Goal: Task Accomplishment & Management: Use online tool/utility

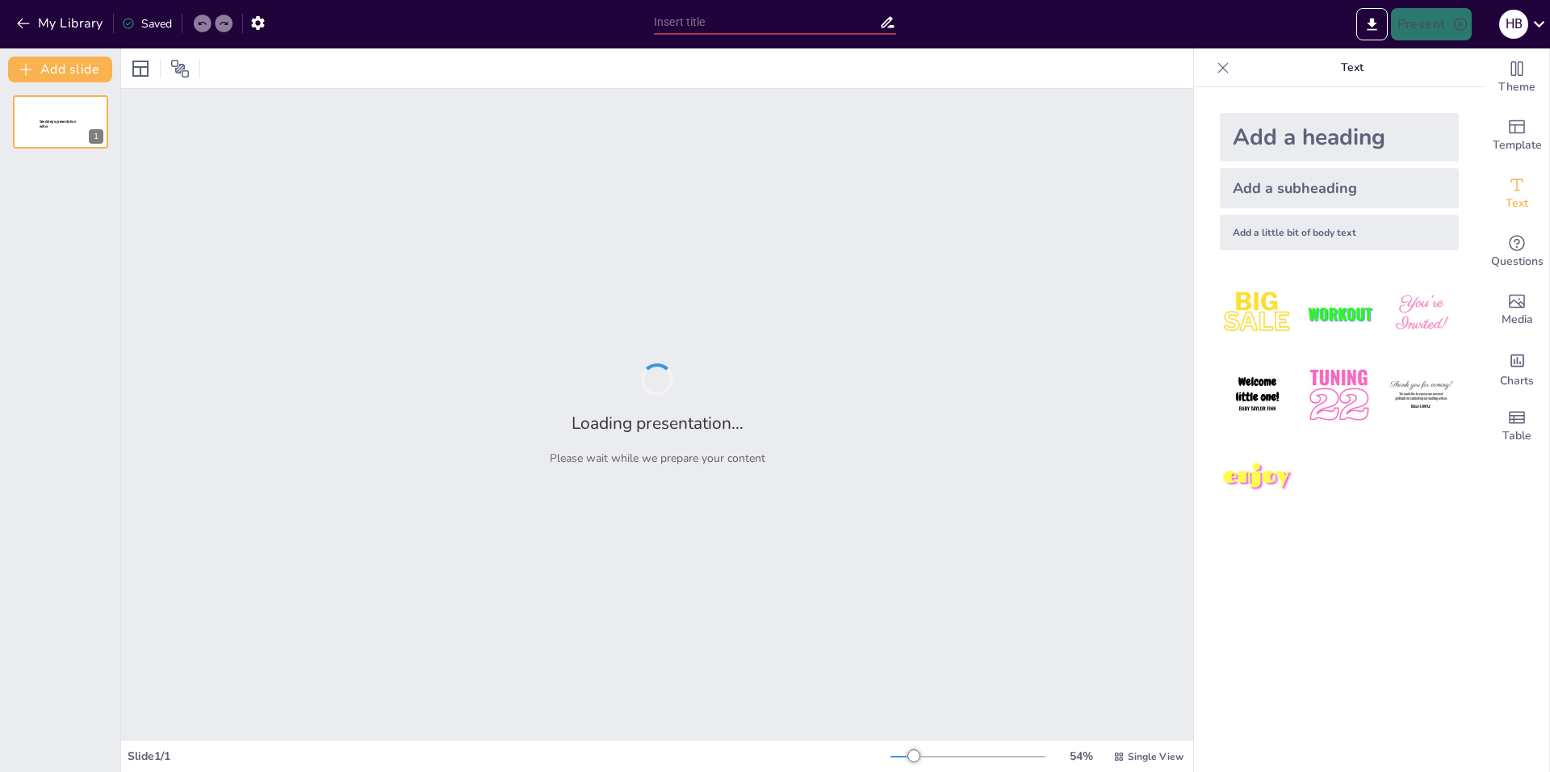
type input "Информационное обеспечение: ключ к эффективному тайм-менеджменту"
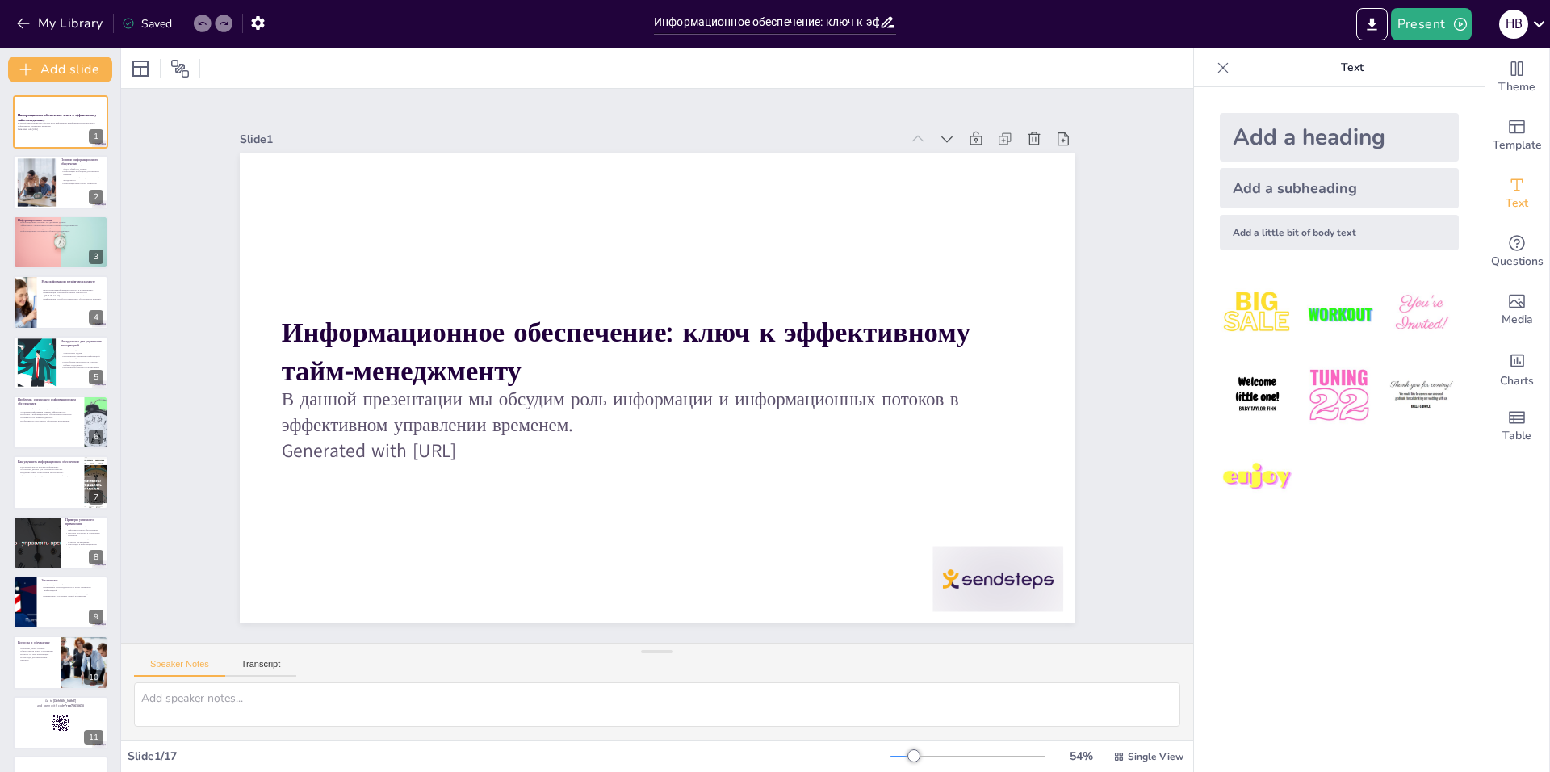
checkbox input "true"
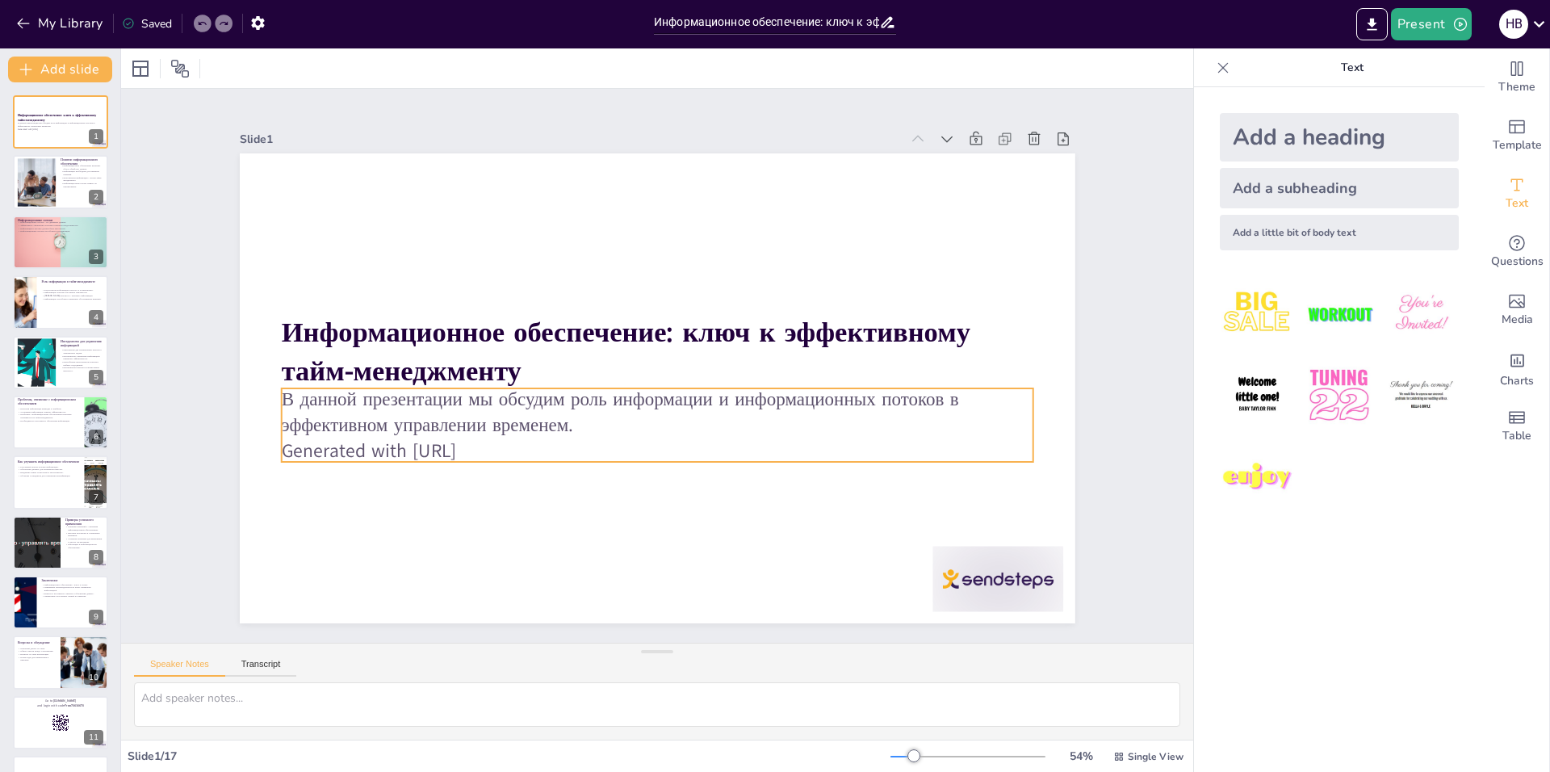
checkbox input "true"
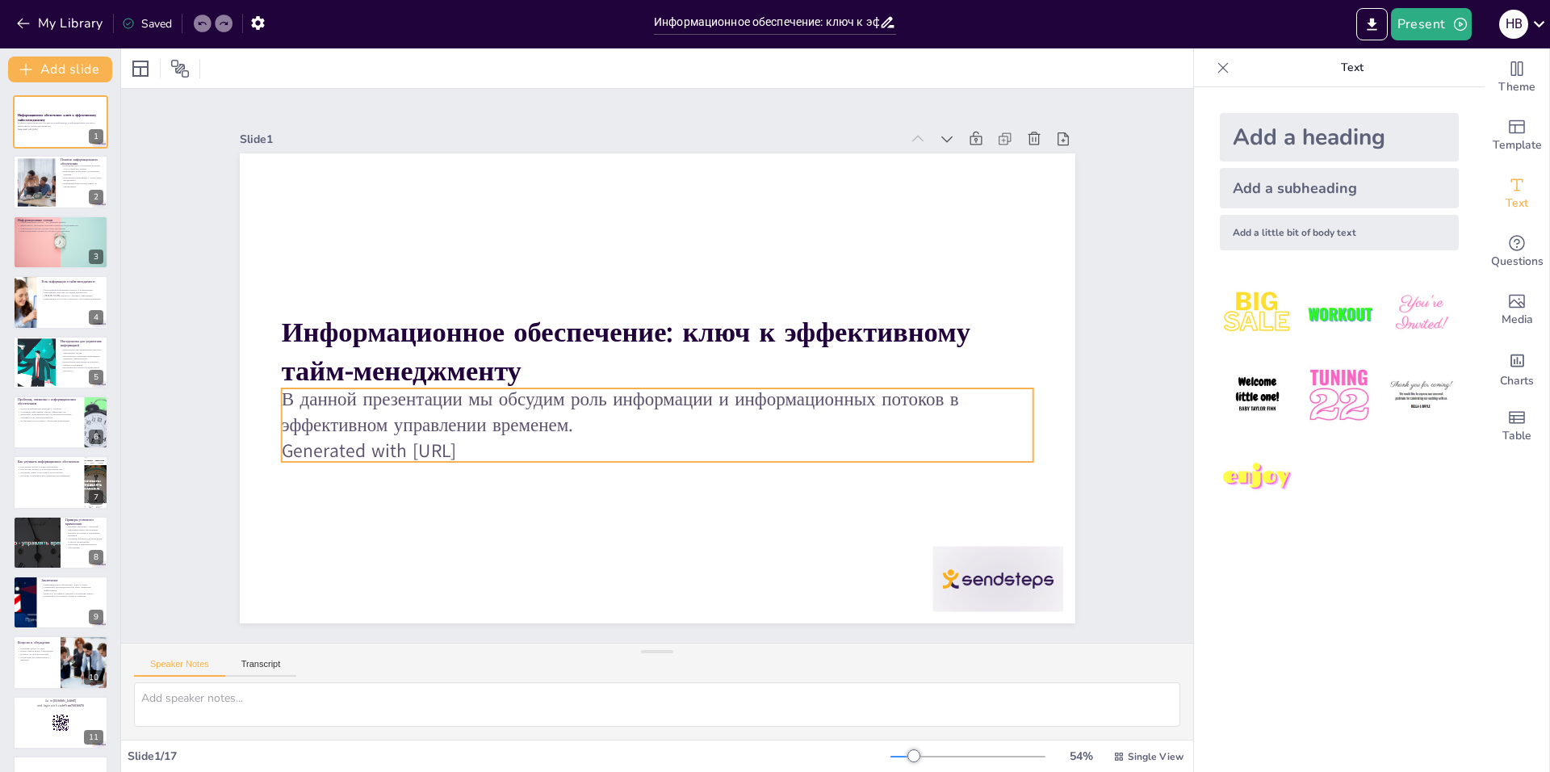
checkbox input "true"
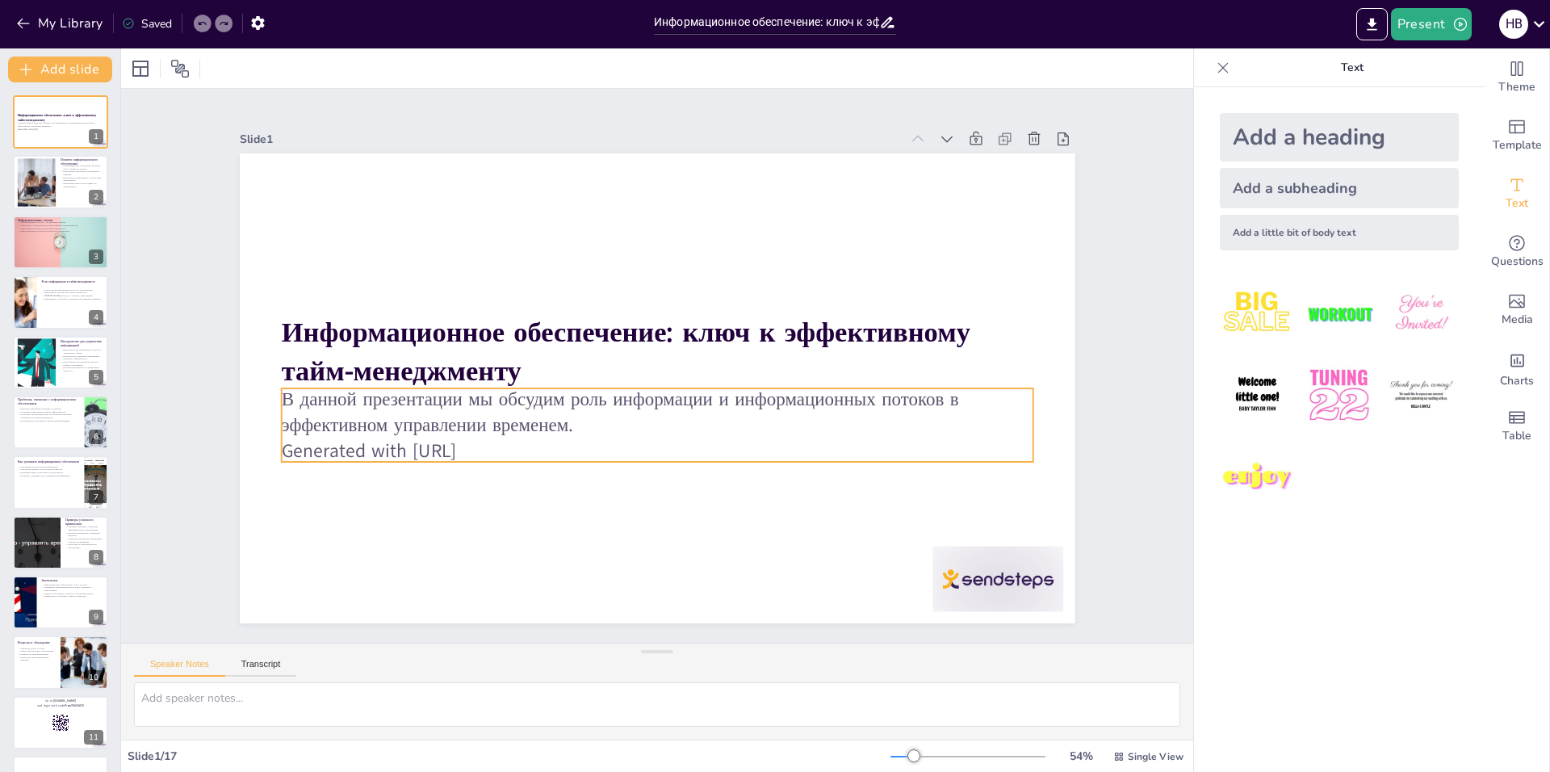
checkbox input "true"
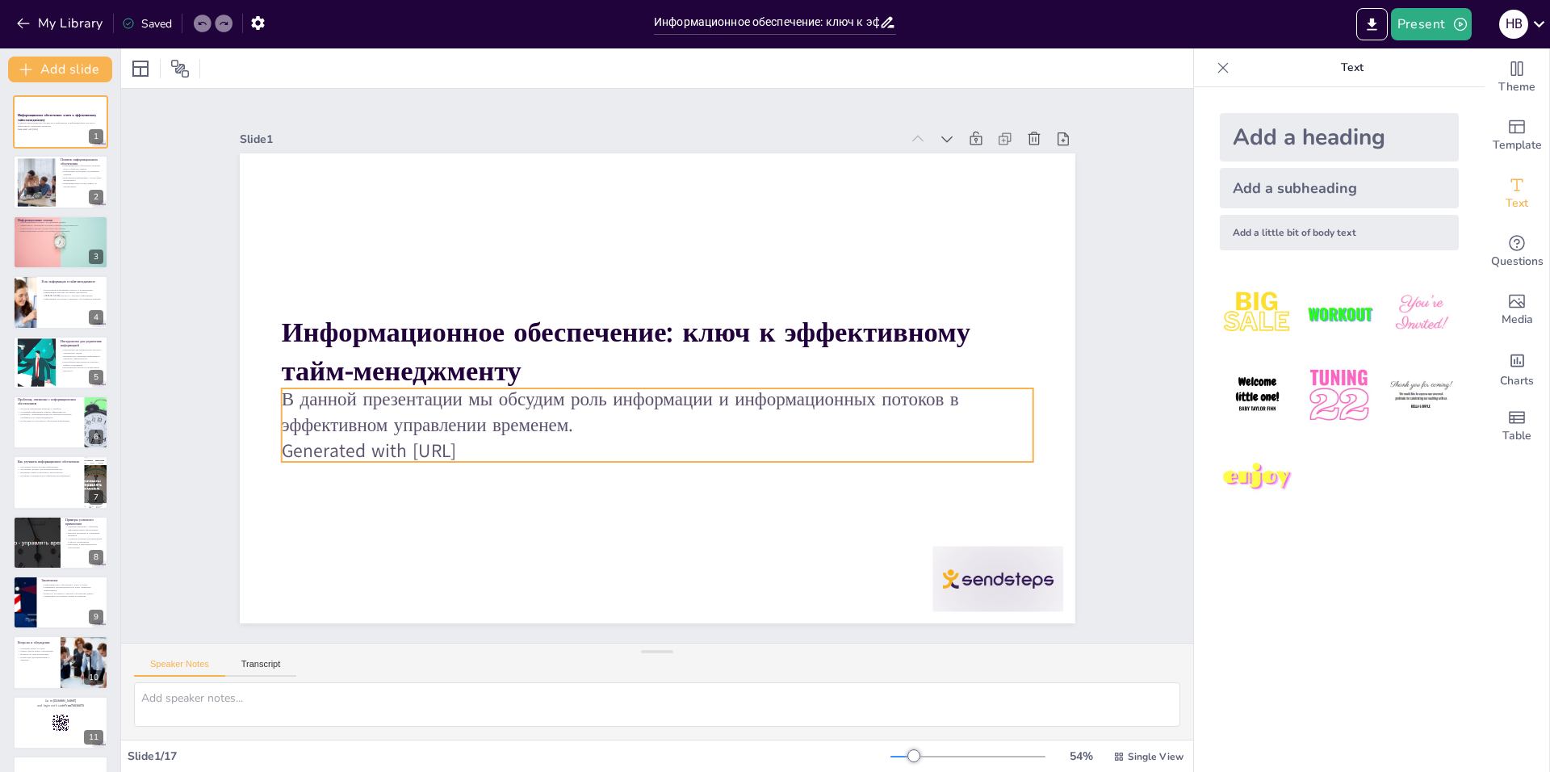
checkbox input "true"
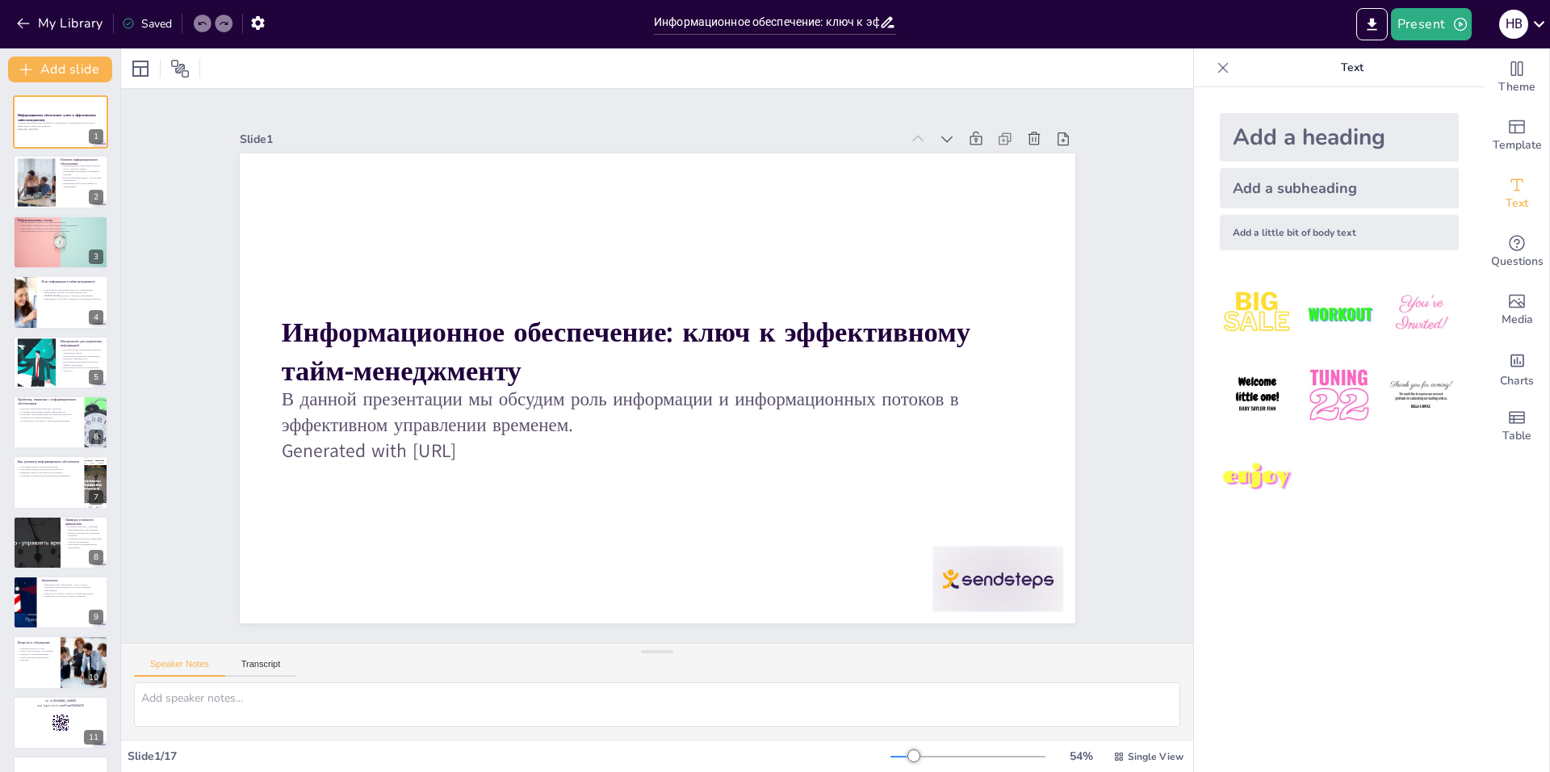
checkbox input "true"
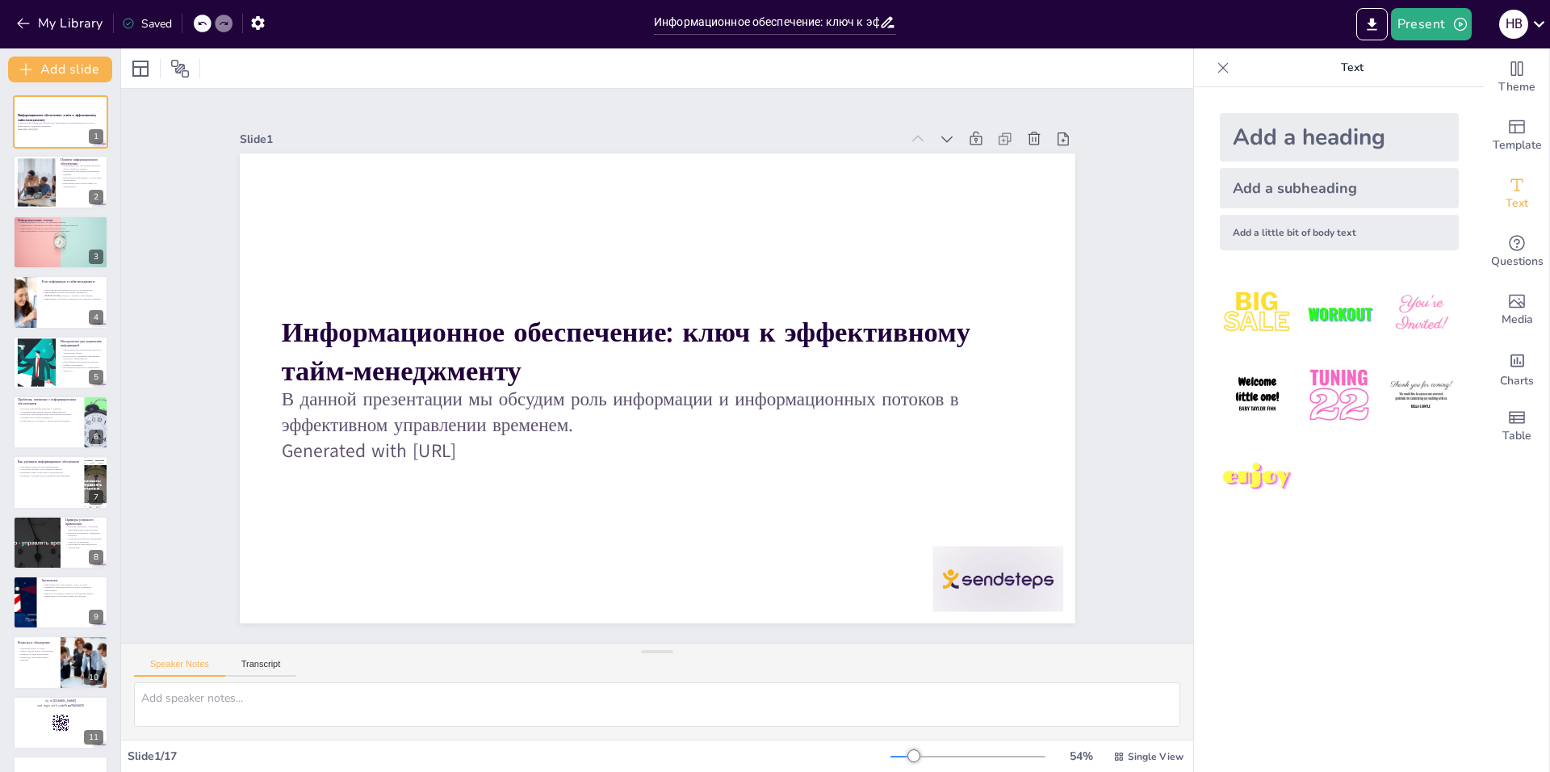
checkbox input "true"
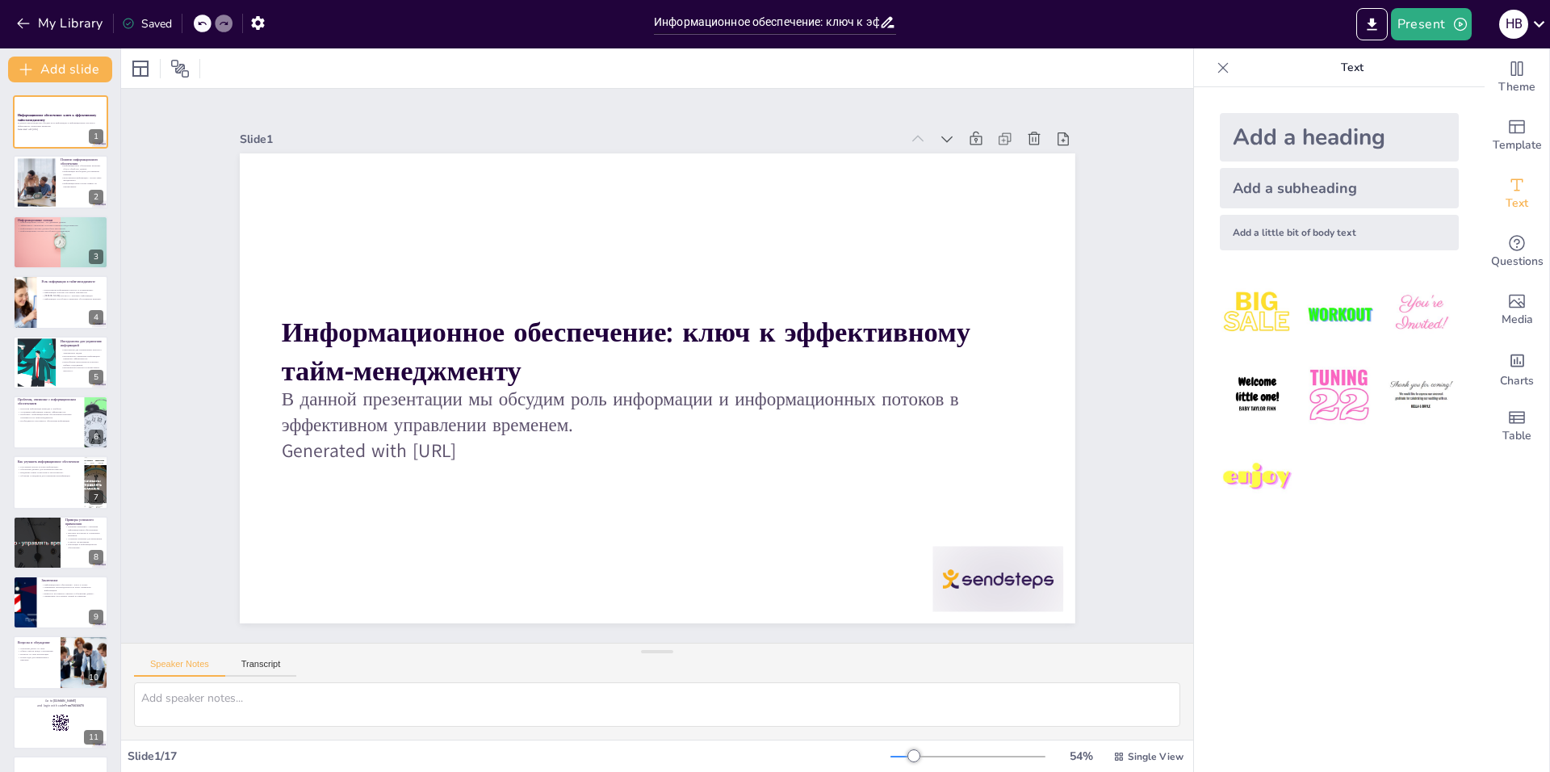
checkbox input "true"
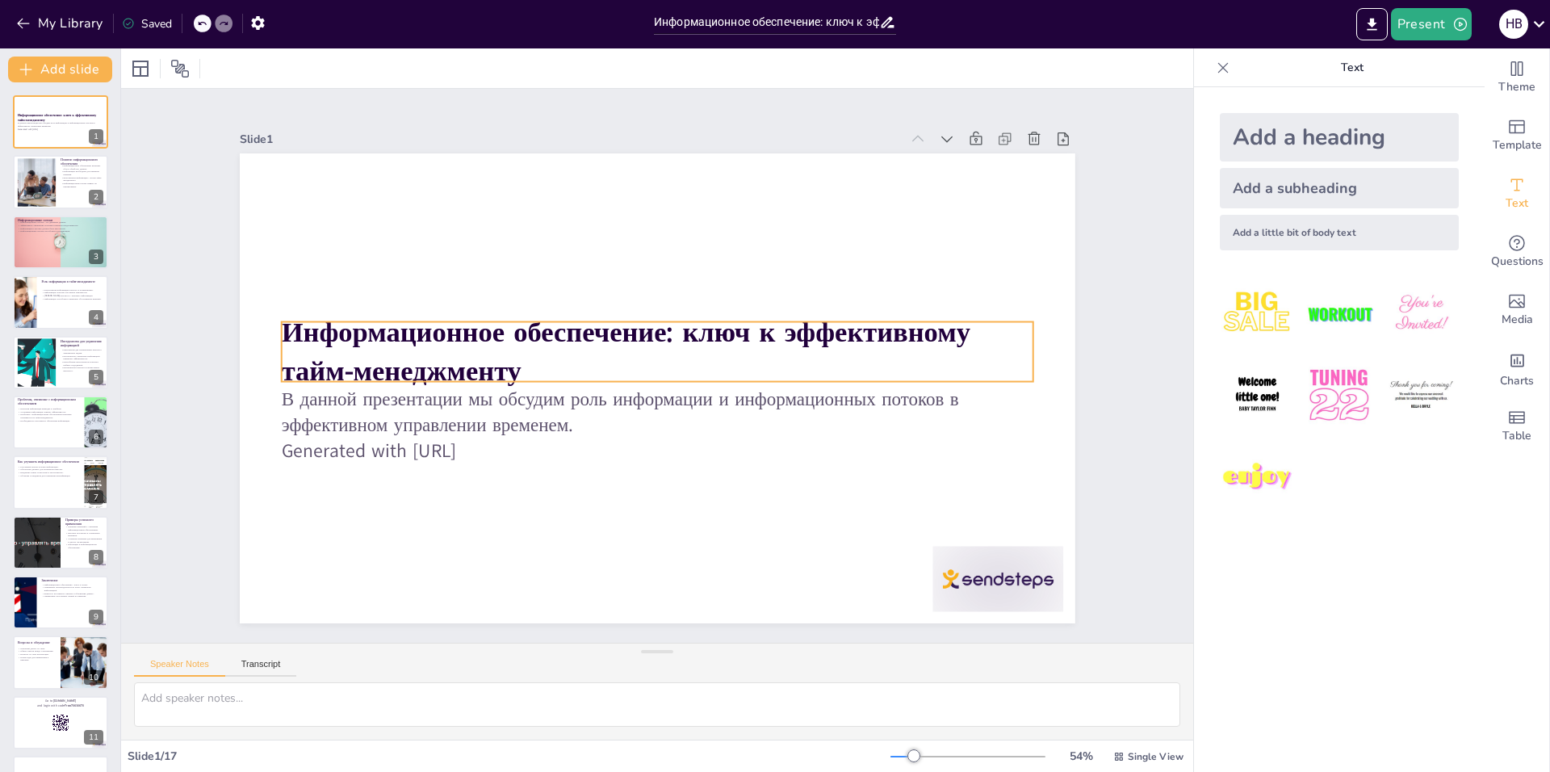
checkbox input "true"
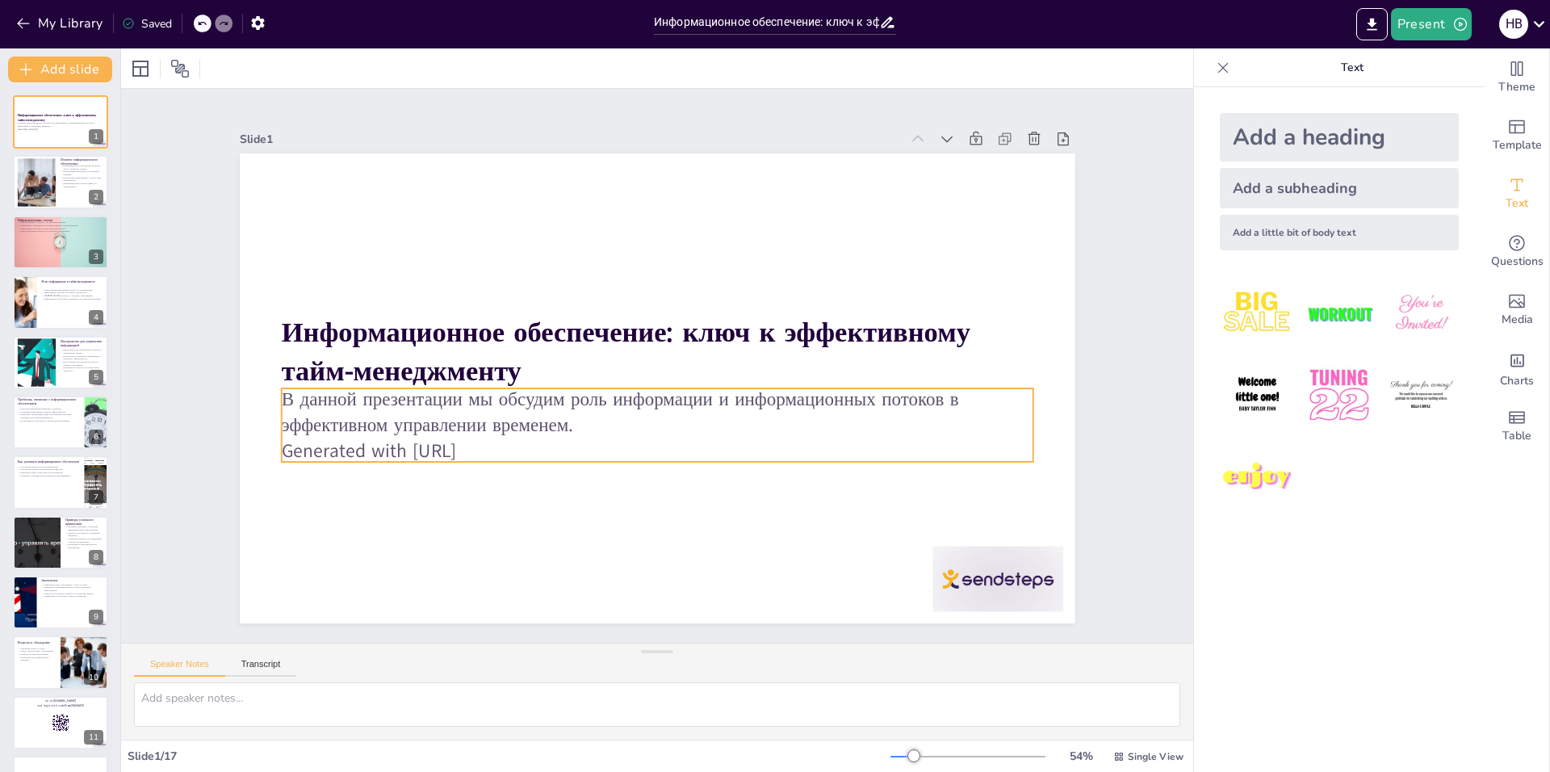
checkbox input "true"
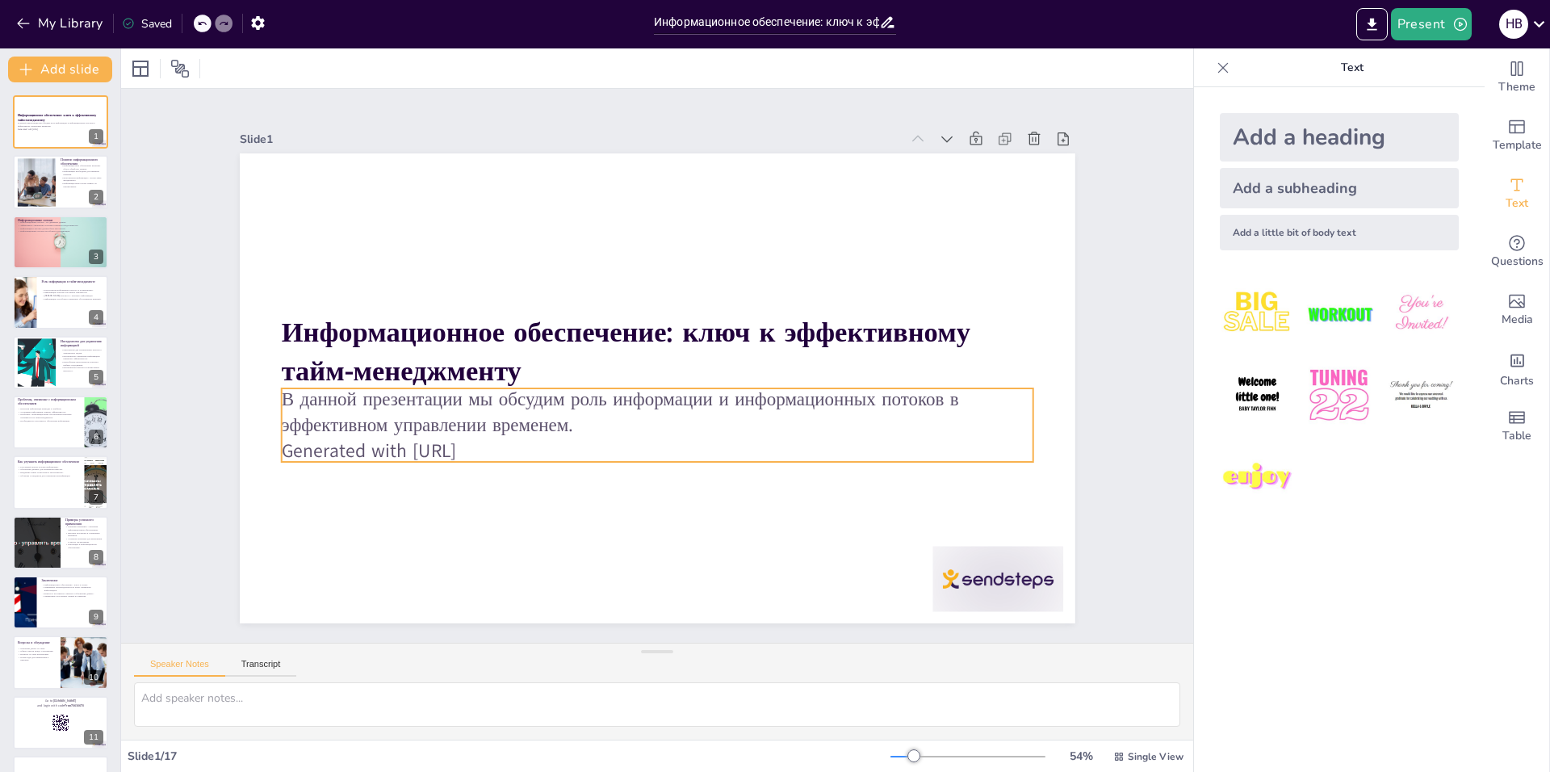
checkbox input "true"
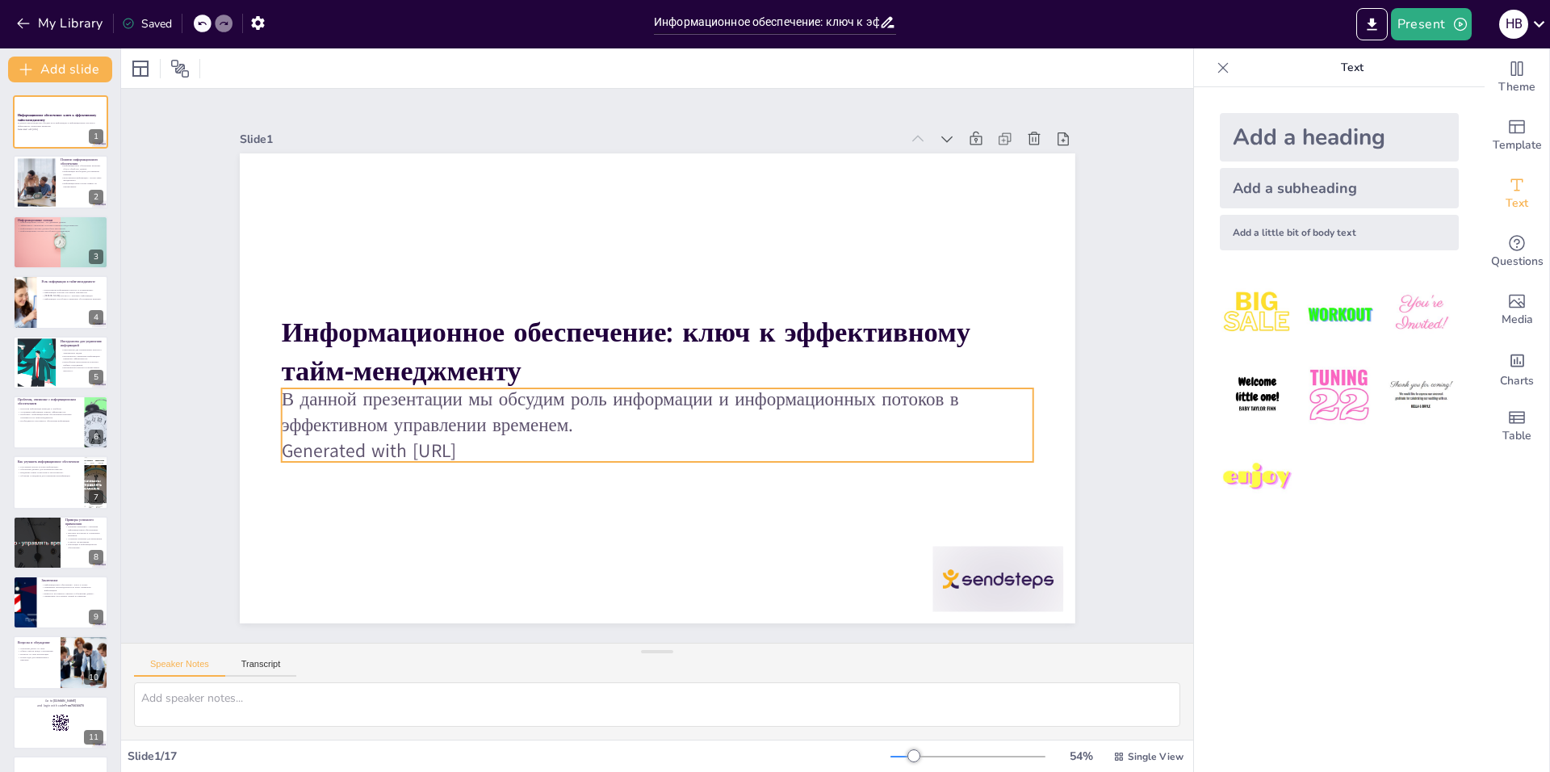
checkbox input "true"
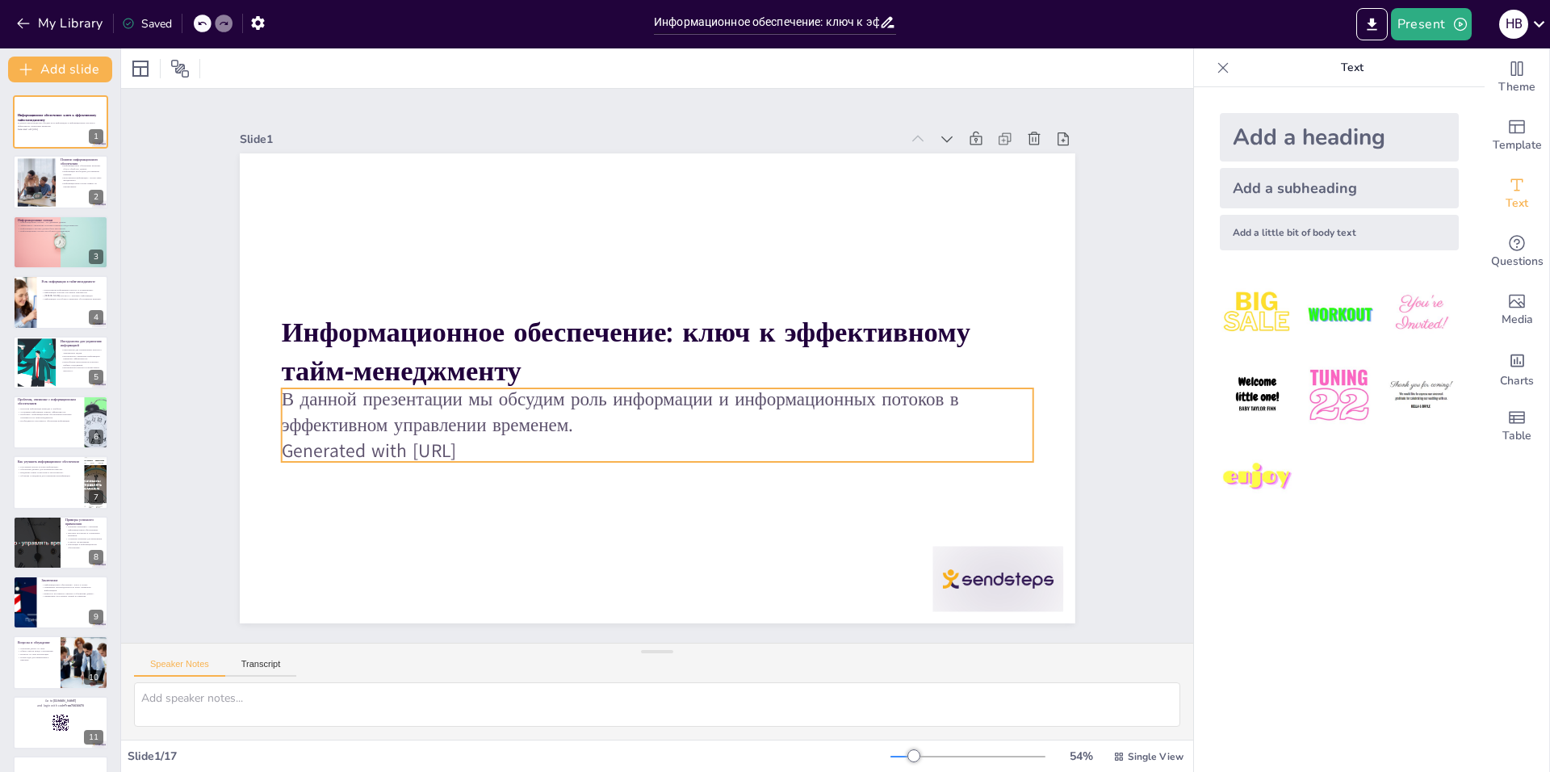
checkbox input "true"
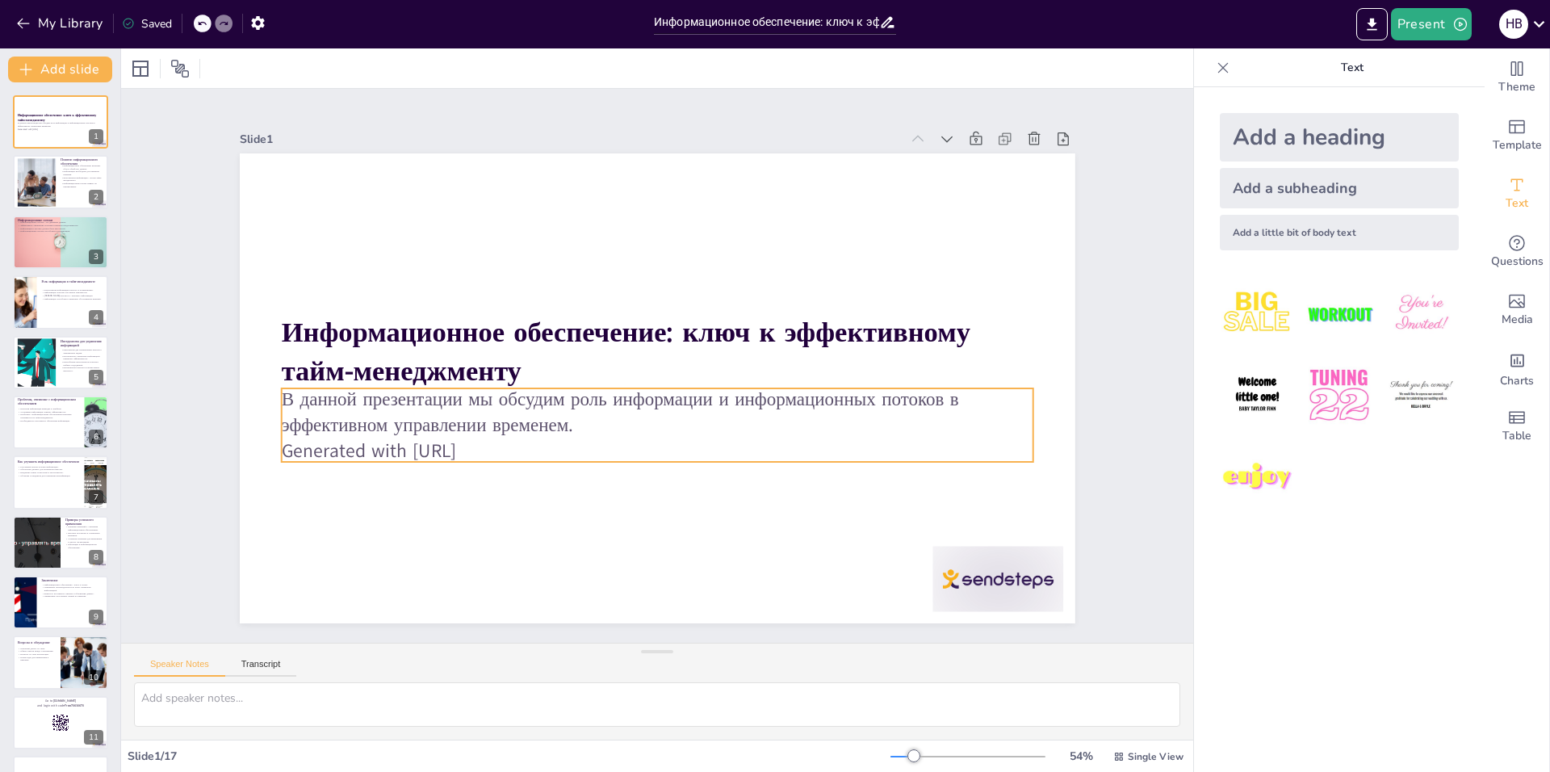
checkbox input "true"
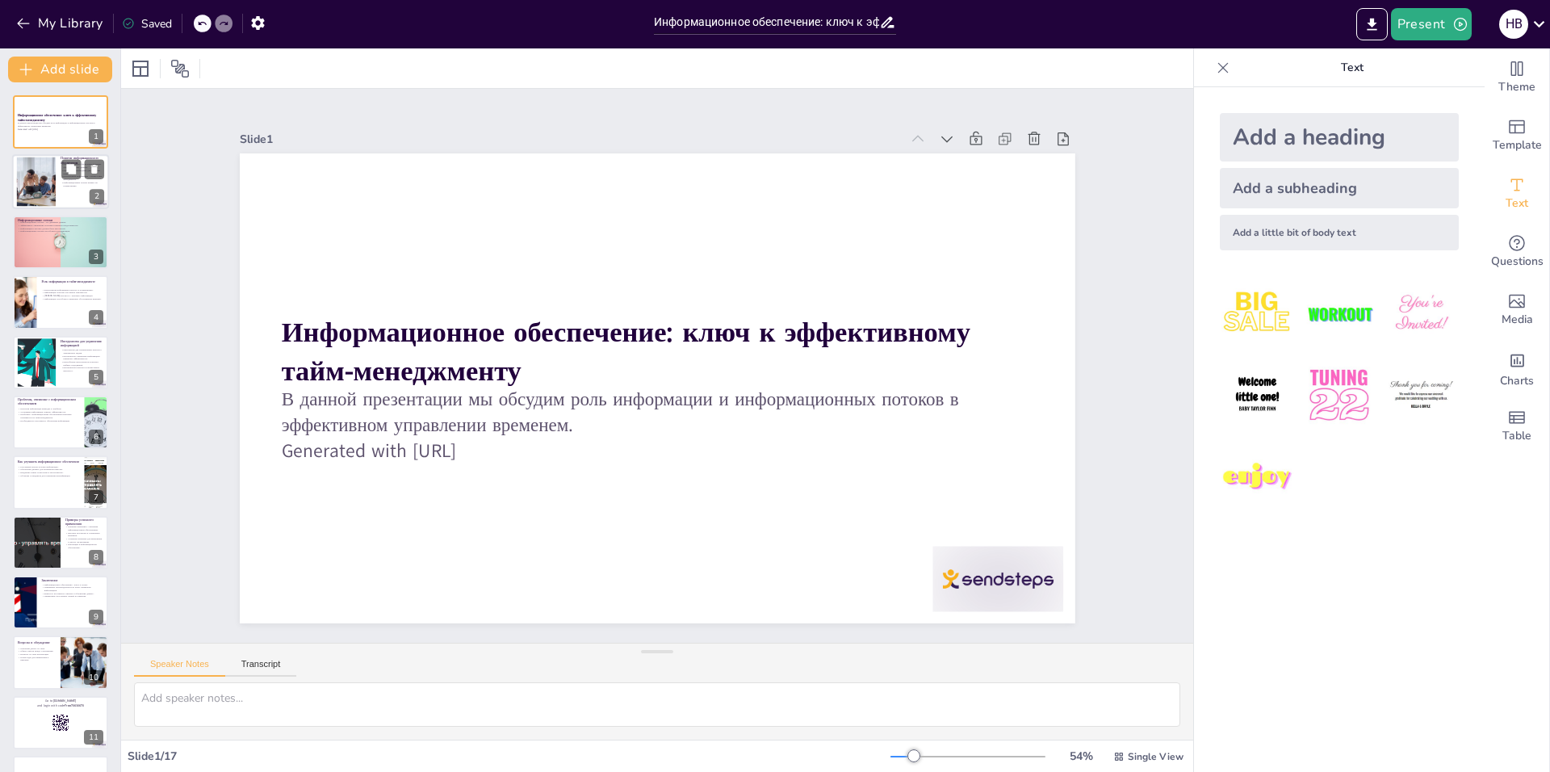
checkbox input "true"
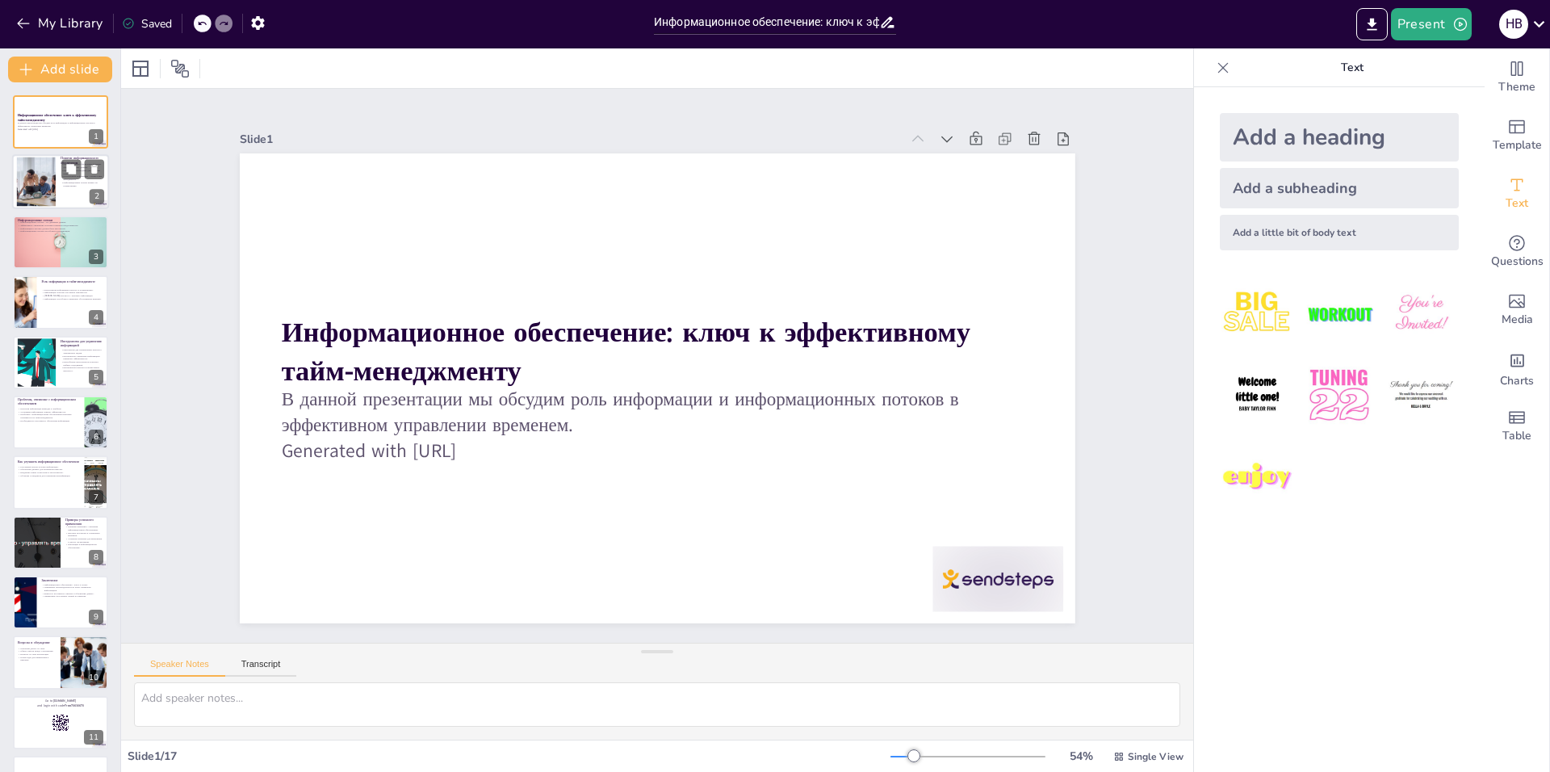
checkbox input "true"
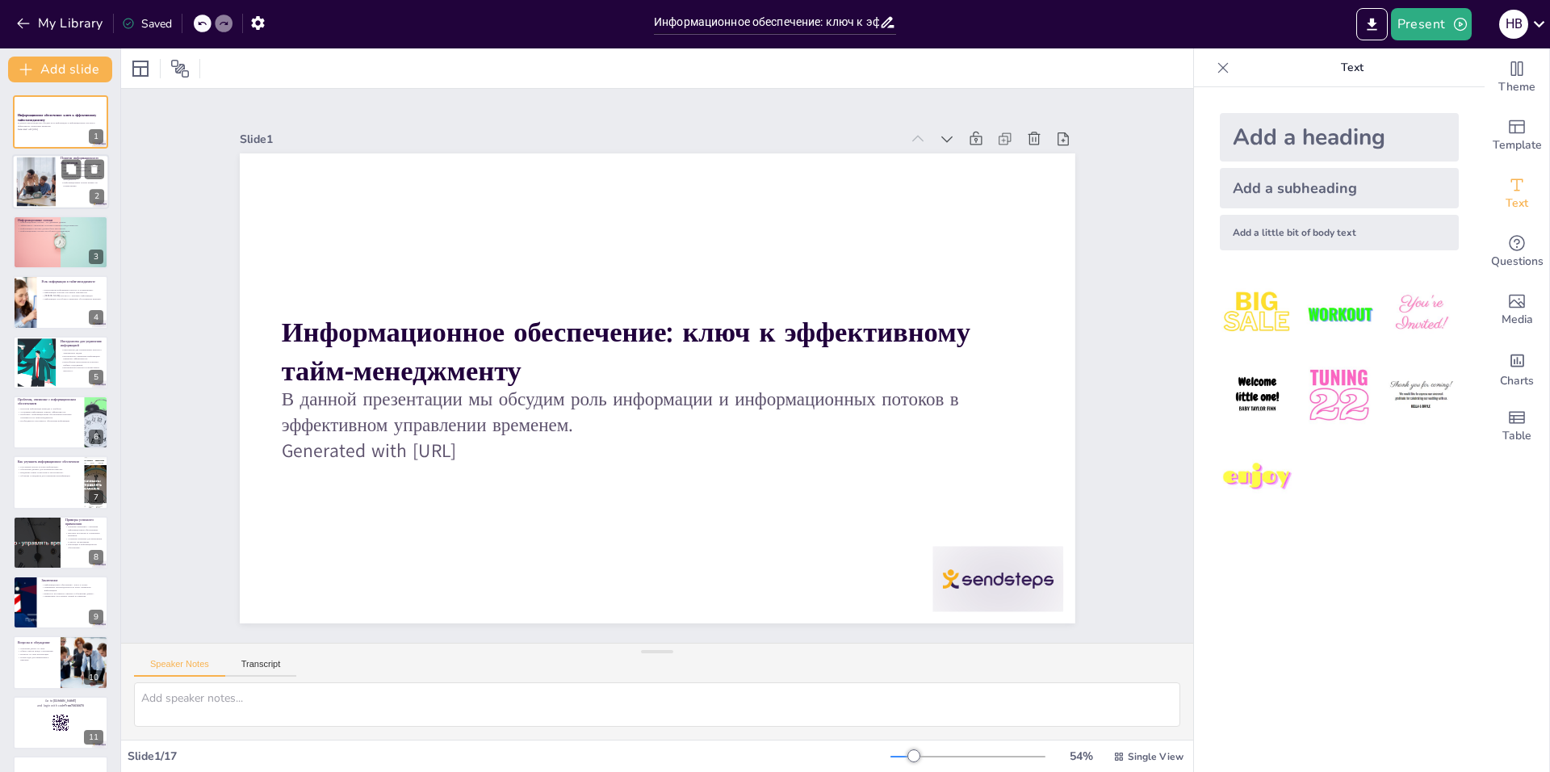
checkbox input "true"
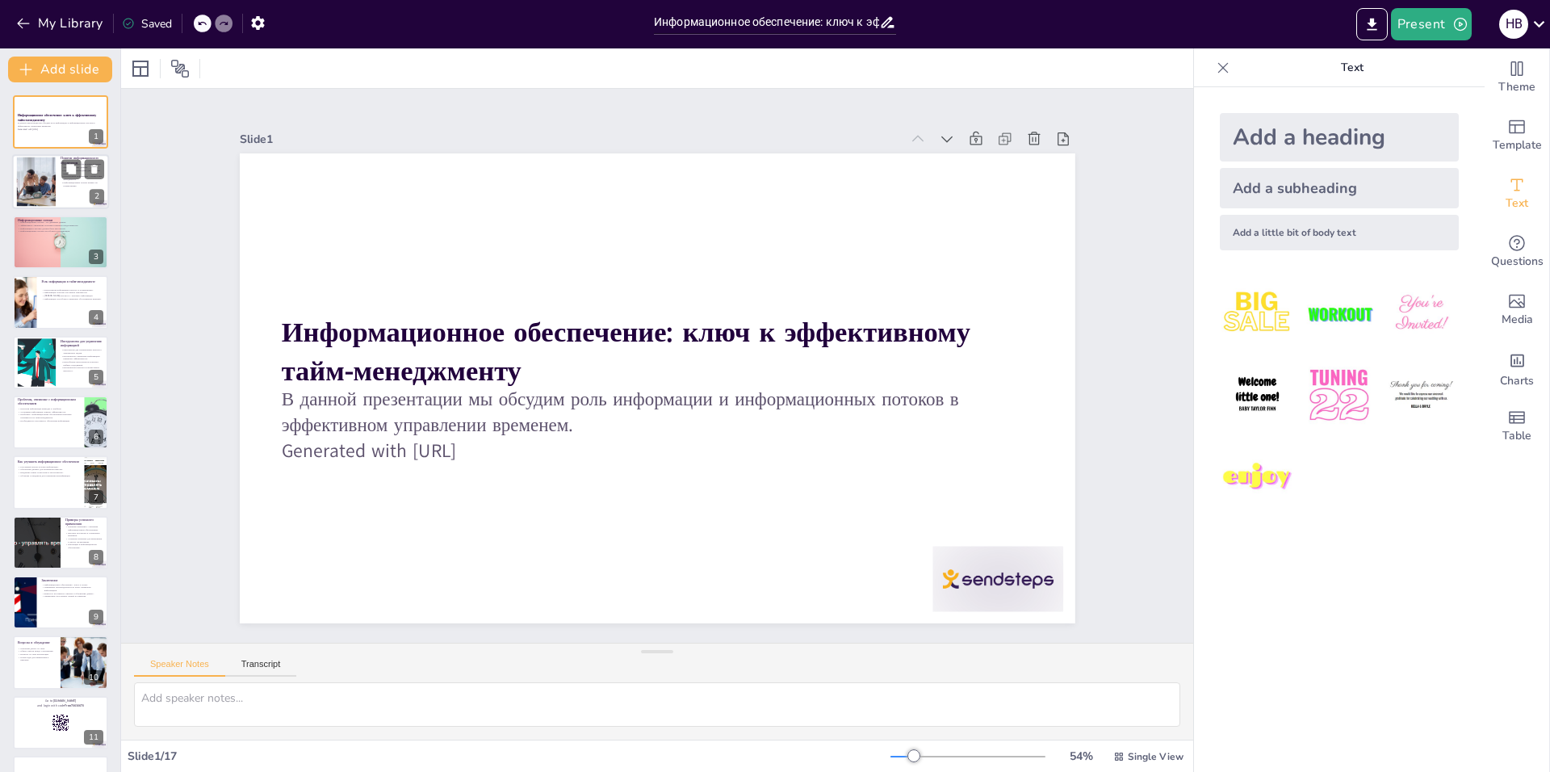
checkbox input "true"
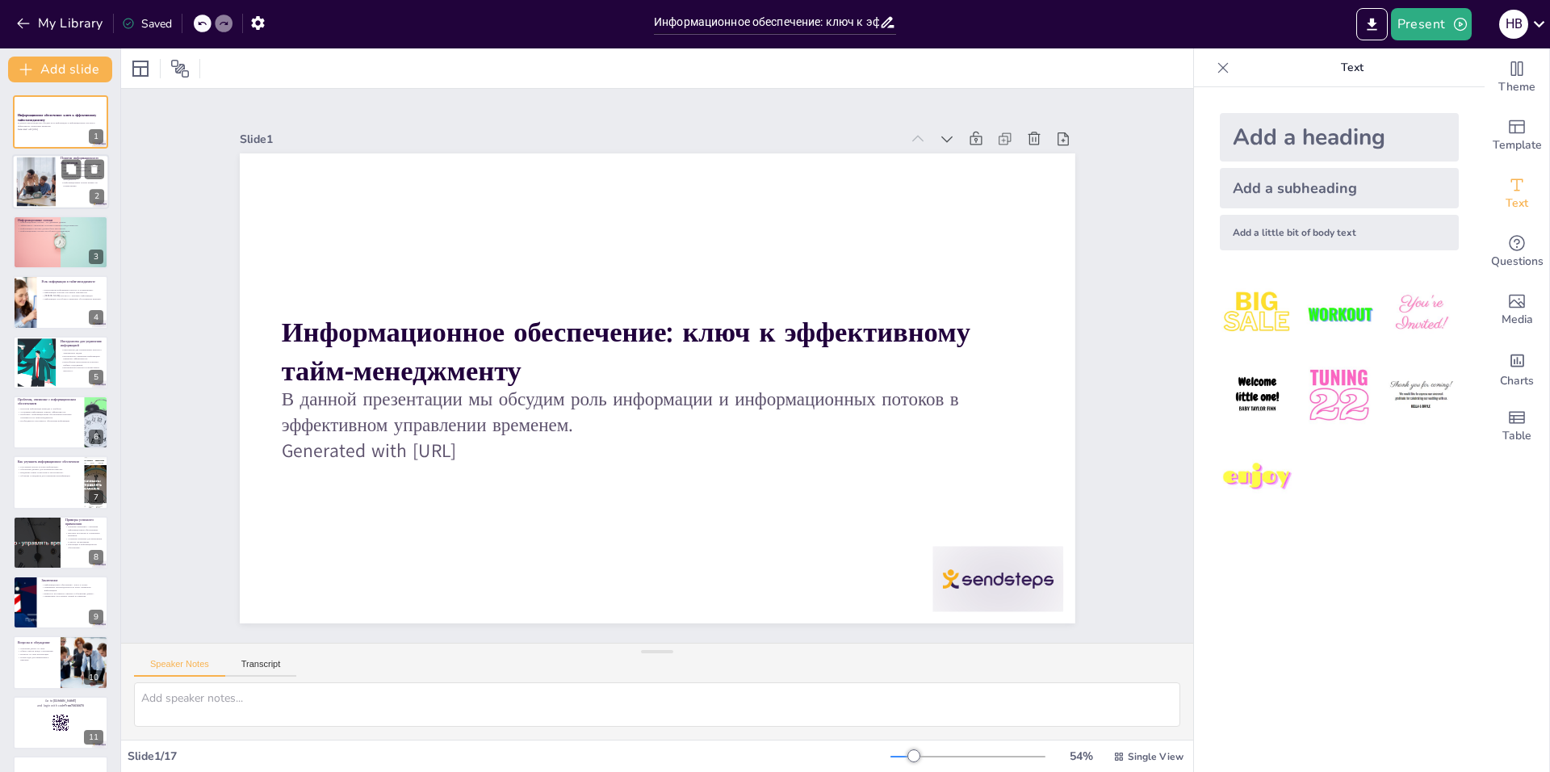
checkbox input "true"
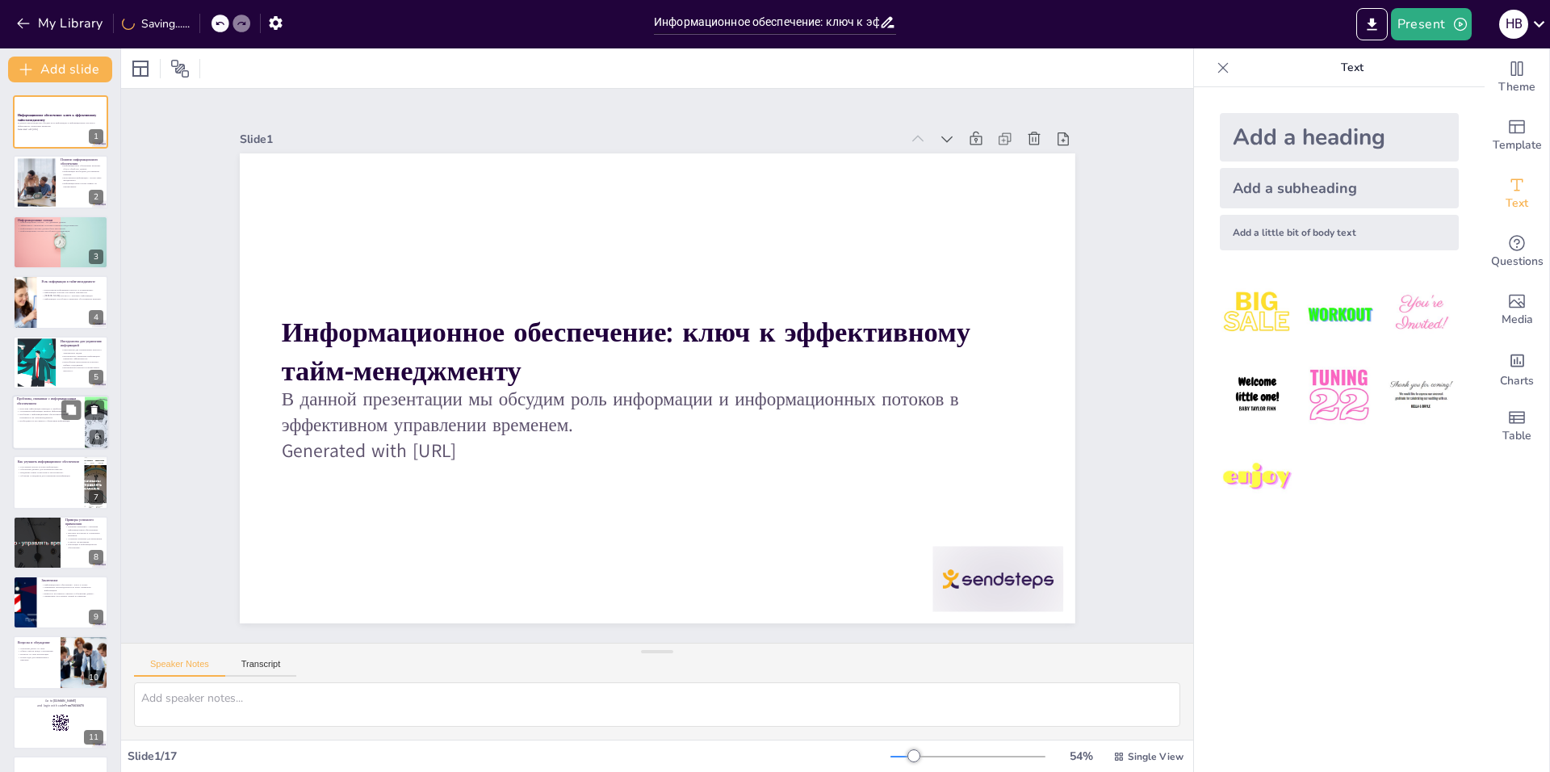
checkbox input "true"
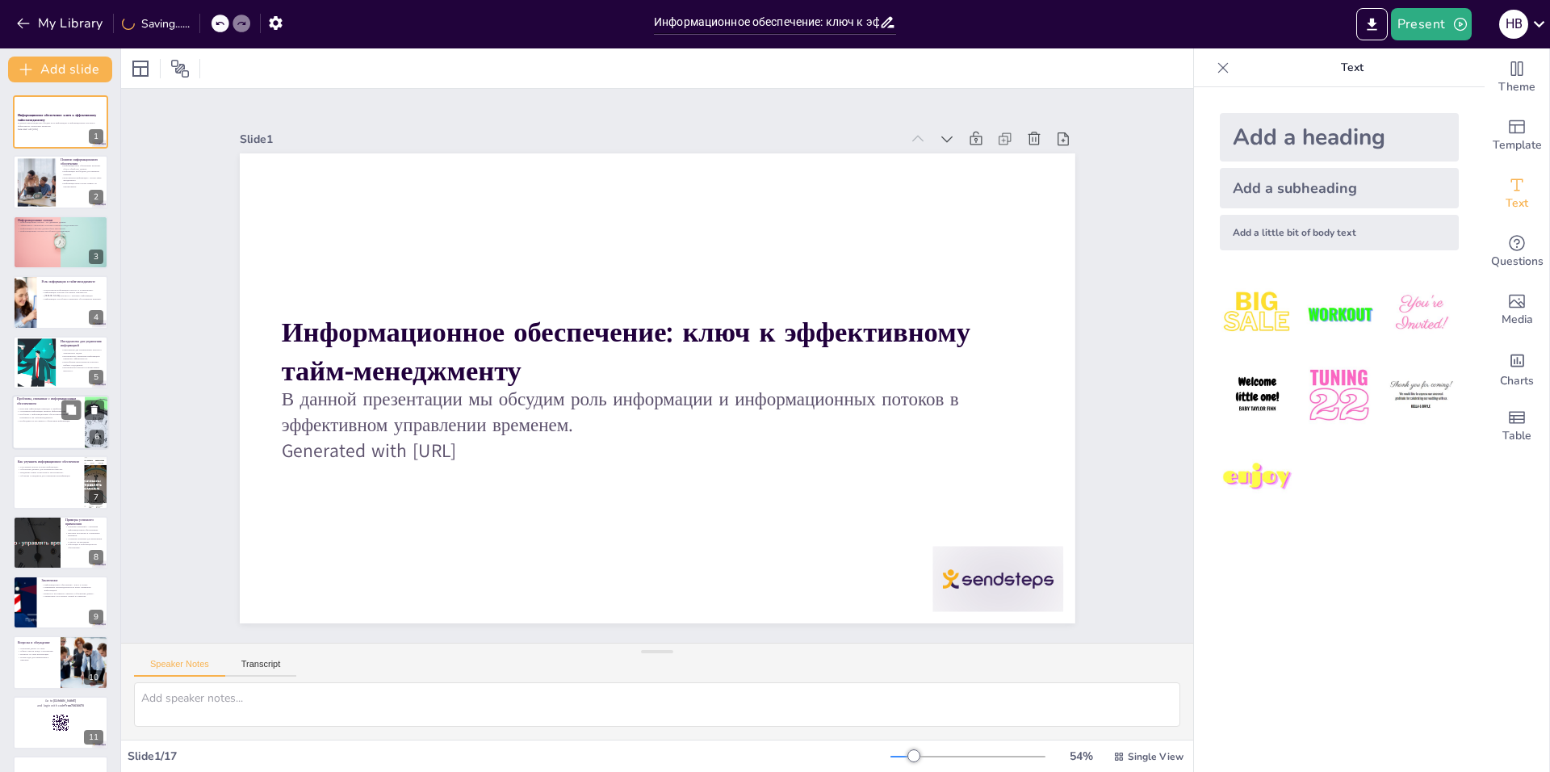
checkbox input "true"
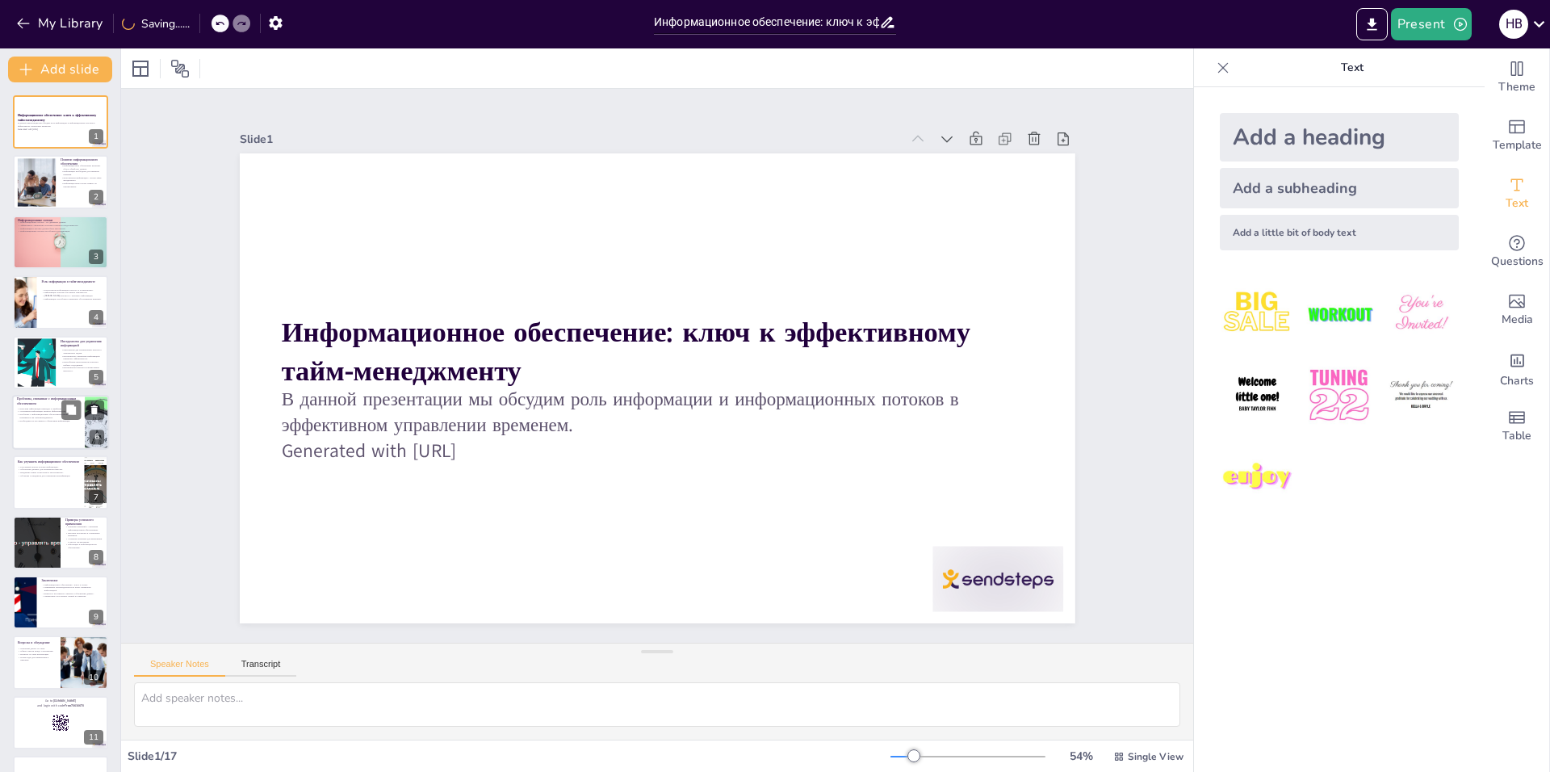
checkbox input "true"
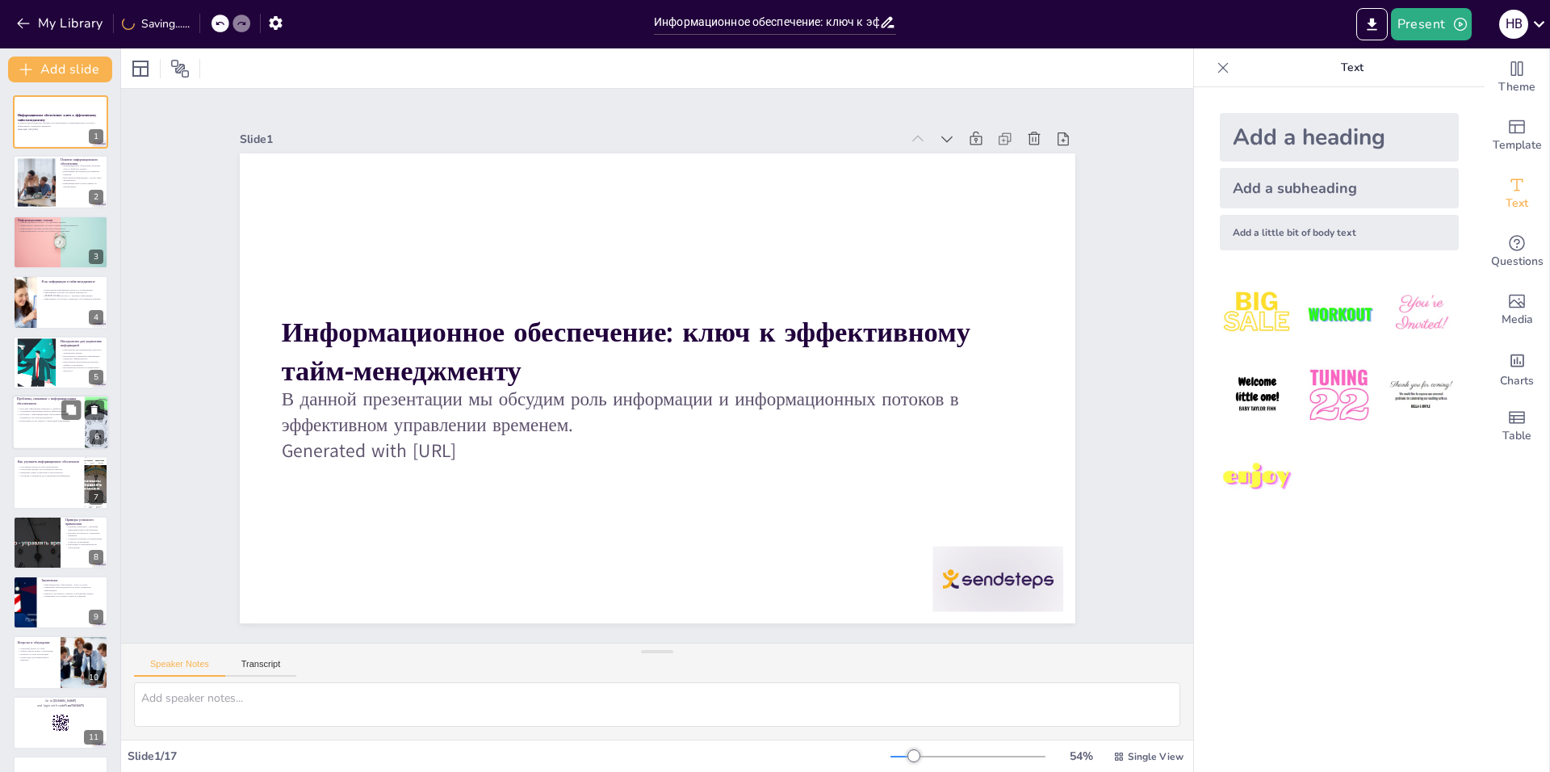
checkbox input "true"
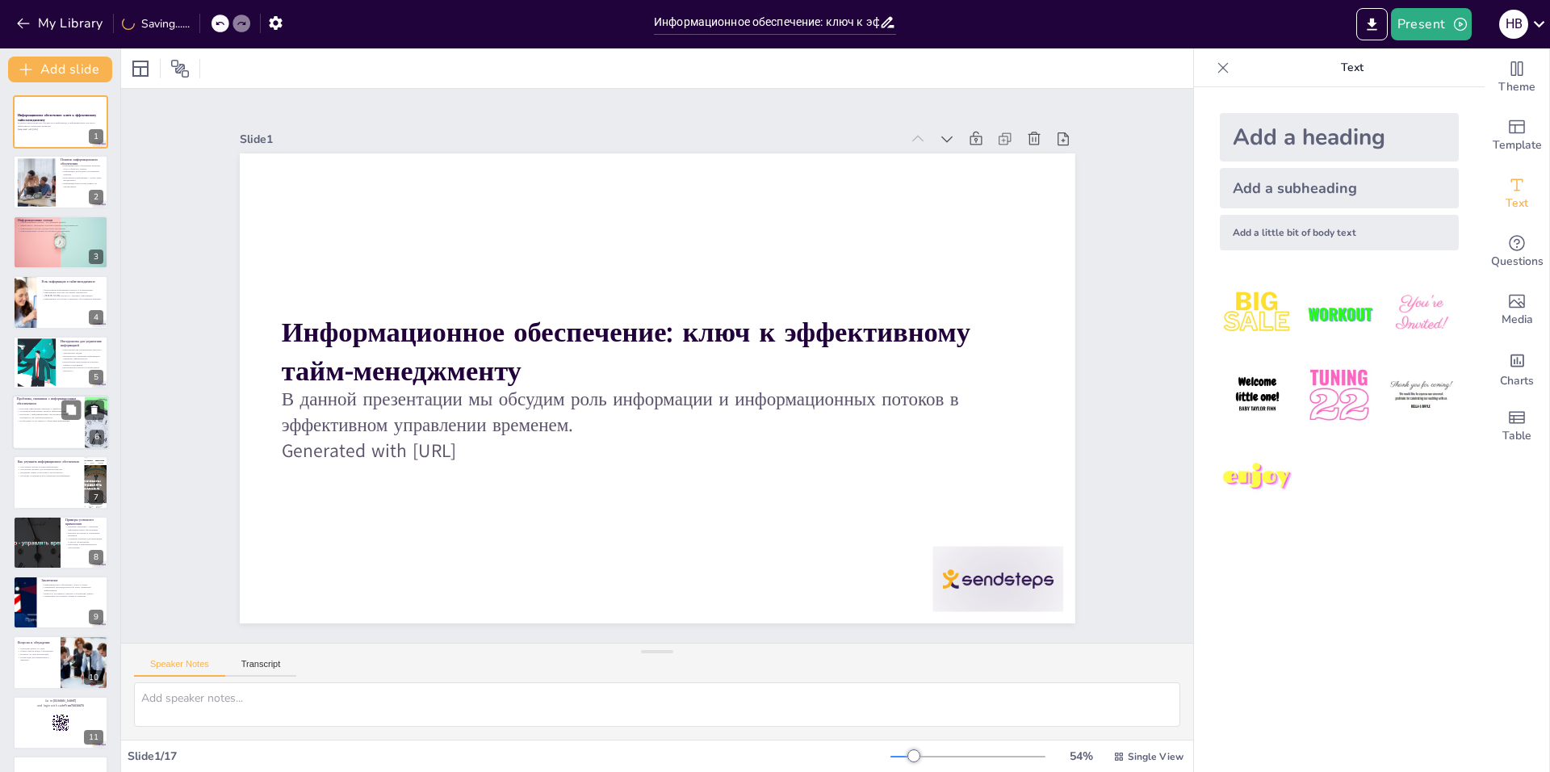
checkbox input "true"
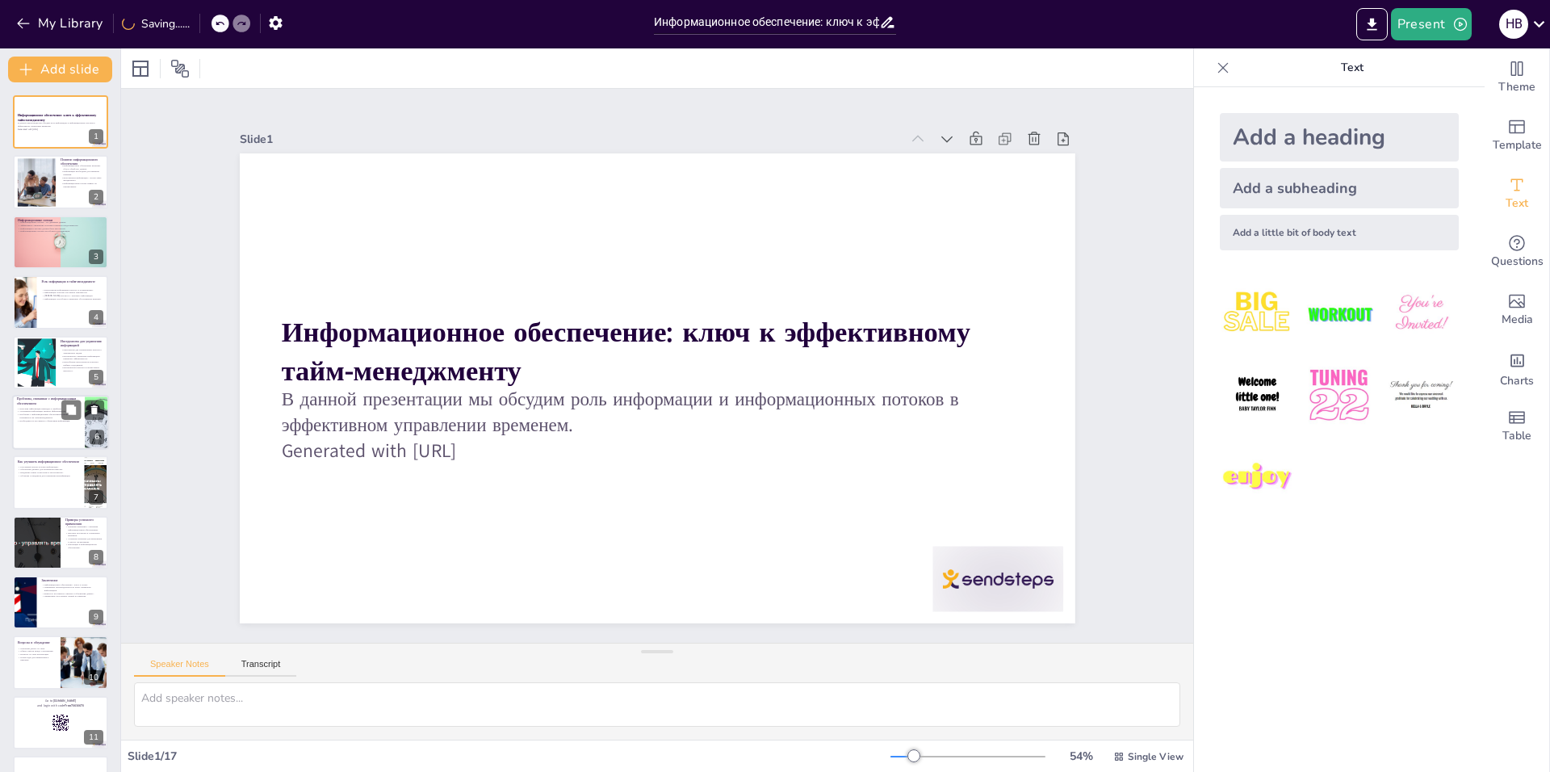
checkbox input "true"
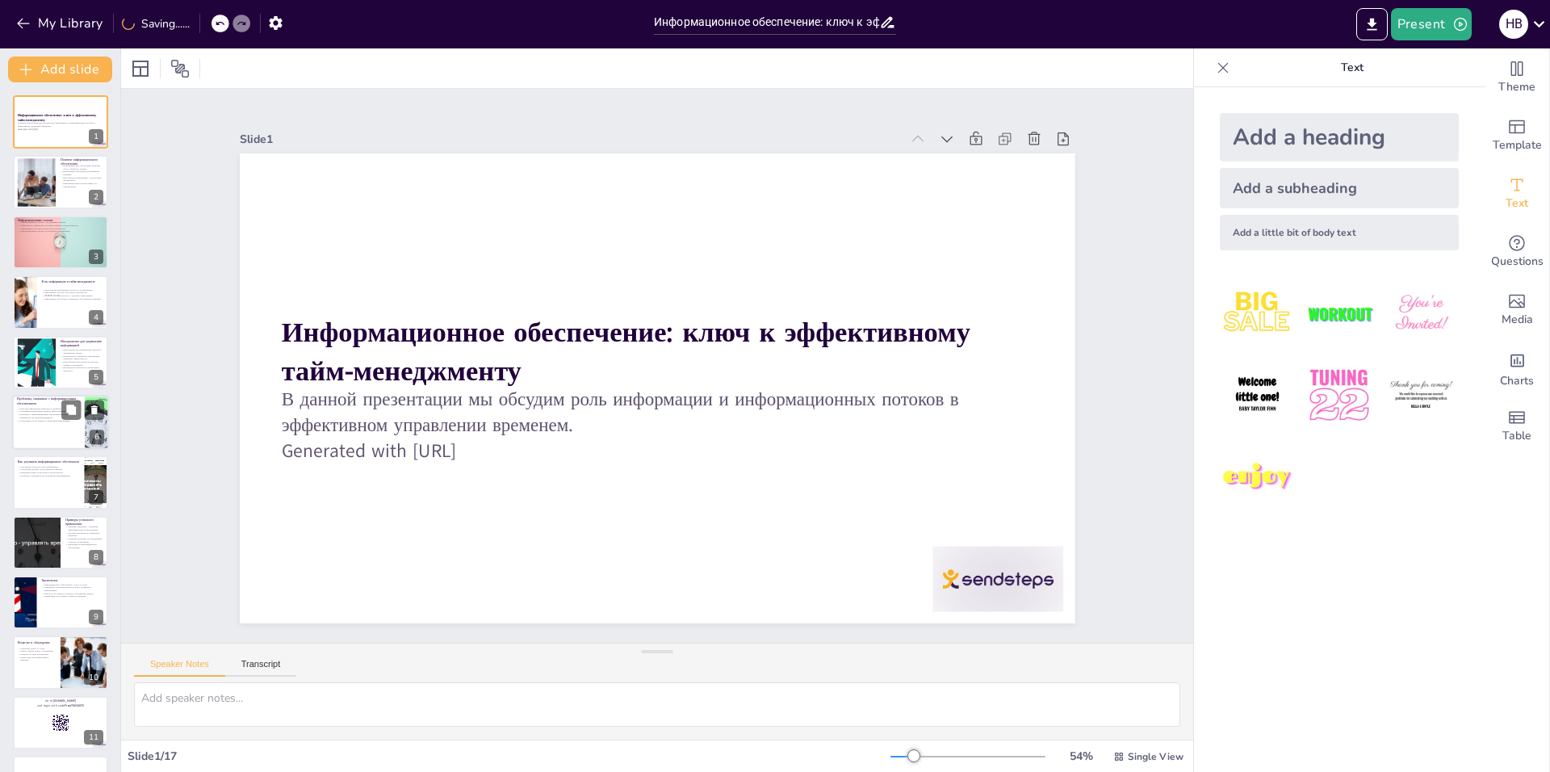
checkbox input "true"
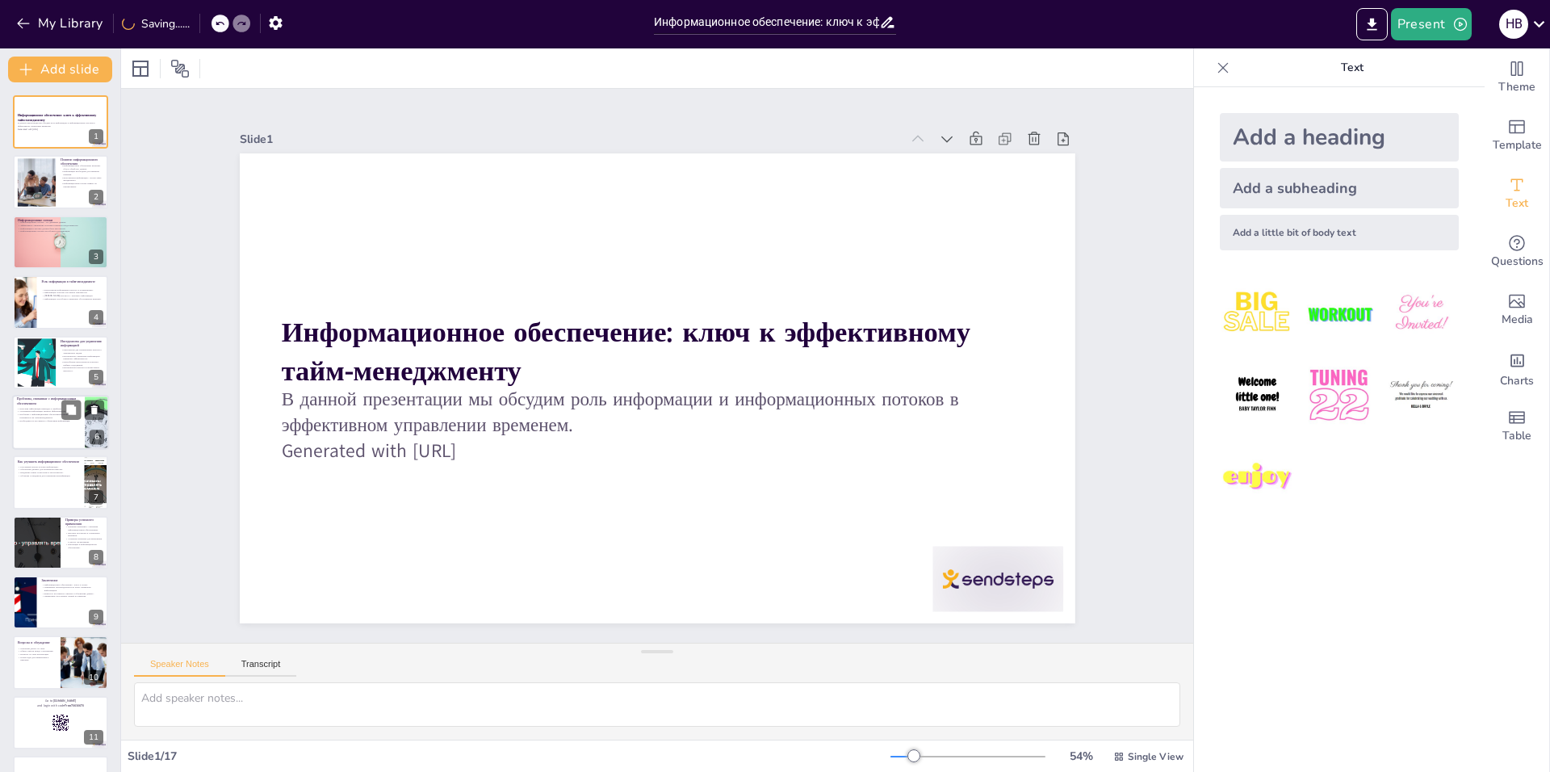
checkbox input "true"
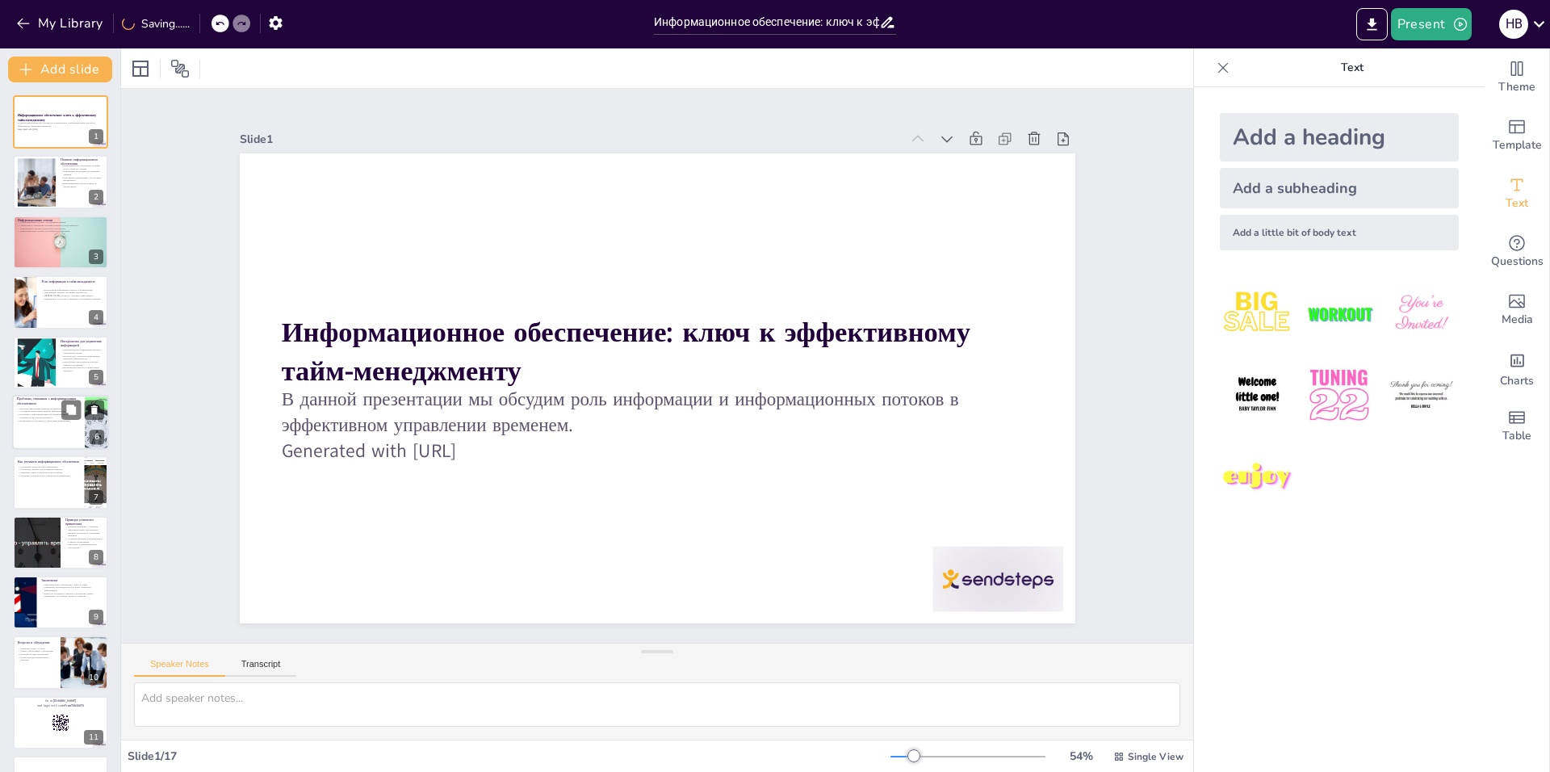
checkbox input "true"
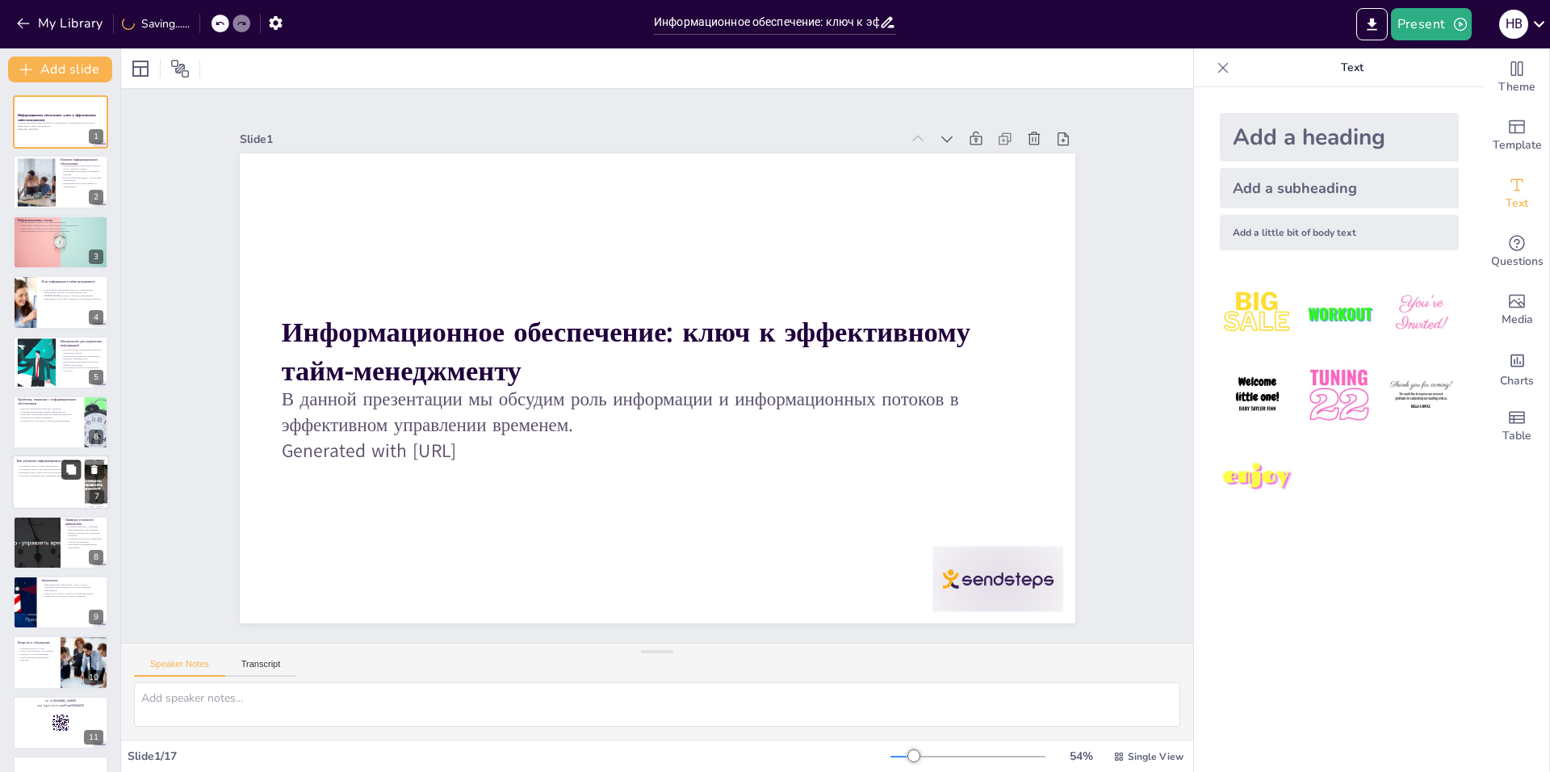
checkbox input "true"
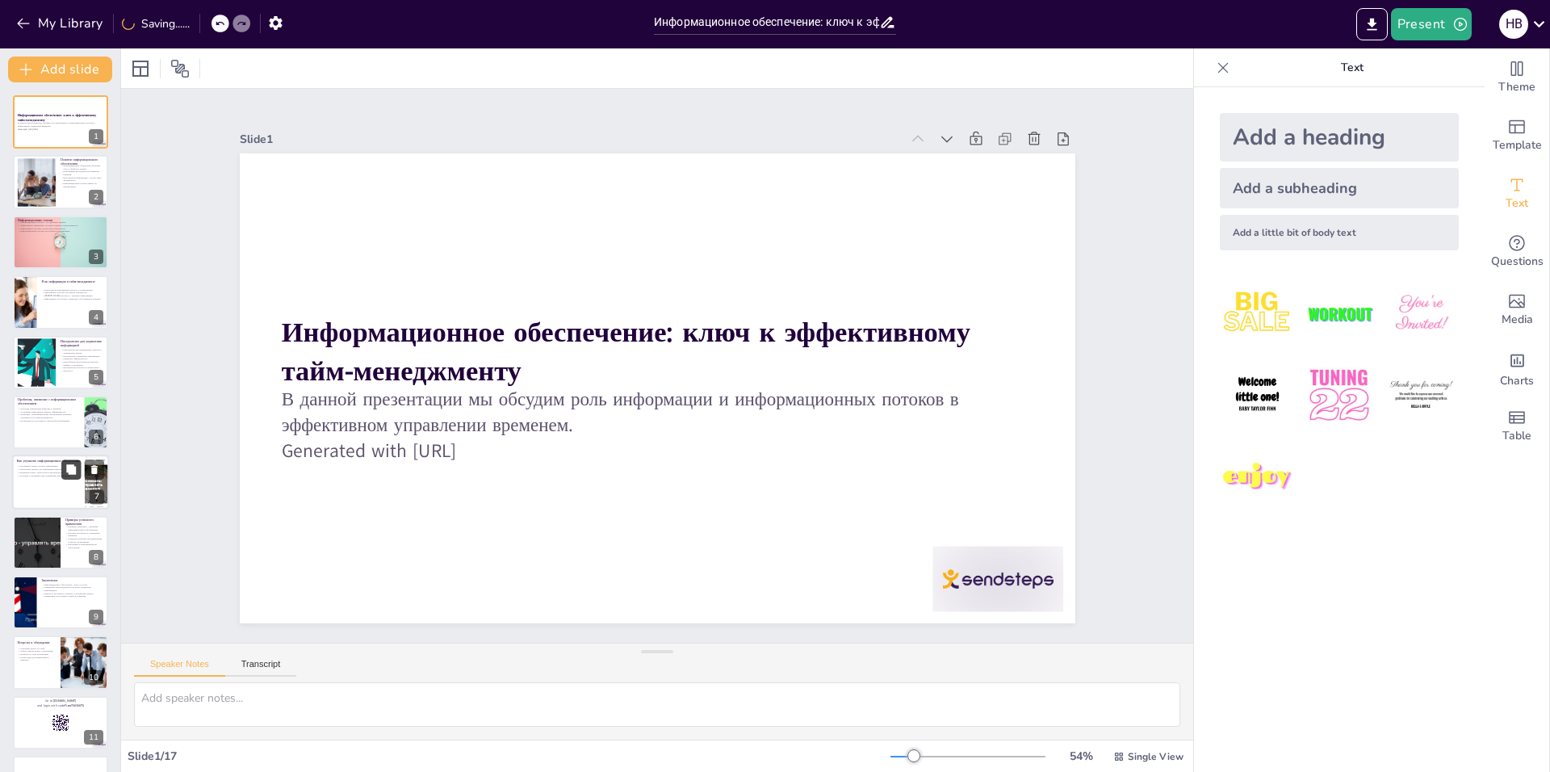
checkbox input "true"
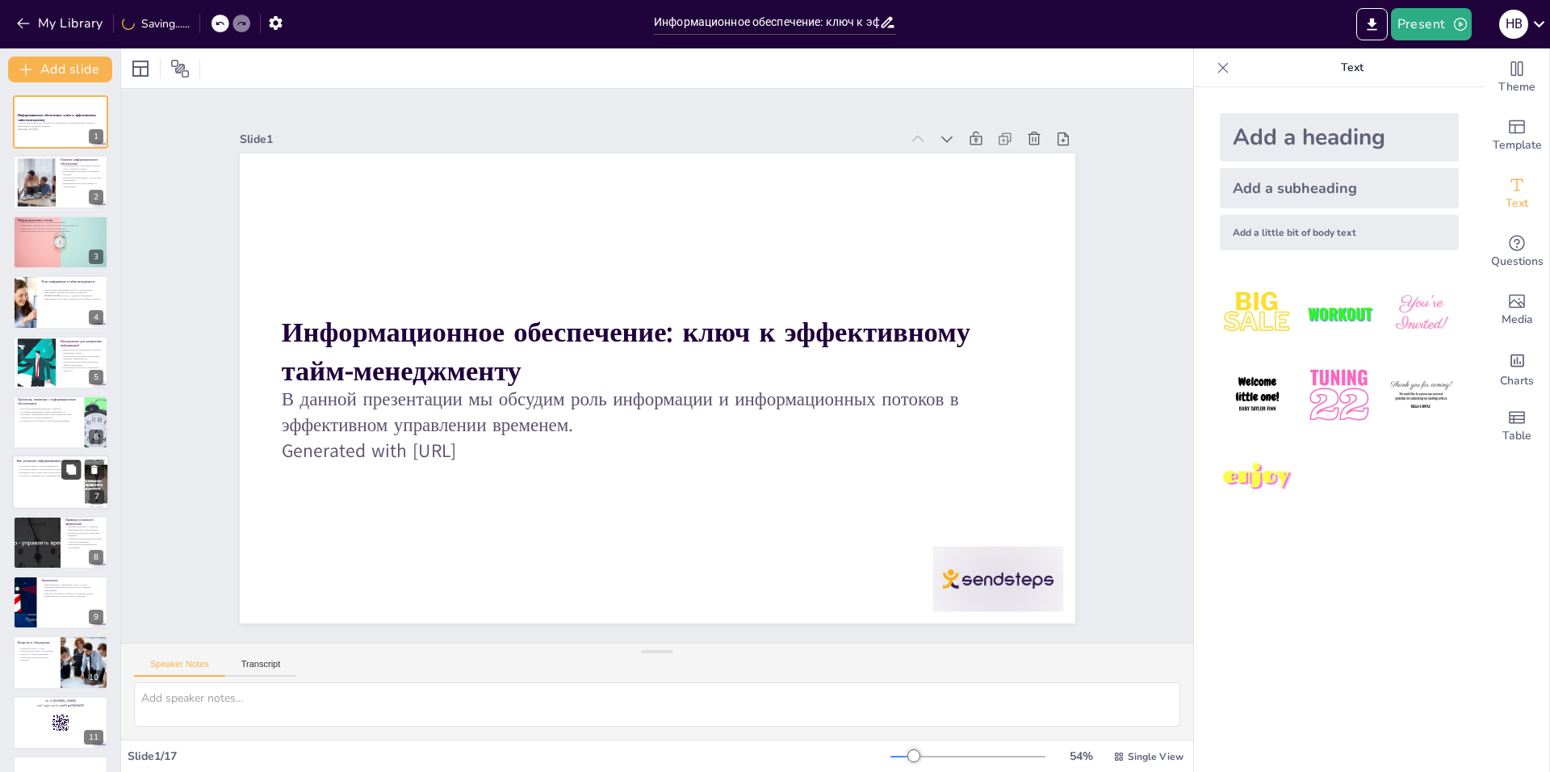
checkbox input "true"
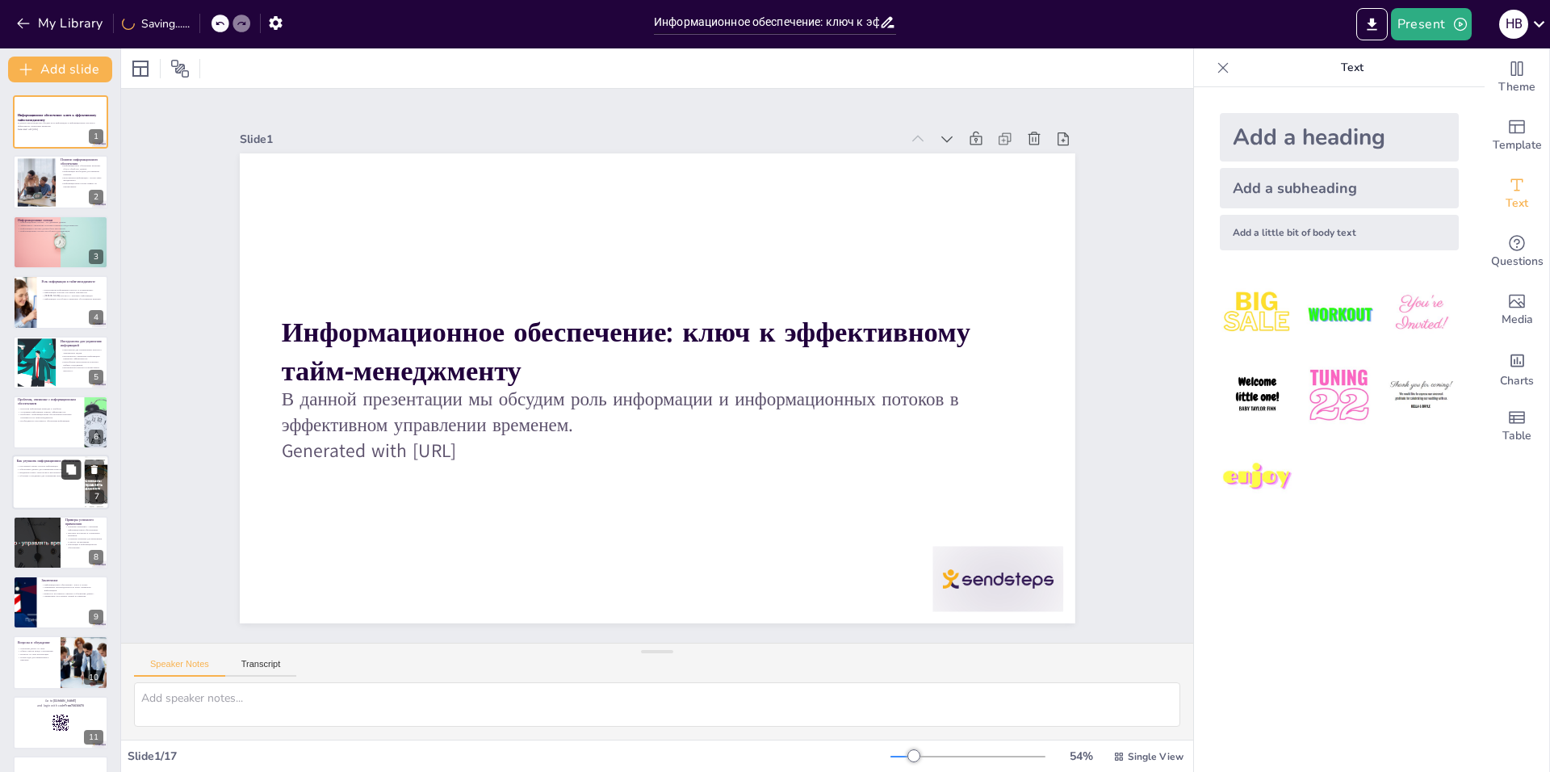
checkbox input "true"
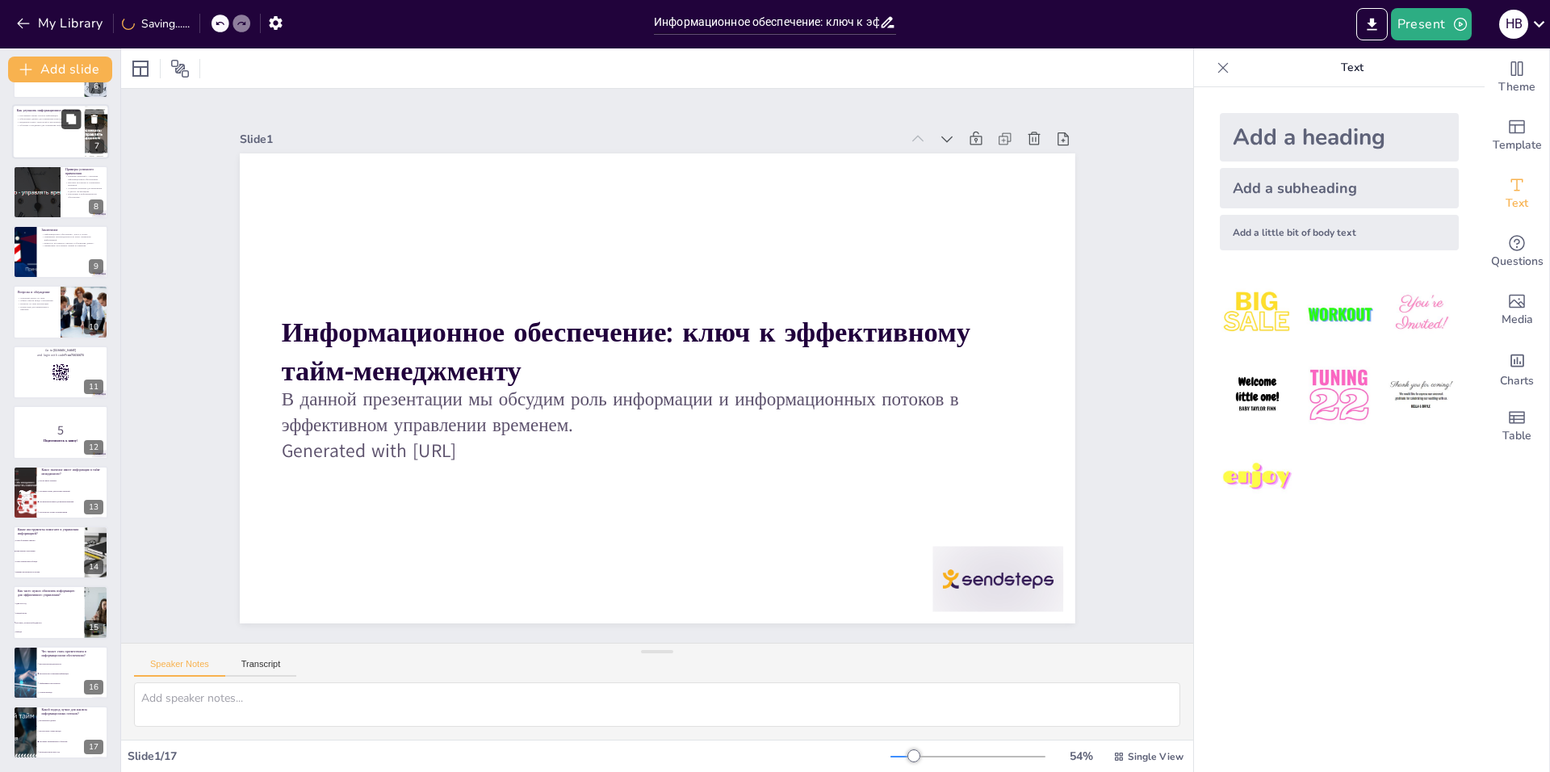
checkbox input "true"
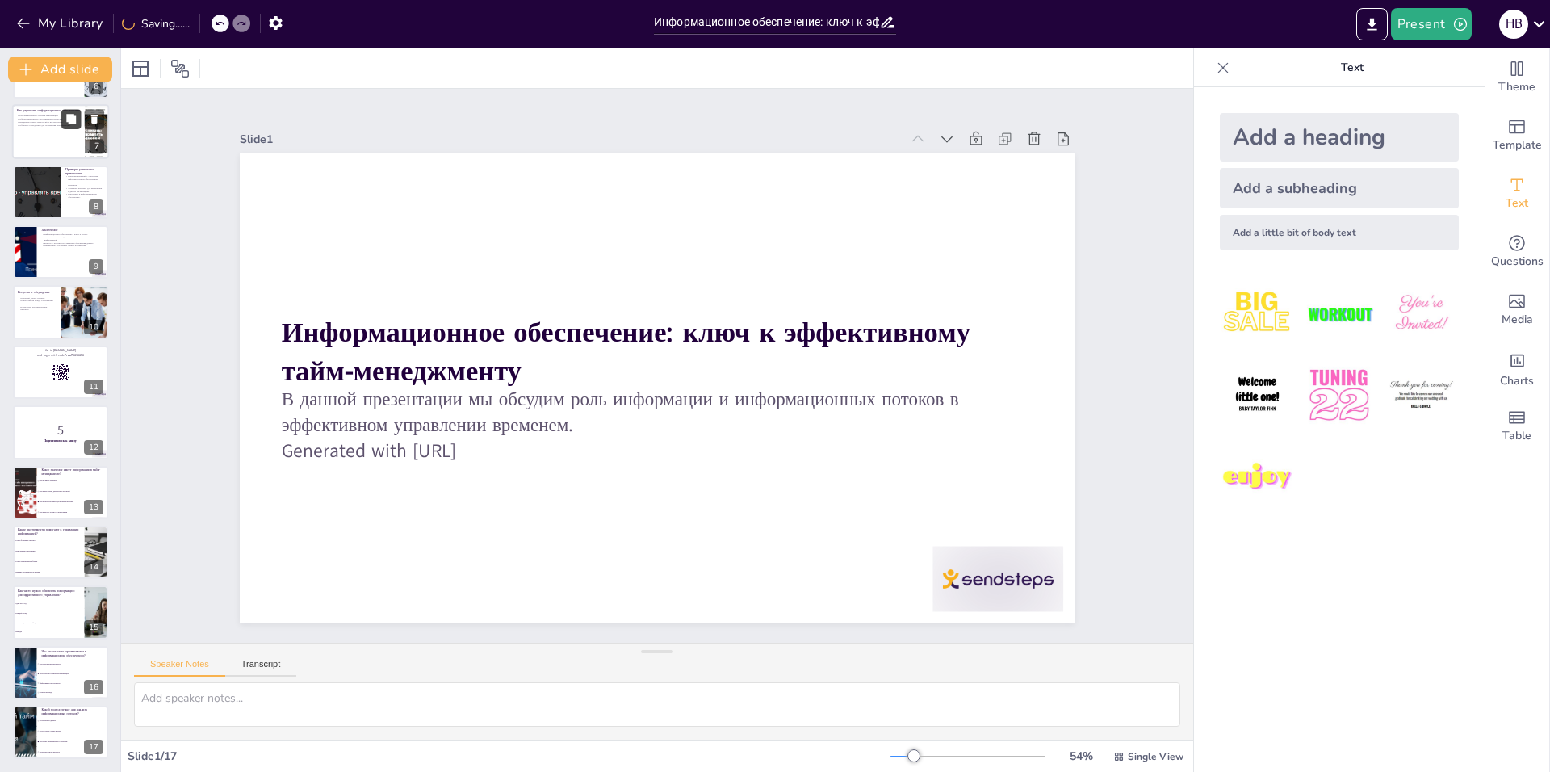
checkbox input "true"
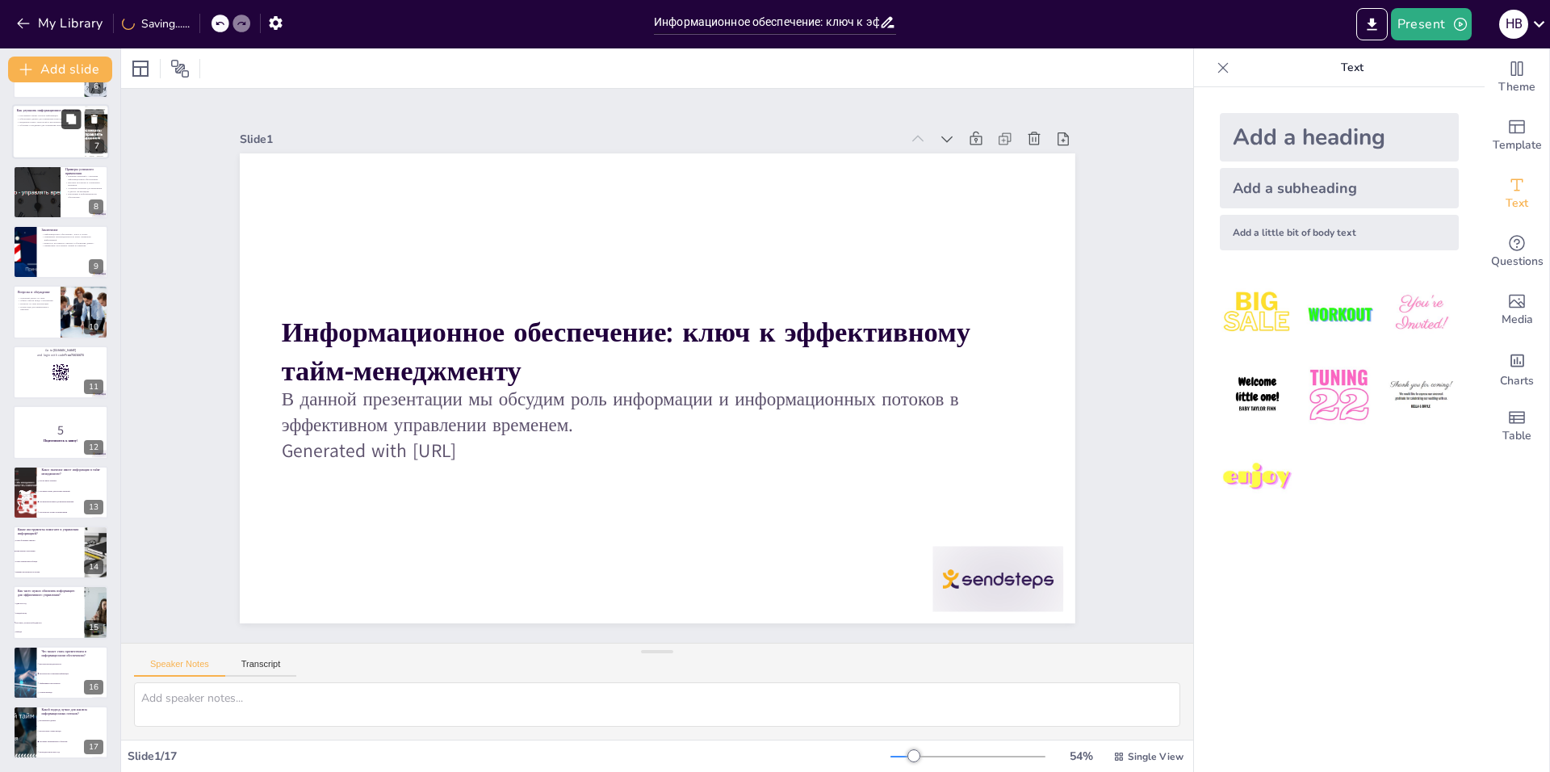
scroll to position [102, 0]
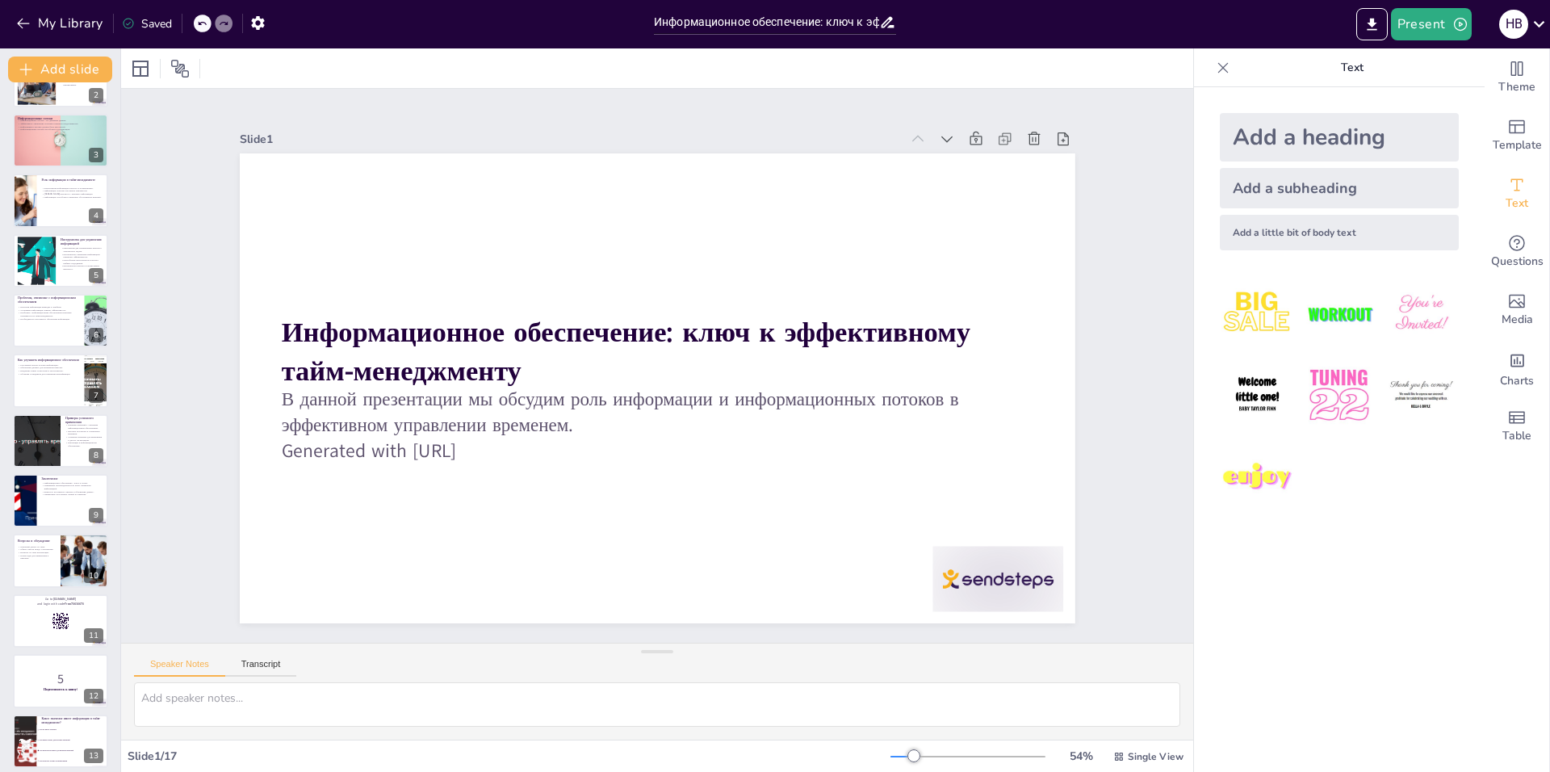
checkbox input "true"
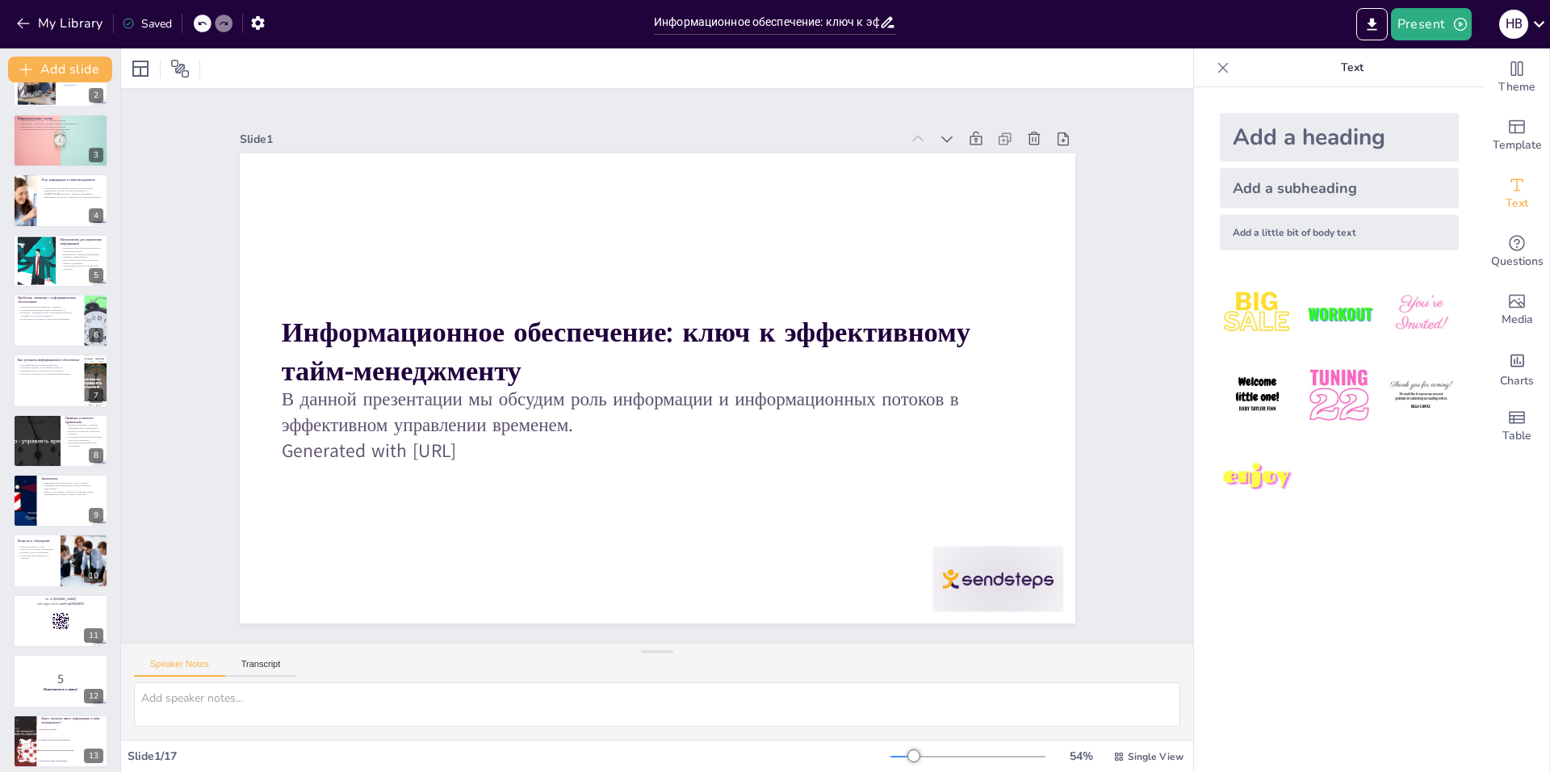
checkbox input "true"
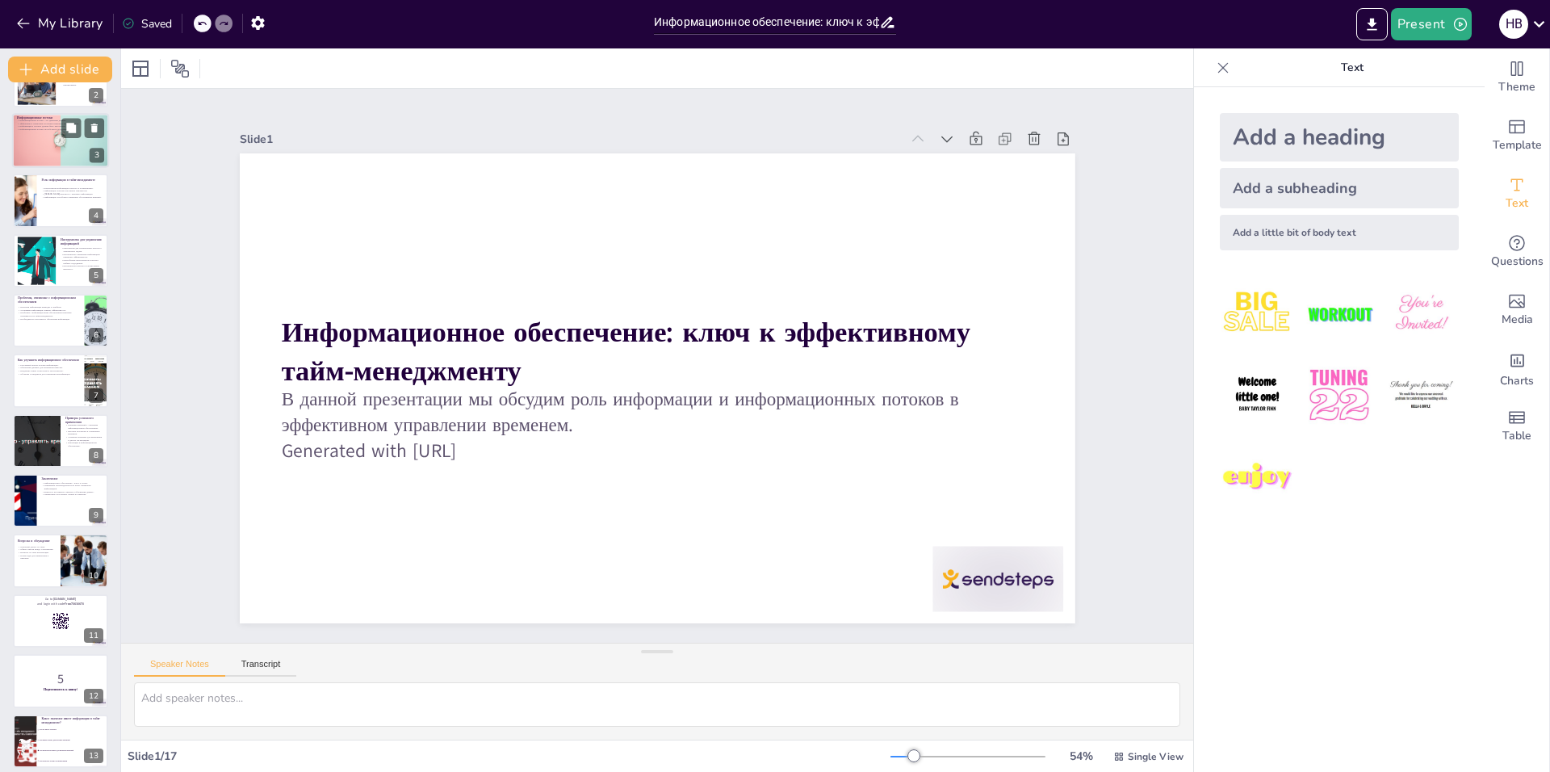
scroll to position [0, 0]
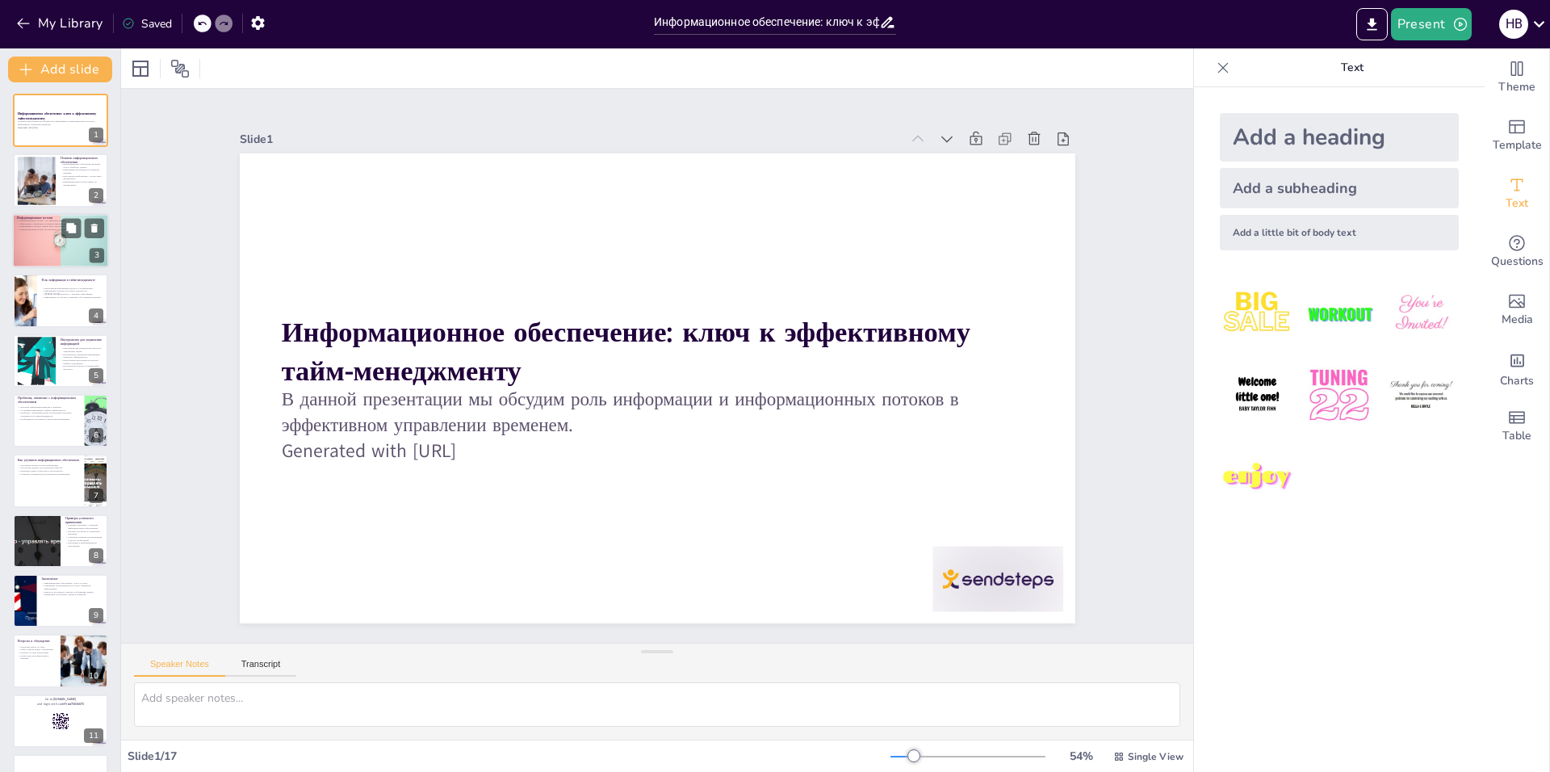
checkbox input "true"
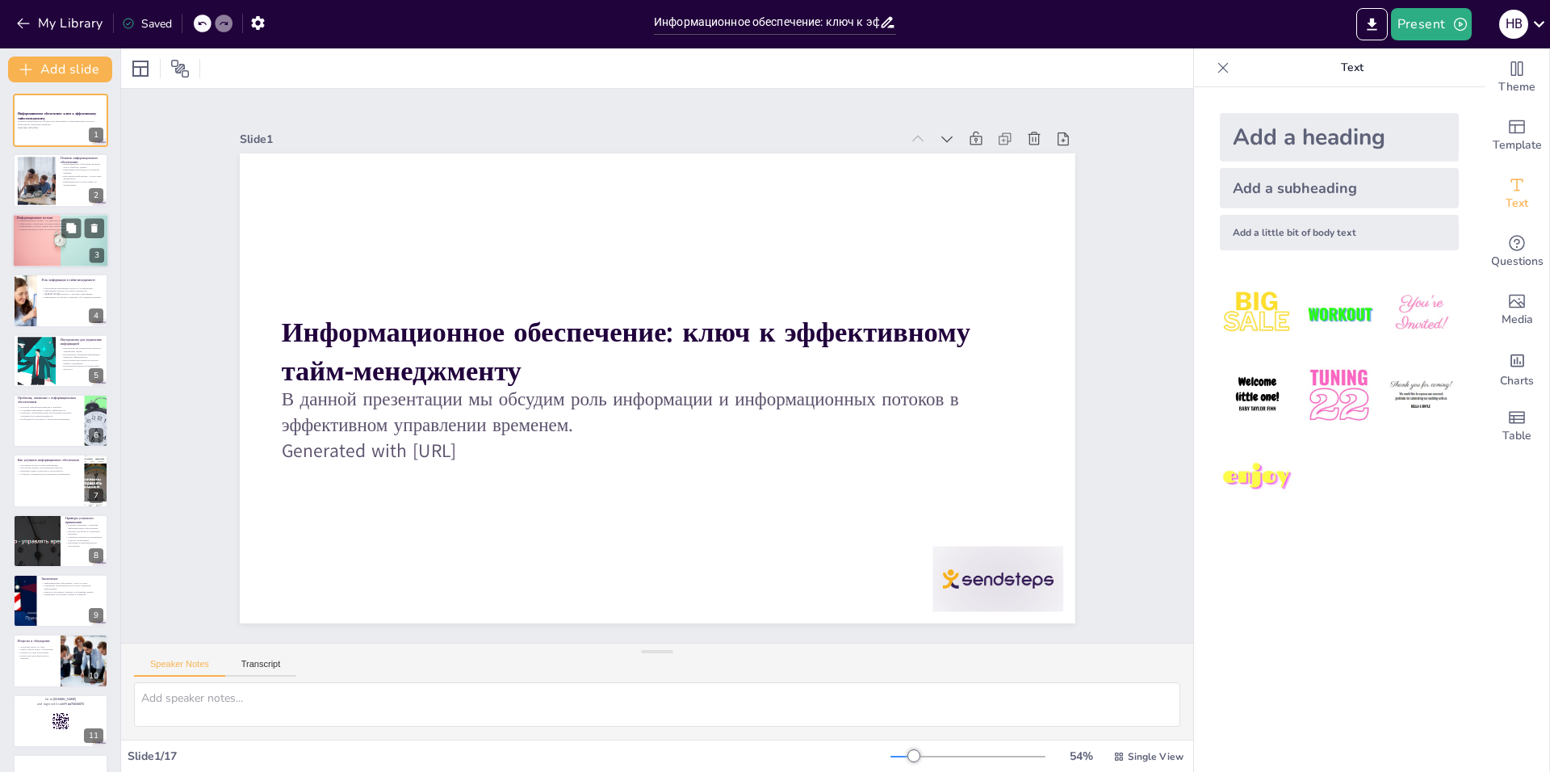
checkbox input "true"
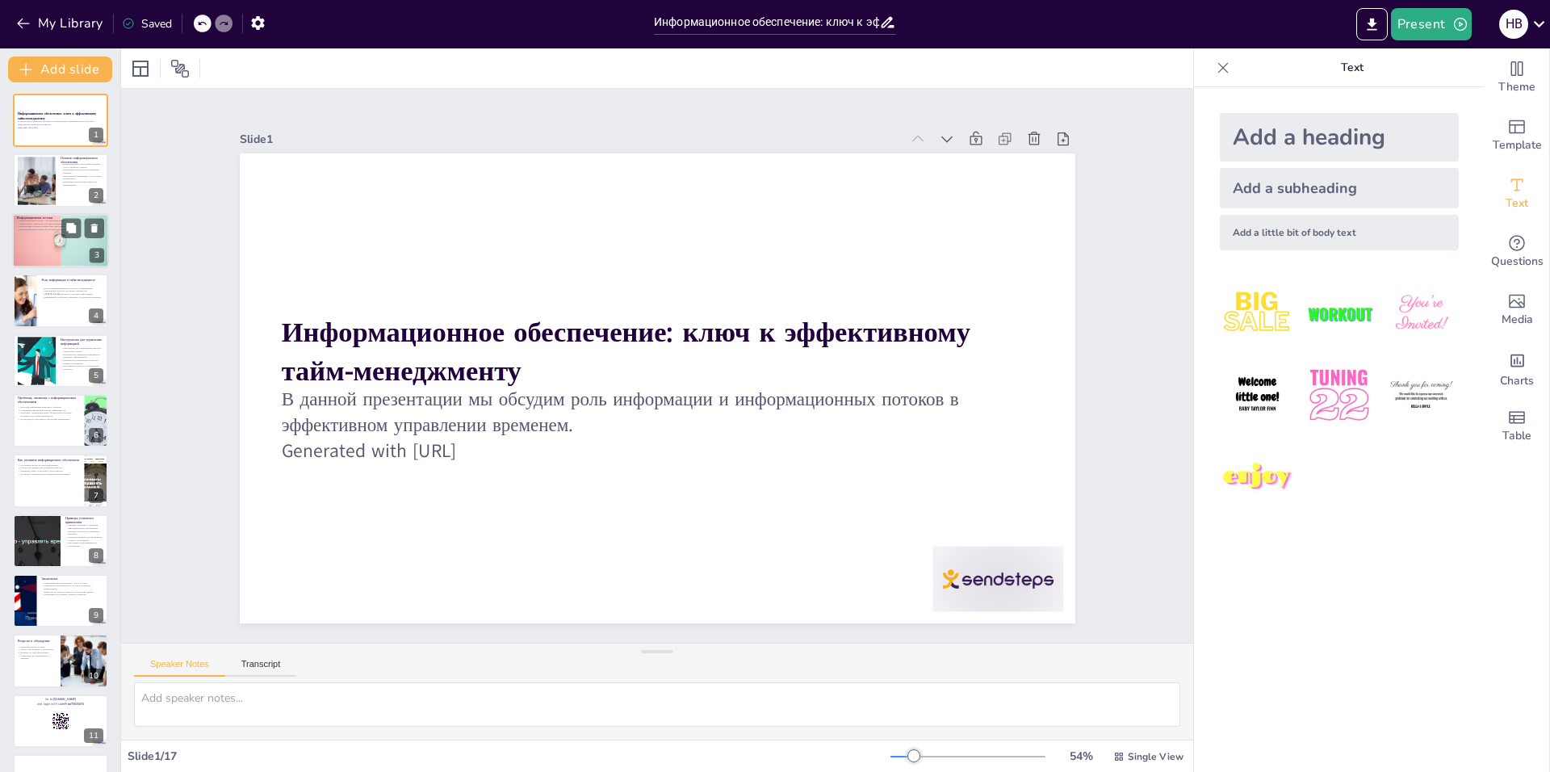
checkbox input "true"
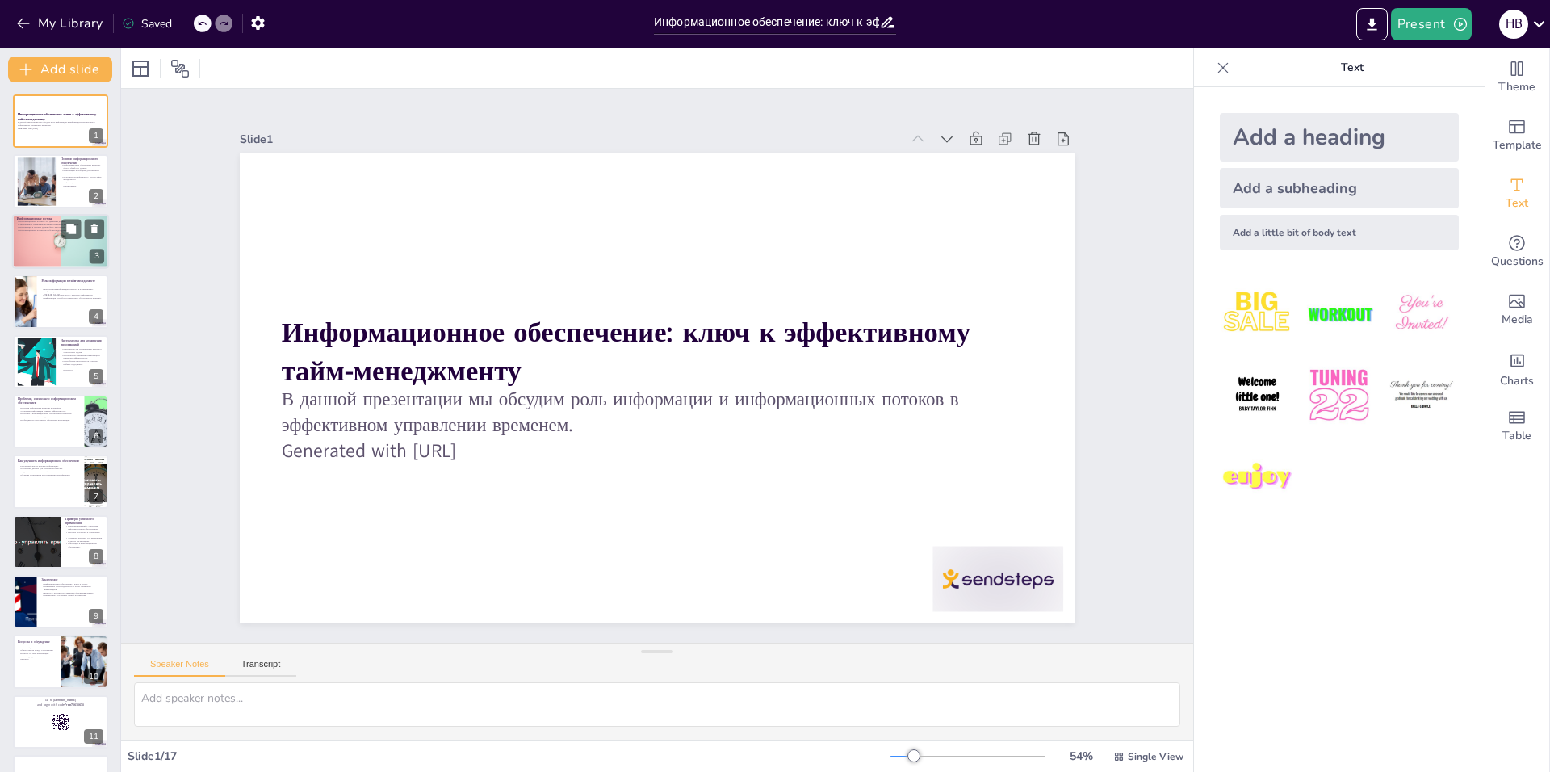
checkbox input "true"
click at [109, 203] on div "Информационное обеспечение: ключ к эффективному тайм-менеджменту В данной презе…" at bounding box center [60, 426] width 120 height 689
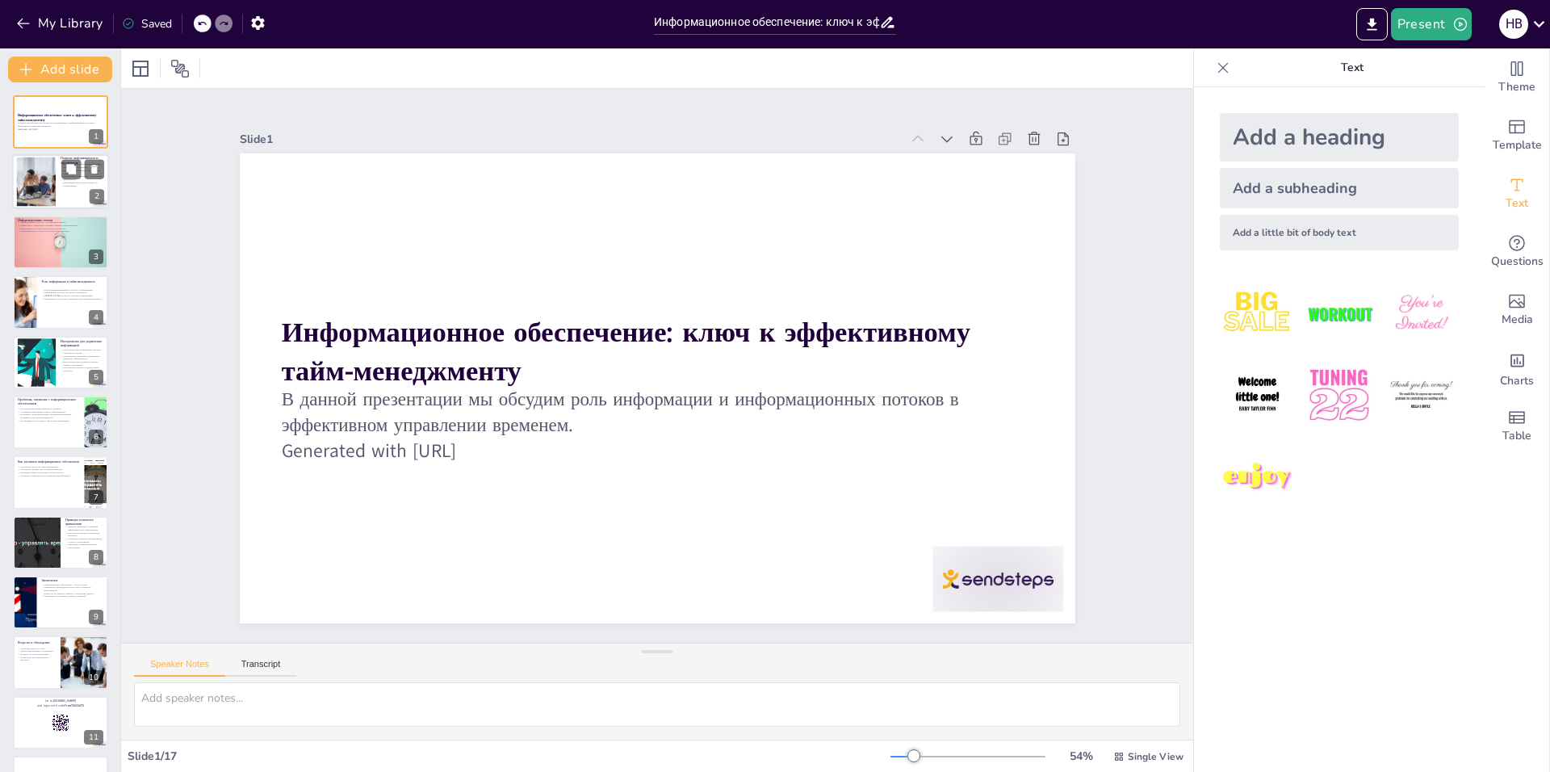
click at [83, 191] on div at bounding box center [60, 182] width 97 height 55
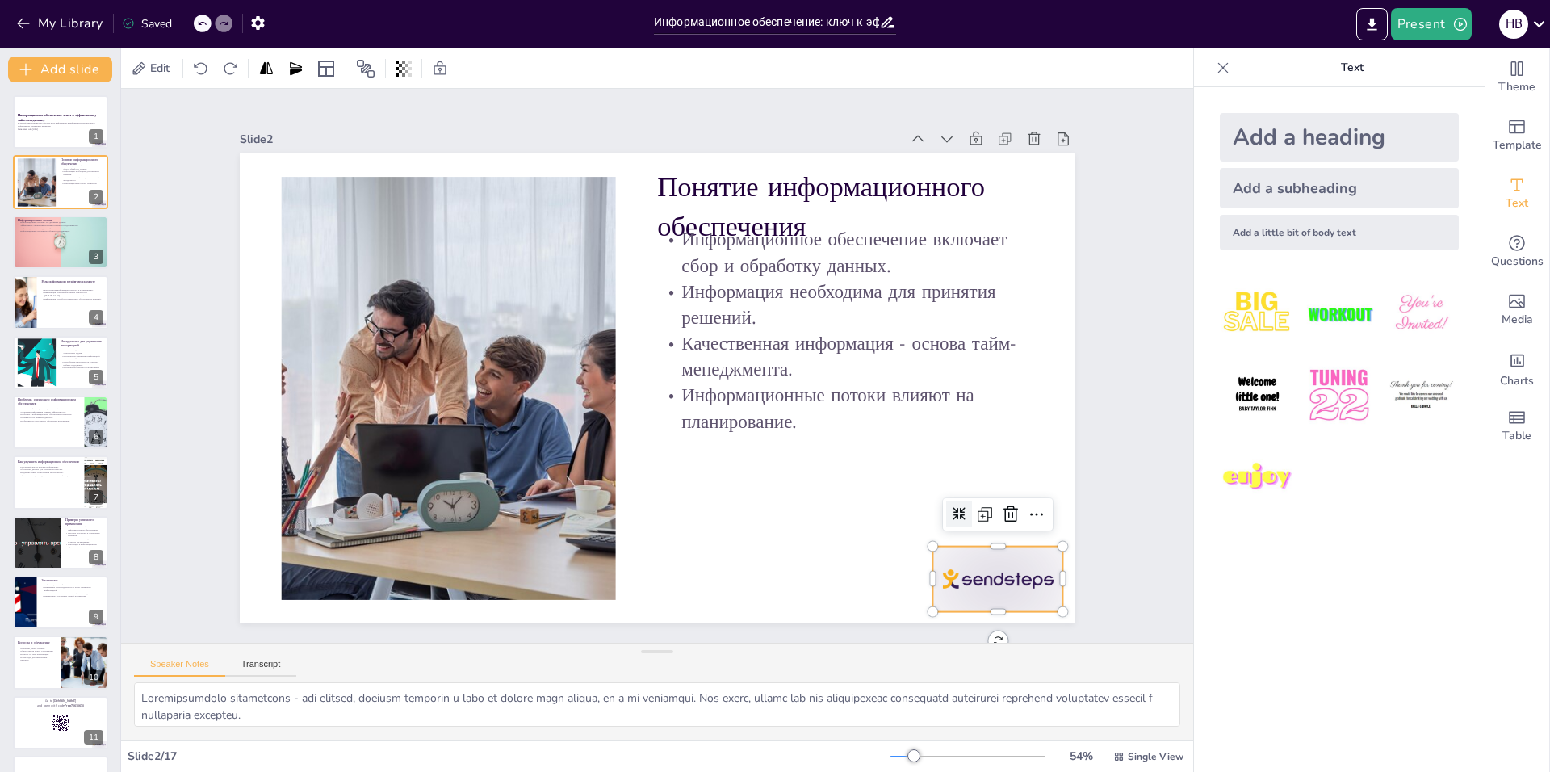
click at [918, 659] on div at bounding box center [844, 720] width 145 height 122
click at [57, 125] on p "В данной презентации мы обсудим роль информации и информационных потоков в эффе…" at bounding box center [60, 125] width 87 height 6
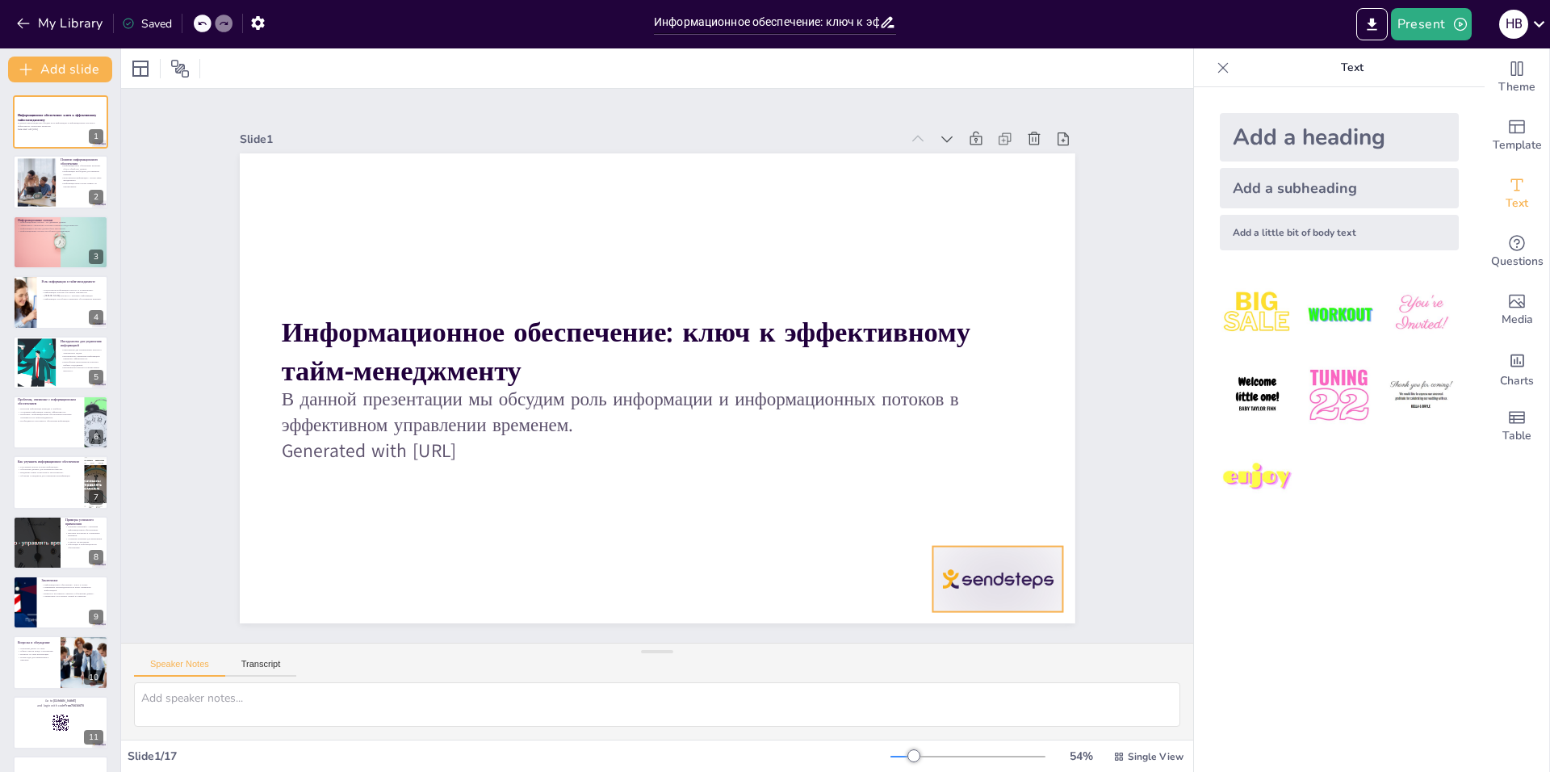
click at [978, 600] on div at bounding box center [945, 645] width 141 height 91
click at [960, 604] on icon at bounding box center [948, 616] width 24 height 24
click at [47, 190] on div at bounding box center [35, 181] width 73 height 49
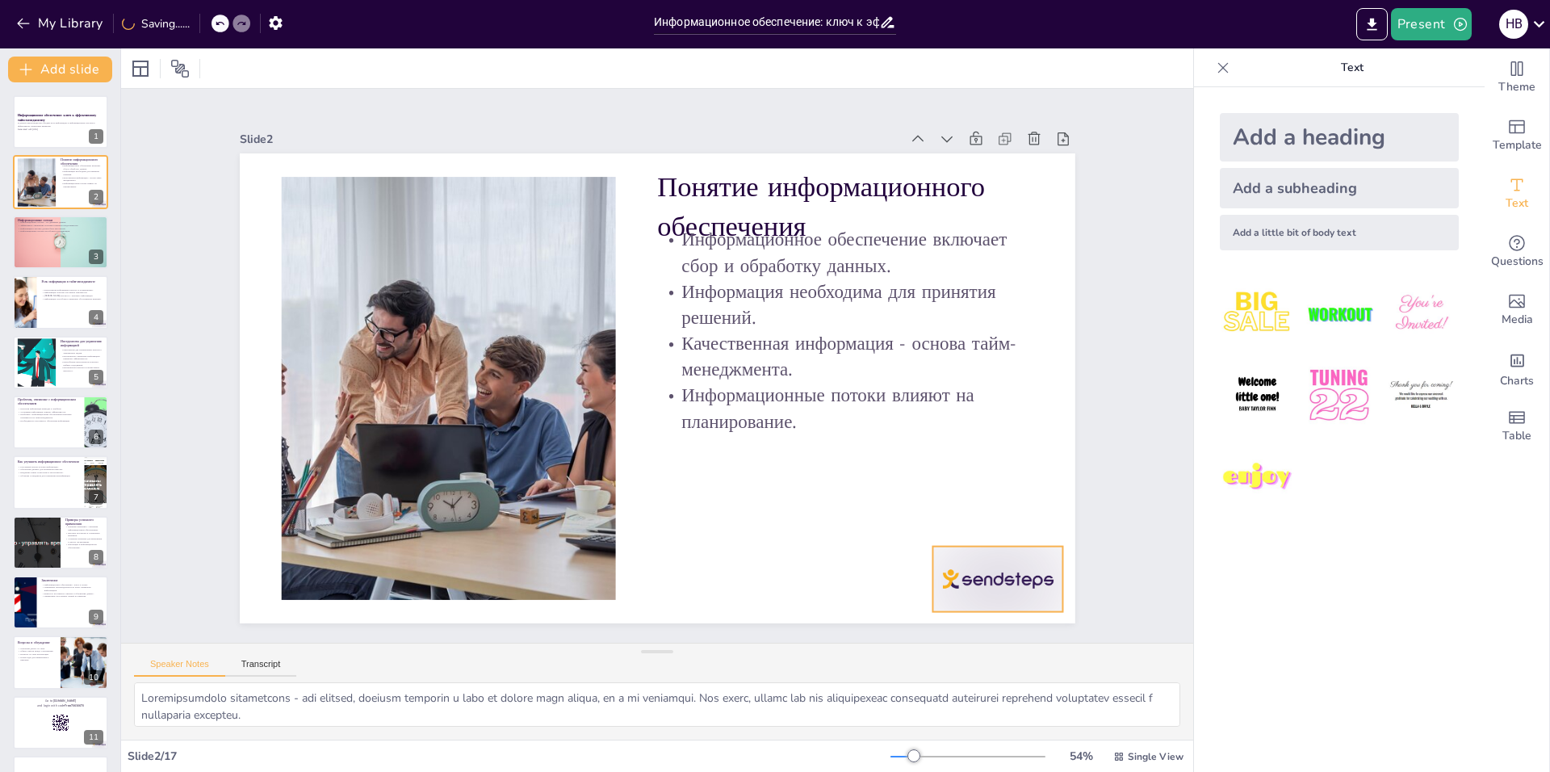
drag, startPoint x: 989, startPoint y: 588, endPoint x: 1006, endPoint y: 539, distance: 52.1
click at [989, 600] on div at bounding box center [945, 645] width 141 height 91
click at [1007, 534] on div at bounding box center [993, 548] width 28 height 28
click at [61, 229] on p "Информационные потоки способствуют координации." at bounding box center [60, 230] width 87 height 3
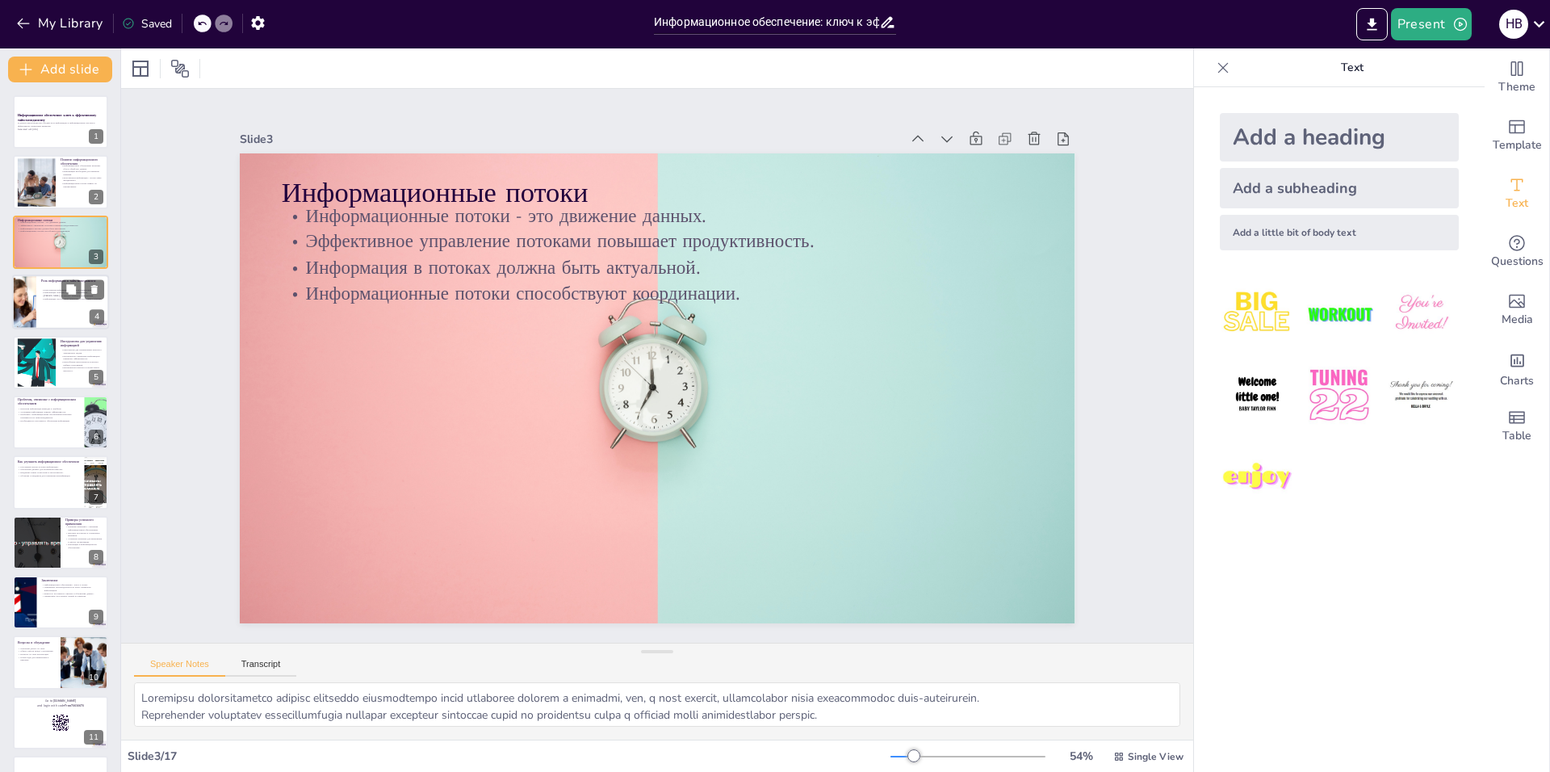
click at [57, 308] on div at bounding box center [60, 301] width 97 height 55
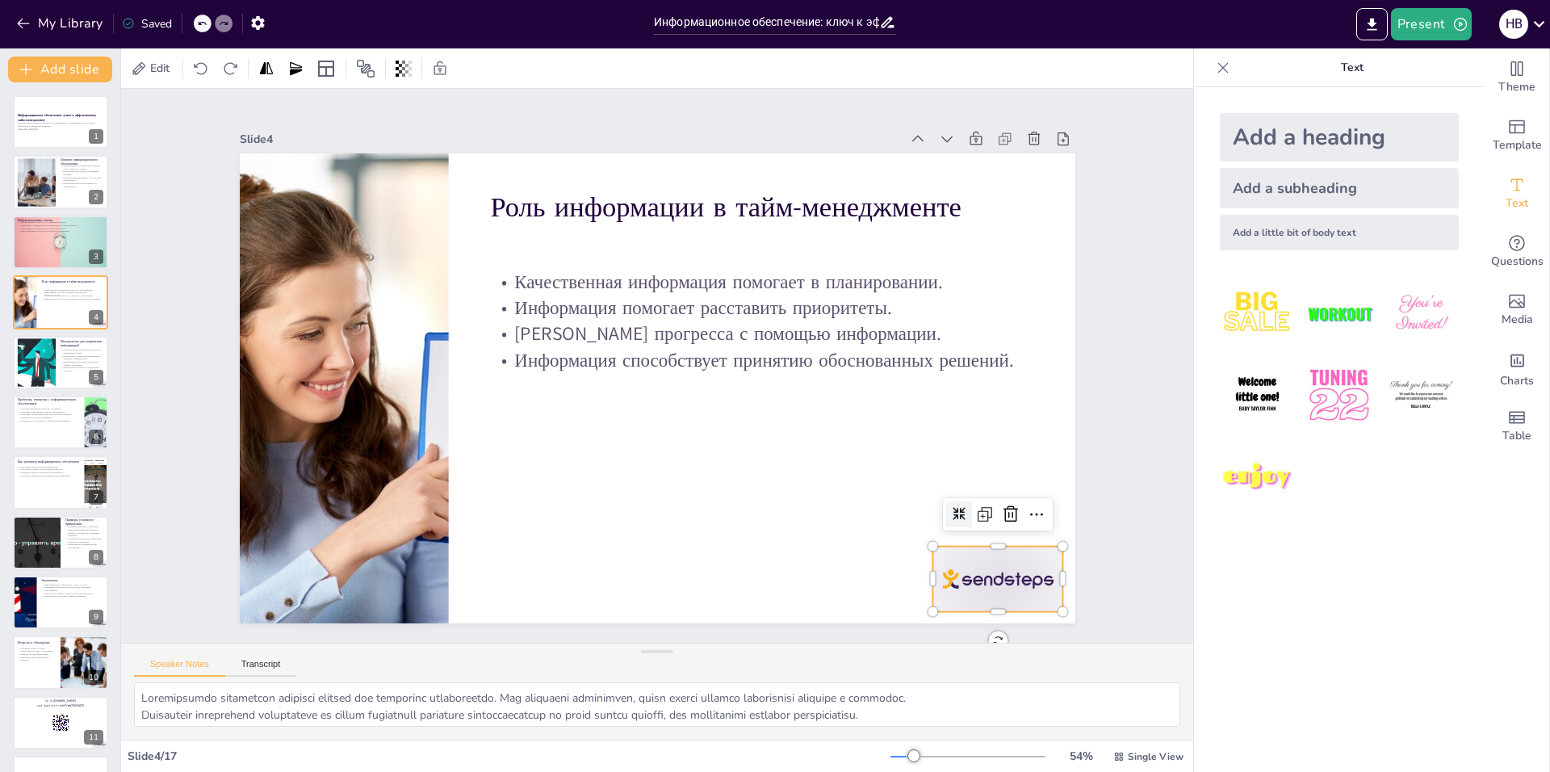
click at [986, 600] on div at bounding box center [946, 645] width 141 height 91
click at [983, 572] on icon at bounding box center [972, 583] width 23 height 23
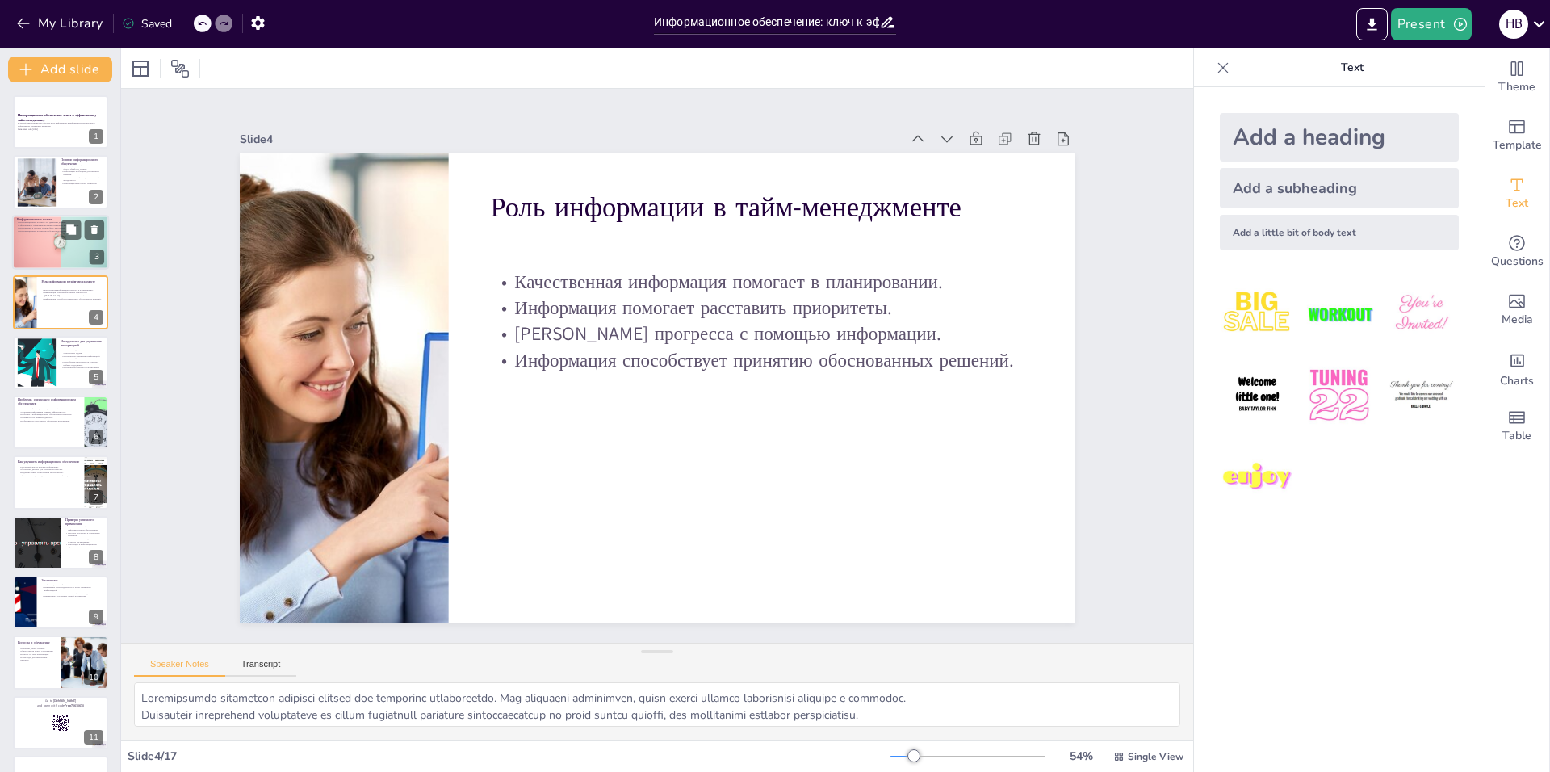
click at [37, 261] on div at bounding box center [60, 242] width 97 height 65
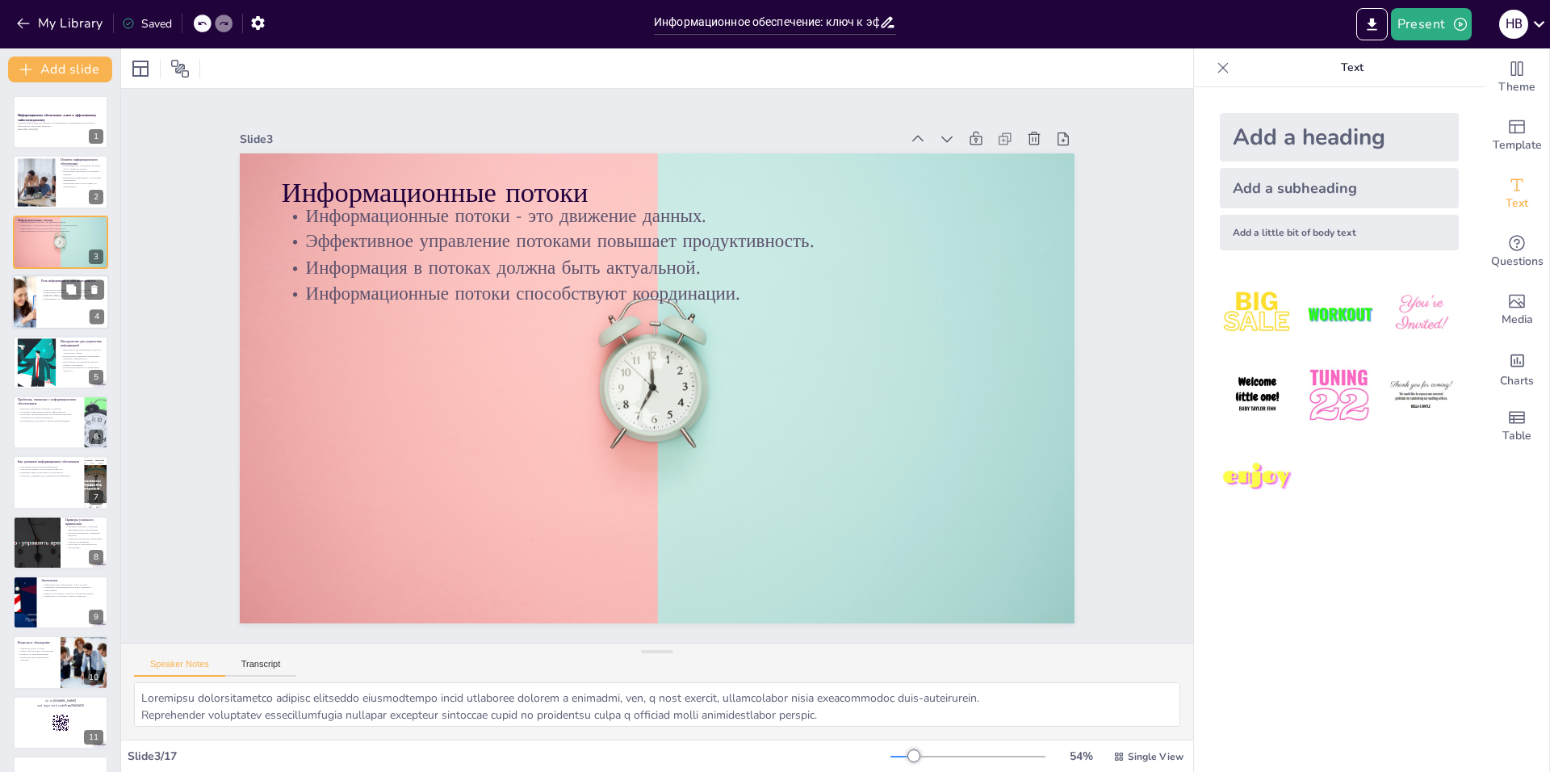
click at [35, 299] on div at bounding box center [24, 301] width 82 height 55
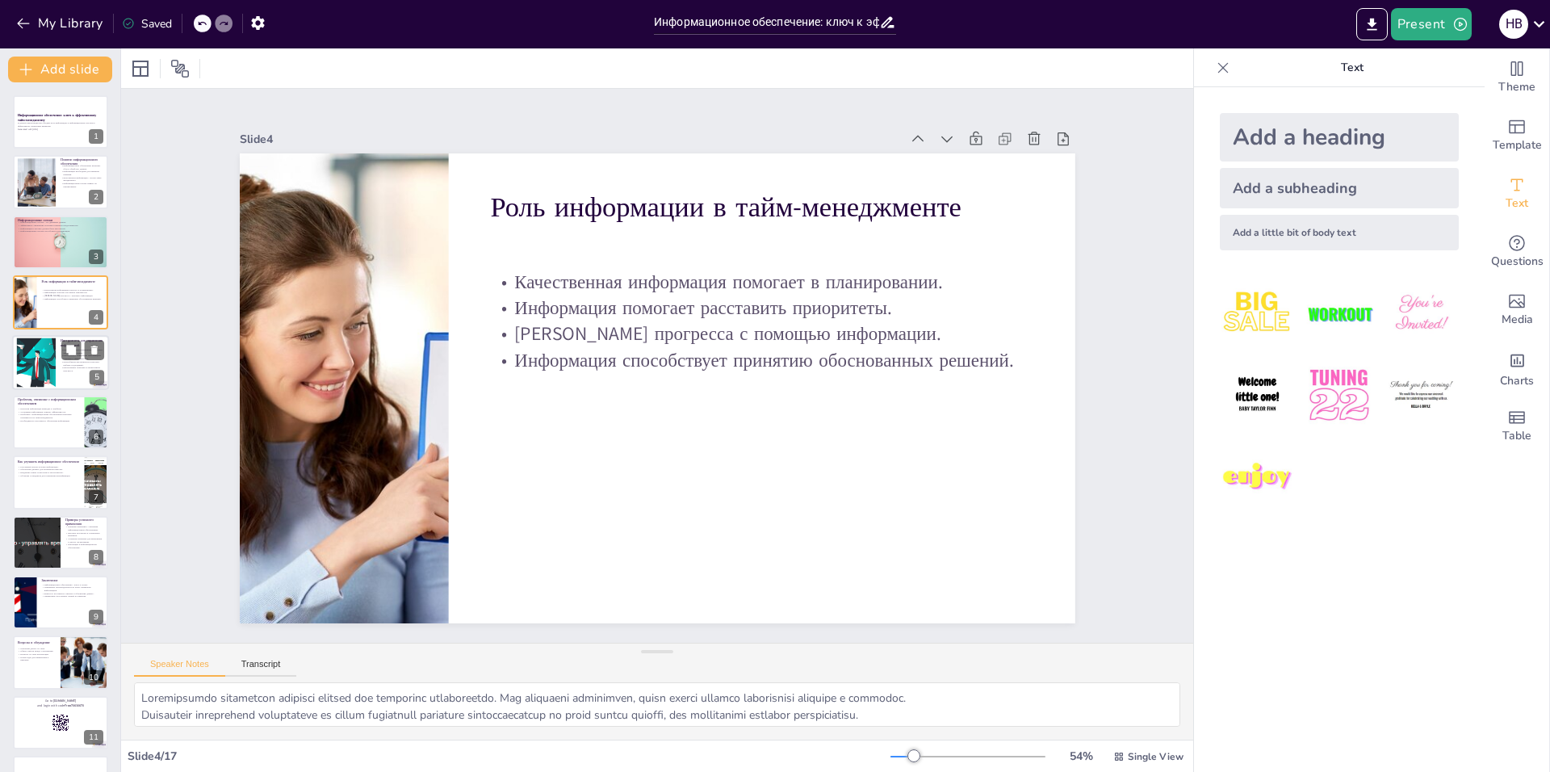
drag, startPoint x: 49, startPoint y: 354, endPoint x: 72, endPoint y: 363, distance: 24.6
click at [49, 354] on div at bounding box center [36, 361] width 90 height 49
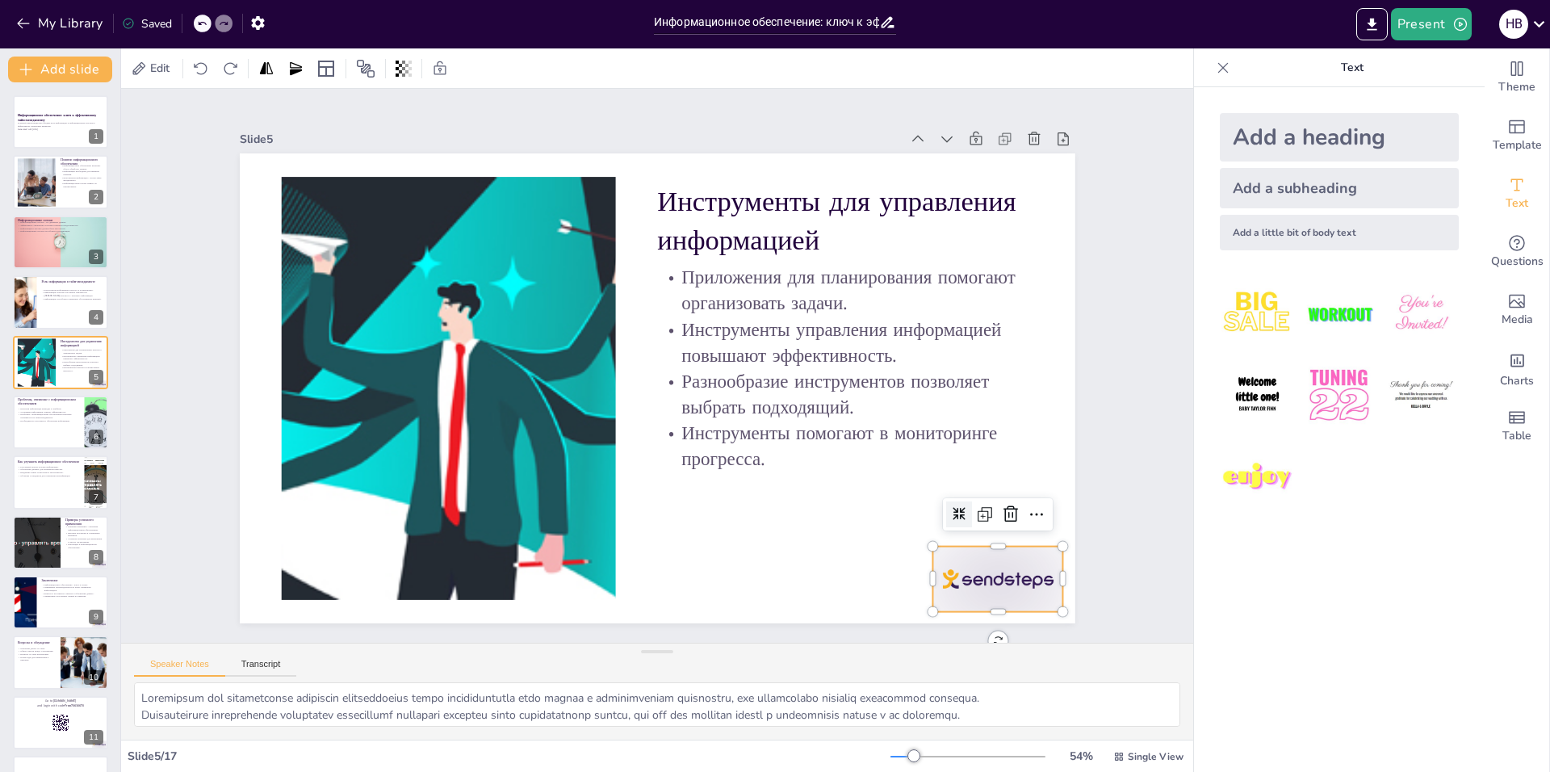
click at [704, 694] on div at bounding box center [643, 766] width 122 height 145
click at [959, 604] on icon at bounding box center [947, 616] width 24 height 24
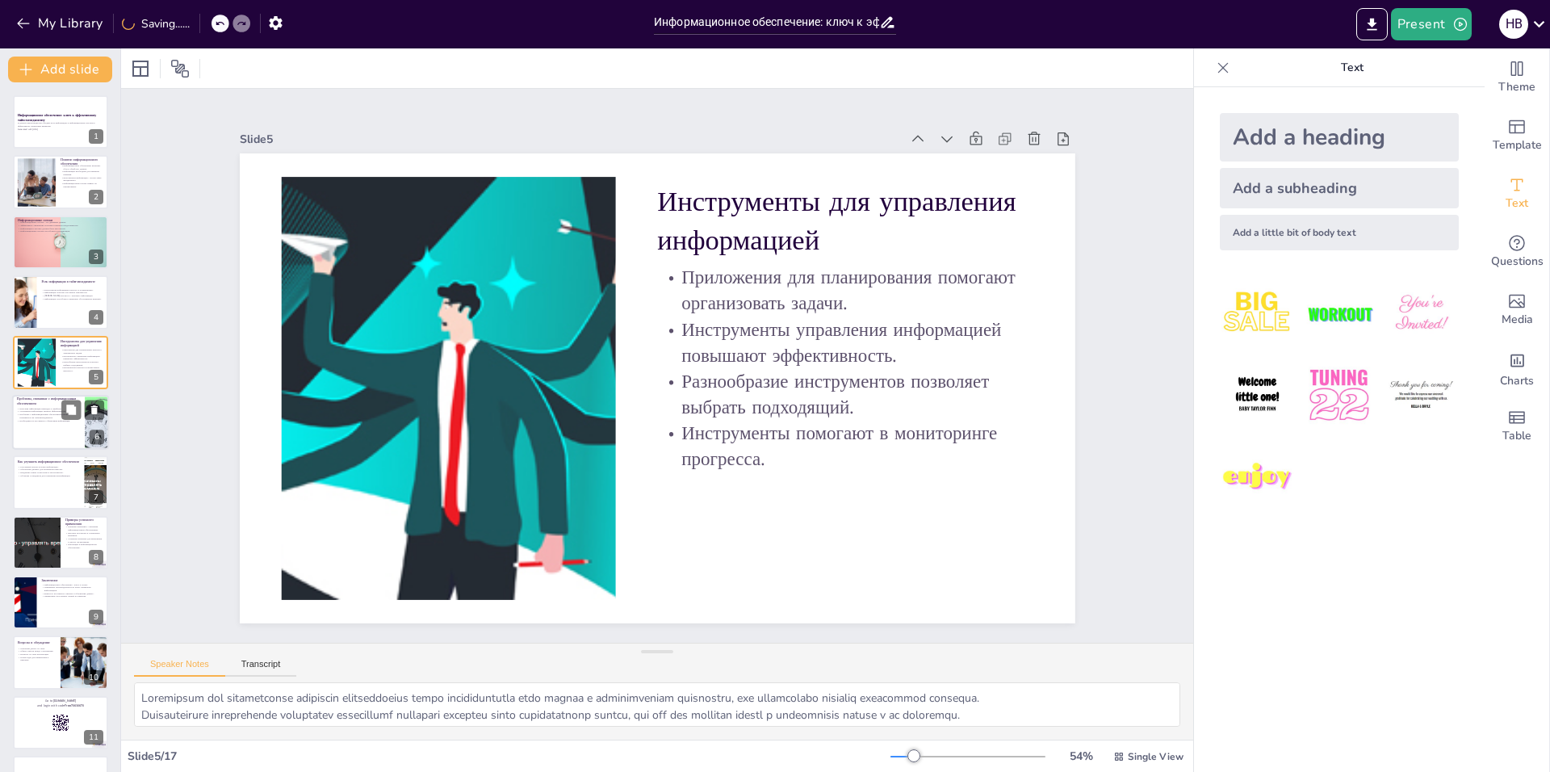
click at [36, 421] on p "Необходимость регулярного обновления информации." at bounding box center [48, 420] width 63 height 3
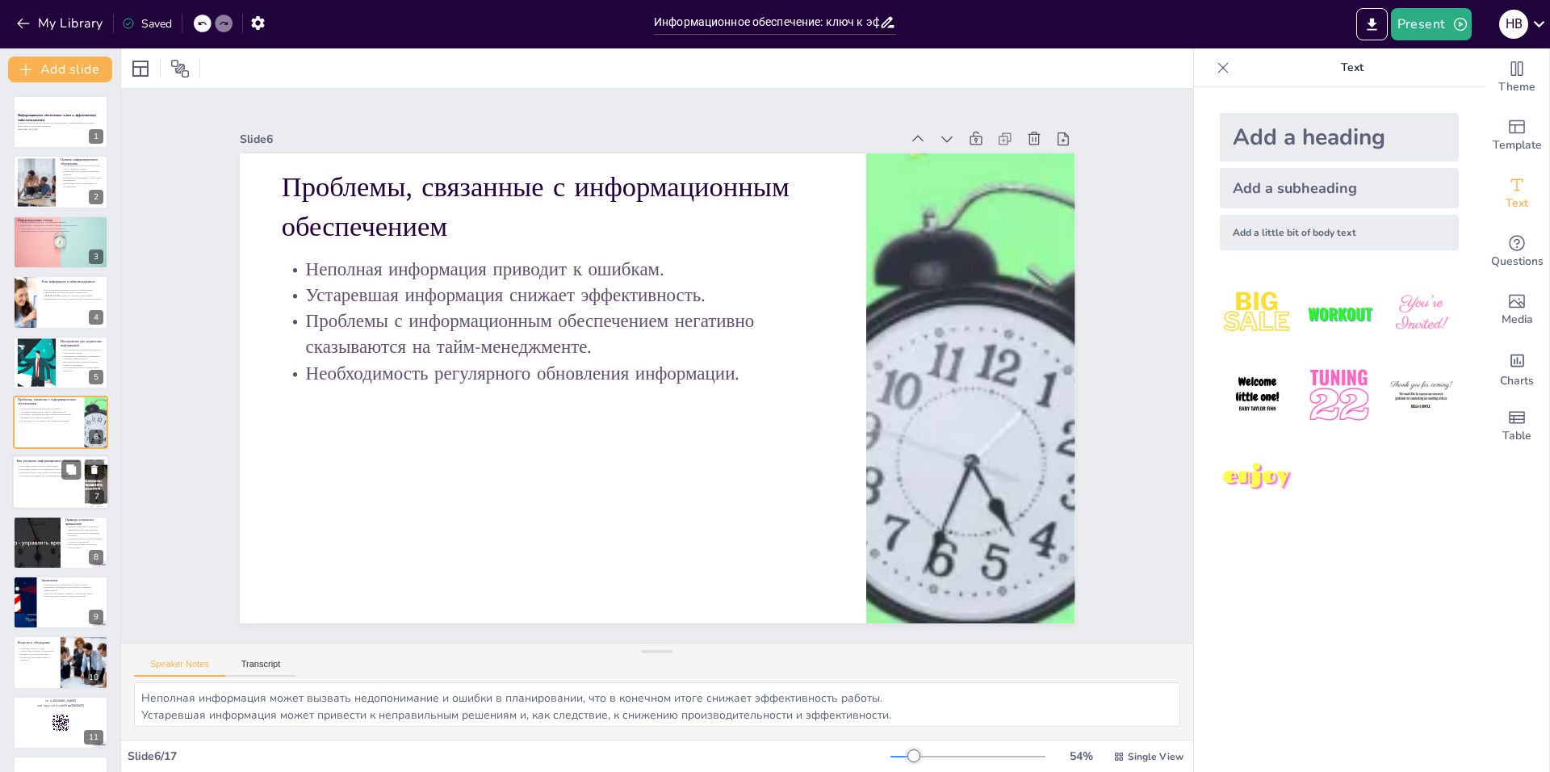
click at [45, 478] on div at bounding box center [60, 482] width 97 height 55
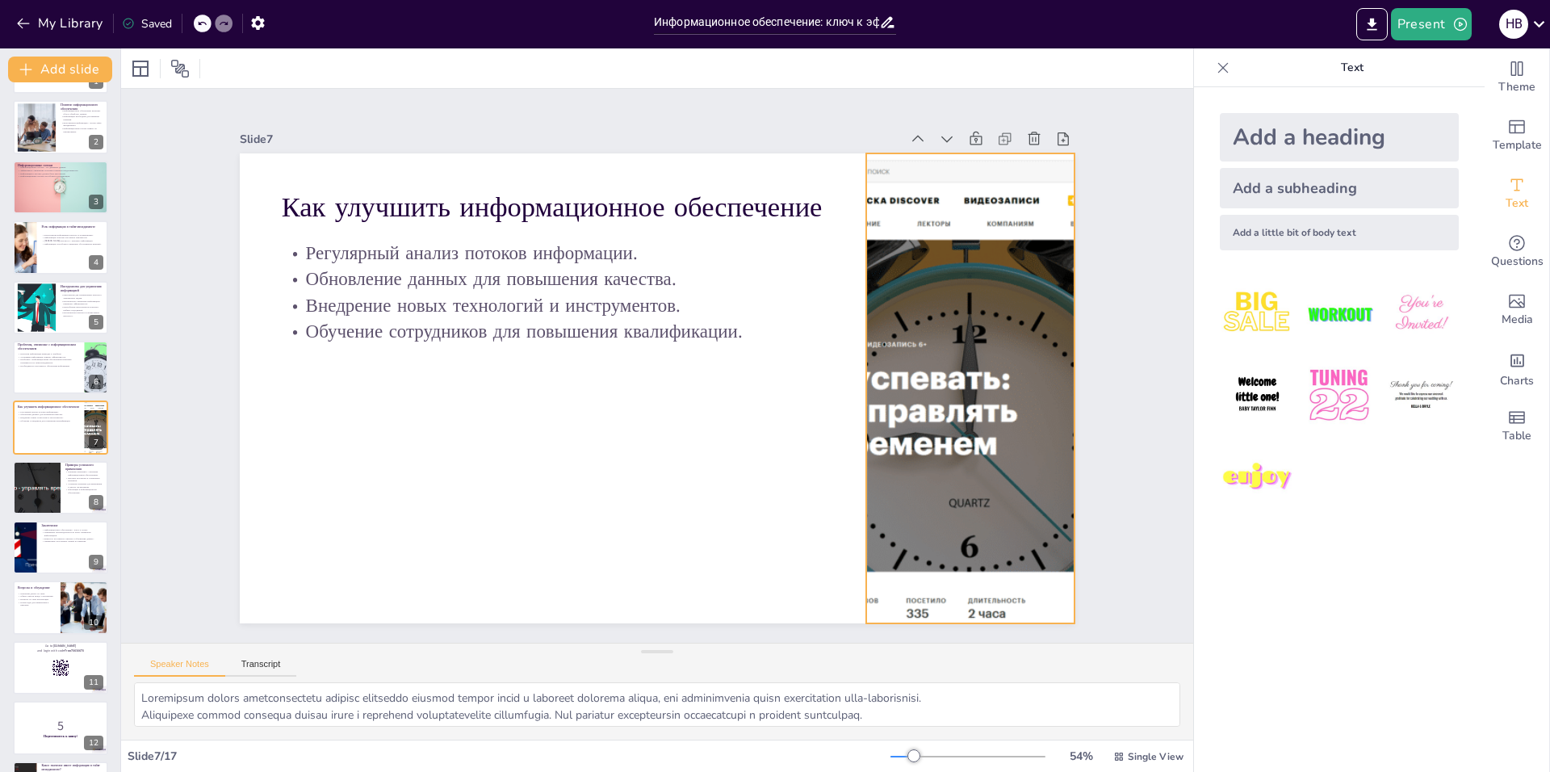
click at [952, 392] on div at bounding box center [966, 420] width 1000 height 567
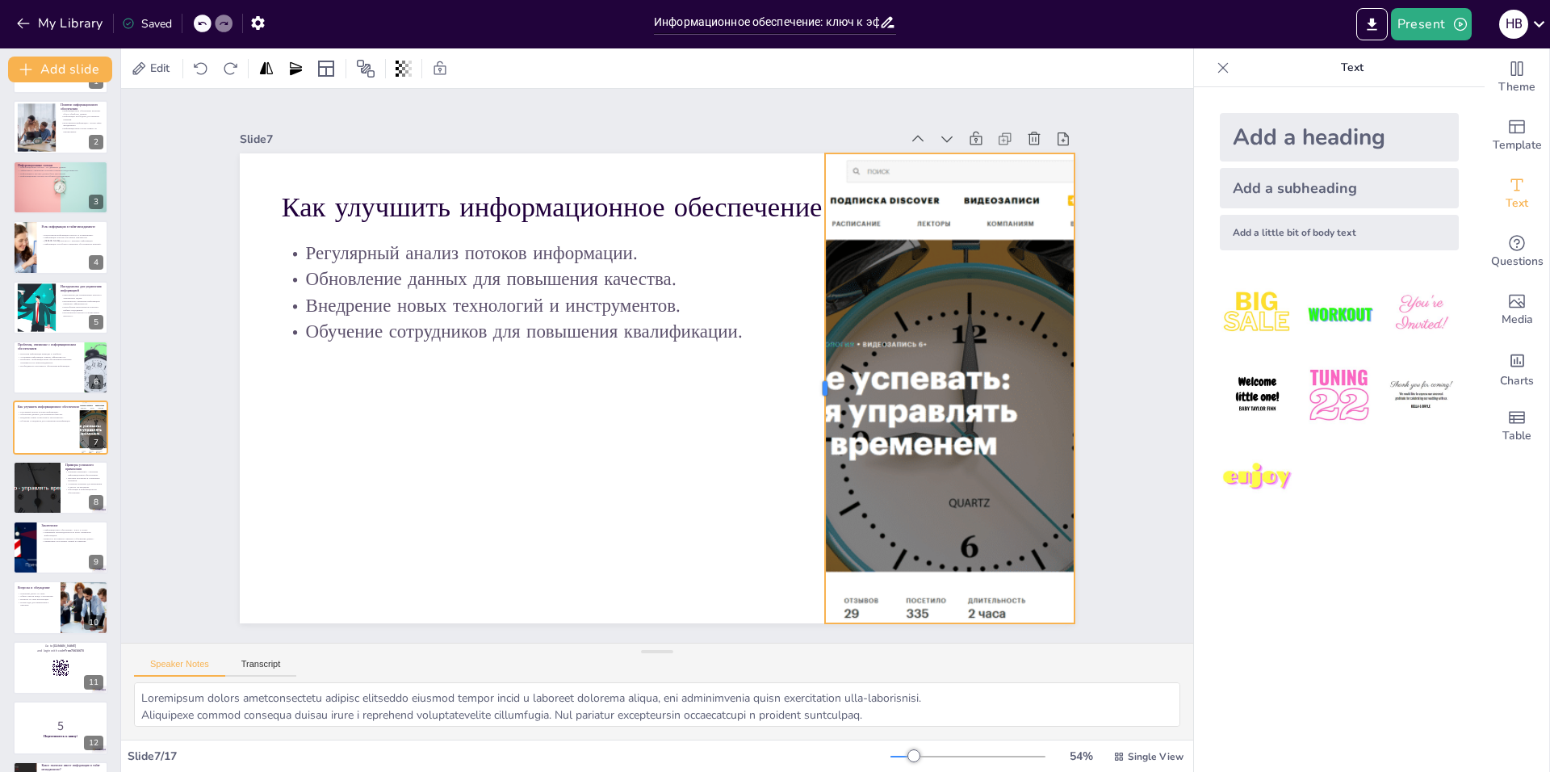
drag, startPoint x: 853, startPoint y: 384, endPoint x: 812, endPoint y: 431, distance: 62.3
click at [812, 431] on div at bounding box center [786, 465] width 246 height 413
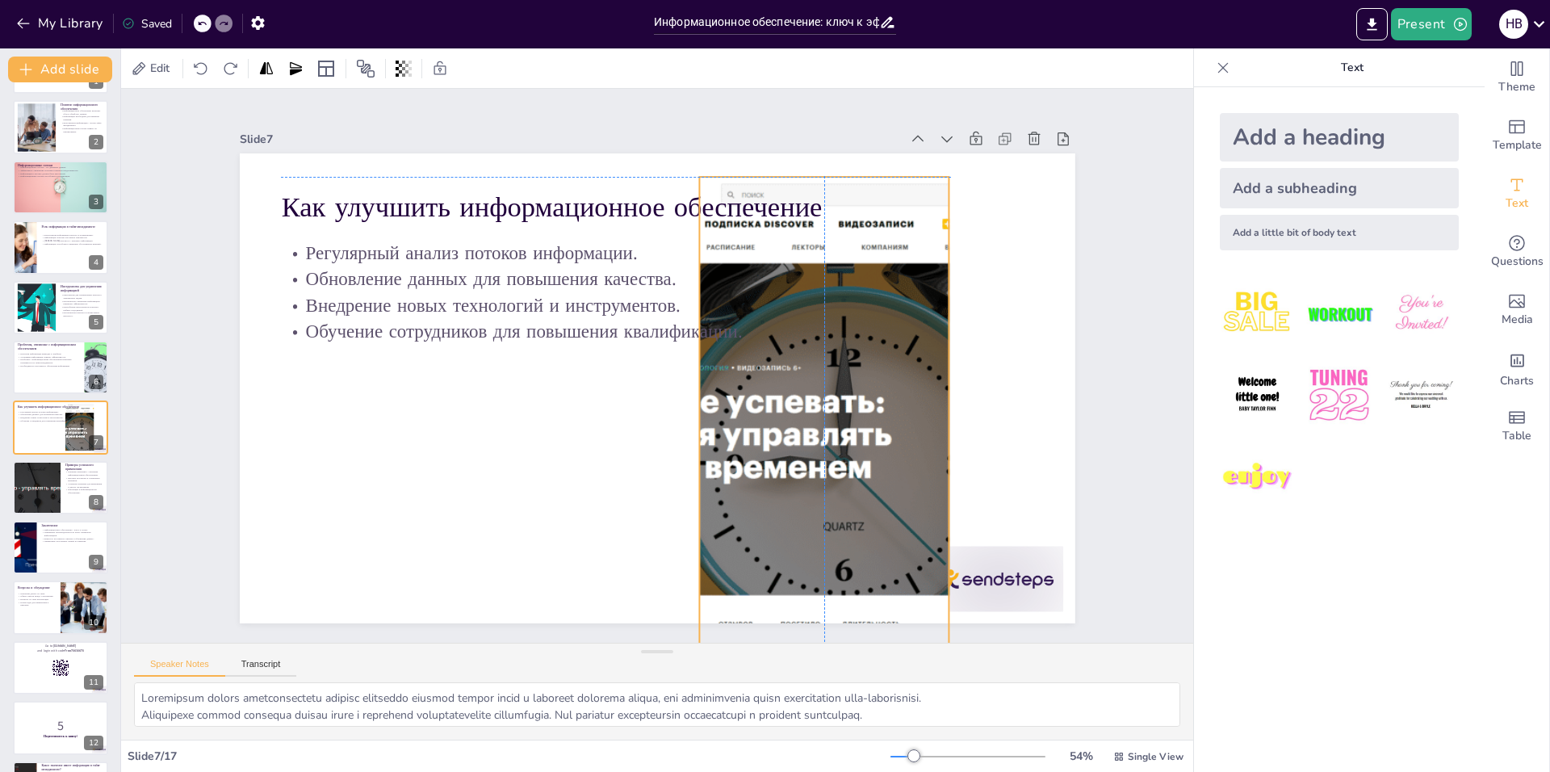
drag, startPoint x: 937, startPoint y: 149, endPoint x: 821, endPoint y: 199, distance: 126.6
click at [802, 157] on div at bounding box center [796, 499] width 1063 height 885
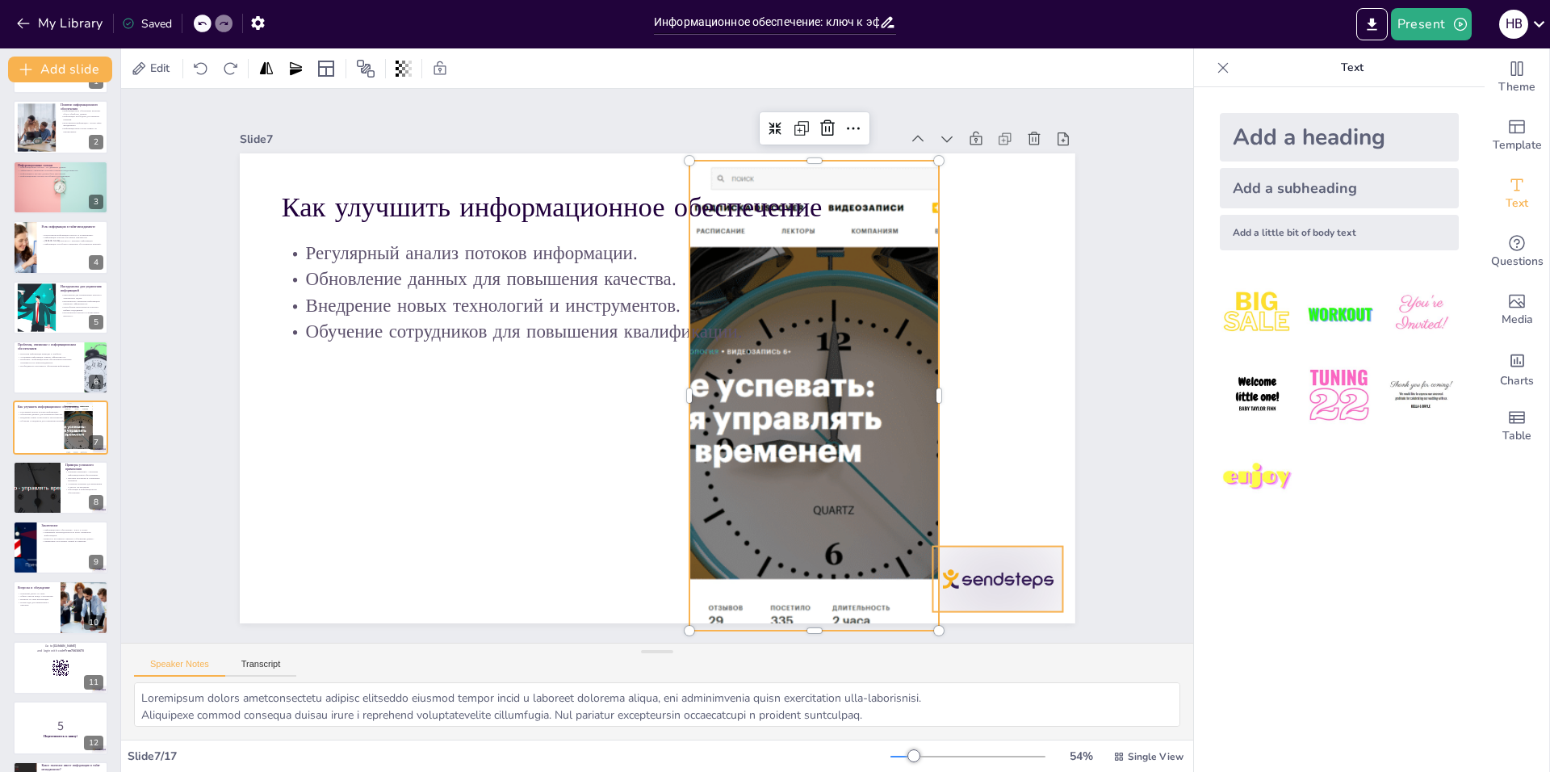
click at [838, 684] on div at bounding box center [767, 752] width 140 height 136
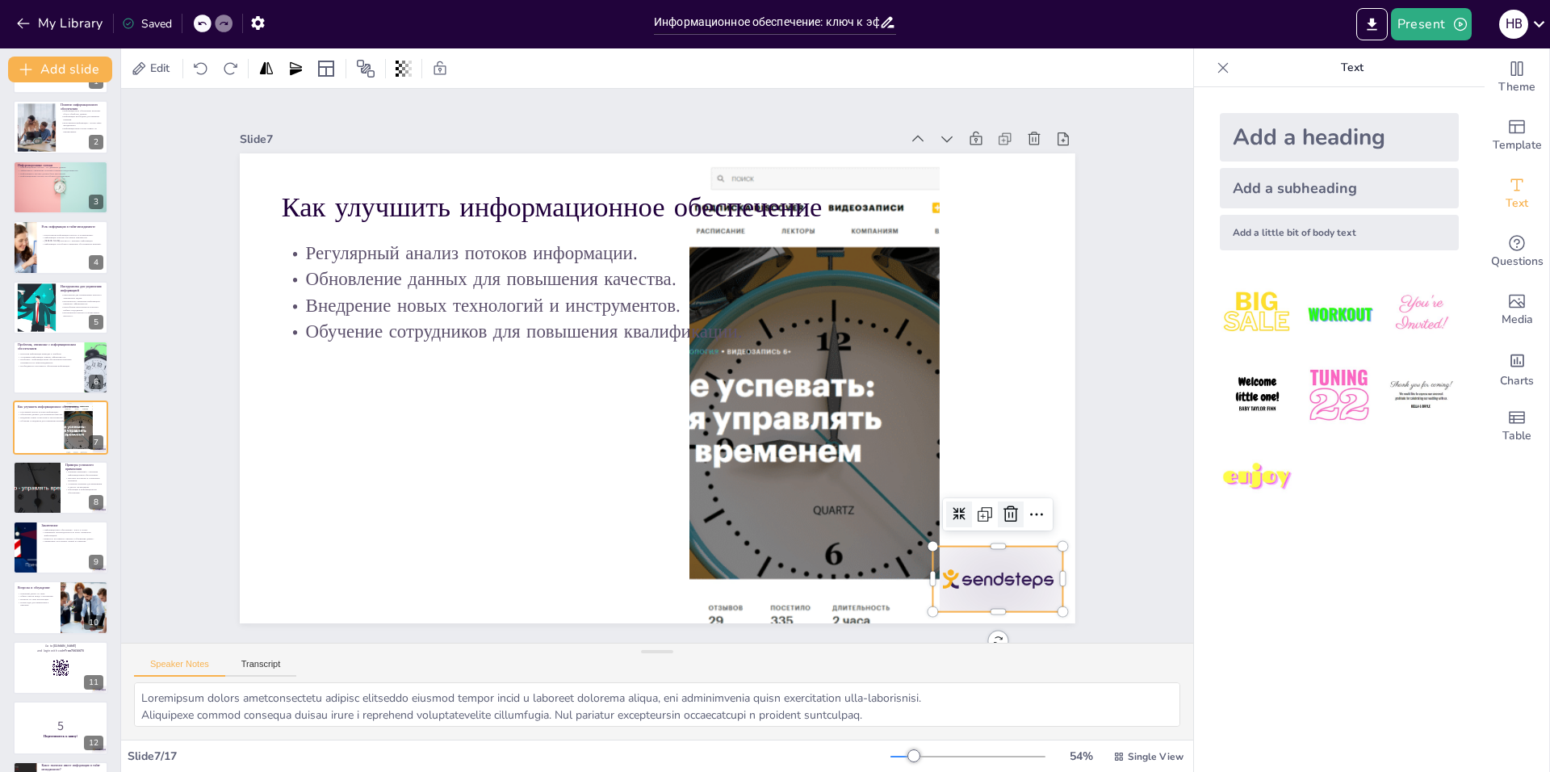
click at [983, 572] on icon at bounding box center [972, 583] width 23 height 23
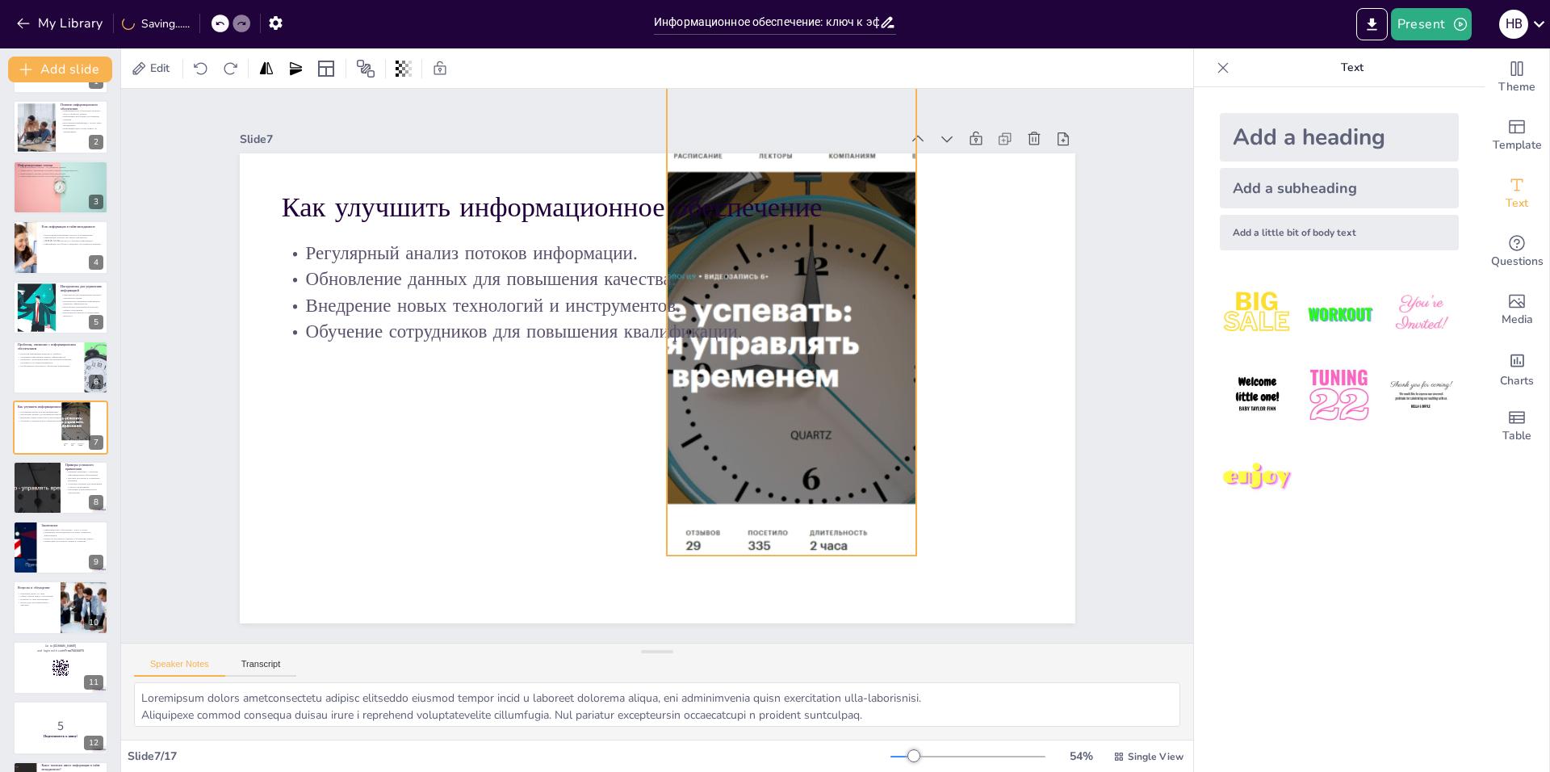
drag, startPoint x: 802, startPoint y: 397, endPoint x: 760, endPoint y: 354, distance: 60.5
click at [760, 354] on div at bounding box center [818, 370] width 1055 height 742
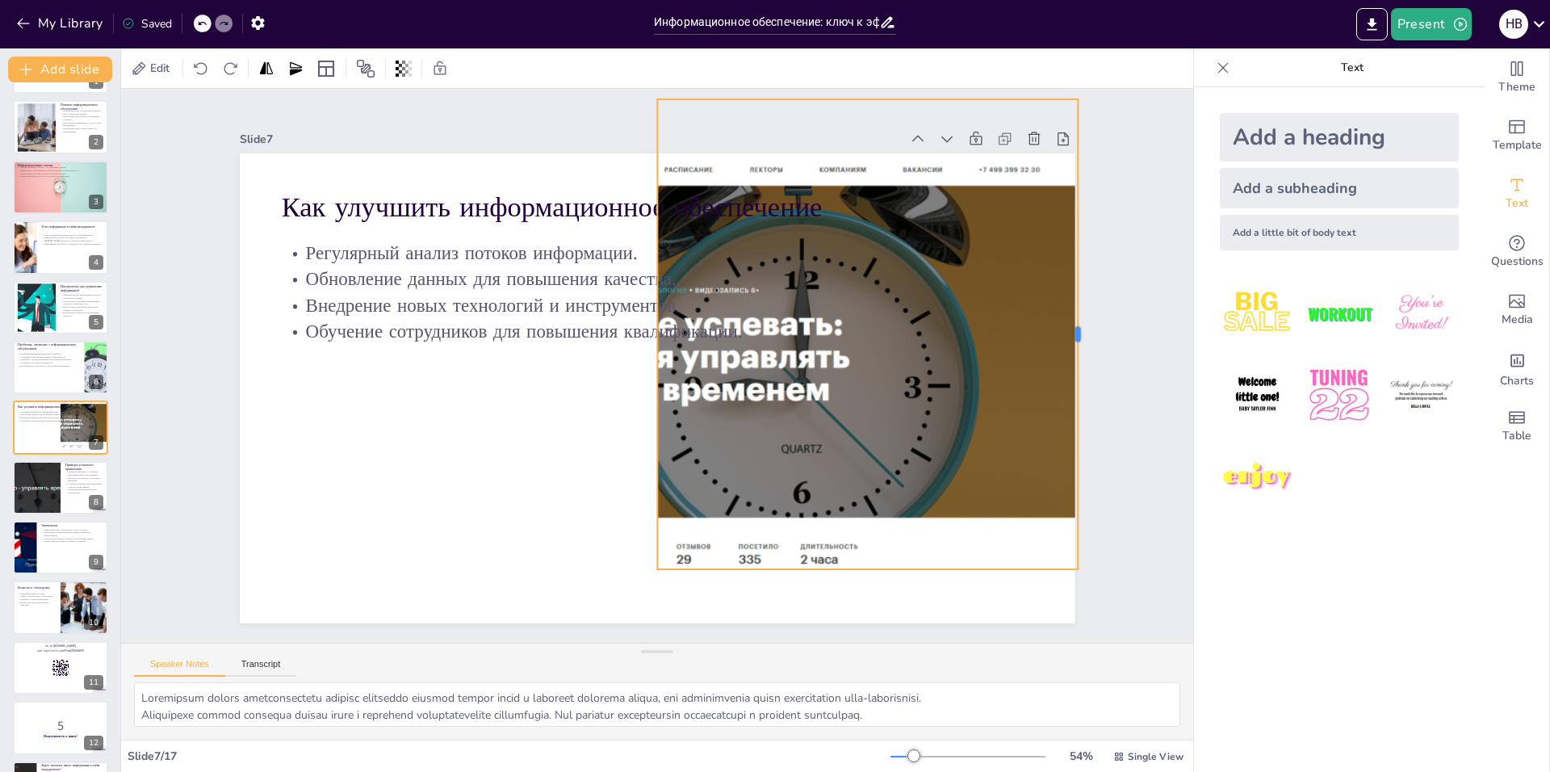
drag, startPoint x: 895, startPoint y: 325, endPoint x: 1066, endPoint y: 338, distance: 171.6
click at [1066, 338] on div at bounding box center [1060, 511] width 203 height 434
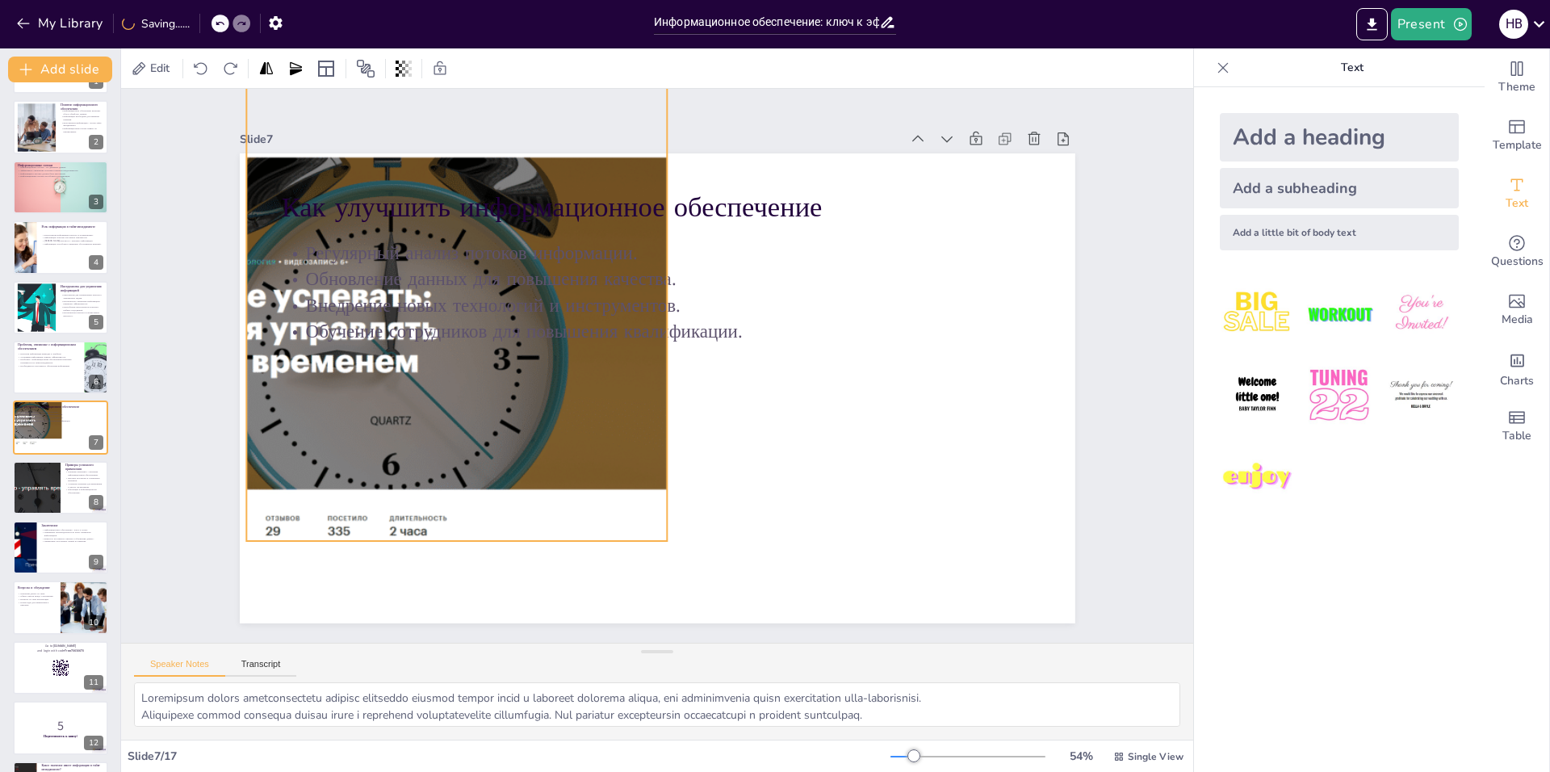
drag, startPoint x: 859, startPoint y: 391, endPoint x: 458, endPoint y: 351, distance: 402.4
click at [458, 351] on div at bounding box center [457, 181] width 1063 height 885
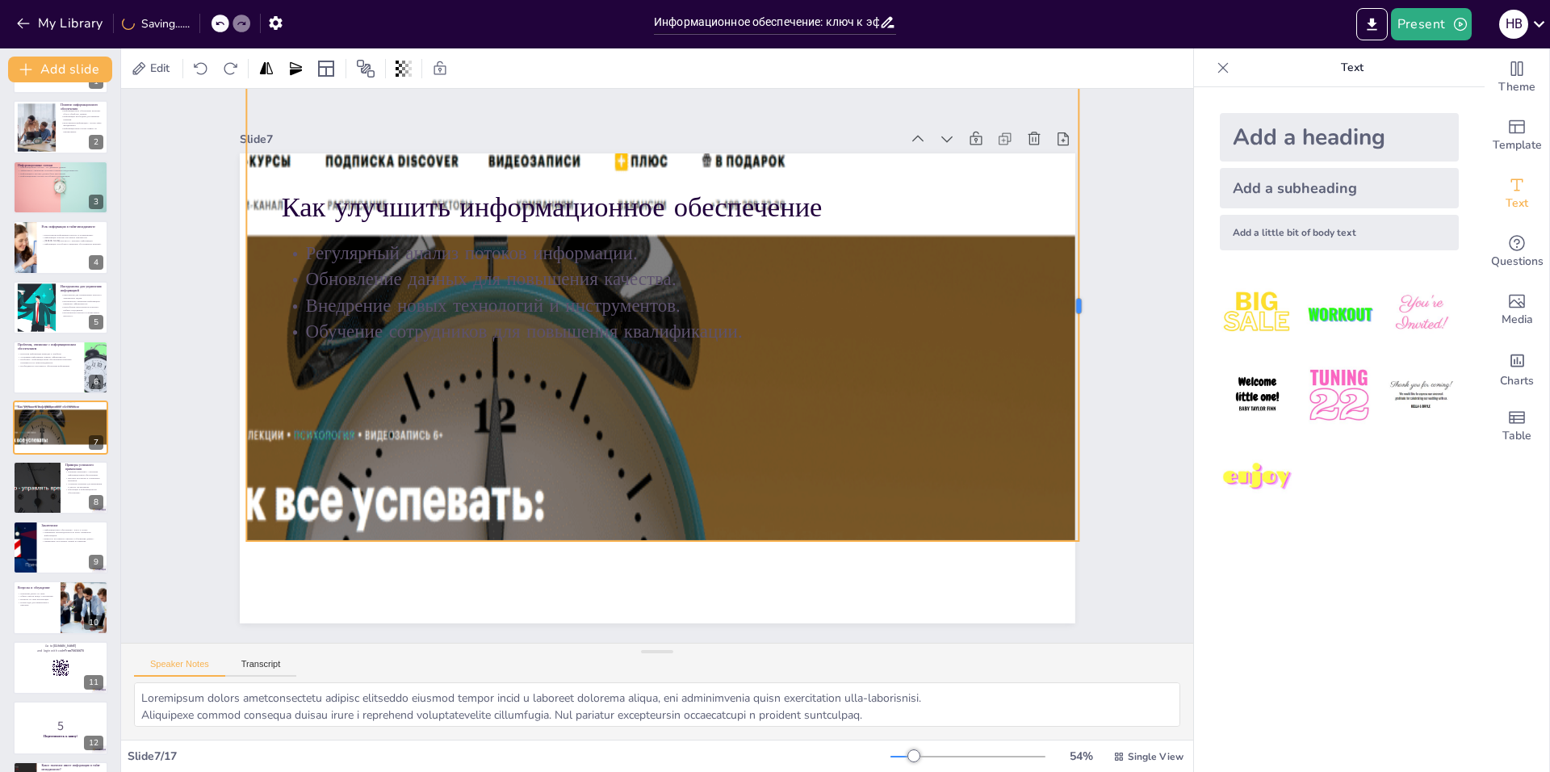
drag, startPoint x: 656, startPoint y: 302, endPoint x: 1068, endPoint y: 360, distance: 415.8
click at [1068, 360] on div at bounding box center [1082, 441] width 157 height 450
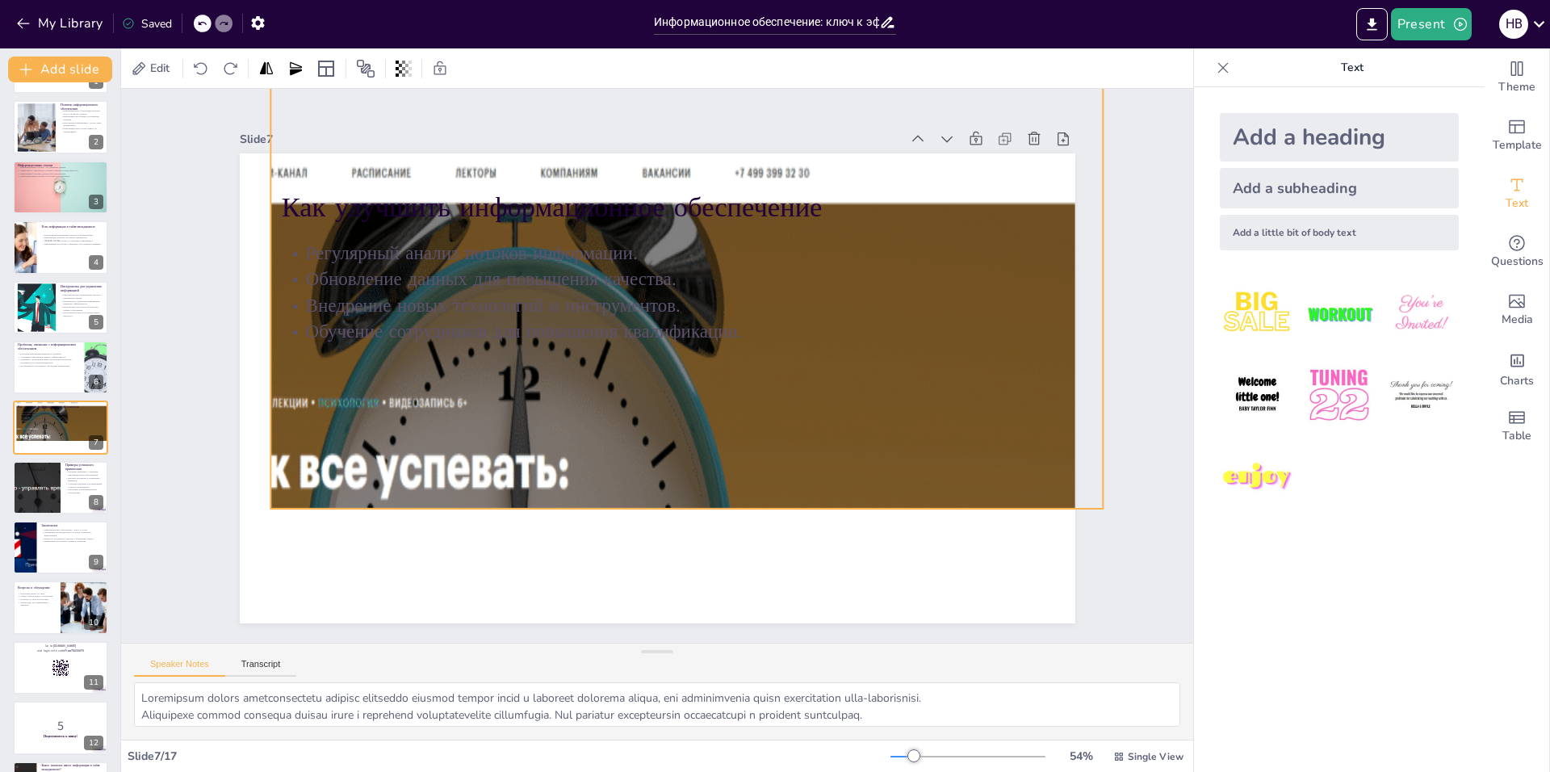
drag, startPoint x: 773, startPoint y: 438, endPoint x: 785, endPoint y: 405, distance: 34.5
click at [789, 404] on div at bounding box center [478, 402] width 1457 height 1358
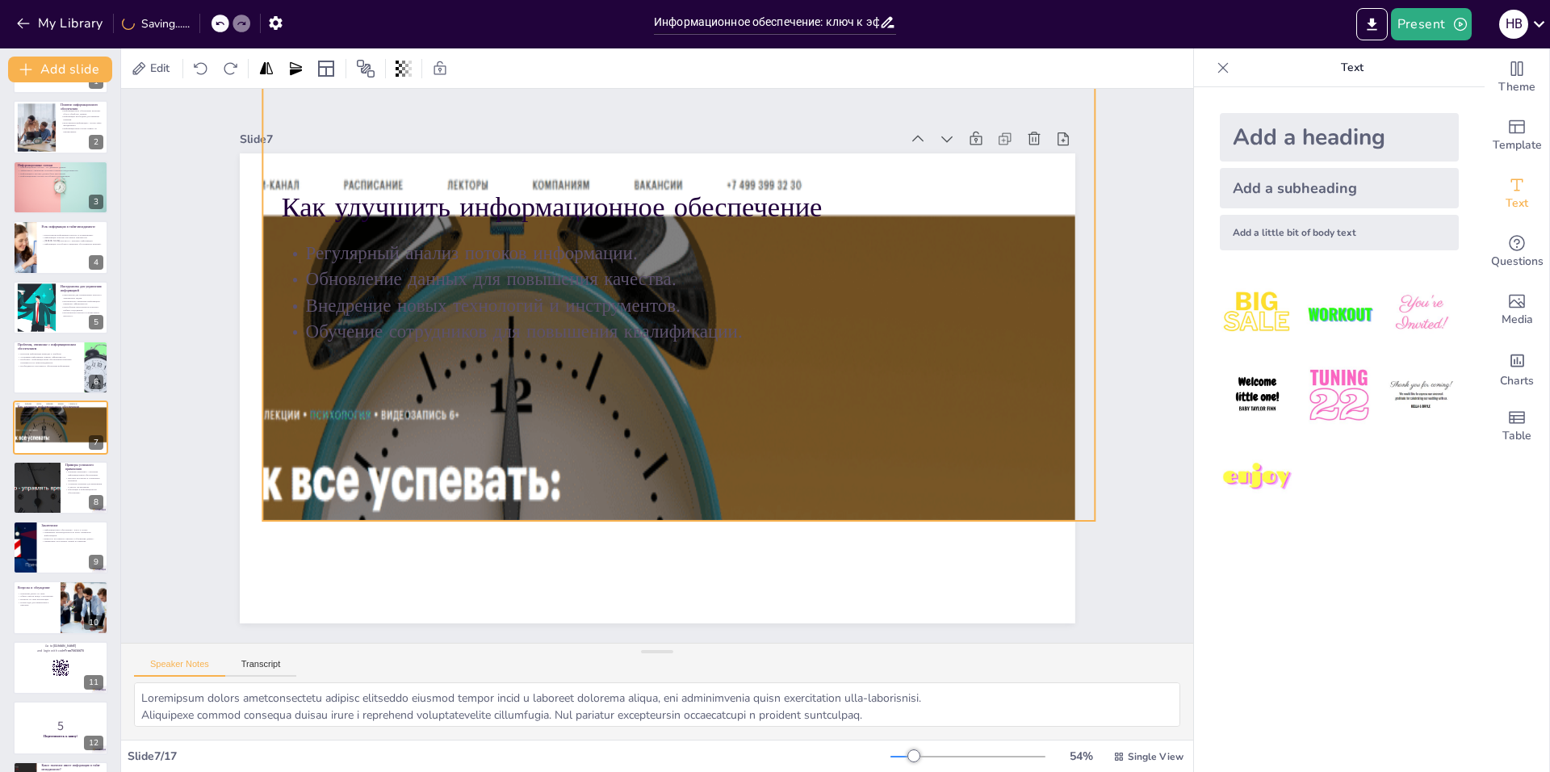
drag, startPoint x: 666, startPoint y: 500, endPoint x: 666, endPoint y: 513, distance: 13.7
click at [666, 513] on div at bounding box center [465, 408] width 1457 height 1359
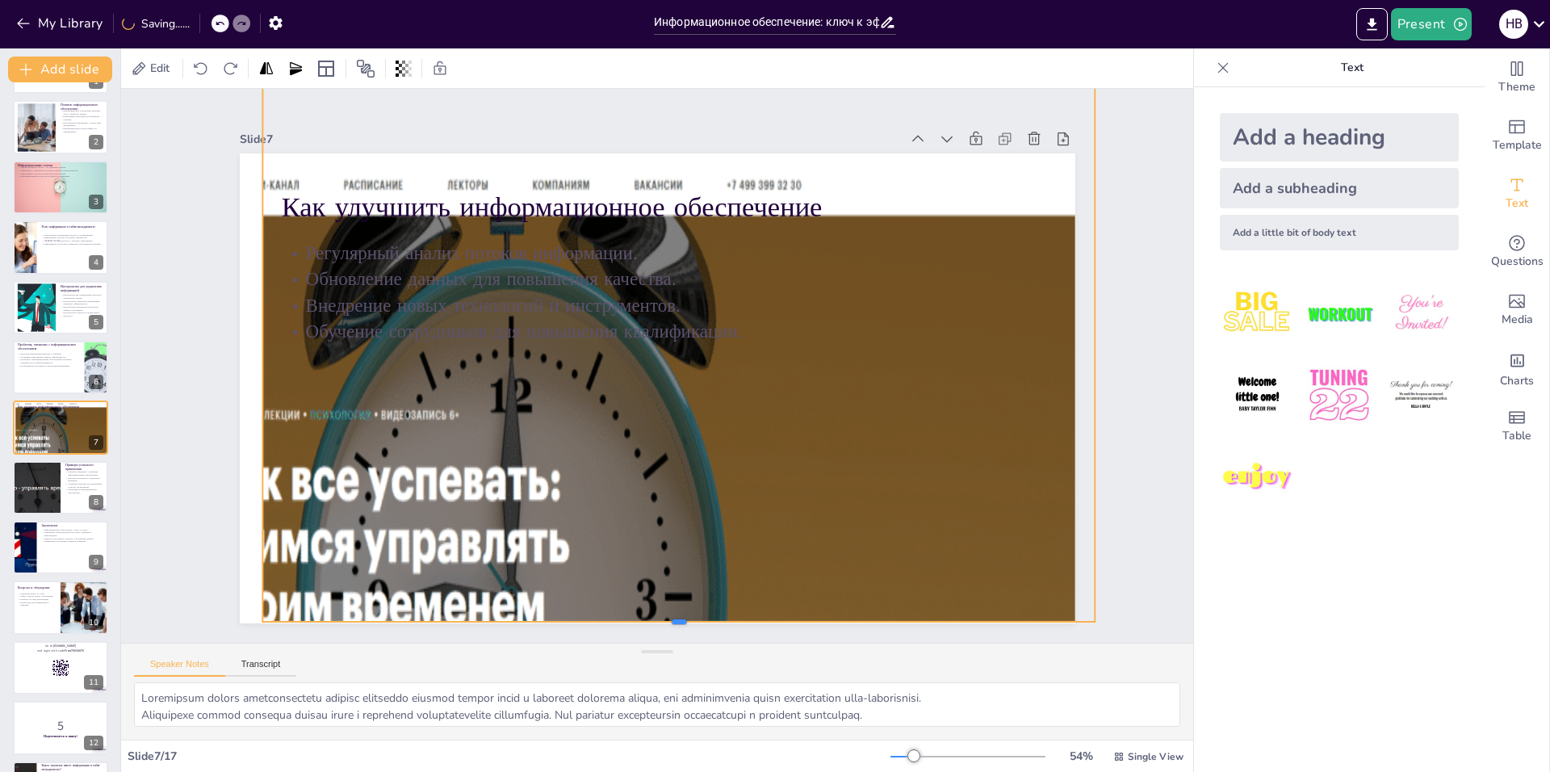
drag, startPoint x: 666, startPoint y: 514, endPoint x: 658, endPoint y: 615, distance: 101.2
click at [401, 615] on div at bounding box center [394, 387] width 13 height 833
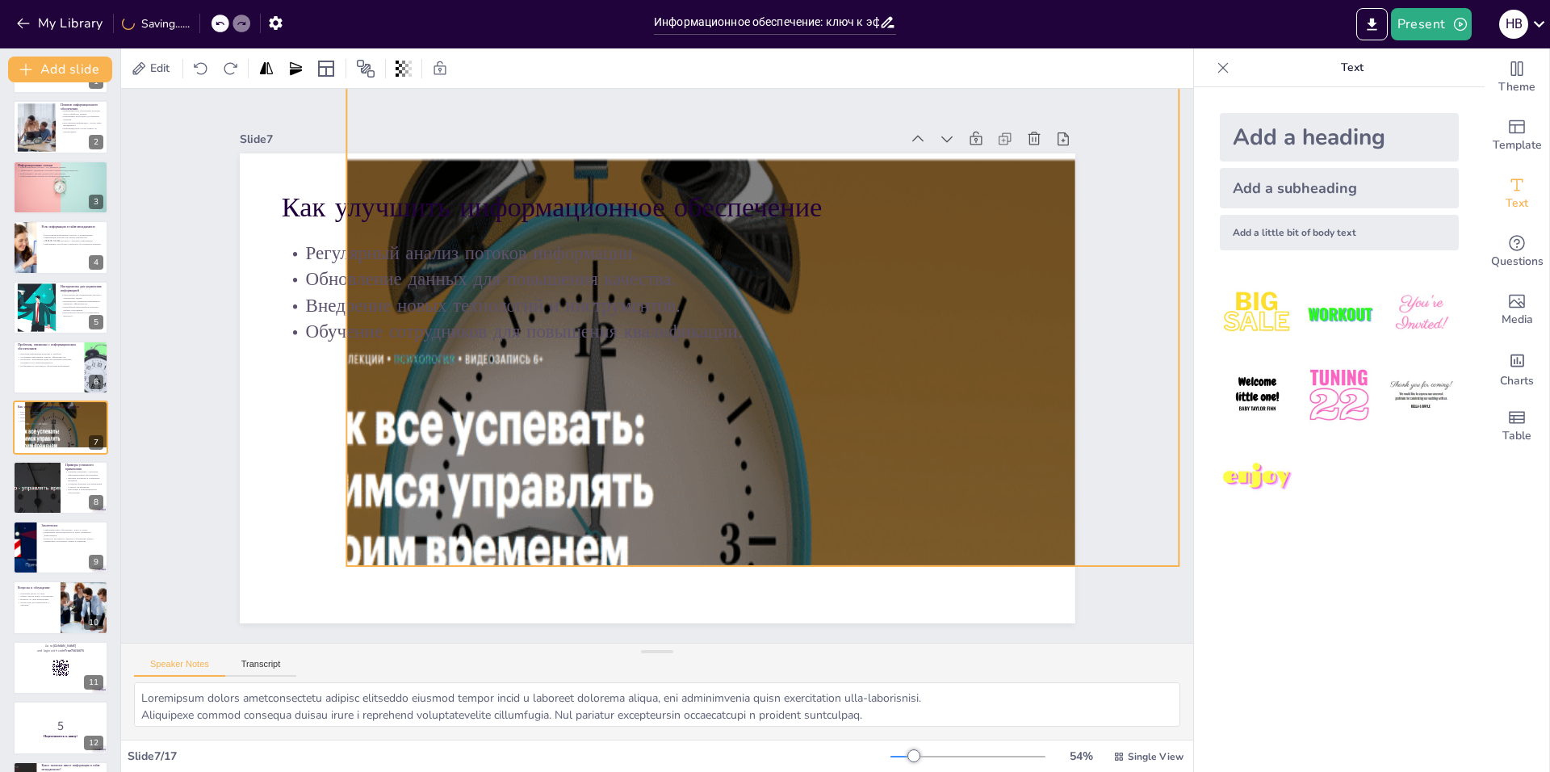
drag, startPoint x: 702, startPoint y: 504, endPoint x: 786, endPoint y: 448, distance: 100.7
click at [786, 448] on div at bounding box center [581, 428] width 1326 height 1118
click at [451, 407] on div at bounding box center [581, 429] width 1326 height 1118
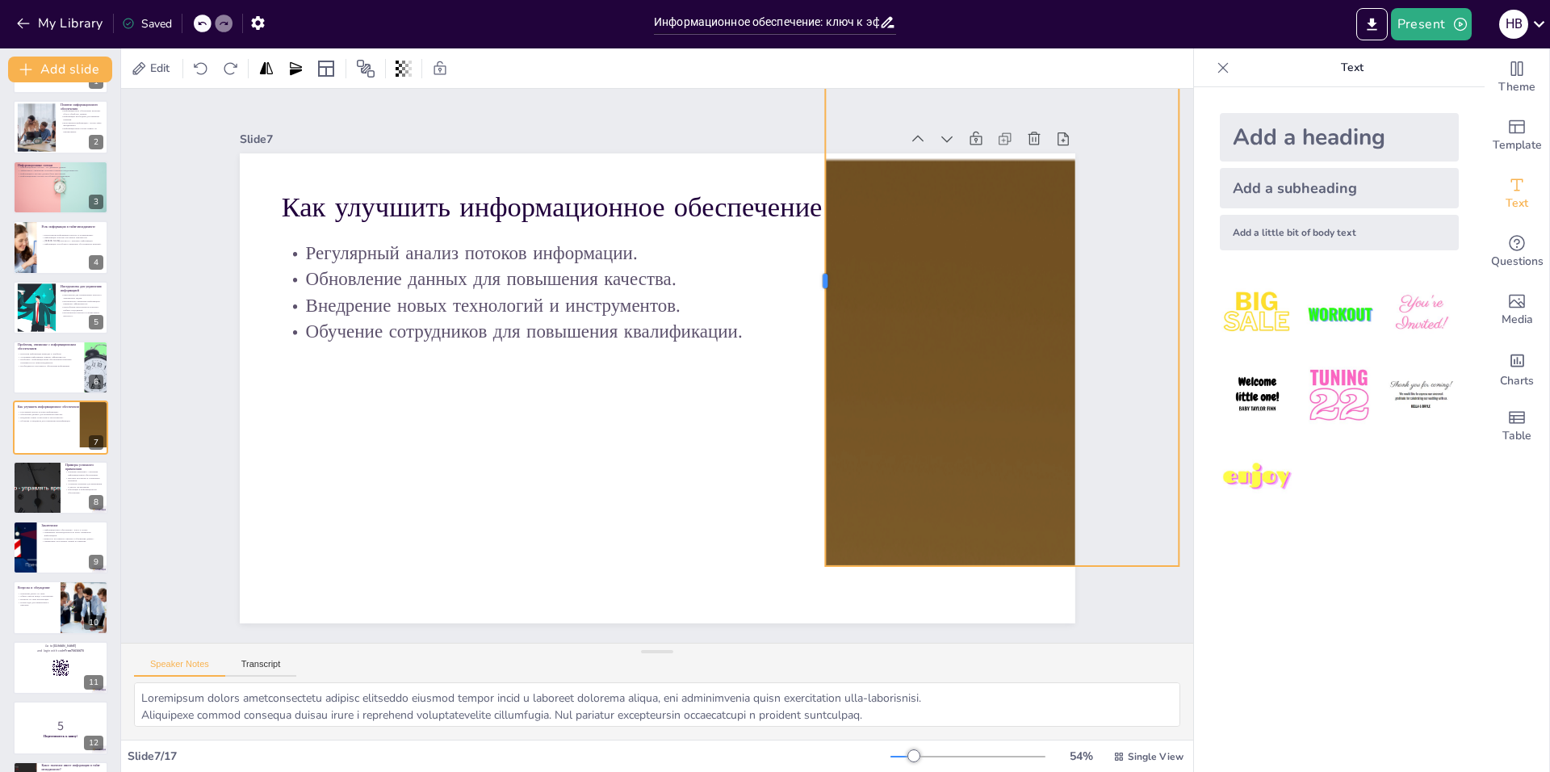
drag, startPoint x: 333, startPoint y: 272, endPoint x: 815, endPoint y: 385, distance: 495.8
click at [815, 385] on div at bounding box center [821, 446] width 470 height 345
click at [907, 371] on div at bounding box center [589, 435] width 1252 height 1011
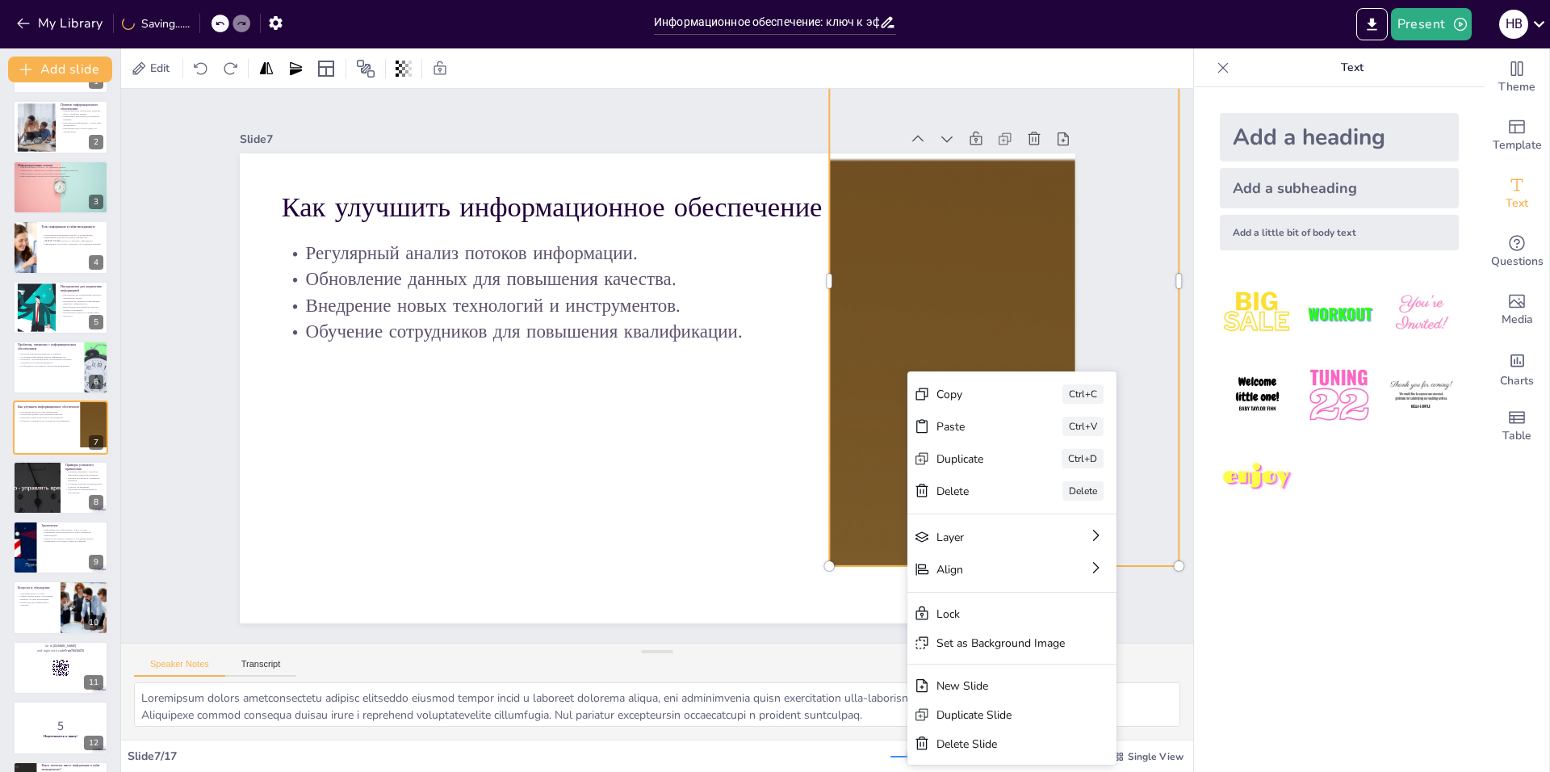
click at [863, 458] on div at bounding box center [570, 411] width 1429 height 1292
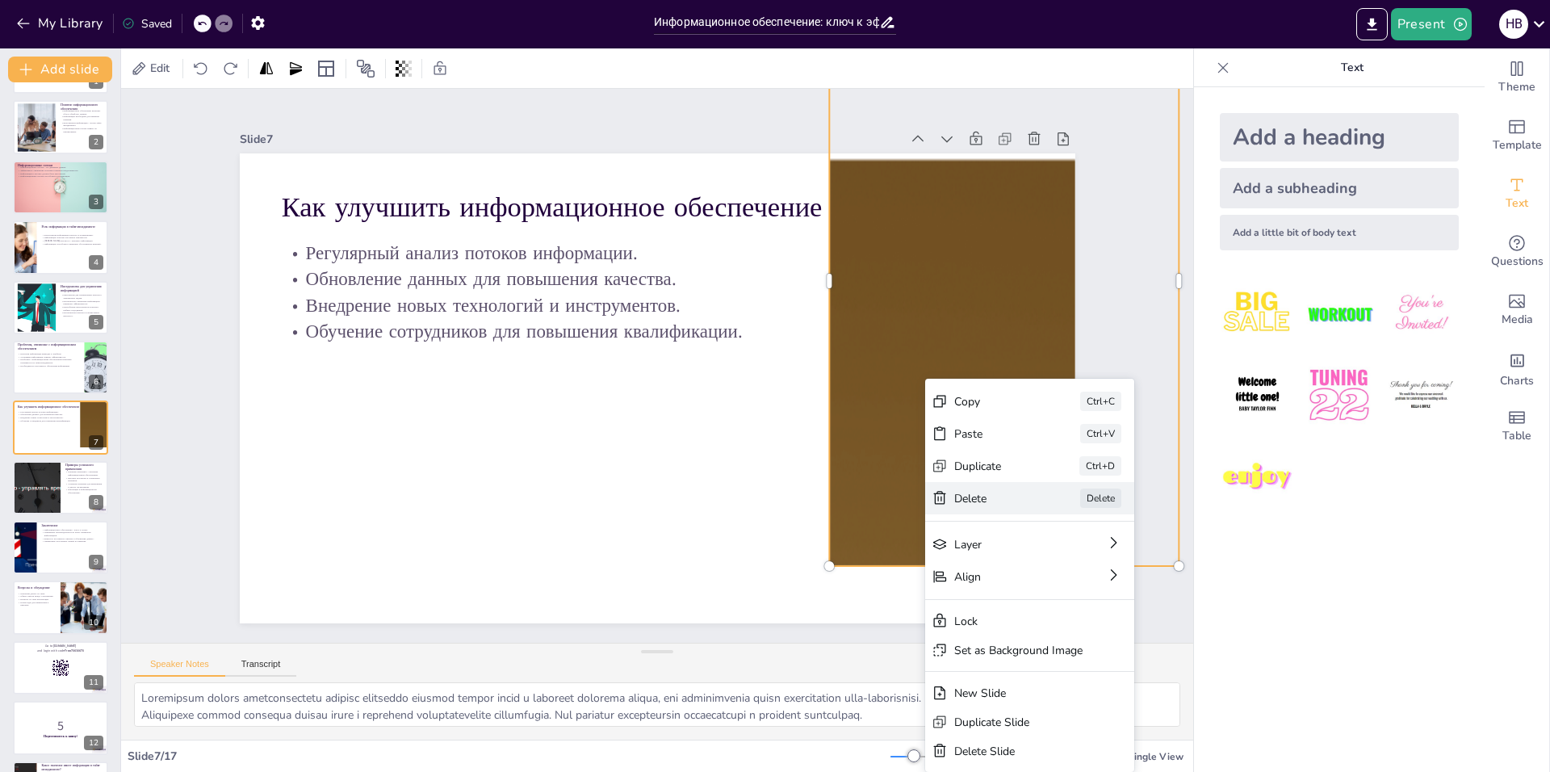
click at [1049, 622] on div "Delete" at bounding box center [1090, 633] width 82 height 23
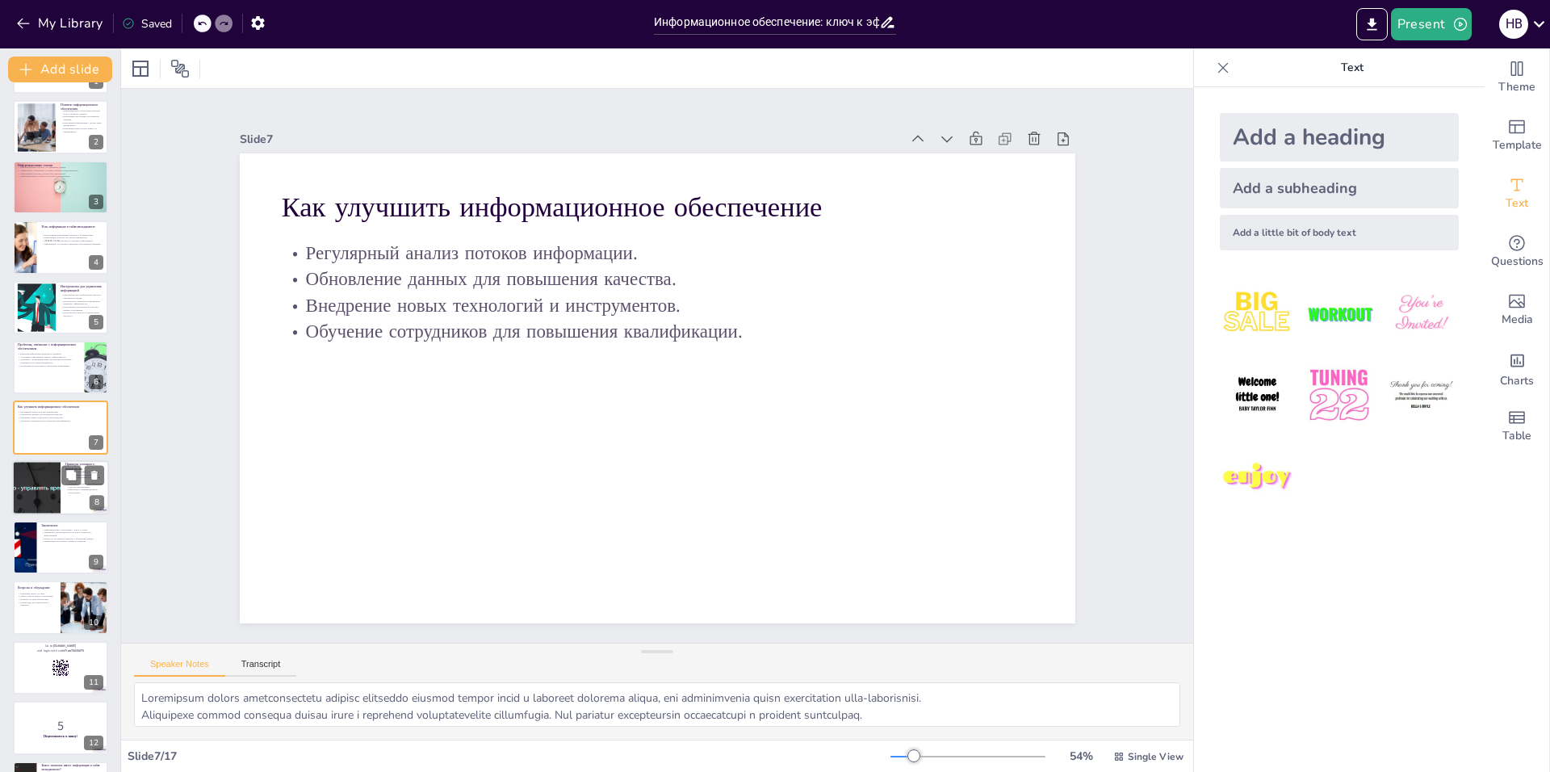
click at [65, 491] on p "Инновации в информационном обеспечении." at bounding box center [84, 491] width 39 height 6
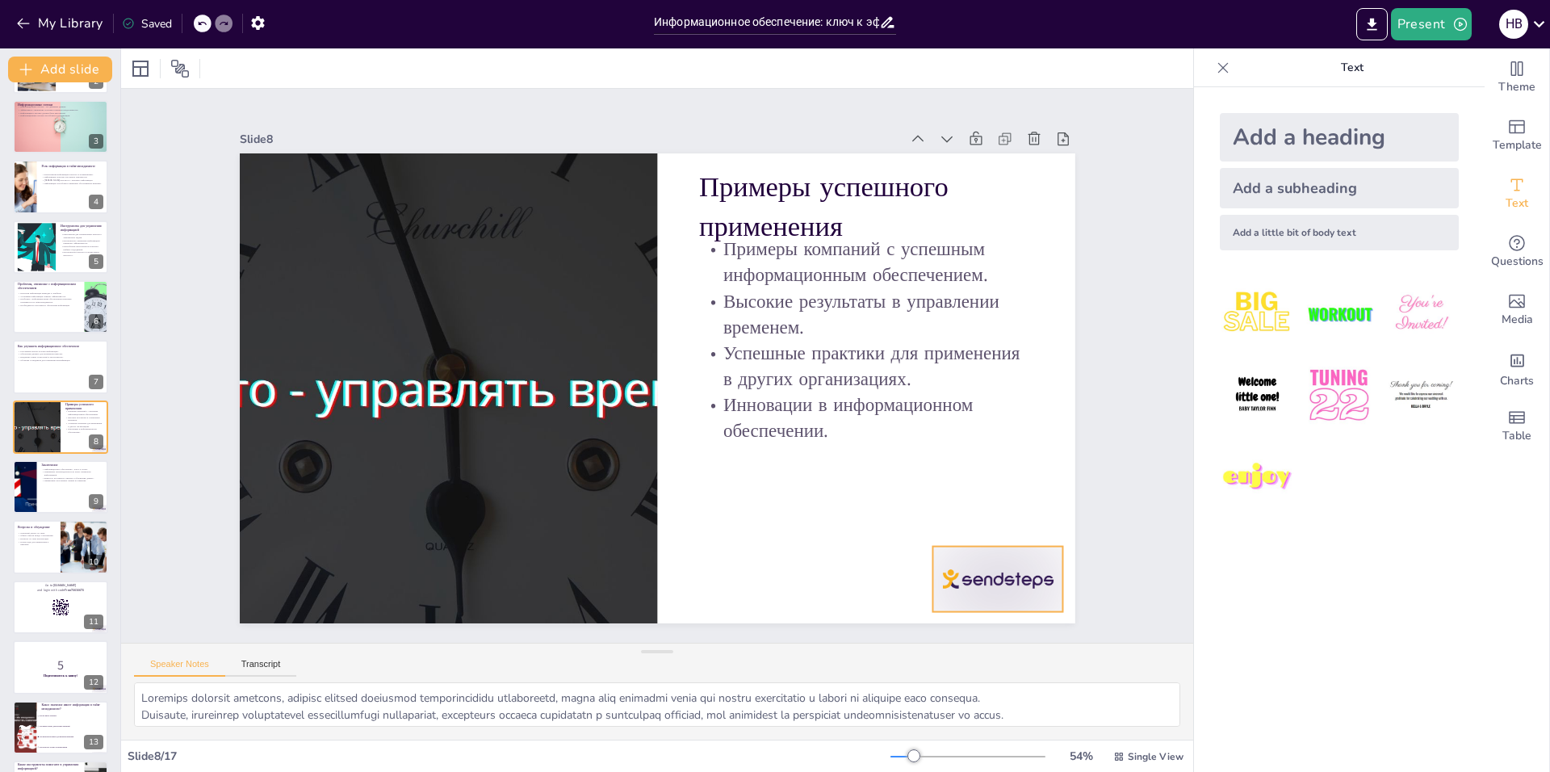
click at [975, 600] on div at bounding box center [945, 645] width 141 height 91
click at [983, 572] on icon at bounding box center [972, 583] width 23 height 23
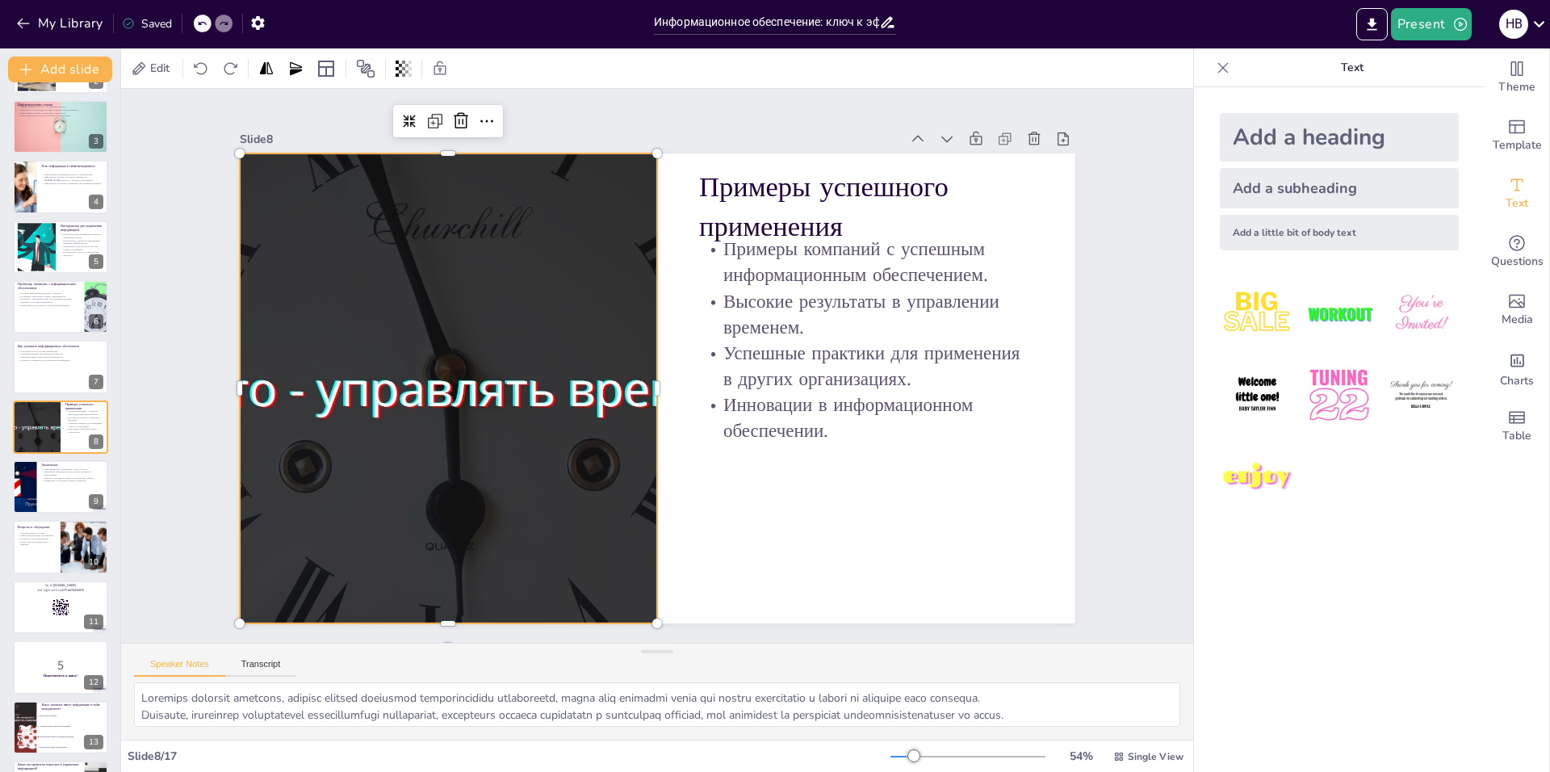
drag, startPoint x: 441, startPoint y: 443, endPoint x: 523, endPoint y: 443, distance: 82.3
click at [442, 444] on div at bounding box center [451, 323] width 949 height 708
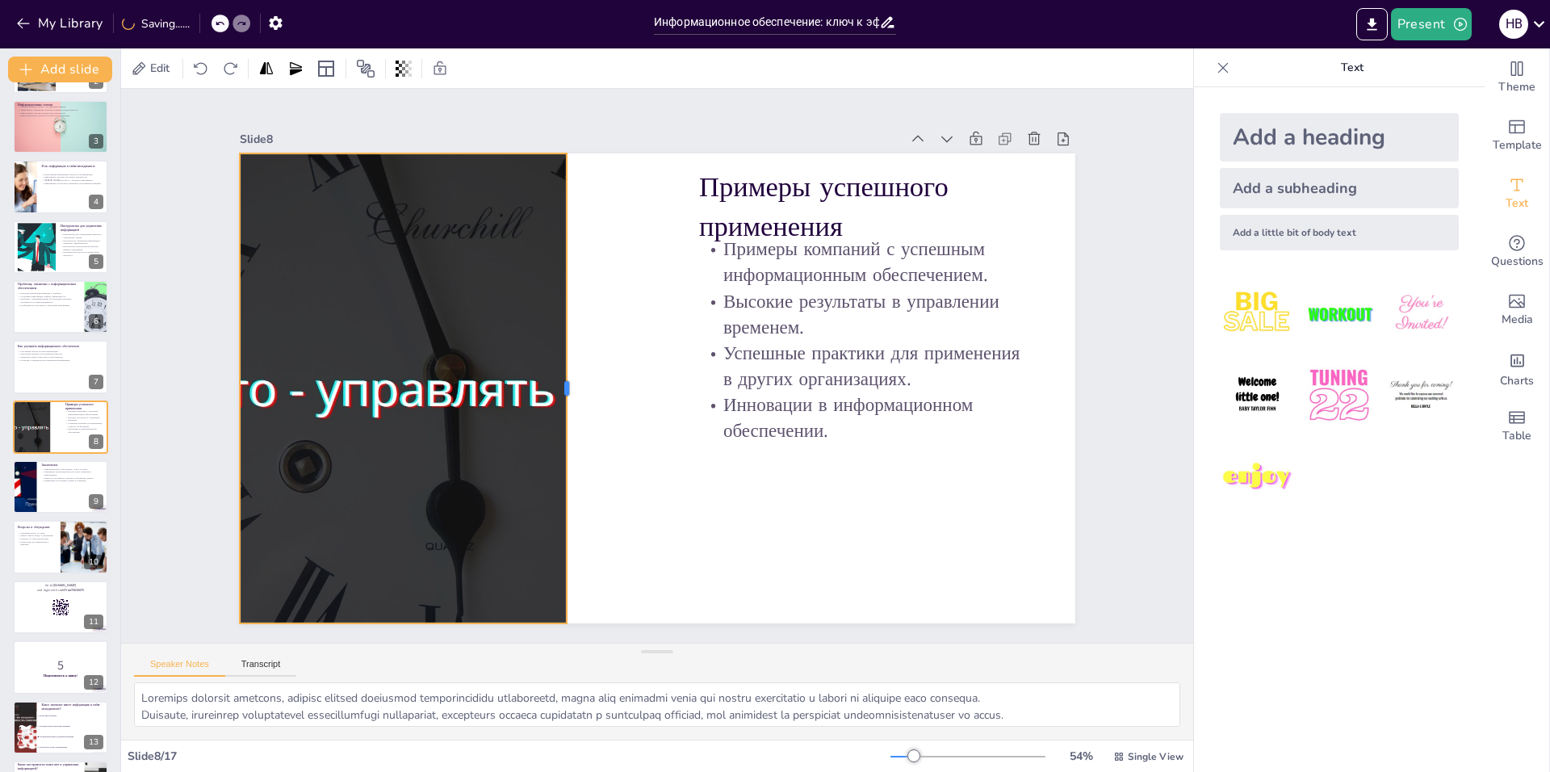
drag, startPoint x: 646, startPoint y: 381, endPoint x: 505, endPoint y: 447, distance: 155.3
click at [519, 447] on div "Примеры успешного применения Примеры компаний с успешным информационным обеспеч…" at bounding box center [652, 387] width 915 height 633
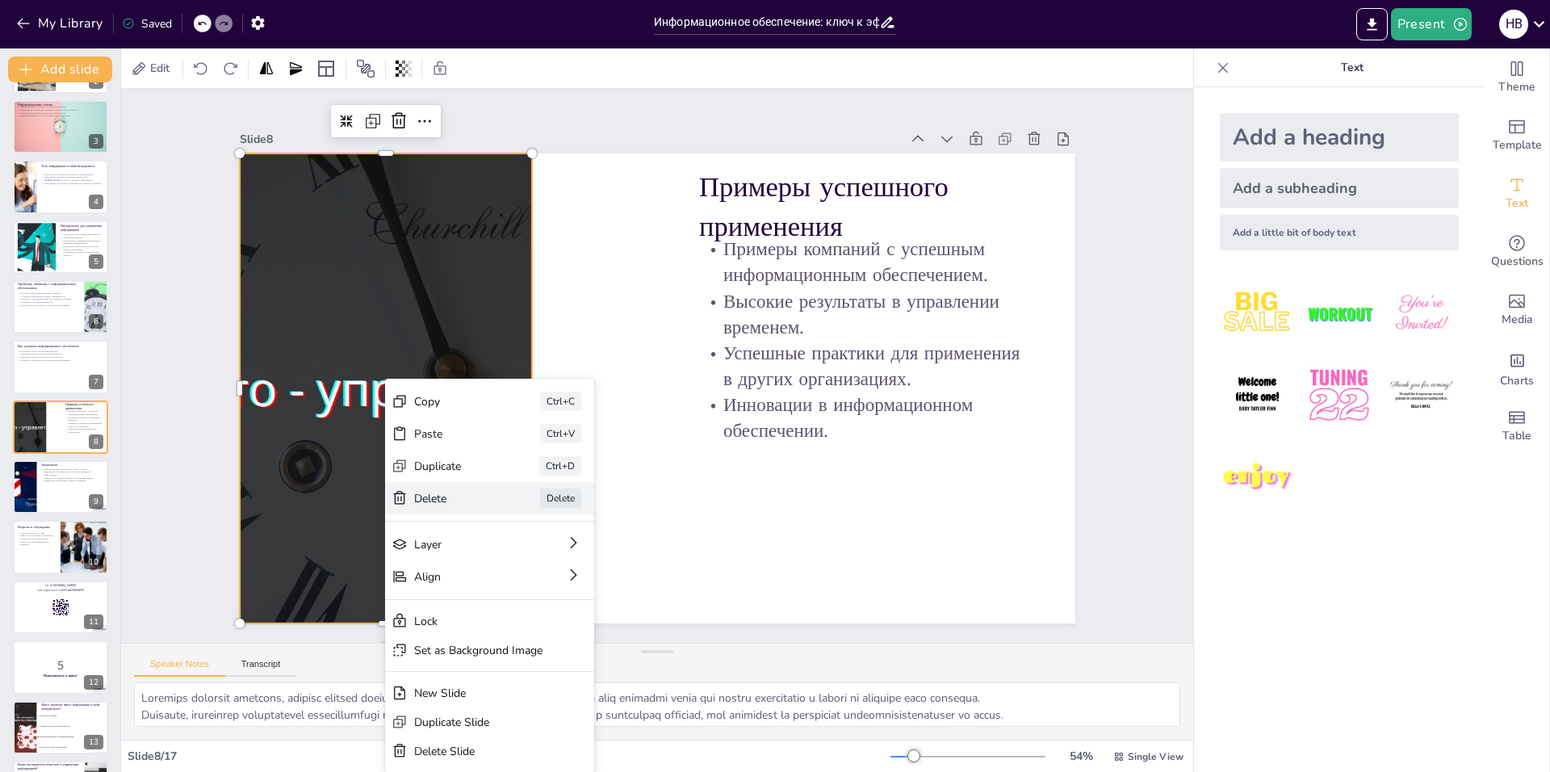
click at [448, 492] on div "Delete" at bounding box center [461, 497] width 74 height 60
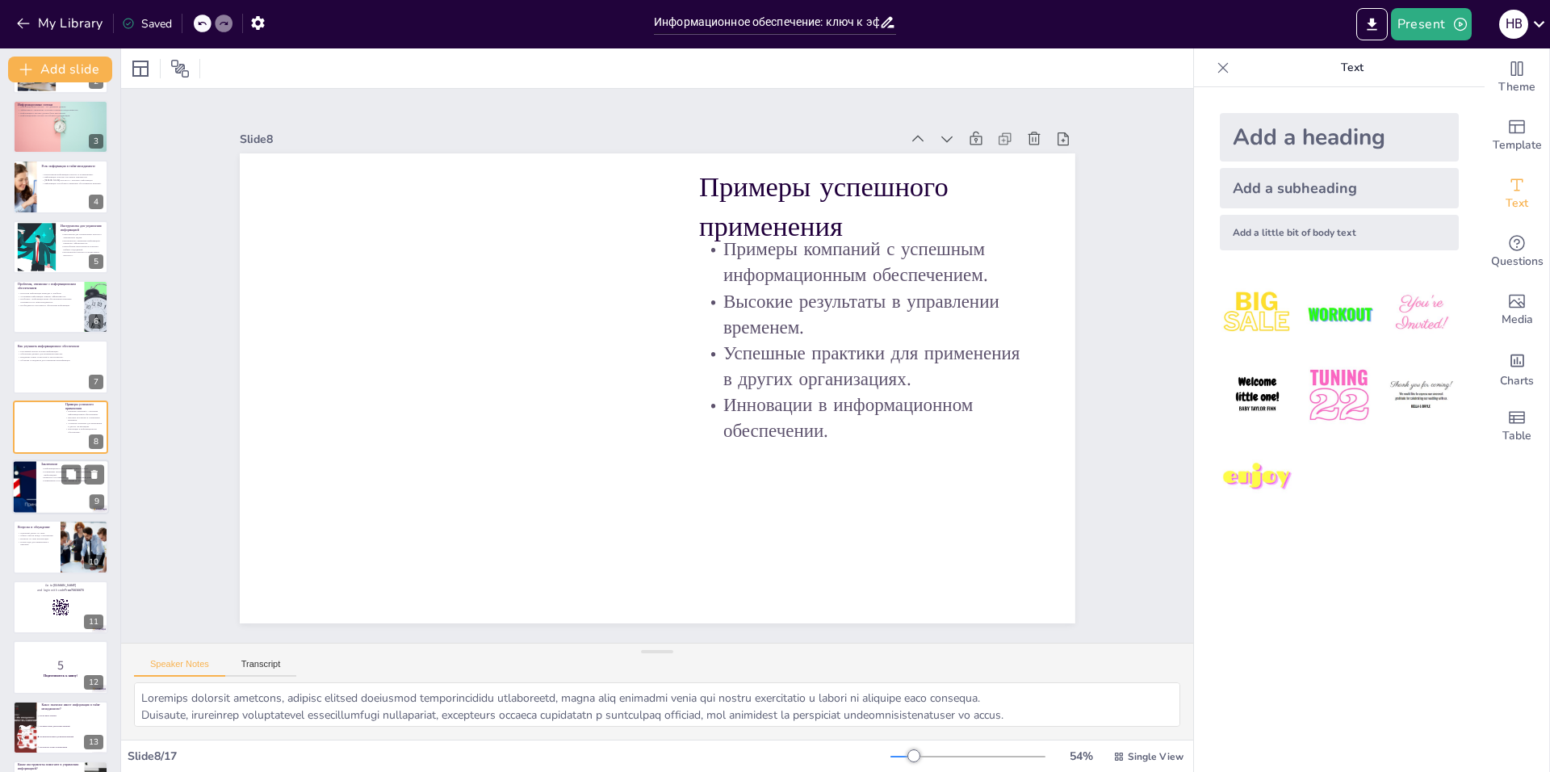
click at [53, 501] on div at bounding box center [60, 486] width 97 height 55
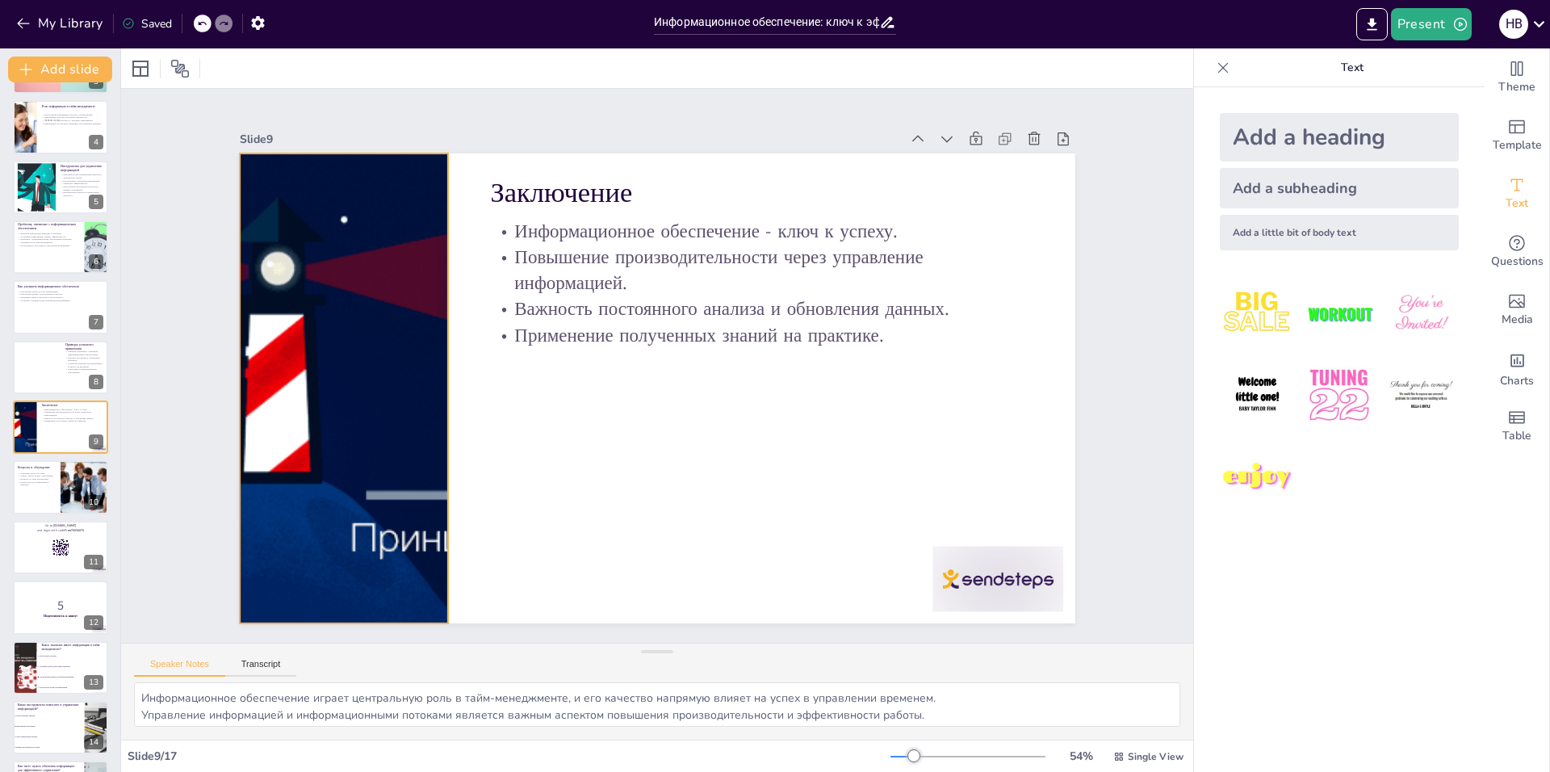
click at [336, 443] on div at bounding box center [345, 323] width 1323 height 720
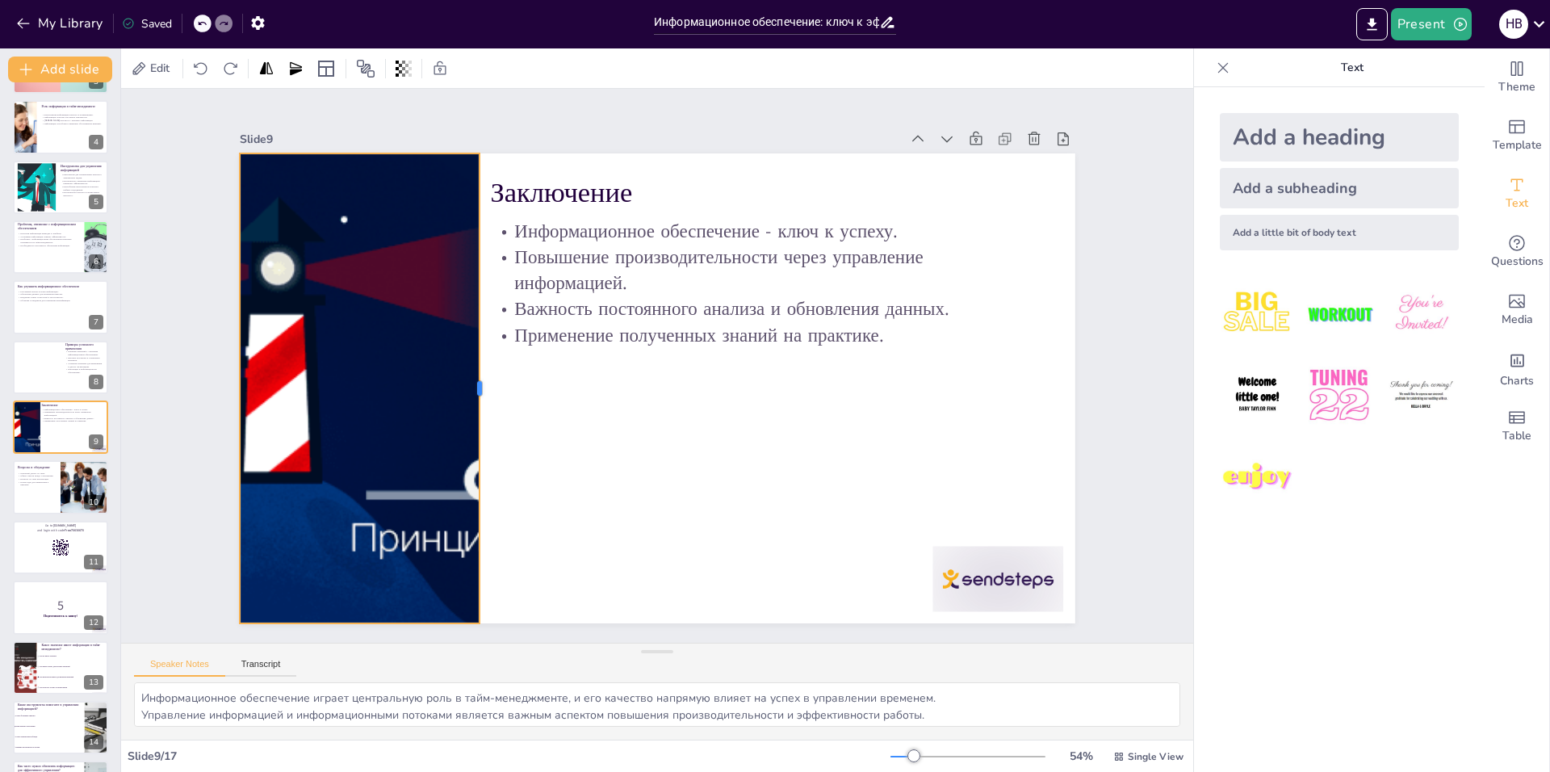
drag, startPoint x: 440, startPoint y: 382, endPoint x: 477, endPoint y: 417, distance: 50.8
click at [477, 417] on div at bounding box center [485, 370] width 62 height 468
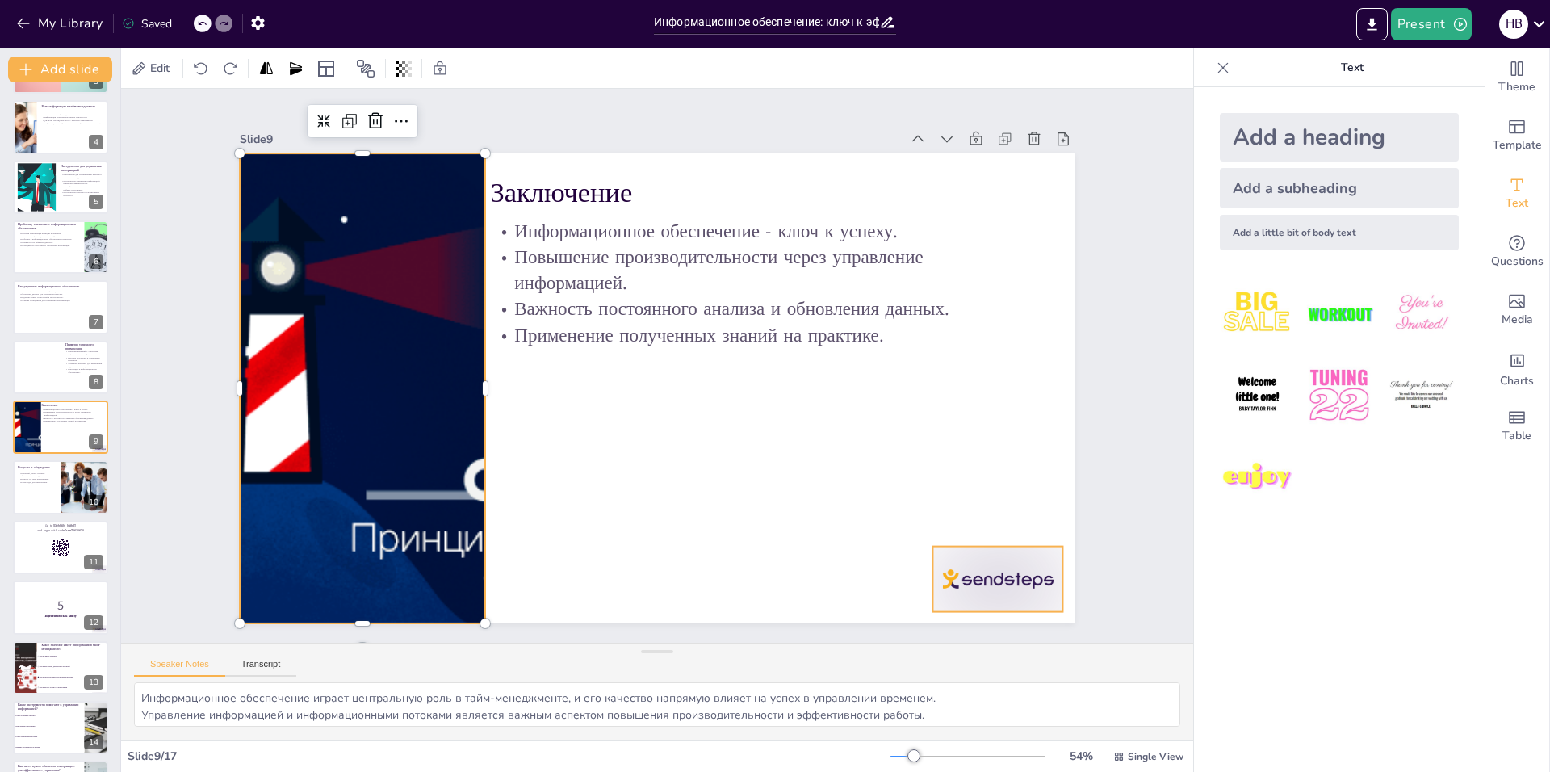
click at [794, 691] on div at bounding box center [727, 761] width 136 height 140
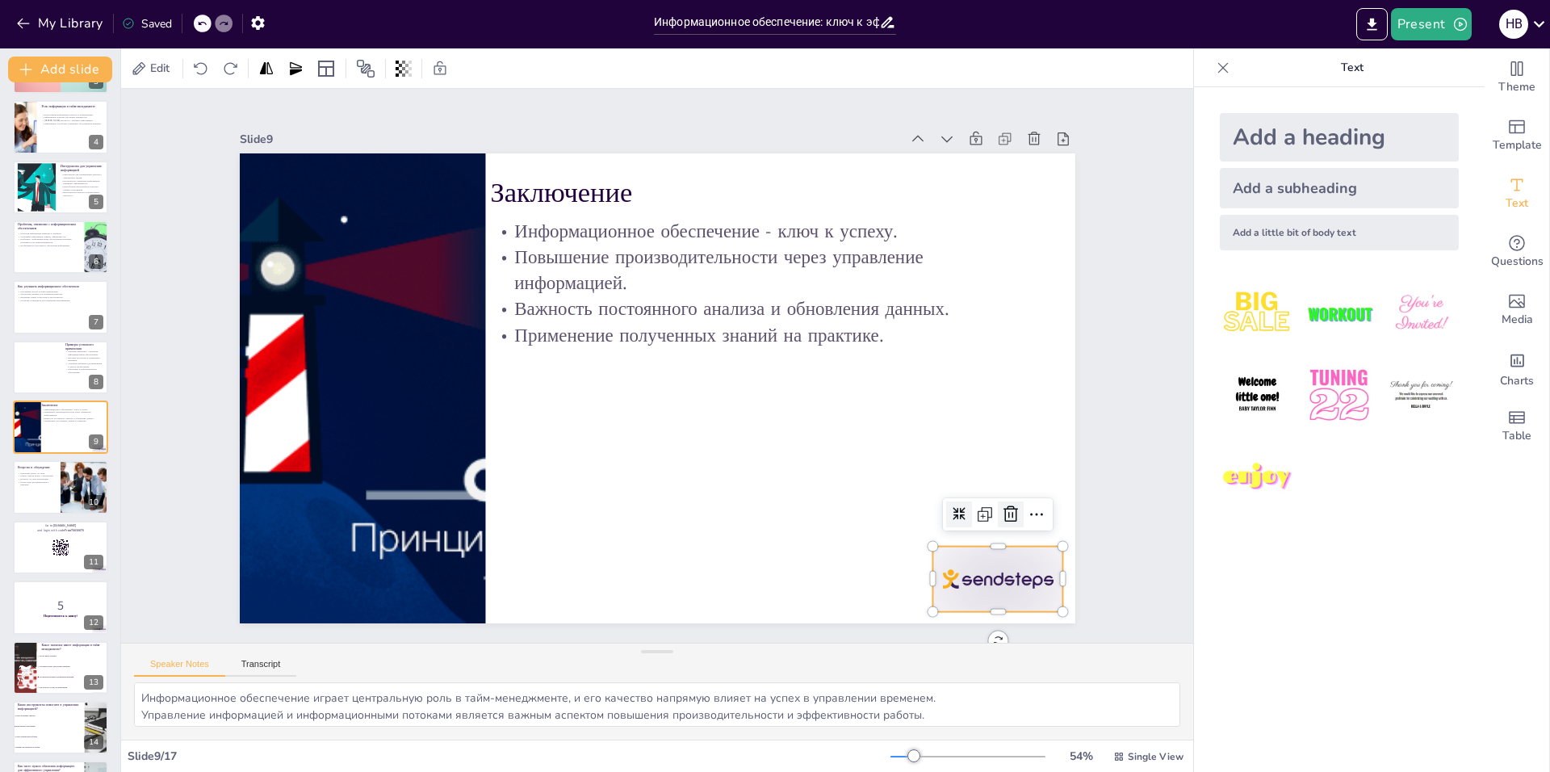
click at [933, 632] on icon at bounding box center [920, 645] width 26 height 26
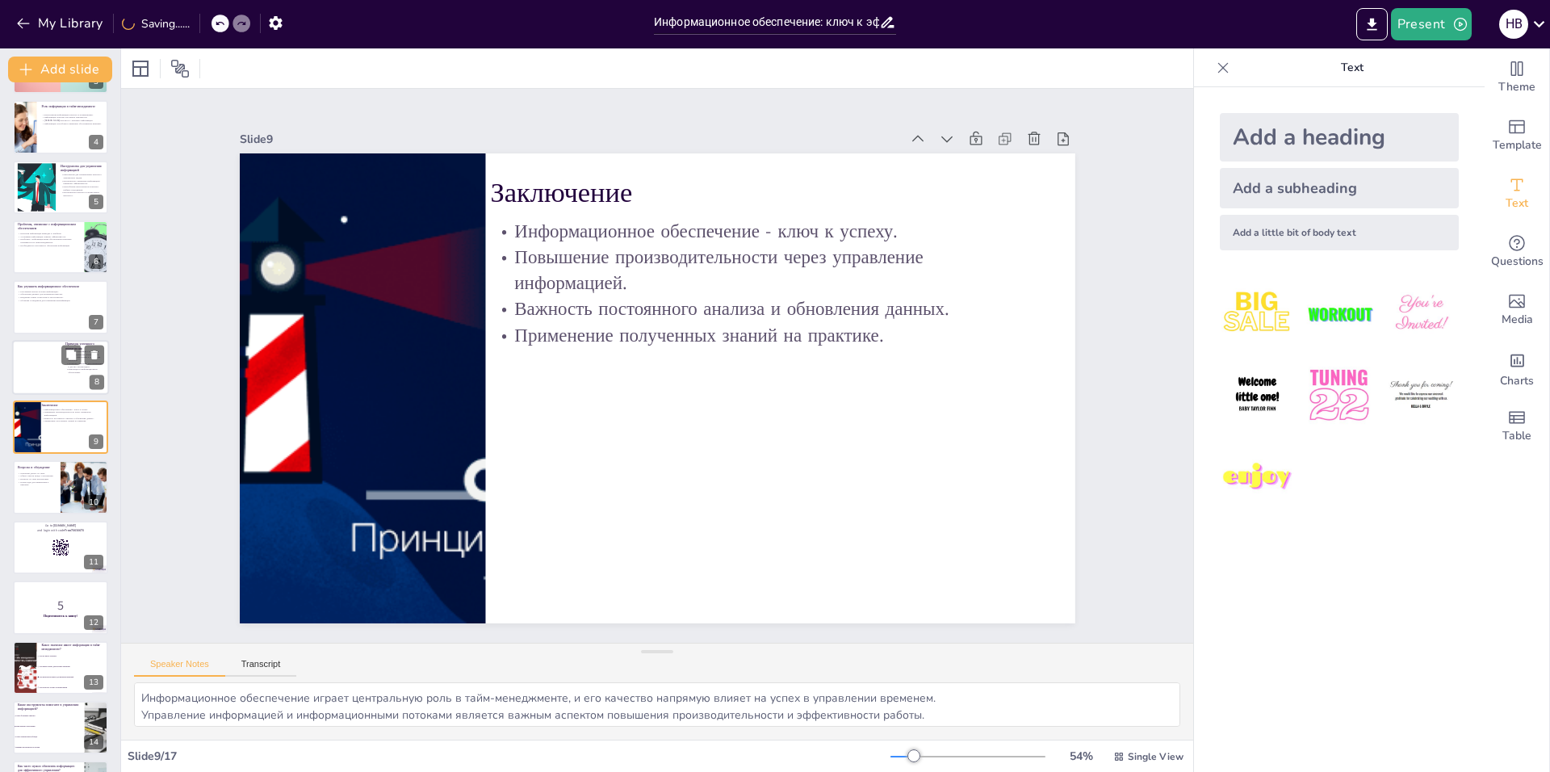
click at [69, 376] on div at bounding box center [60, 367] width 97 height 55
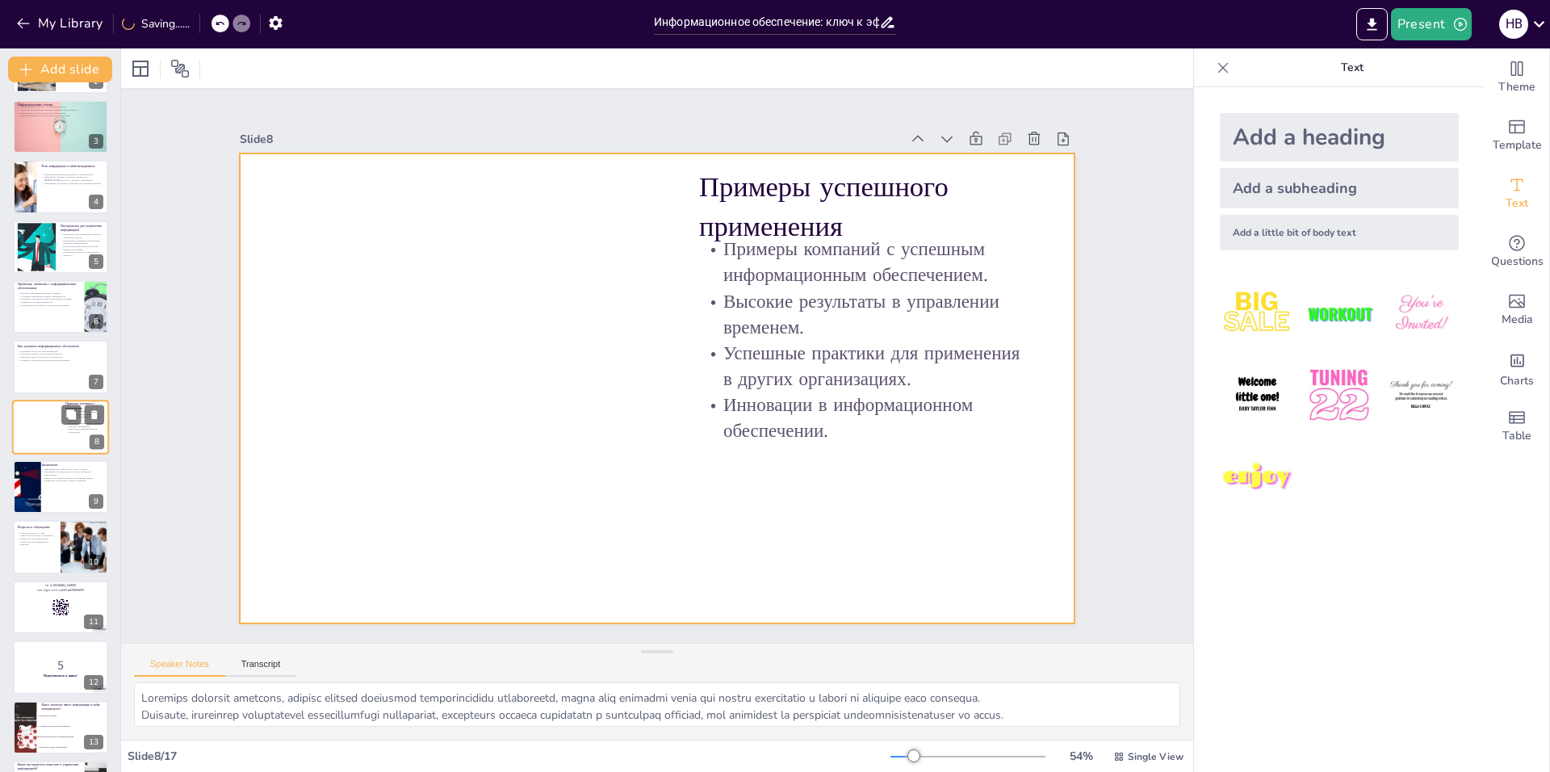
click at [63, 432] on div at bounding box center [60, 427] width 97 height 55
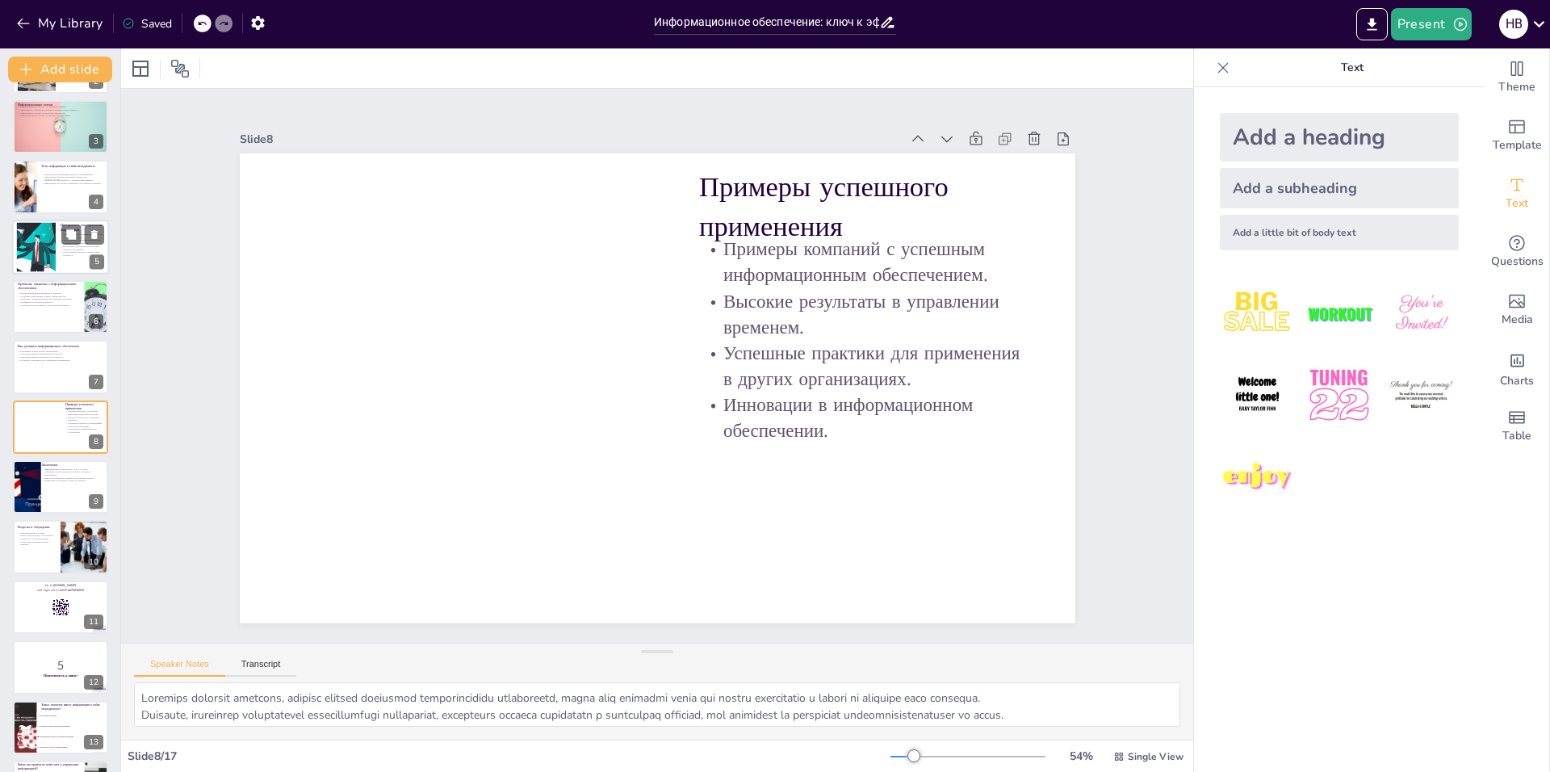
click at [43, 256] on div at bounding box center [36, 246] width 90 height 49
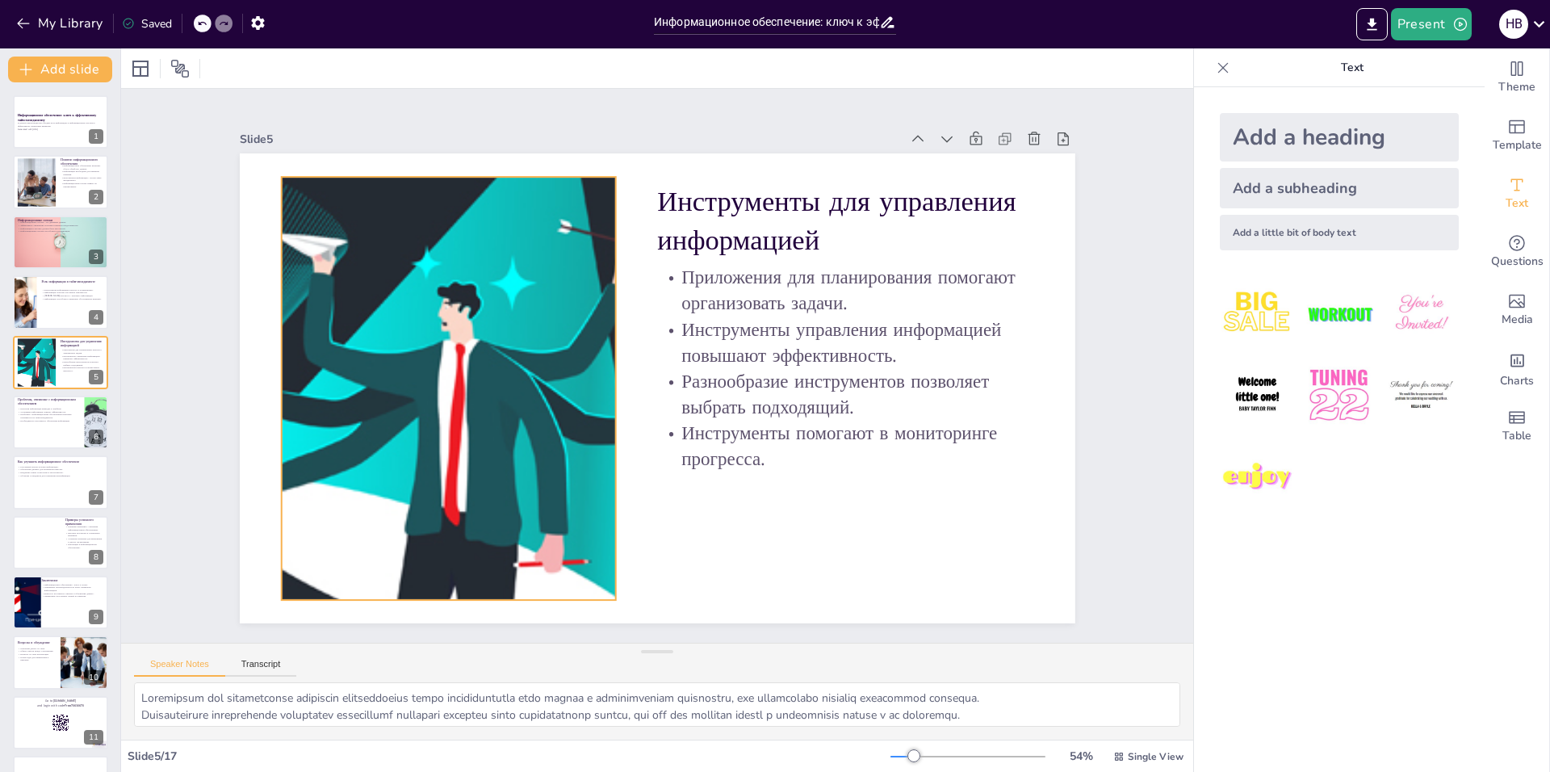
click at [490, 393] on div at bounding box center [447, 365] width 812 height 501
click at [42, 434] on div at bounding box center [60, 422] width 97 height 55
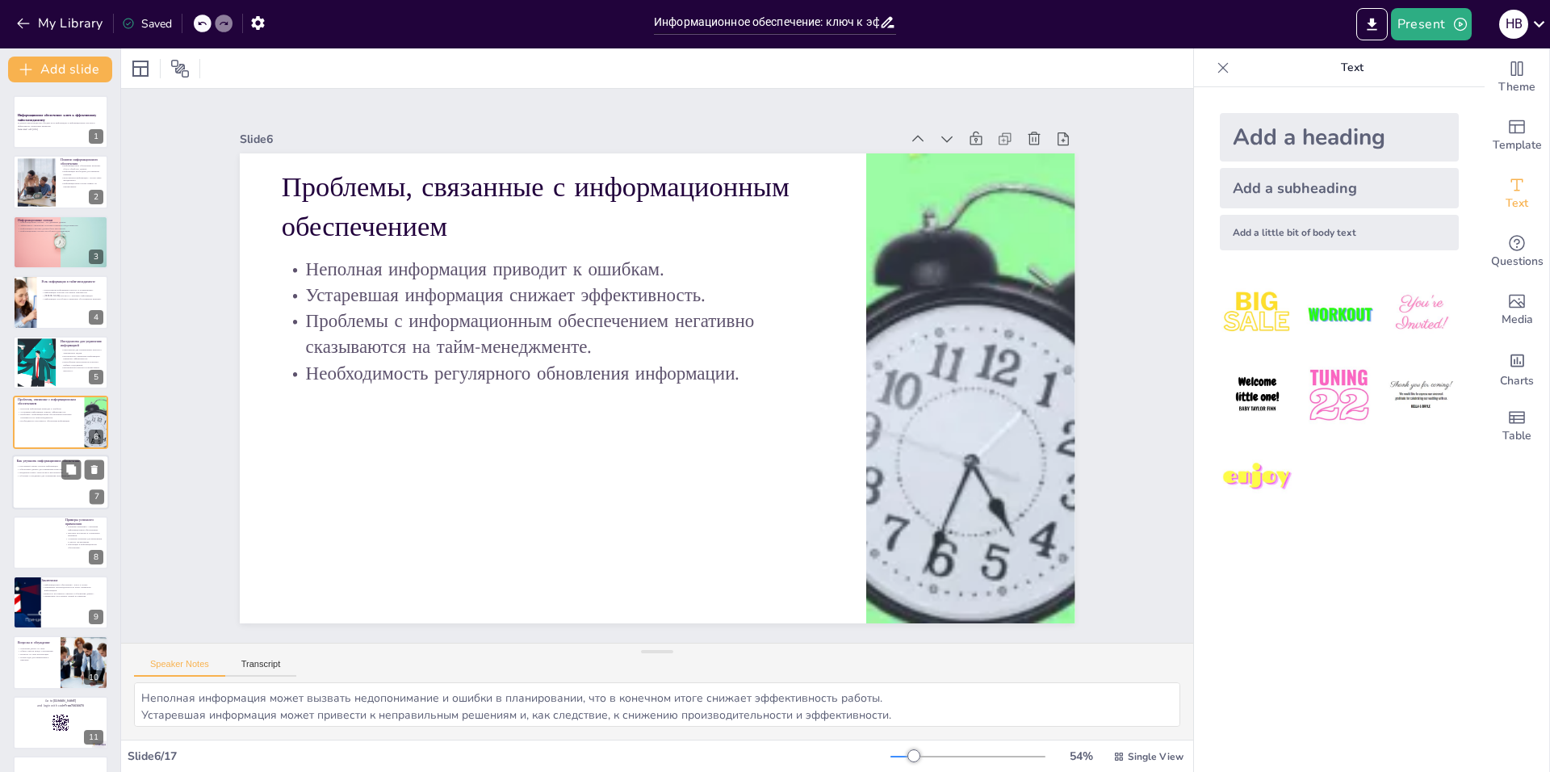
click at [41, 500] on div at bounding box center [60, 482] width 97 height 55
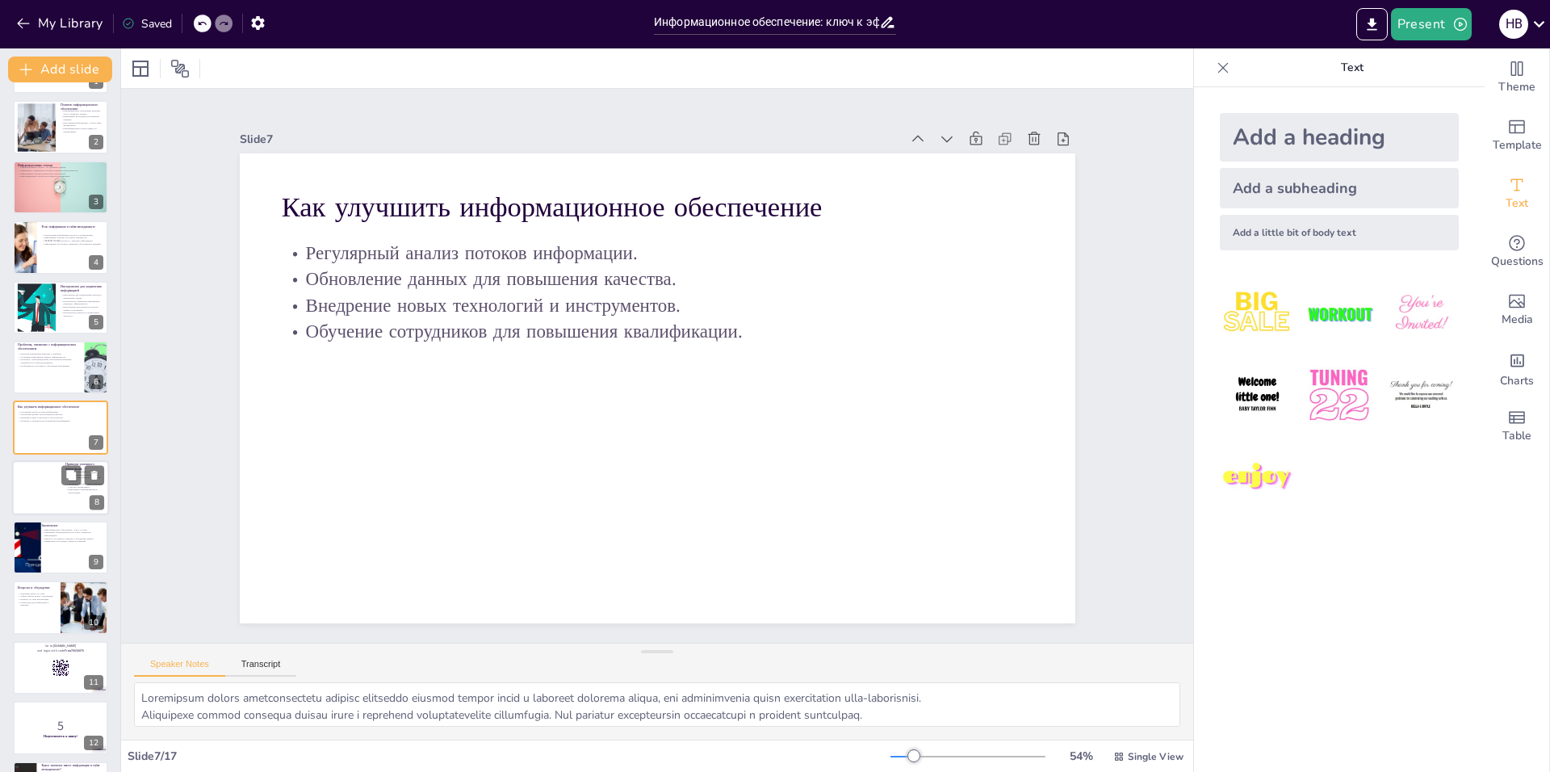
click at [58, 490] on div at bounding box center [60, 487] width 97 height 55
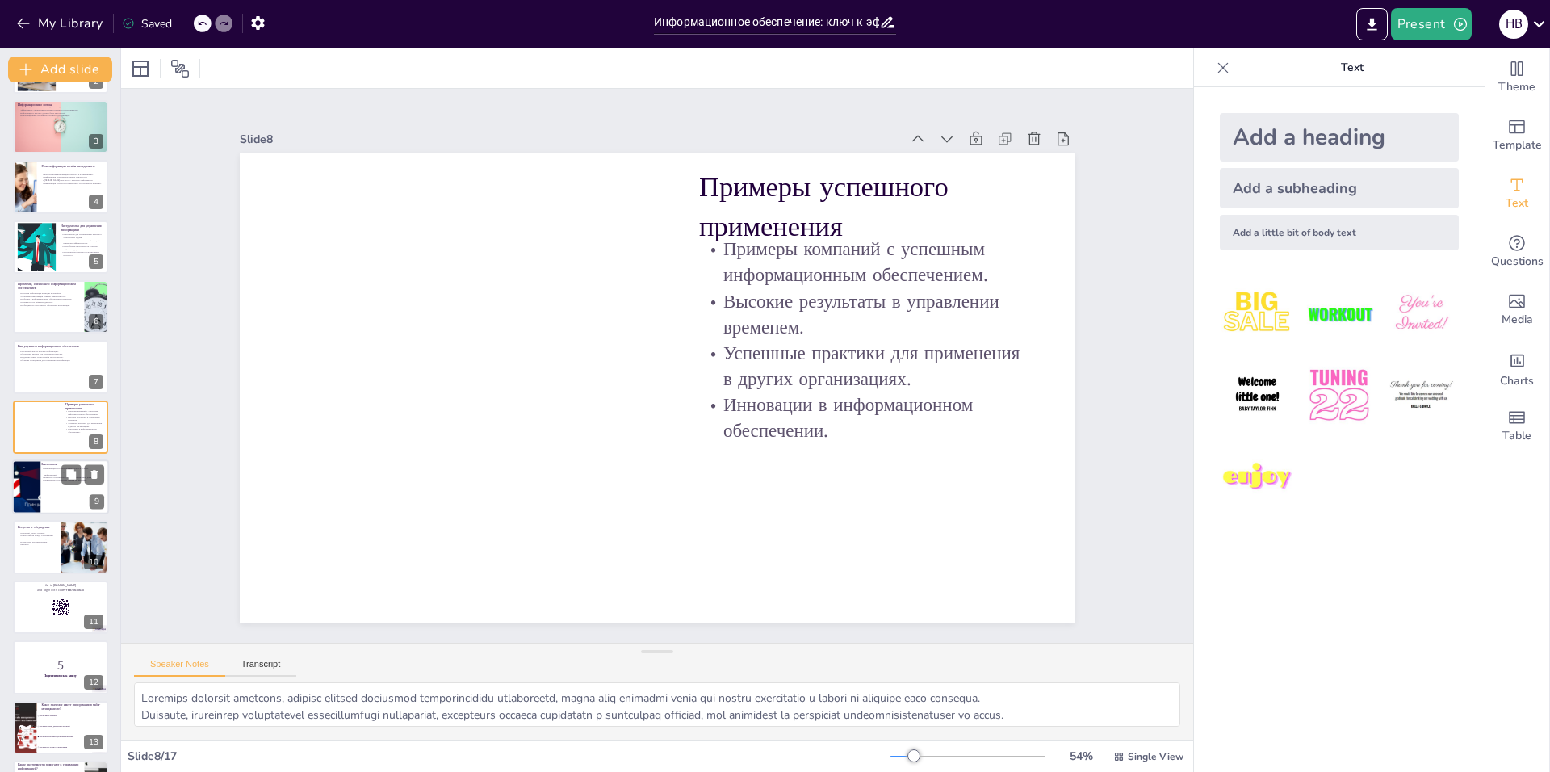
click at [39, 504] on div at bounding box center [25, 486] width 146 height 55
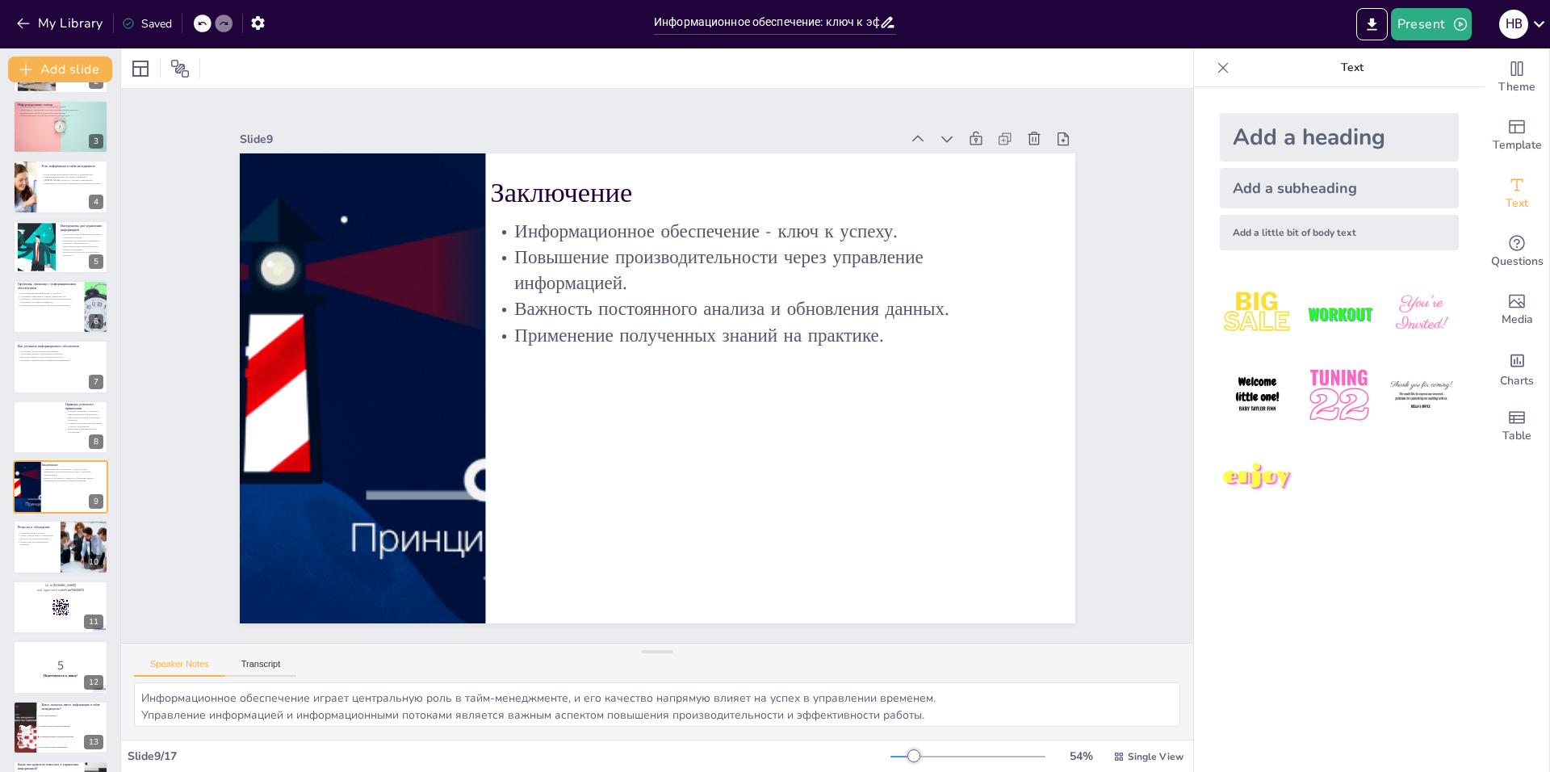
scroll to position [175, 0]
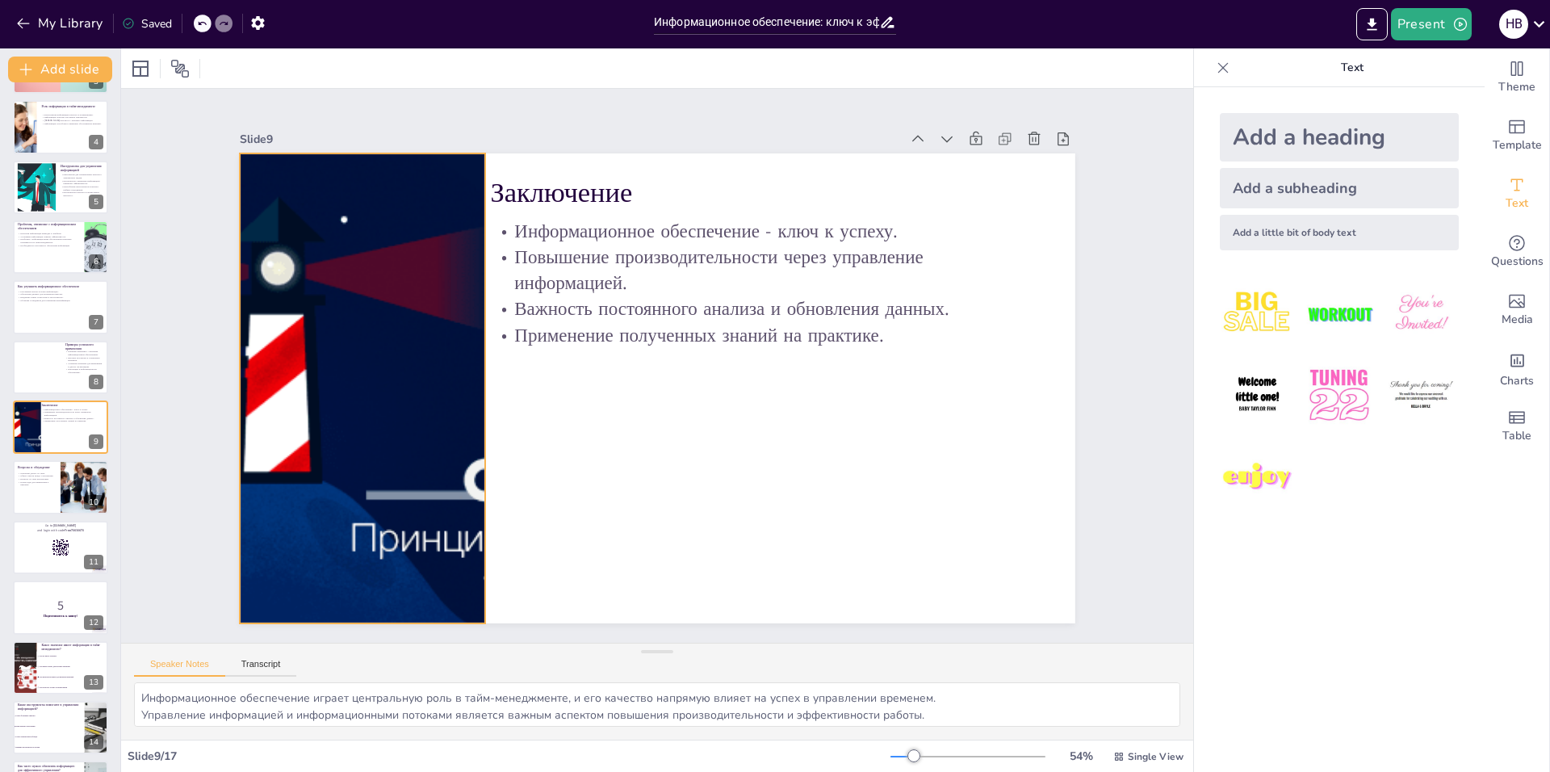
click at [398, 425] on div at bounding box center [362, 259] width 1336 height 938
drag, startPoint x: 477, startPoint y: 381, endPoint x: 478, endPoint y: 408, distance: 26.6
click at [478, 408] on div at bounding box center [491, 370] width 62 height 468
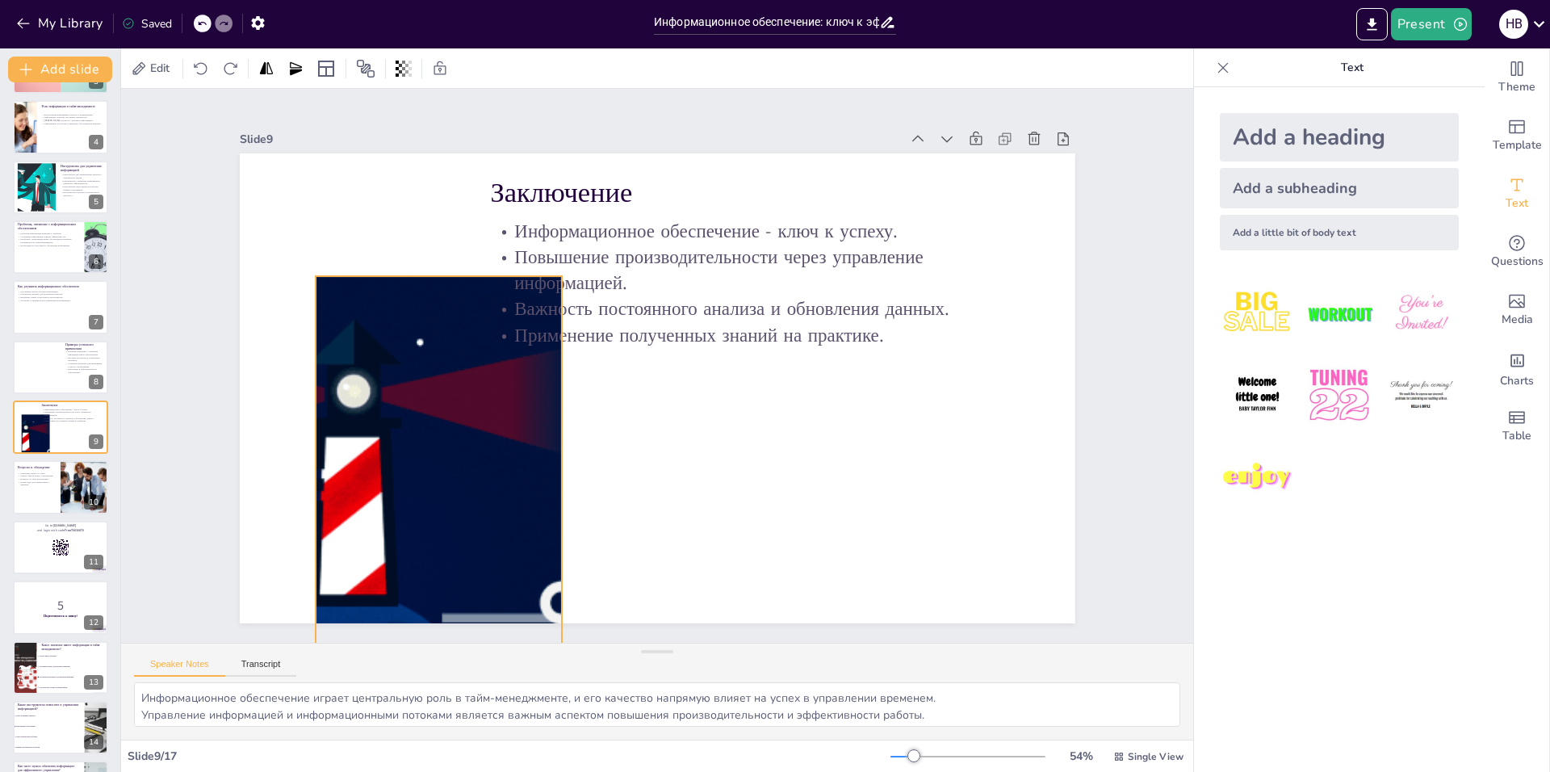
drag, startPoint x: 374, startPoint y: 434, endPoint x: 450, endPoint y: 562, distance: 148.8
click at [450, 562] on div at bounding box center [395, 457] width 1323 height 719
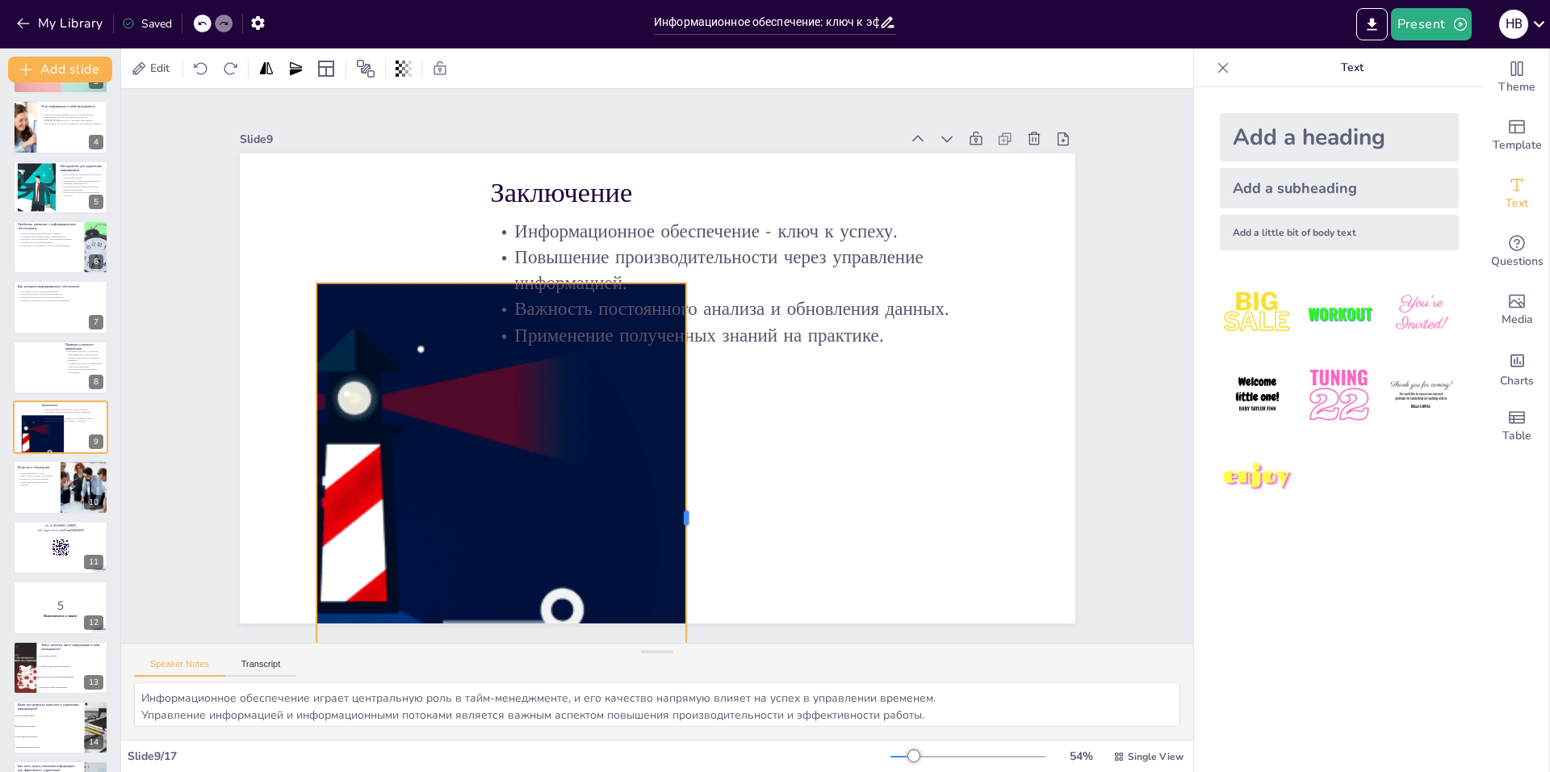
drag, startPoint x: 555, startPoint y: 510, endPoint x: 678, endPoint y: 523, distance: 124.2
click at [678, 408] on div at bounding box center [505, 401] width 470 height 13
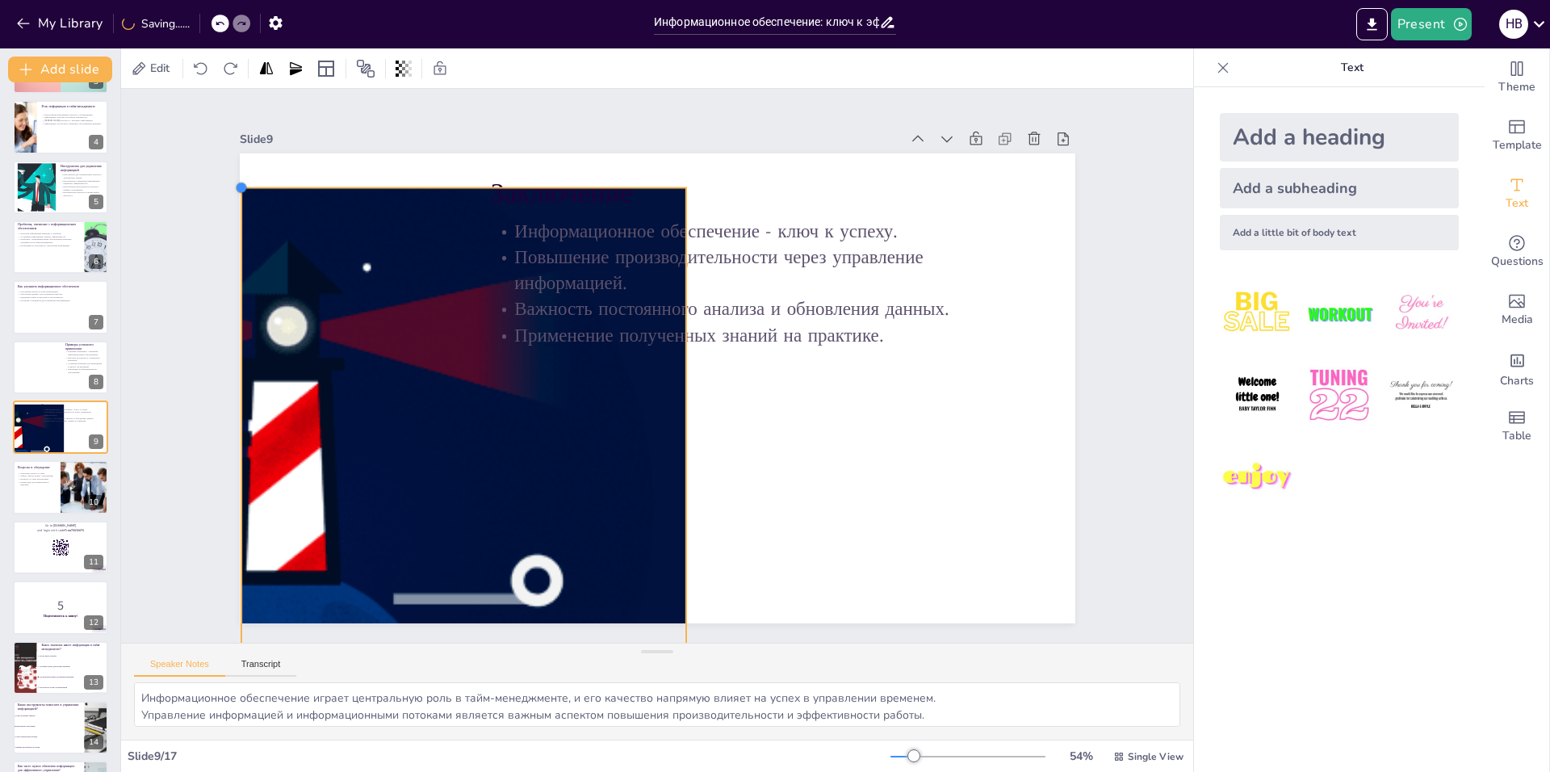
drag, startPoint x: 306, startPoint y: 274, endPoint x: 231, endPoint y: 202, distance: 104.5
click at [231, 202] on div "Заключение Информационное обеспечение - ключ к успеху. Повышение производительн…" at bounding box center [645, 385] width 958 height 824
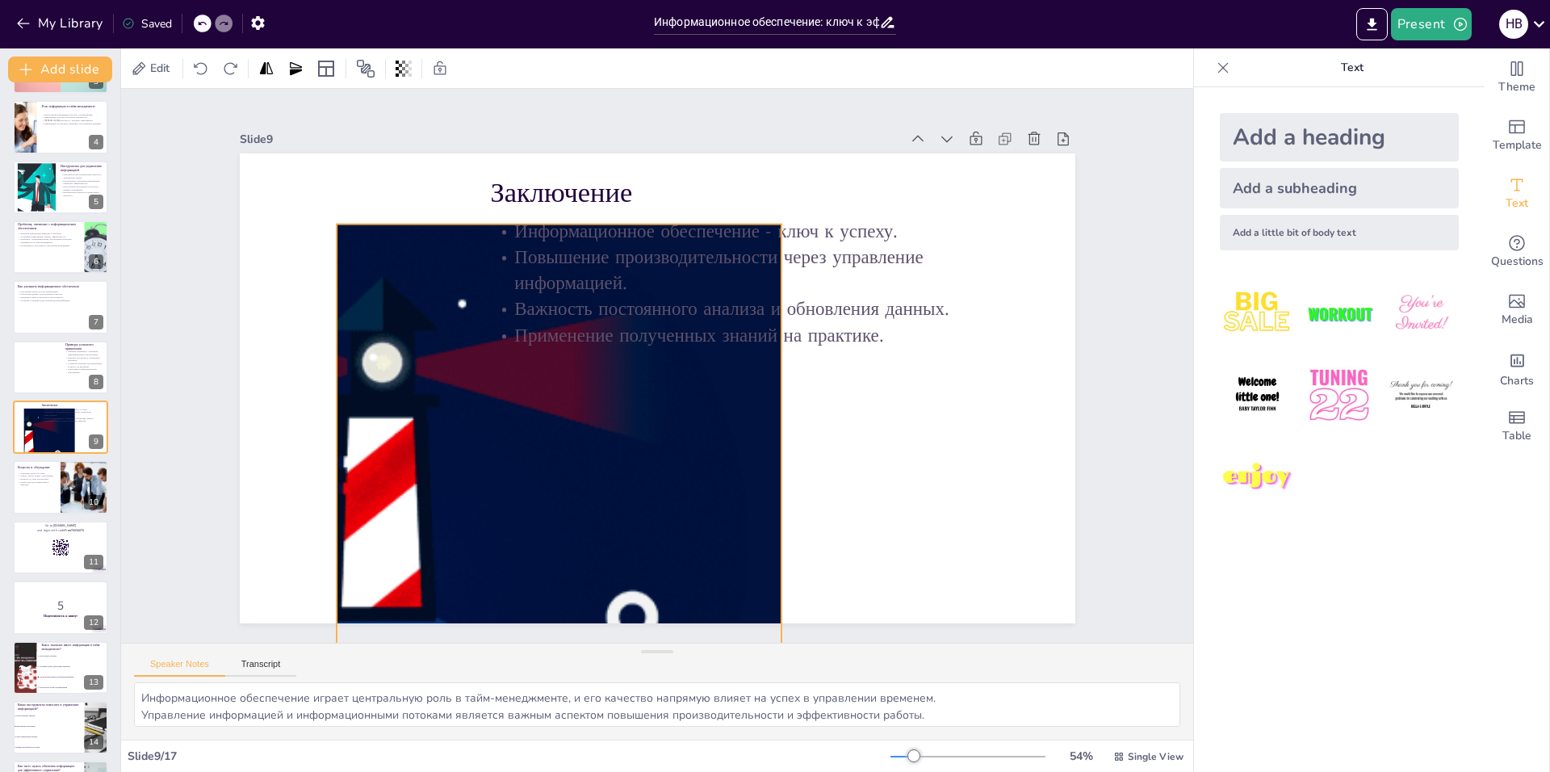
drag, startPoint x: 463, startPoint y: 330, endPoint x: 558, endPoint y: 366, distance: 101.2
click at [558, 366] on div at bounding box center [448, 485] width 1558 height 719
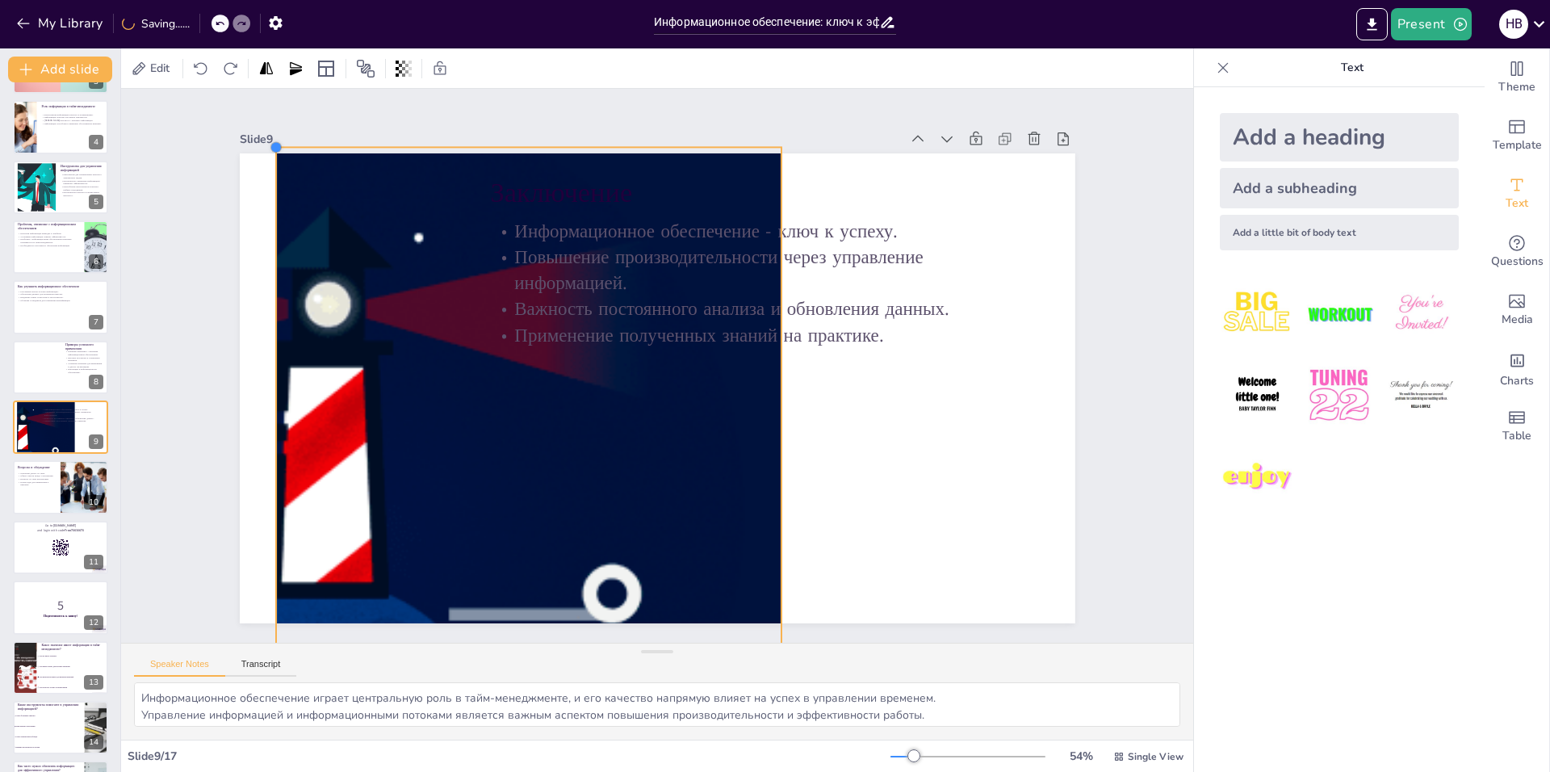
drag, startPoint x: 323, startPoint y: 219, endPoint x: 262, endPoint y: 179, distance: 72.3
click at [262, 179] on div "Заключение Информационное обеспечение - ключ к успеху. Повышение производительн…" at bounding box center [636, 357] width 768 height 954
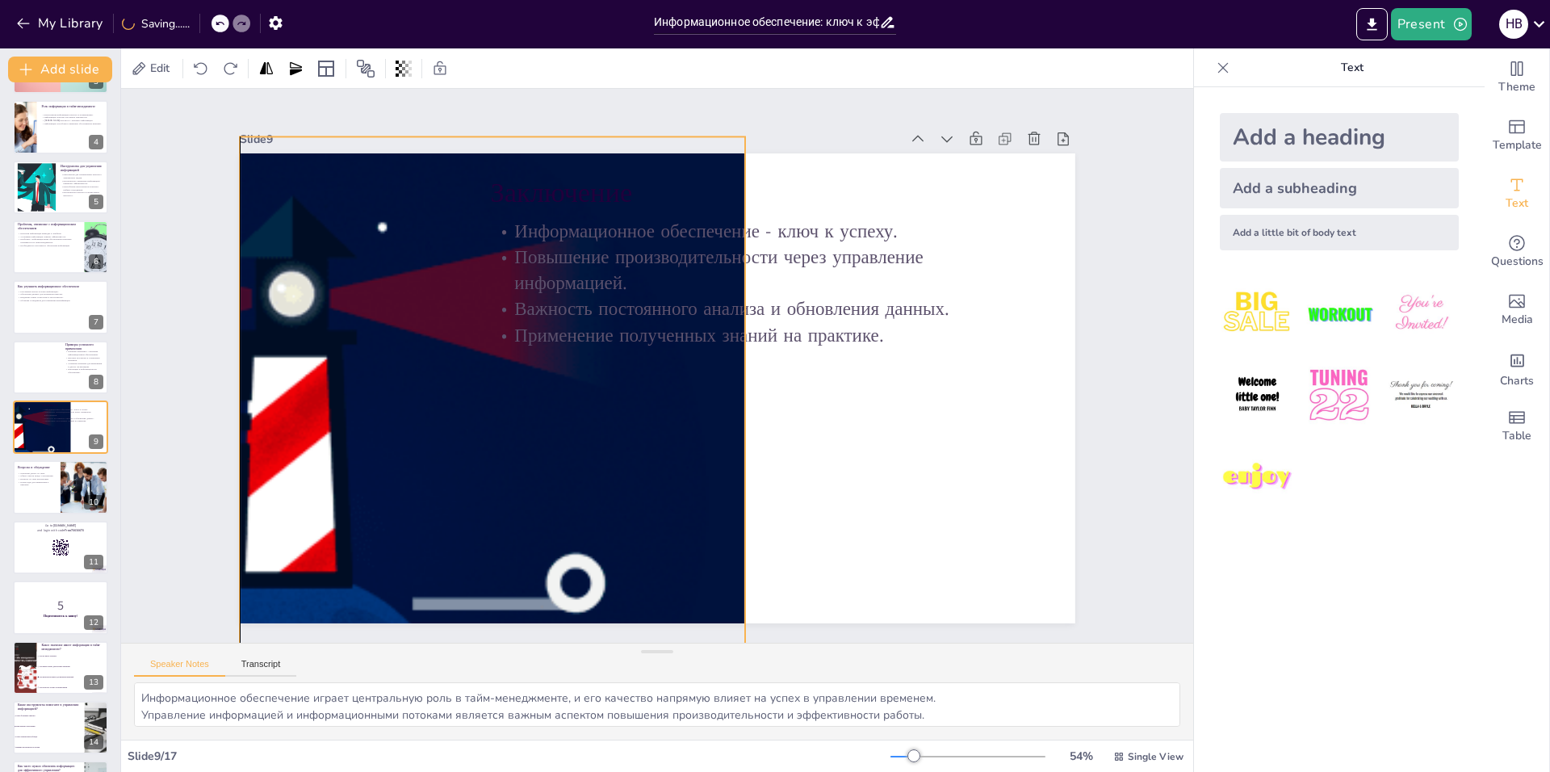
drag, startPoint x: 575, startPoint y: 397, endPoint x: 564, endPoint y: 399, distance: 10.6
click at [564, 399] on div at bounding box center [440, 173] width 1412 height 1803
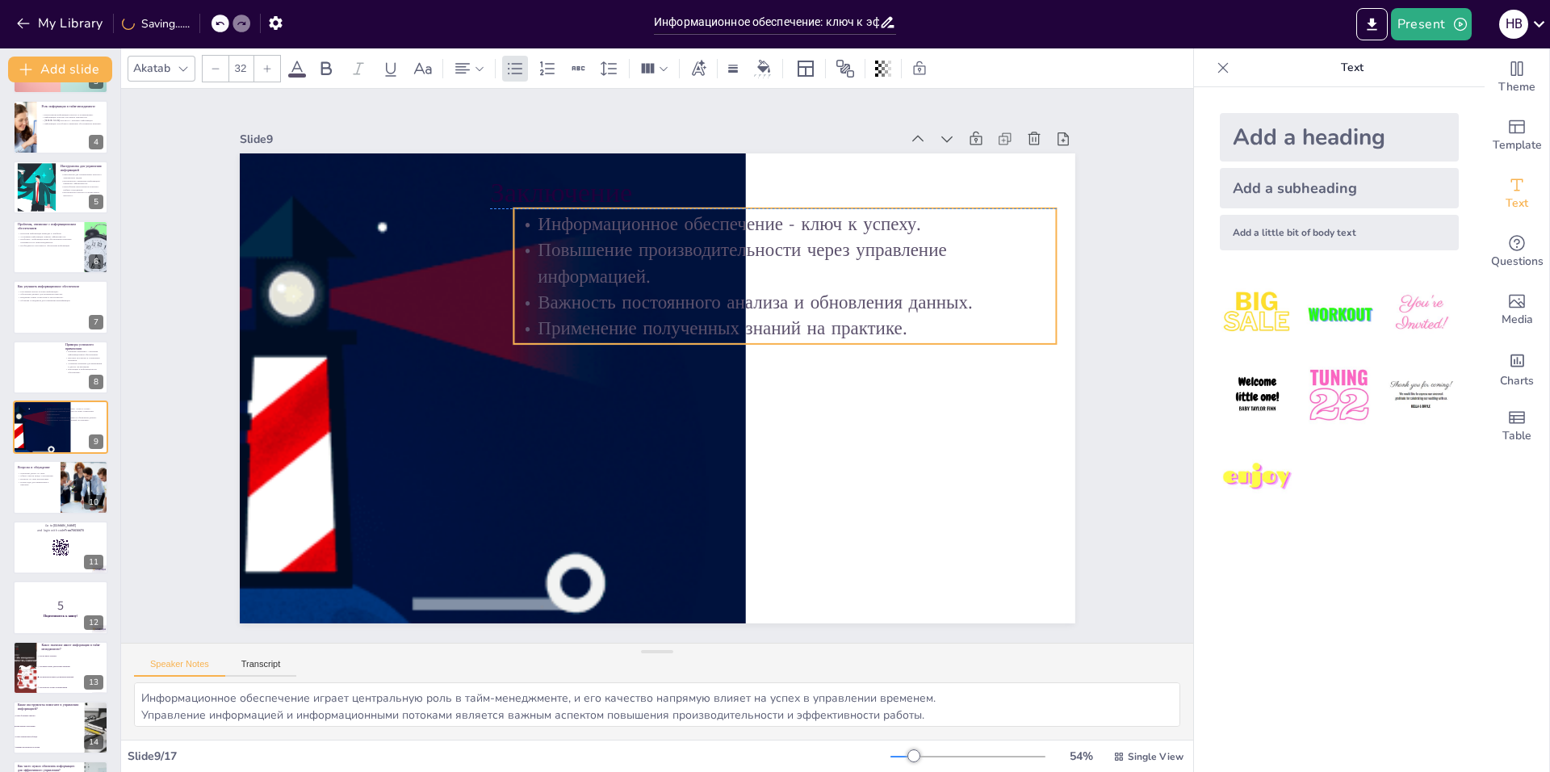
click at [818, 316] on p "Применение полученных знаний на практике." at bounding box center [782, 411] width 454 height 340
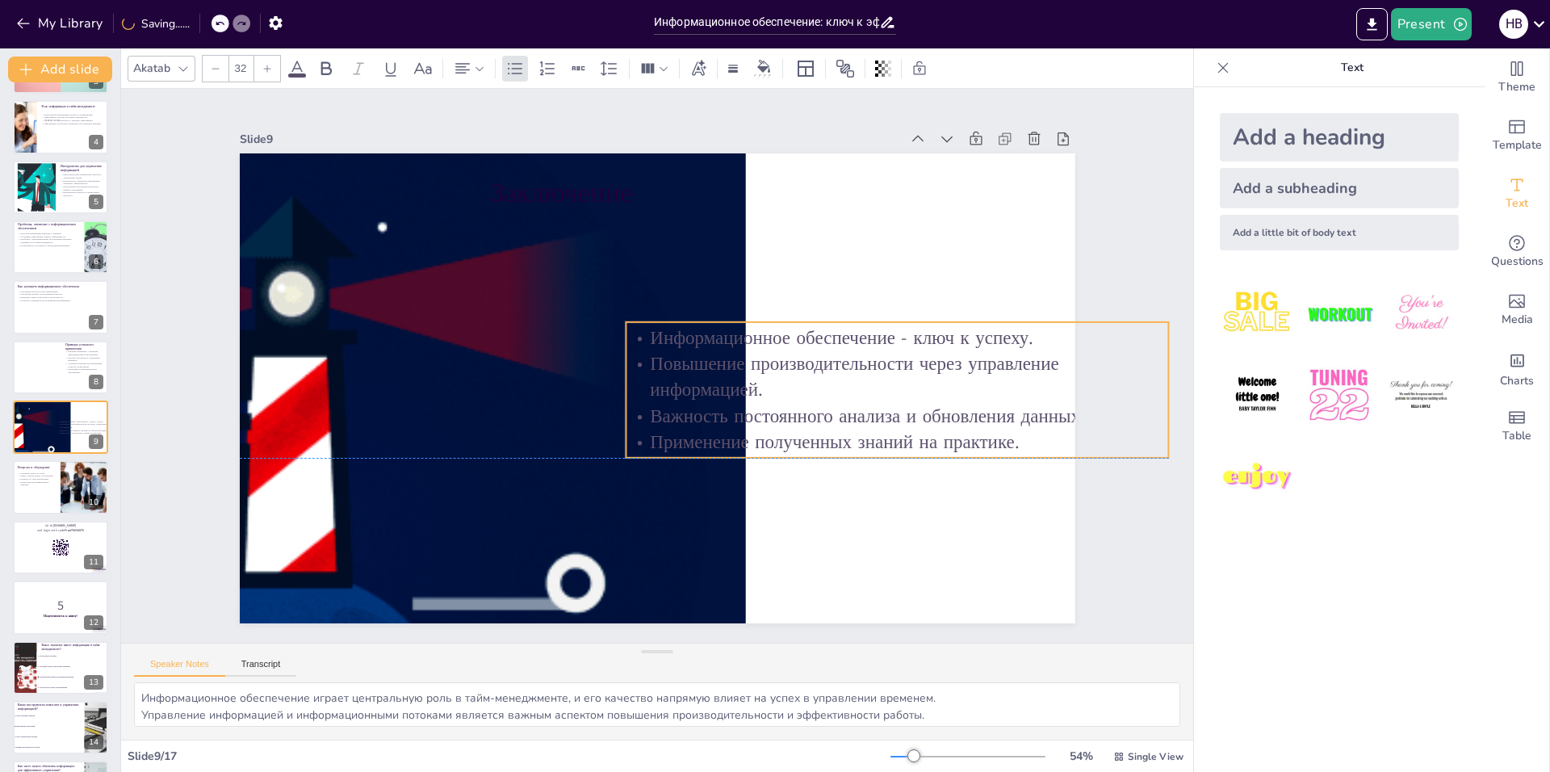
drag, startPoint x: 831, startPoint y: 307, endPoint x: 925, endPoint y: 407, distance: 137.1
click at [925, 407] on p "Важность постоянного анализа и обновления данных." at bounding box center [890, 441] width 542 height 82
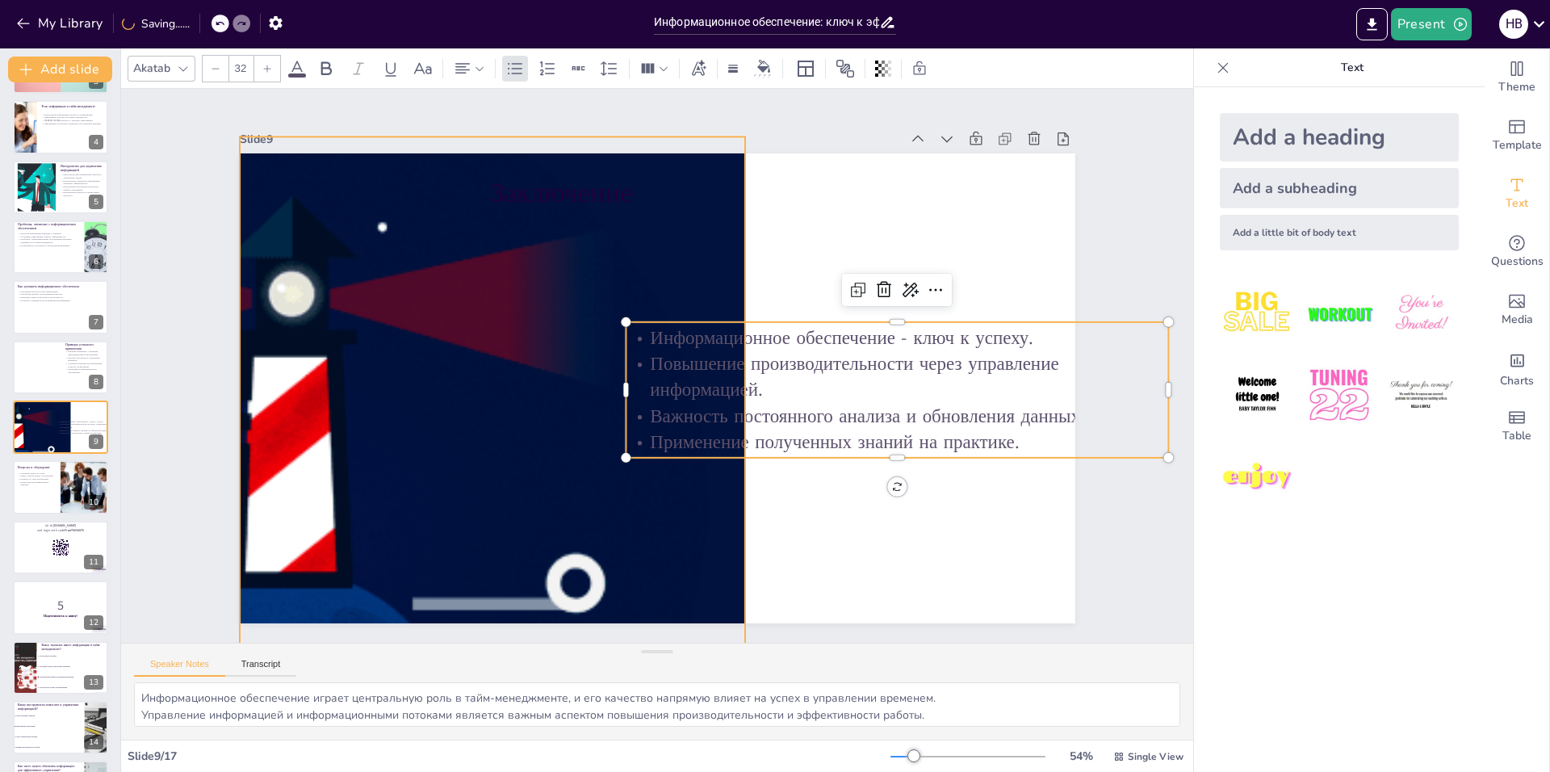
click at [548, 528] on div at bounding box center [368, 398] width 1807 height 983
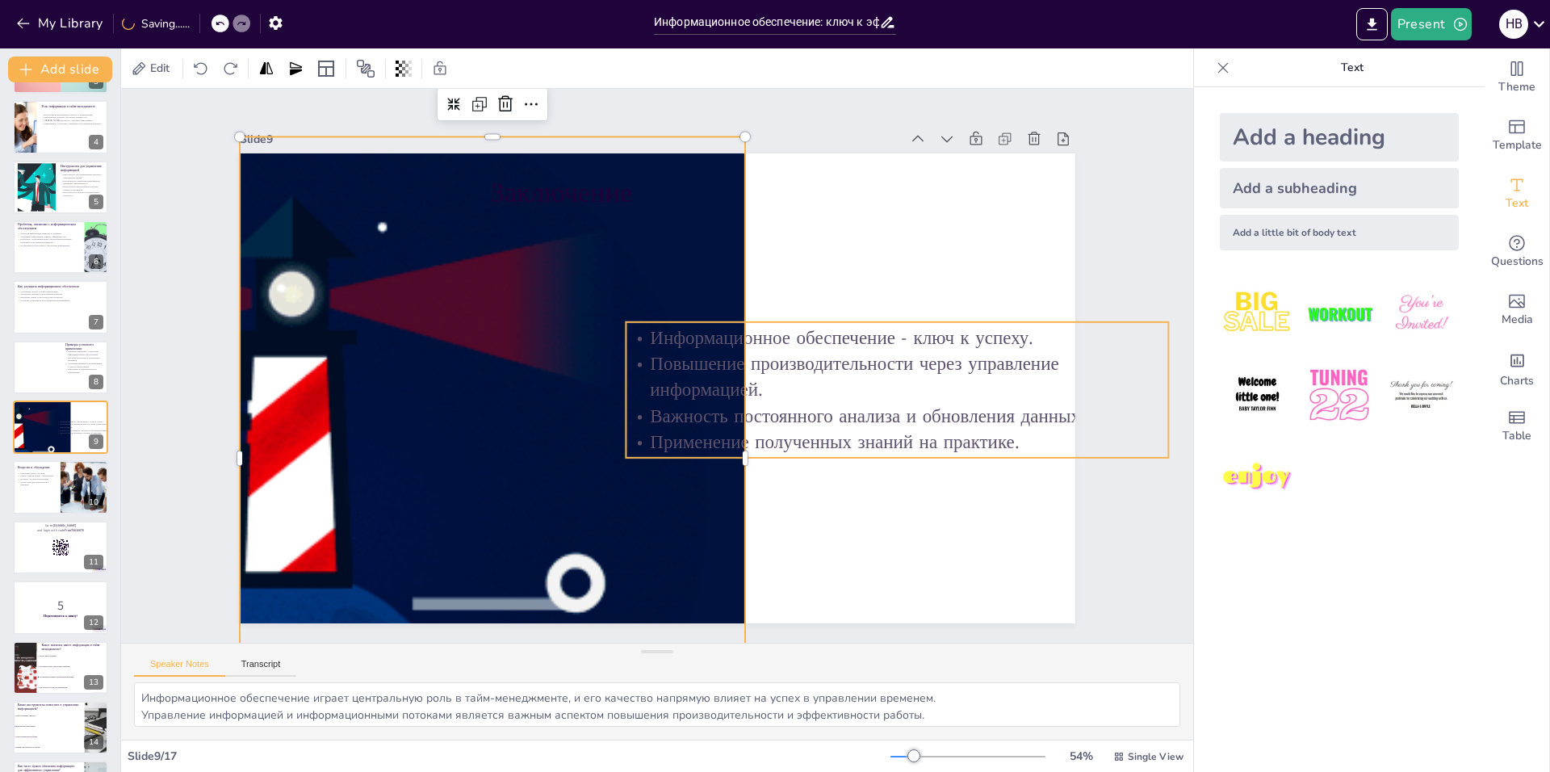
click at [731, 448] on p "Применение полученных знаний на практике." at bounding box center [876, 490] width 537 height 138
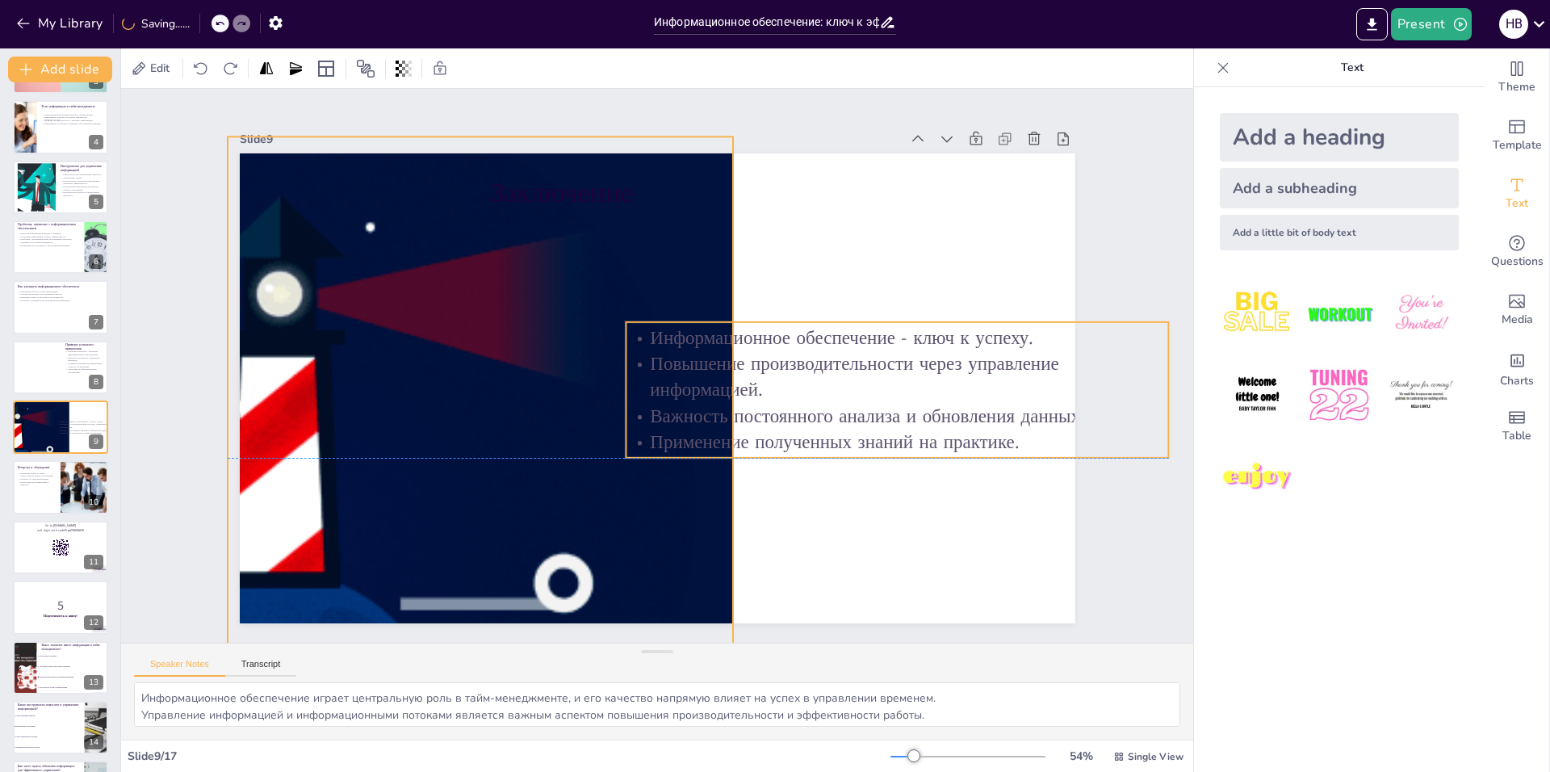
drag, startPoint x: 732, startPoint y: 448, endPoint x: 720, endPoint y: 449, distance: 12.1
click at [720, 449] on p "Применение полученных знаний на практике." at bounding box center [827, 551] width 484 height 294
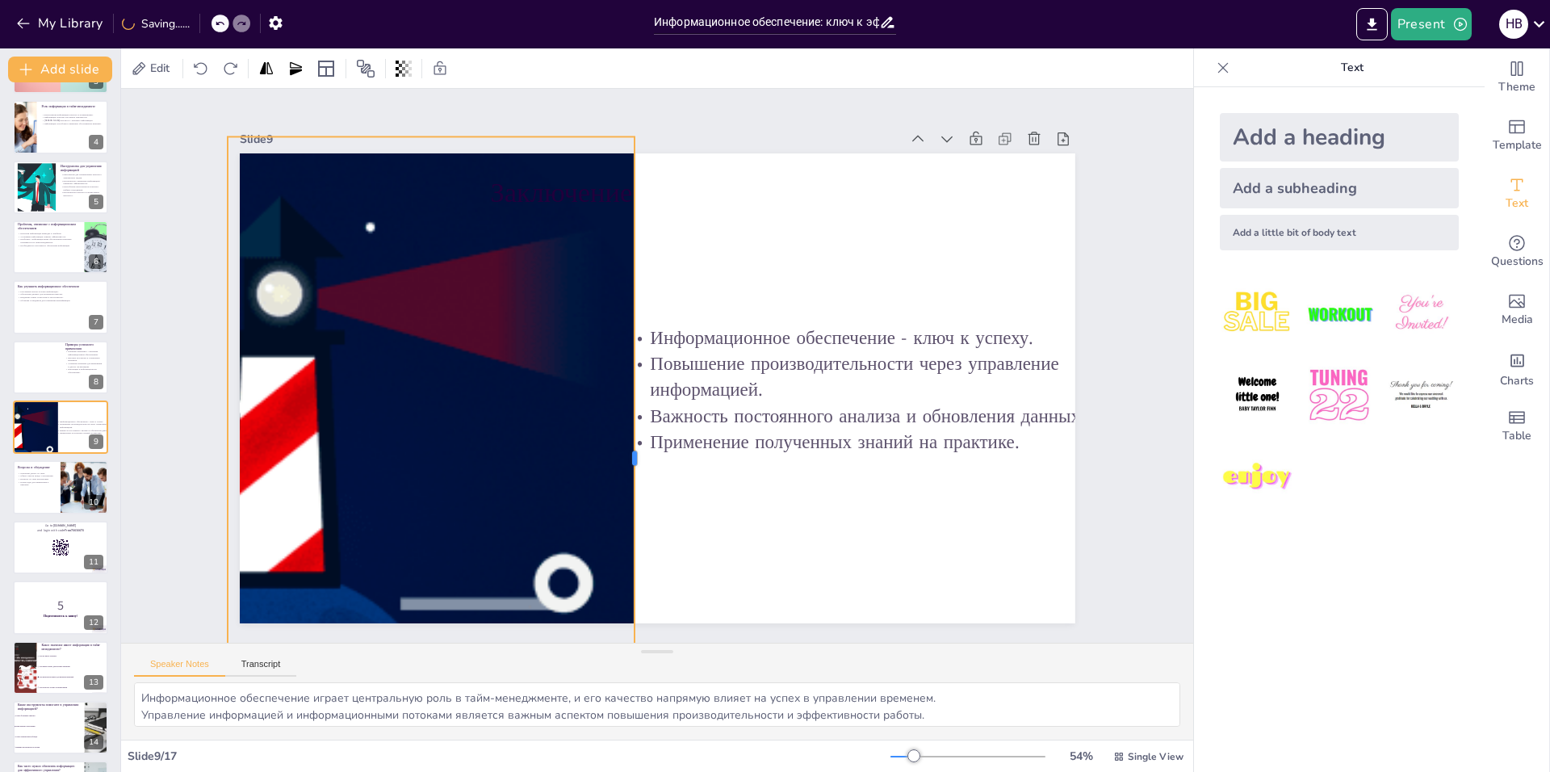
drag, startPoint x: 724, startPoint y: 452, endPoint x: 608, endPoint y: 449, distance: 116.3
click at [634, 449] on div at bounding box center [640, 457] width 13 height 642
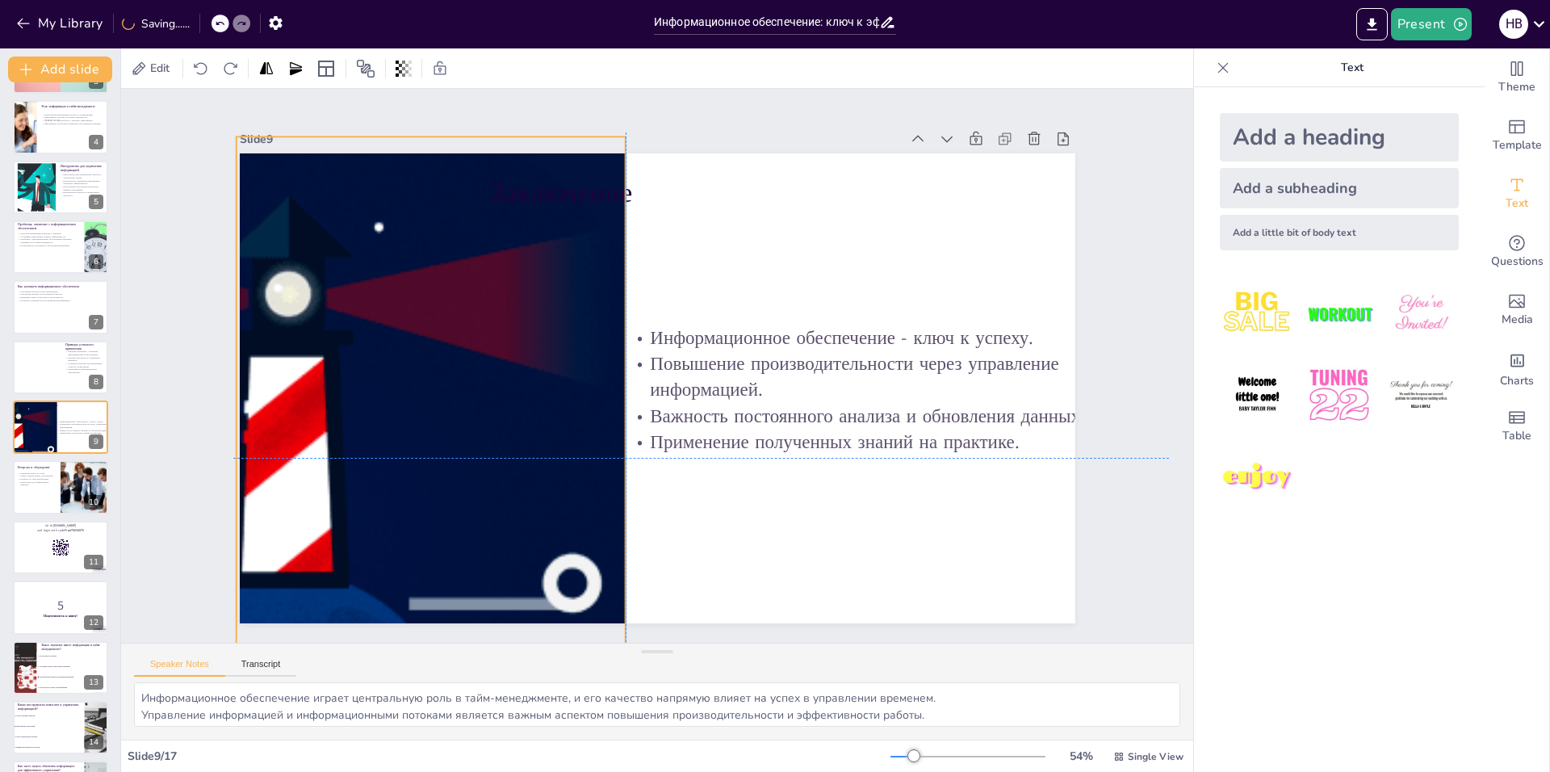
drag, startPoint x: 532, startPoint y: 430, endPoint x: 496, endPoint y: 426, distance: 35.7
click at [496, 426] on div at bounding box center [364, 367] width 1826 height 1140
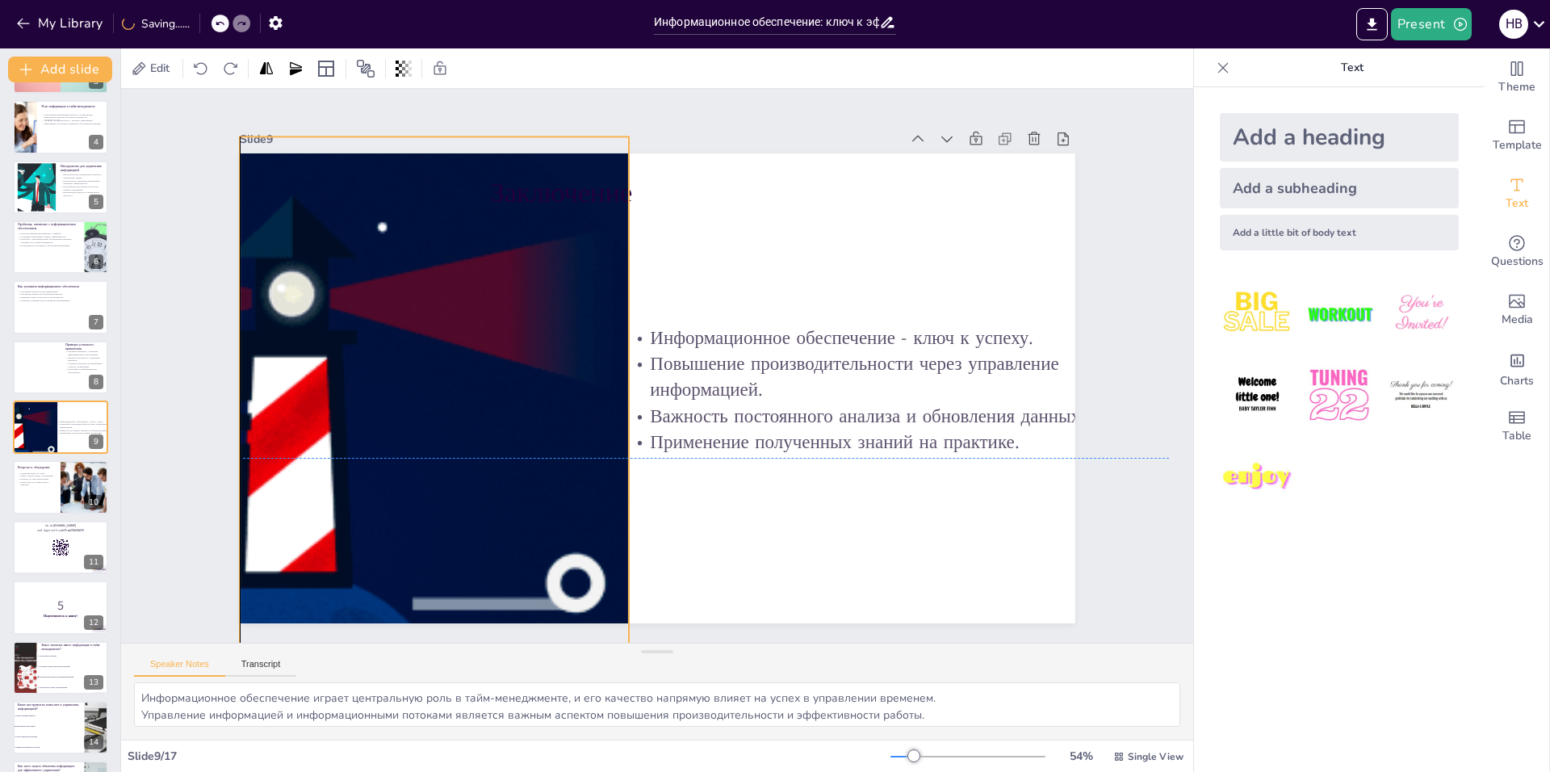
click at [506, 426] on div at bounding box center [381, 279] width 1762 height 1526
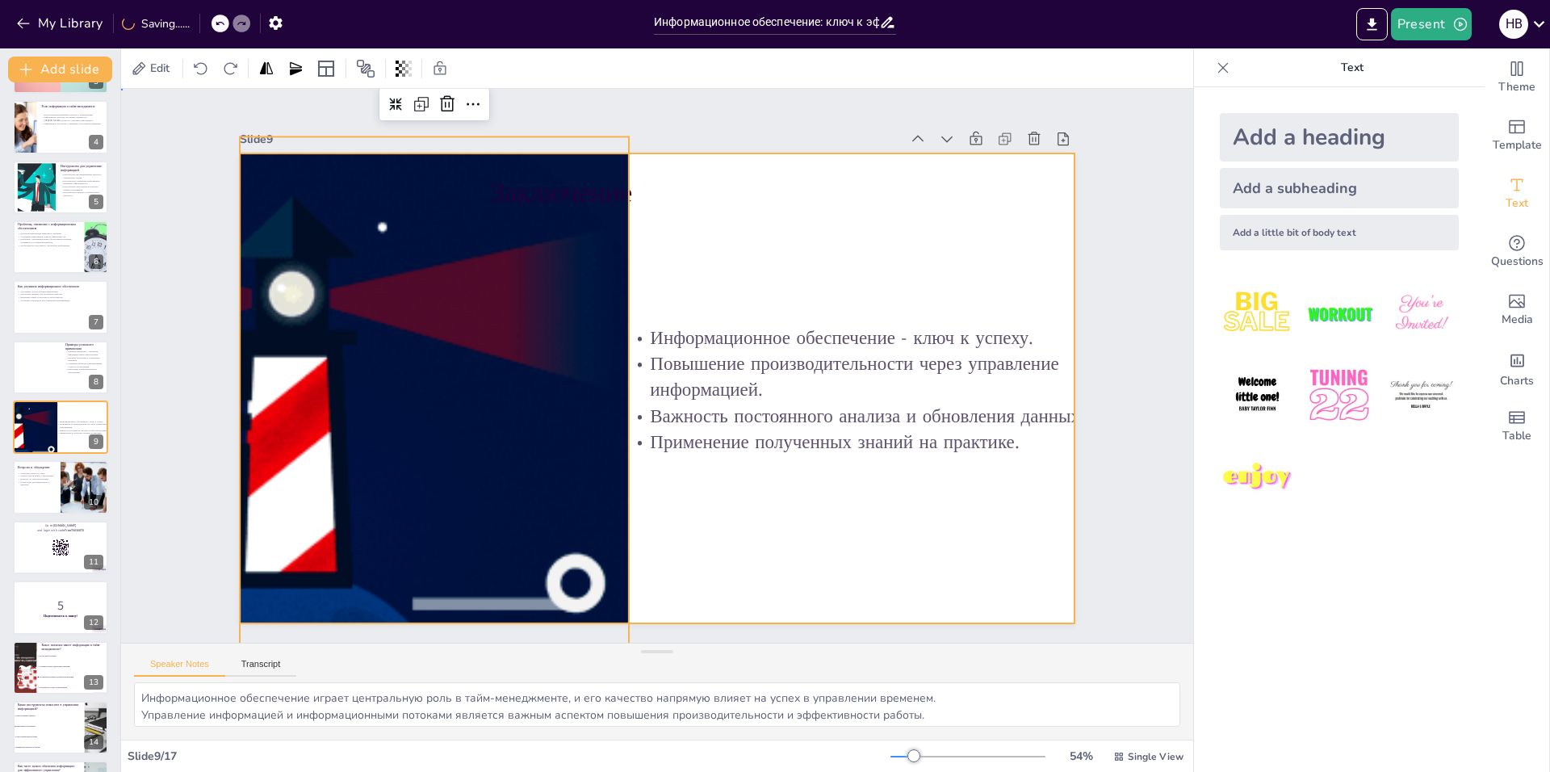
click at [785, 456] on div at bounding box center [652, 387] width 915 height 633
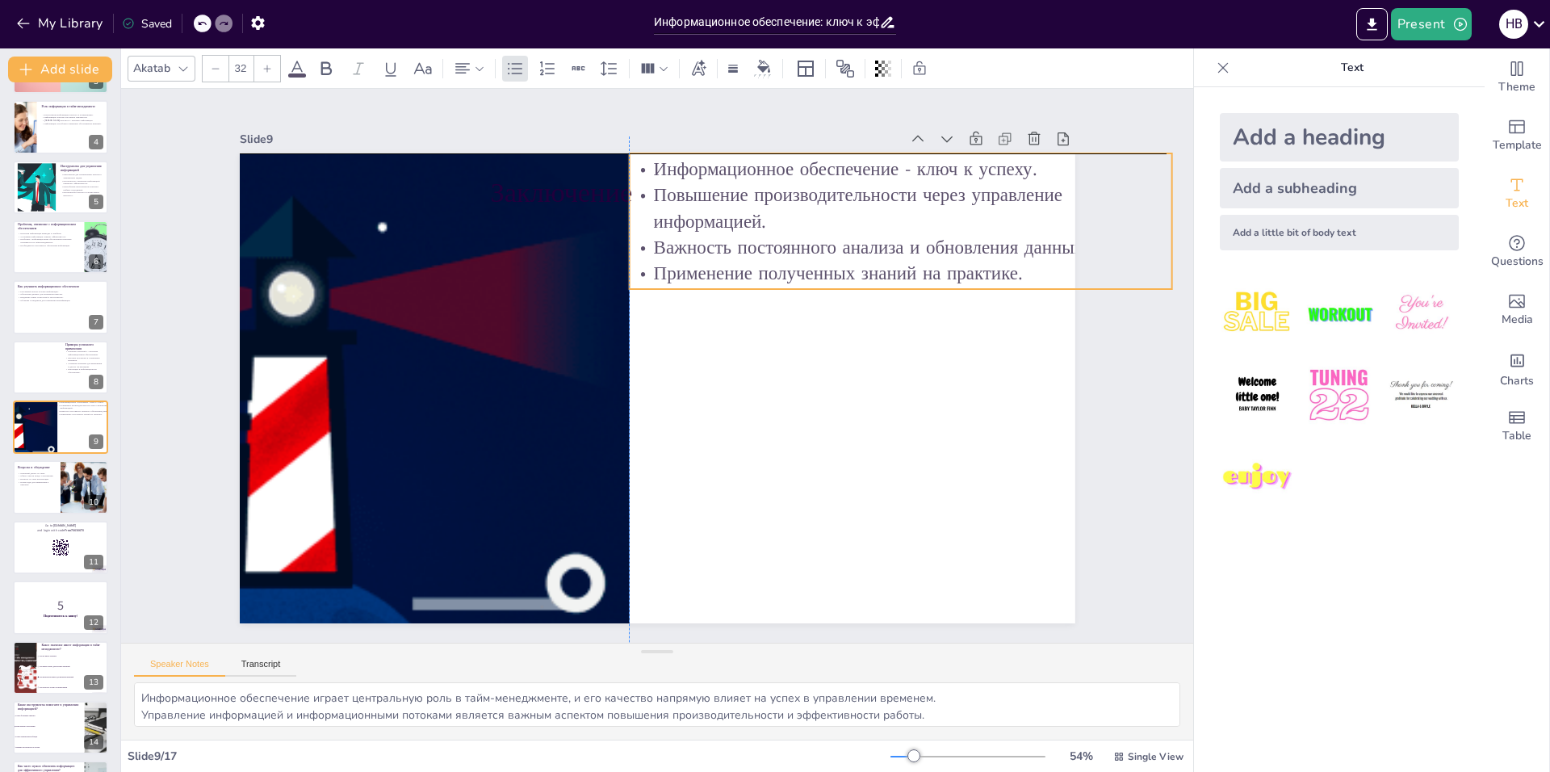
drag, startPoint x: 785, startPoint y: 418, endPoint x: 782, endPoint y: 250, distance: 167.9
click at [782, 250] on p "Важность постоянного анализа и обновления данных." at bounding box center [919, 301] width 537 height 138
drag, startPoint x: 1161, startPoint y: 216, endPoint x: 1136, endPoint y: 216, distance: 25.0
click at [1136, 588] on div at bounding box center [1097, 638] width 110 height 100
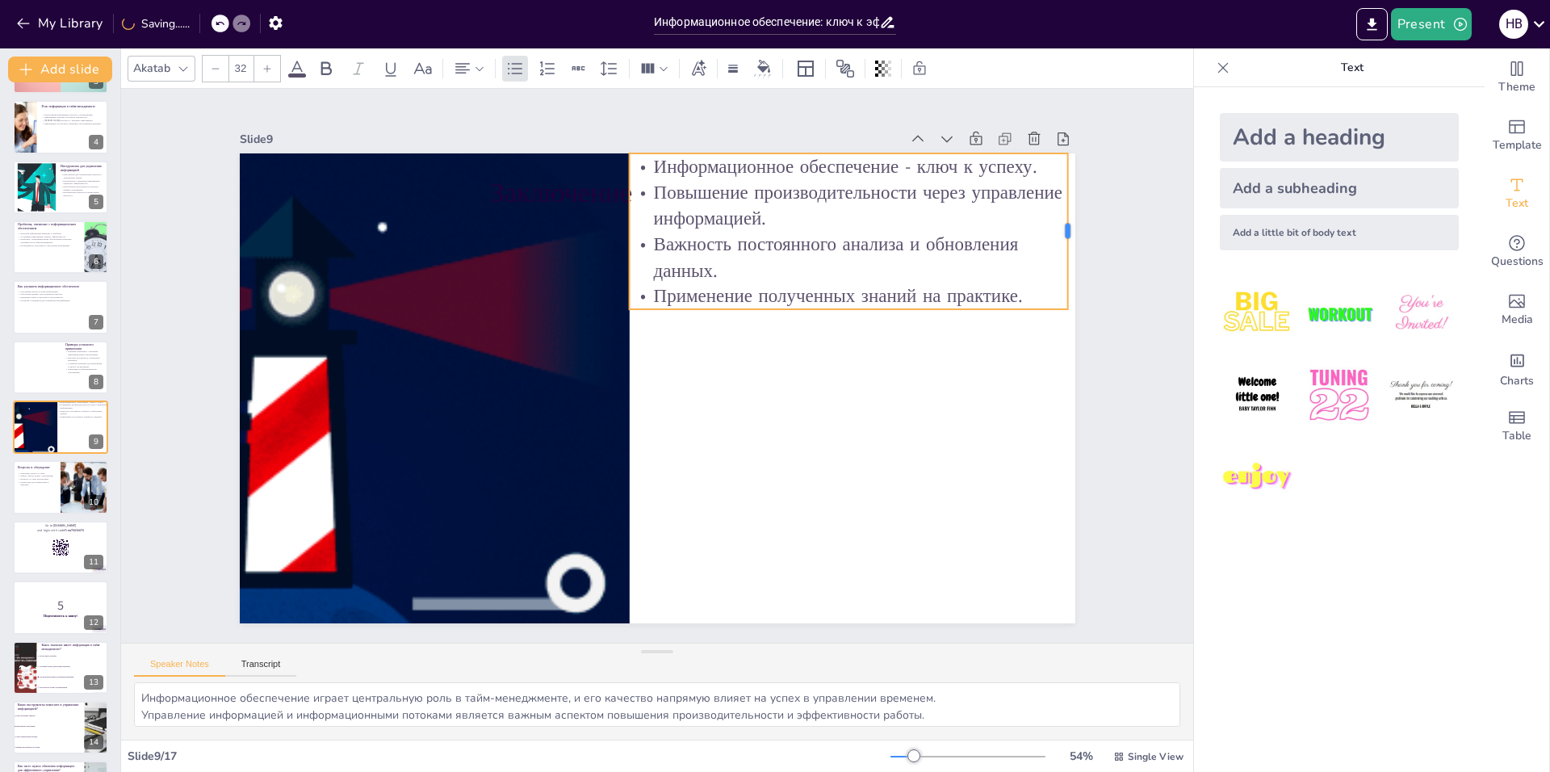
drag, startPoint x: 1135, startPoint y: 216, endPoint x: 1056, endPoint y: 216, distance: 79.1
click at [1056, 435] on div at bounding box center [1074, 501] width 102 height 133
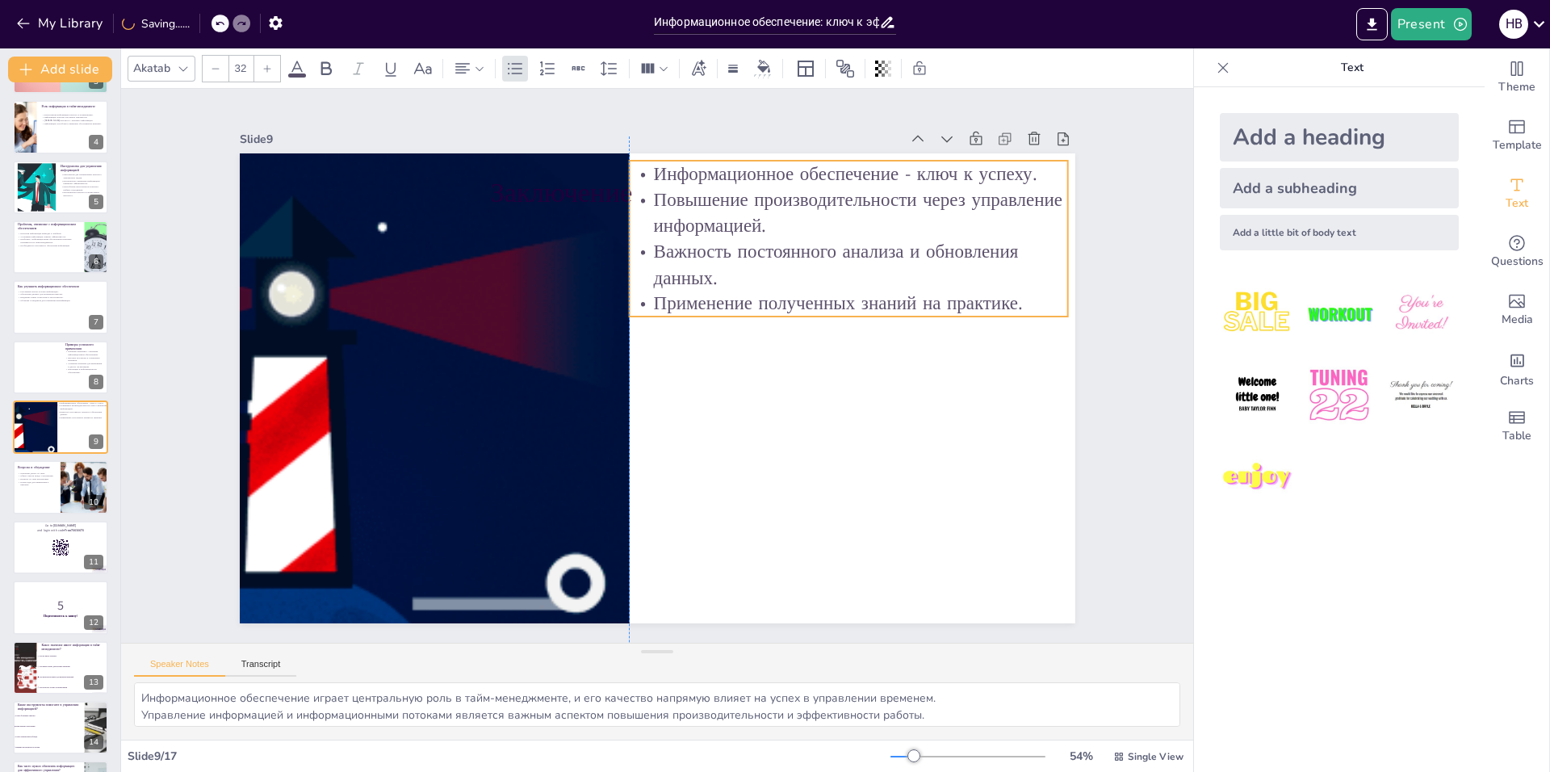
click at [836, 308] on p "Применение полученных знаний на практике." at bounding box center [853, 324] width 439 height 72
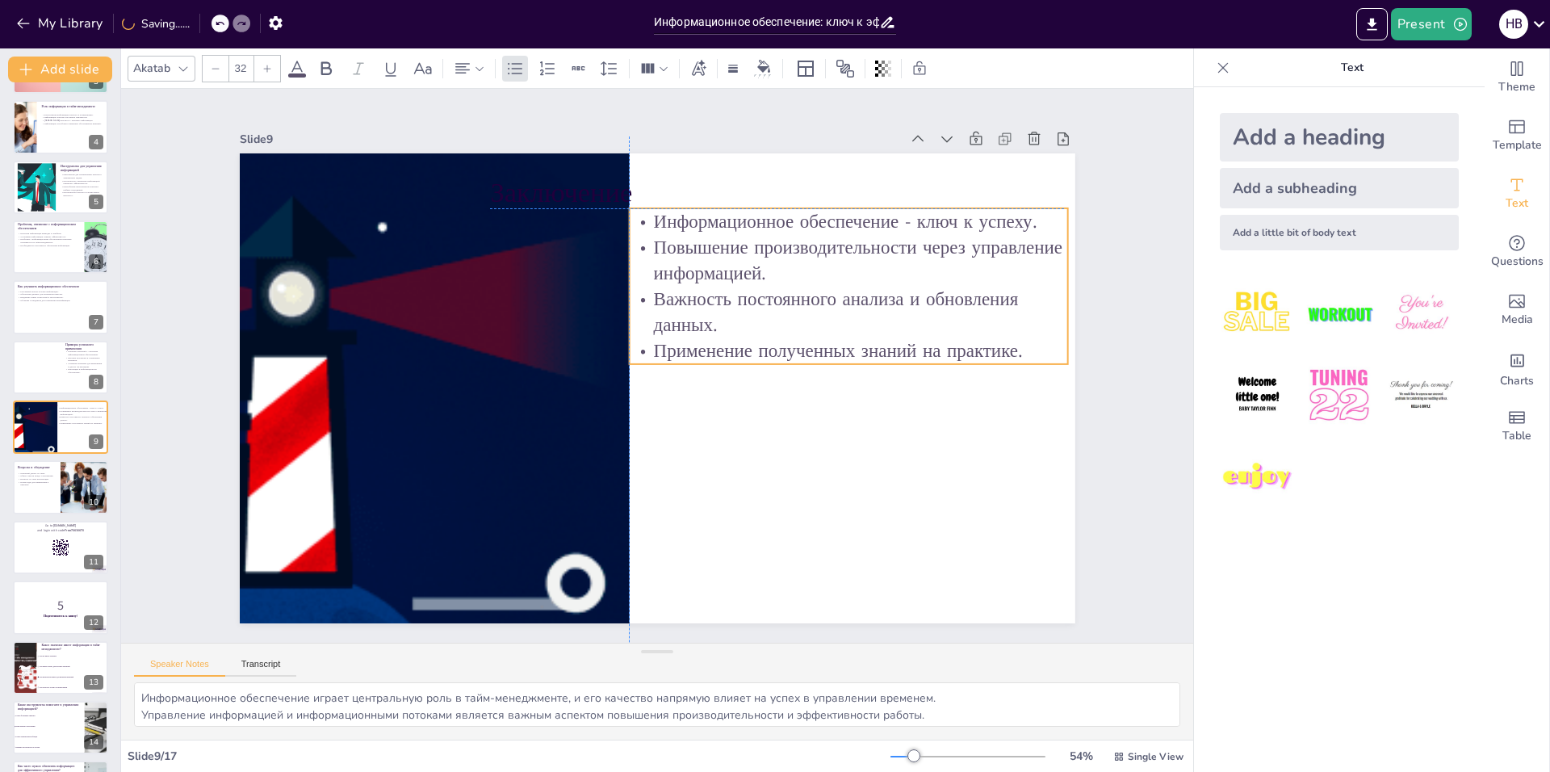
drag, startPoint x: 835, startPoint y: 274, endPoint x: 831, endPoint y: 328, distance: 53.4
click at [831, 328] on p "Важность постоянного анализа и обновления данных." at bounding box center [825, 471] width 333 height 361
click at [51, 501] on div at bounding box center [60, 487] width 97 height 55
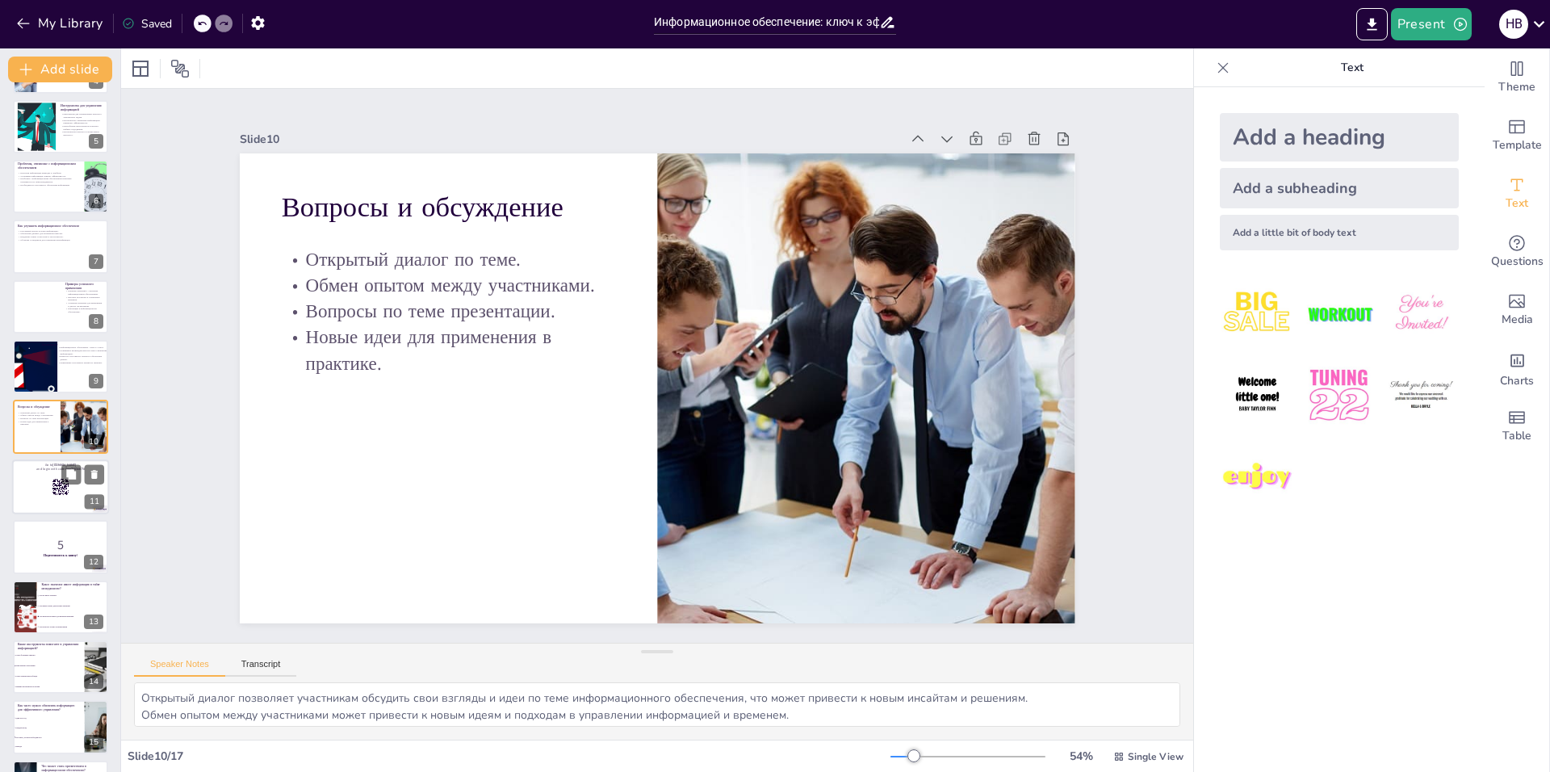
click at [31, 497] on div at bounding box center [60, 486] width 97 height 55
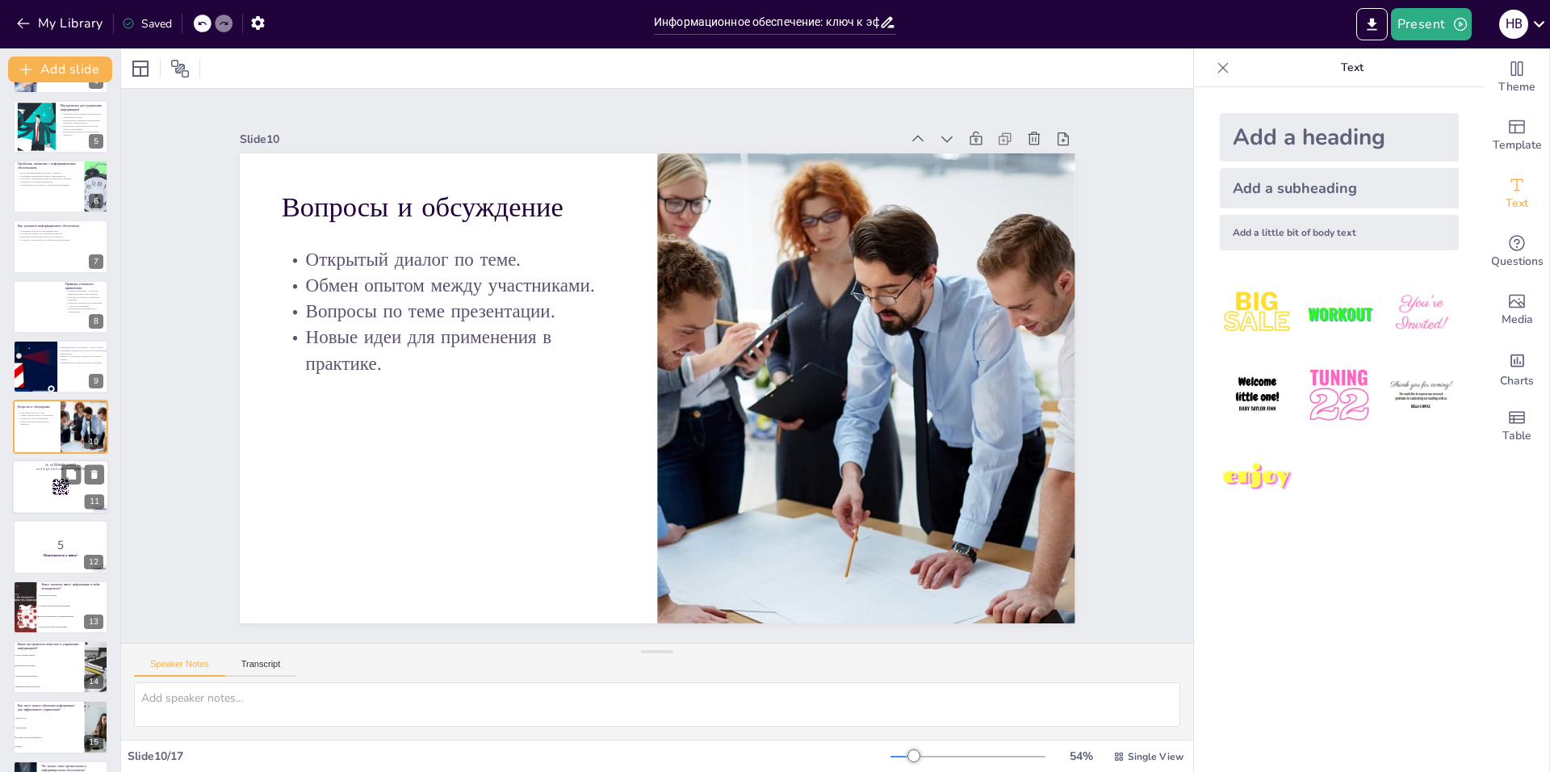
scroll to position [295, 0]
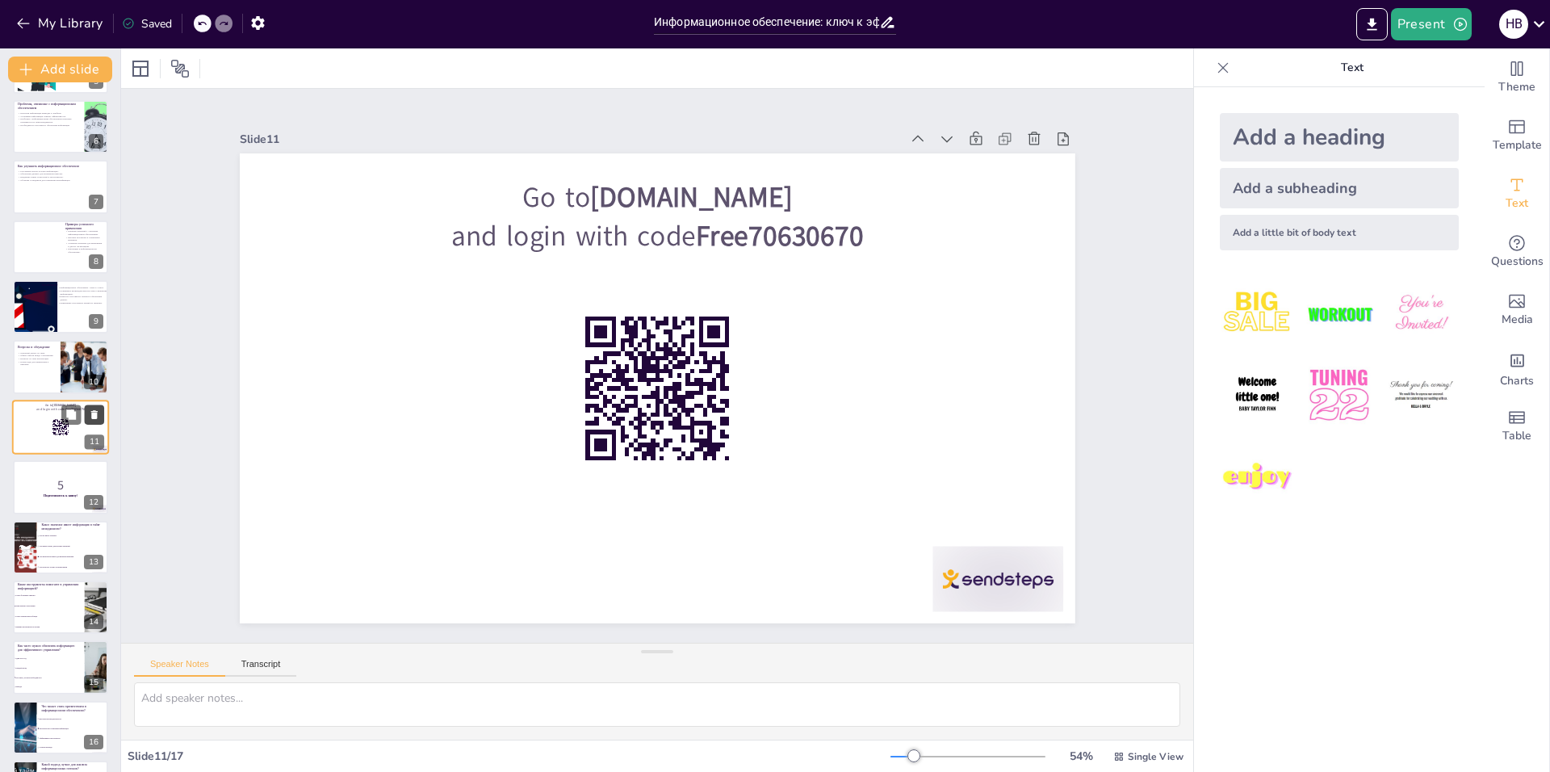
click at [103, 413] on button at bounding box center [94, 413] width 19 height 19
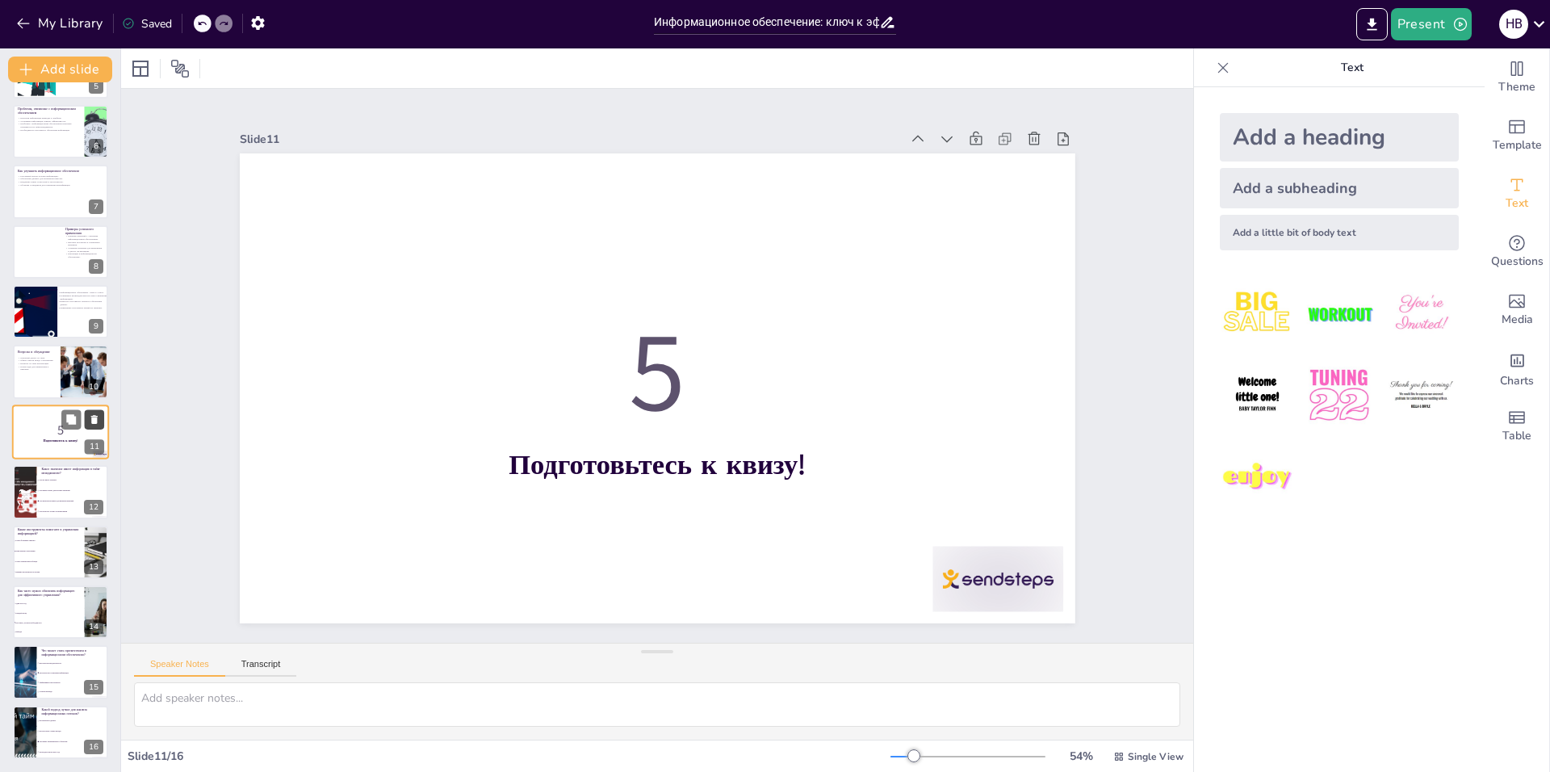
scroll to position [291, 0]
click at [100, 418] on button at bounding box center [94, 418] width 19 height 19
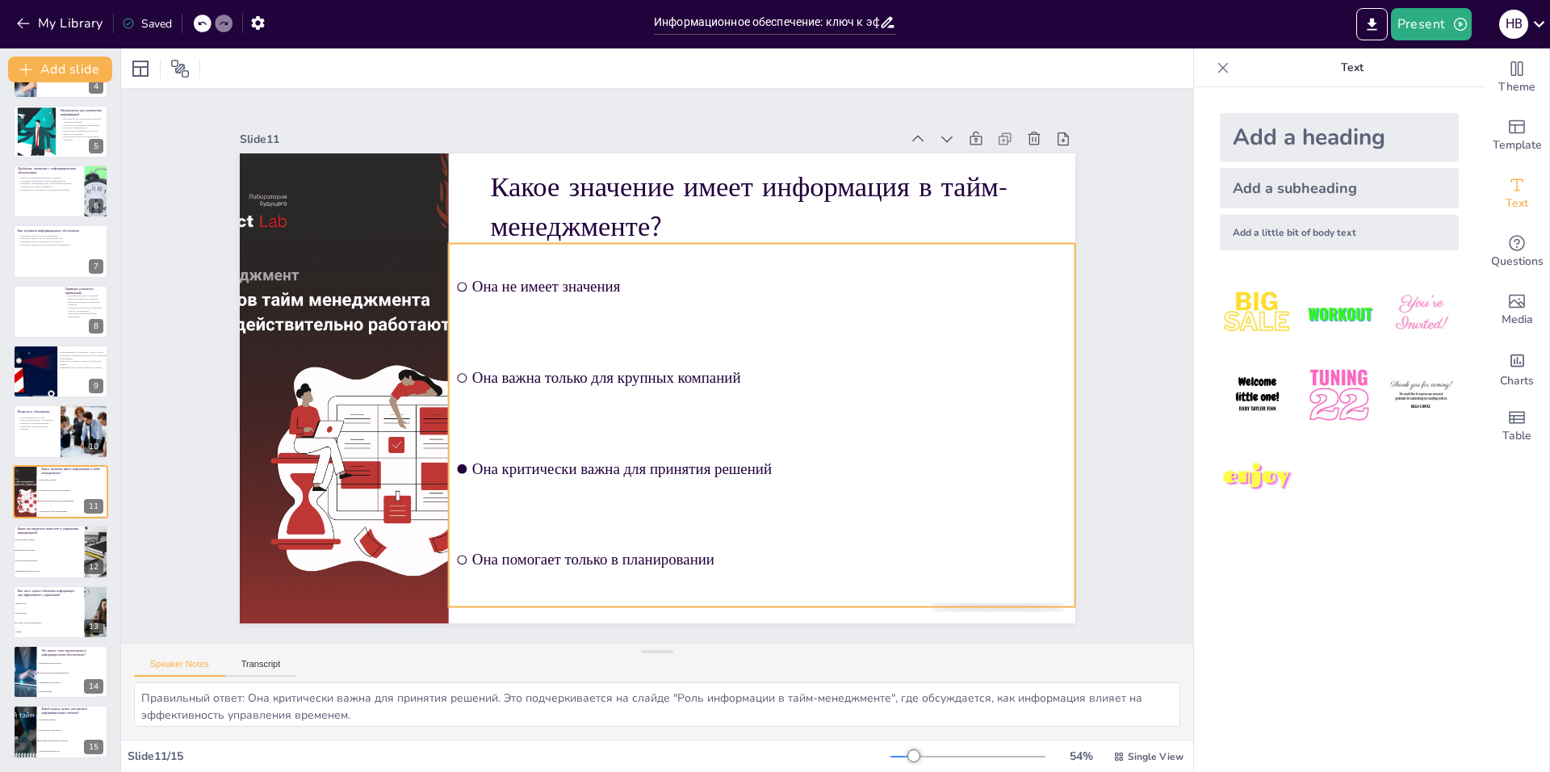
click at [609, 337] on li "Она важна только для крупных компаний" at bounding box center [753, 409] width 622 height 277
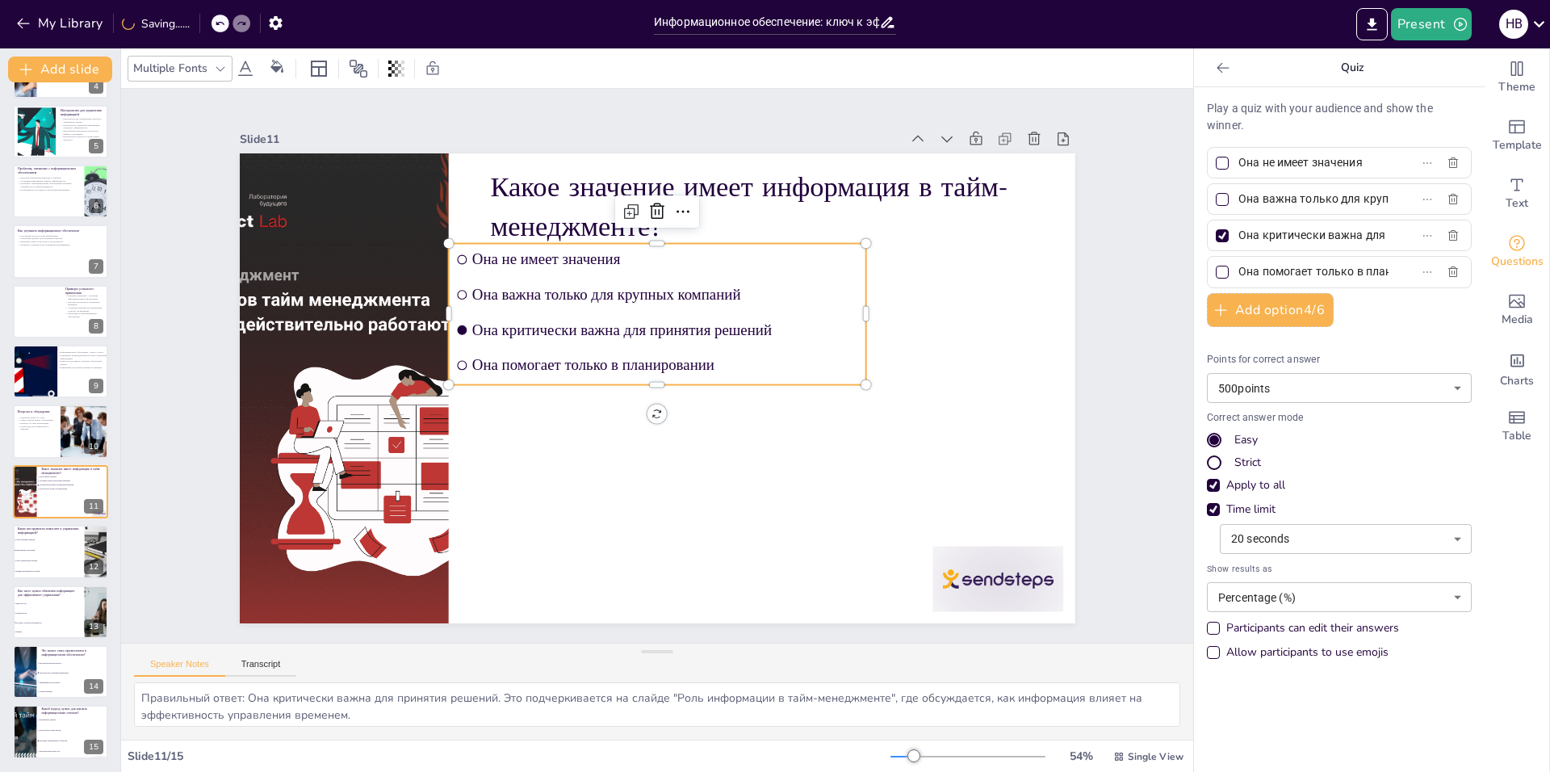
click at [487, 260] on input "checkbox" at bounding box center [493, 253] width 13 height 13
click at [461, 315] on input "checkbox" at bounding box center [466, 309] width 10 height 10
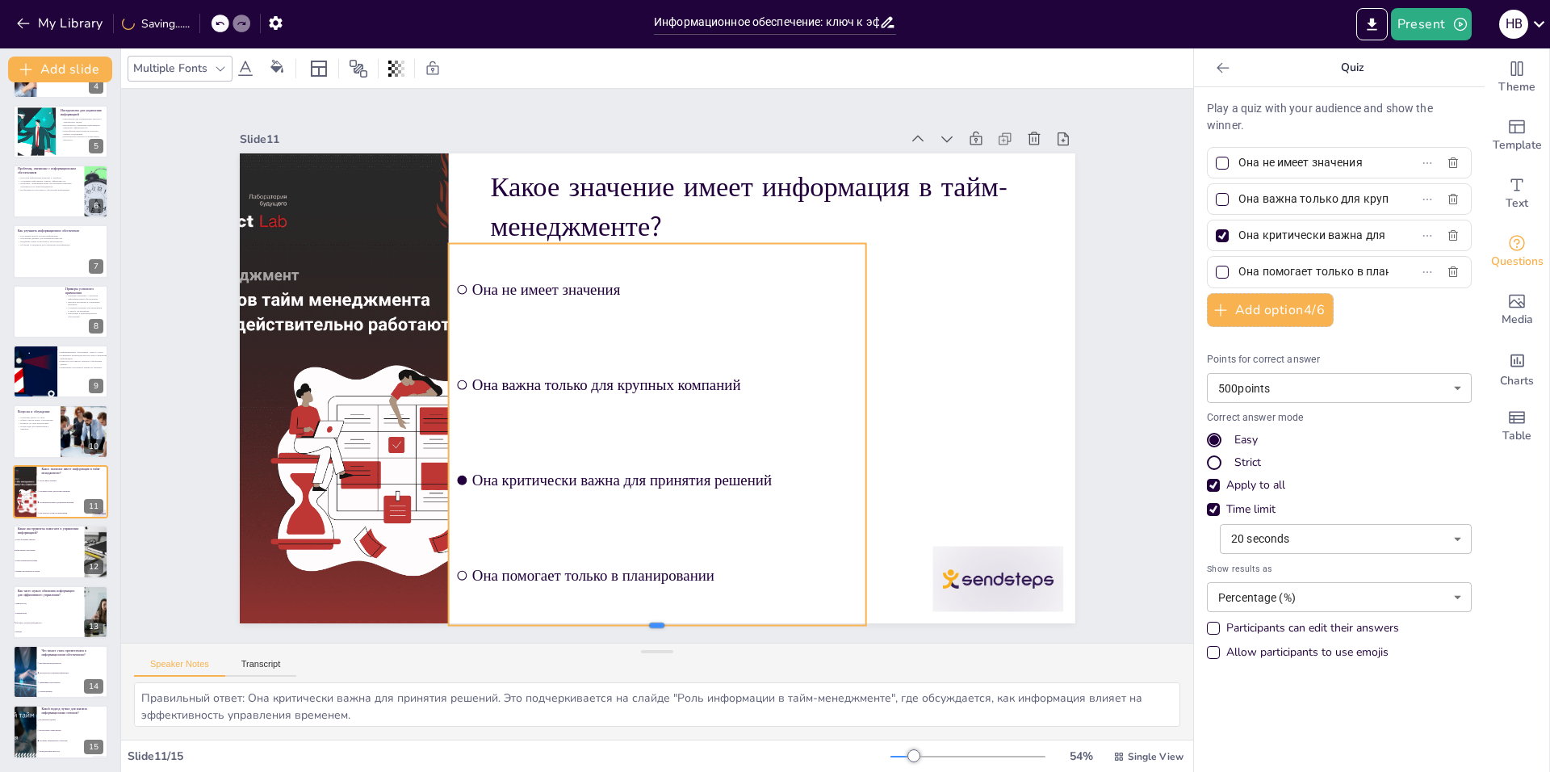
drag, startPoint x: 647, startPoint y: 379, endPoint x: 659, endPoint y: 619, distance: 240.8
click at [659, 619] on div at bounding box center [601, 625] width 411 height 99
click at [1216, 232] on div at bounding box center [1222, 235] width 13 height 13
click at [1238, 232] on input "Она критически важна для принятия решений" at bounding box center [1313, 235] width 150 height 23
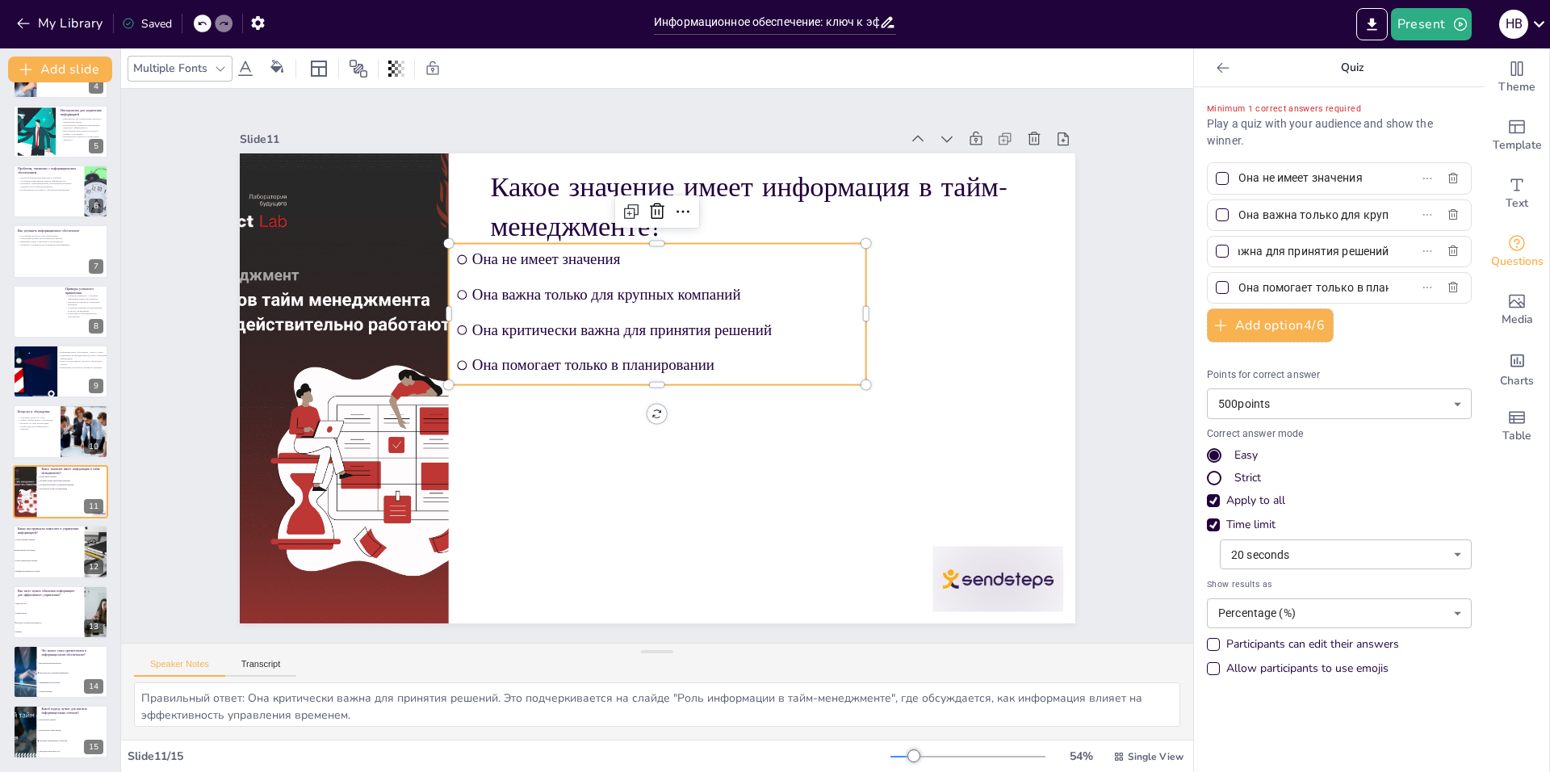
scroll to position [0, 0]
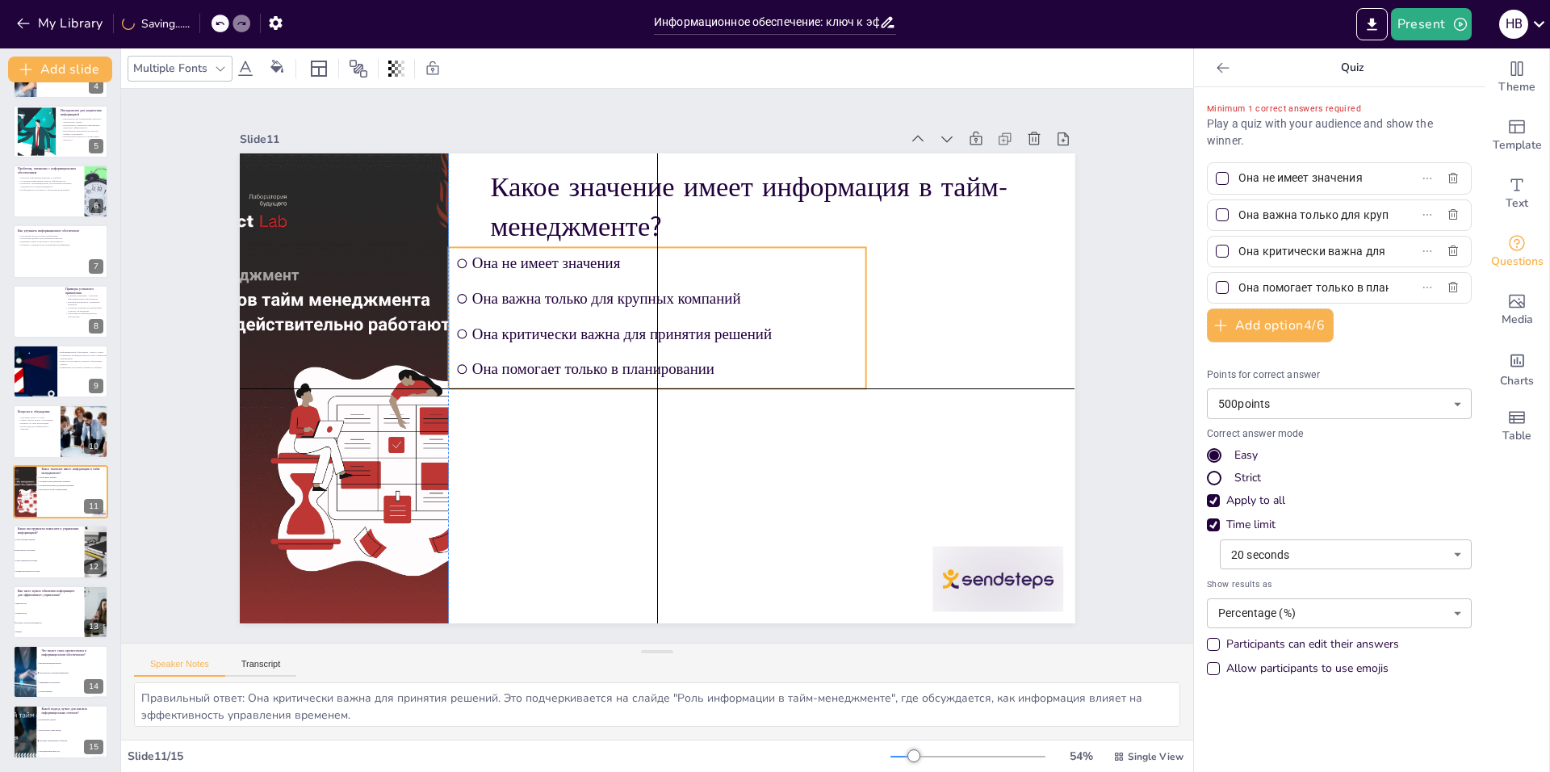
click at [643, 377] on ul "Она не имеет значения Она важна только для крупных компаний Она критически важн…" at bounding box center [667, 319] width 438 height 224
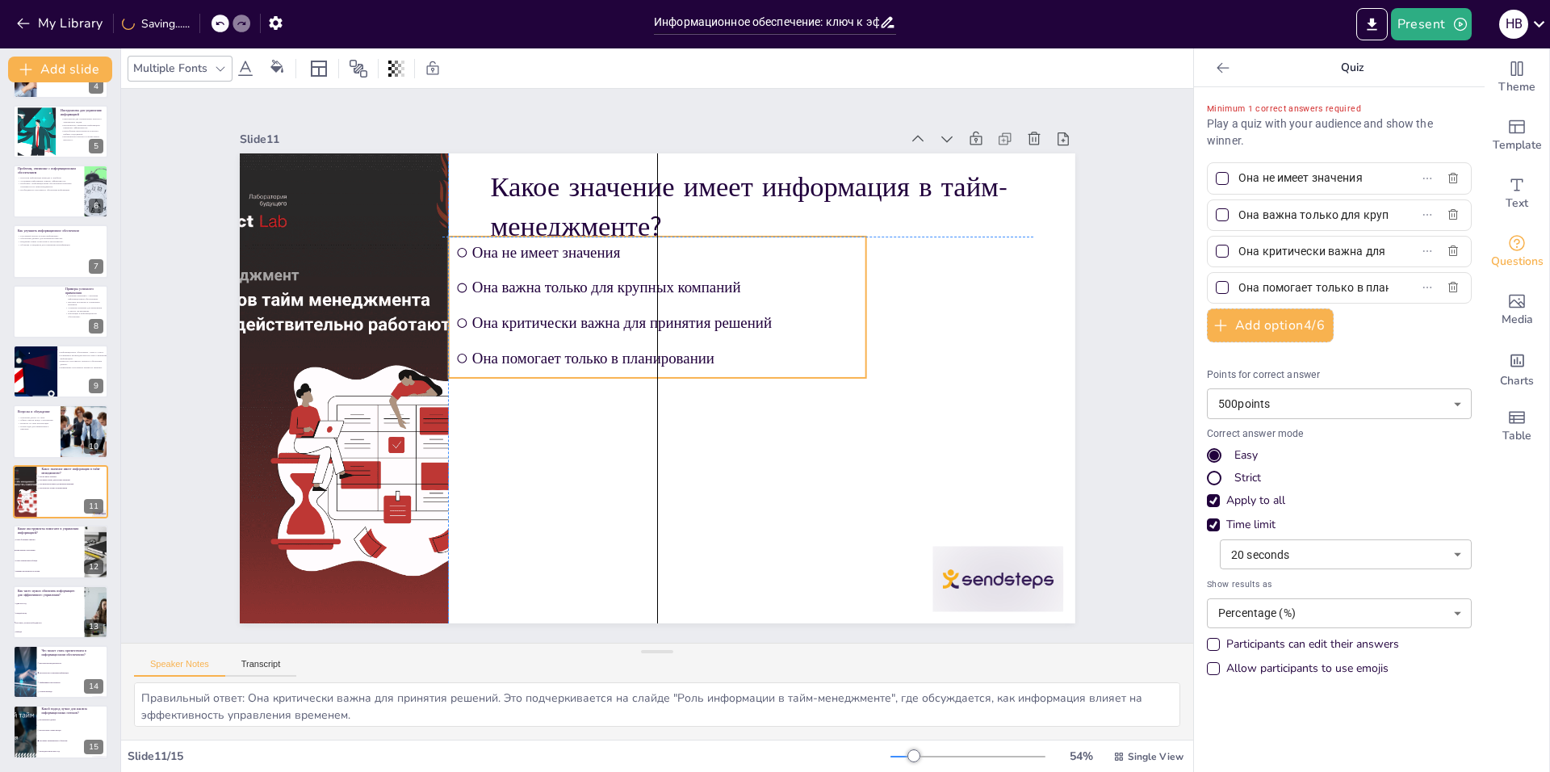
drag, startPoint x: 647, startPoint y: 380, endPoint x: 641, endPoint y: 373, distance: 9.2
click at [641, 153] on div "Какое значение имеет информация в тайм-менеджменте? Она не имеет значения Она в…" at bounding box center [657, 153] width 835 height 0
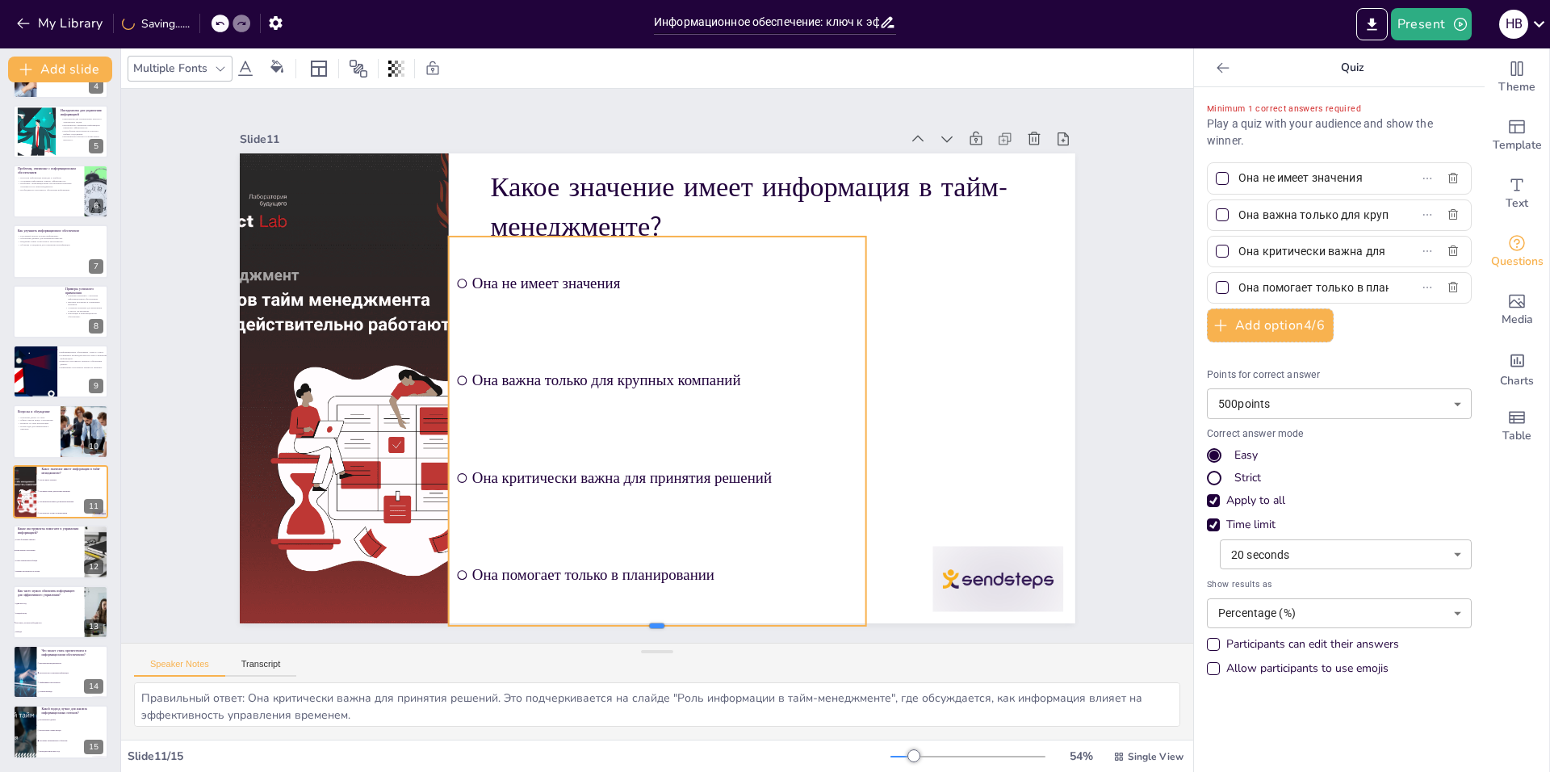
drag, startPoint x: 643, startPoint y: 375, endPoint x: 642, endPoint y: 623, distance: 247.8
click at [642, 623] on div at bounding box center [601, 625] width 411 height 99
click at [696, 456] on li "Она критически важна для принятия решений" at bounding box center [622, 472] width 426 height 218
drag, startPoint x: 642, startPoint y: 393, endPoint x: 632, endPoint y: 622, distance: 228.6
click at [632, 622] on div at bounding box center [601, 625] width 411 height 99
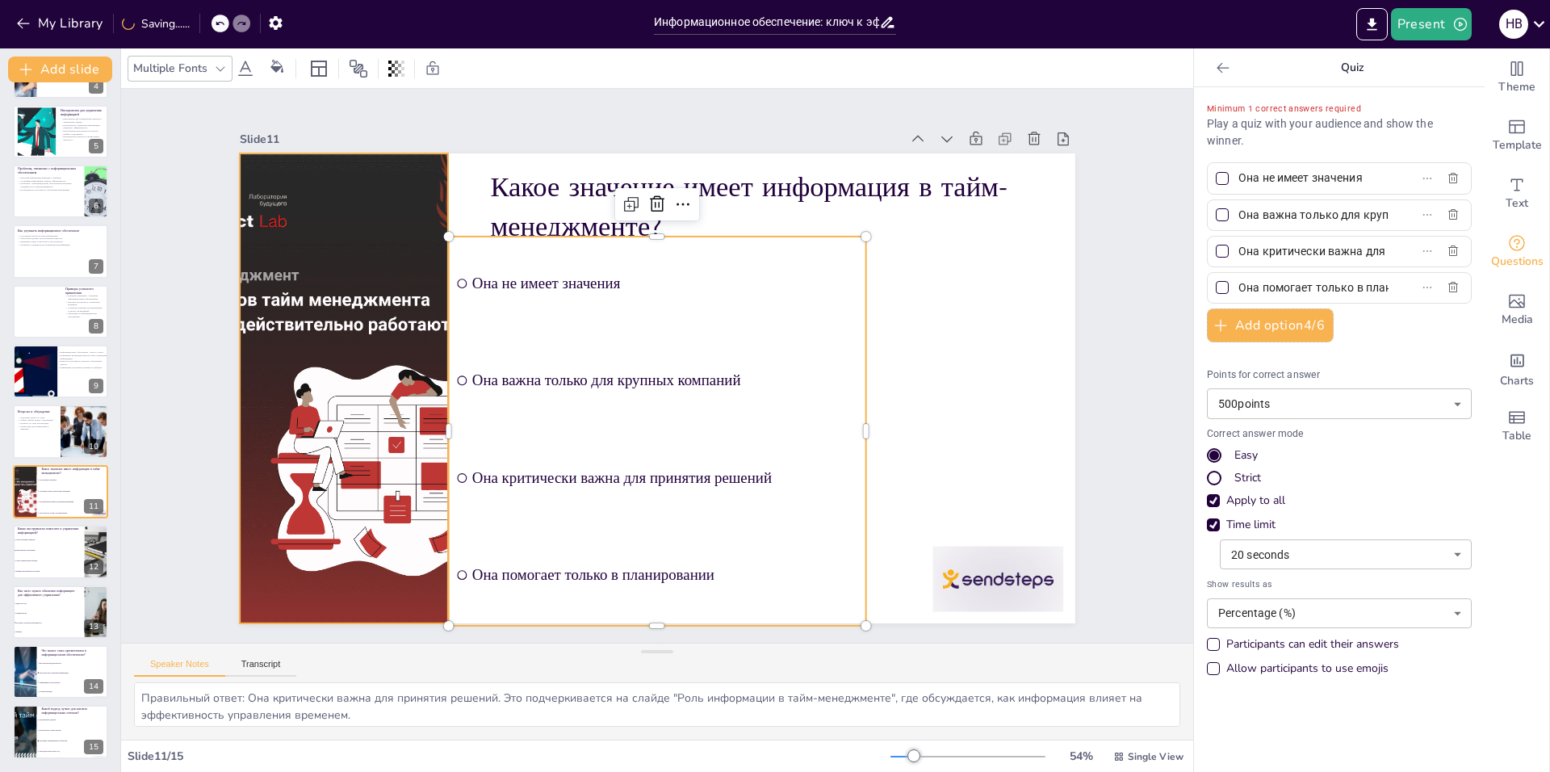
click at [362, 366] on div at bounding box center [455, 125] width 656 height 656
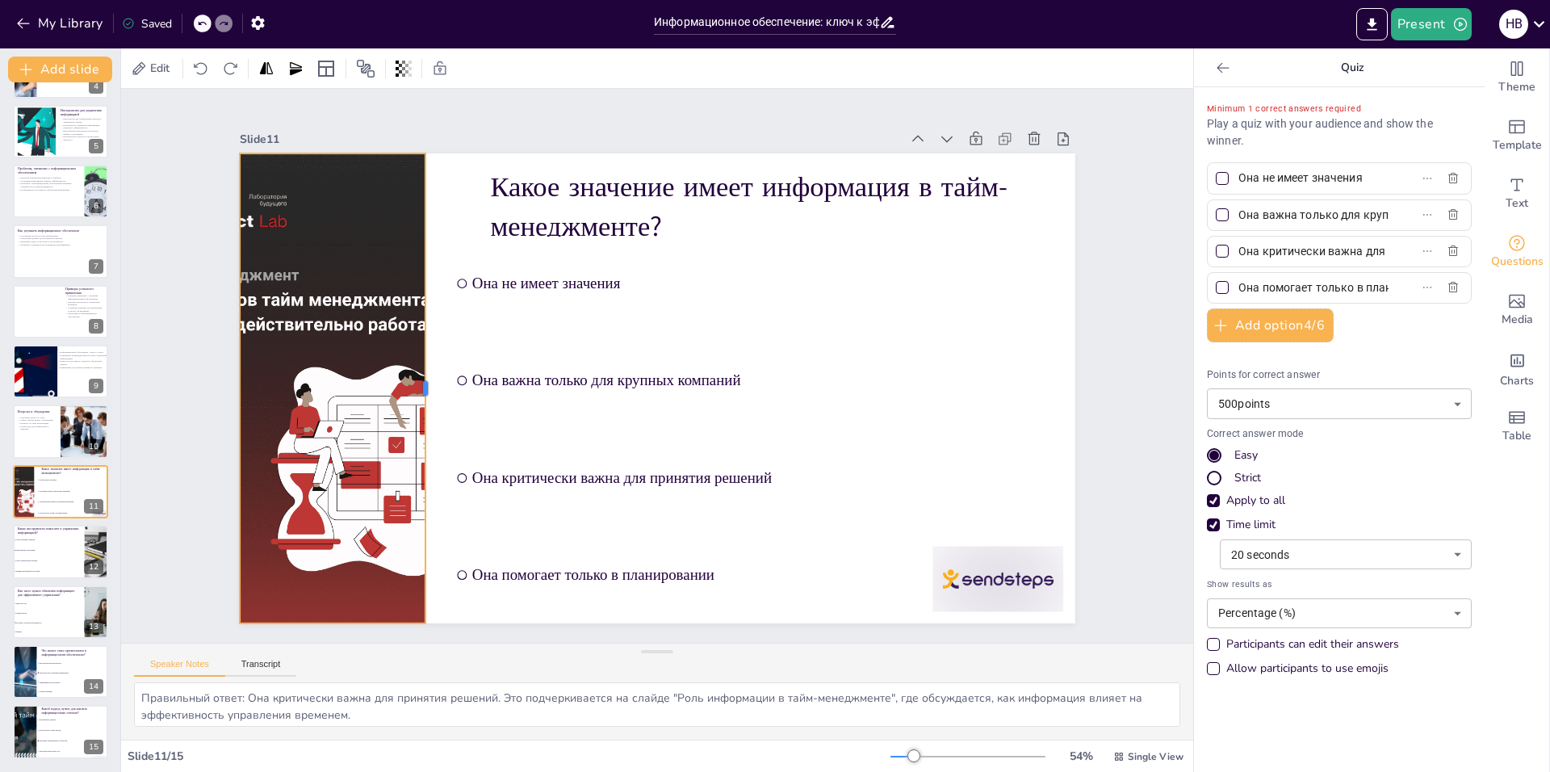
drag, startPoint x: 437, startPoint y: 382, endPoint x: 421, endPoint y: 400, distance: 23.5
click at [418, 400] on div at bounding box center [436, 317] width 157 height 450
click at [421, 379] on div at bounding box center [492, 217] width 358 height 324
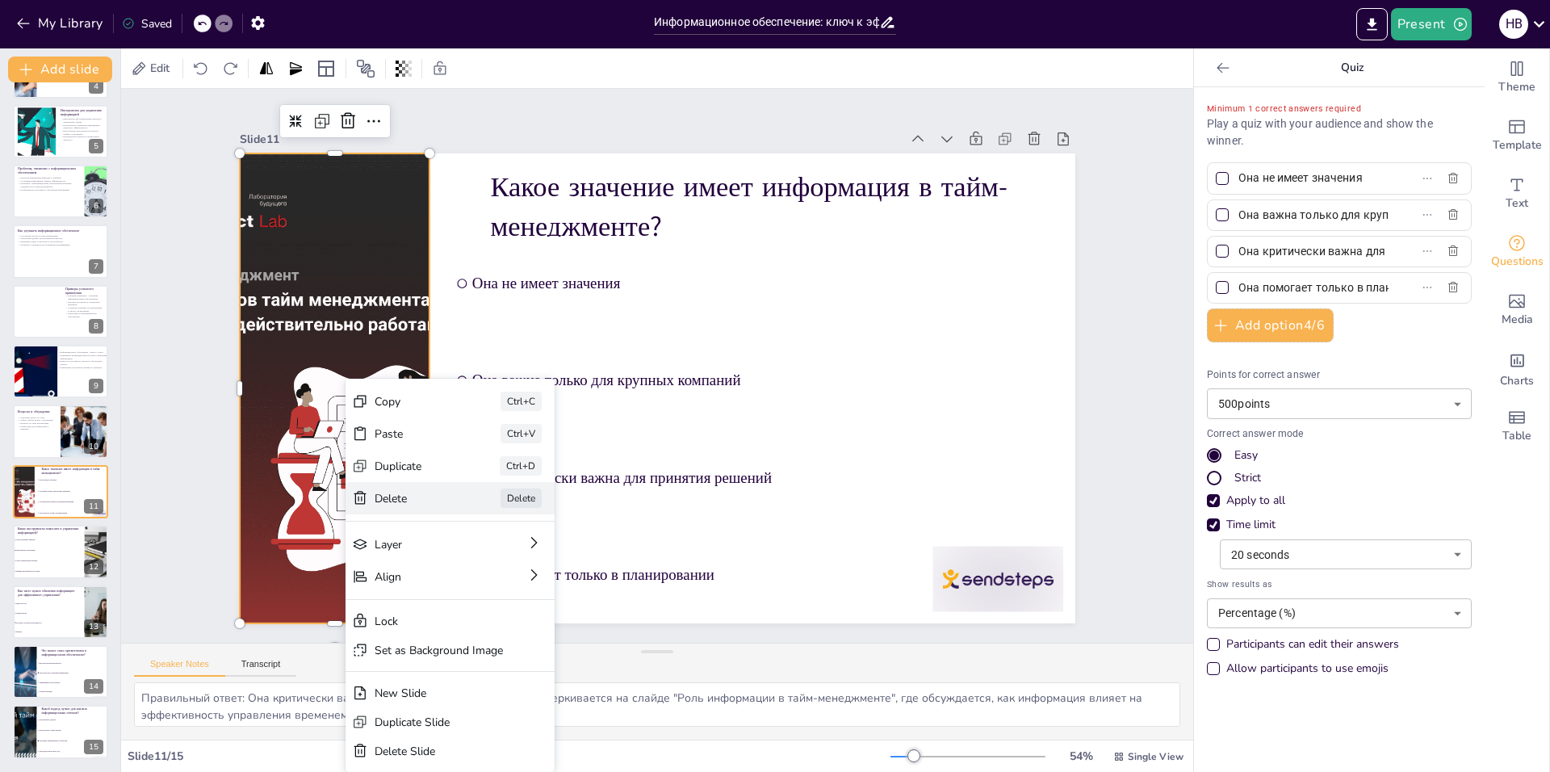
click at [472, 561] on div "Delete" at bounding box center [513, 572] width 82 height 23
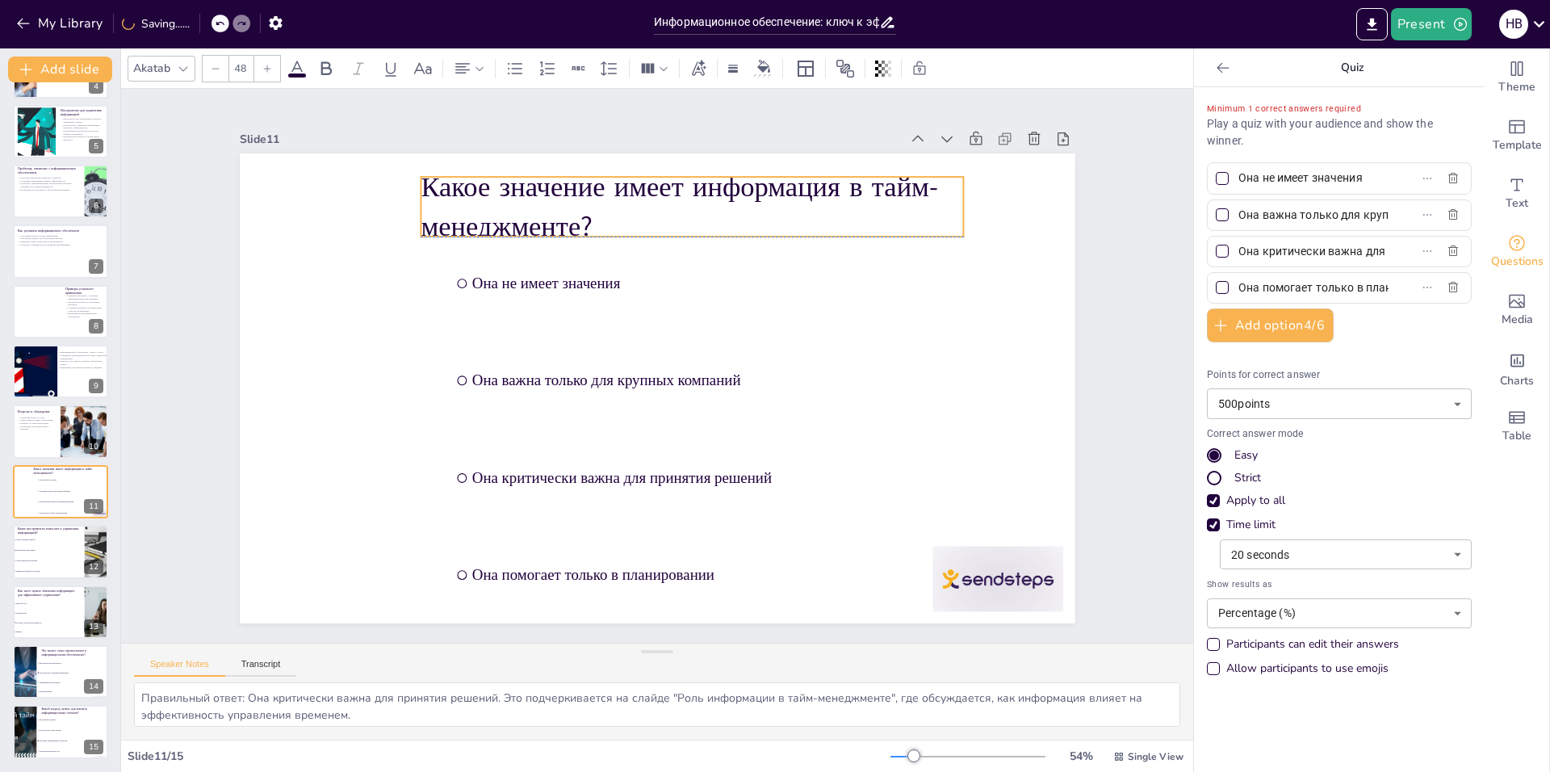
drag, startPoint x: 603, startPoint y: 186, endPoint x: 534, endPoint y: 188, distance: 69.4
click at [534, 188] on p "Какое значение имеет информация в тайм-менеджменте?" at bounding box center [692, 207] width 543 height 78
click at [984, 574] on div at bounding box center [973, 613] width 136 height 78
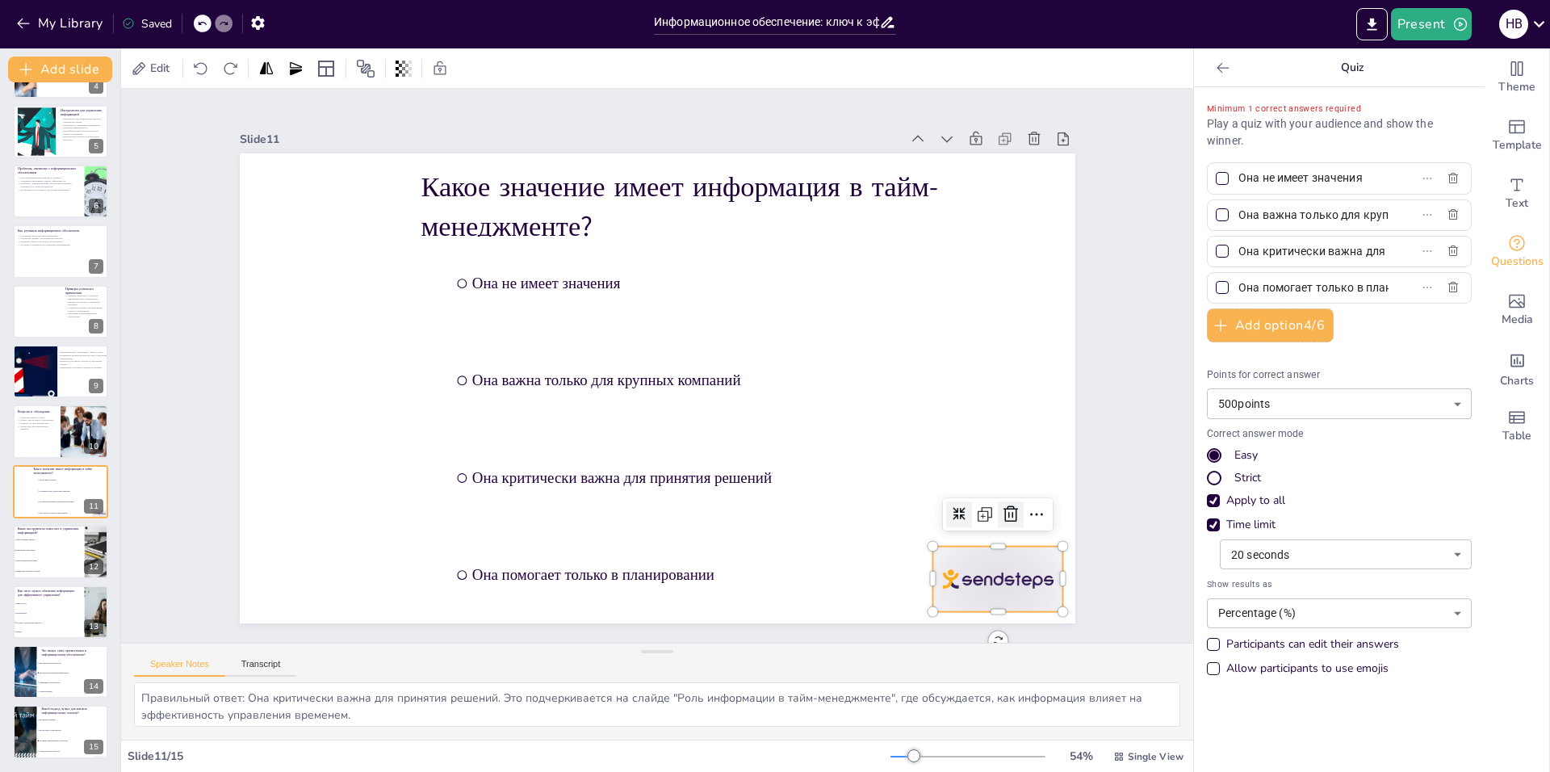
click at [983, 572] on icon at bounding box center [972, 583] width 23 height 23
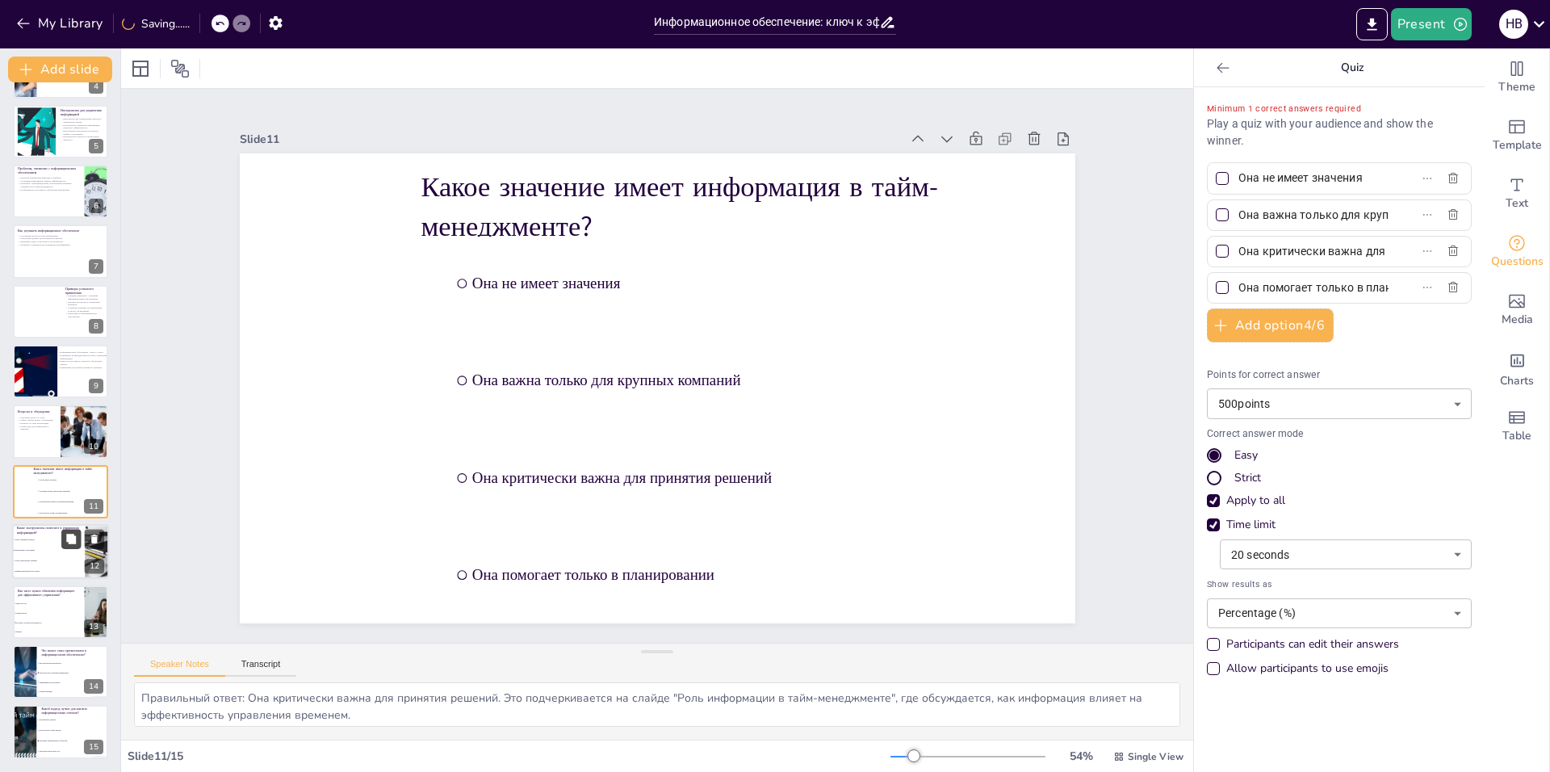
click at [61, 542] on button at bounding box center [70, 539] width 19 height 19
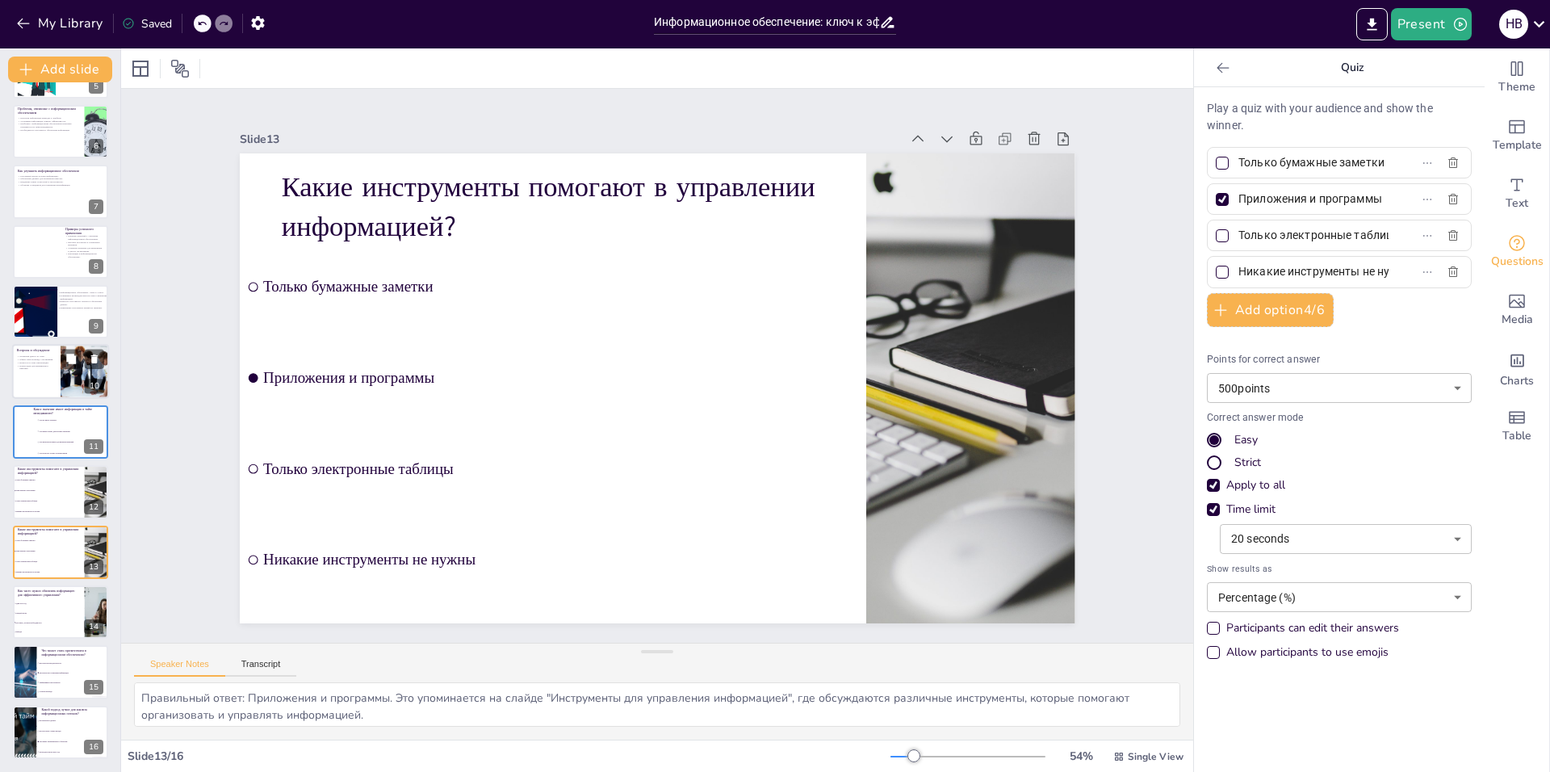
click at [45, 388] on div at bounding box center [60, 372] width 97 height 55
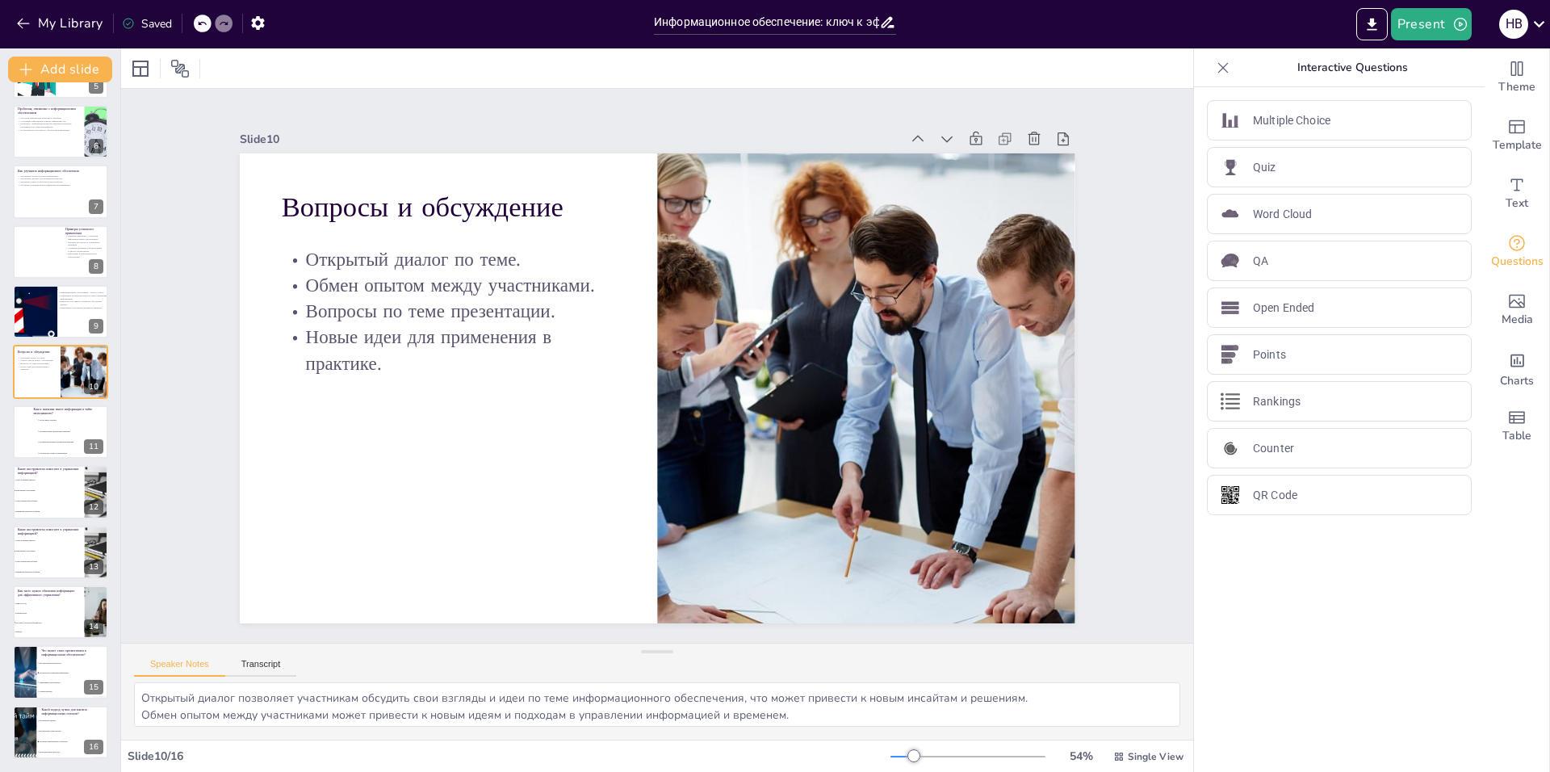
scroll to position [236, 0]
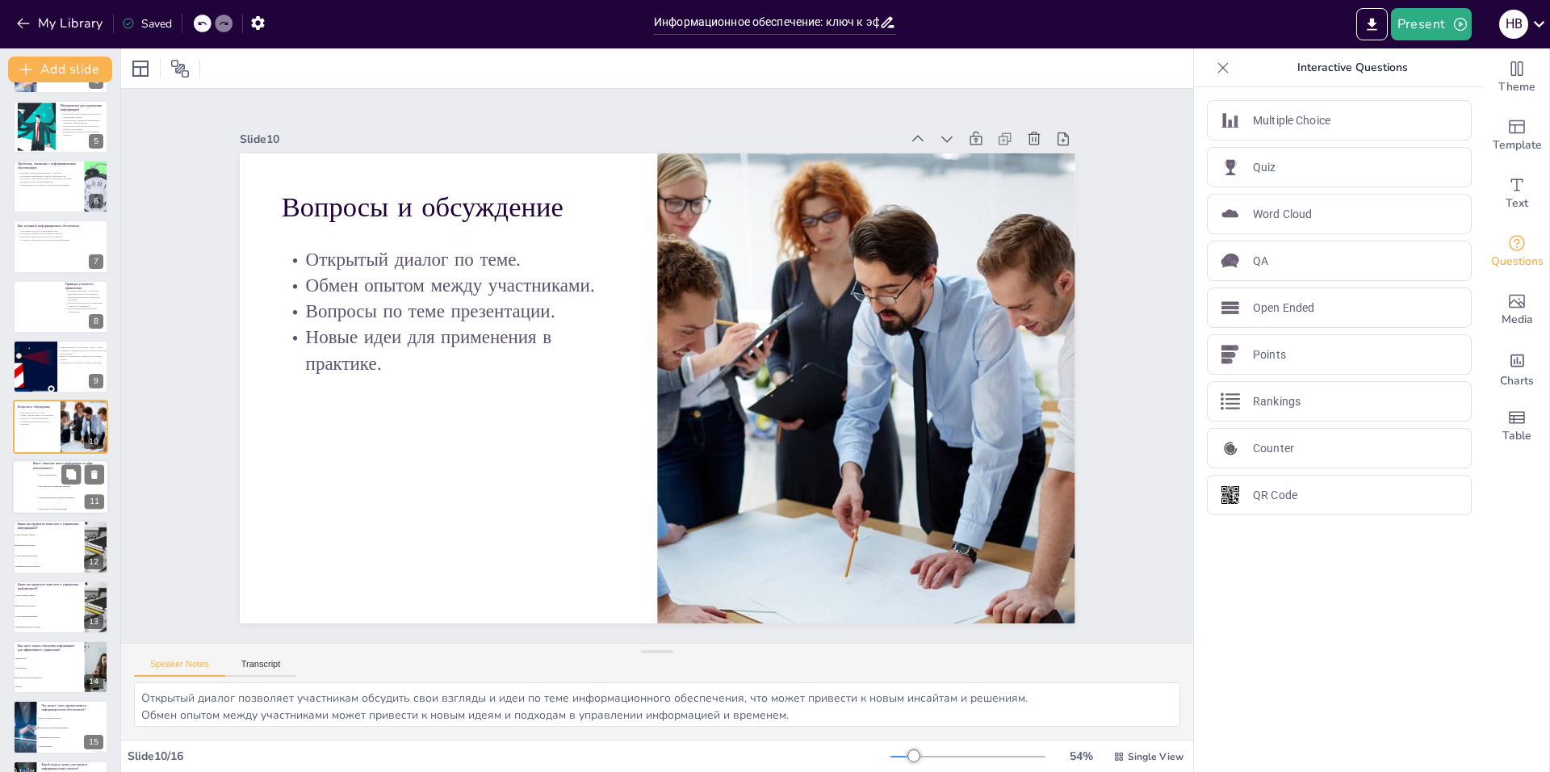
click at [48, 475] on span "Она не имеет значения" at bounding box center [61, 475] width 45 height 2
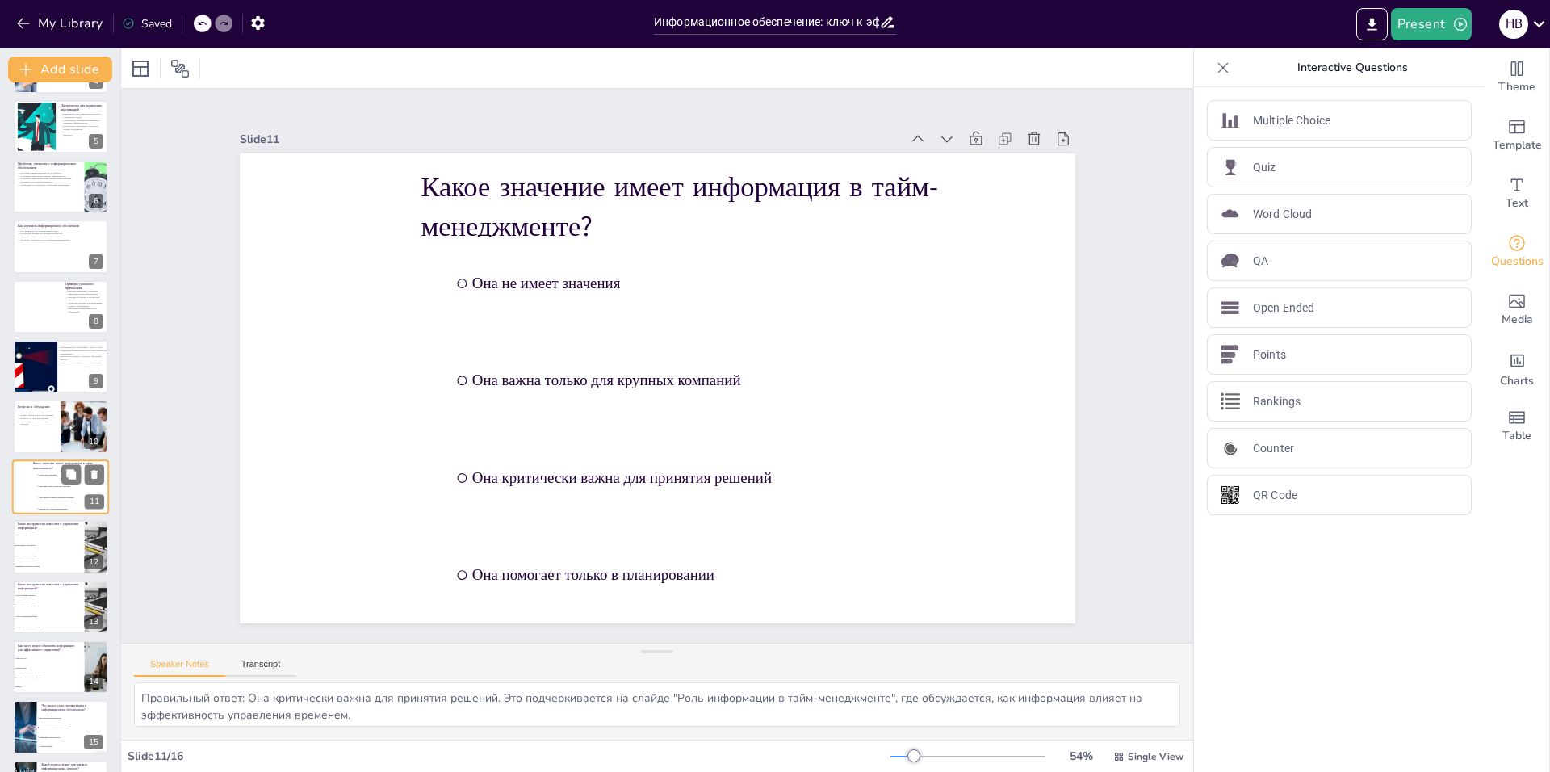
scroll to position [291, 0]
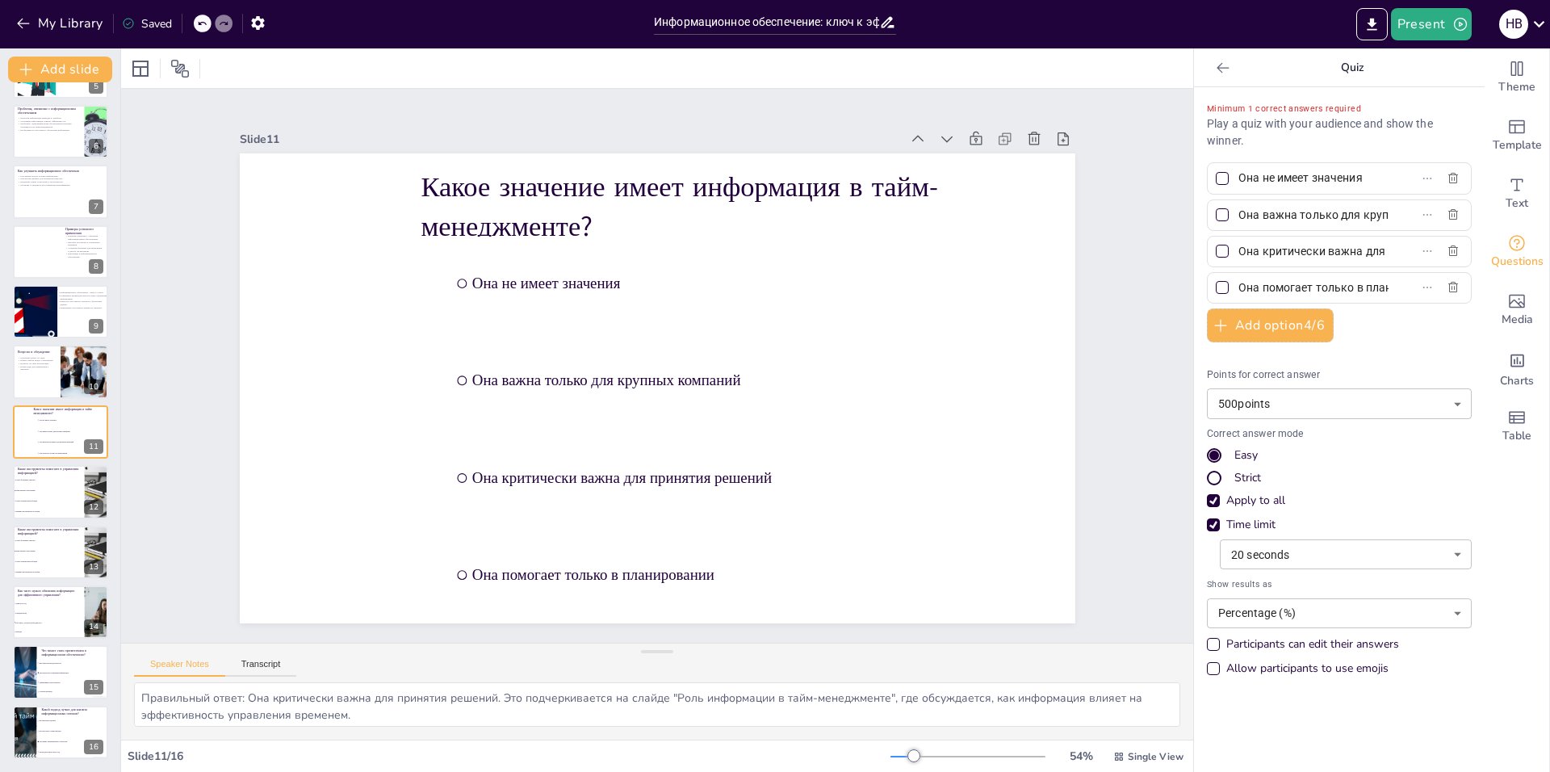
click at [1232, 249] on span "Она критически важна для принятия решений" at bounding box center [1307, 251] width 150 height 23
click at [1238, 249] on input "Она критически важна для принятия решений" at bounding box center [1313, 251] width 150 height 23
click at [1216, 251] on div at bounding box center [1222, 251] width 13 height 13
click at [1238, 251] on input "Она критически важна для принятия решений" at bounding box center [1313, 251] width 150 height 23
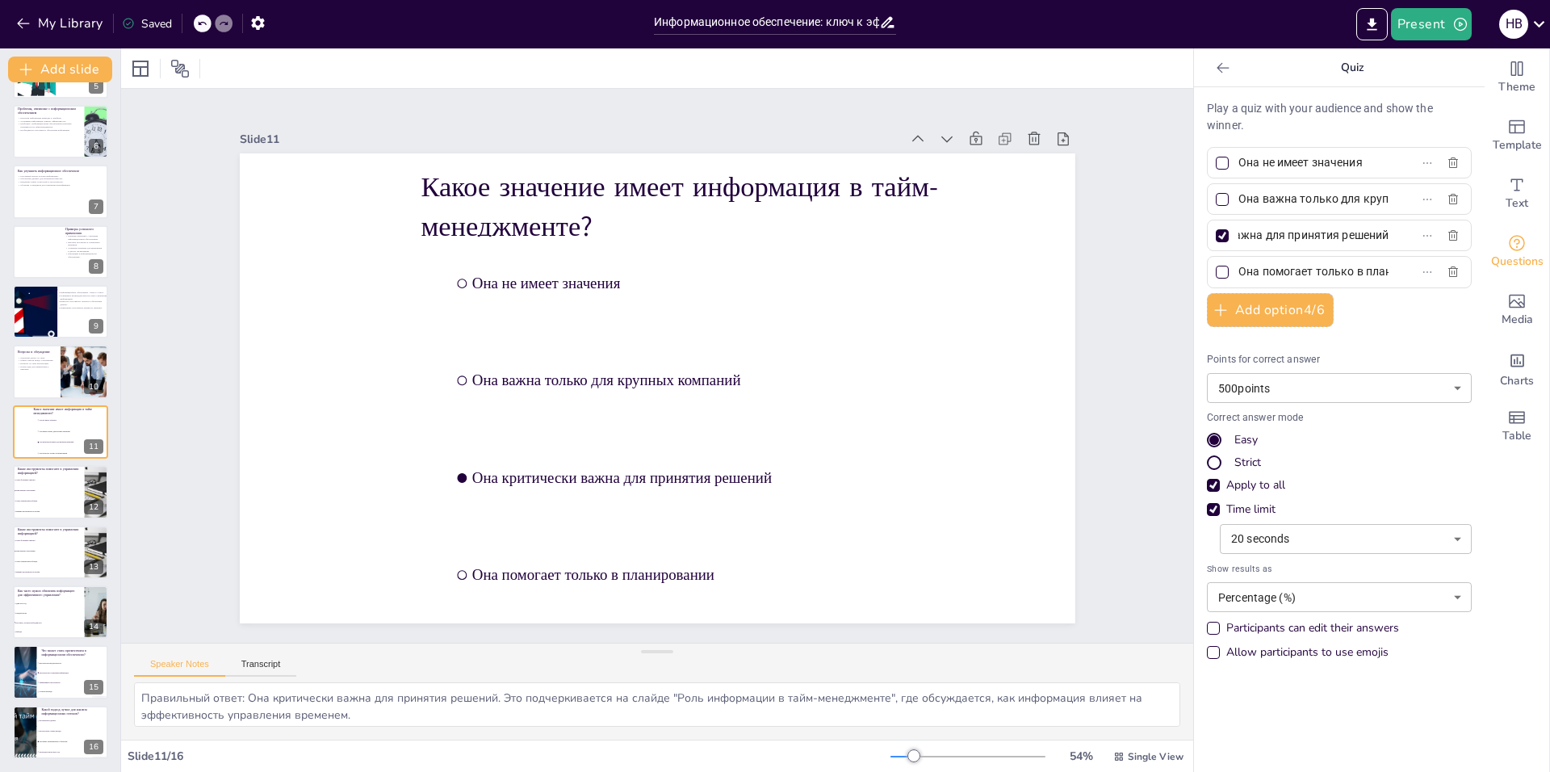
click at [1216, 238] on div at bounding box center [1222, 235] width 13 height 13
click at [1238, 238] on input "Она критически важна для принятия решений" at bounding box center [1313, 235] width 150 height 23
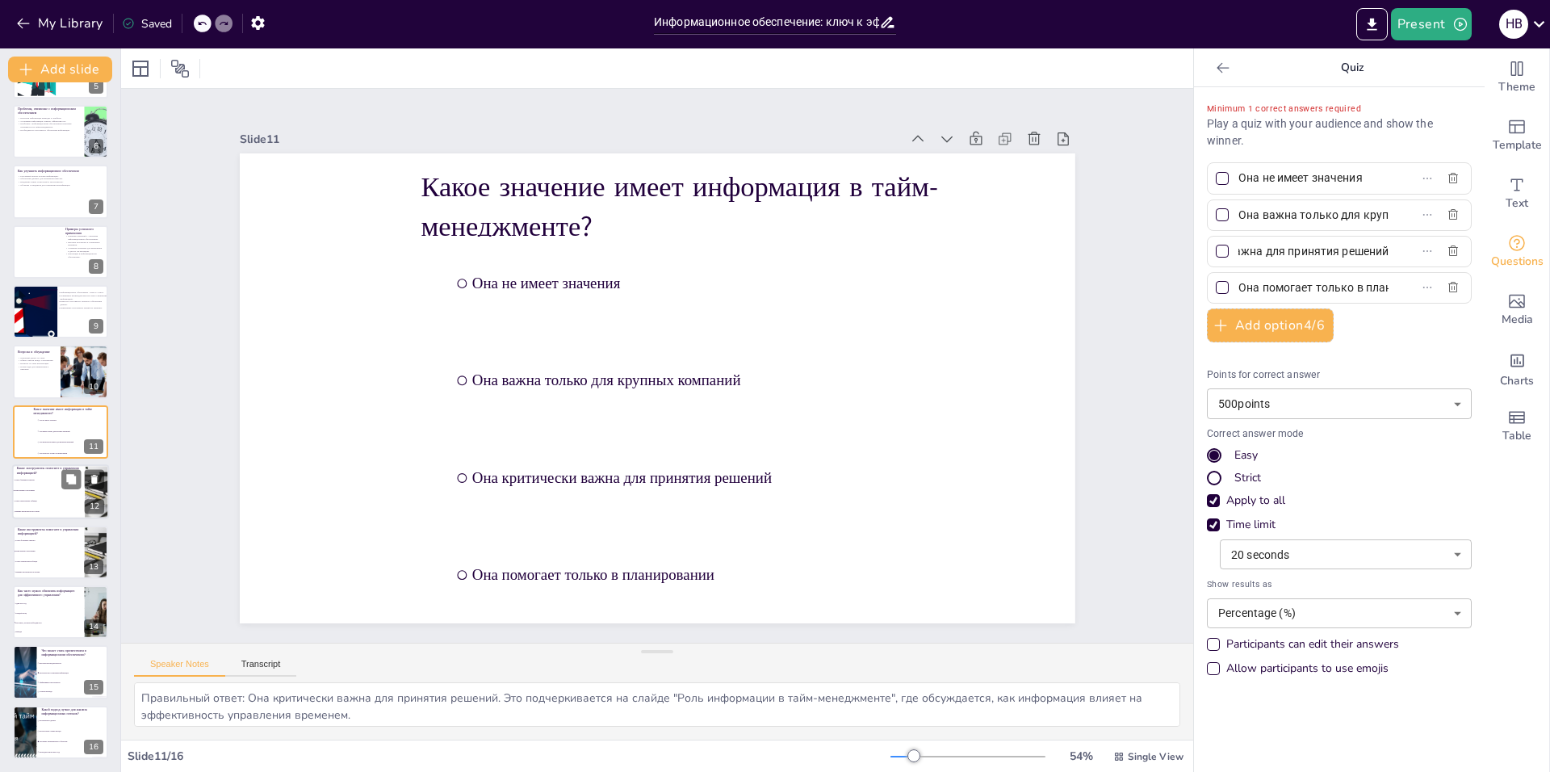
click at [45, 486] on li "Приложения и программы" at bounding box center [48, 491] width 73 height 10
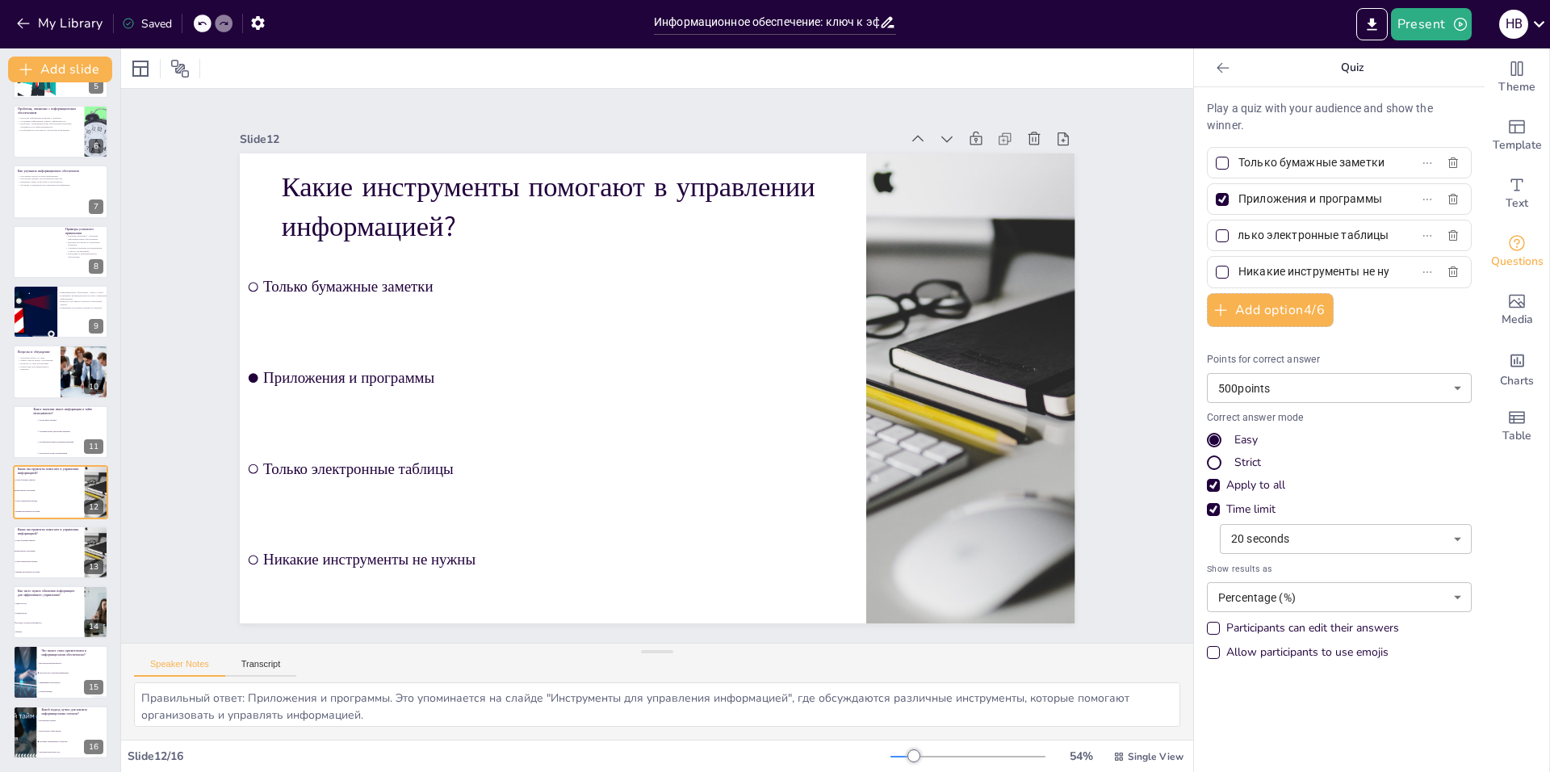
scroll to position [0, 0]
click at [1218, 200] on div at bounding box center [1222, 199] width 8 height 8
click at [1238, 200] on input "Приложения и программы" at bounding box center [1313, 198] width 150 height 23
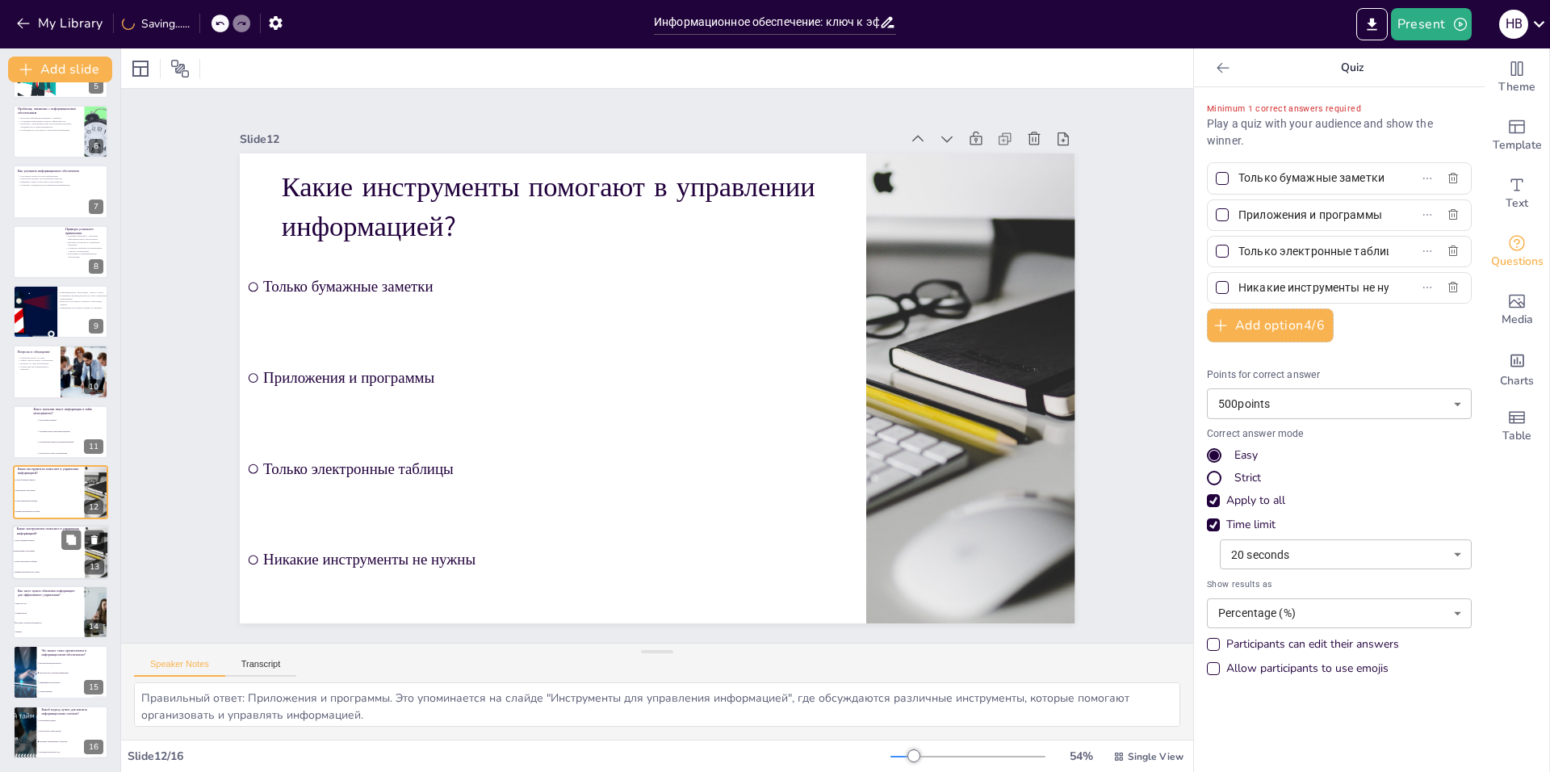
click at [48, 550] on span "Приложения и программы" at bounding box center [49, 551] width 69 height 2
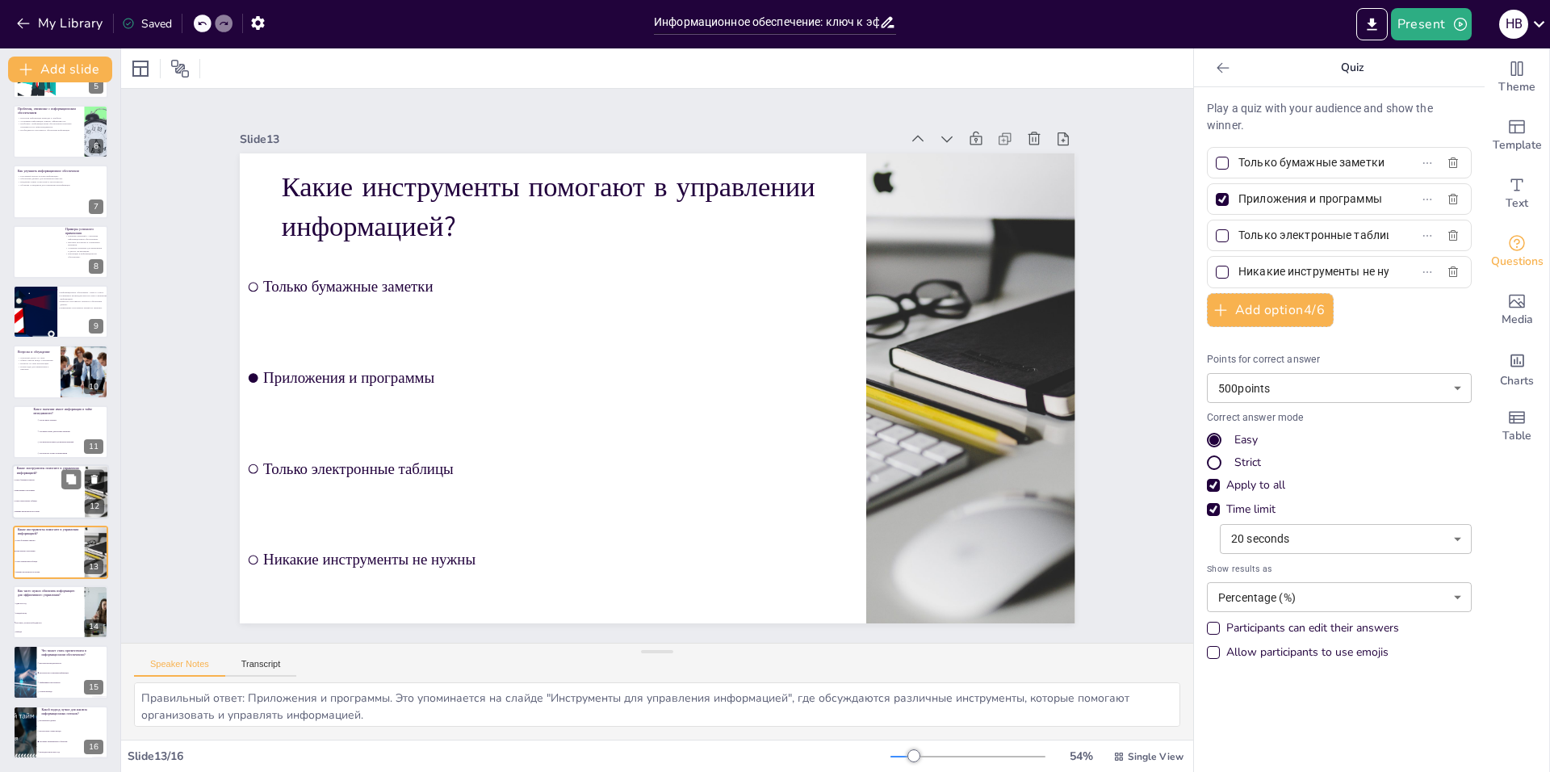
click at [41, 500] on span "Только электронные таблицы" at bounding box center [49, 501] width 69 height 2
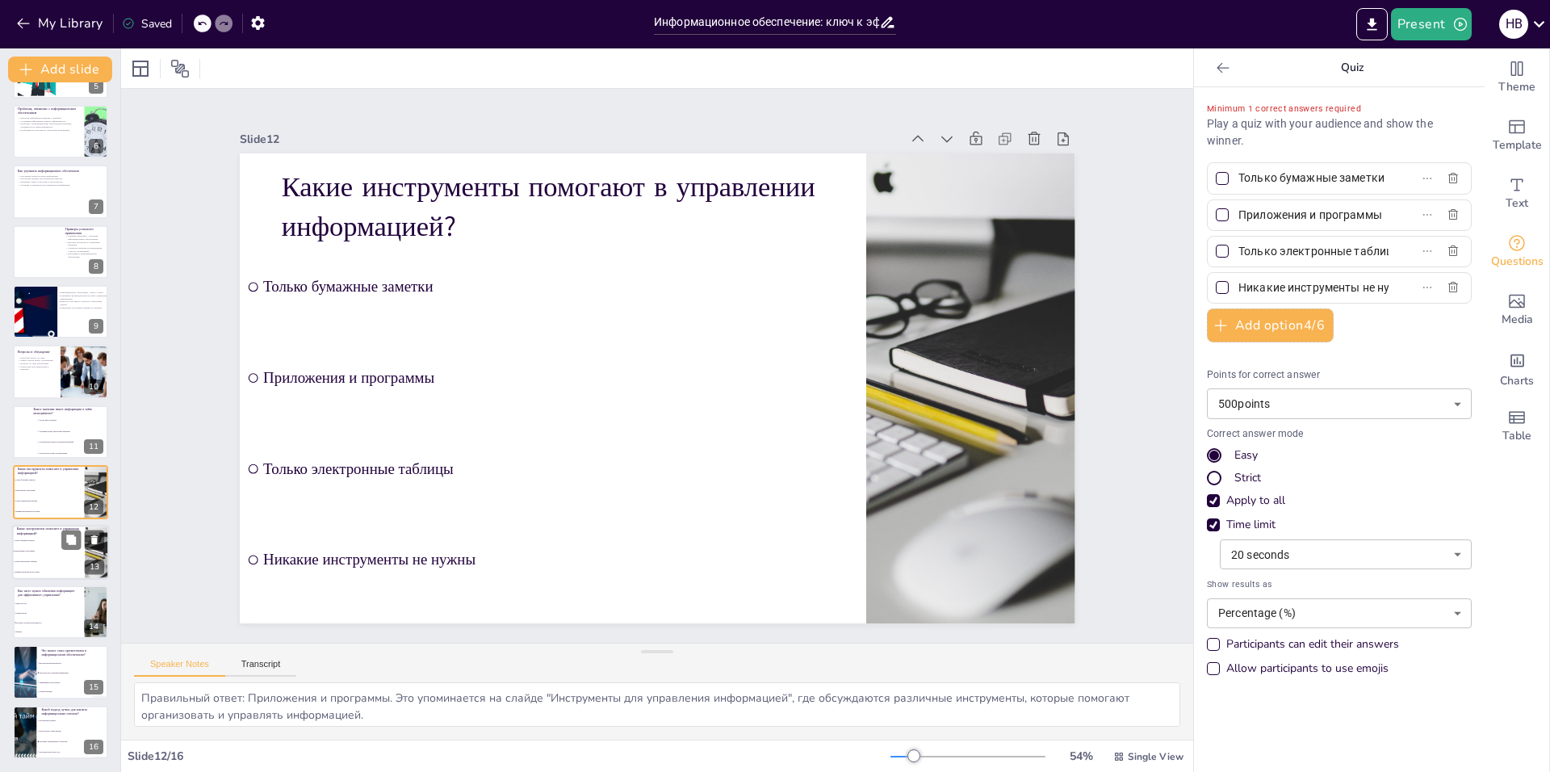
click at [30, 546] on li "Приложения и программы" at bounding box center [48, 551] width 73 height 10
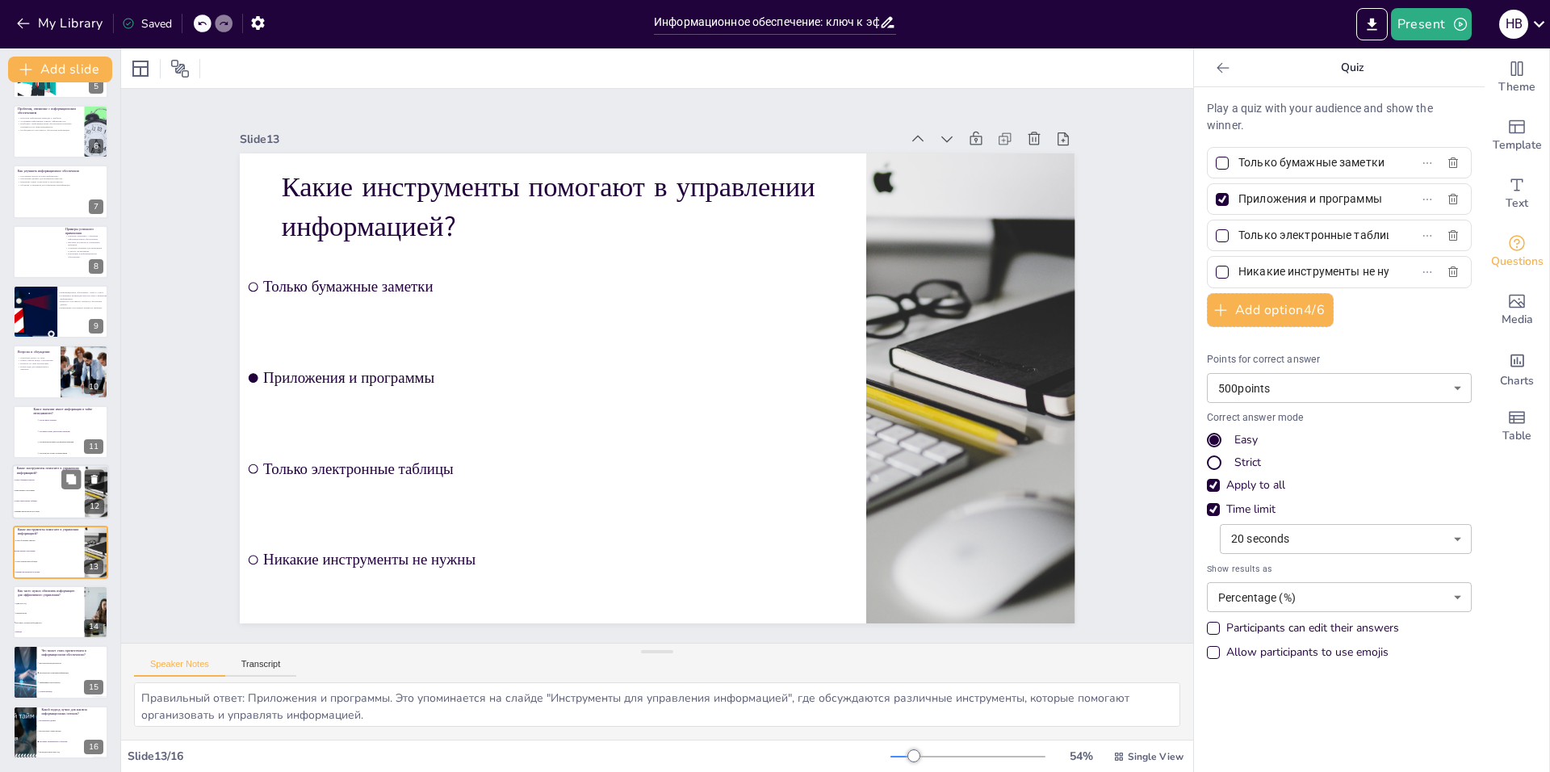
click at [31, 497] on li "Только электронные таблицы" at bounding box center [48, 501] width 73 height 10
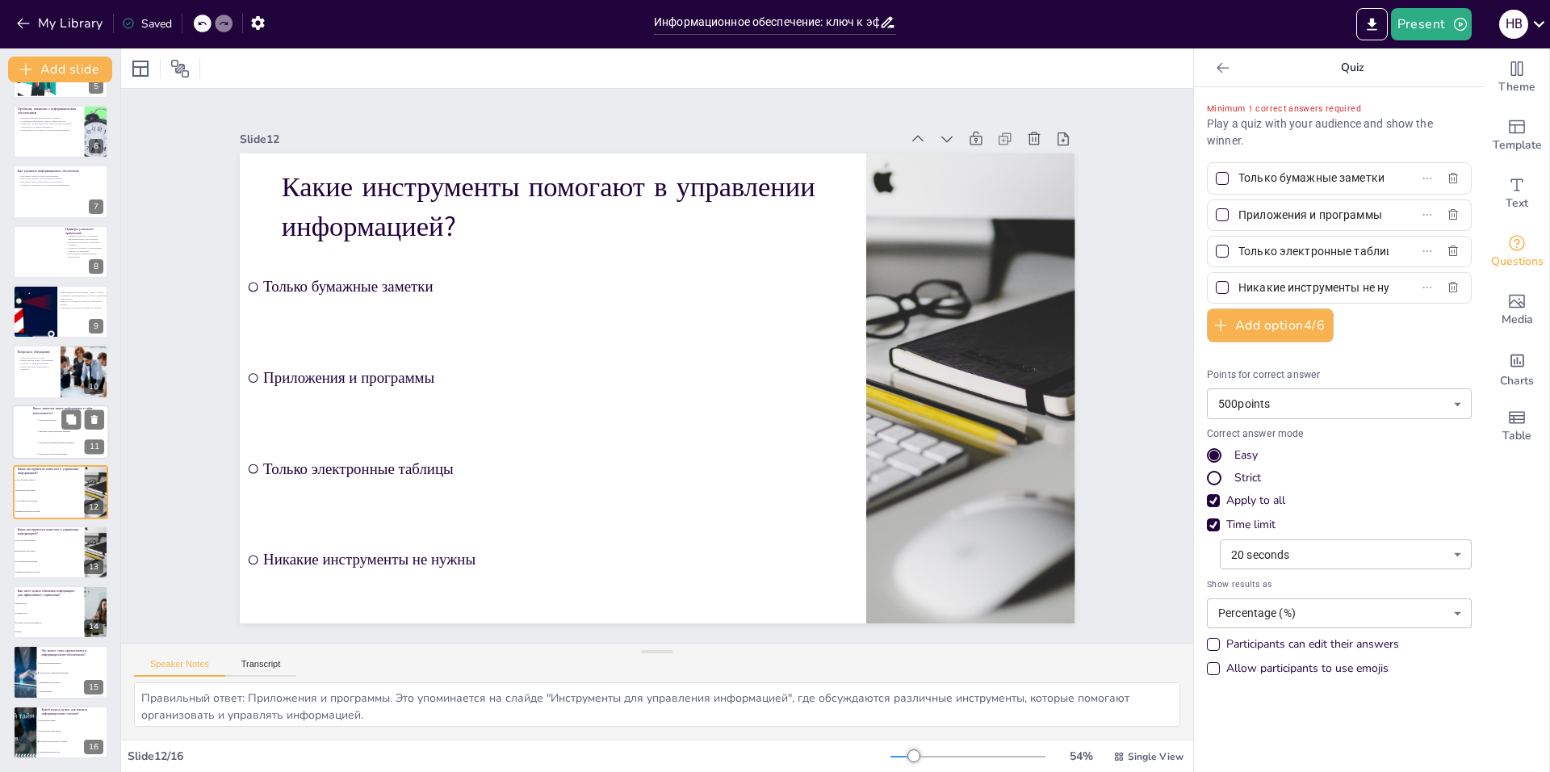
click at [35, 438] on div at bounding box center [60, 431] width 97 height 55
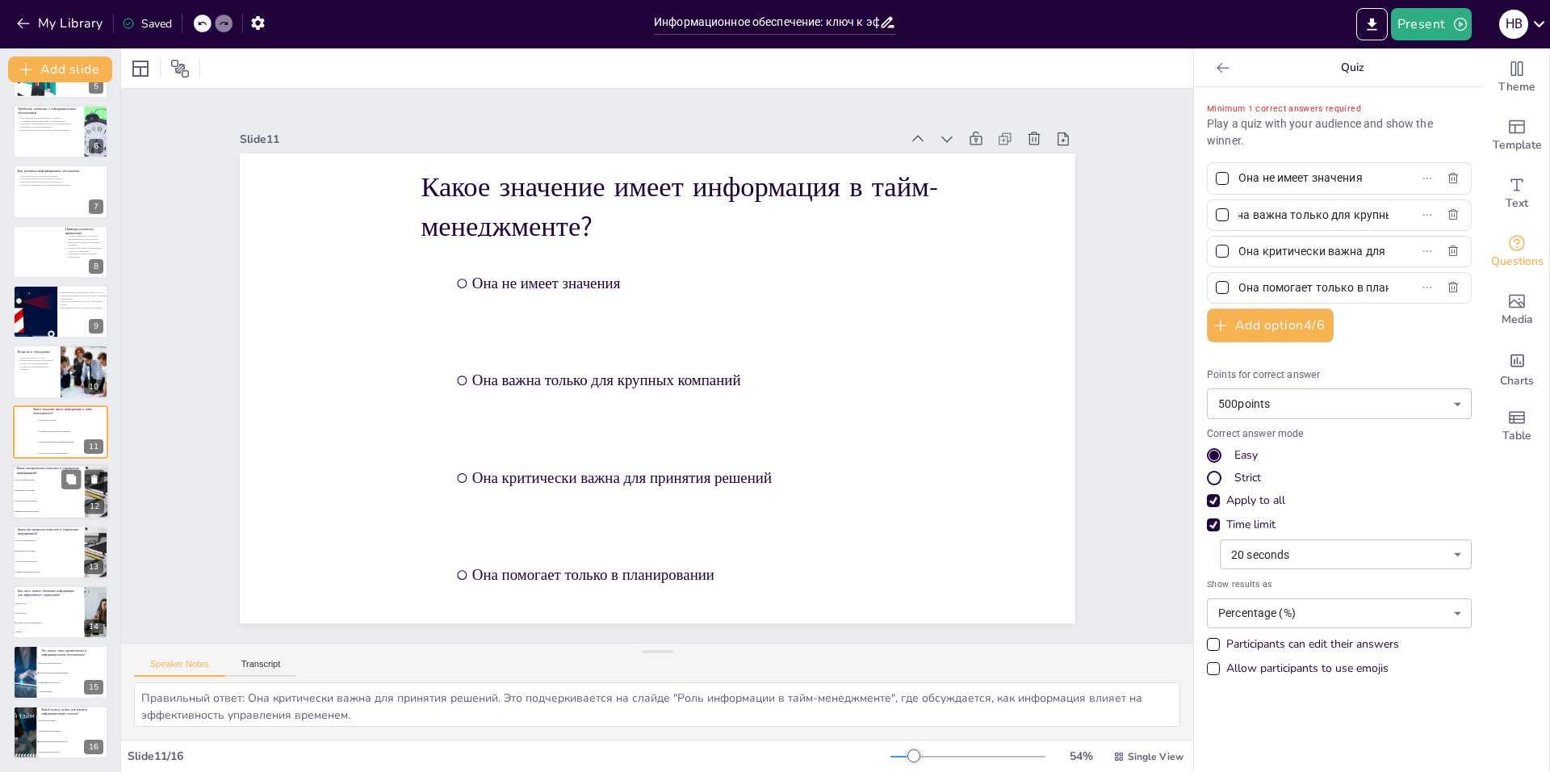
drag, startPoint x: 37, startPoint y: 495, endPoint x: 60, endPoint y: 513, distance: 28.7
click at [52, 509] on ul "Только бумажные заметки Приложения и программы Только электронные таблицы Никак…" at bounding box center [48, 496] width 73 height 42
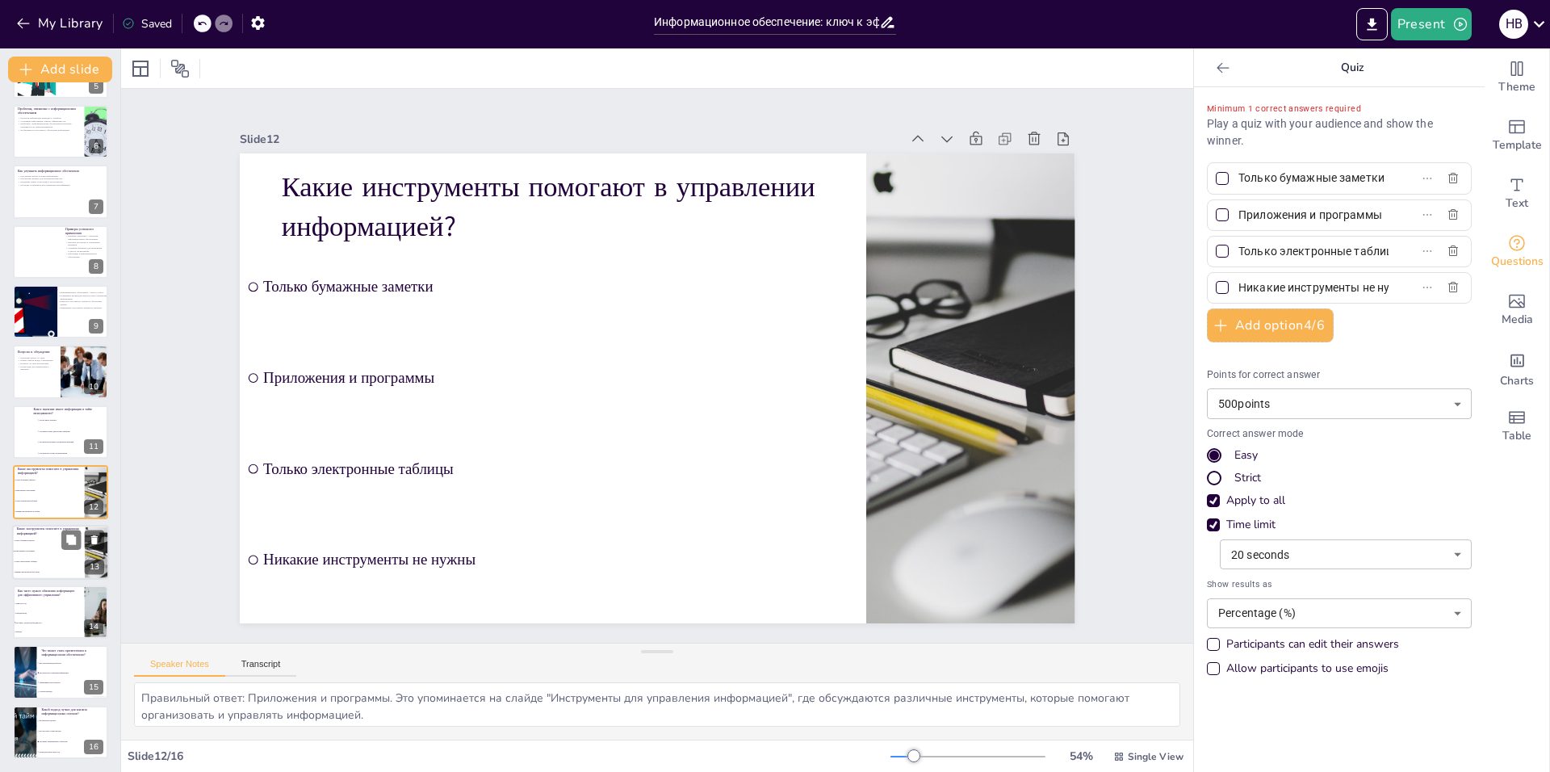
scroll to position [291, 0]
click at [31, 559] on li "Только электронные таблицы" at bounding box center [48, 561] width 73 height 10
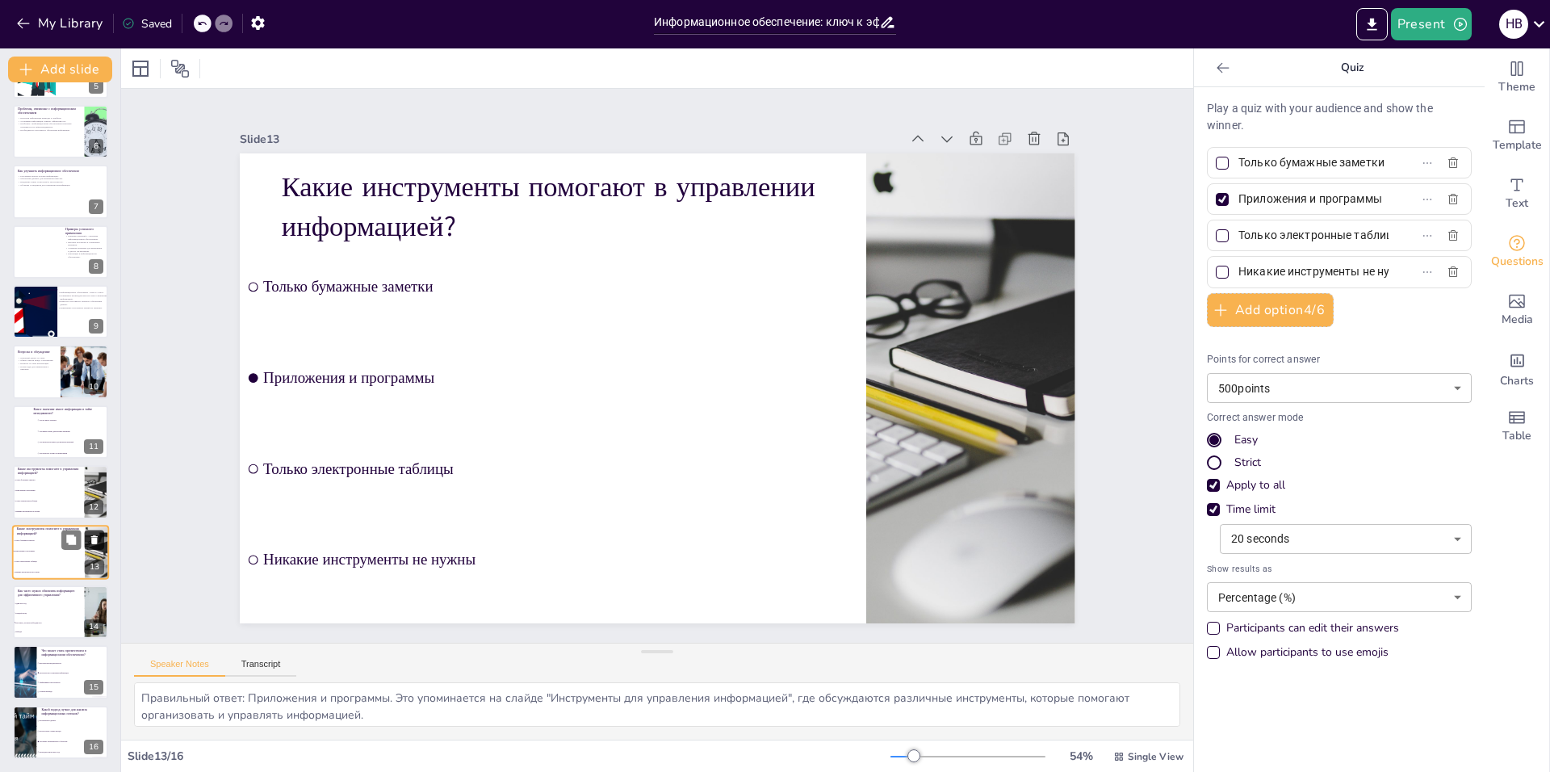
click at [94, 543] on icon at bounding box center [94, 539] width 6 height 9
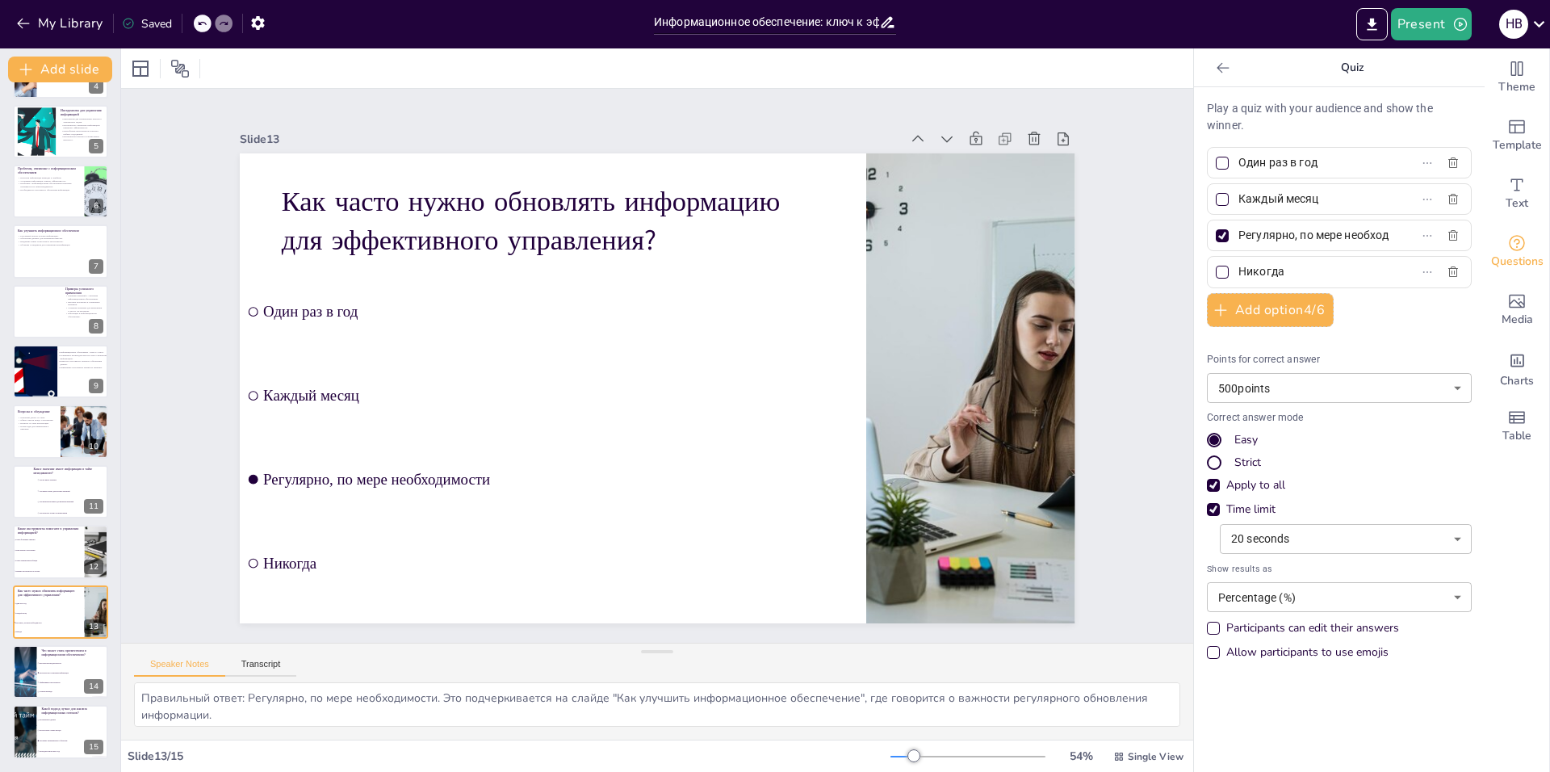
click at [1216, 231] on div at bounding box center [1221, 235] width 19 height 19
click at [1238, 231] on input "Регулярно, по мере необходимости" at bounding box center [1313, 235] width 150 height 23
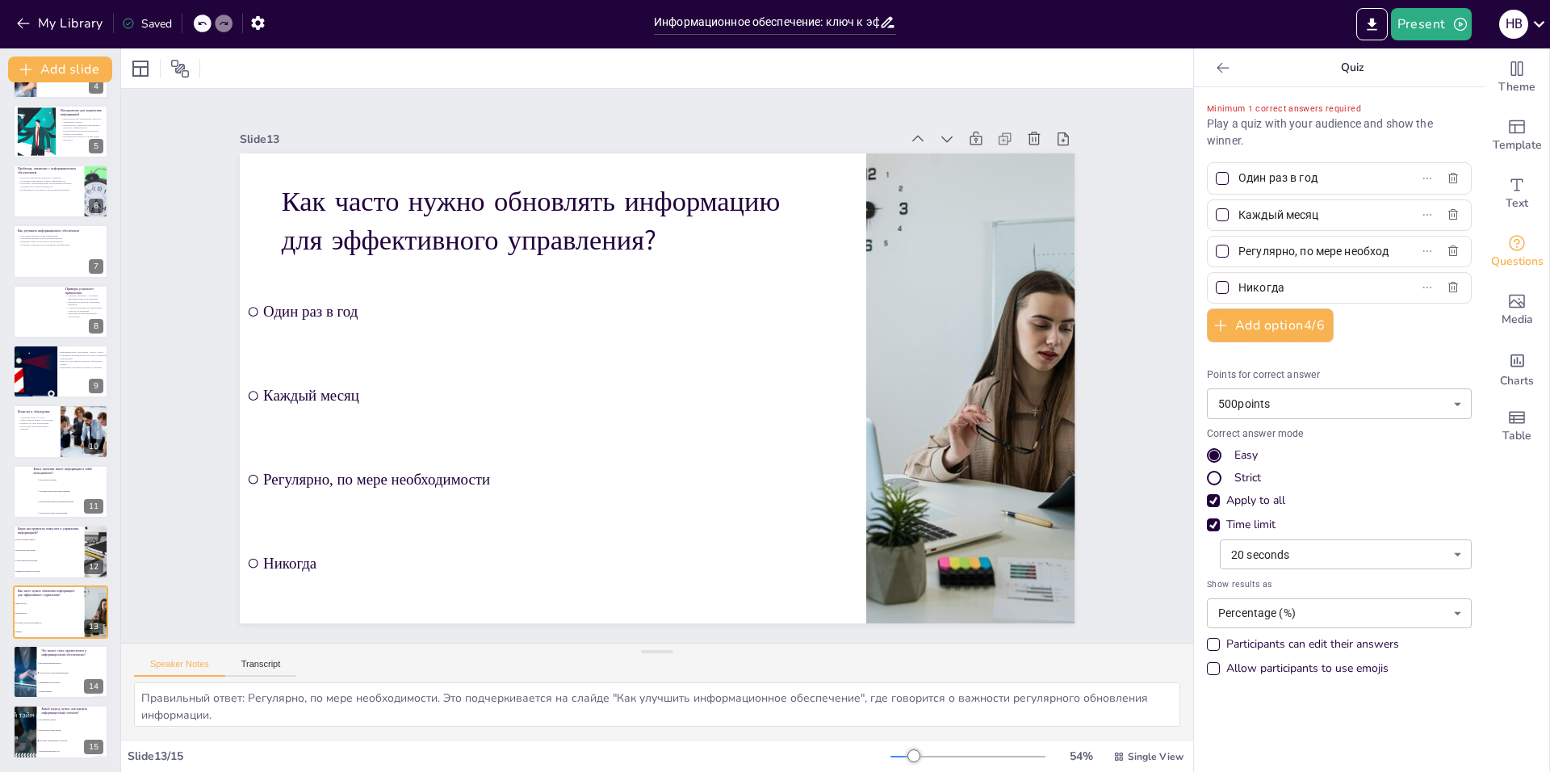
scroll to position [0, 57]
click at [42, 673] on span "Неполная или устаревшая информация" at bounding box center [73, 673] width 69 height 2
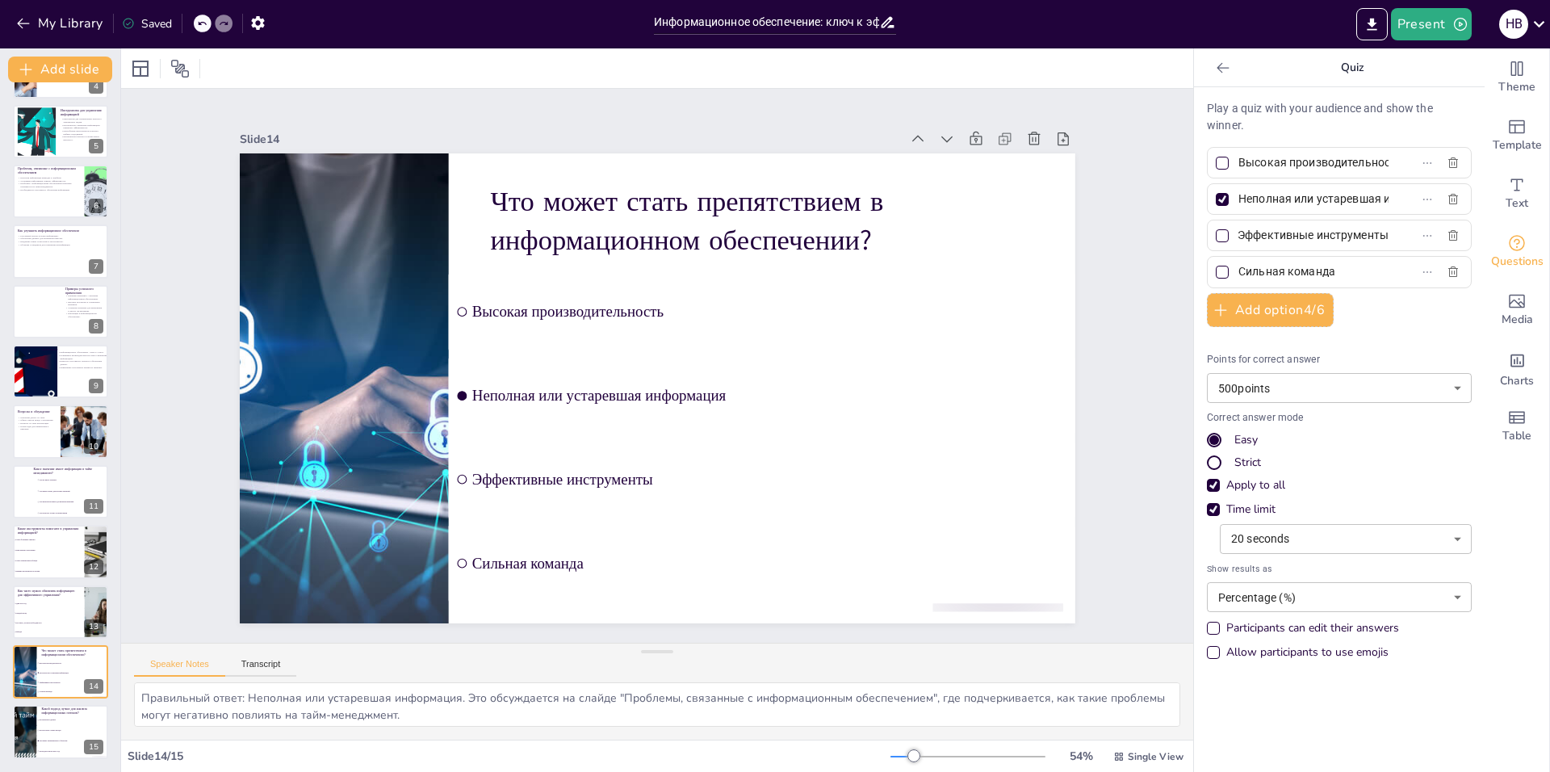
scroll to position [0, 0]
click at [1232, 195] on span "Неполная или устаревшая информация" at bounding box center [1307, 198] width 150 height 23
click at [1238, 195] on input "Неполная или устаревшая информация" at bounding box center [1313, 198] width 150 height 23
click at [1216, 205] on div at bounding box center [1222, 199] width 13 height 13
click at [1238, 205] on input "Неполная или устаревшая информация" at bounding box center [1313, 198] width 150 height 23
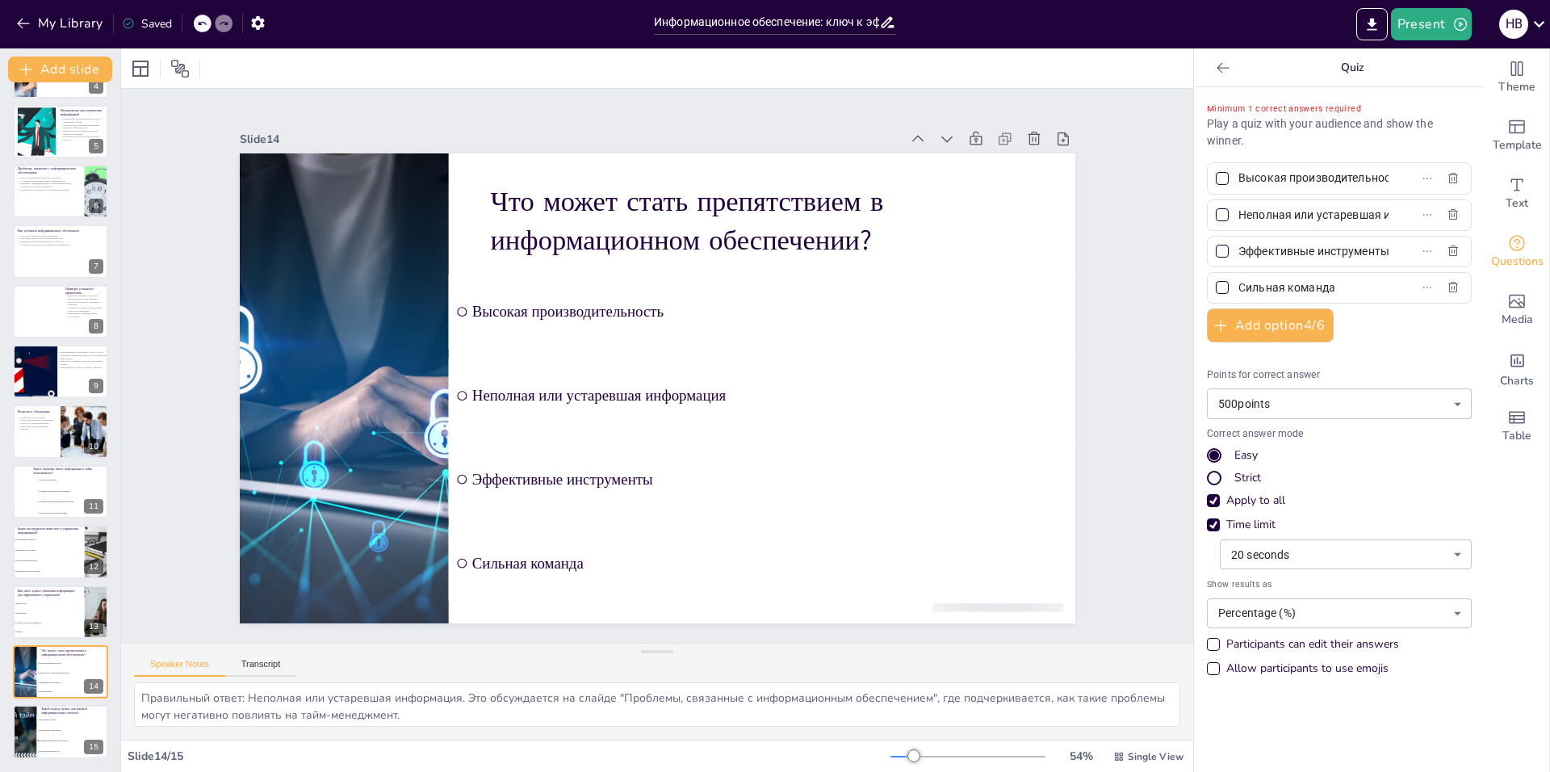
scroll to position [0, 80]
click at [53, 728] on li "Использовать старые методы" at bounding box center [72, 731] width 73 height 10
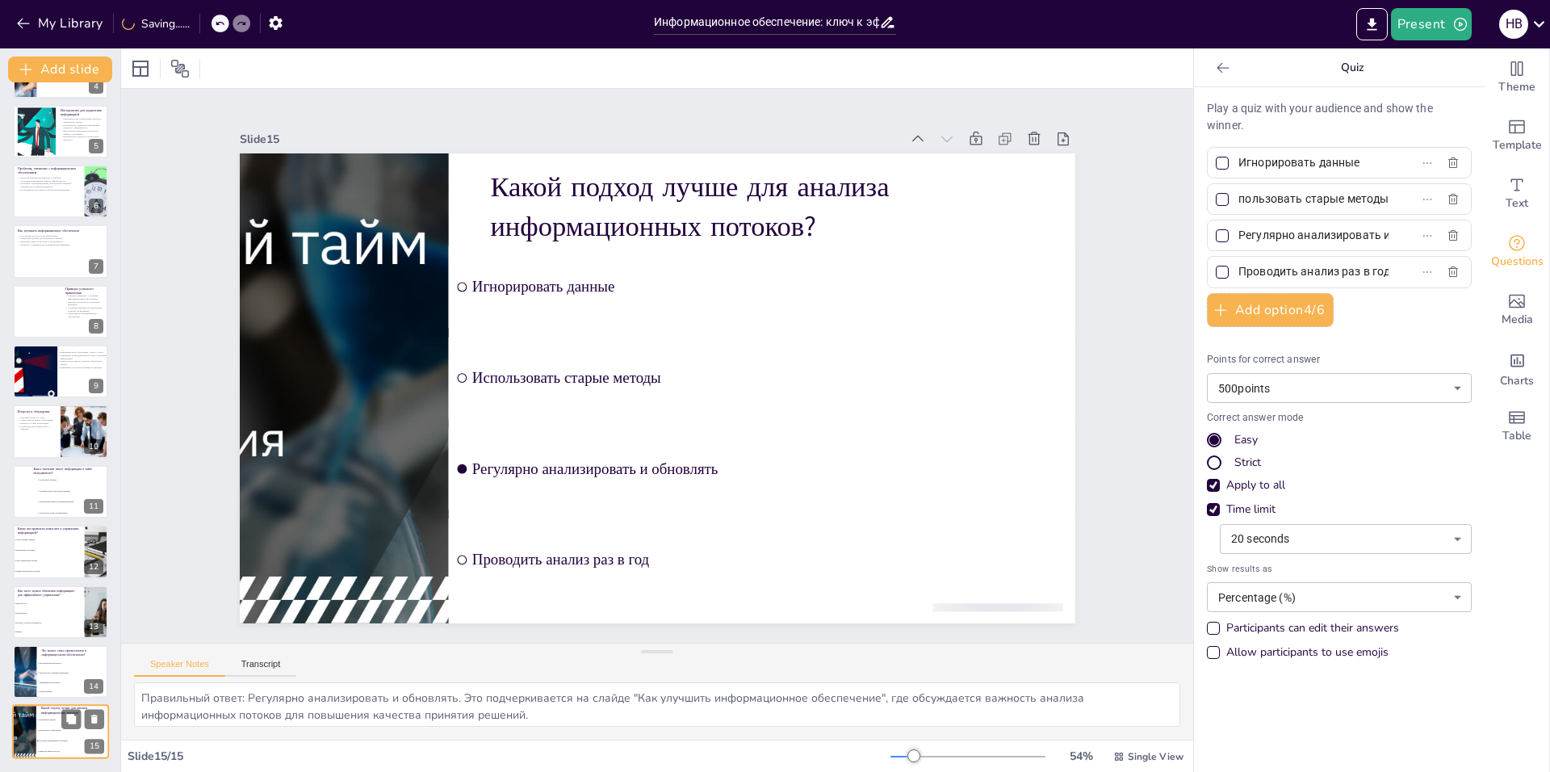
scroll to position [0, 29]
click at [1217, 233] on div at bounding box center [1221, 235] width 19 height 19
click at [1238, 233] on input "Регулярно анализировать и обновлять" at bounding box center [1313, 235] width 150 height 23
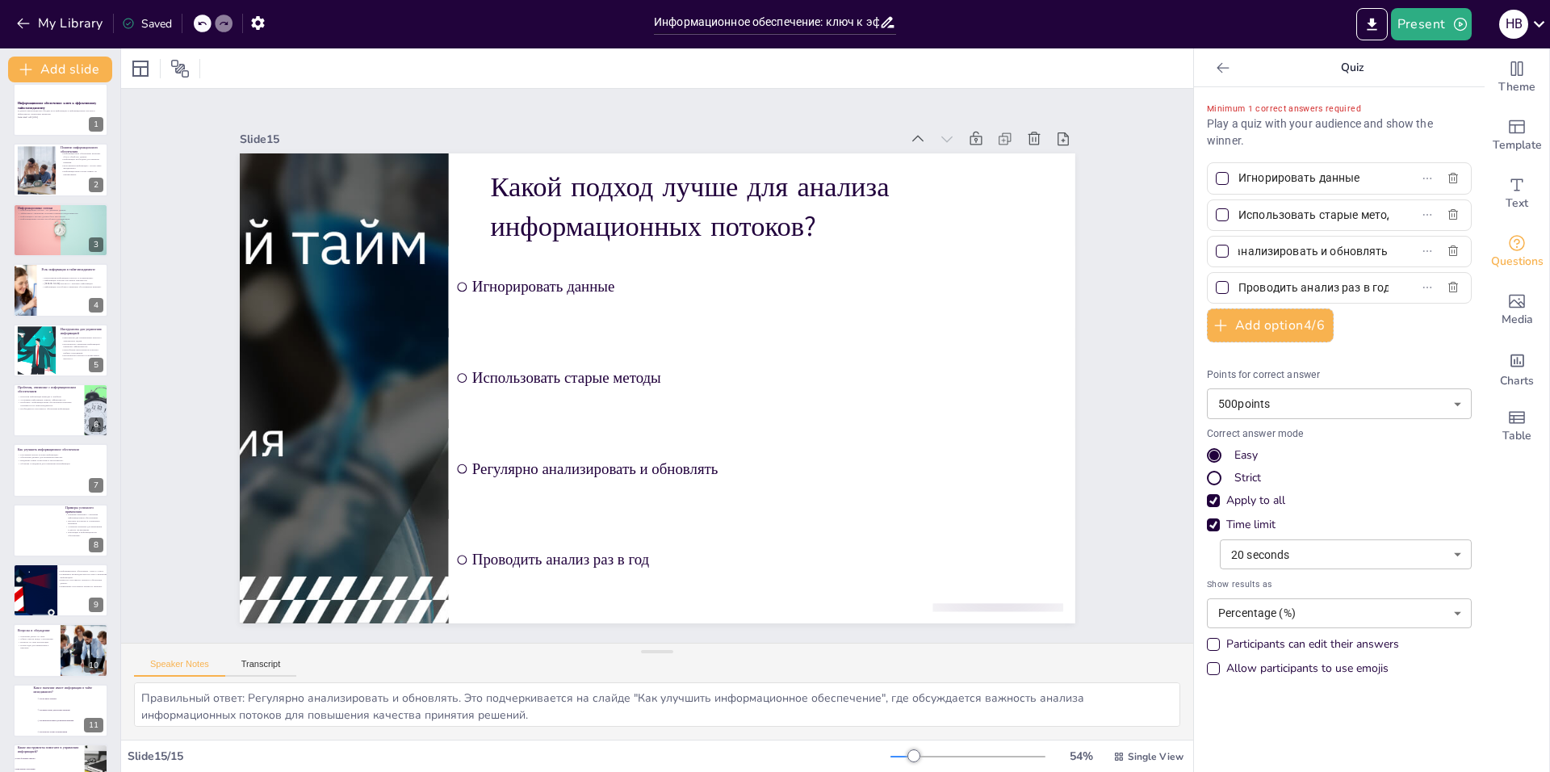
scroll to position [0, 0]
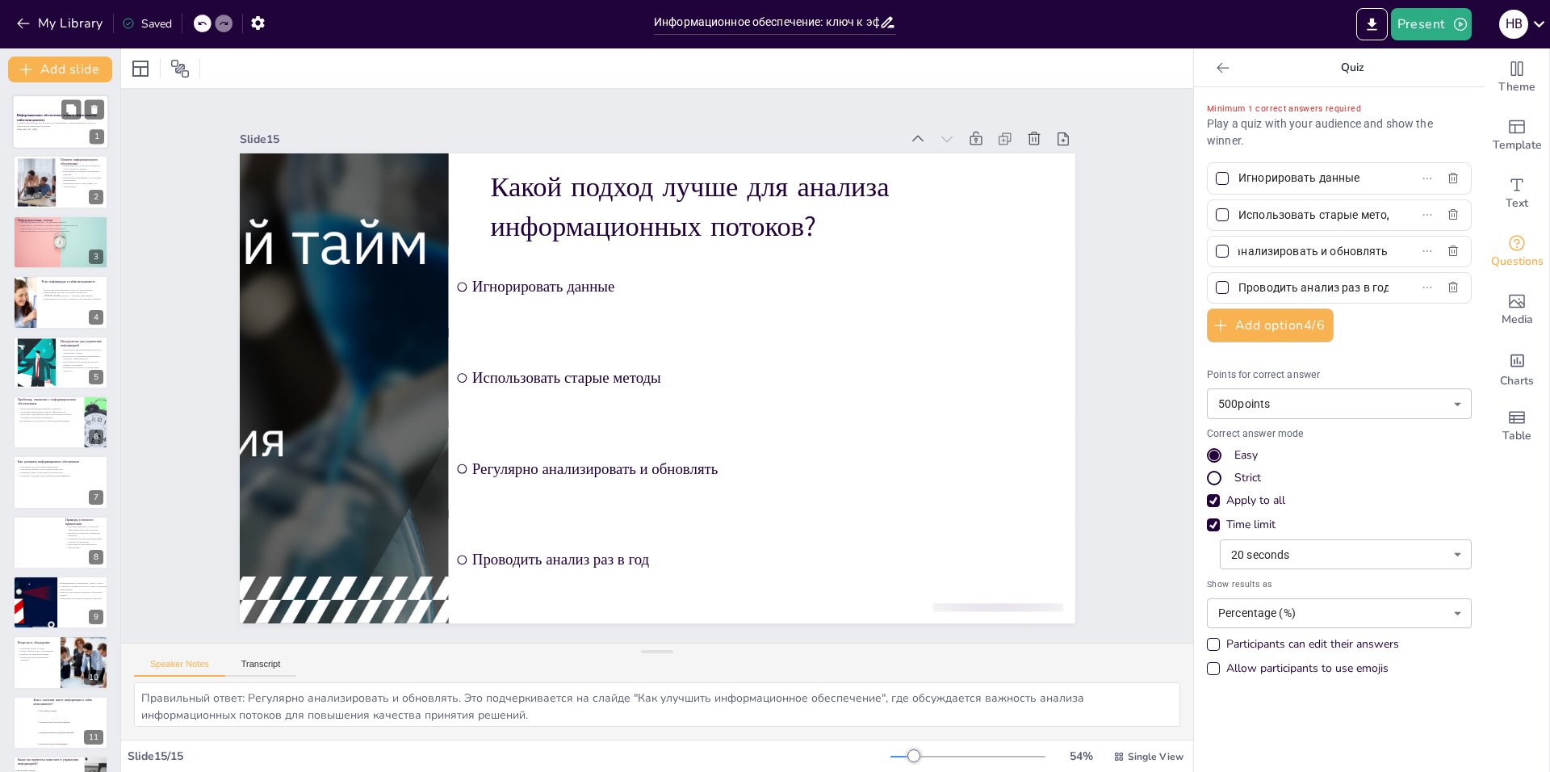
click at [38, 130] on p "Generated with [URL]" at bounding box center [60, 129] width 87 height 3
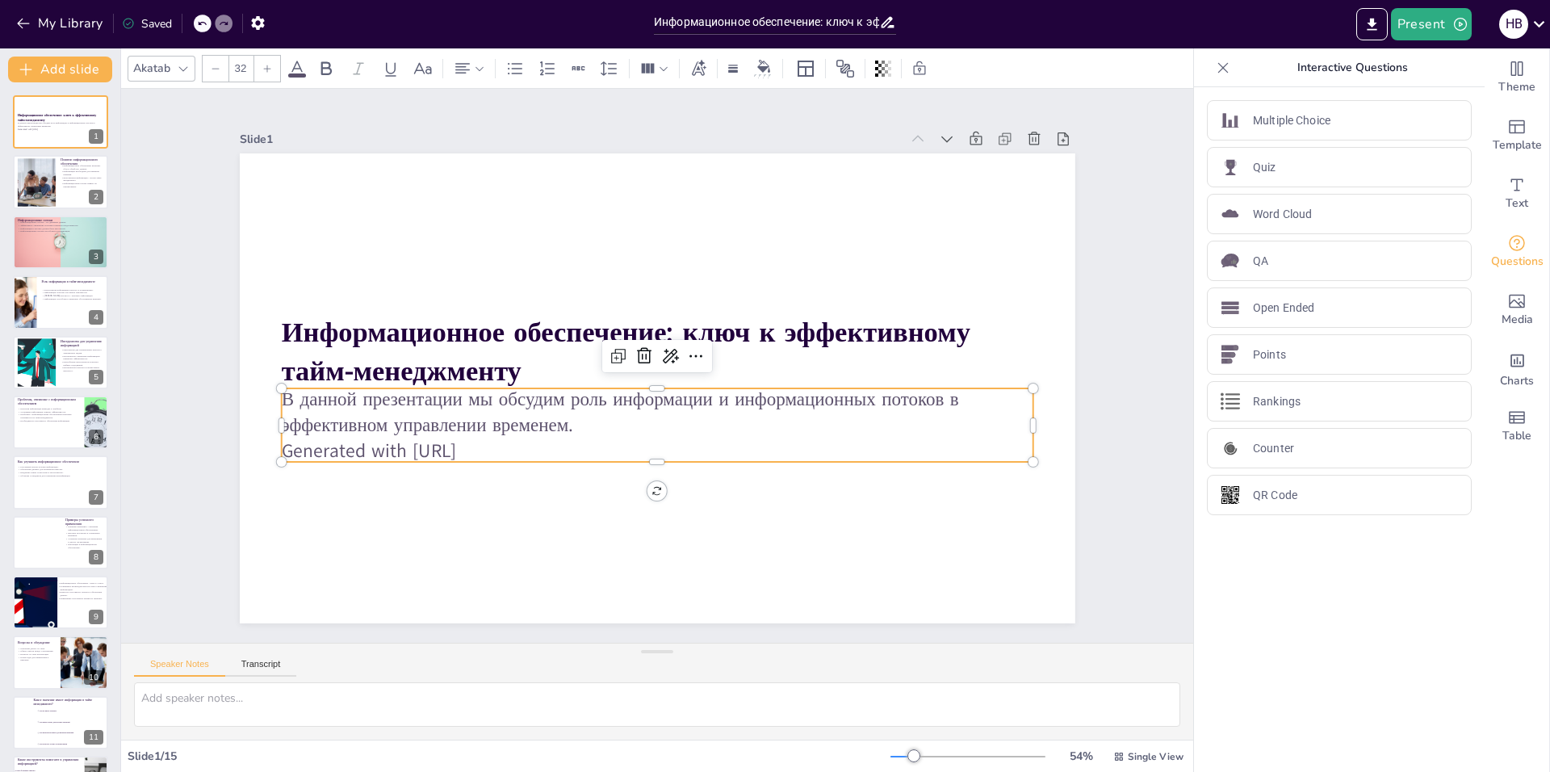
click at [496, 447] on p "Generated with [URL]" at bounding box center [648, 450] width 750 height 105
click at [506, 450] on p "Generated with [URL]" at bounding box center [648, 450] width 750 height 105
click at [497, 443] on p "Generated with [URL]" at bounding box center [648, 451] width 750 height 104
click at [497, 443] on p "Generated with [URL]" at bounding box center [631, 446] width 723 height 257
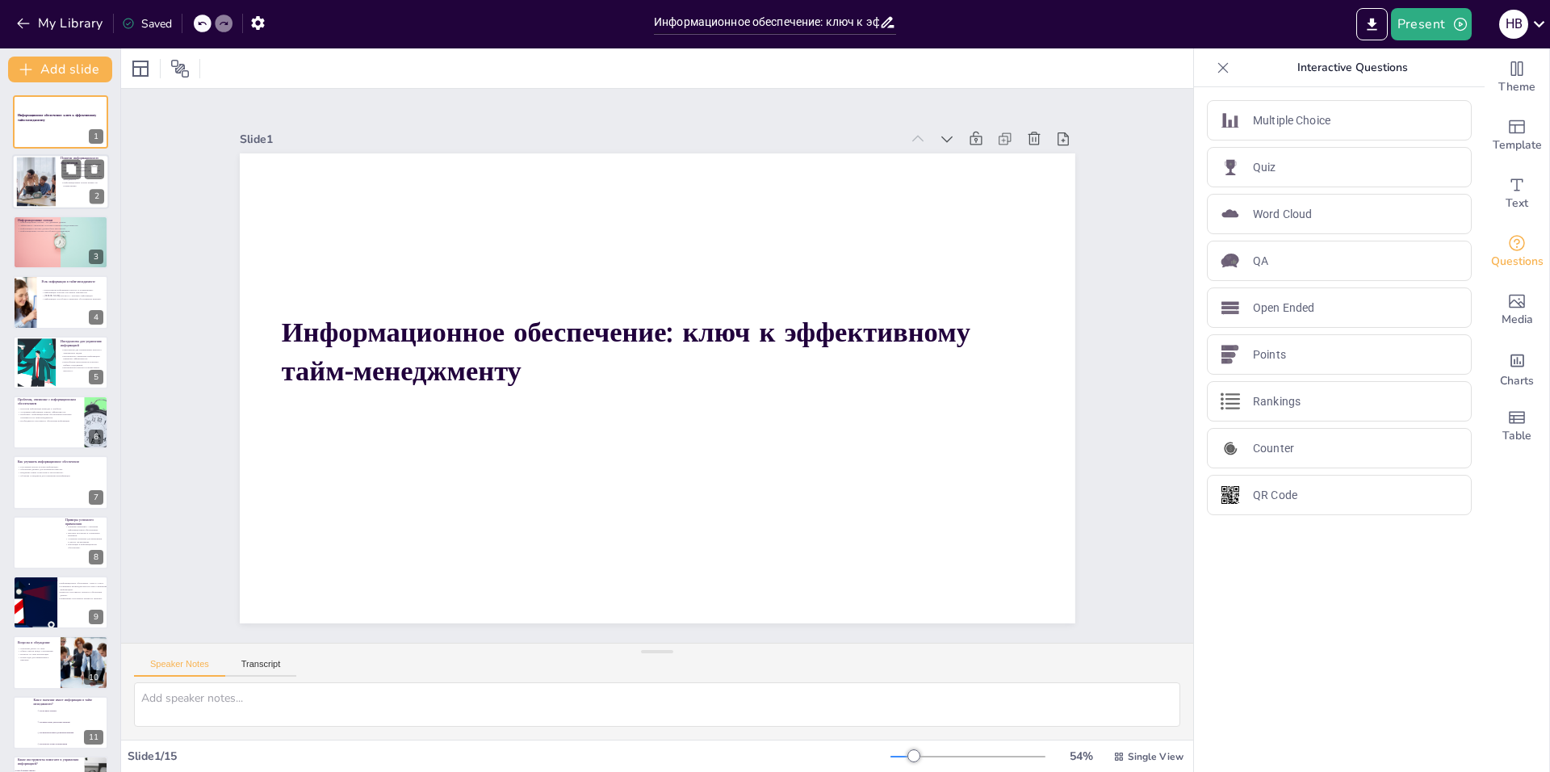
click at [40, 172] on div at bounding box center [35, 181] width 73 height 49
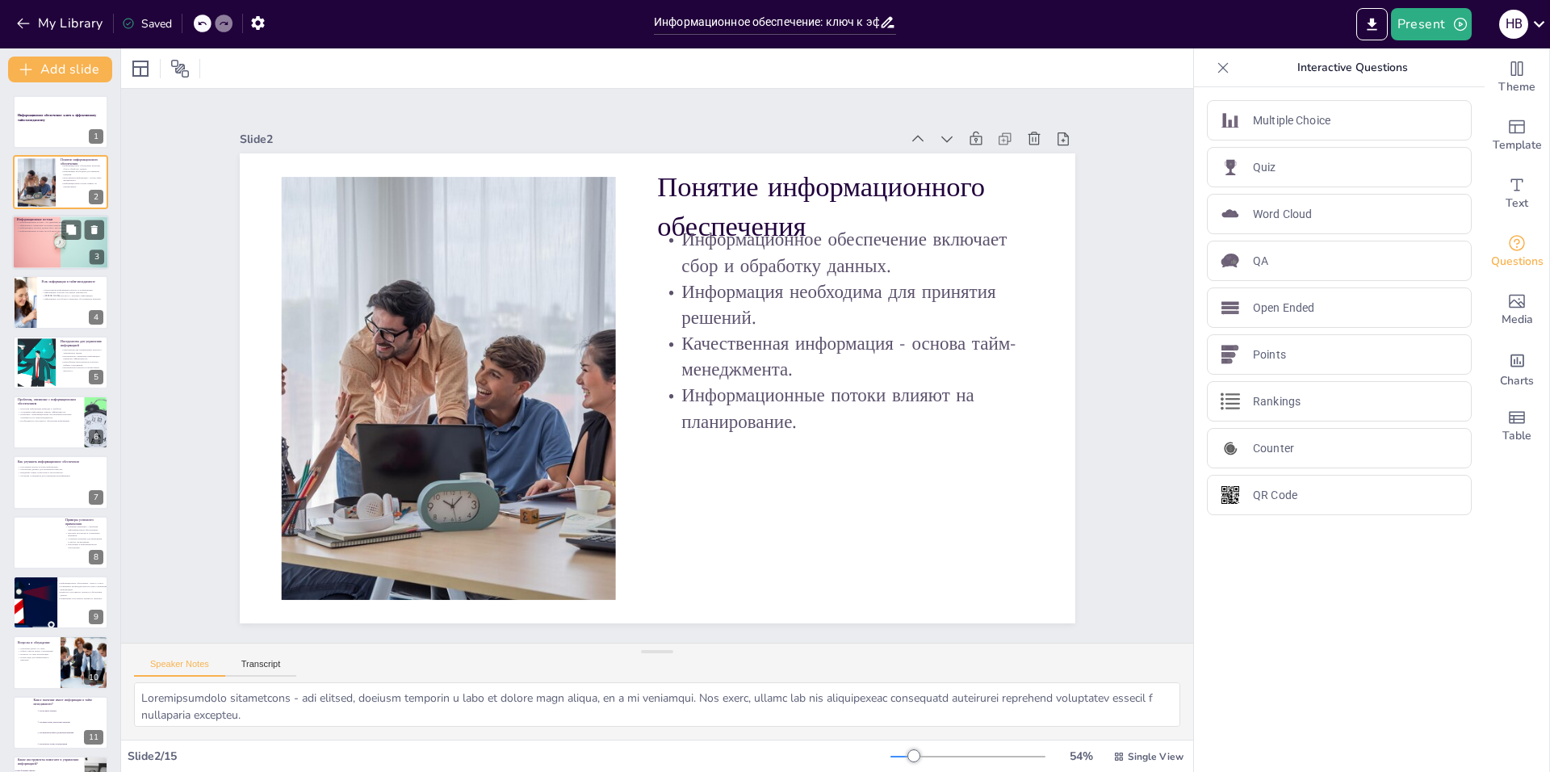
click at [36, 262] on div at bounding box center [60, 242] width 97 height 65
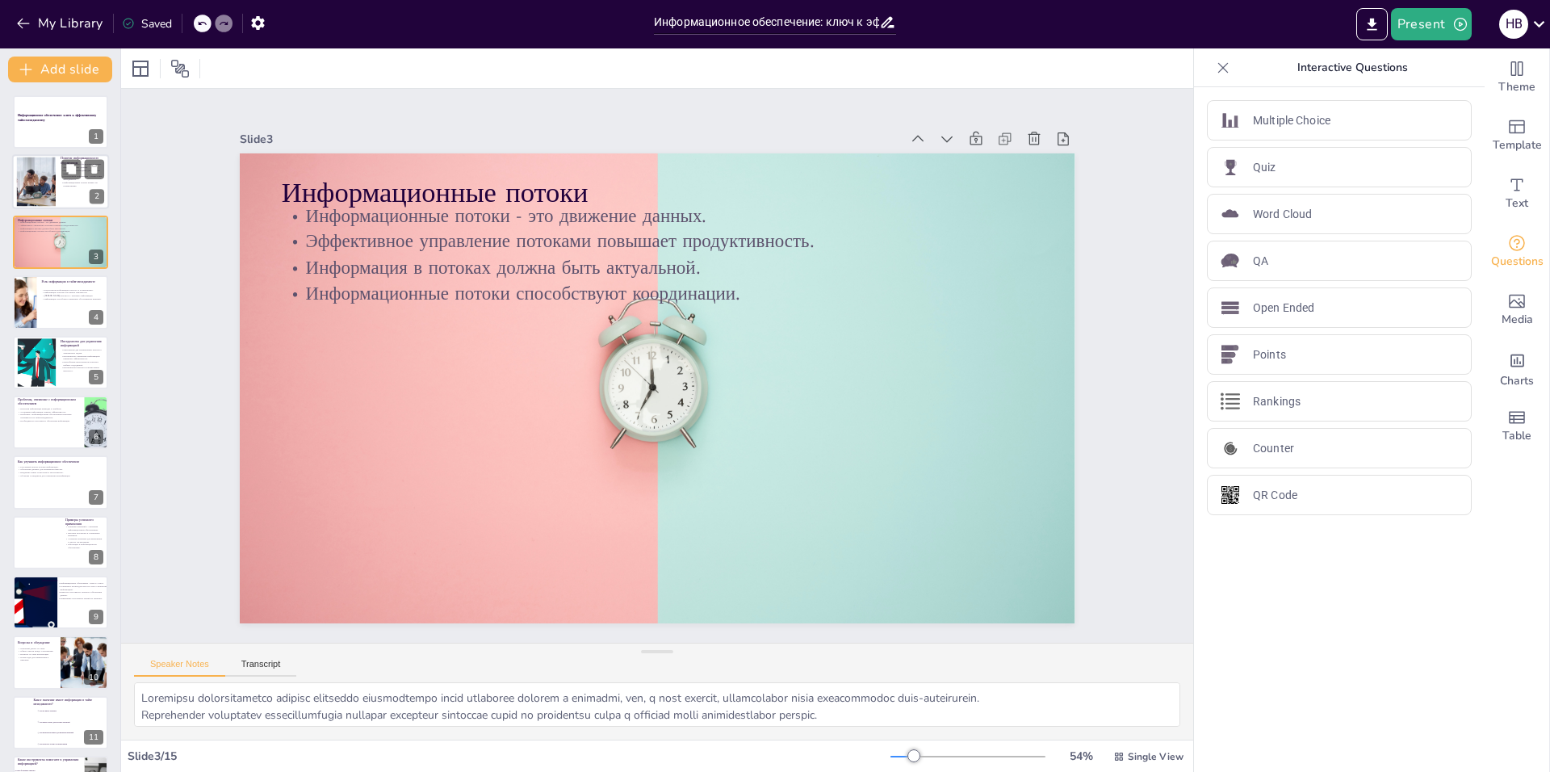
click at [36, 190] on div at bounding box center [35, 181] width 73 height 49
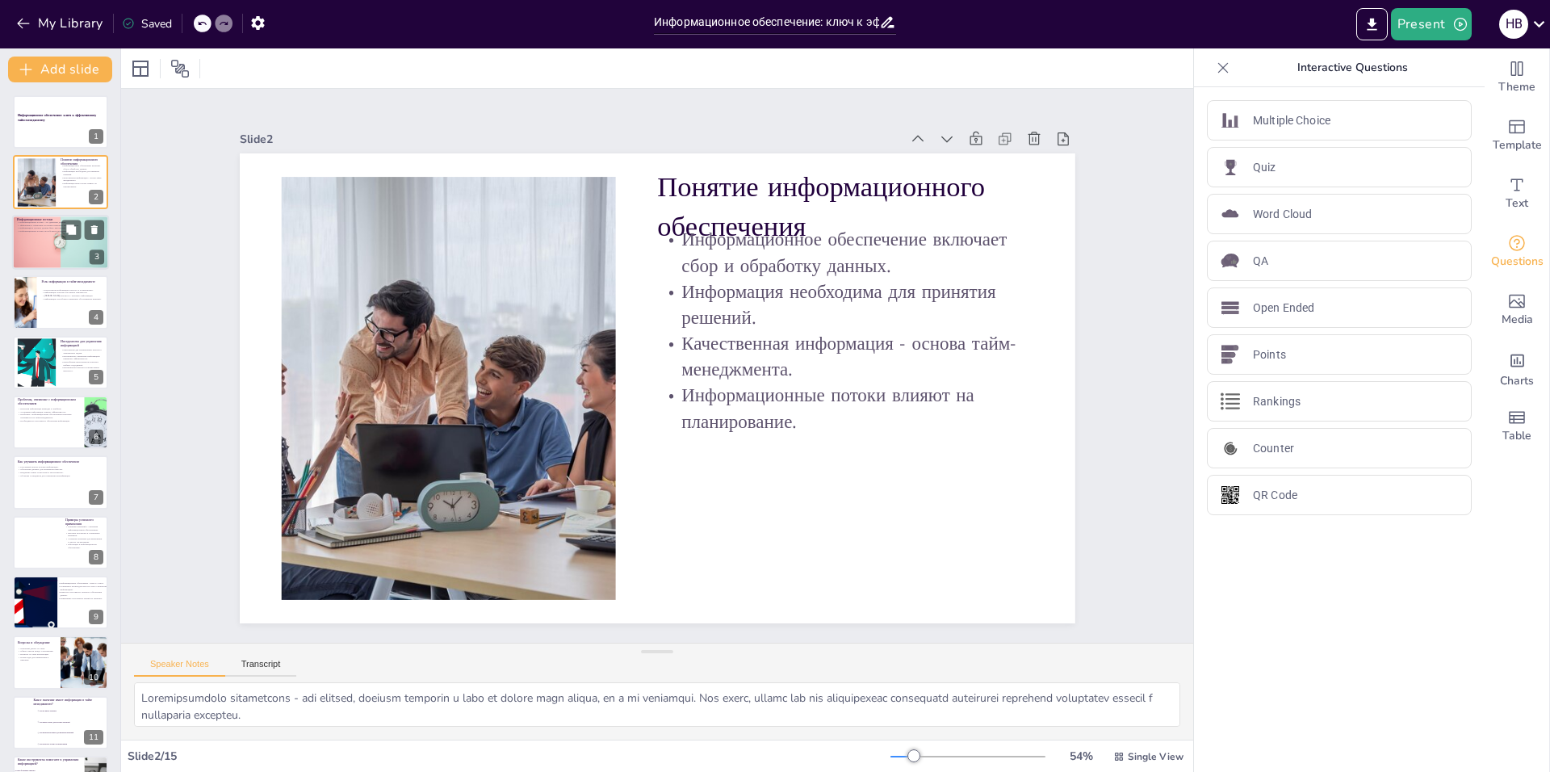
click at [35, 238] on div at bounding box center [60, 242] width 97 height 65
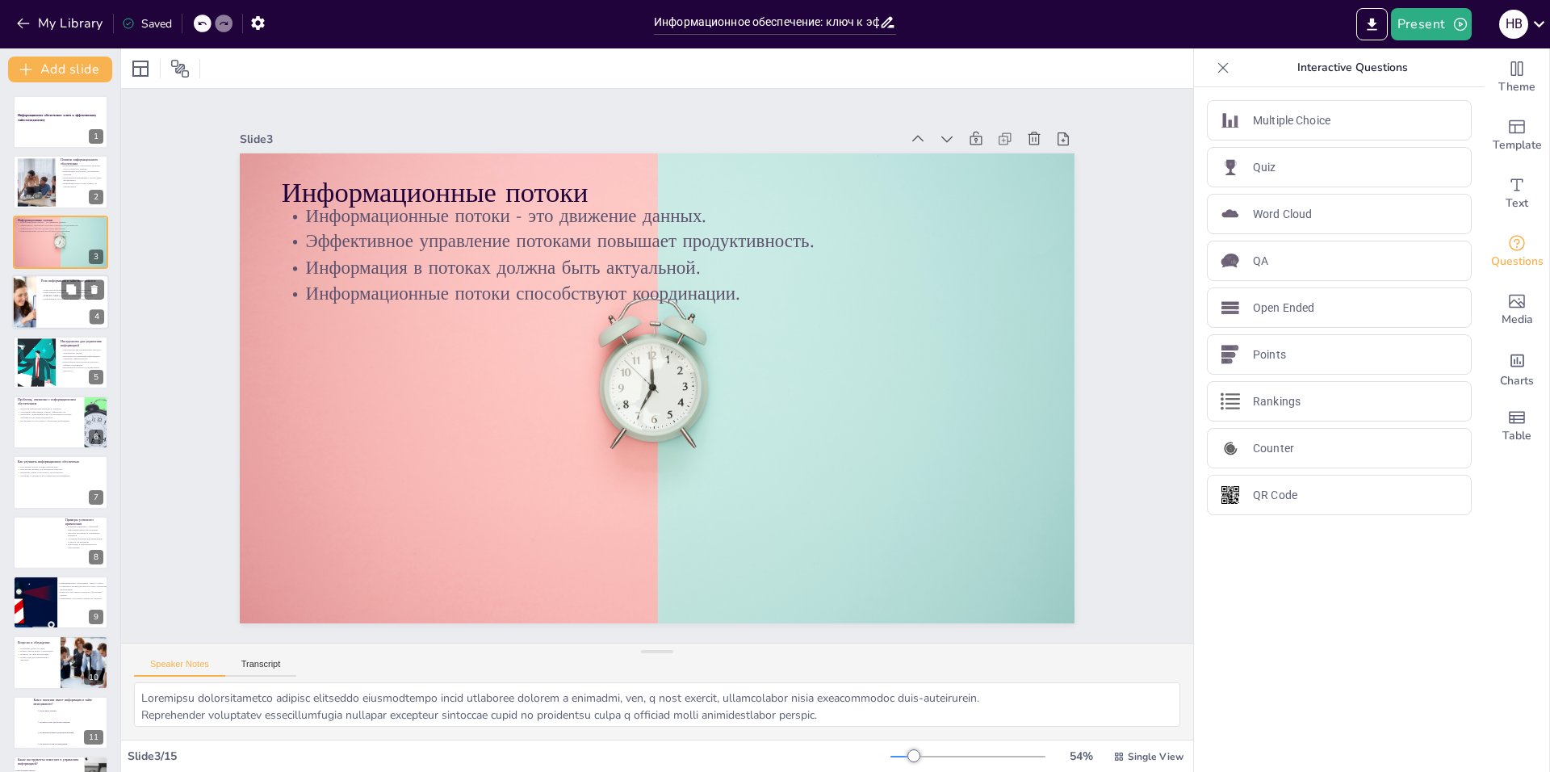
click at [24, 299] on div at bounding box center [24, 301] width 82 height 55
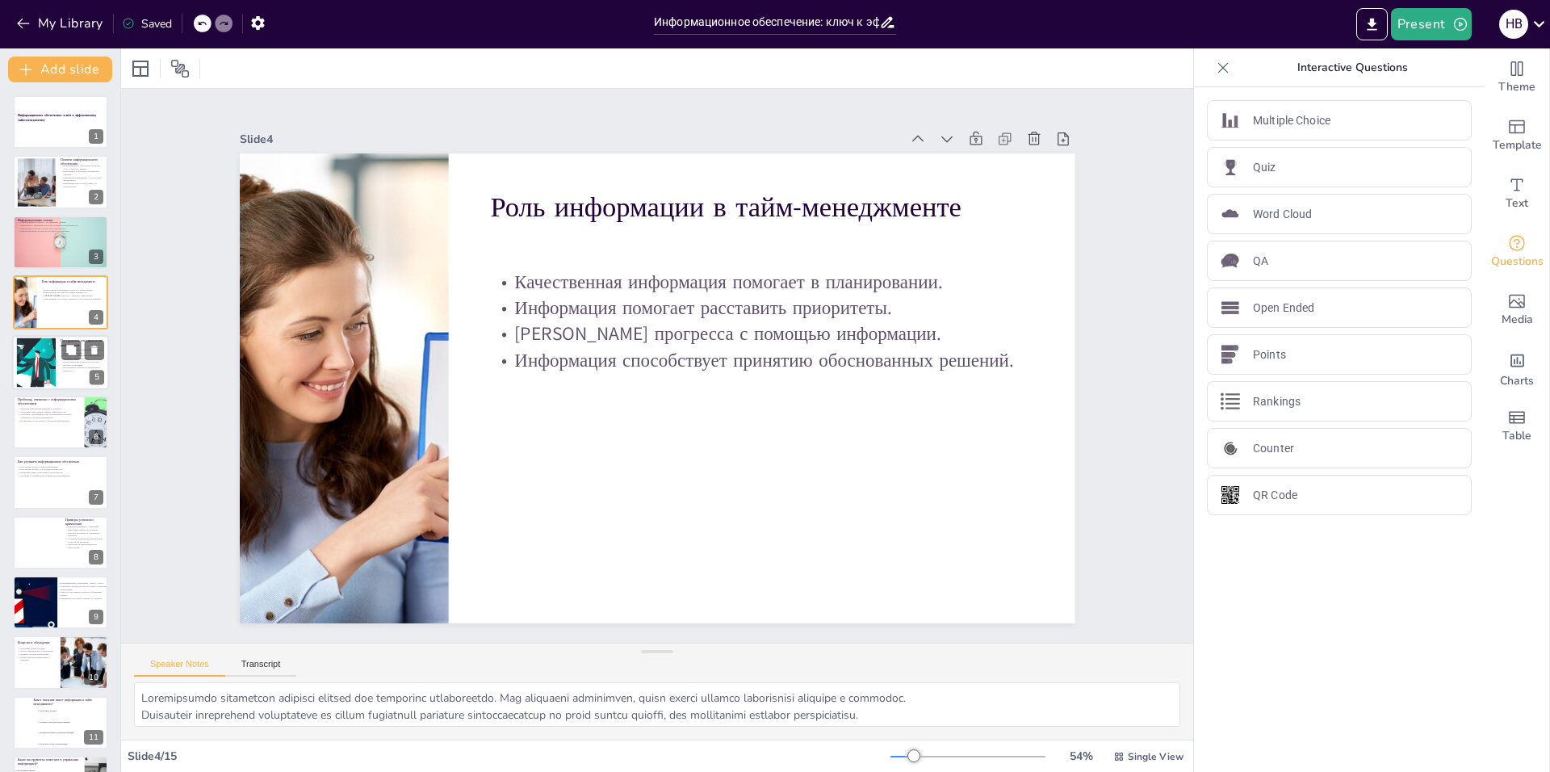
click at [40, 360] on div at bounding box center [36, 361] width 90 height 49
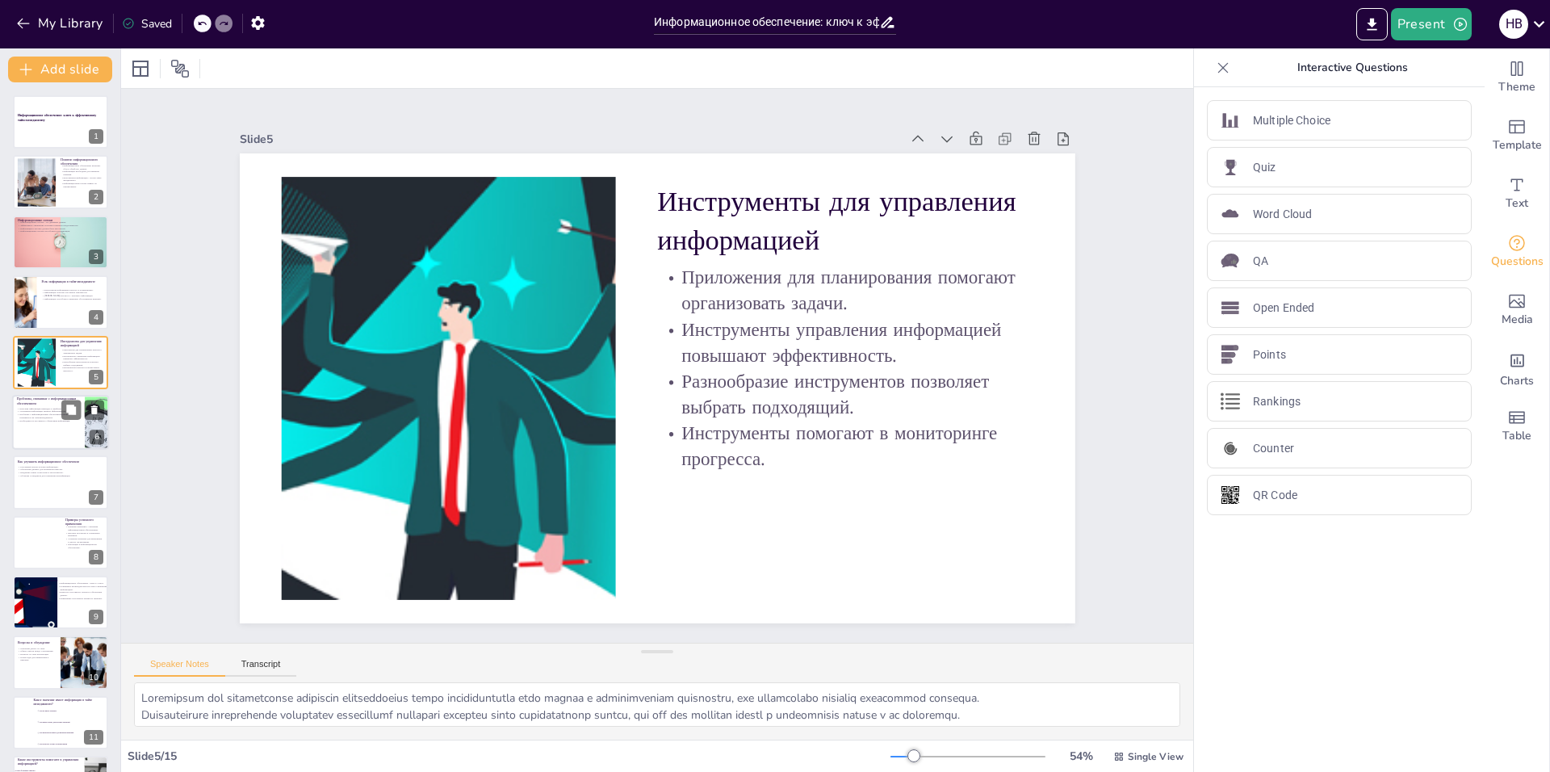
click at [42, 424] on div at bounding box center [60, 422] width 97 height 55
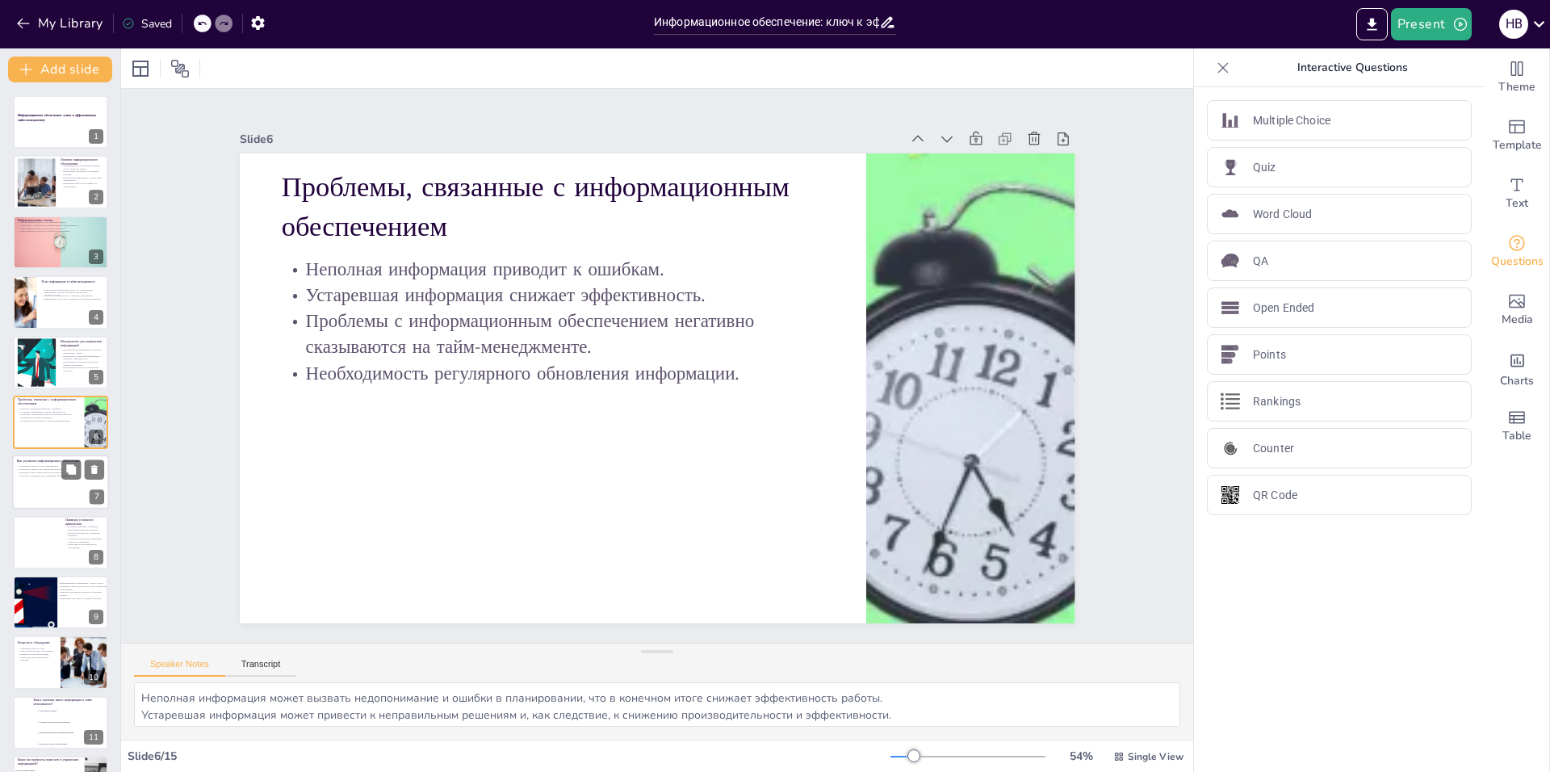
click at [27, 471] on p "Внедрение новых технологий и инструментов." at bounding box center [48, 472] width 63 height 3
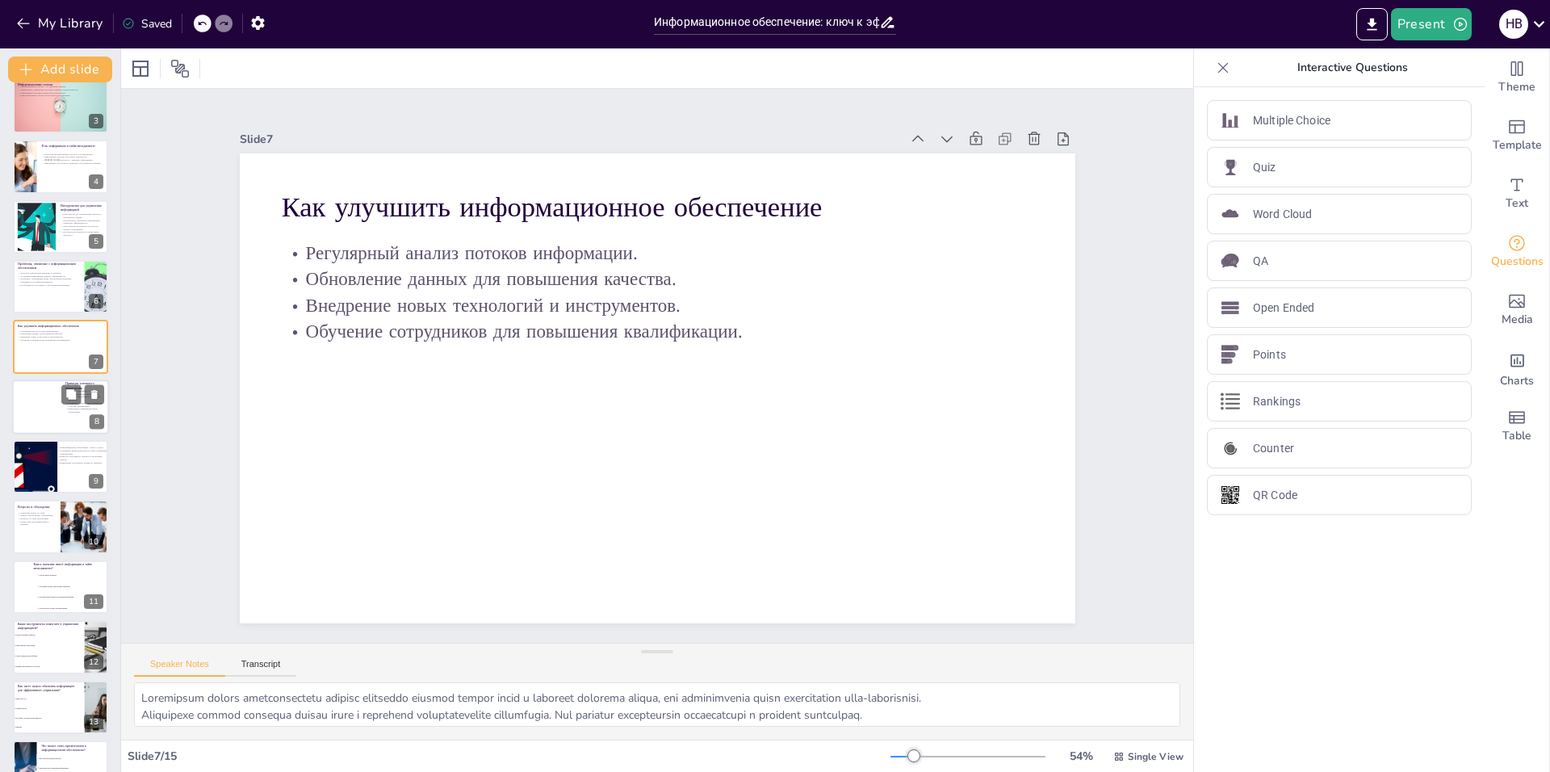
click at [40, 404] on div at bounding box center [60, 406] width 97 height 55
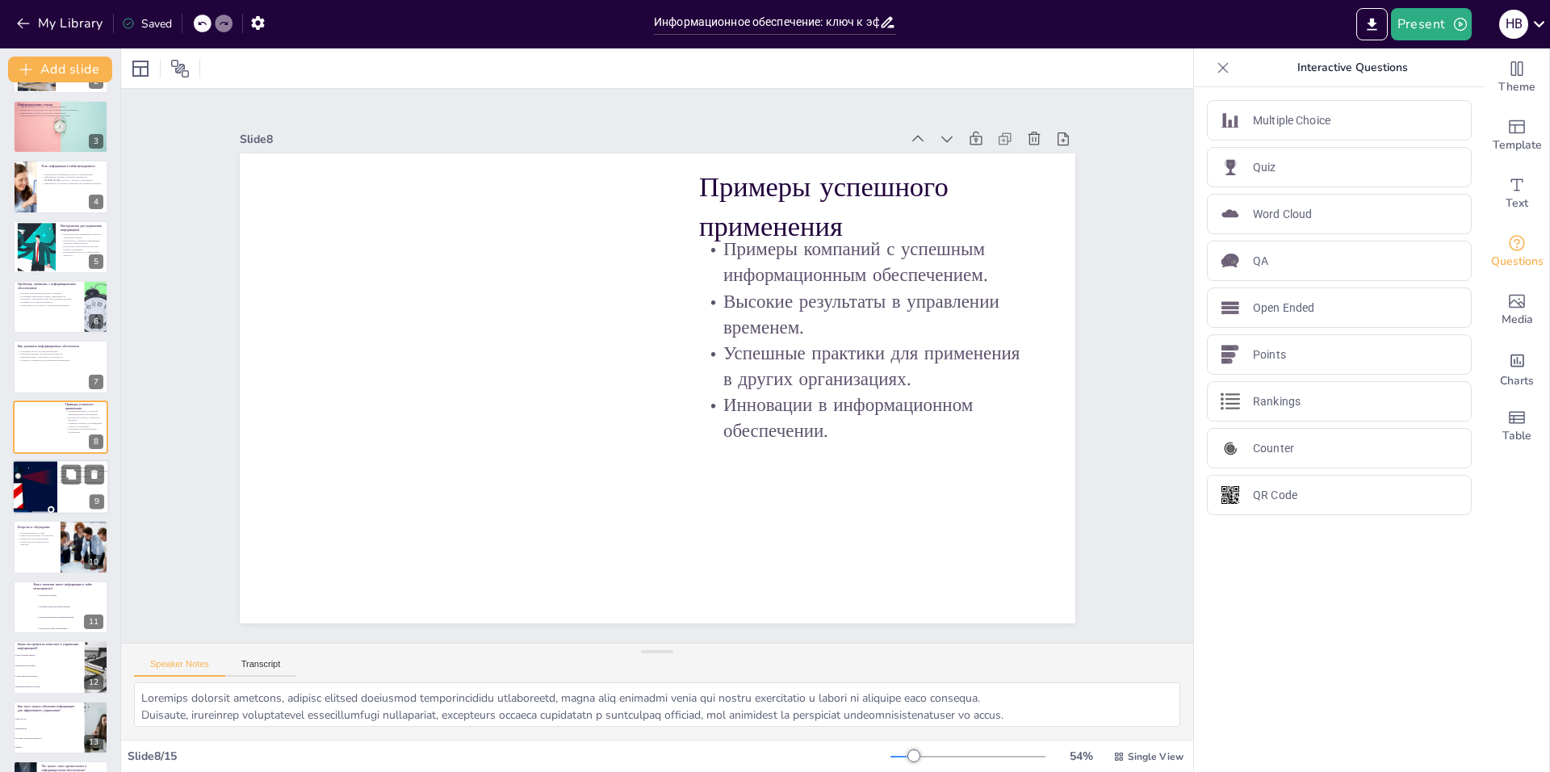
click at [31, 485] on div at bounding box center [28, 495] width 199 height 75
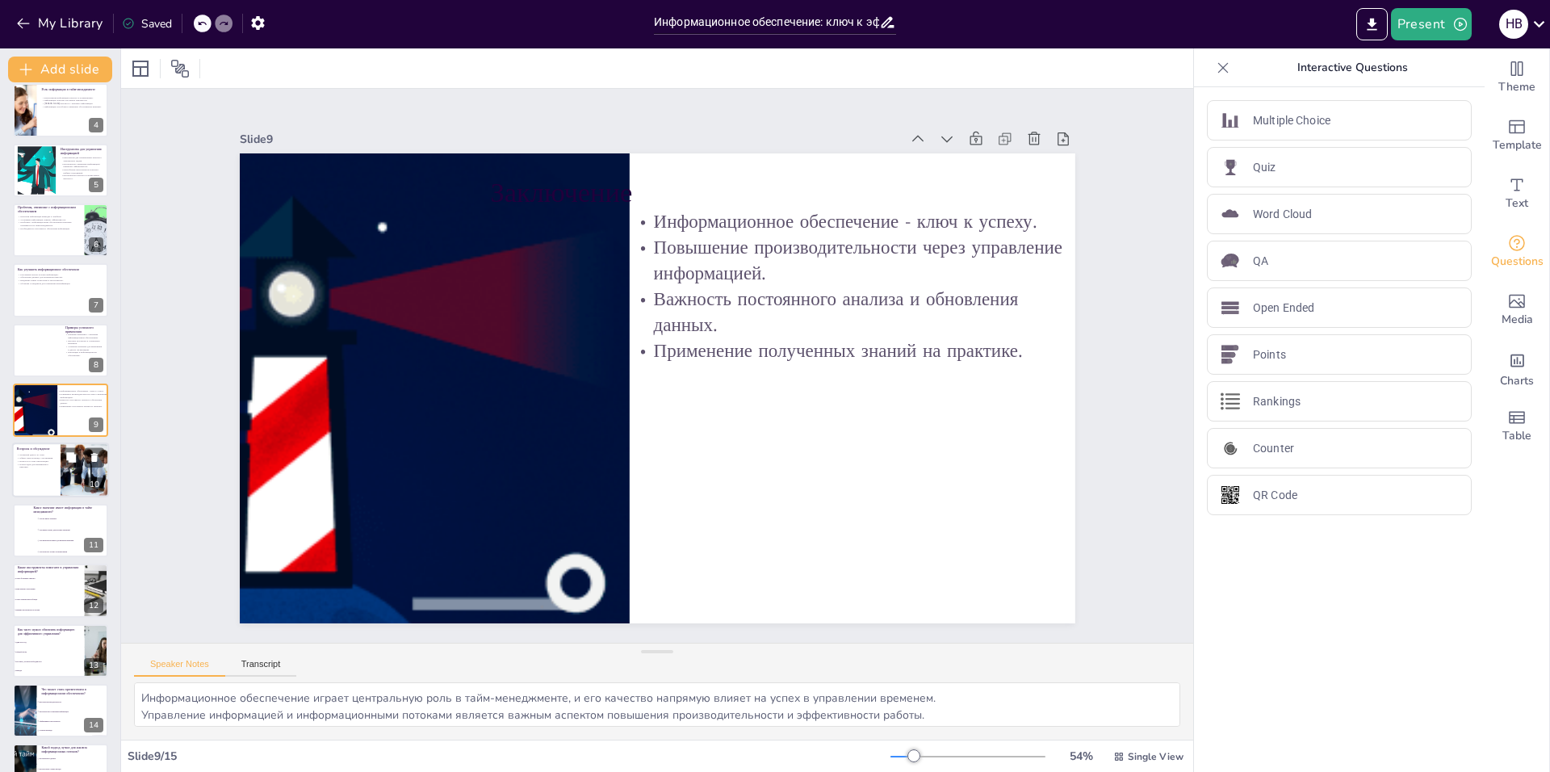
scroll to position [231, 0]
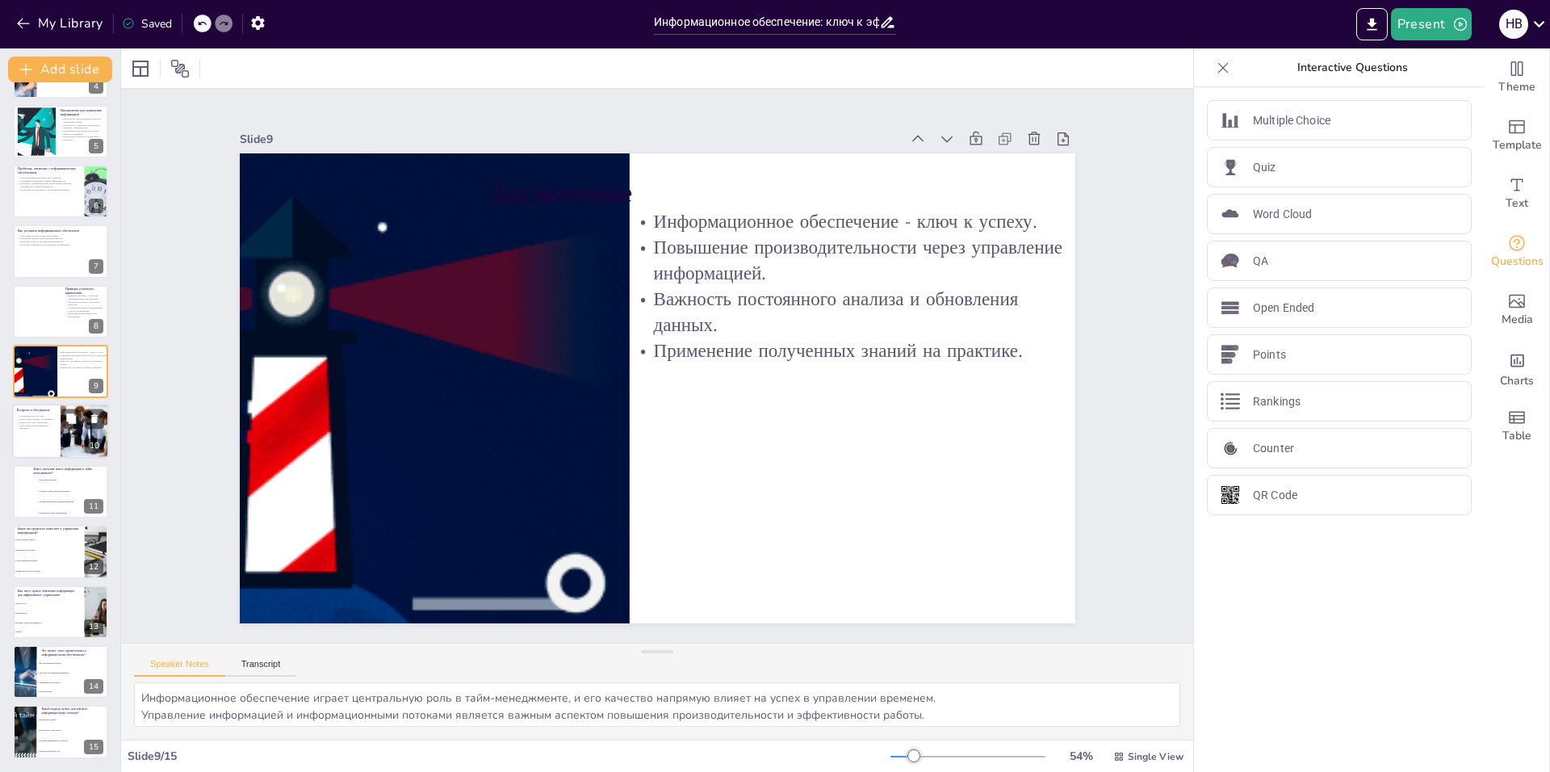
click at [44, 446] on div at bounding box center [60, 431] width 97 height 55
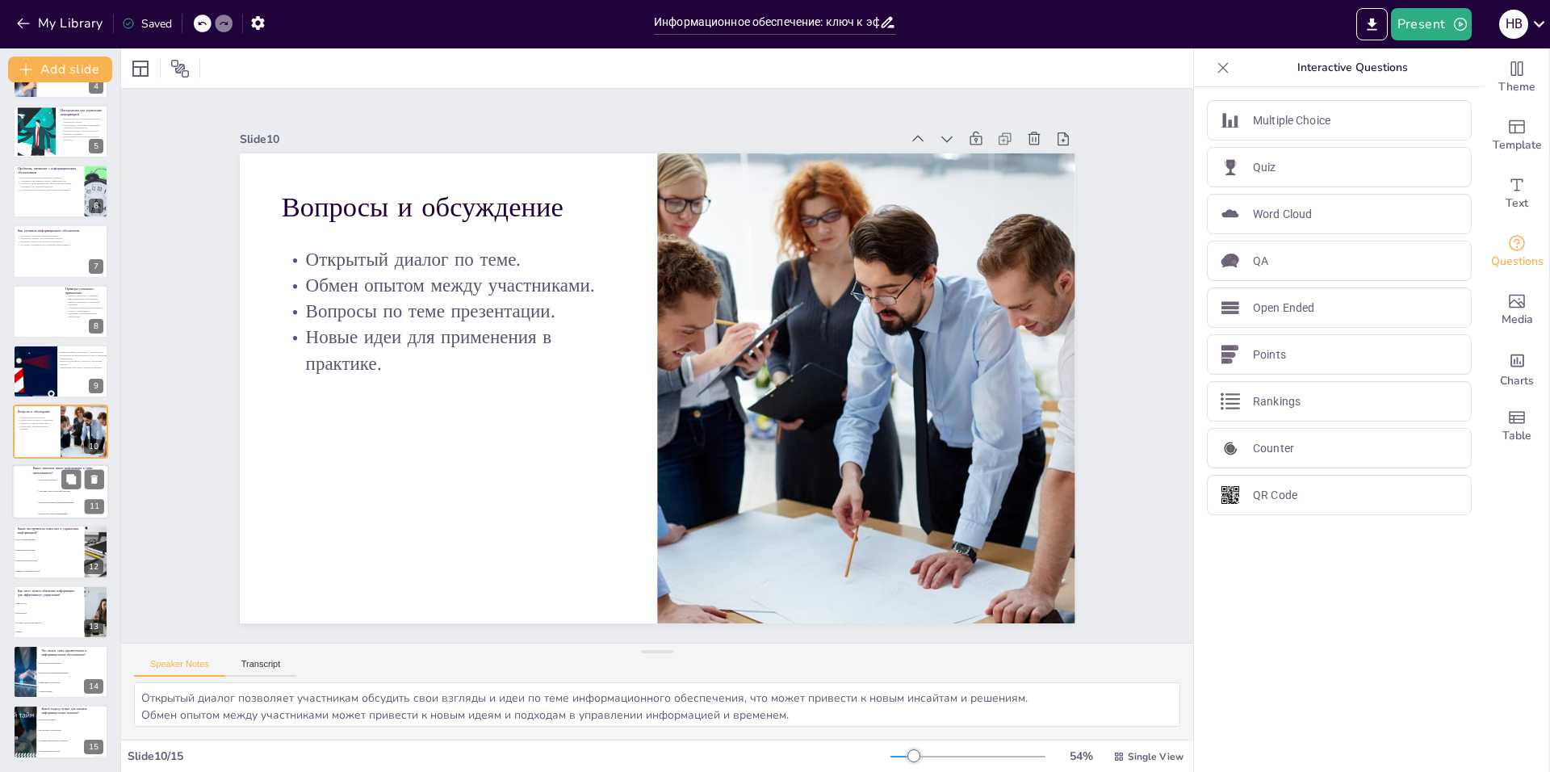
click at [39, 490] on span "Она важна только для крупных компаний" at bounding box center [61, 491] width 45 height 2
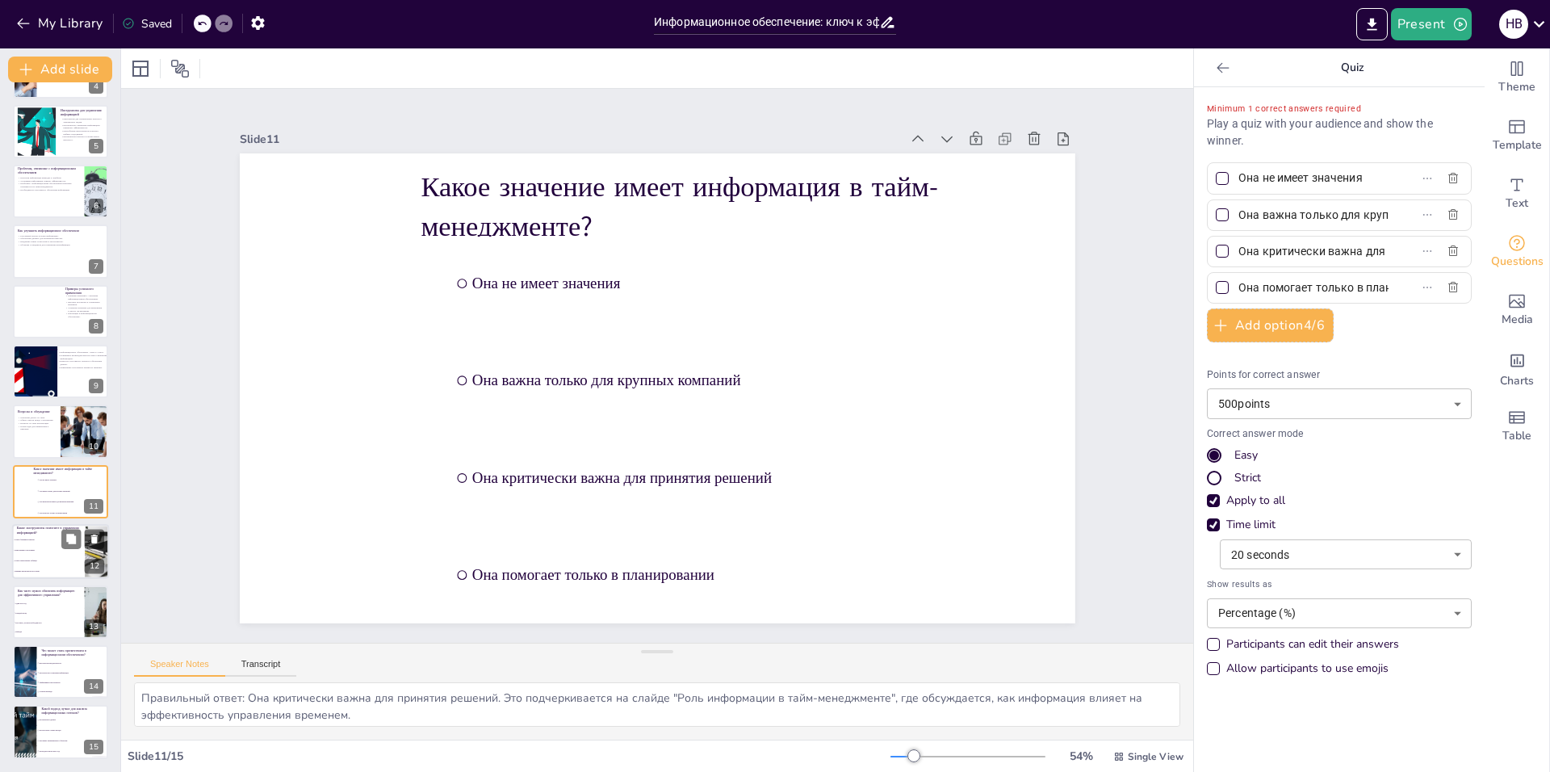
click at [28, 567] on li "Никакие инструменты не нужны" at bounding box center [48, 572] width 73 height 10
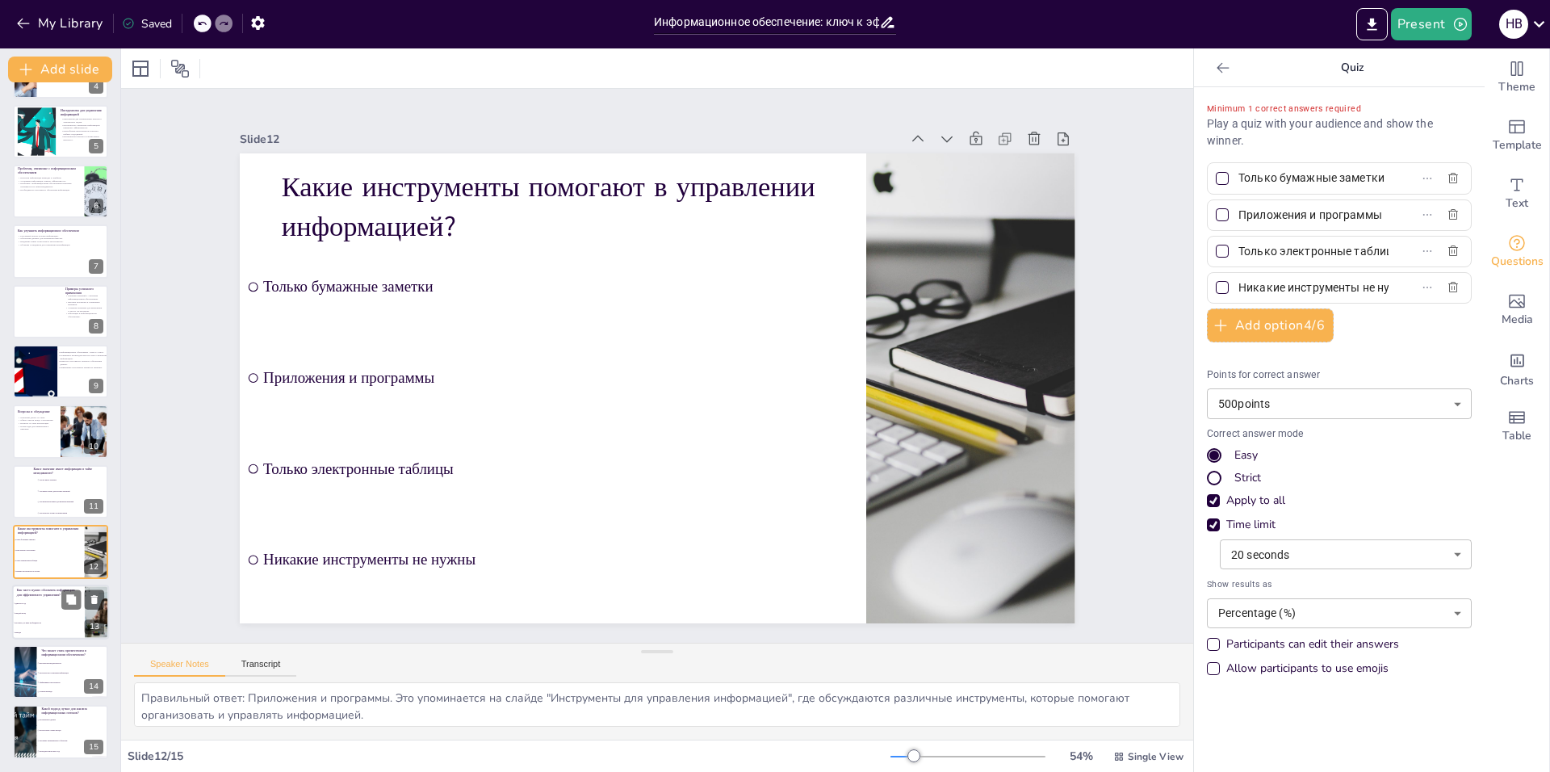
click at [41, 602] on span "Один раз в год" at bounding box center [49, 602] width 69 height 2
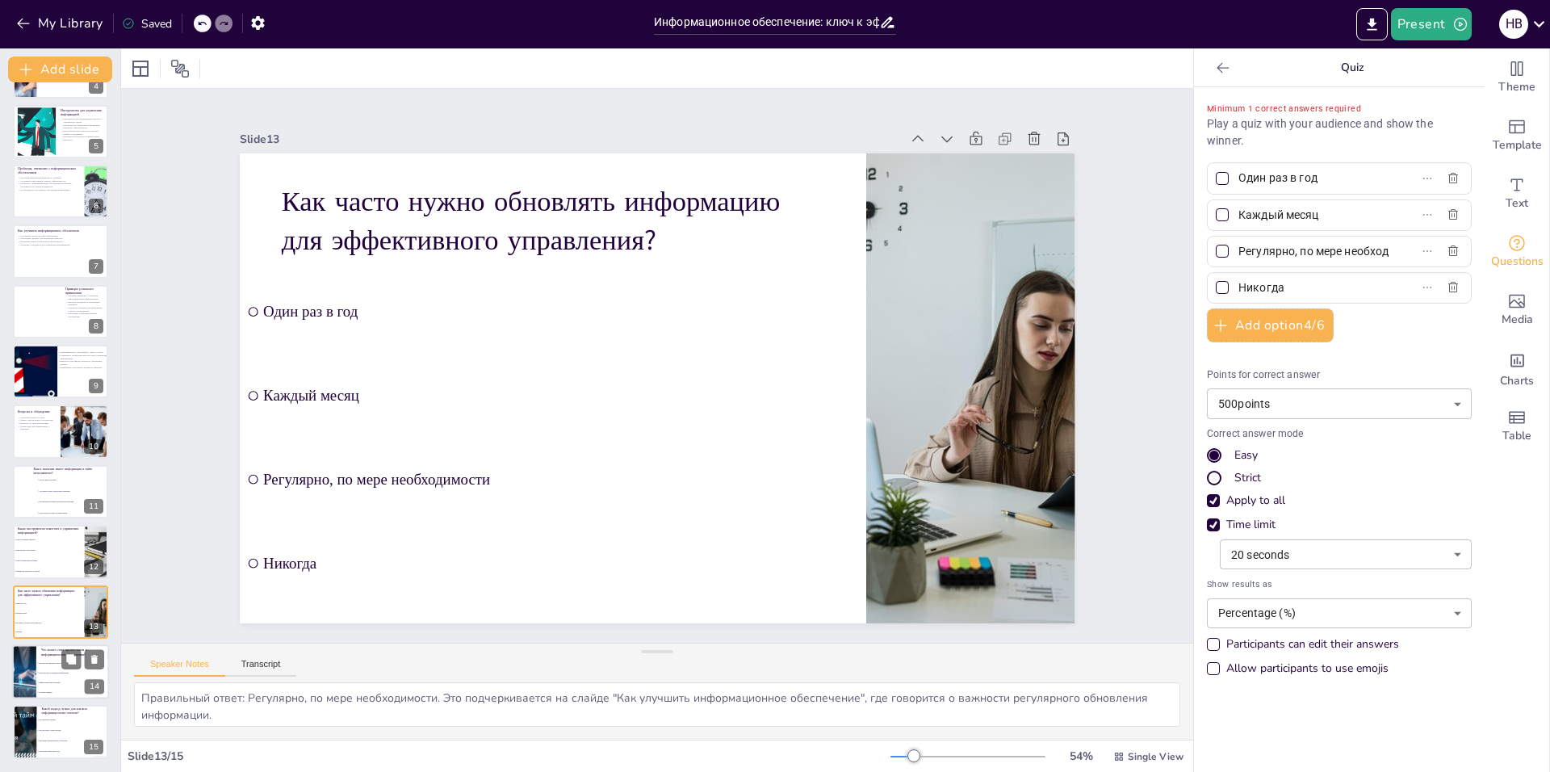
click at [31, 660] on div at bounding box center [24, 671] width 82 height 55
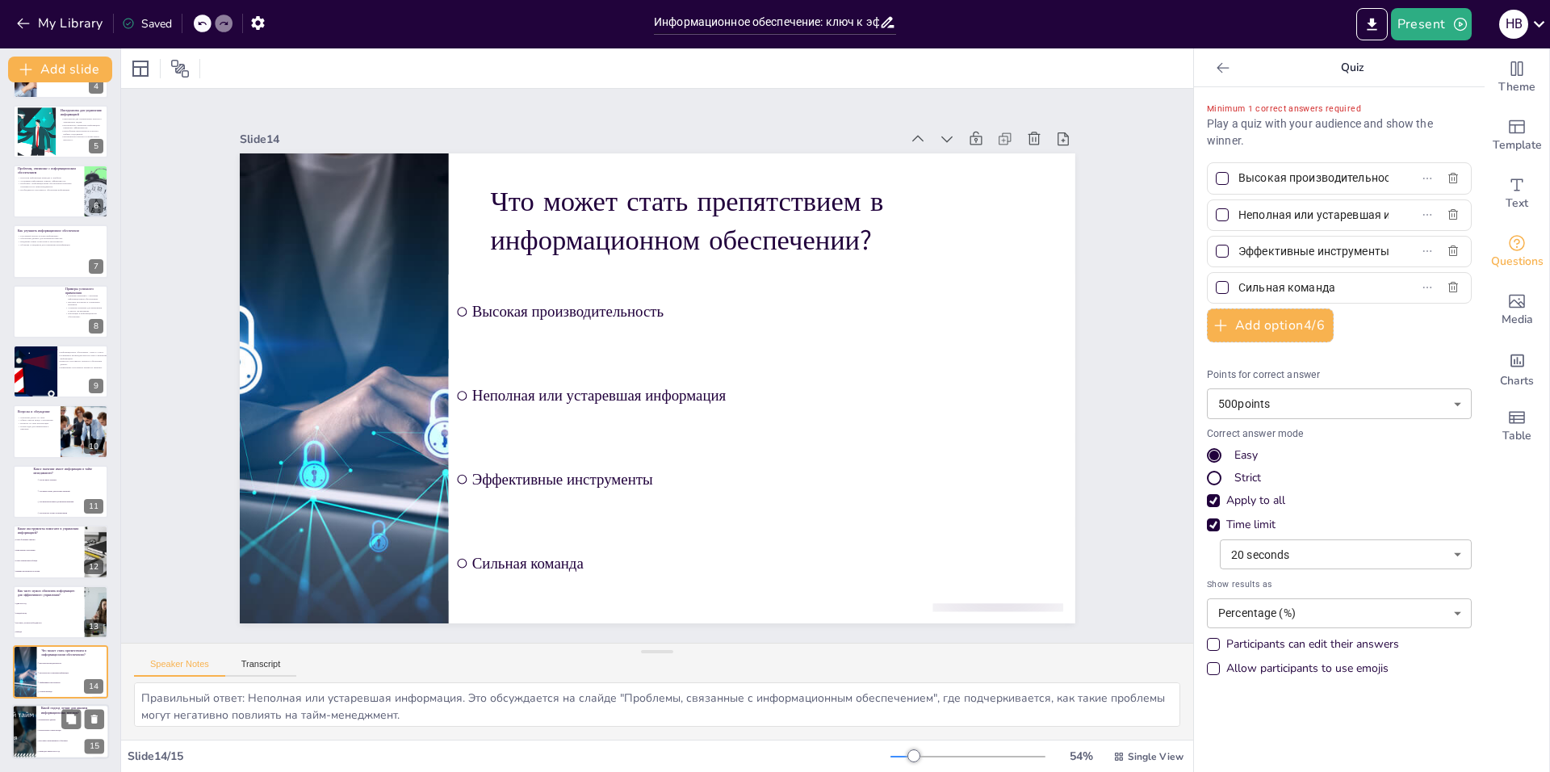
click at [39, 721] on li "Игнорировать данные" at bounding box center [72, 720] width 73 height 10
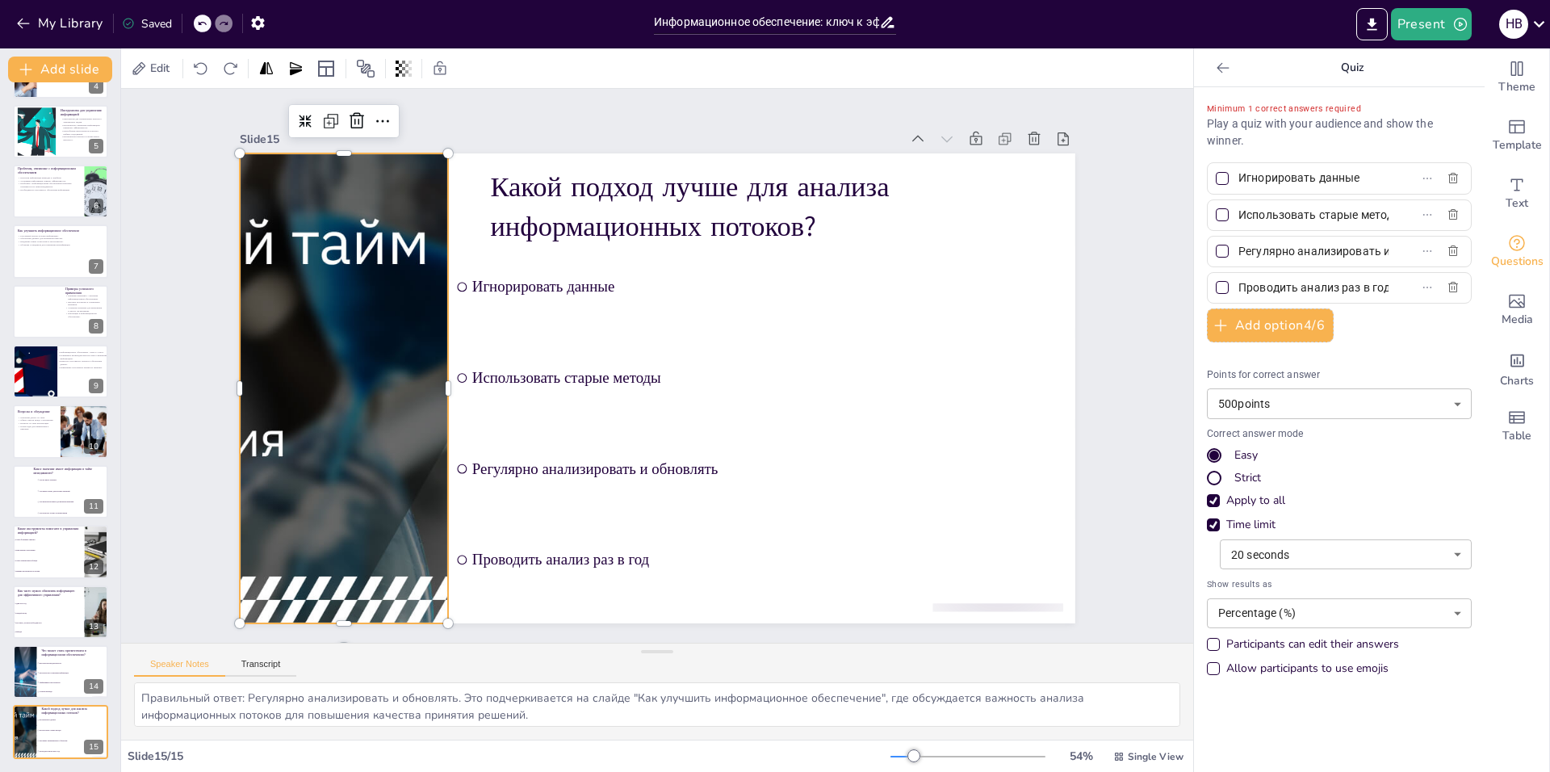
click at [287, 389] on div at bounding box center [346, 322] width 1290 height 713
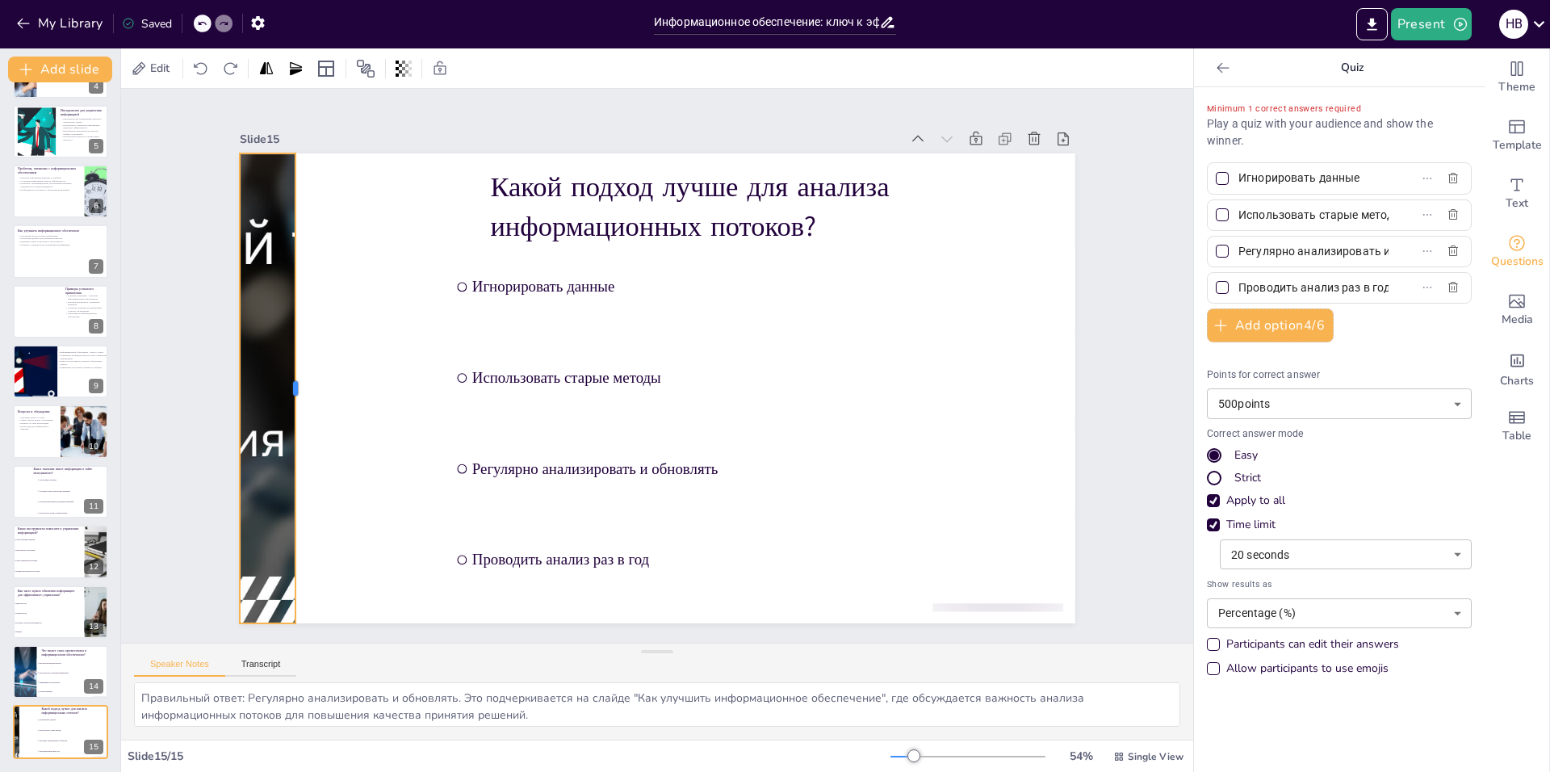
drag, startPoint x: 437, startPoint y: 383, endPoint x: 312, endPoint y: 410, distance: 127.3
click at [312, 410] on div at bounding box center [301, 351] width 62 height 468
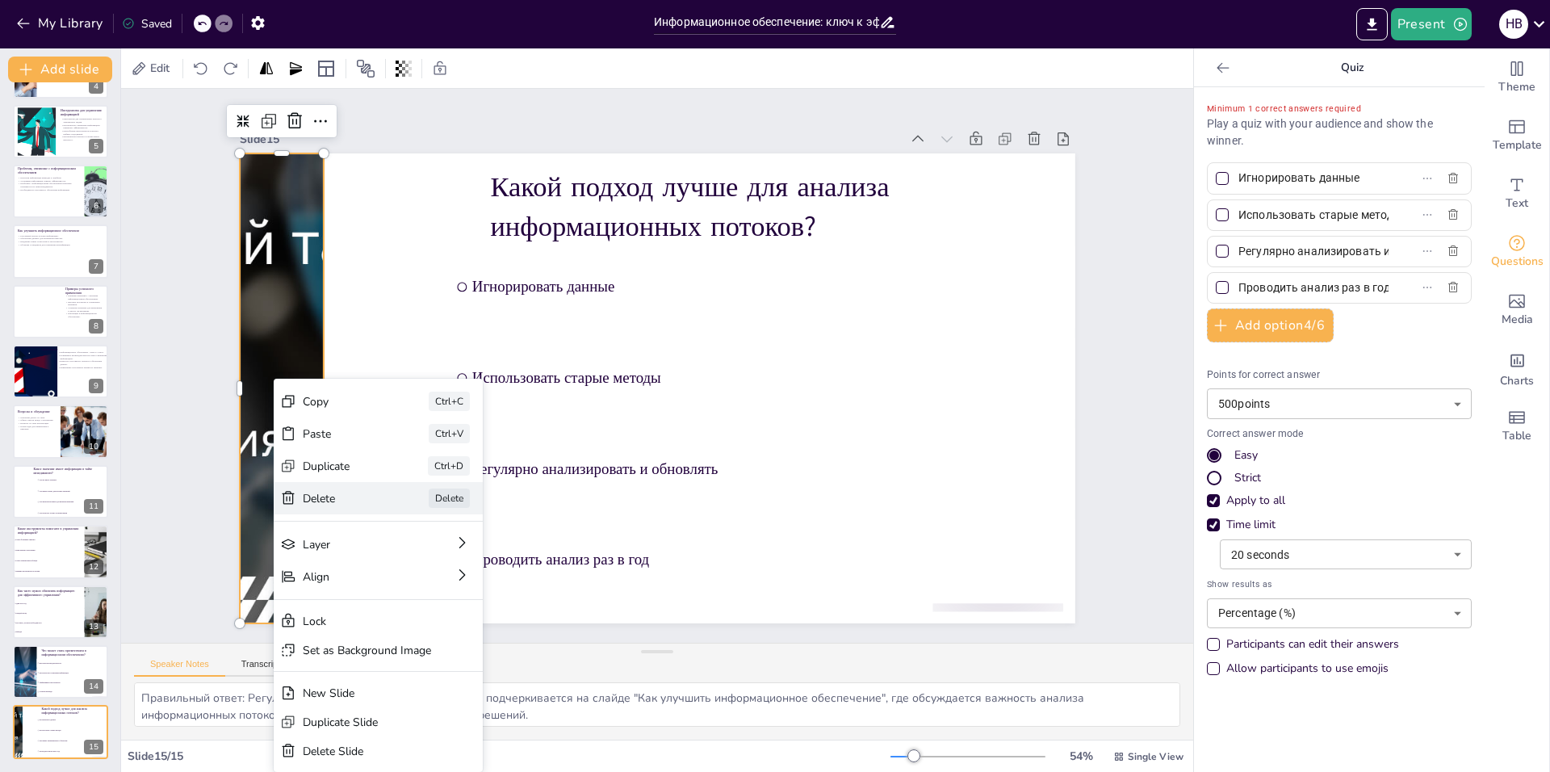
click at [351, 494] on div "Delete" at bounding box center [391, 489] width 80 height 47
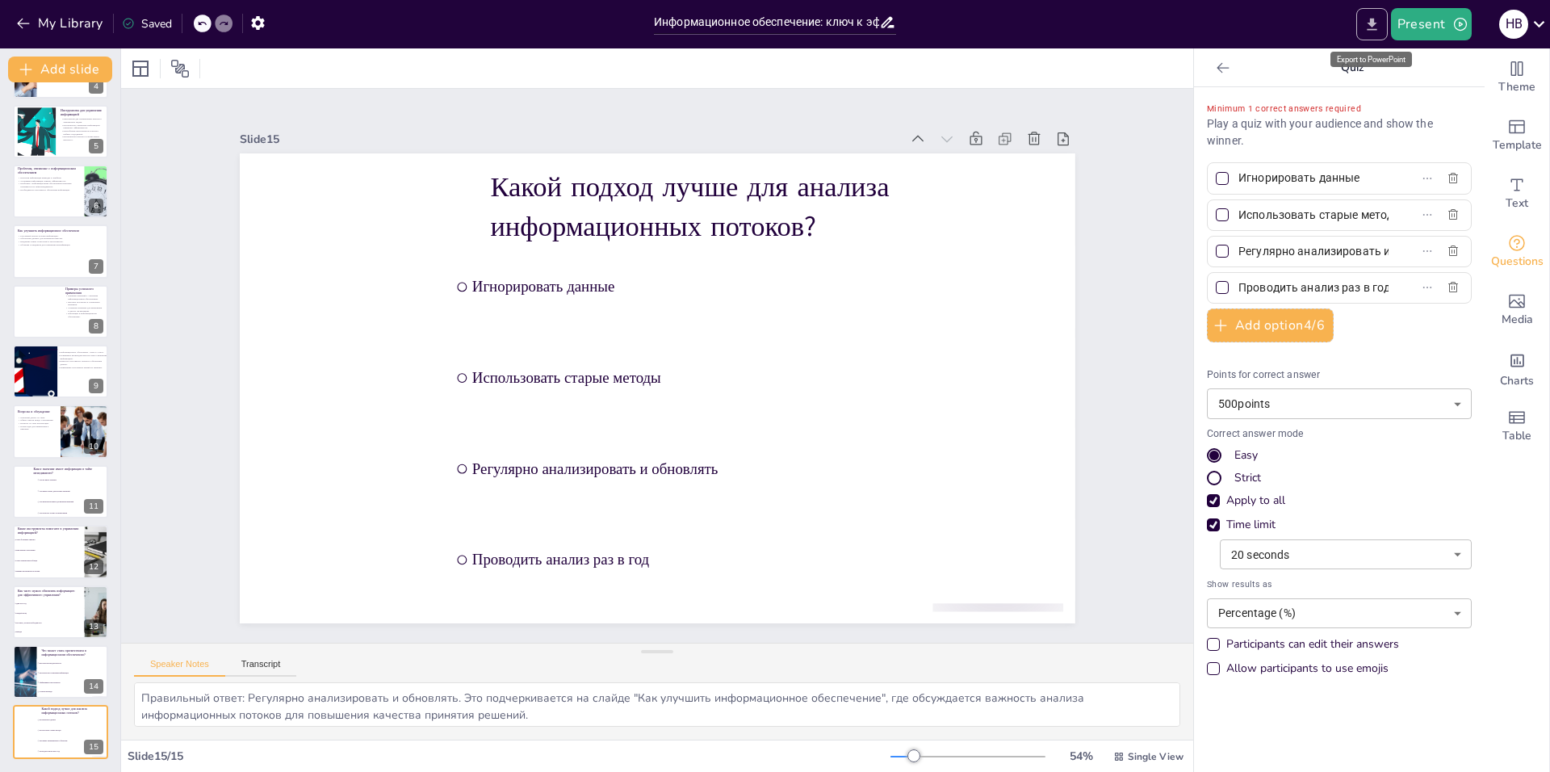
click at [1368, 36] on button "Export to PowerPoint" at bounding box center [1371, 24] width 31 height 32
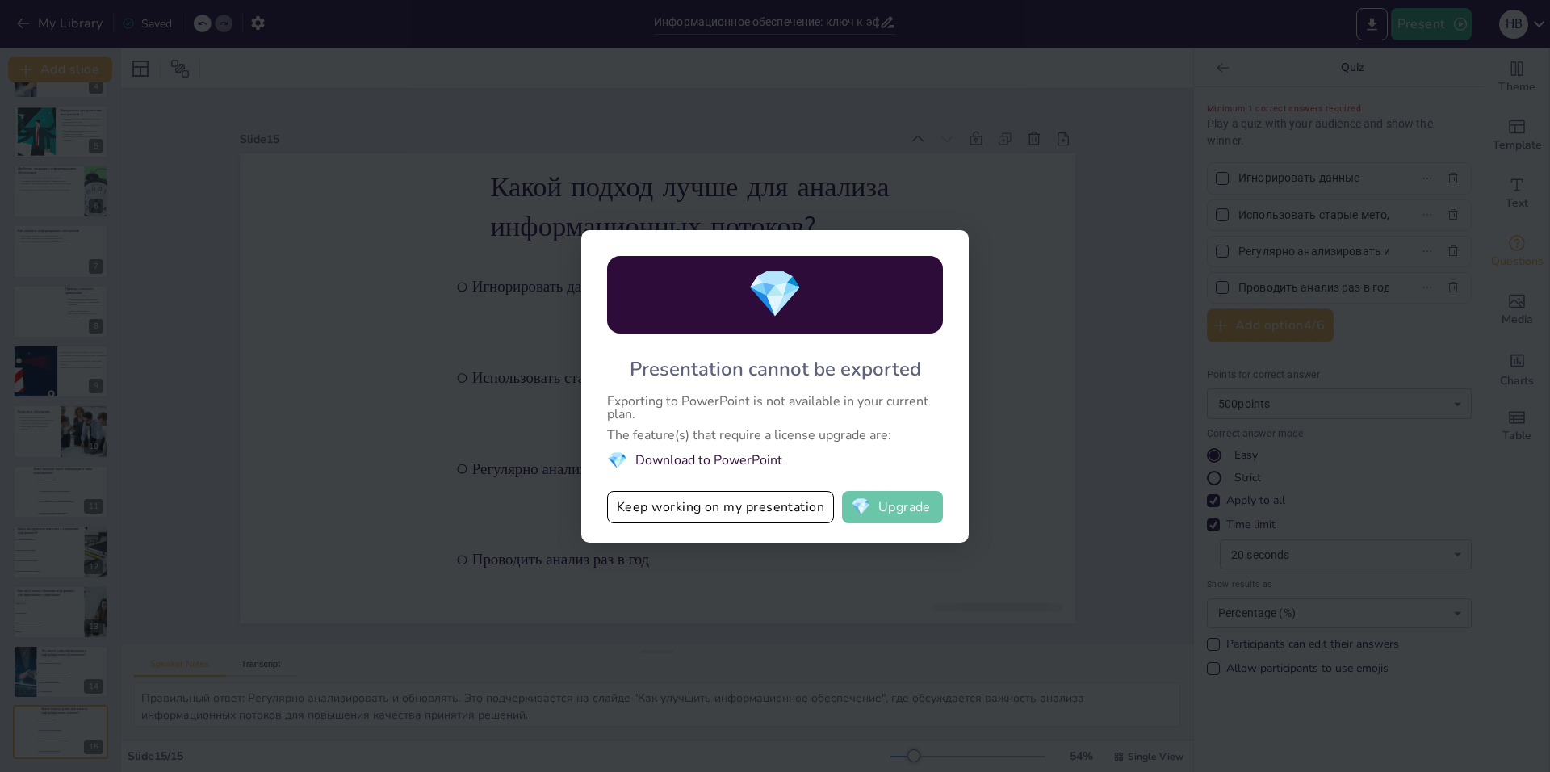
click at [885, 508] on button "💎 Upgrade" at bounding box center [892, 507] width 101 height 32
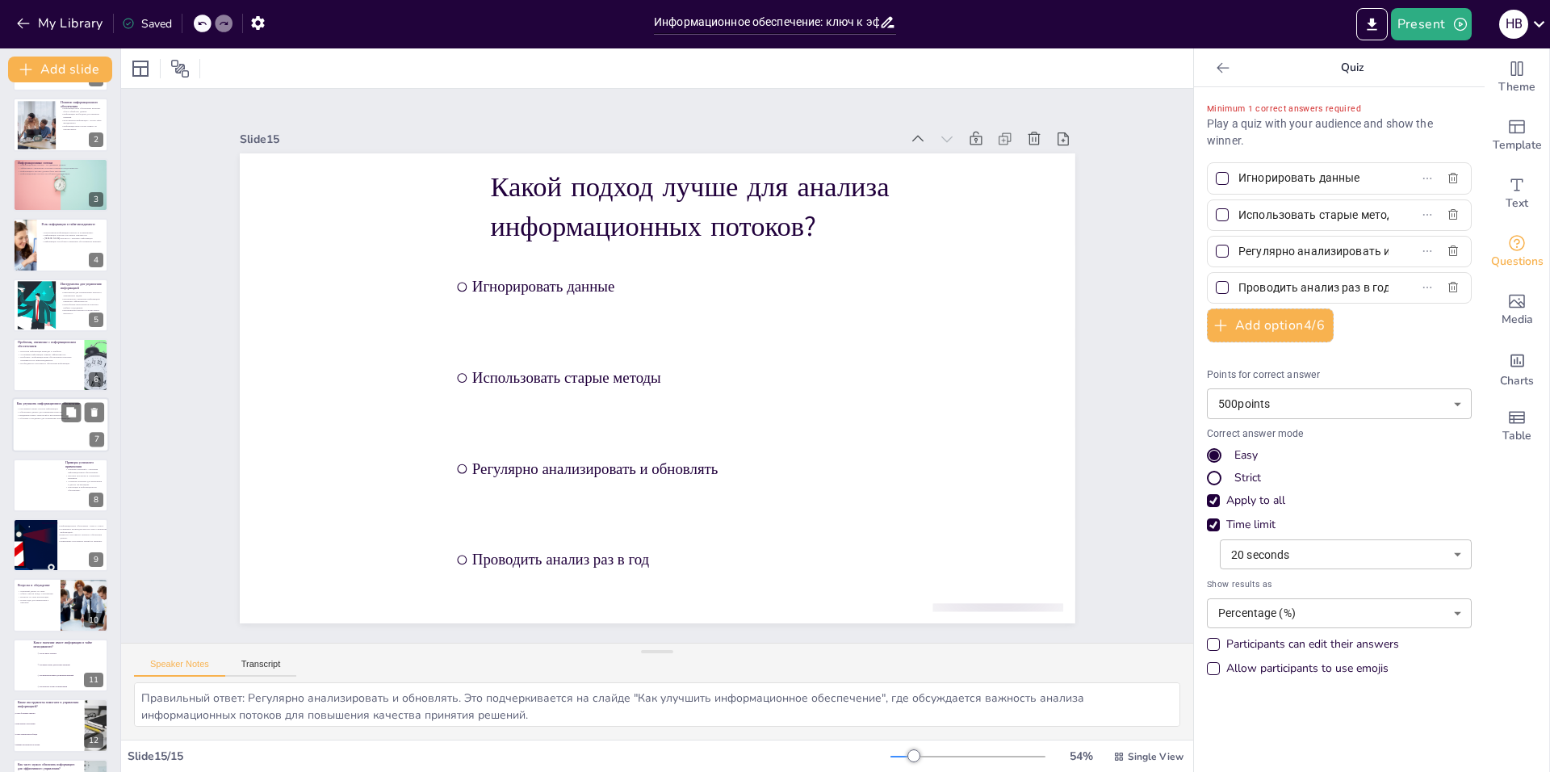
scroll to position [0, 0]
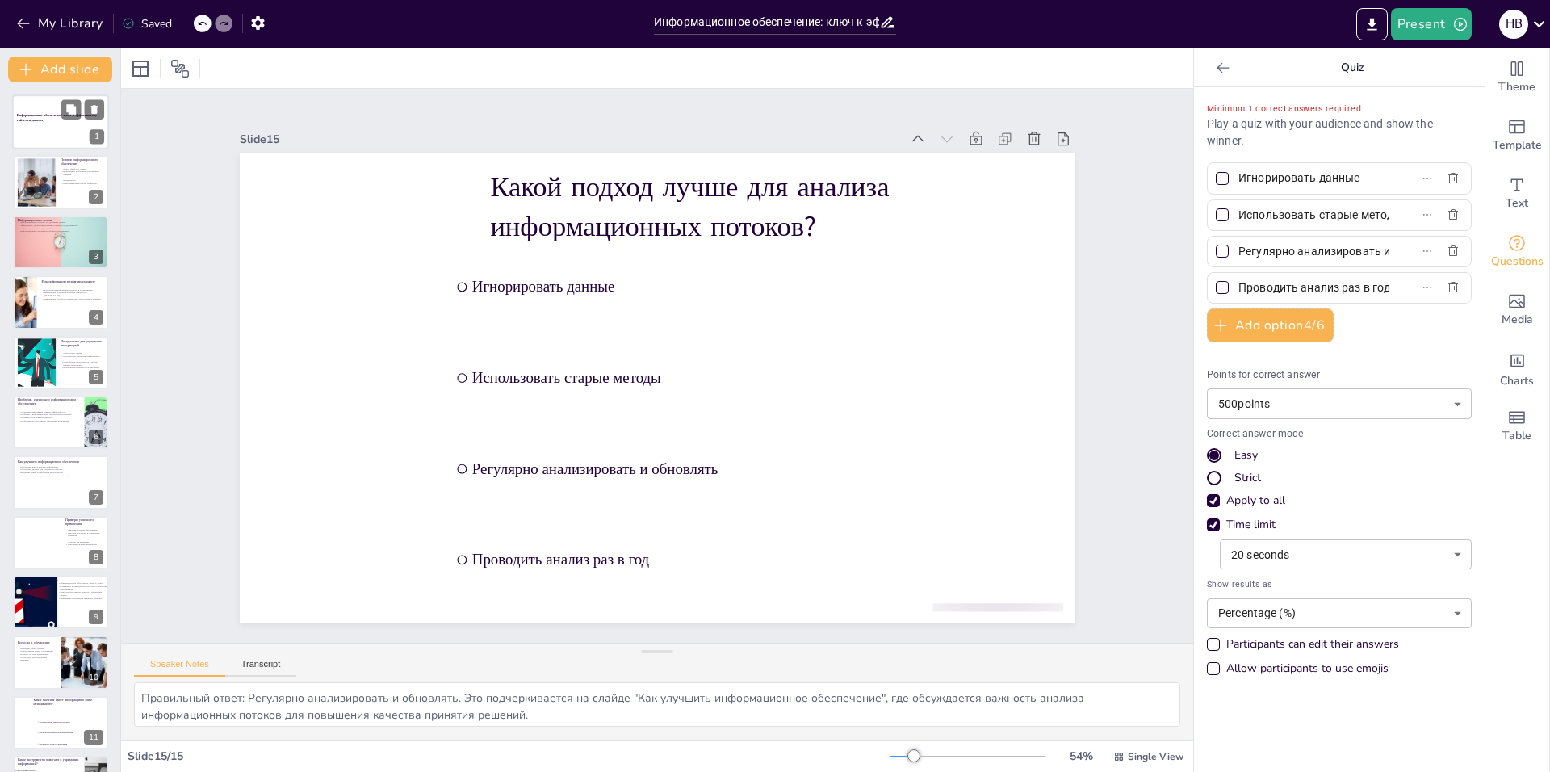
click at [82, 132] on div at bounding box center [60, 121] width 97 height 55
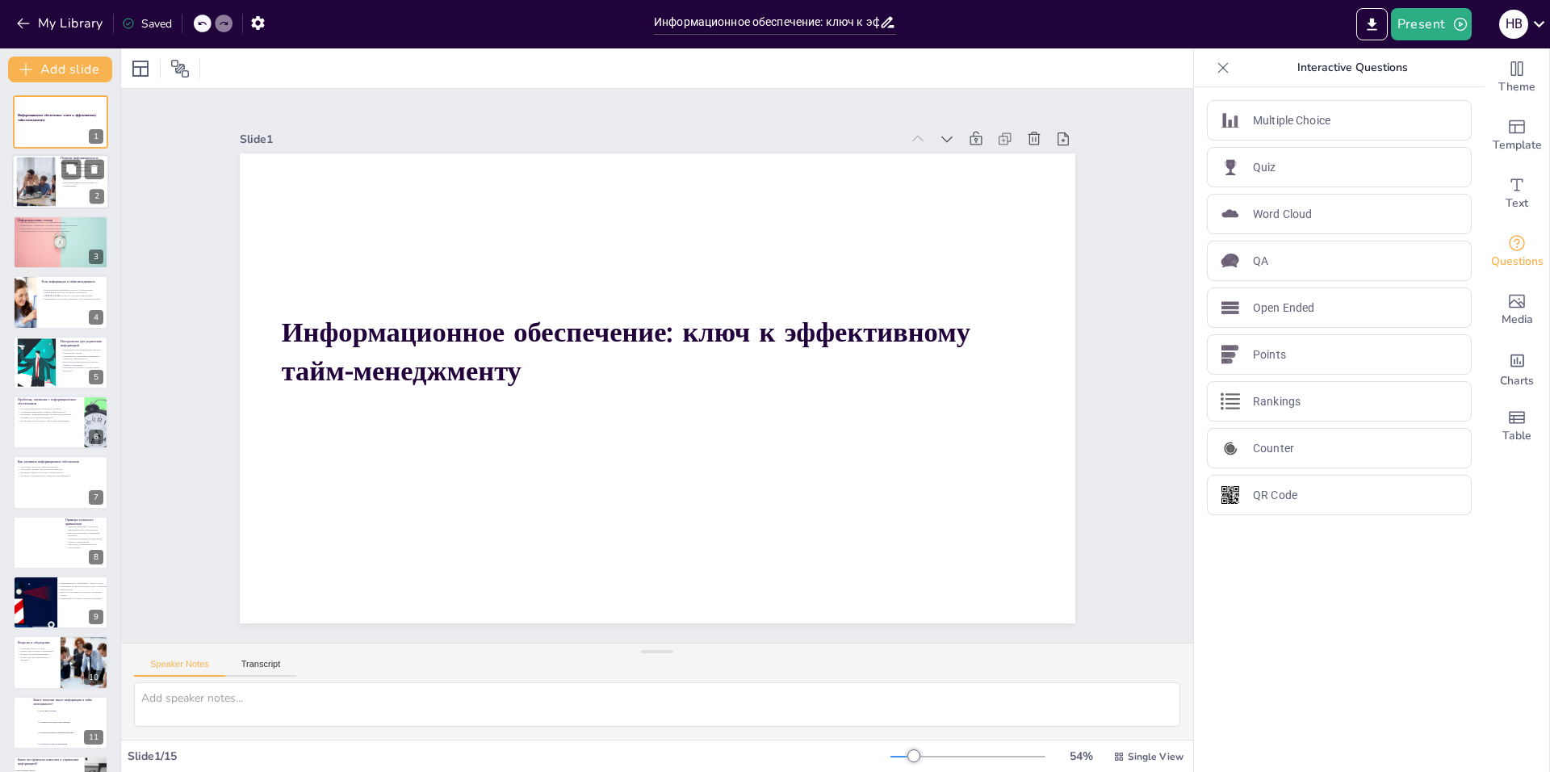
click at [52, 178] on div at bounding box center [35, 181] width 73 height 49
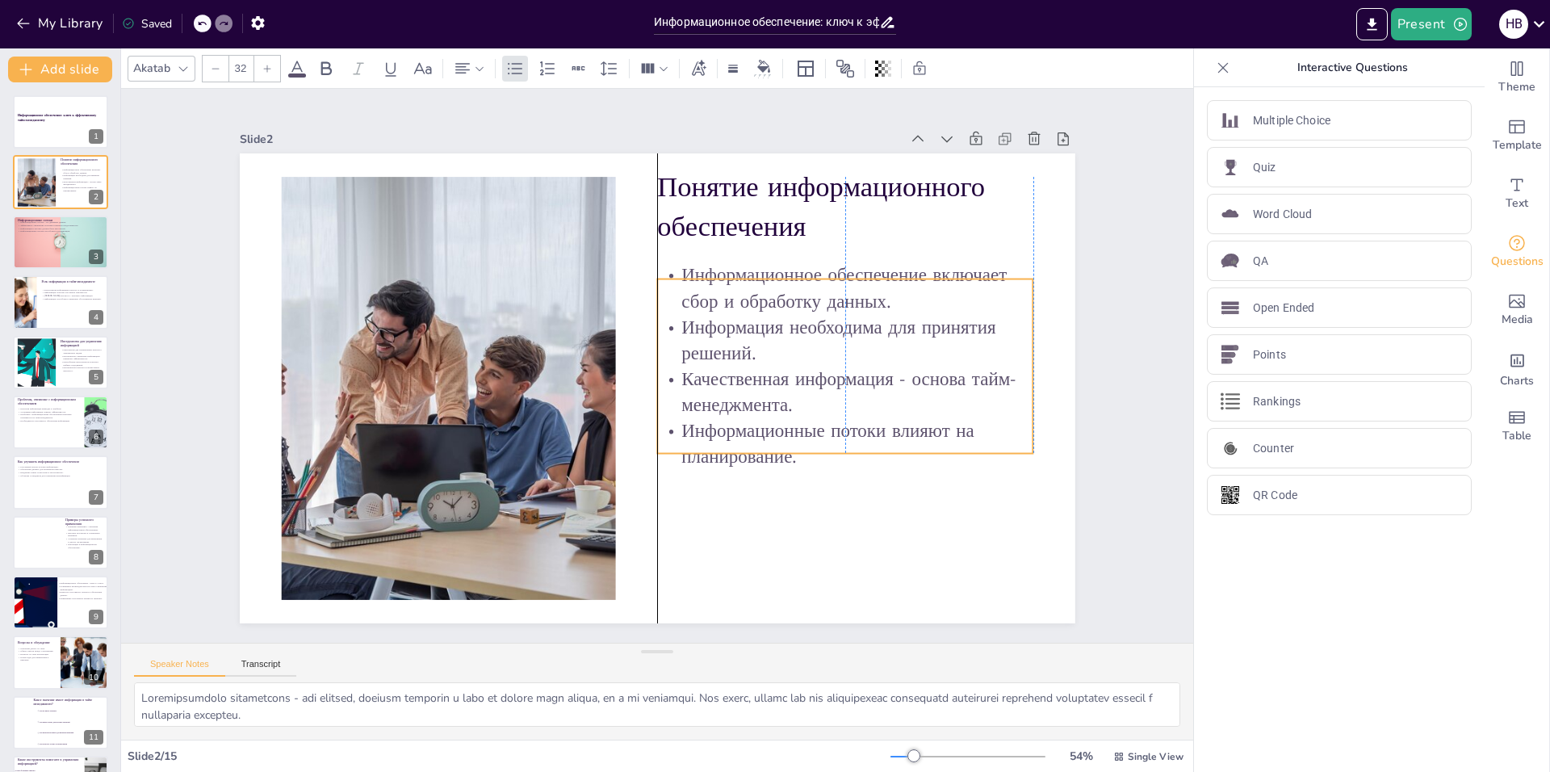
drag, startPoint x: 839, startPoint y: 316, endPoint x: 837, endPoint y: 351, distance: 35.6
click at [837, 351] on p "Информация необходима для принятия решений." at bounding box center [844, 398] width 374 height 165
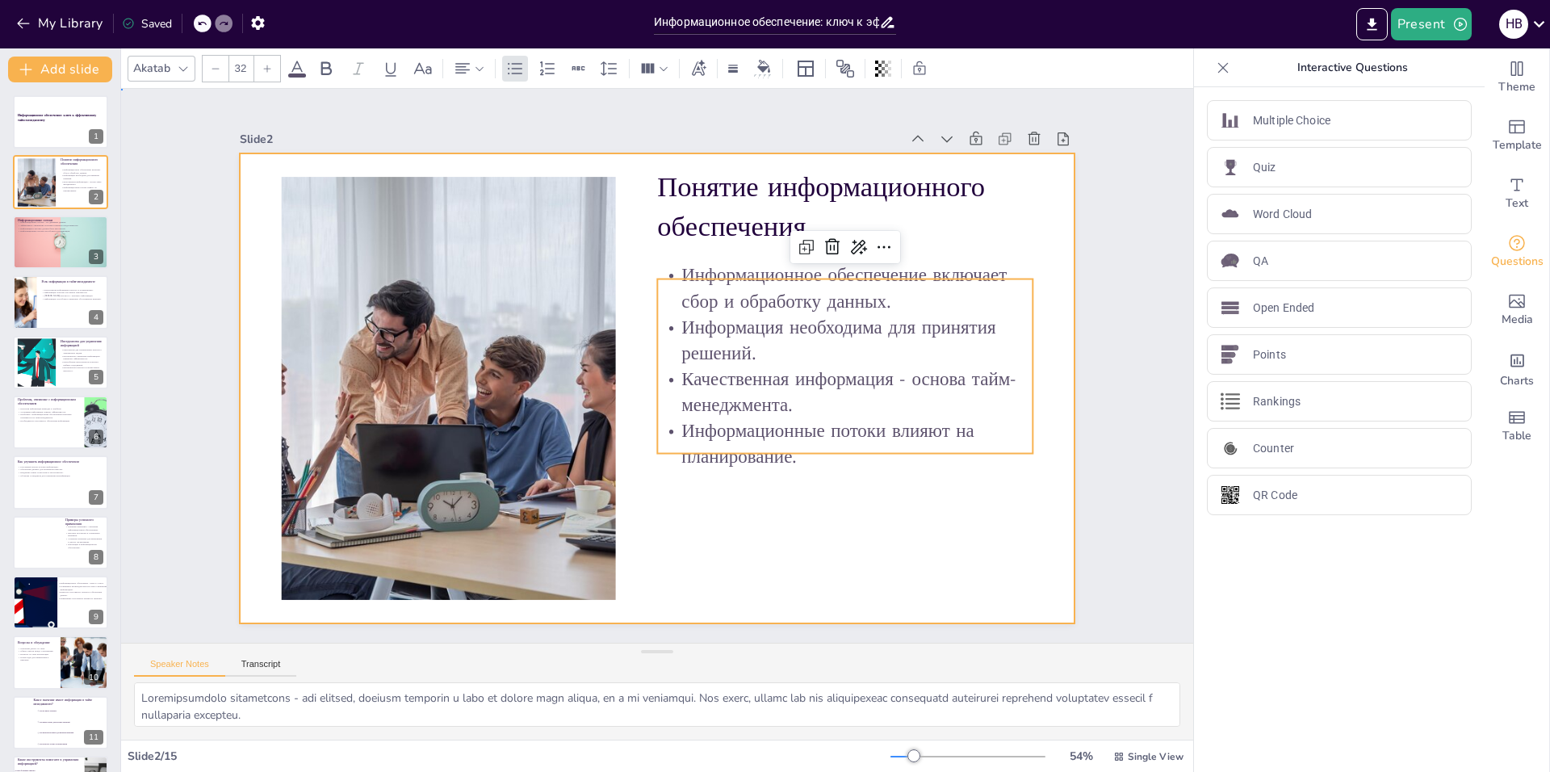
click at [897, 543] on div at bounding box center [655, 388] width 880 height 555
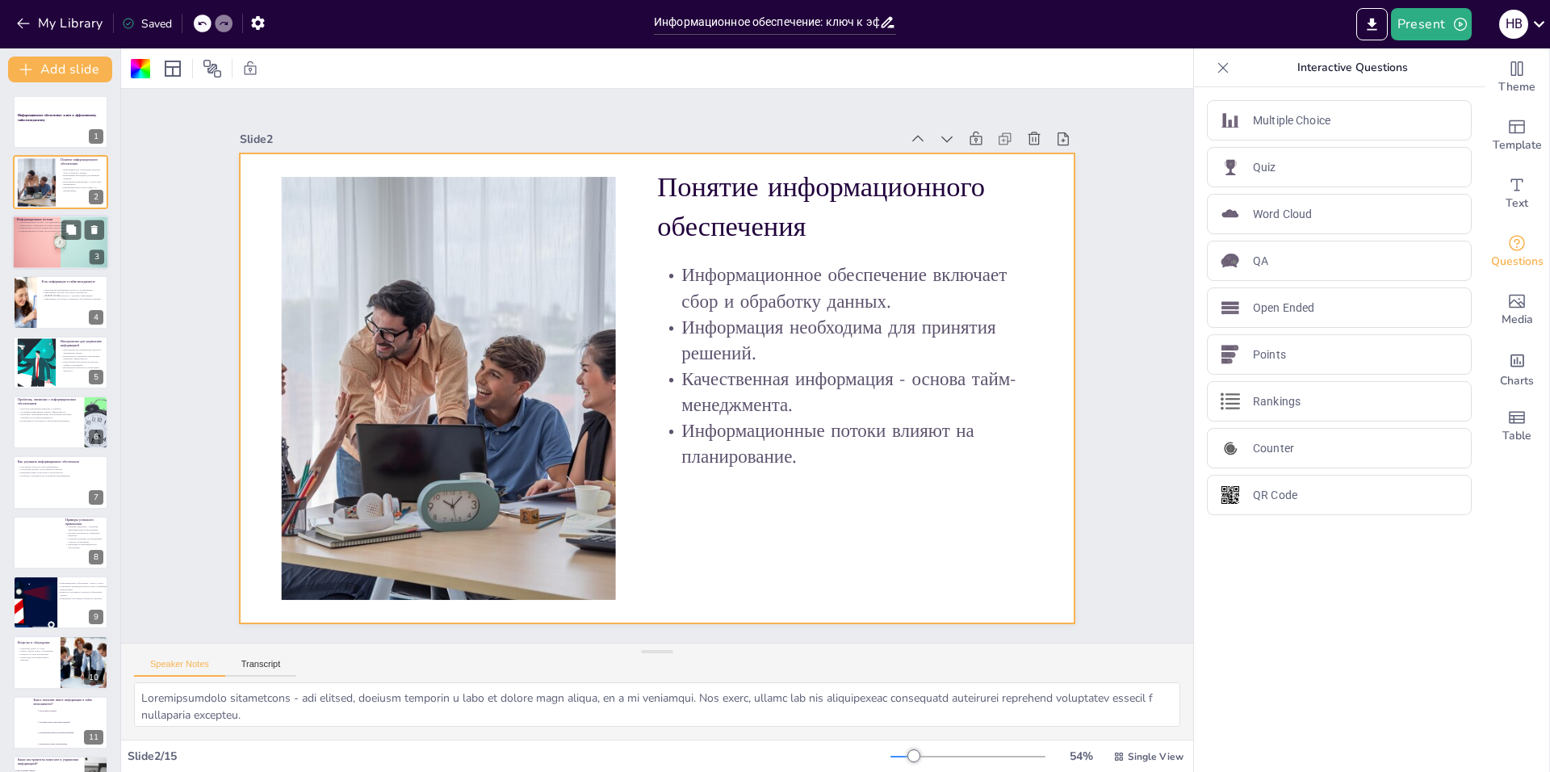
click at [31, 249] on div at bounding box center [60, 242] width 97 height 65
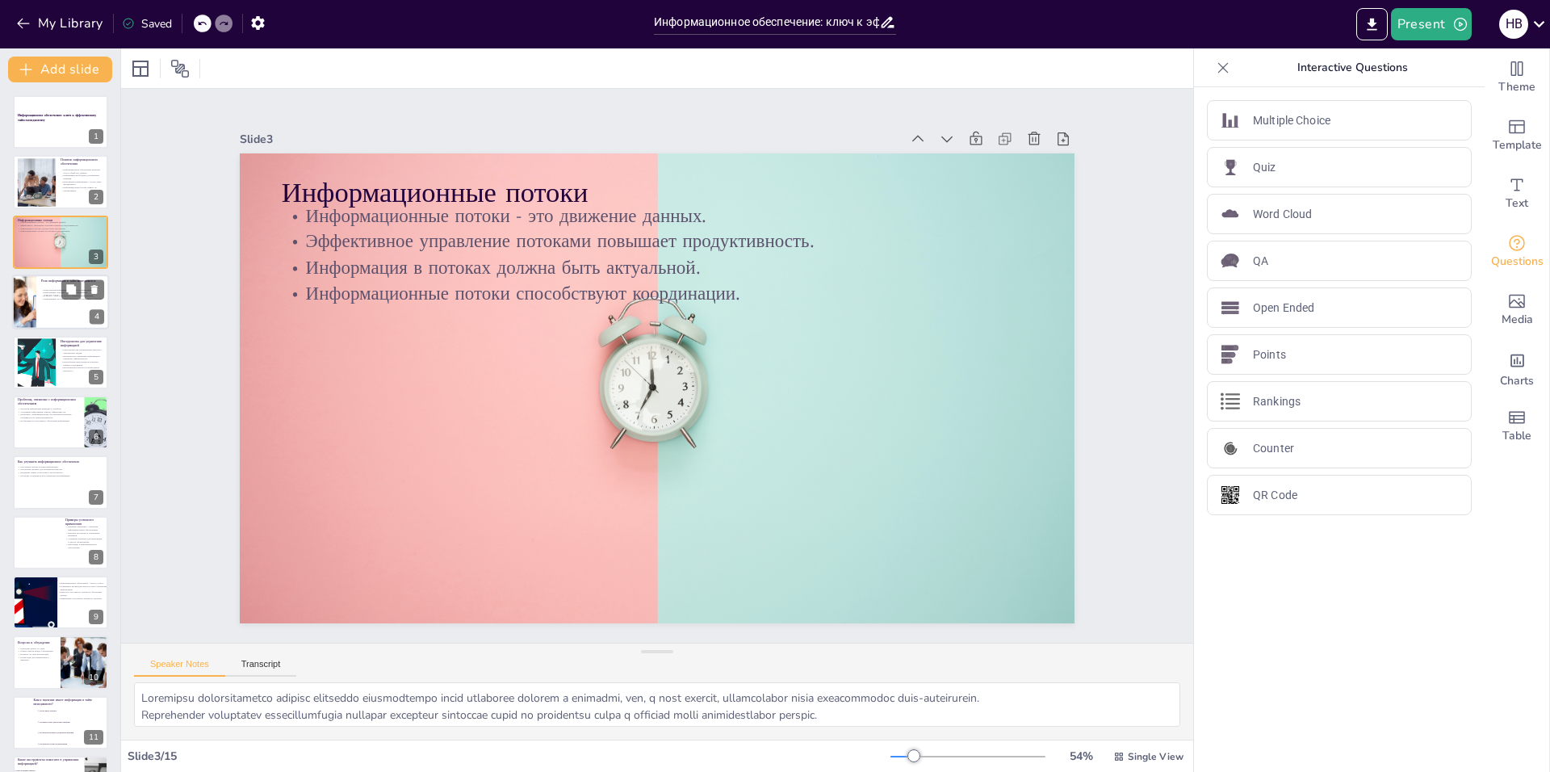
click at [36, 302] on div at bounding box center [60, 301] width 97 height 55
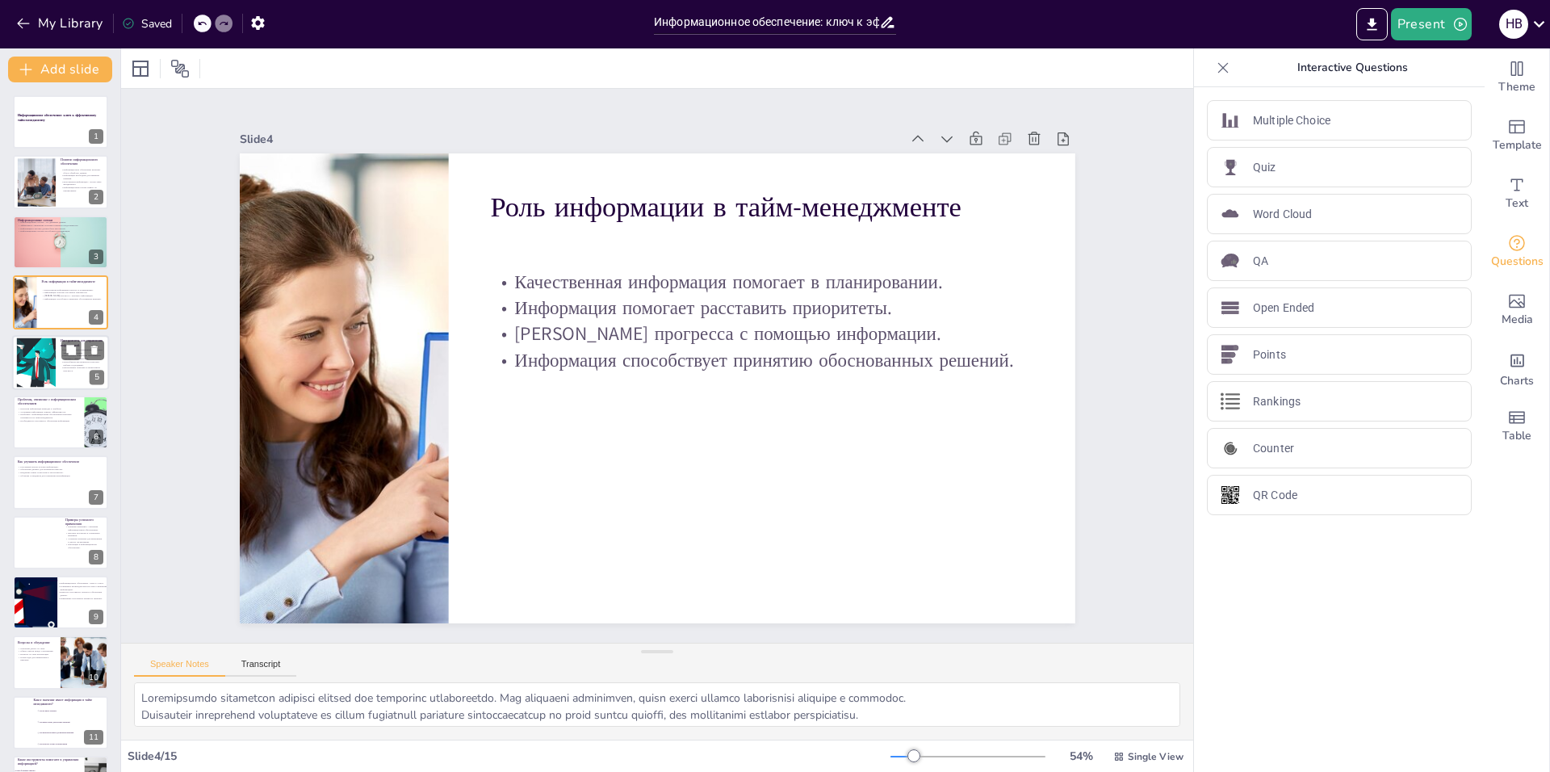
click at [31, 375] on div at bounding box center [36, 361] width 90 height 49
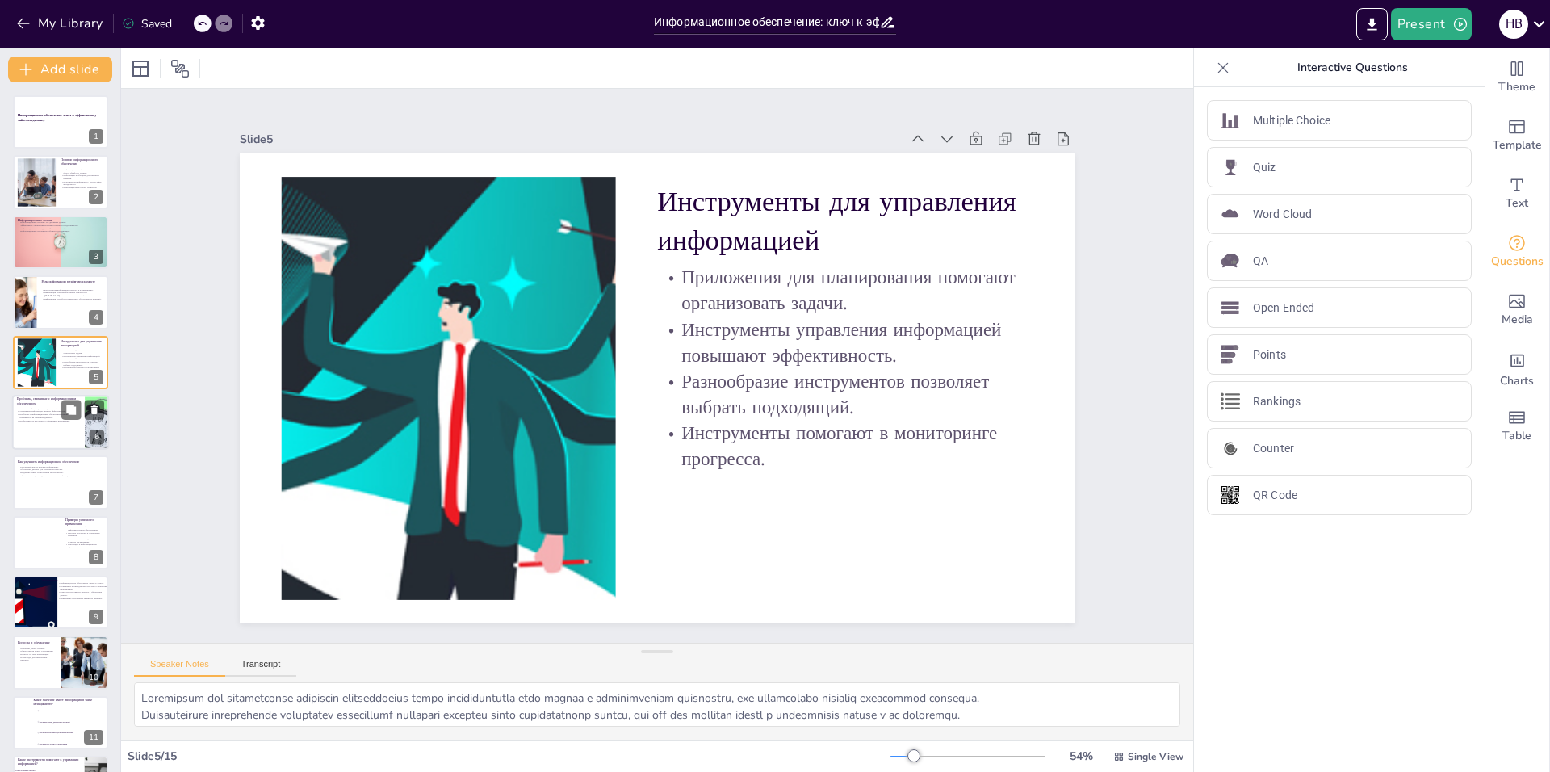
click at [45, 424] on div at bounding box center [60, 422] width 97 height 55
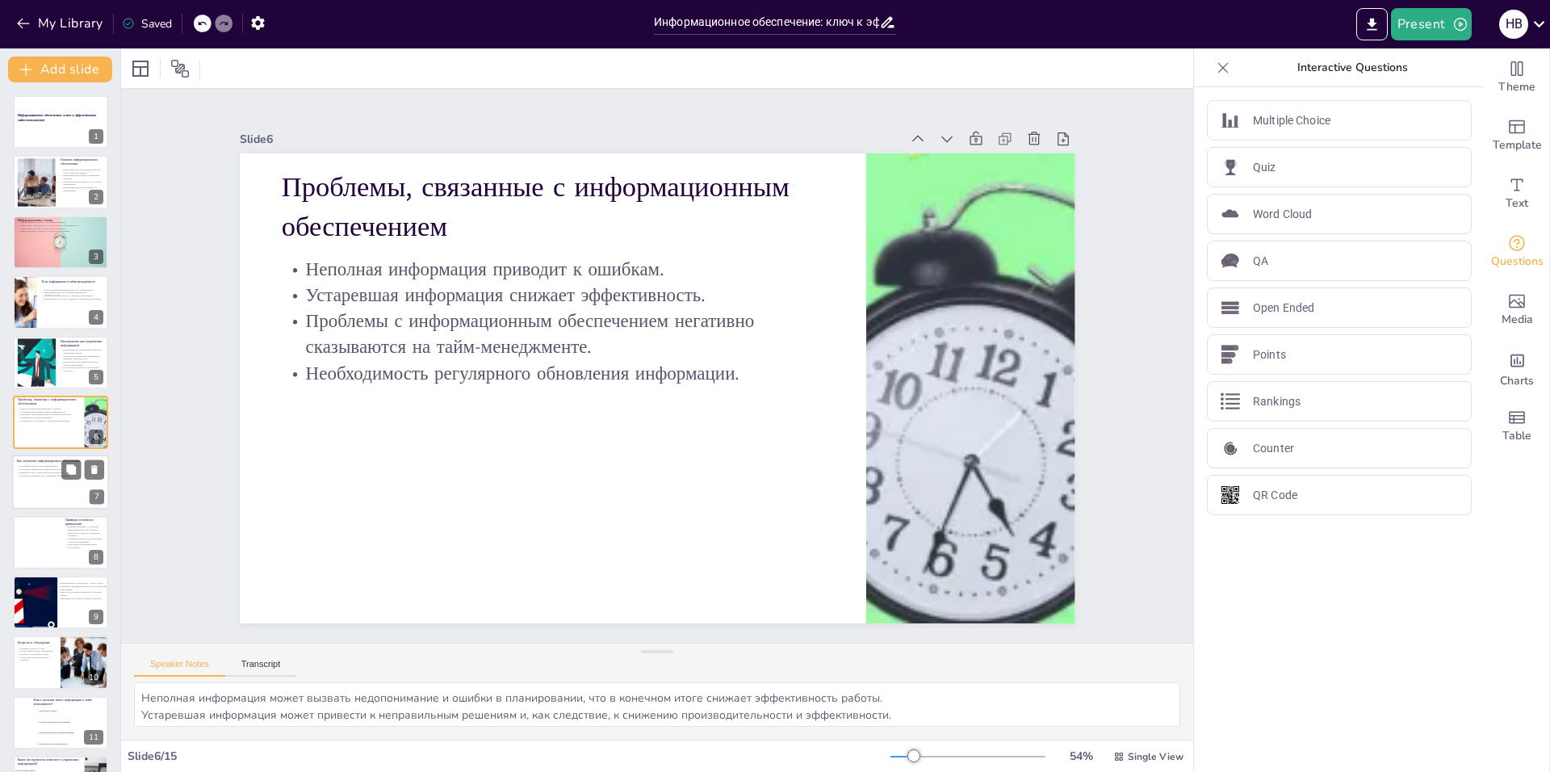
click at [37, 480] on div at bounding box center [60, 482] width 97 height 55
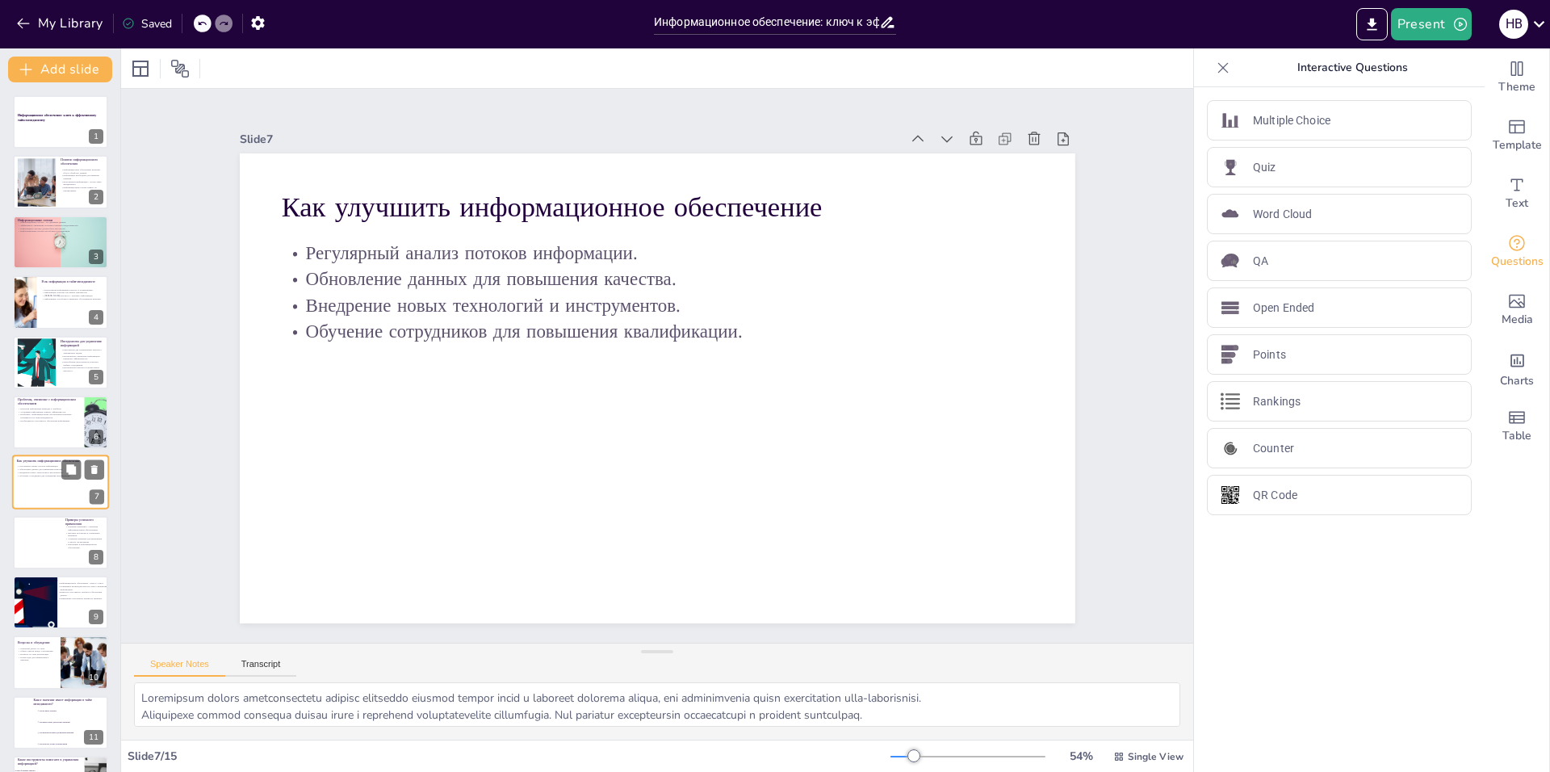
scroll to position [55, 0]
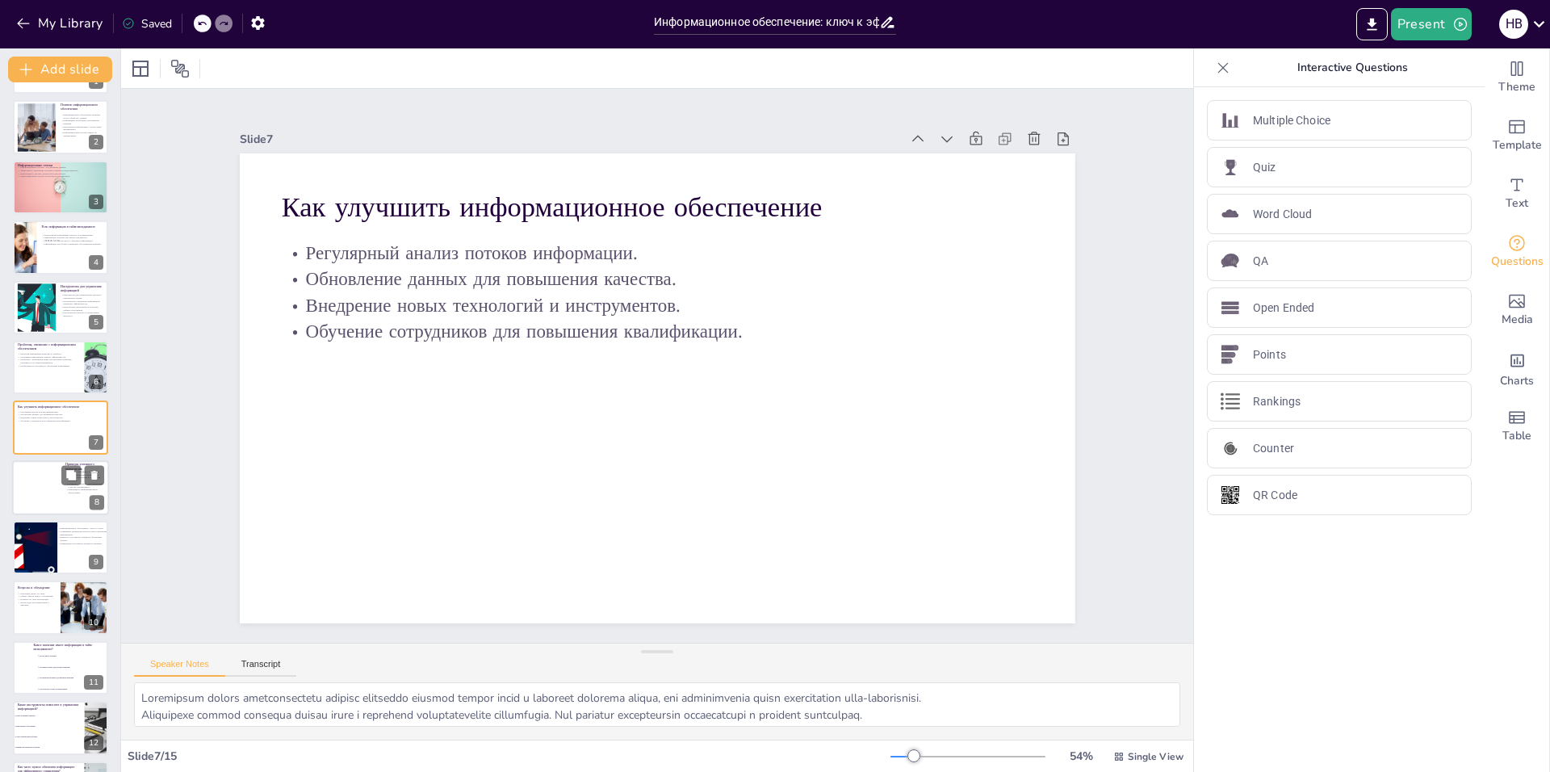
click at [36, 492] on div at bounding box center [60, 487] width 97 height 55
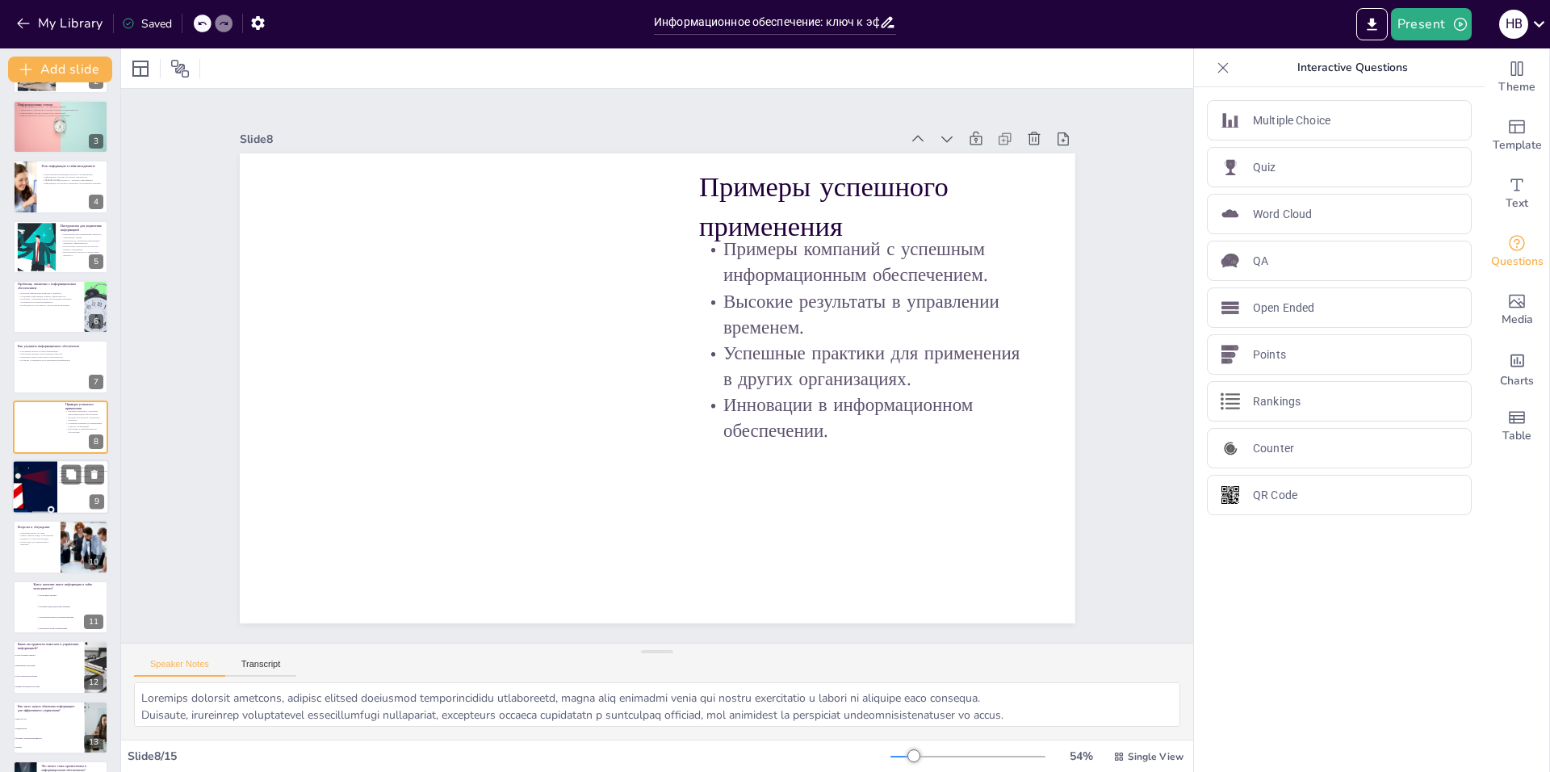
click at [23, 492] on div at bounding box center [28, 495] width 199 height 75
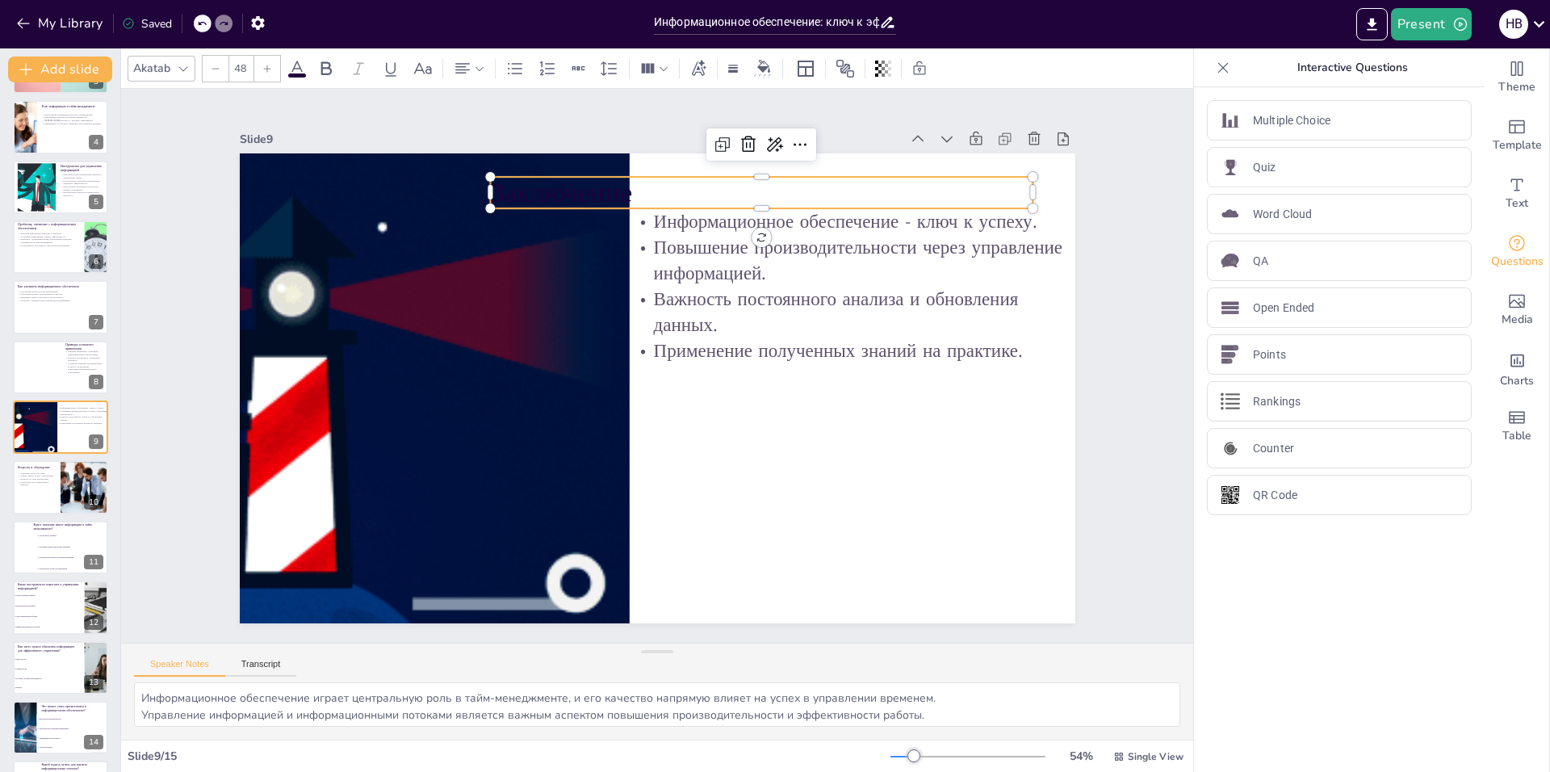
click at [655, 181] on p "Заключение" at bounding box center [833, 267] width 489 height 305
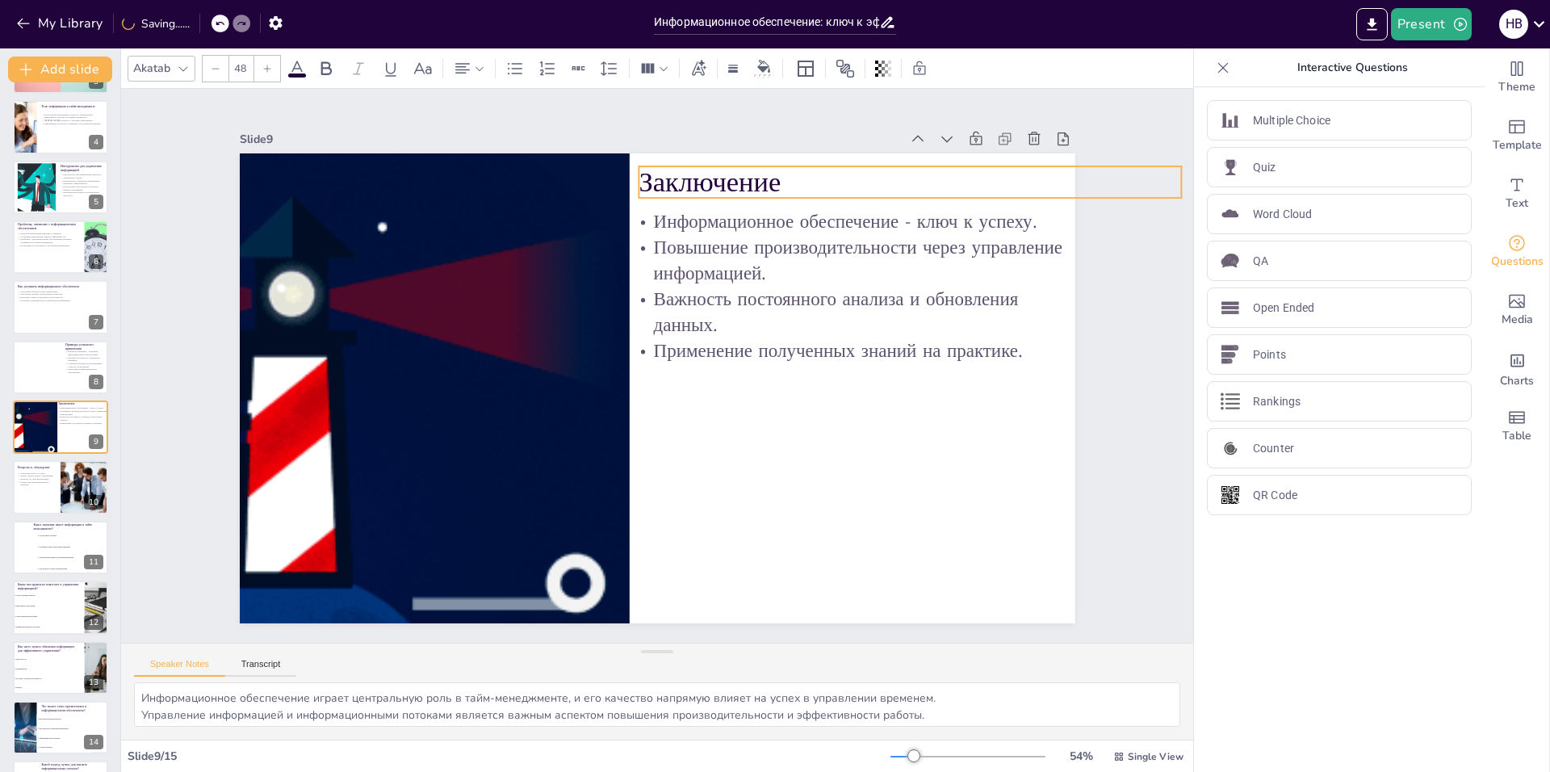
drag, startPoint x: 711, startPoint y: 195, endPoint x: 809, endPoint y: 173, distance: 100.1
click at [809, 173] on p "Заключение" at bounding box center [954, 269] width 529 height 205
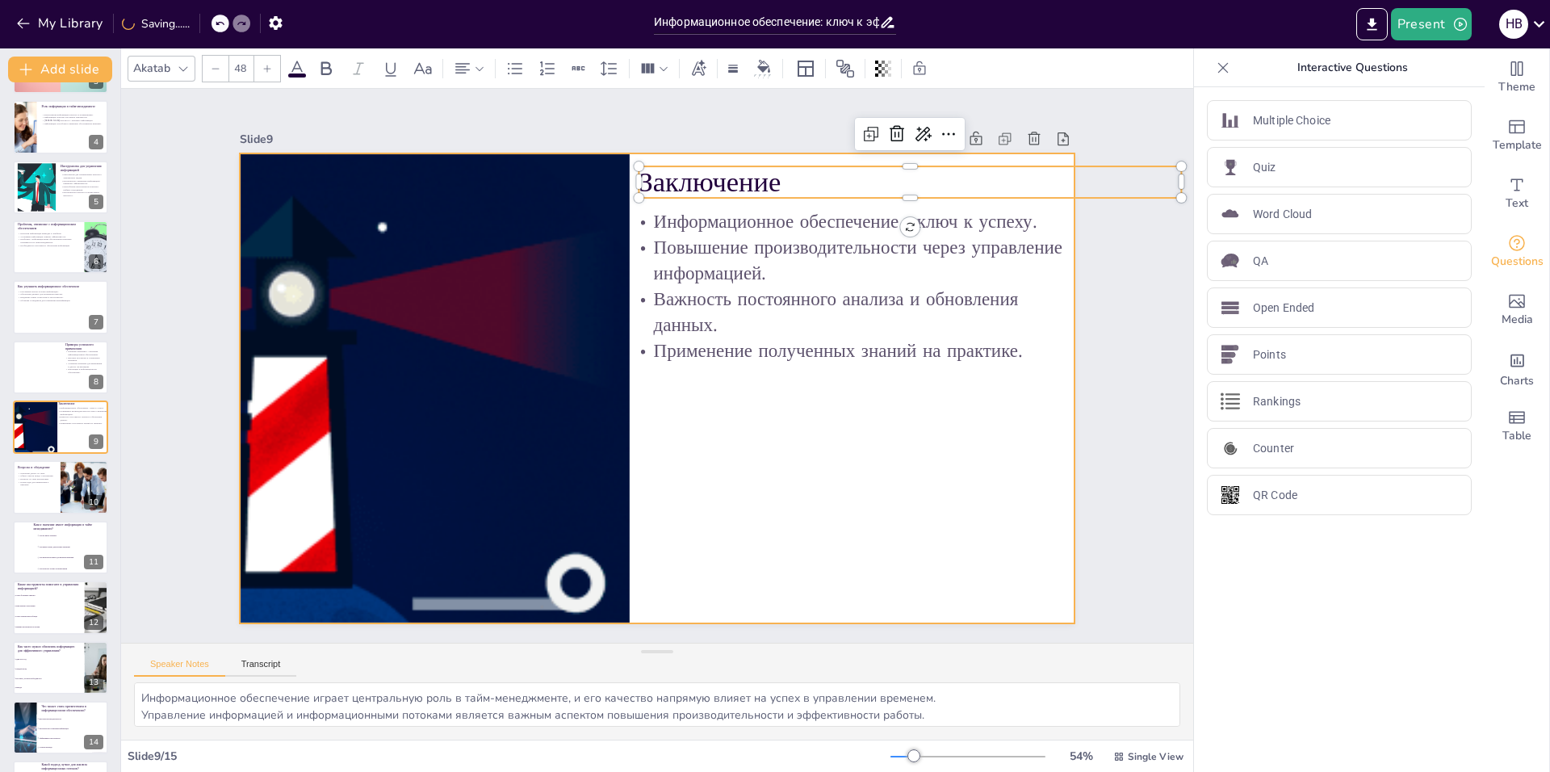
click at [804, 481] on div at bounding box center [652, 388] width 915 height 634
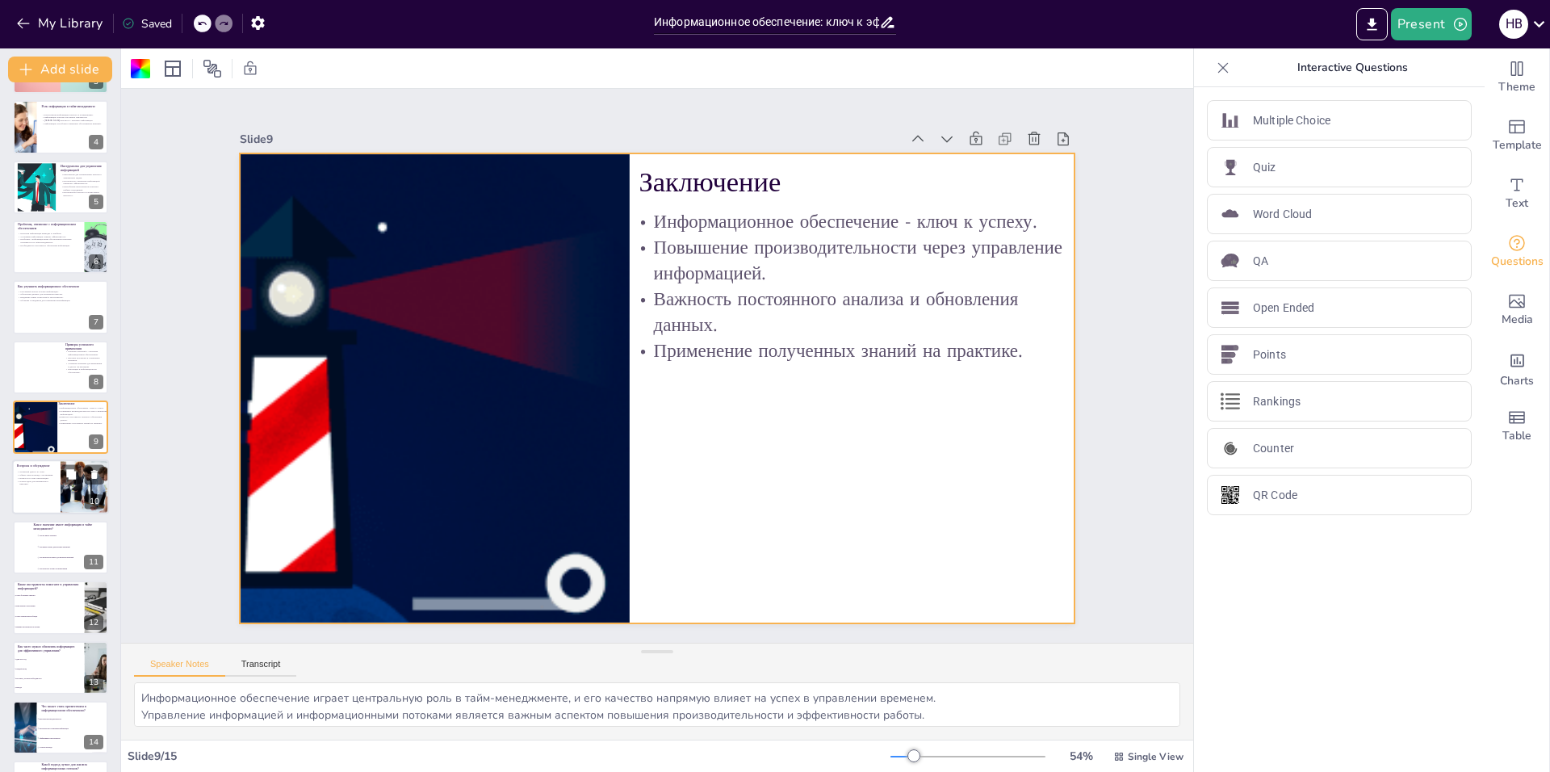
drag, startPoint x: 13, startPoint y: 494, endPoint x: 43, endPoint y: 486, distance: 30.9
click at [43, 486] on div "Вопросы и обсуждение Открытый диалог по теме. Обмен опытом между участниками. В…" at bounding box center [60, 487] width 97 height 55
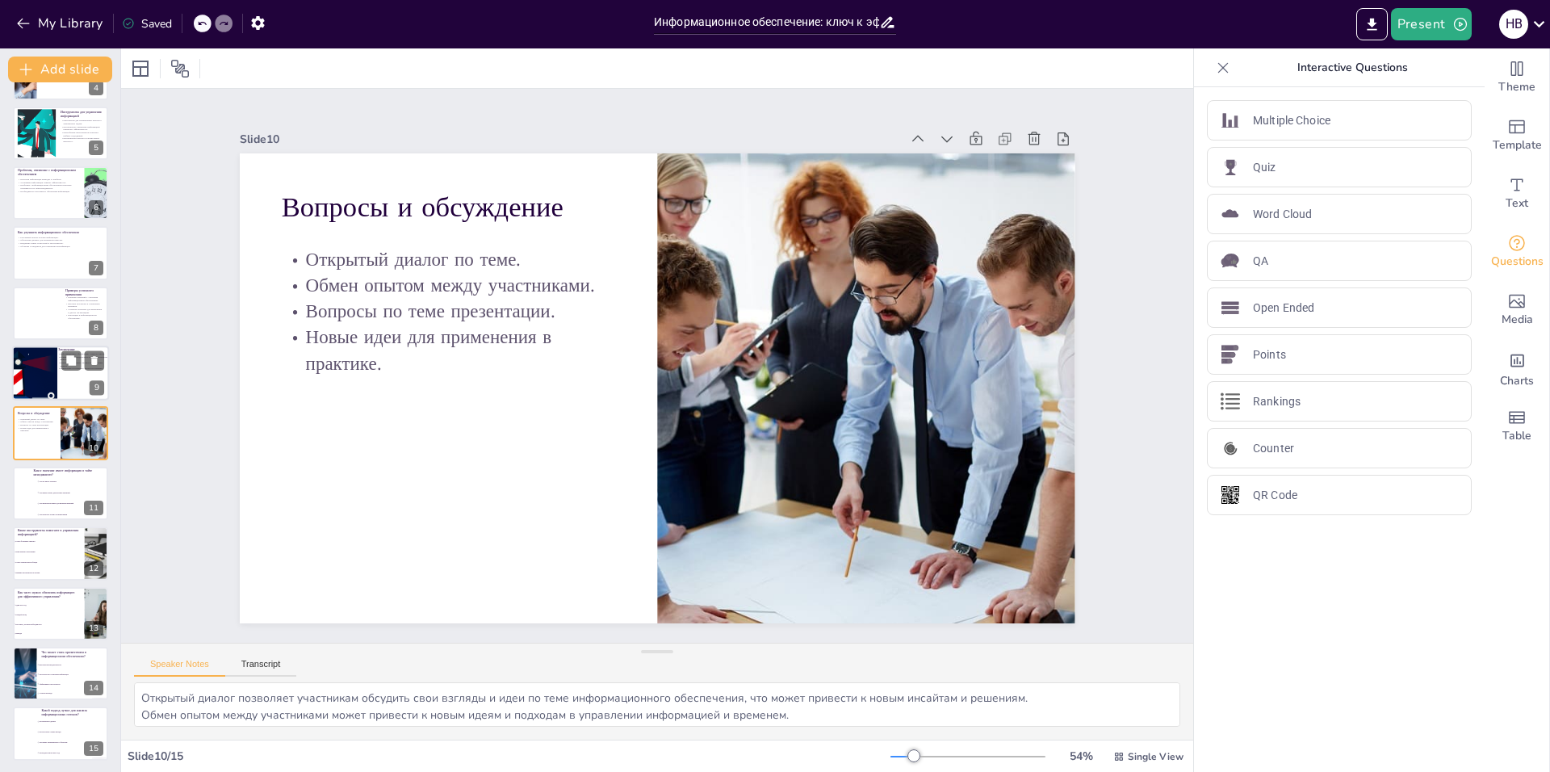
click at [52, 370] on div at bounding box center [28, 381] width 199 height 75
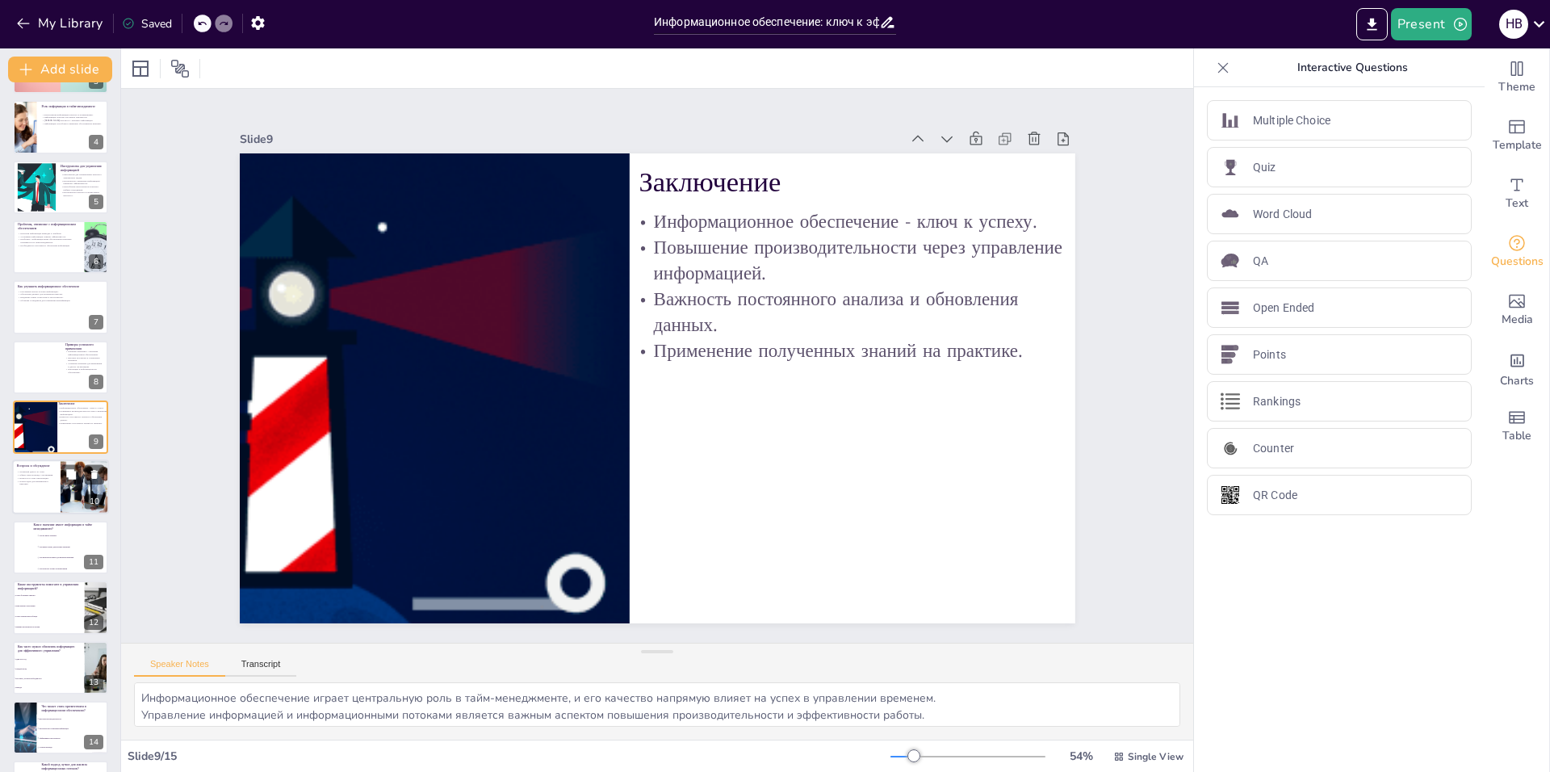
click at [44, 492] on div at bounding box center [60, 487] width 97 height 55
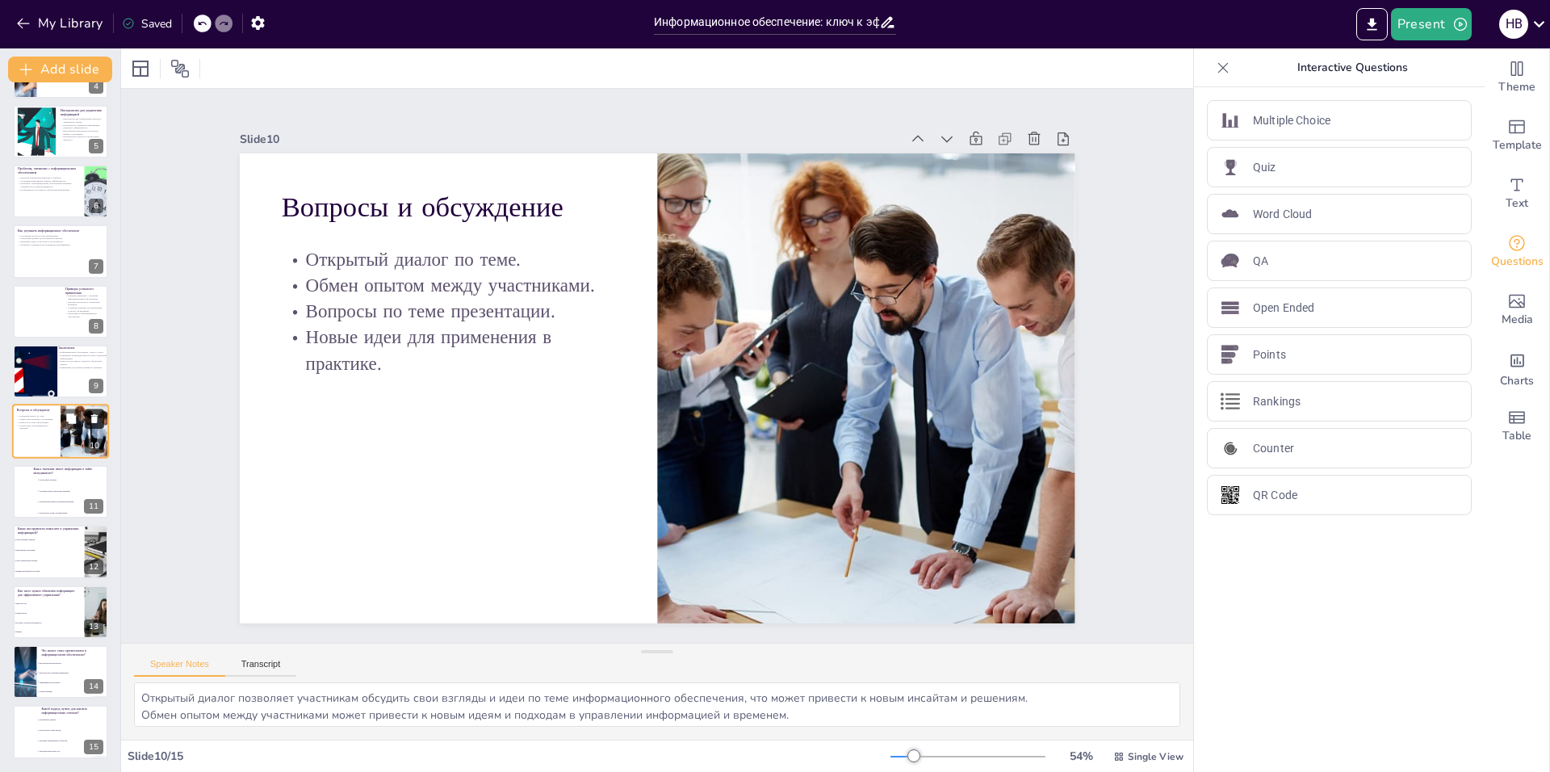
click at [90, 416] on icon at bounding box center [94, 418] width 11 height 11
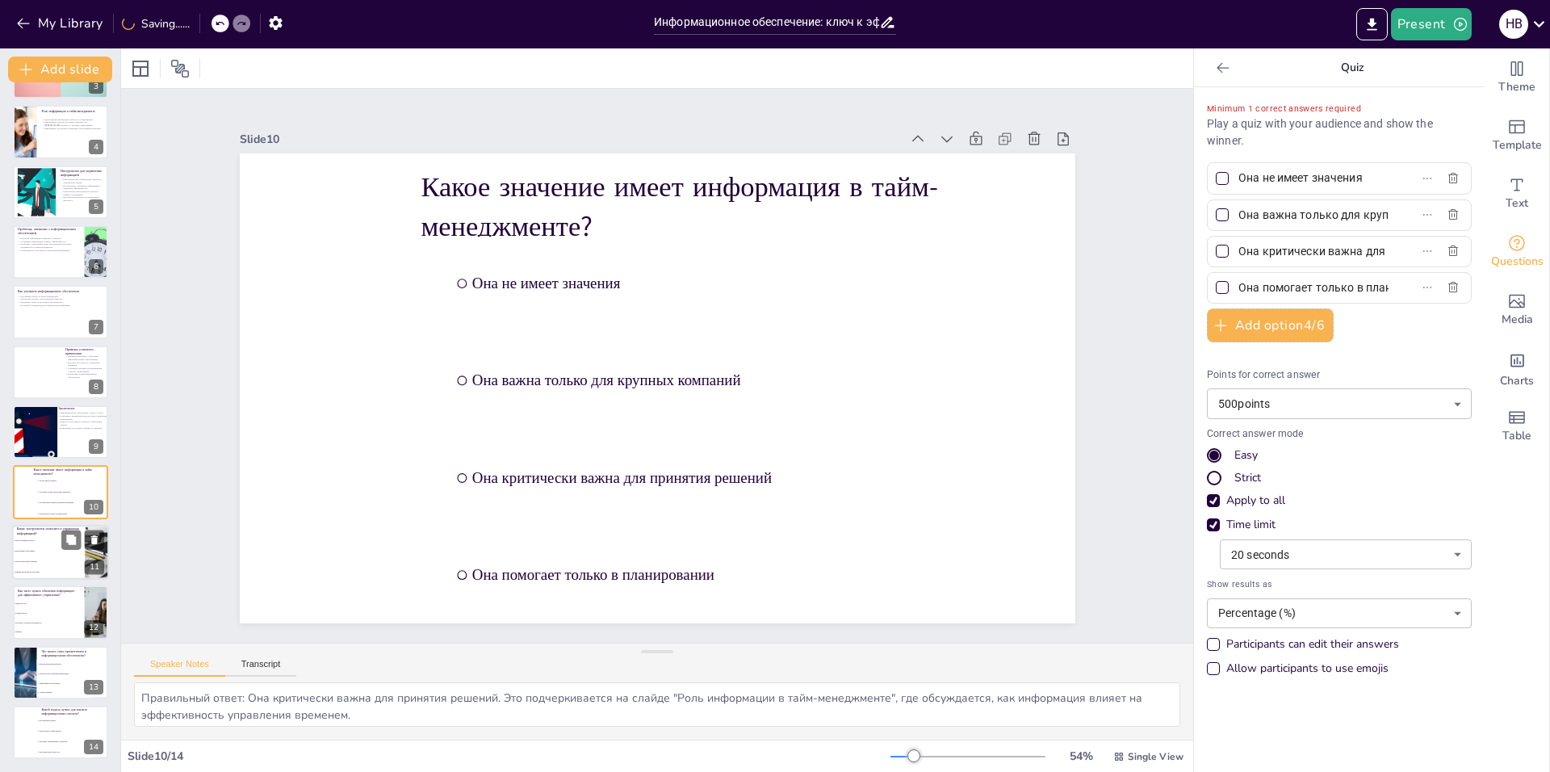
click at [30, 557] on li "Только электронные таблицы" at bounding box center [48, 561] width 73 height 10
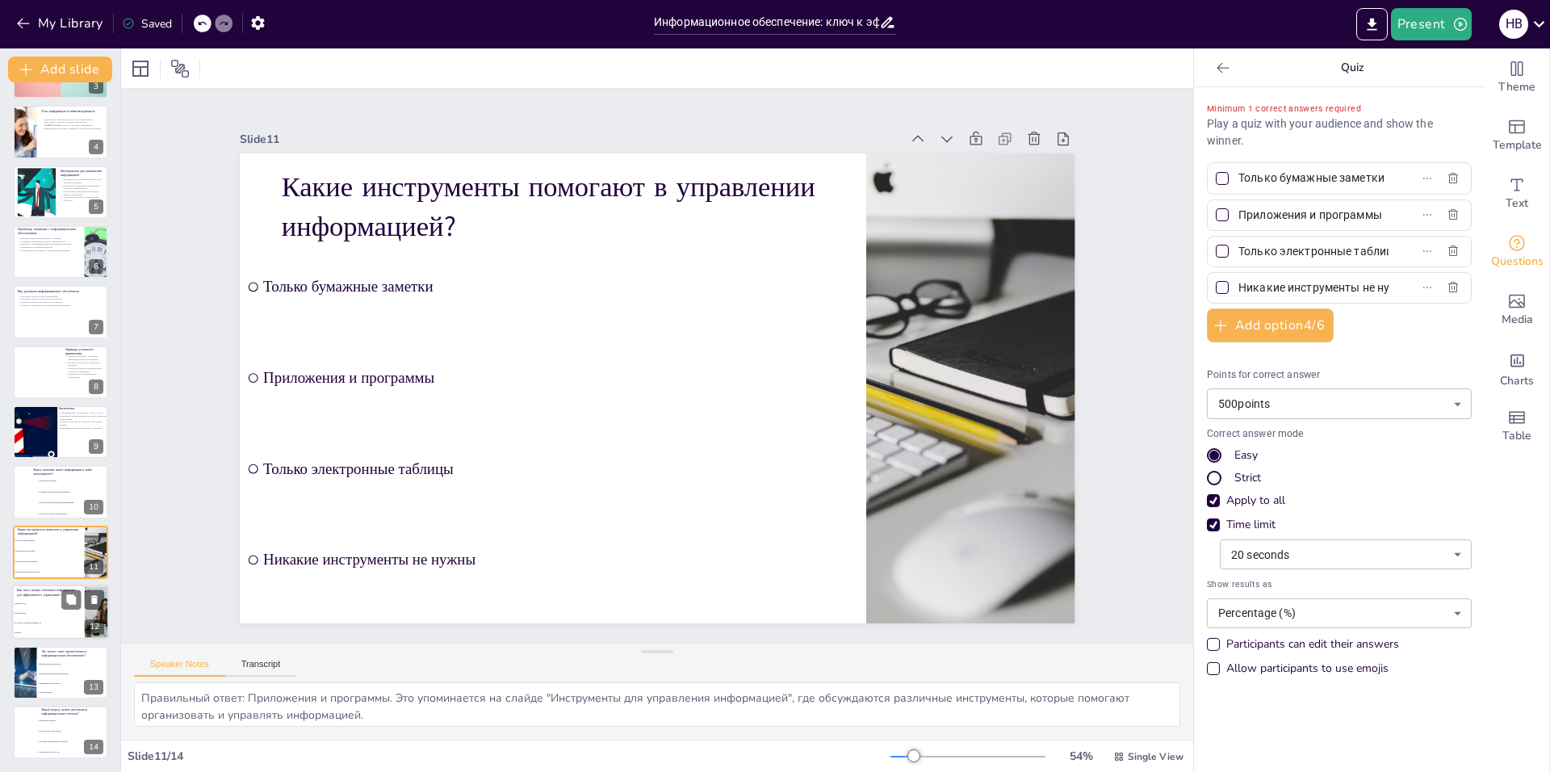
click at [31, 609] on li "Каждый месяц" at bounding box center [48, 614] width 73 height 10
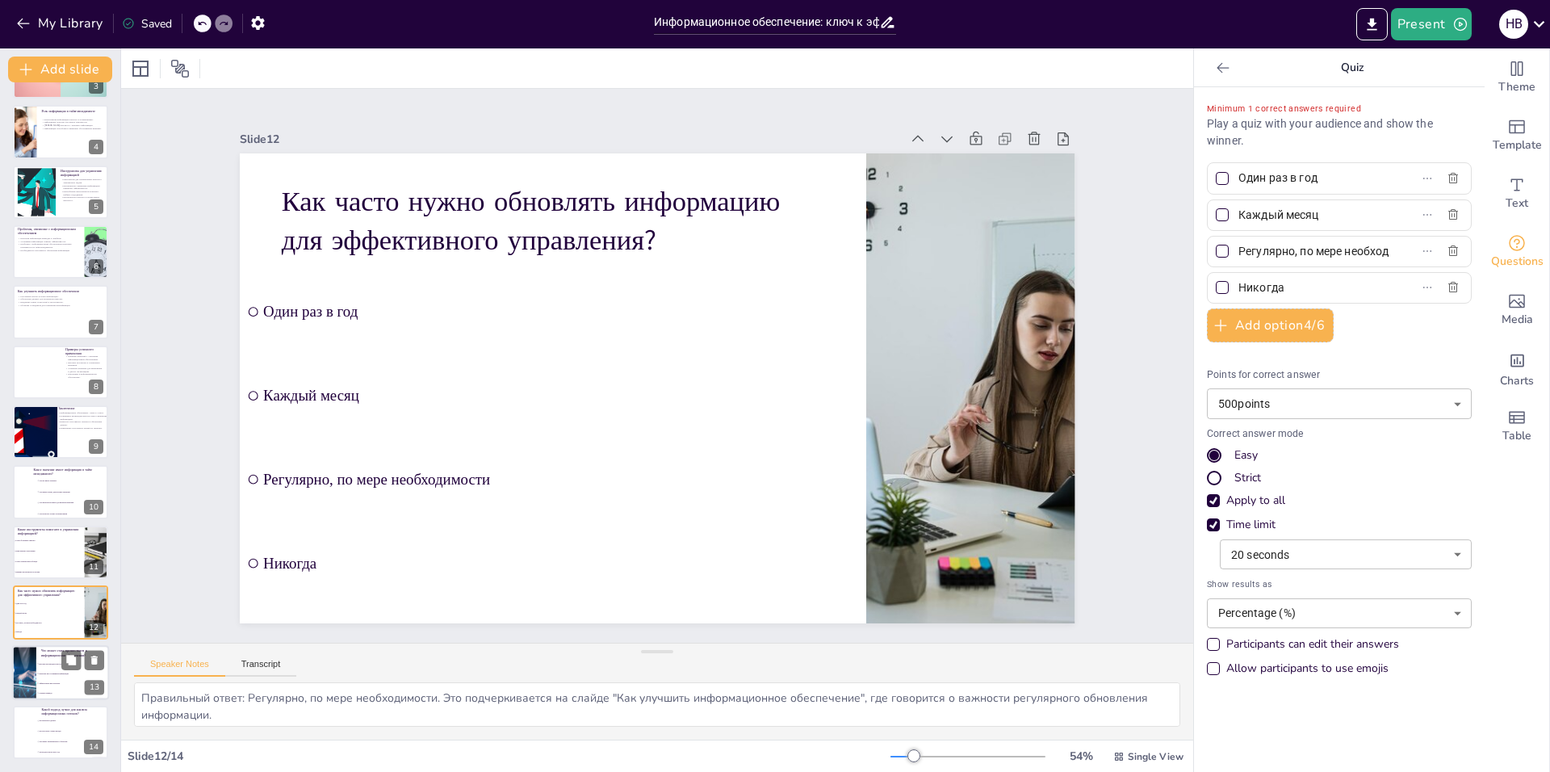
click at [30, 655] on div at bounding box center [24, 672] width 82 height 55
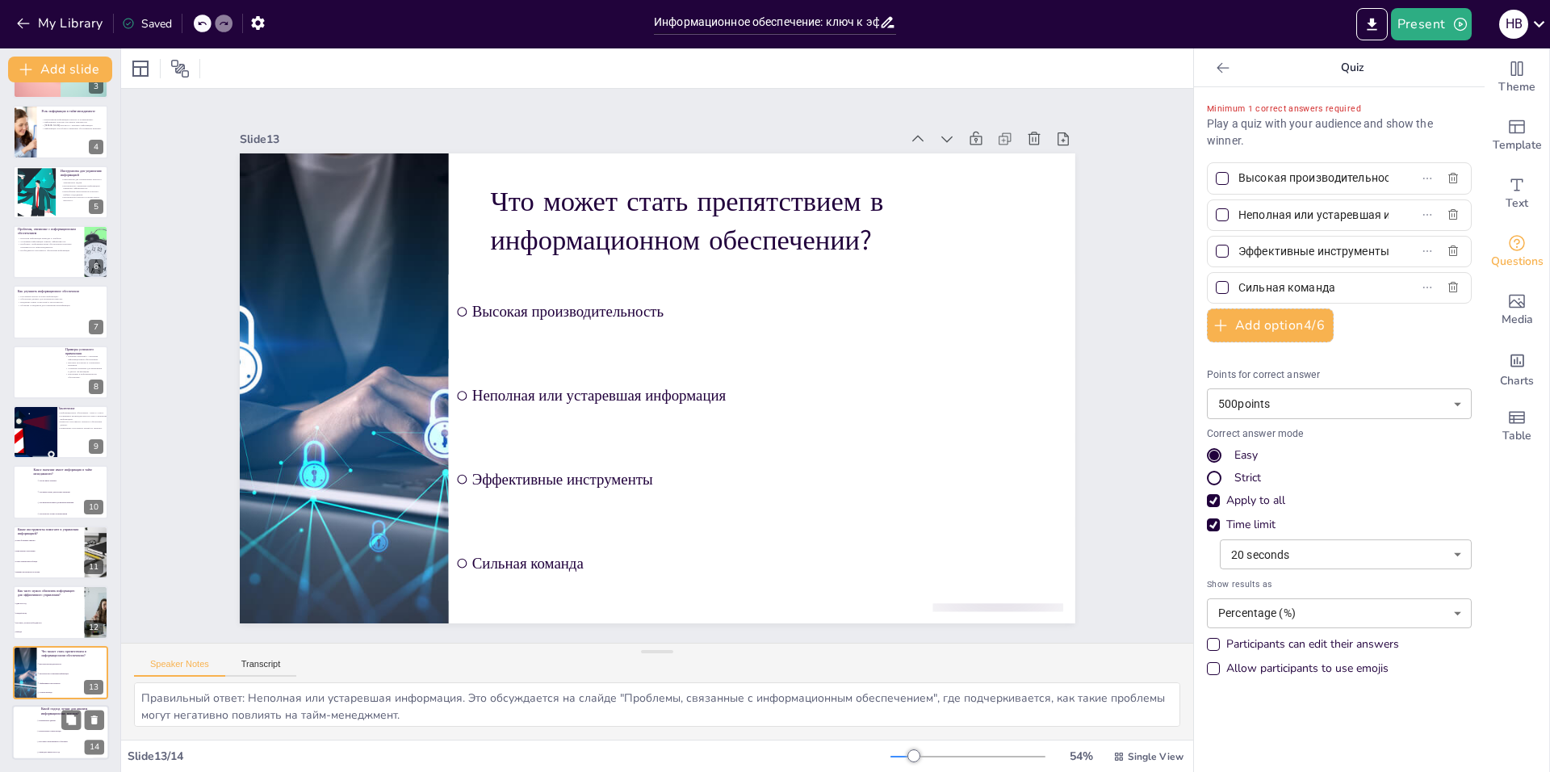
click at [43, 722] on li "Игнорировать данные" at bounding box center [72, 720] width 73 height 10
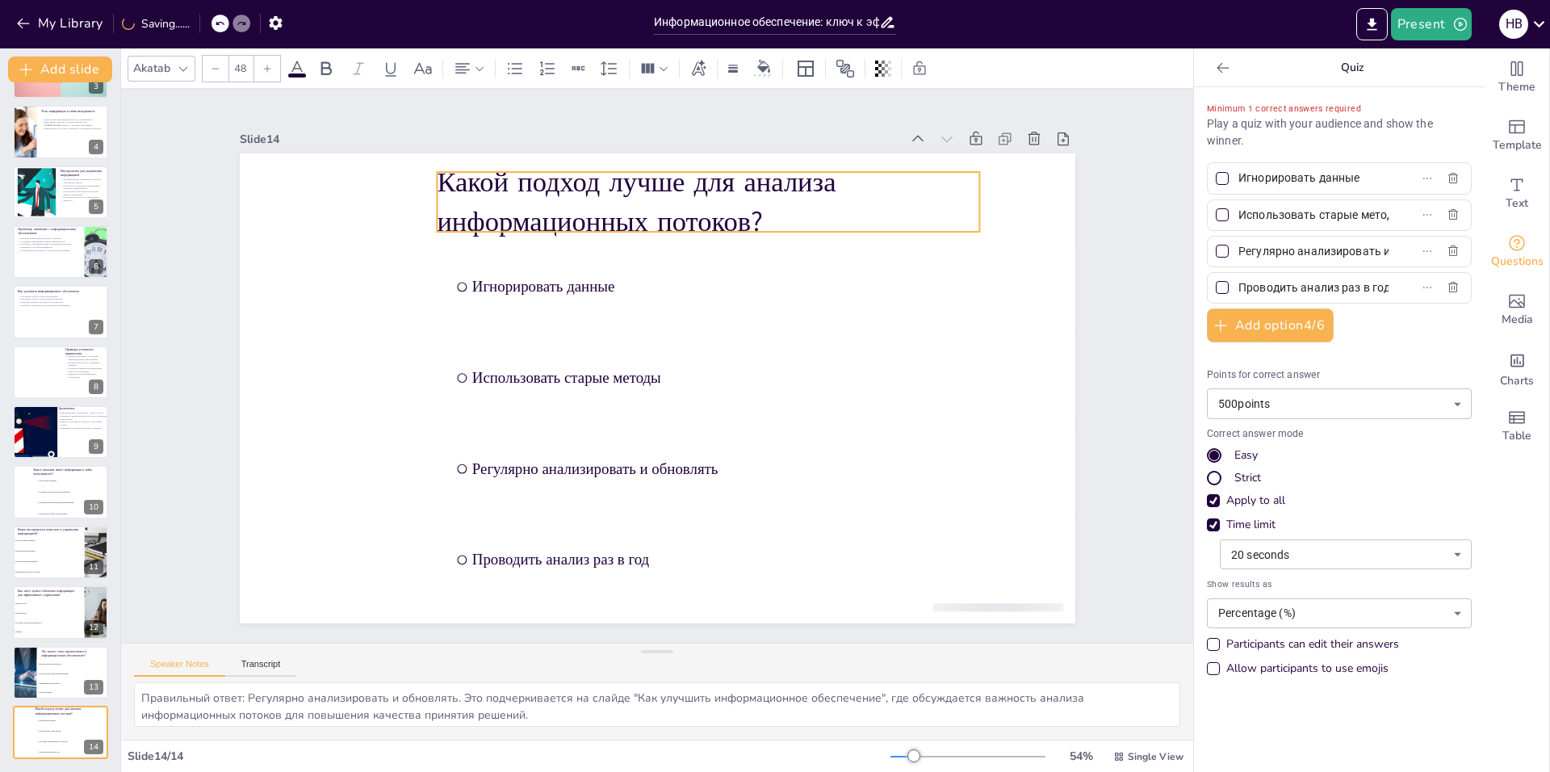
drag, startPoint x: 646, startPoint y: 199, endPoint x: 599, endPoint y: 194, distance: 47.1
click at [599, 194] on p "Какой подход лучше для анализа информационных потоков?" at bounding box center [725, 208] width 548 height 134
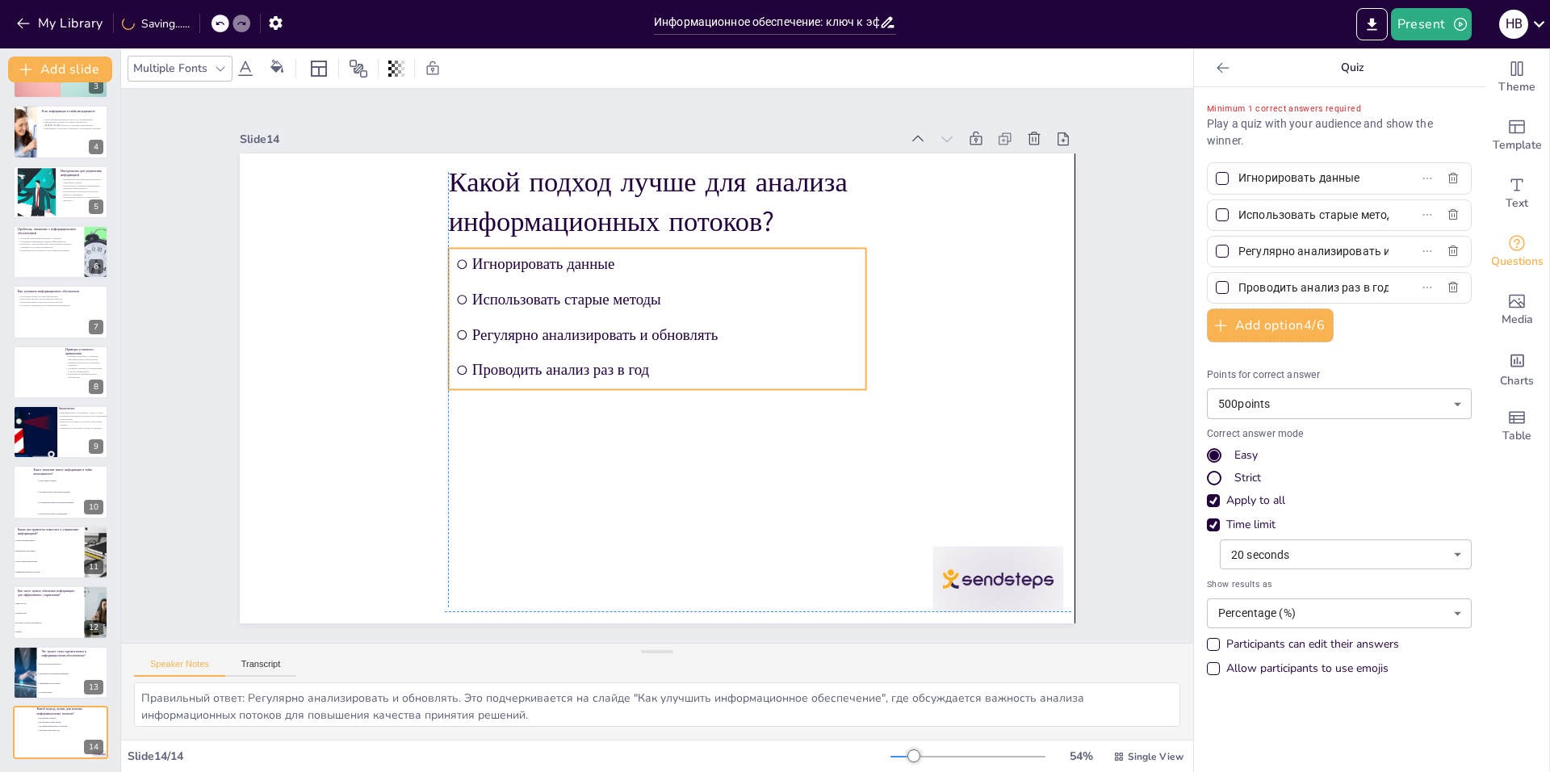
click at [614, 346] on ul "Игнорировать данные Использовать старые методы Регулярно анализировать и обновл…" at bounding box center [656, 318] width 417 height 141
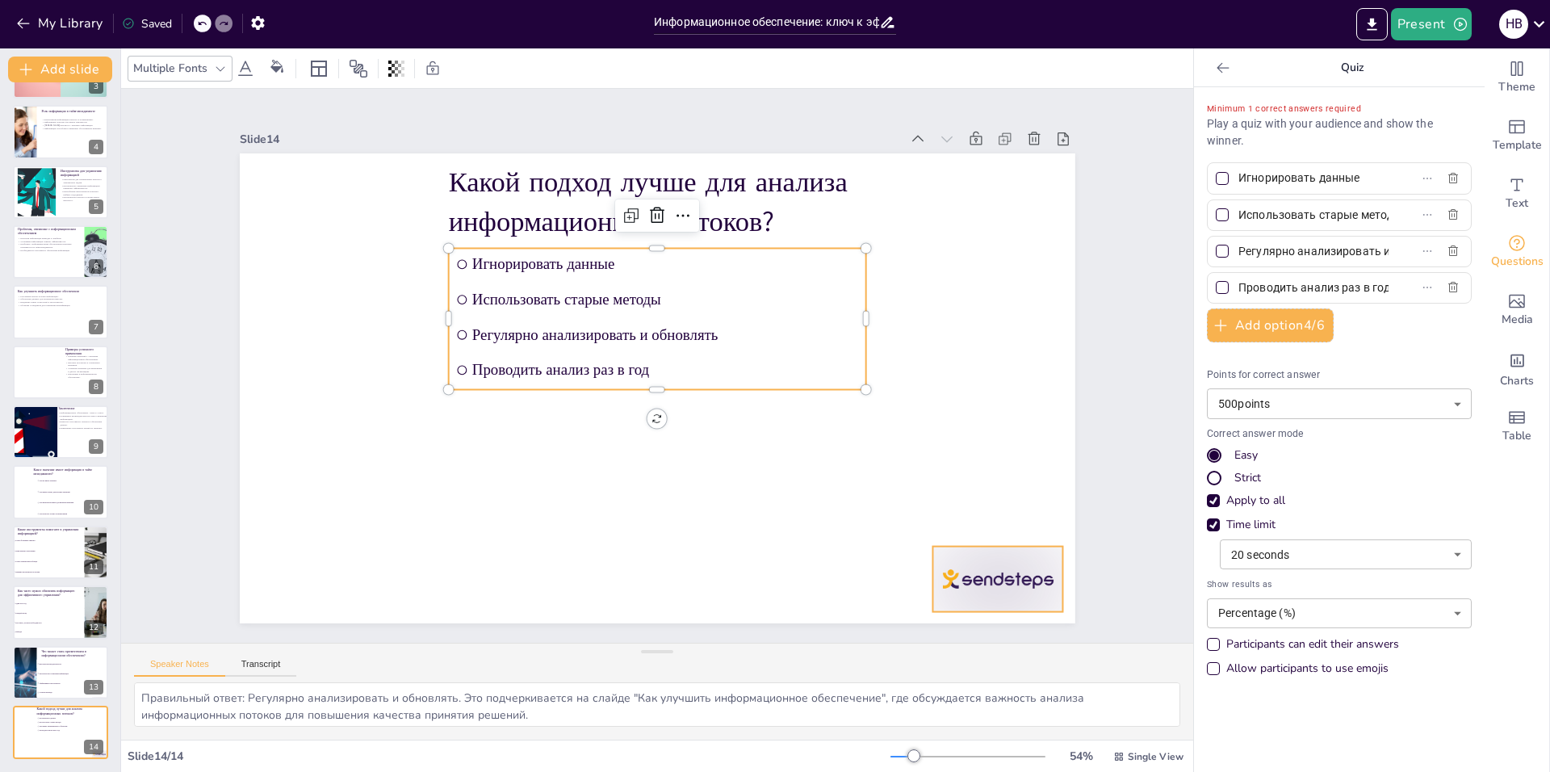
click at [984, 574] on div at bounding box center [974, 613] width 136 height 78
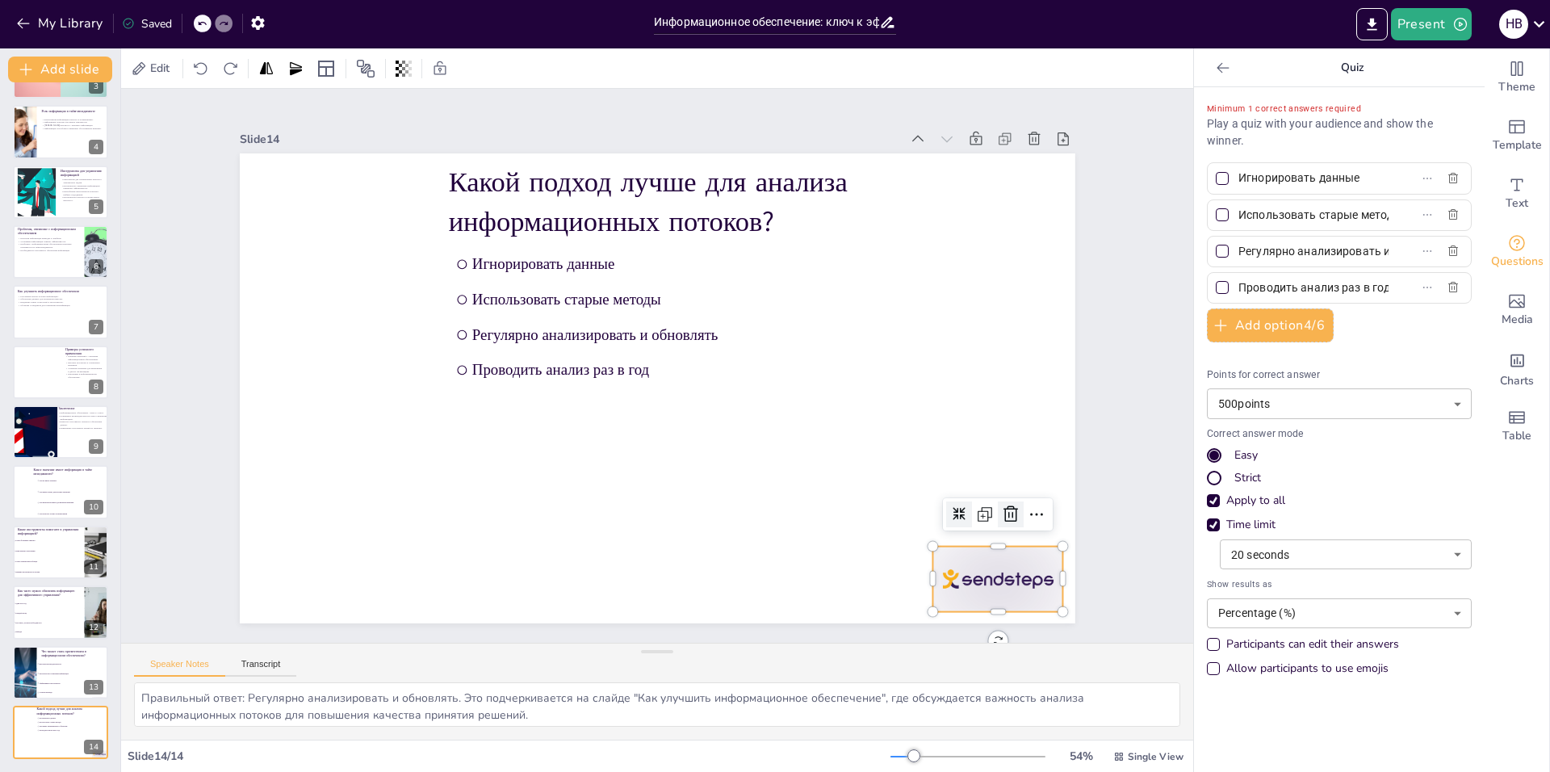
click at [960, 604] on icon at bounding box center [948, 616] width 24 height 24
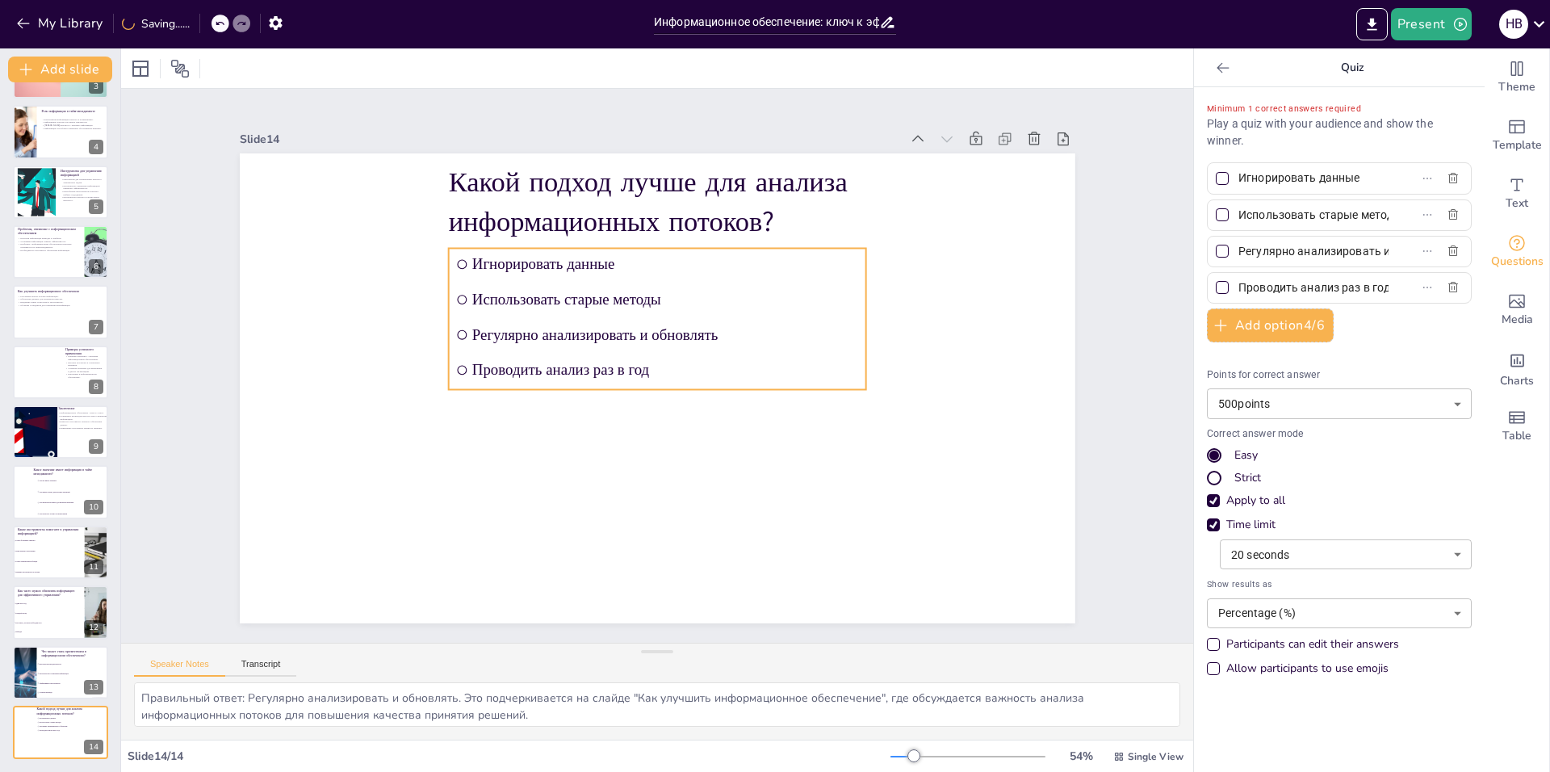
click at [556, 316] on li "Регулярно анализировать и обновлять" at bounding box center [660, 334] width 419 height 75
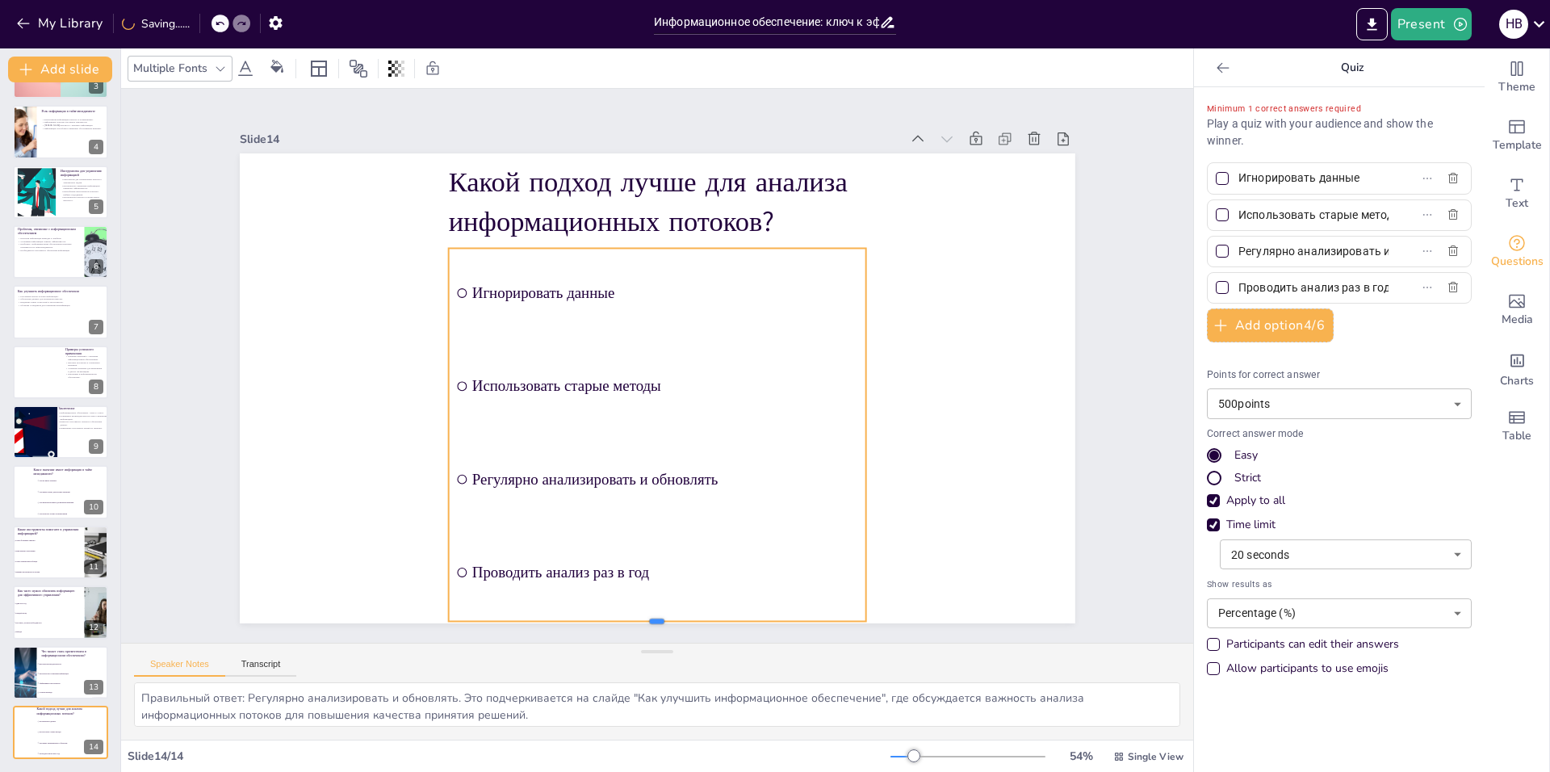
drag, startPoint x: 649, startPoint y: 383, endPoint x: 642, endPoint y: 615, distance: 231.8
click at [642, 615] on div at bounding box center [629, 625] width 417 height 57
click at [1455, 21] on icon "button" at bounding box center [1460, 24] width 13 height 13
click at [1534, 28] on div at bounding box center [775, 386] width 1550 height 772
click at [1537, 26] on icon at bounding box center [1539, 24] width 22 height 22
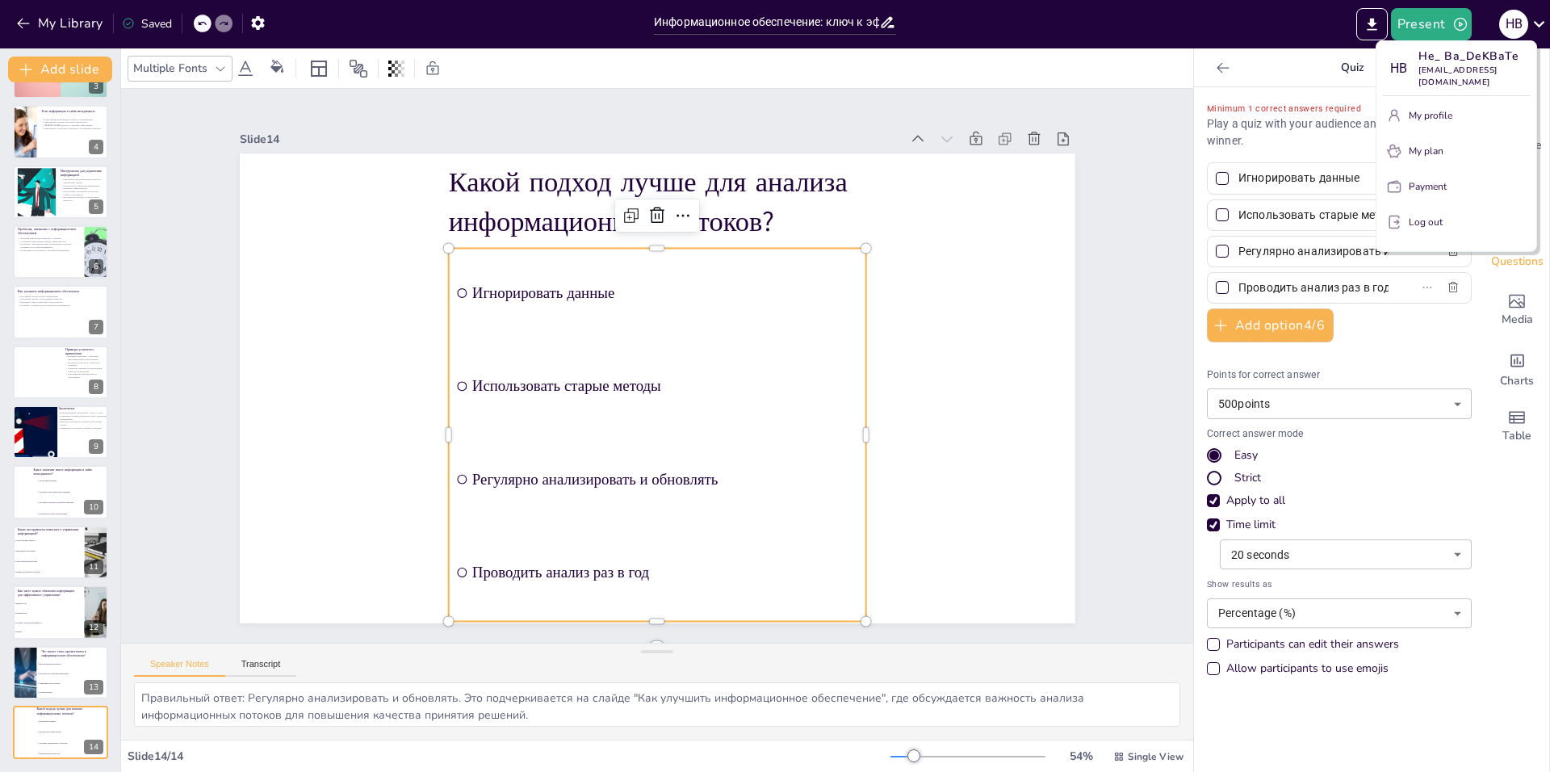
click at [1537, 26] on div at bounding box center [775, 386] width 1550 height 772
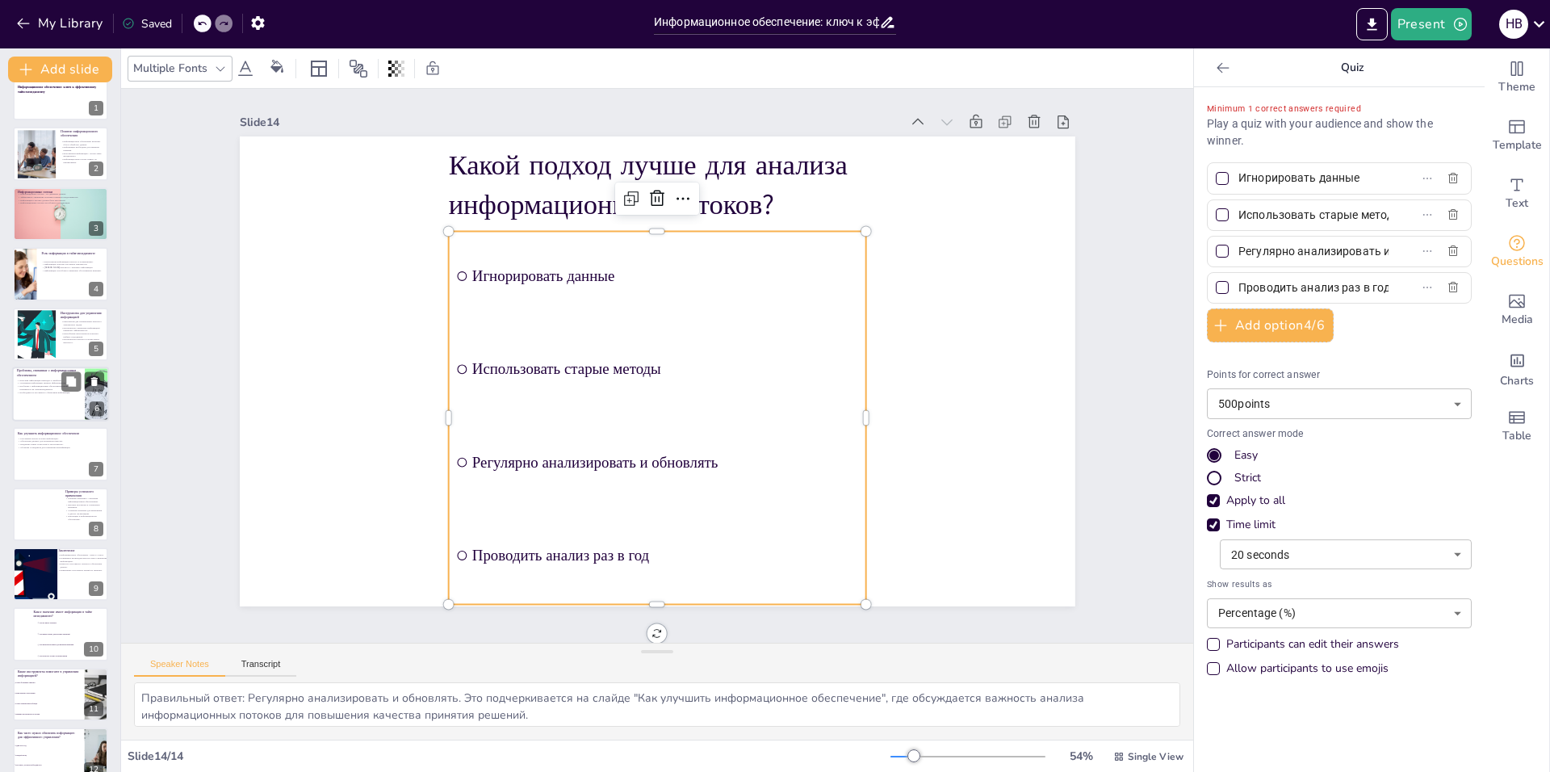
scroll to position [0, 0]
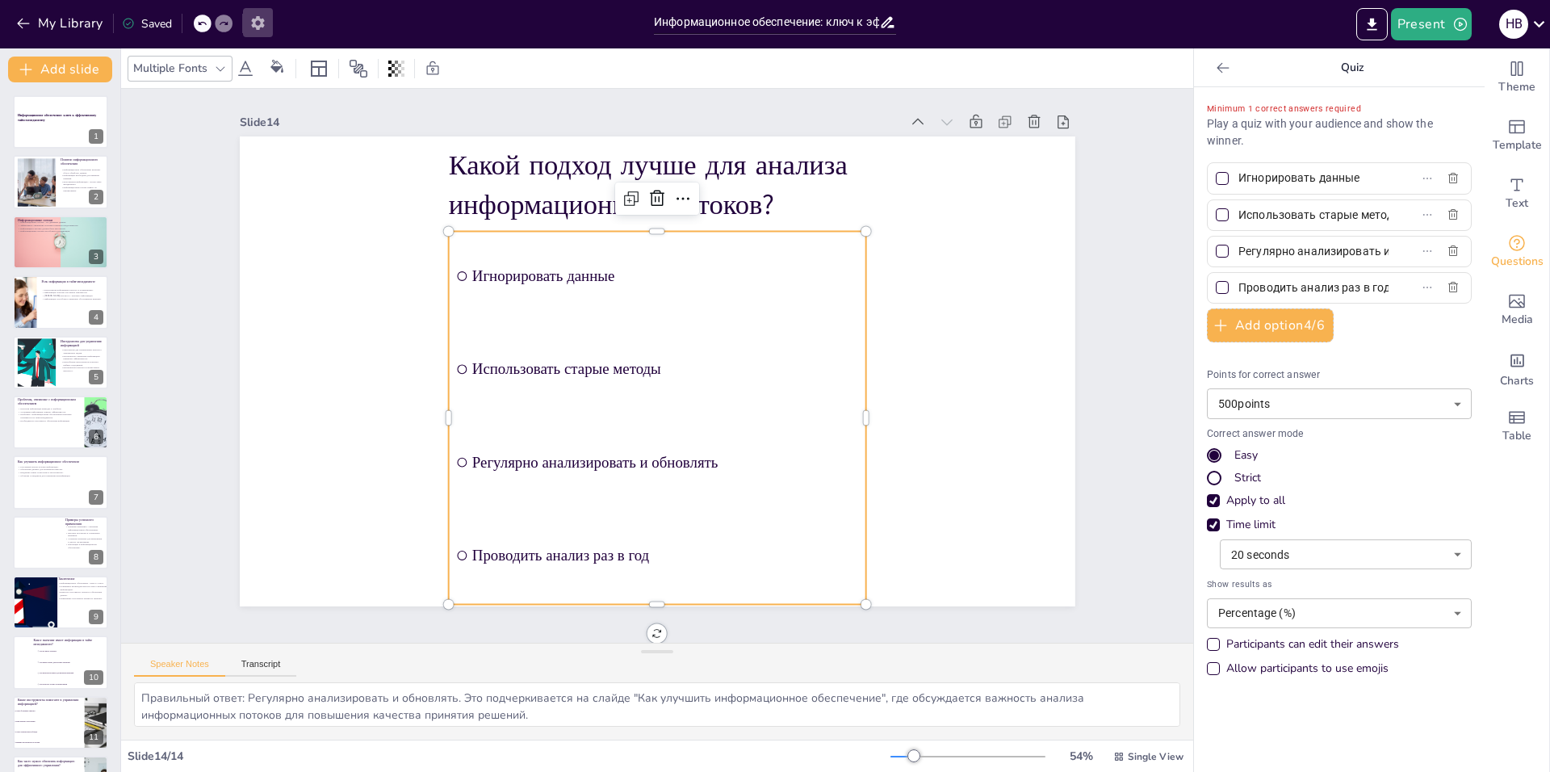
click at [253, 20] on icon "button" at bounding box center [257, 23] width 13 height 14
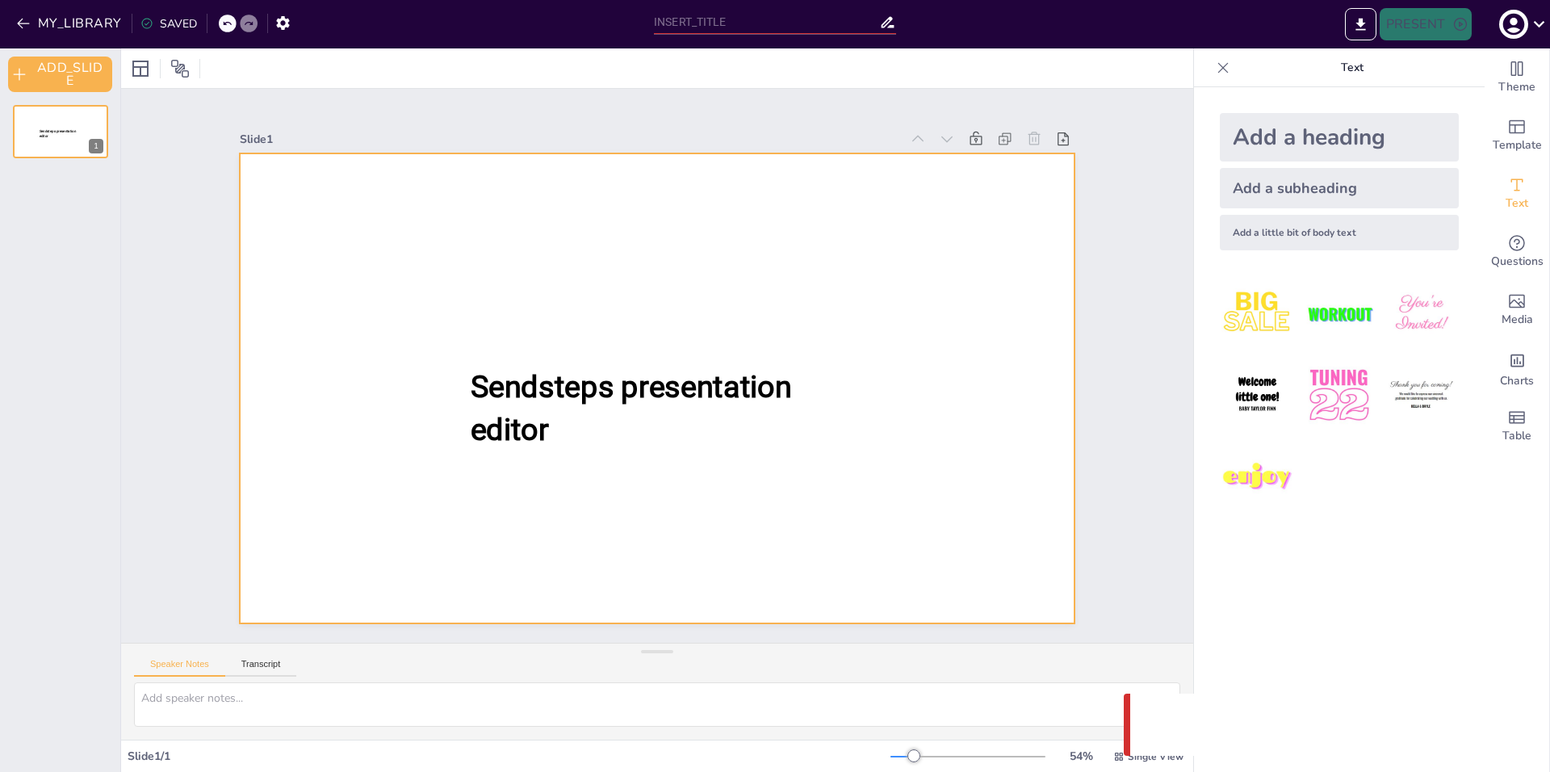
type input "Информационное обеспечение: ключ к эффективному тайм-менеджменту"
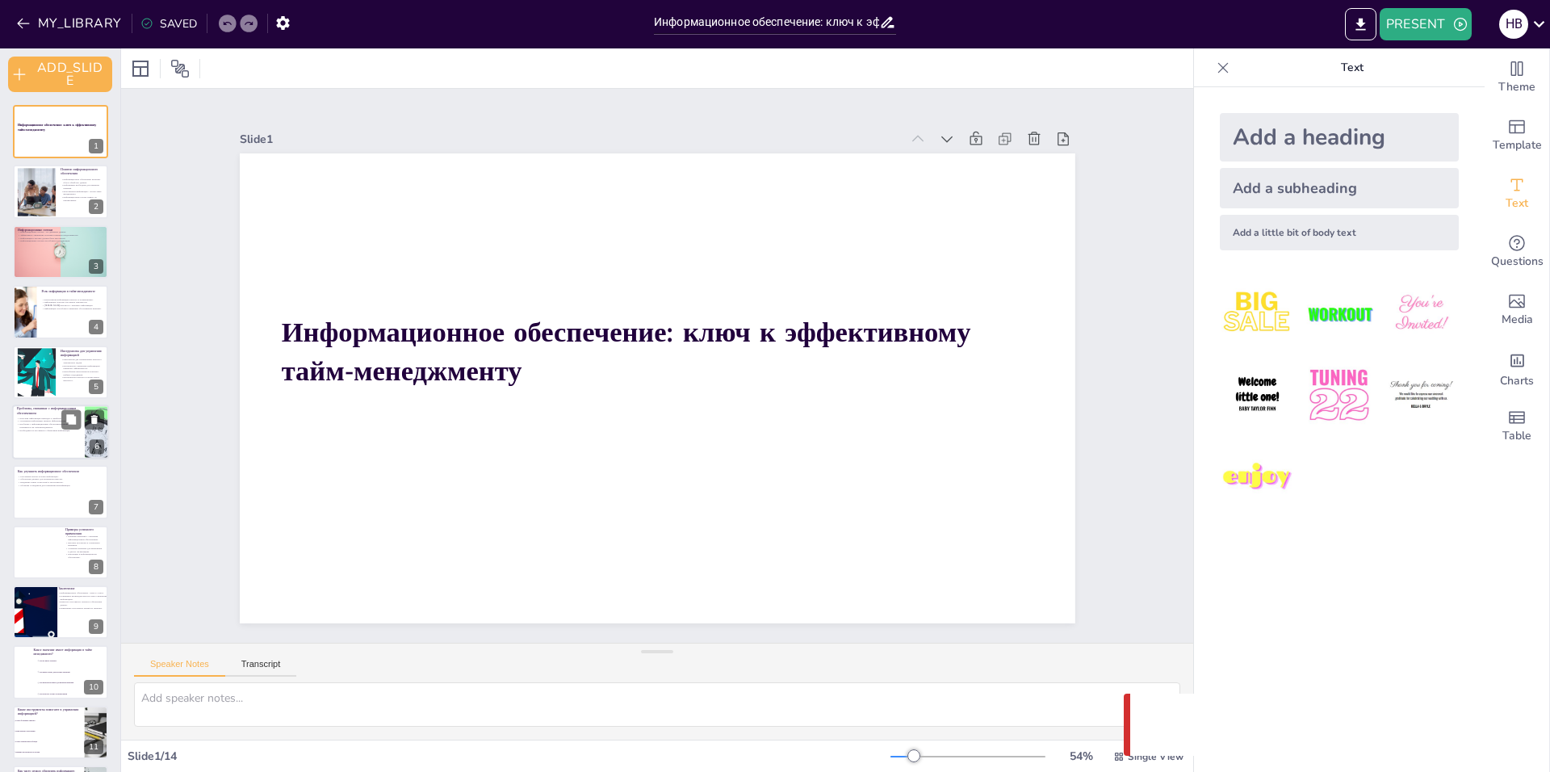
click at [23, 438] on div at bounding box center [60, 431] width 97 height 55
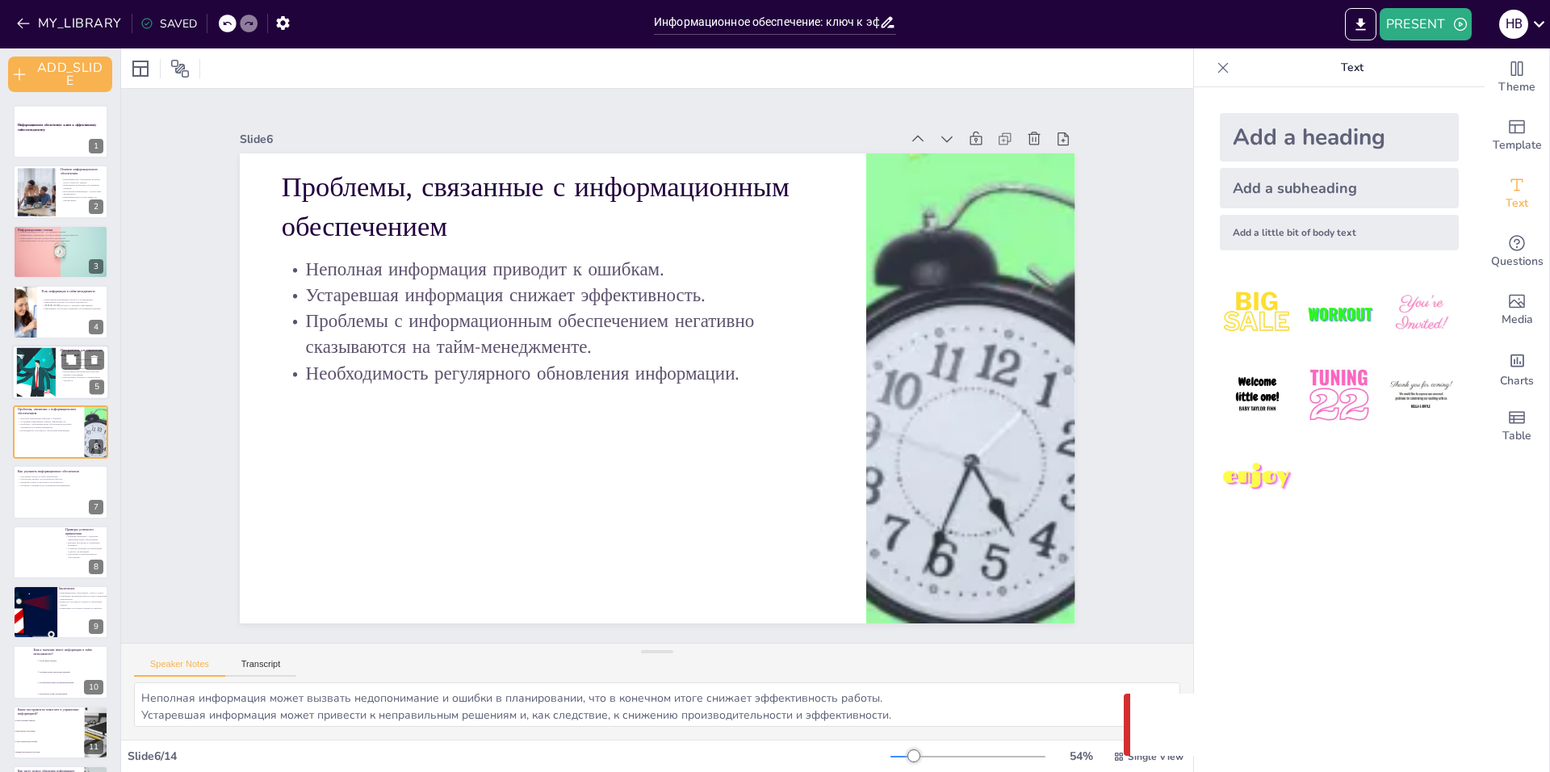
click at [46, 383] on div at bounding box center [36, 371] width 90 height 49
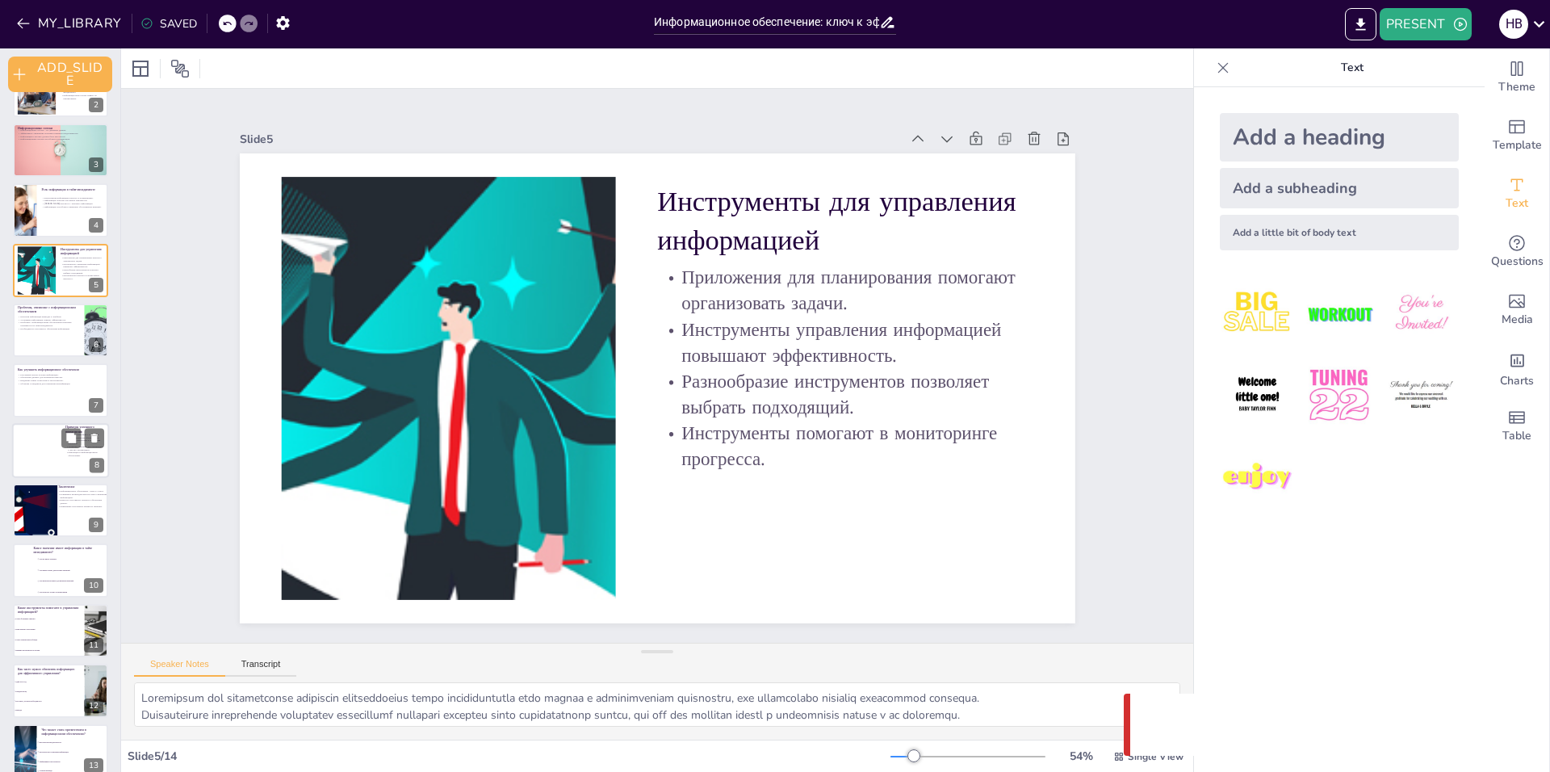
scroll to position [180, 0]
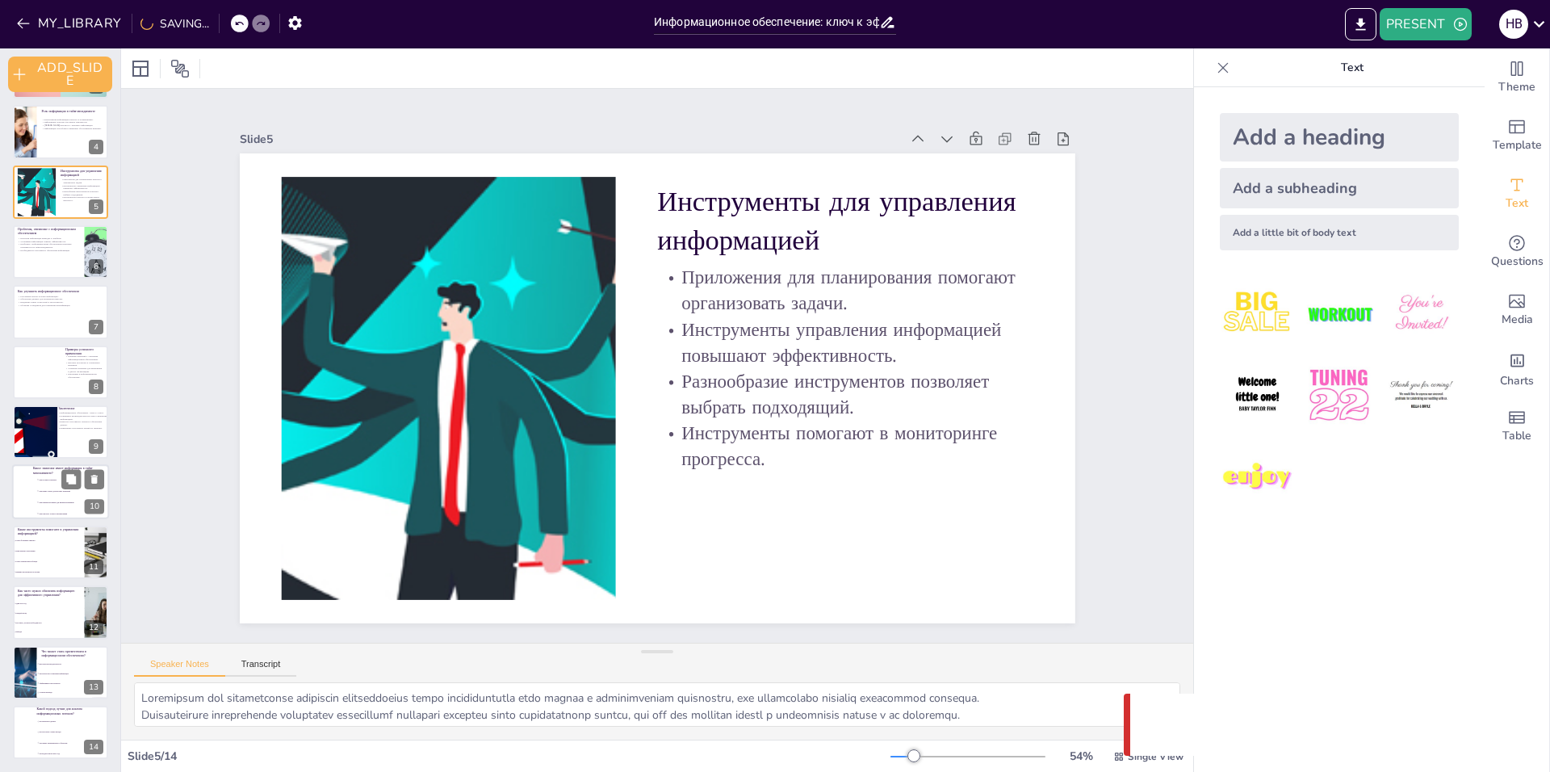
click at [26, 484] on div at bounding box center [60, 492] width 97 height 55
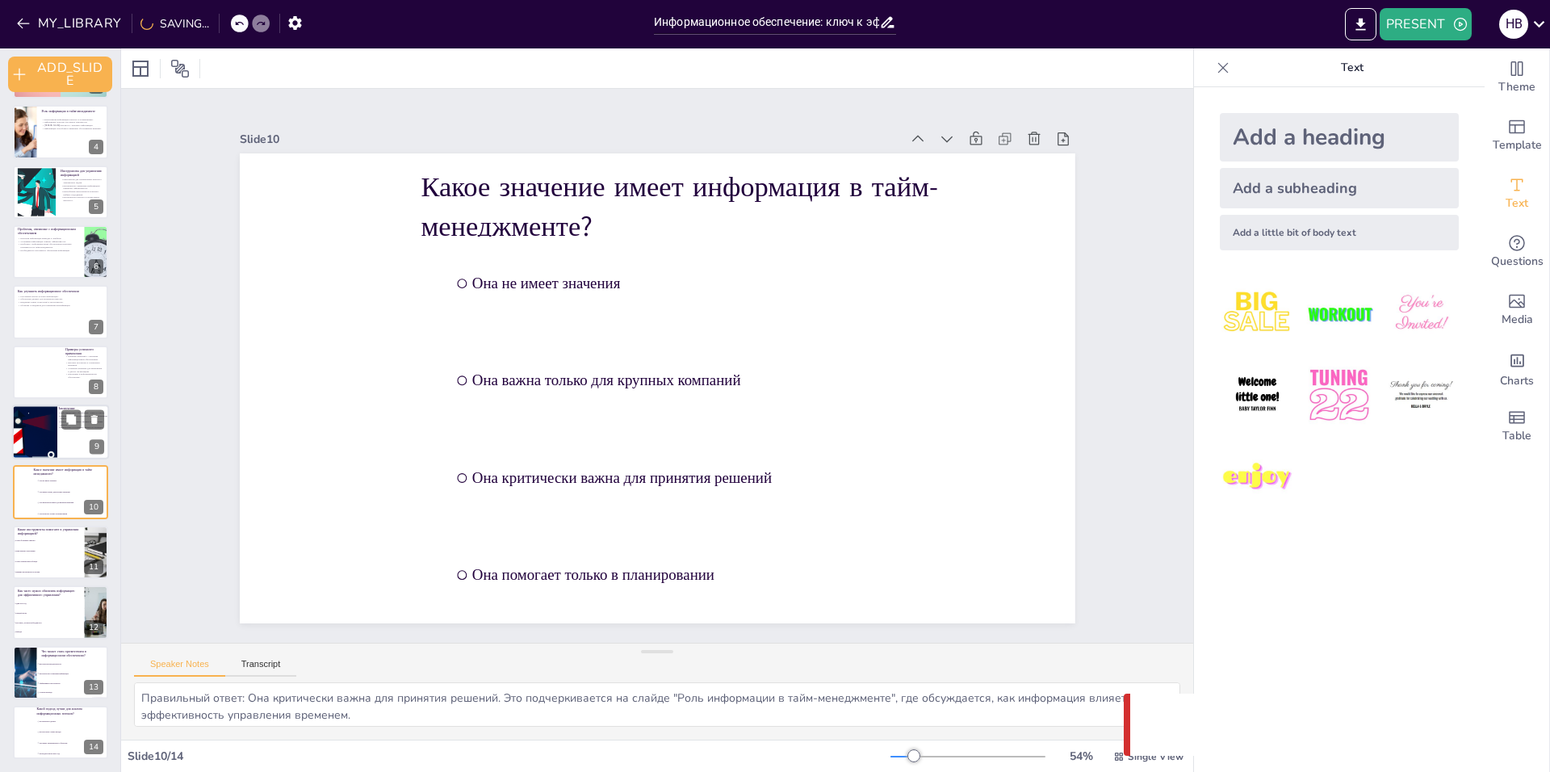
click at [51, 439] on div at bounding box center [28, 440] width 199 height 75
type textarea "Информационное обеспечение играет центральную роль в тайм-менеджменте, и его ка…"
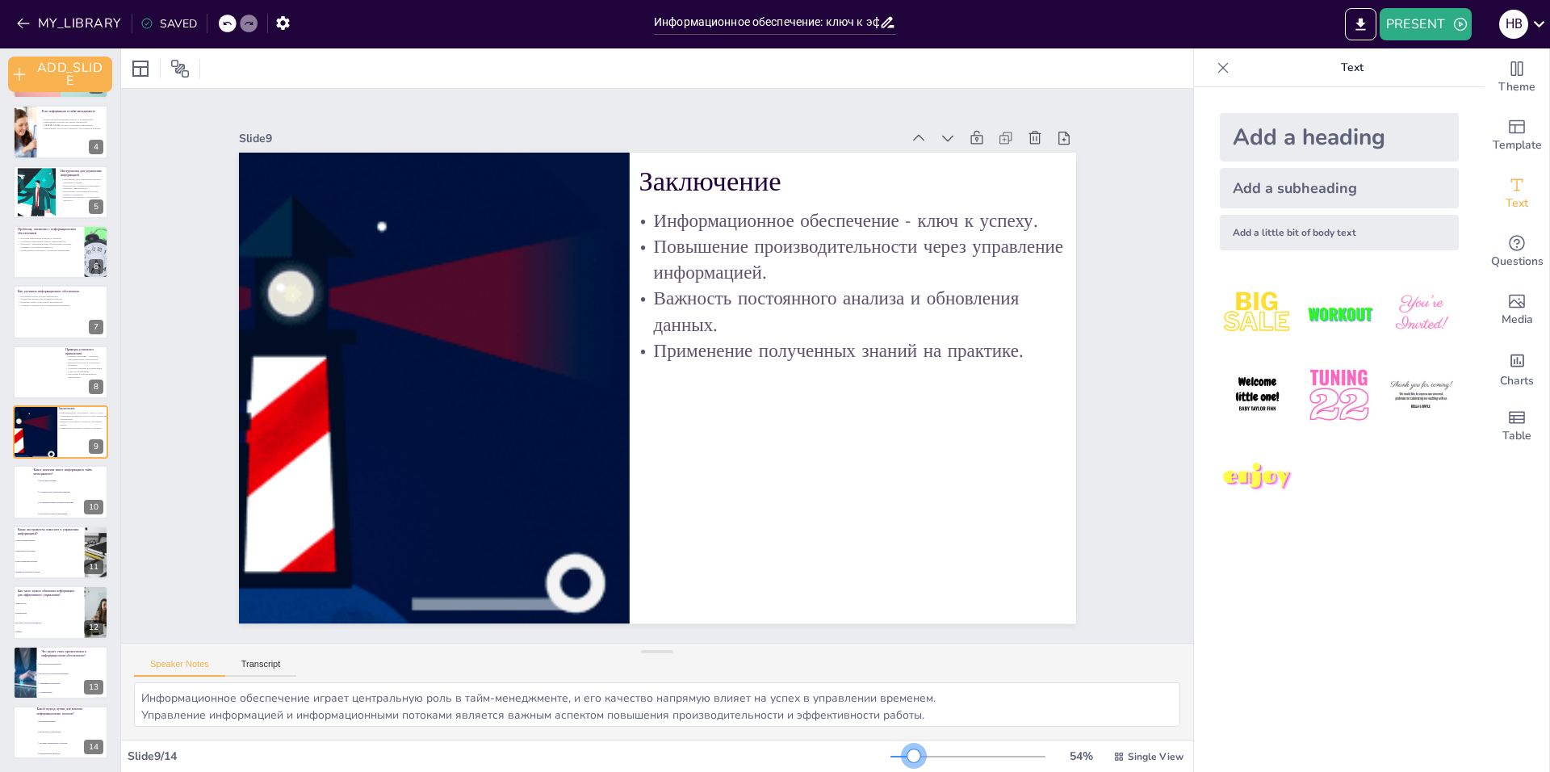
click at [907, 761] on div at bounding box center [913, 755] width 13 height 13
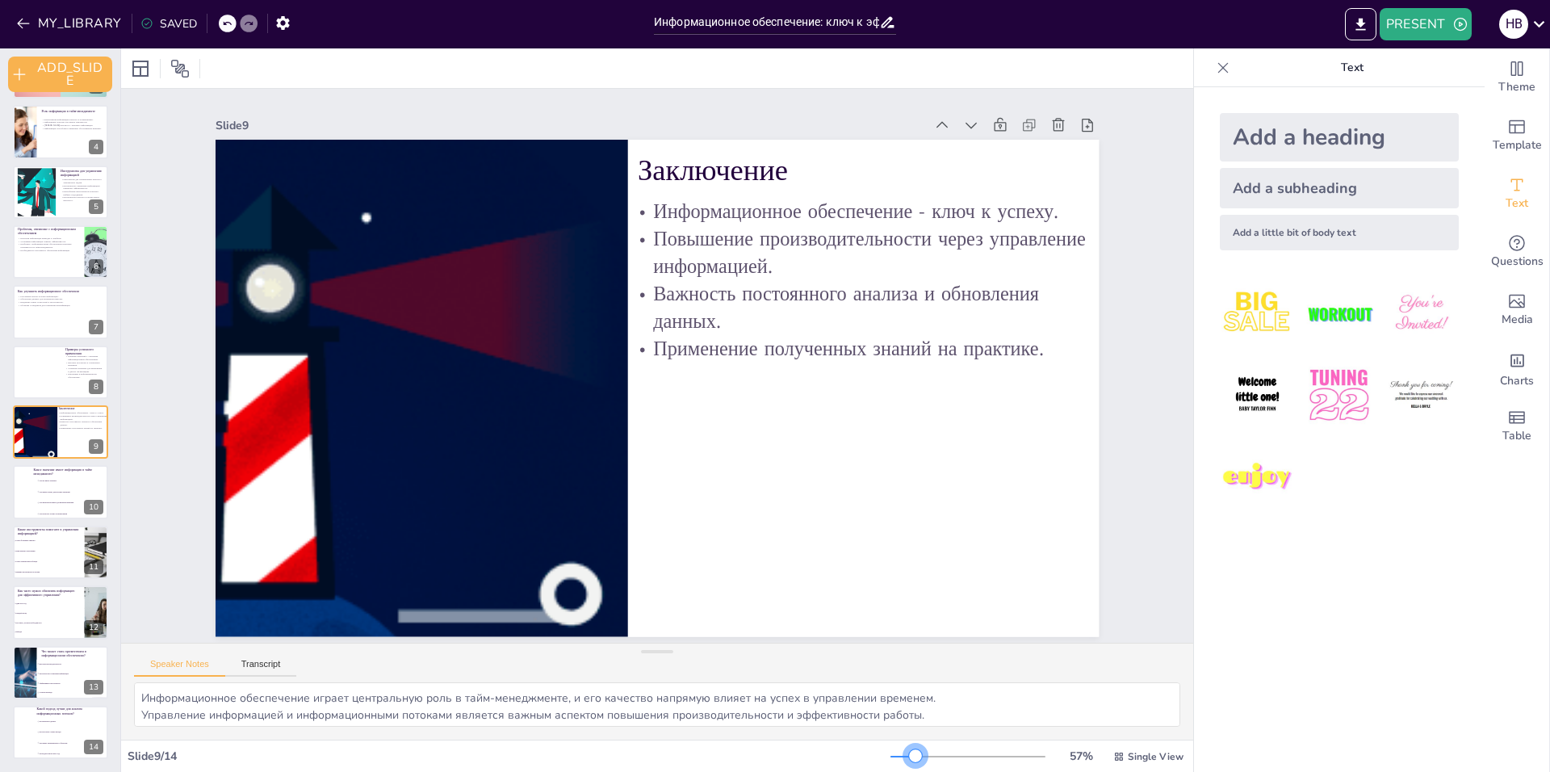
click at [909, 760] on div at bounding box center [915, 755] width 13 height 13
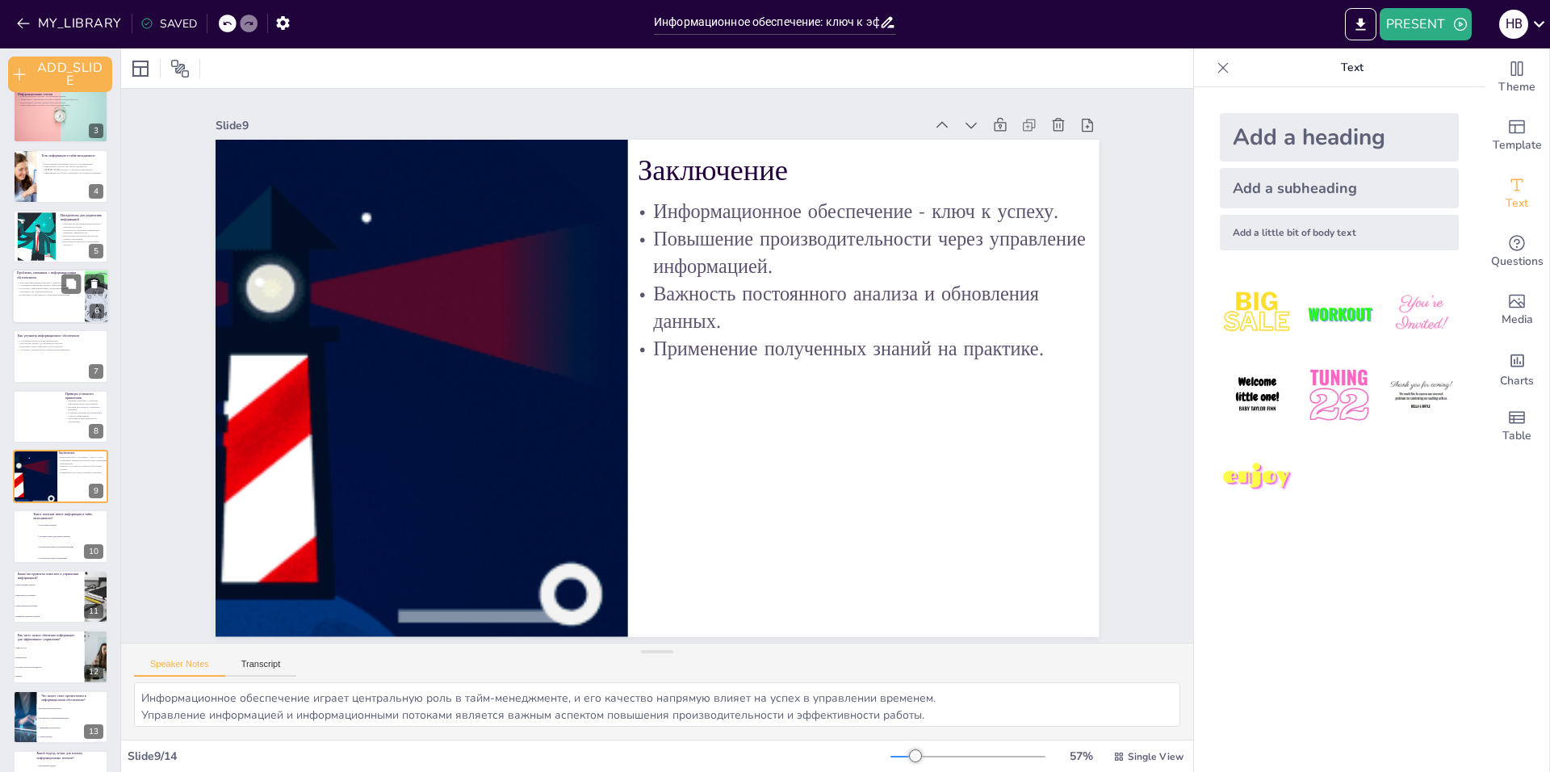
scroll to position [0, 0]
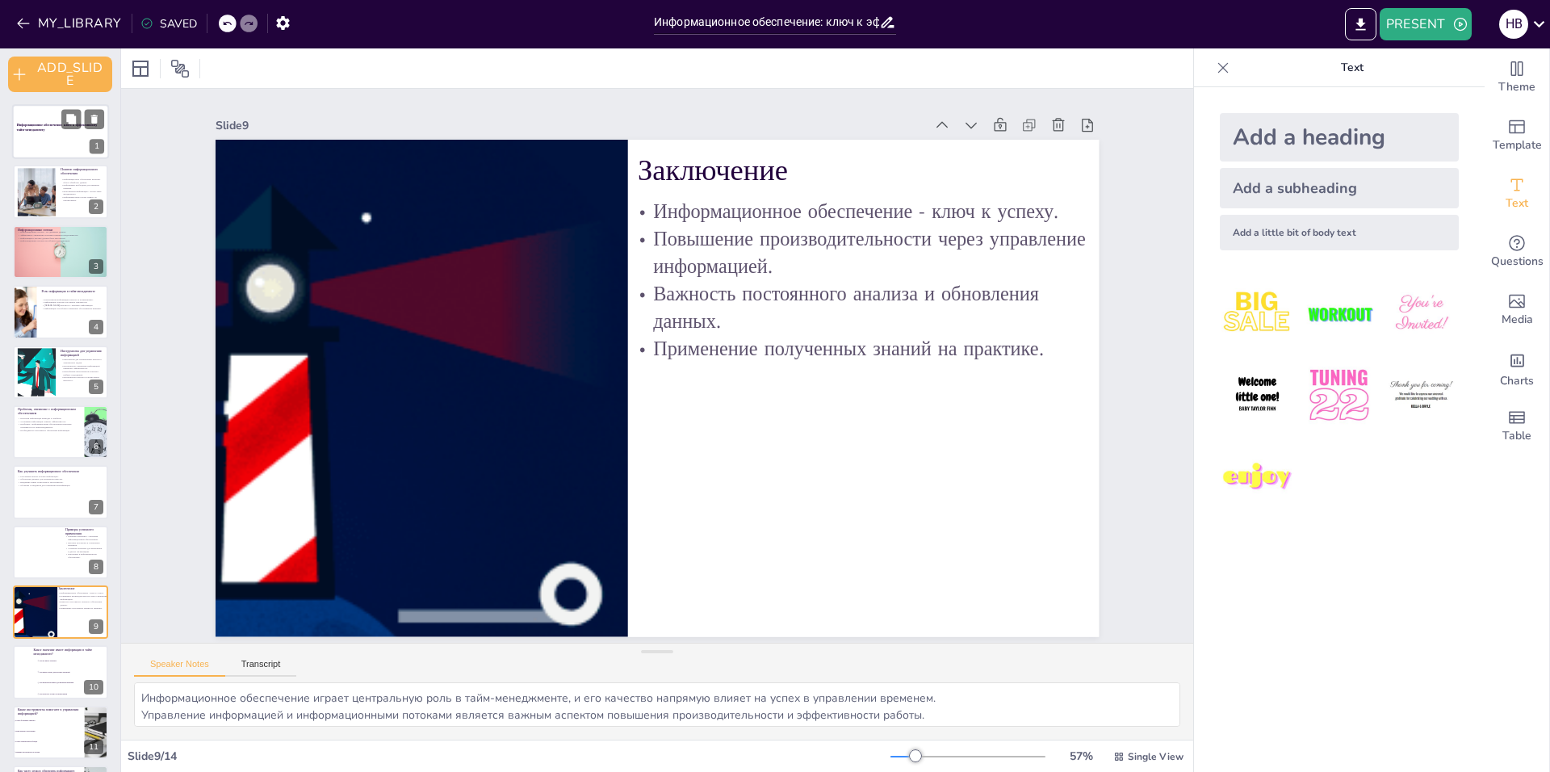
click at [60, 136] on div at bounding box center [60, 131] width 97 height 55
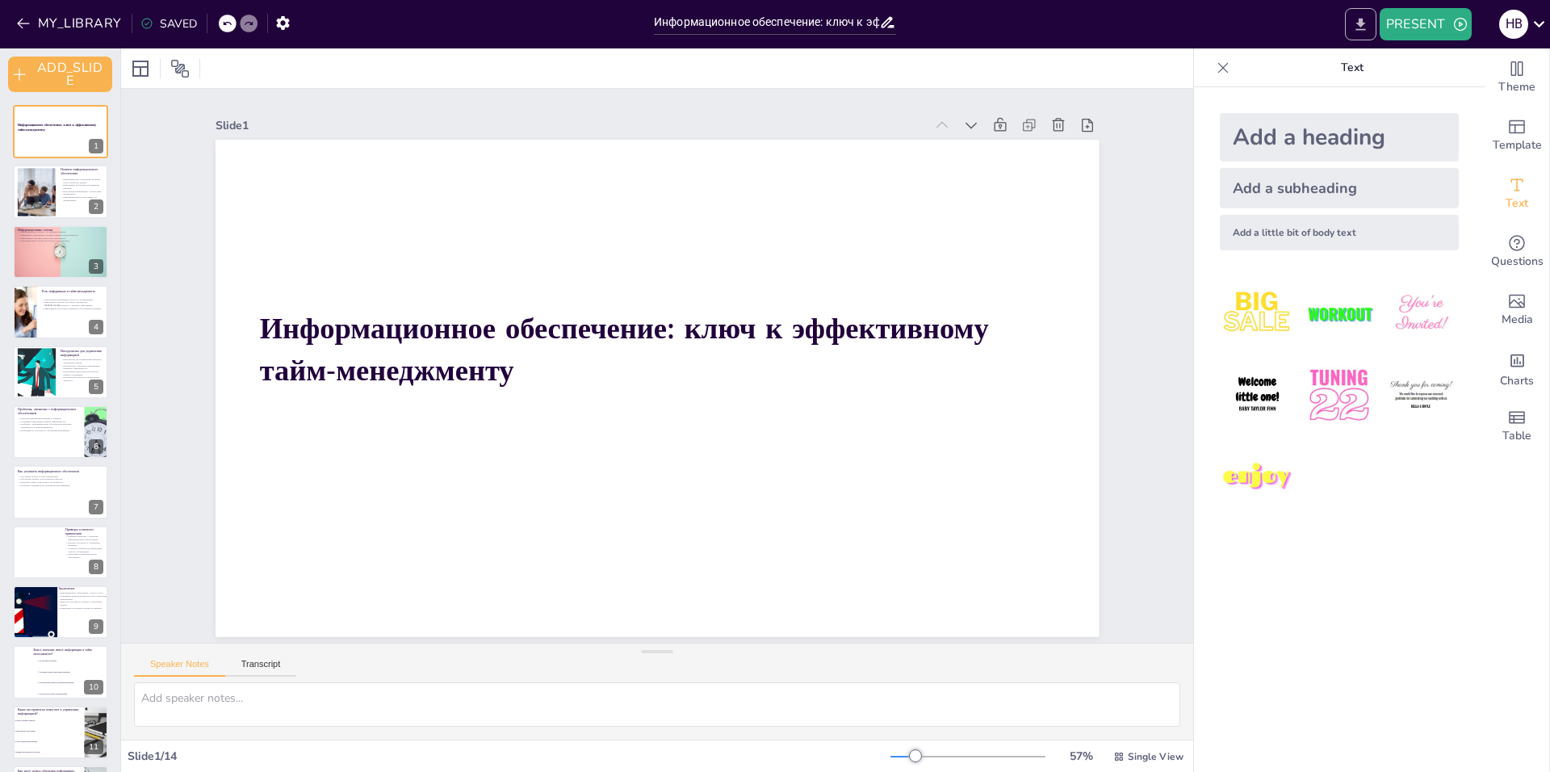
click at [1356, 25] on icon "EXPORT_TO_POWERPOINT" at bounding box center [1360, 24] width 17 height 17
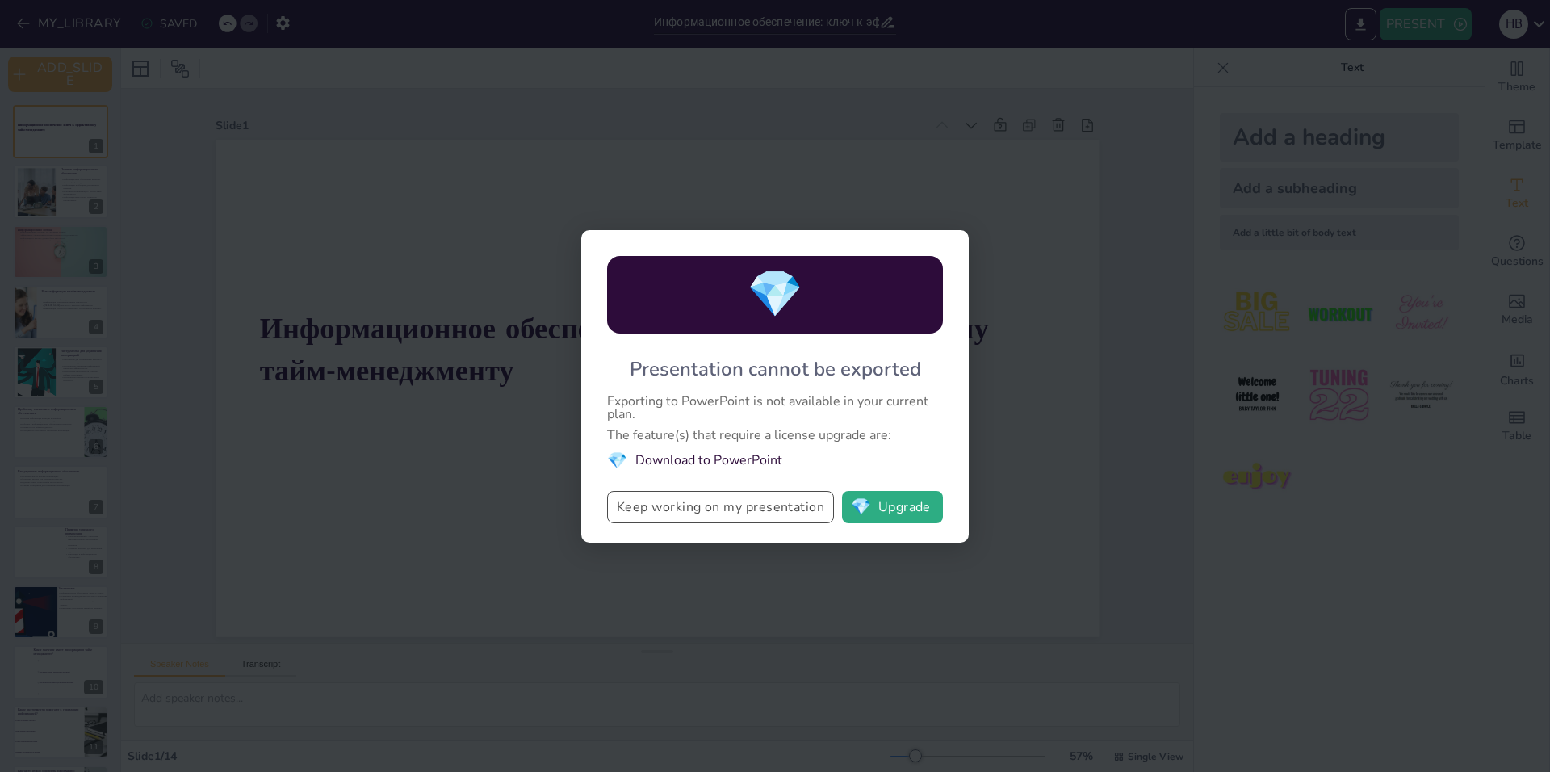
click at [754, 511] on button "Keep working on my presentation" at bounding box center [720, 507] width 227 height 32
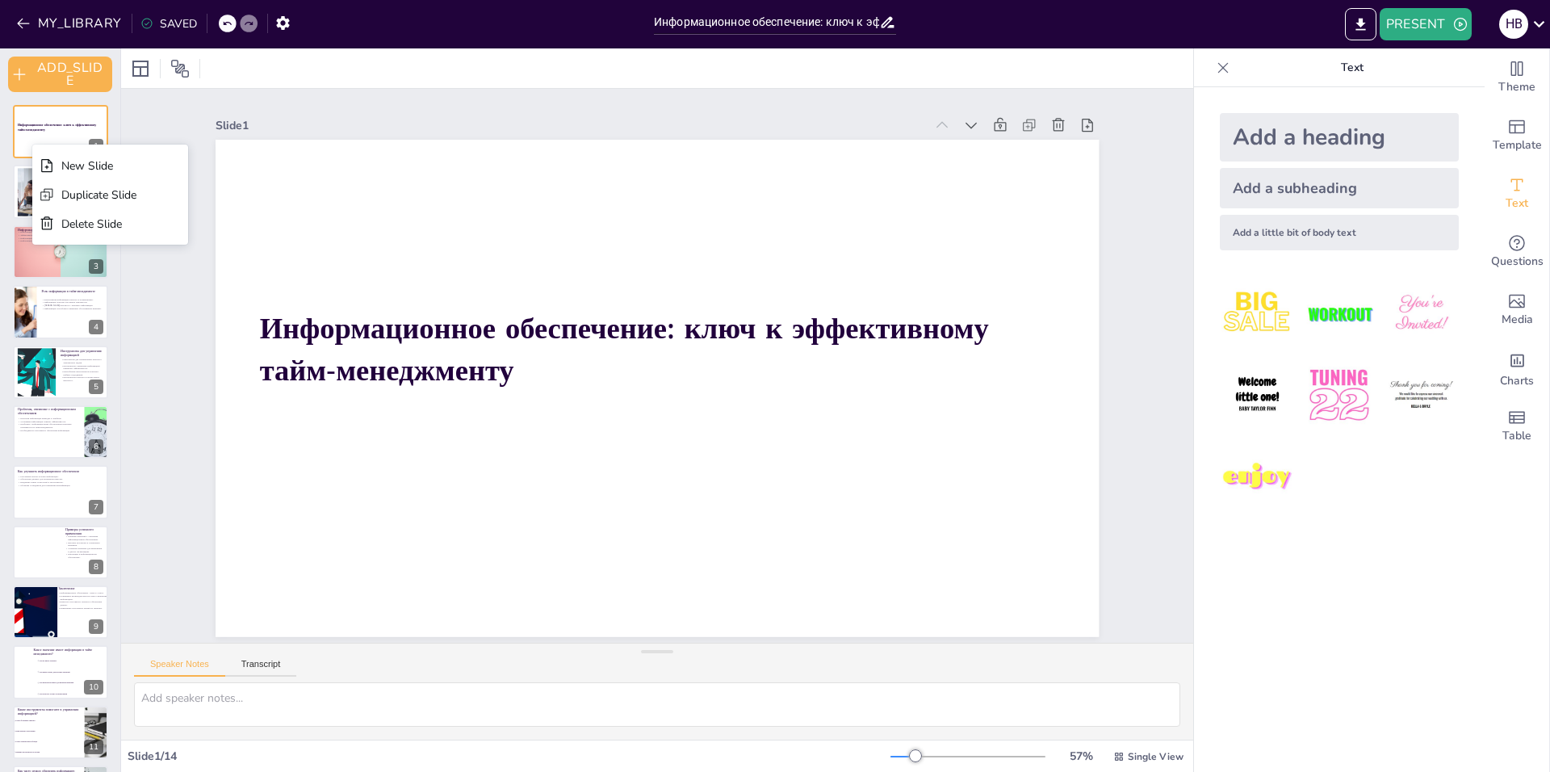
click at [368, 94] on div "Slide 1 Информационное обеспечение: ключ к эффективному тайм-менеджменту Slide …" at bounding box center [657, 365] width 883 height 542
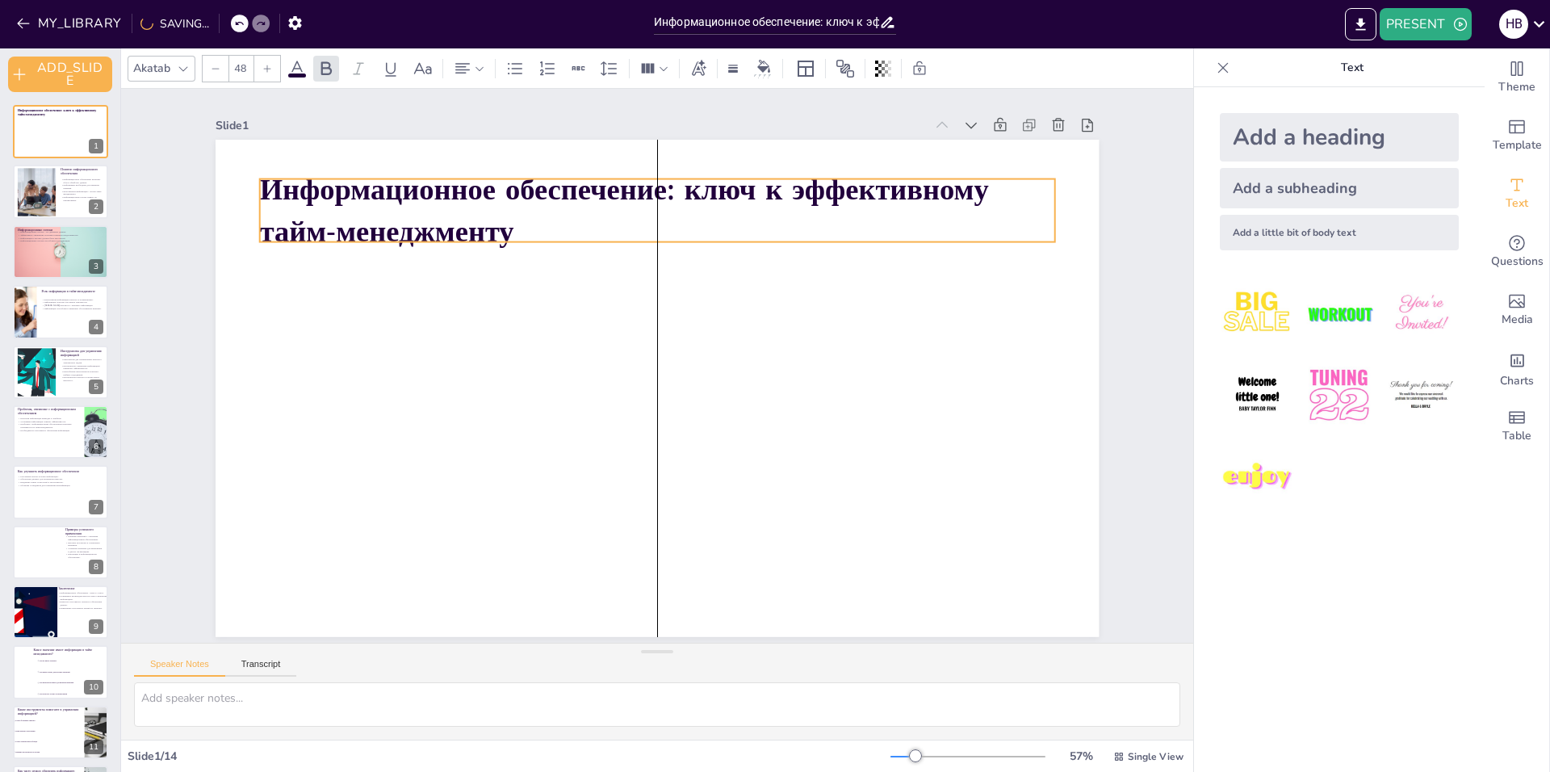
drag, startPoint x: 484, startPoint y: 275, endPoint x: 477, endPoint y: 196, distance: 79.4
click at [477, 196] on strong "Информационное обеспечение: ключ к эффективному тайм-менеджменту" at bounding box center [624, 211] width 729 height 82
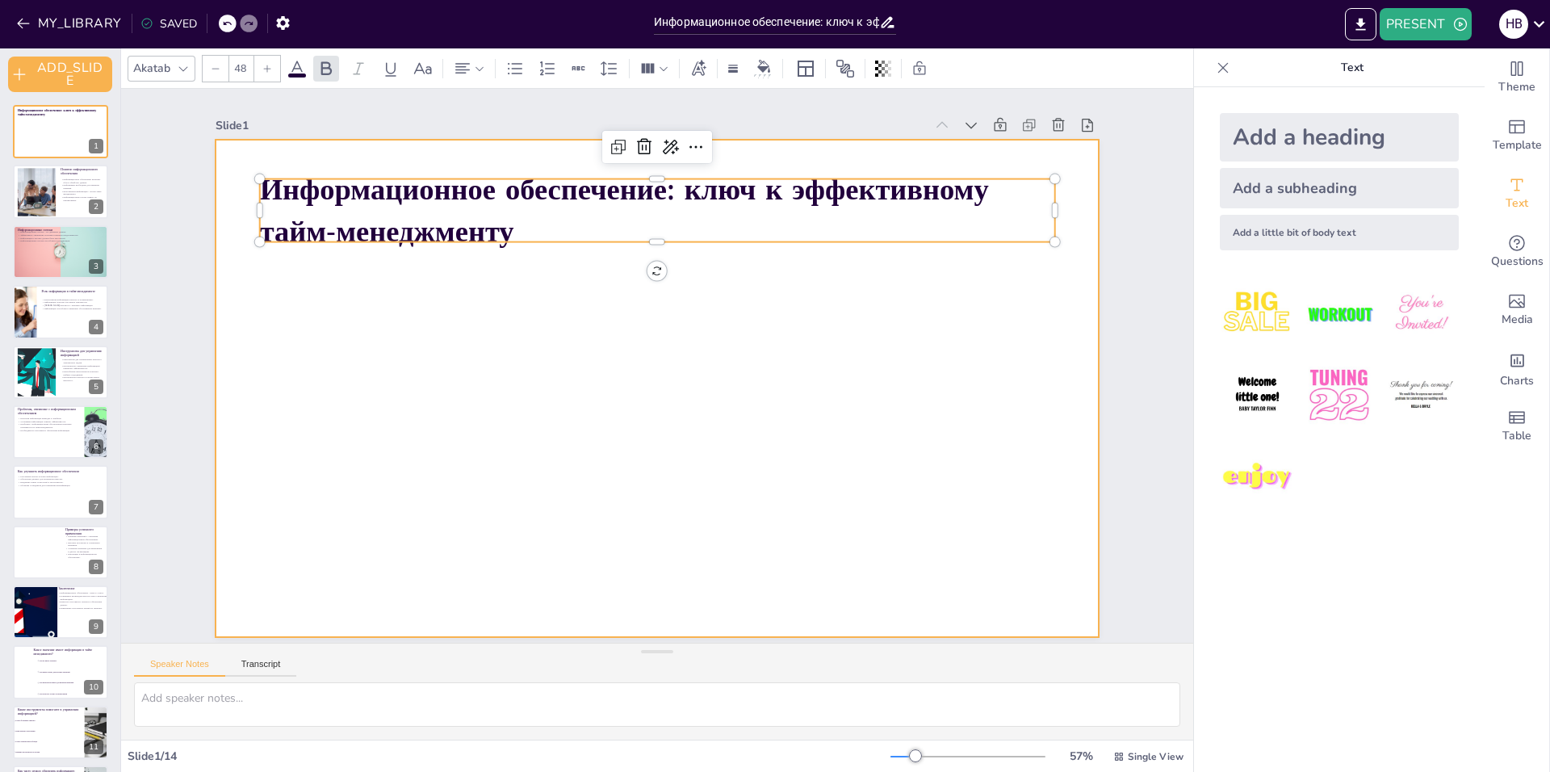
click at [580, 394] on div at bounding box center [657, 388] width 883 height 497
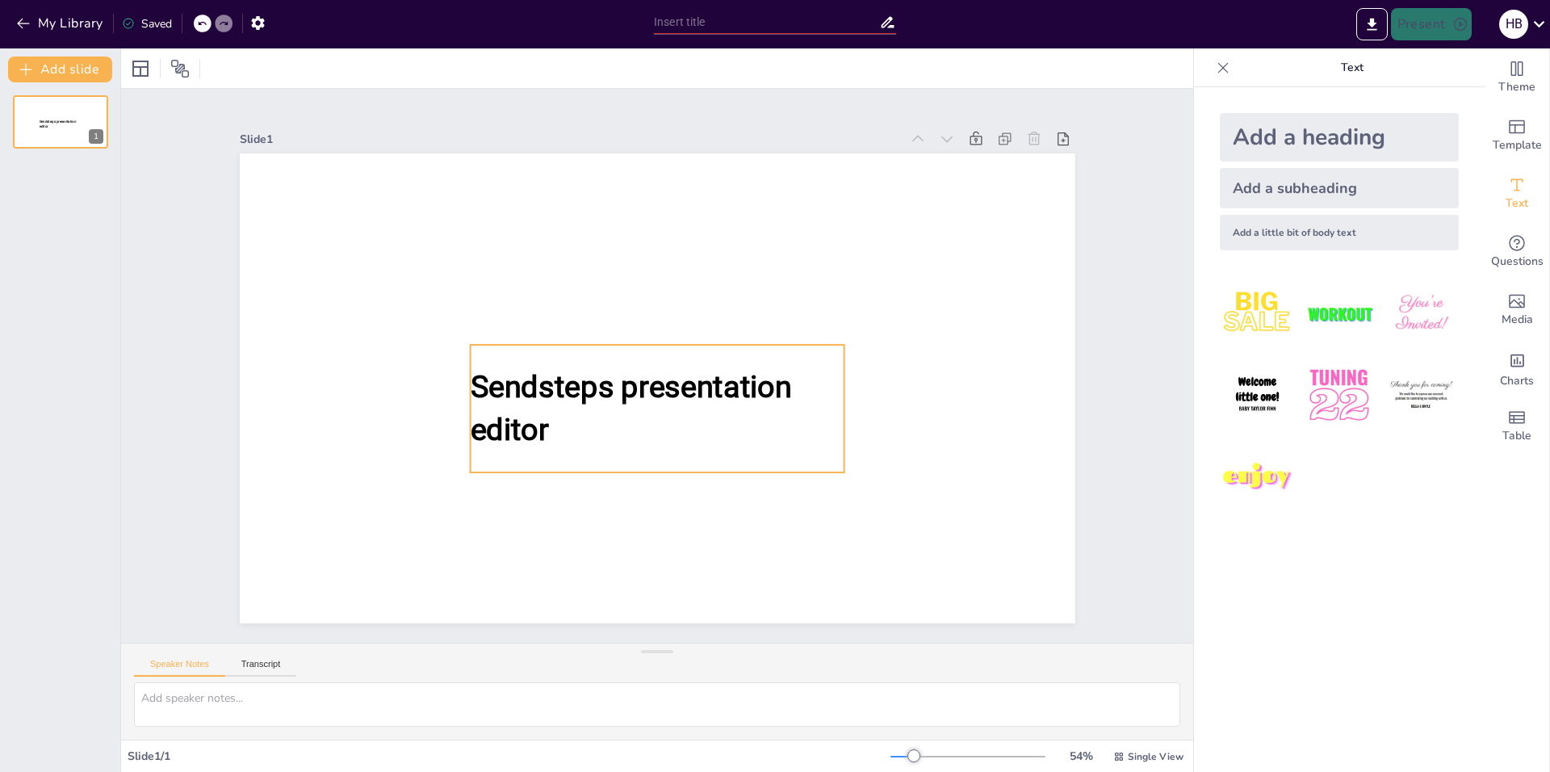
type input "Информационное обеспечение: ключ к эффективному тайм-менеджменту"
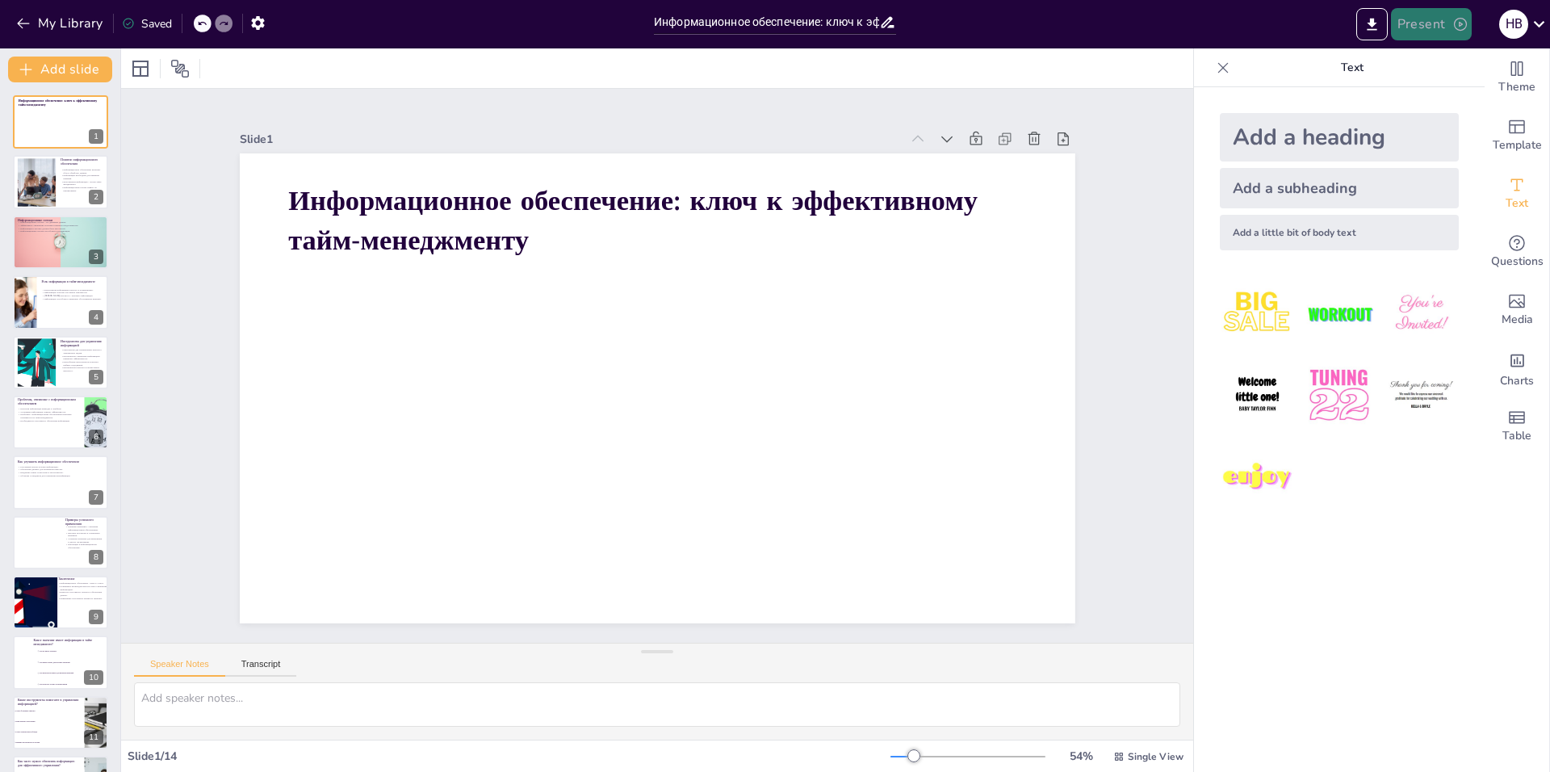
click at [1438, 32] on button "Present" at bounding box center [1431, 24] width 81 height 32
click at [1441, 103] on li "Play presentation" at bounding box center [1455, 99] width 127 height 26
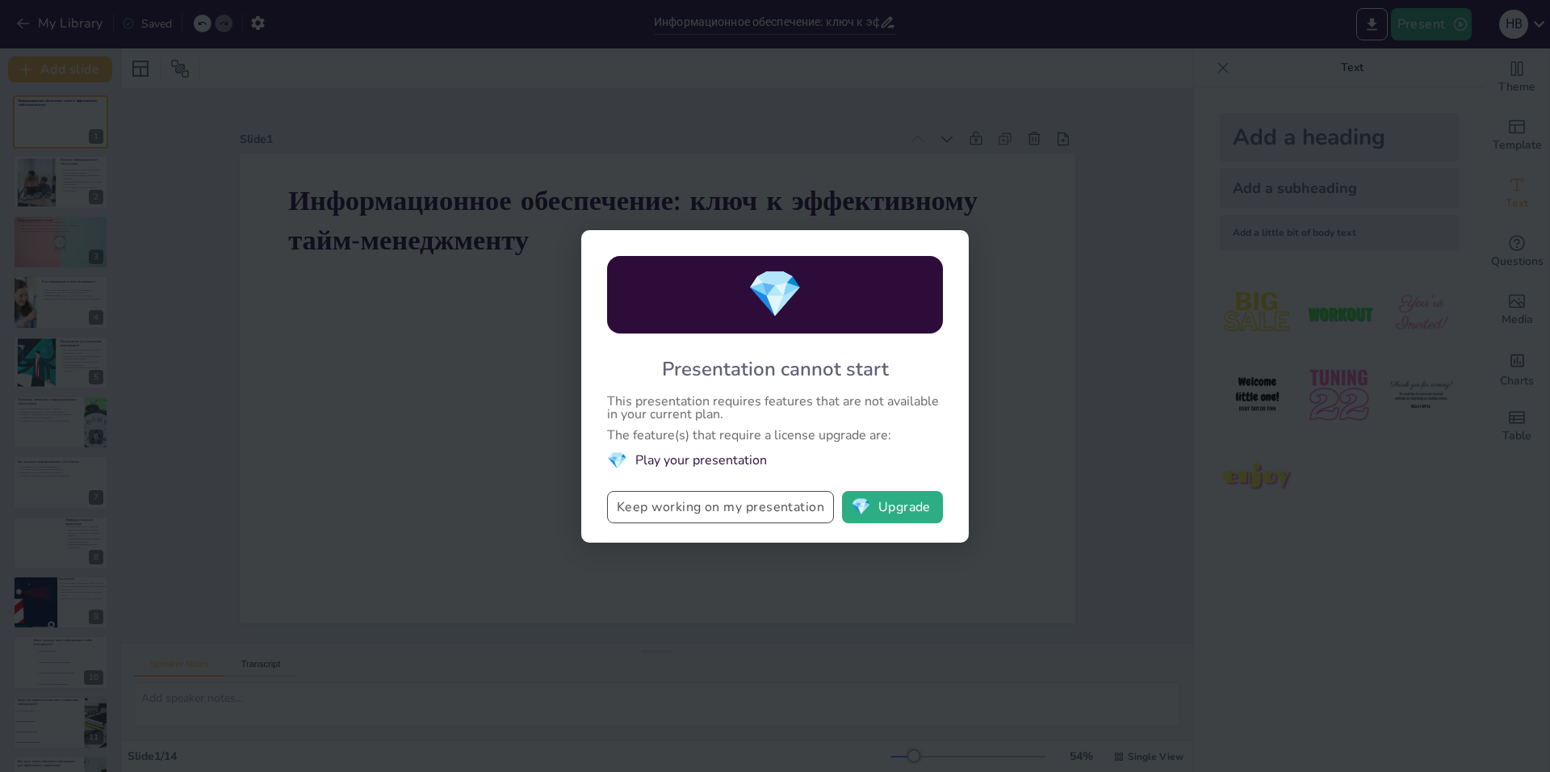
click at [710, 510] on button "Keep working on my presentation" at bounding box center [720, 507] width 227 height 32
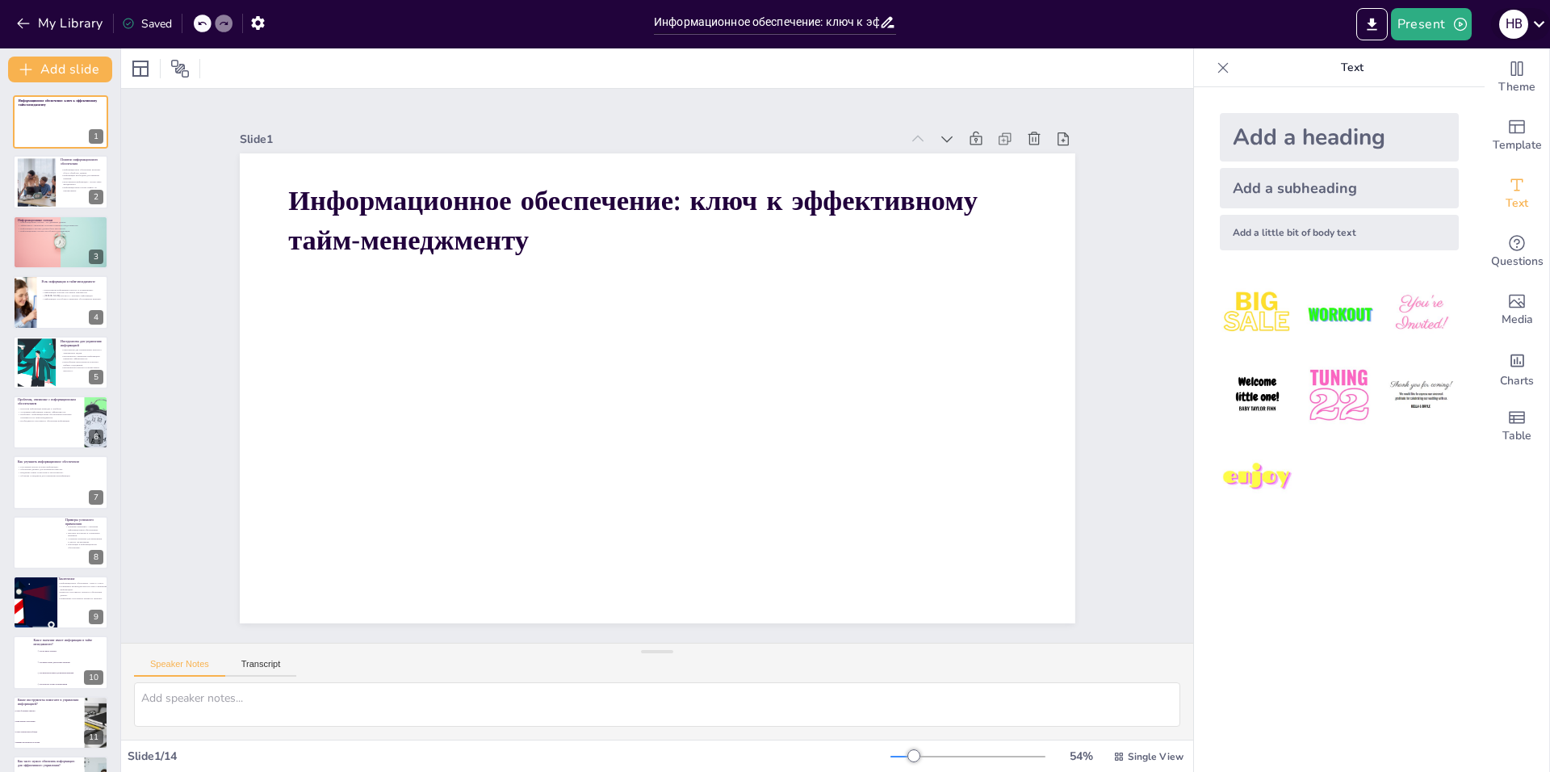
click at [1540, 24] on icon at bounding box center [1539, 24] width 22 height 22
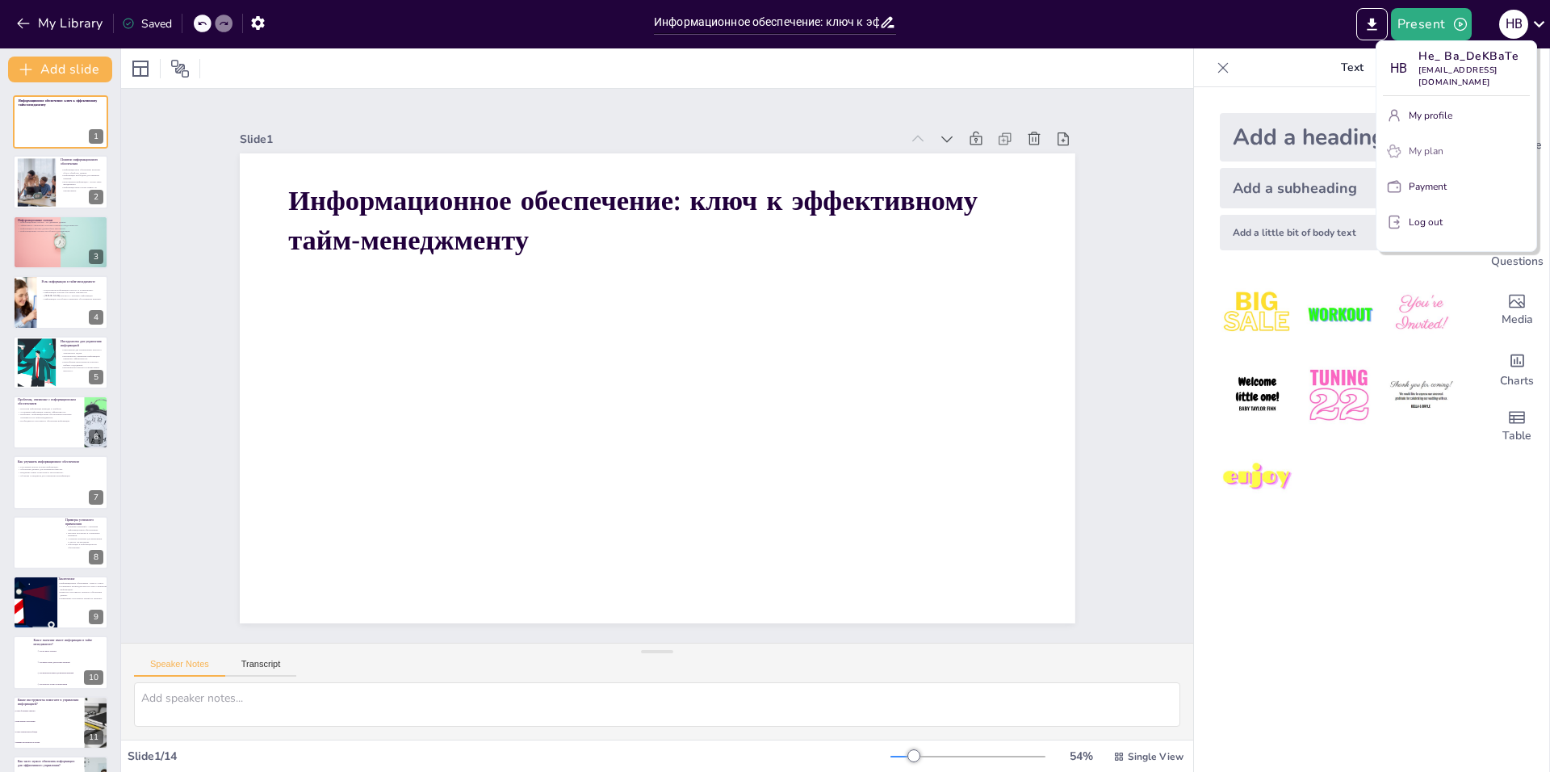
click at [1438, 153] on p "My plan" at bounding box center [1426, 151] width 35 height 15
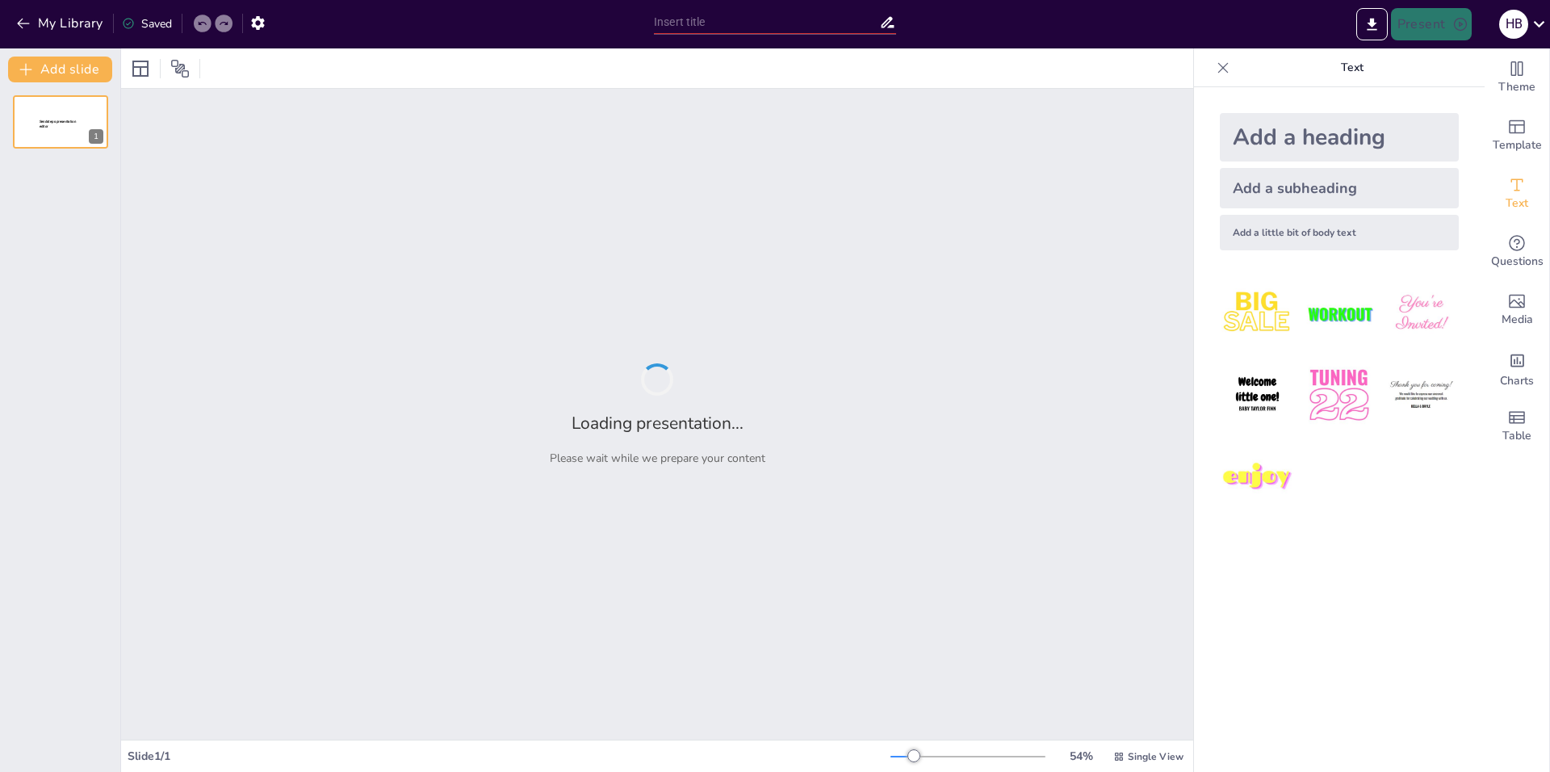
type input "Информационное обеспечение: ключ к эффективному тайм-менеджменту"
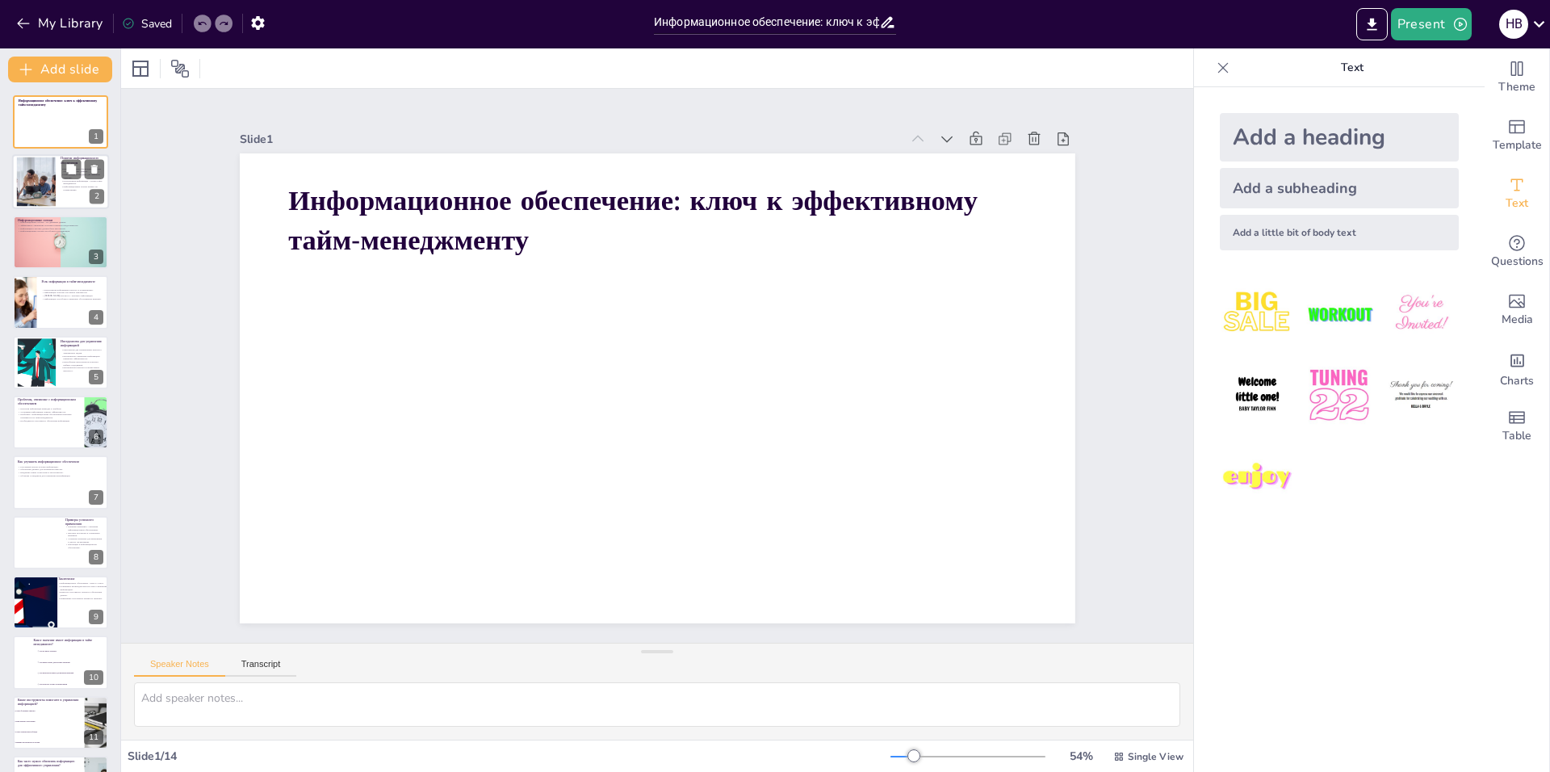
click at [48, 189] on div at bounding box center [35, 181] width 73 height 49
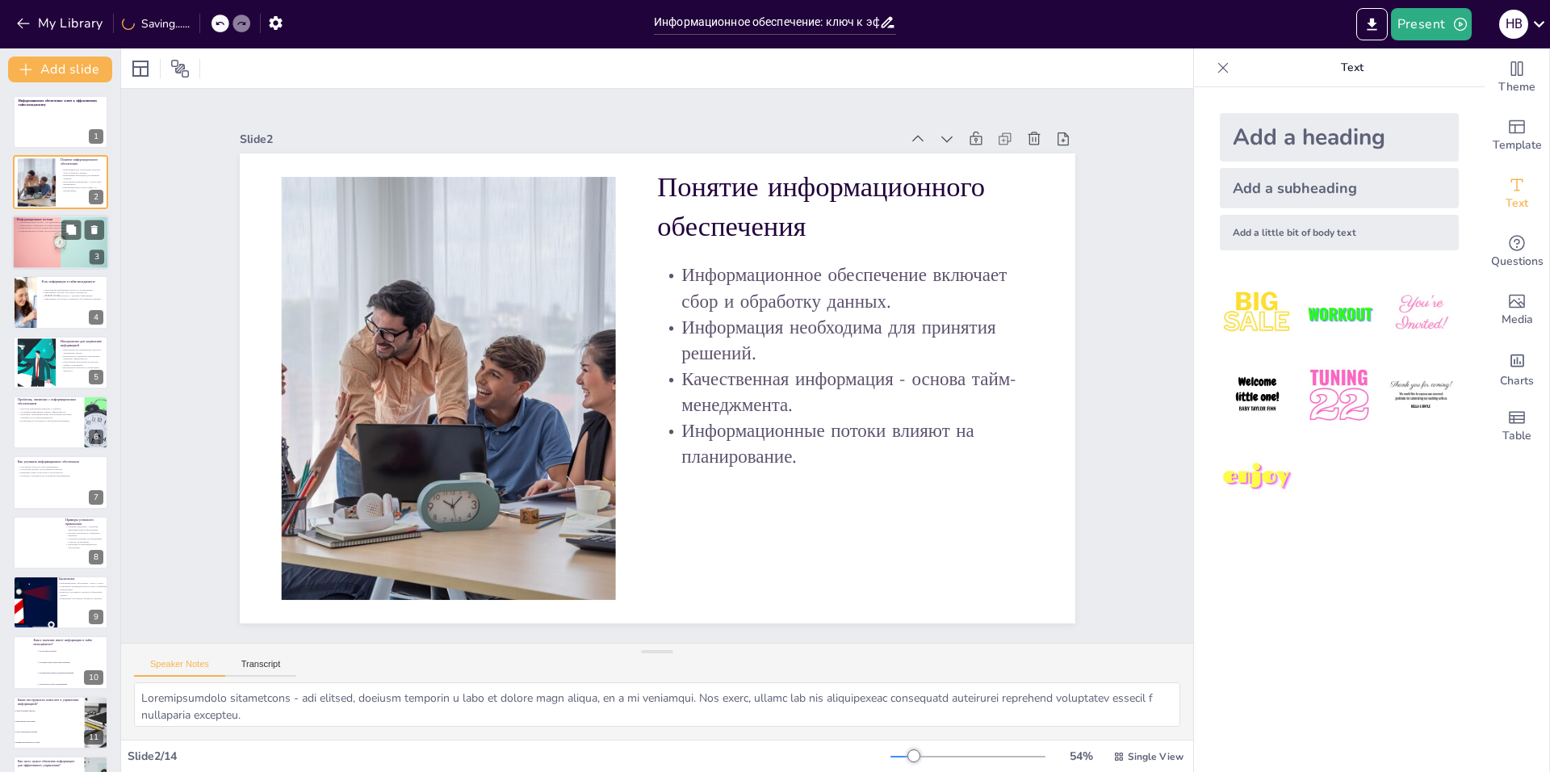
click at [33, 242] on div at bounding box center [60, 242] width 97 height 65
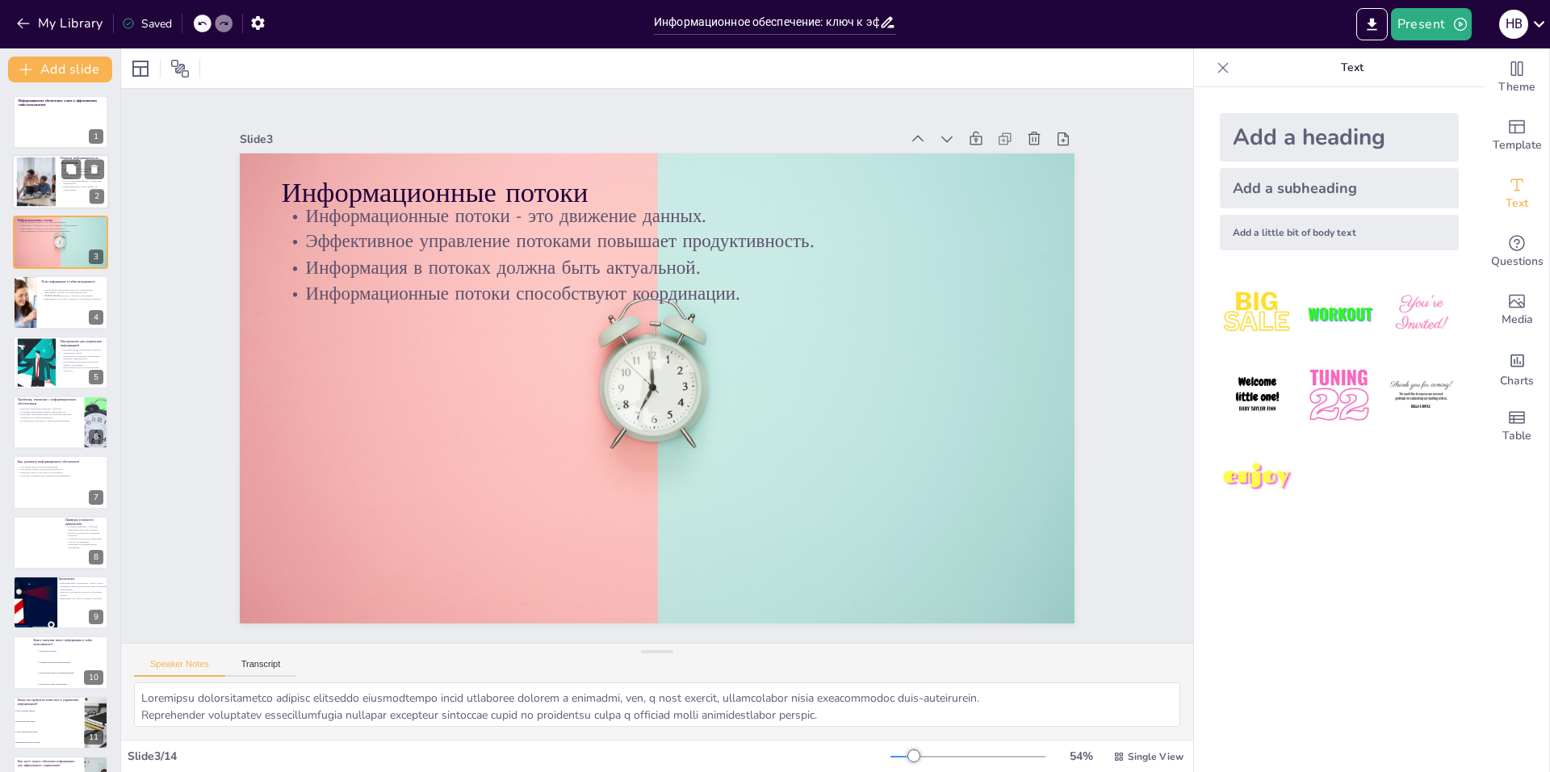
click at [63, 199] on div at bounding box center [60, 182] width 97 height 55
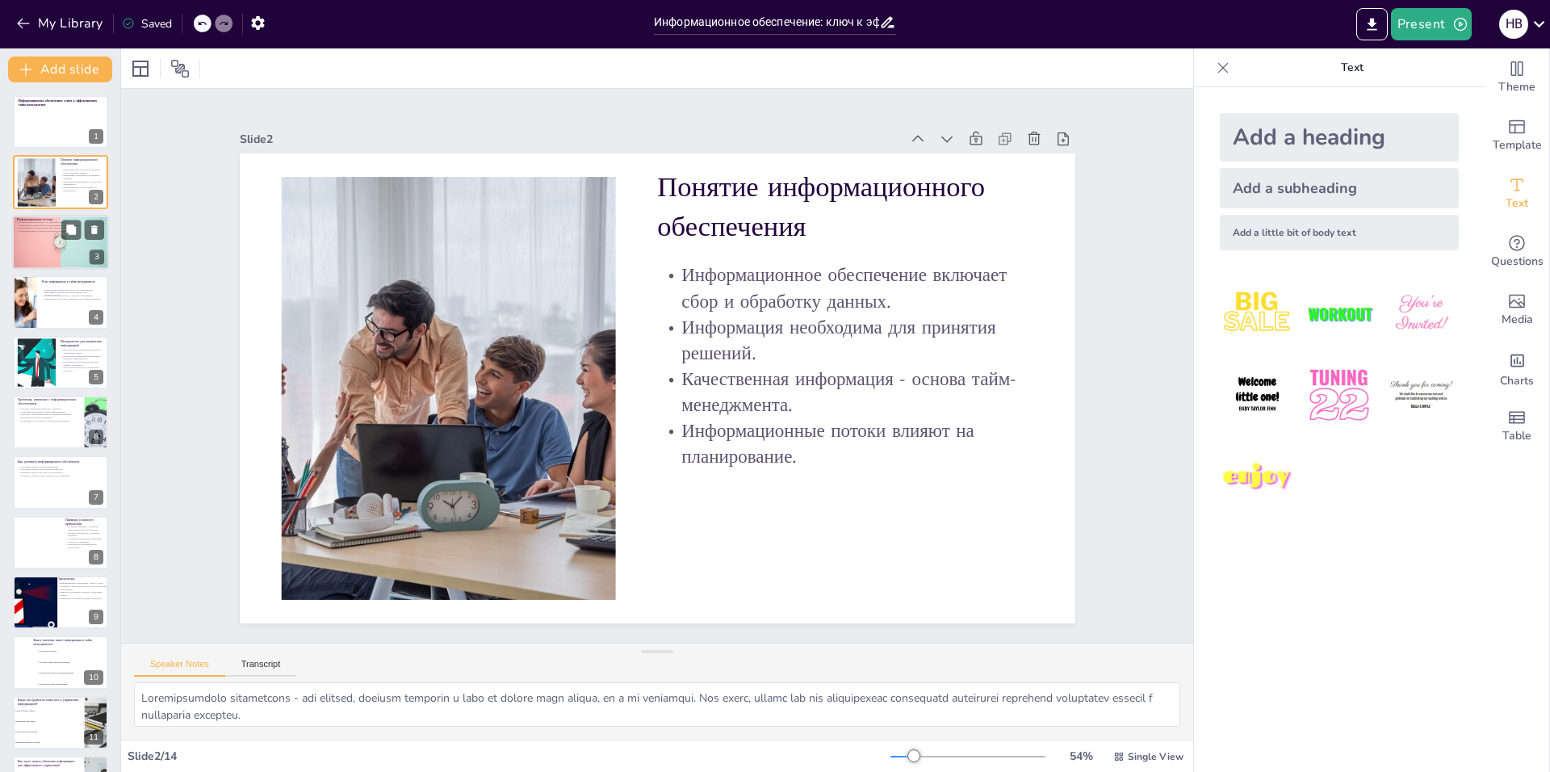
click at [37, 237] on div at bounding box center [60, 242] width 97 height 65
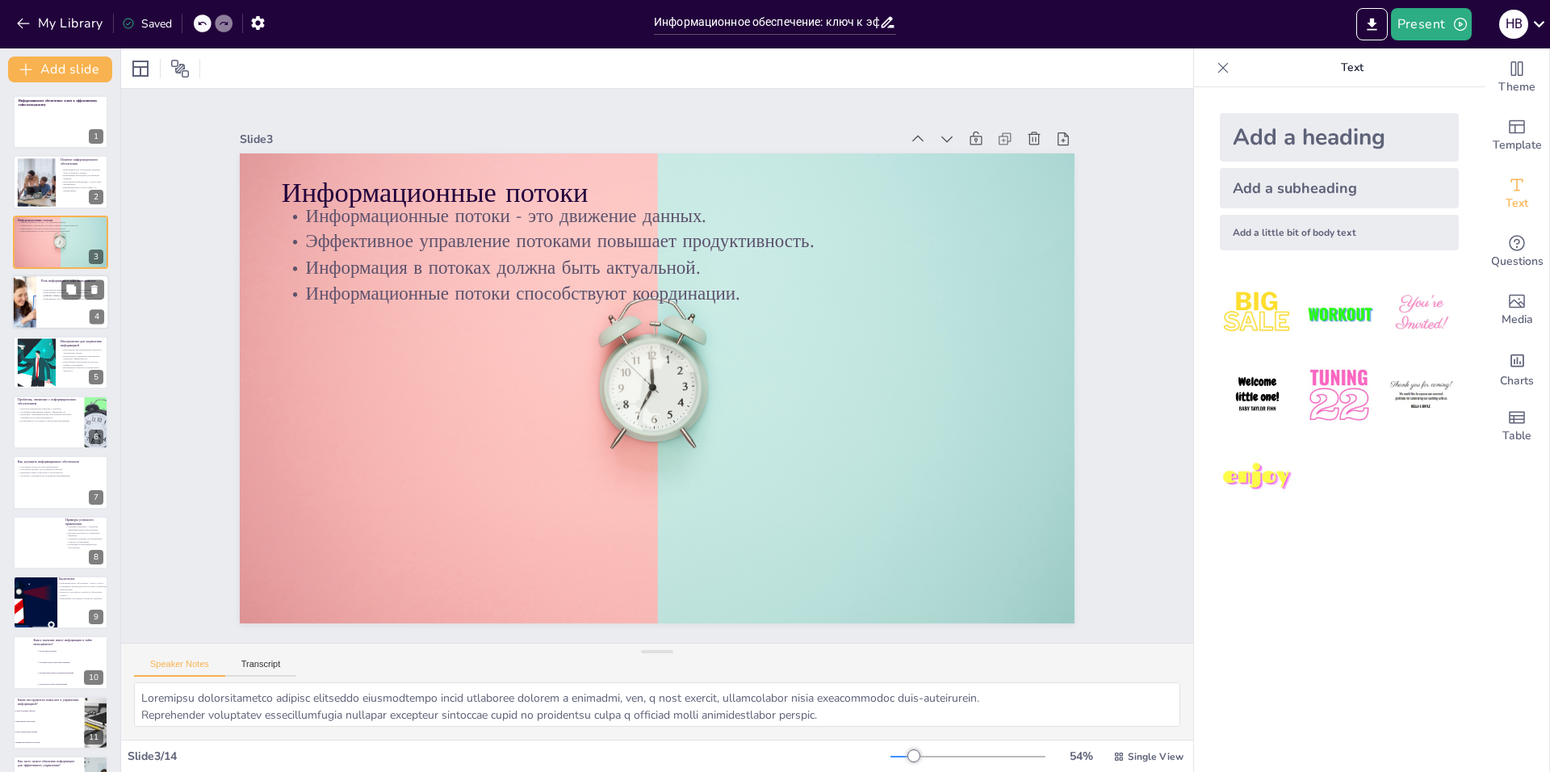
click at [37, 311] on div at bounding box center [60, 301] width 97 height 55
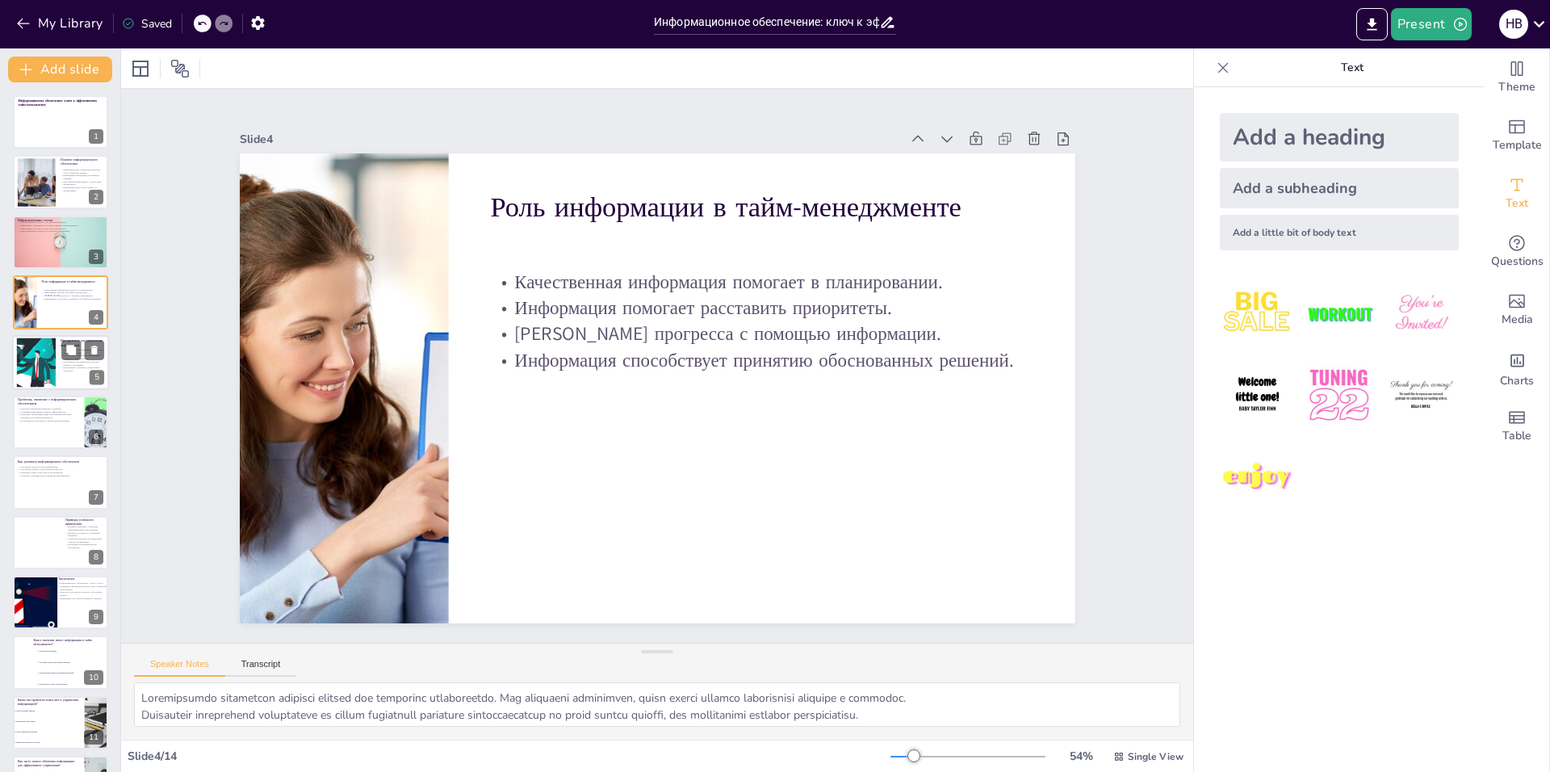
click at [47, 374] on div at bounding box center [36, 361] width 90 height 49
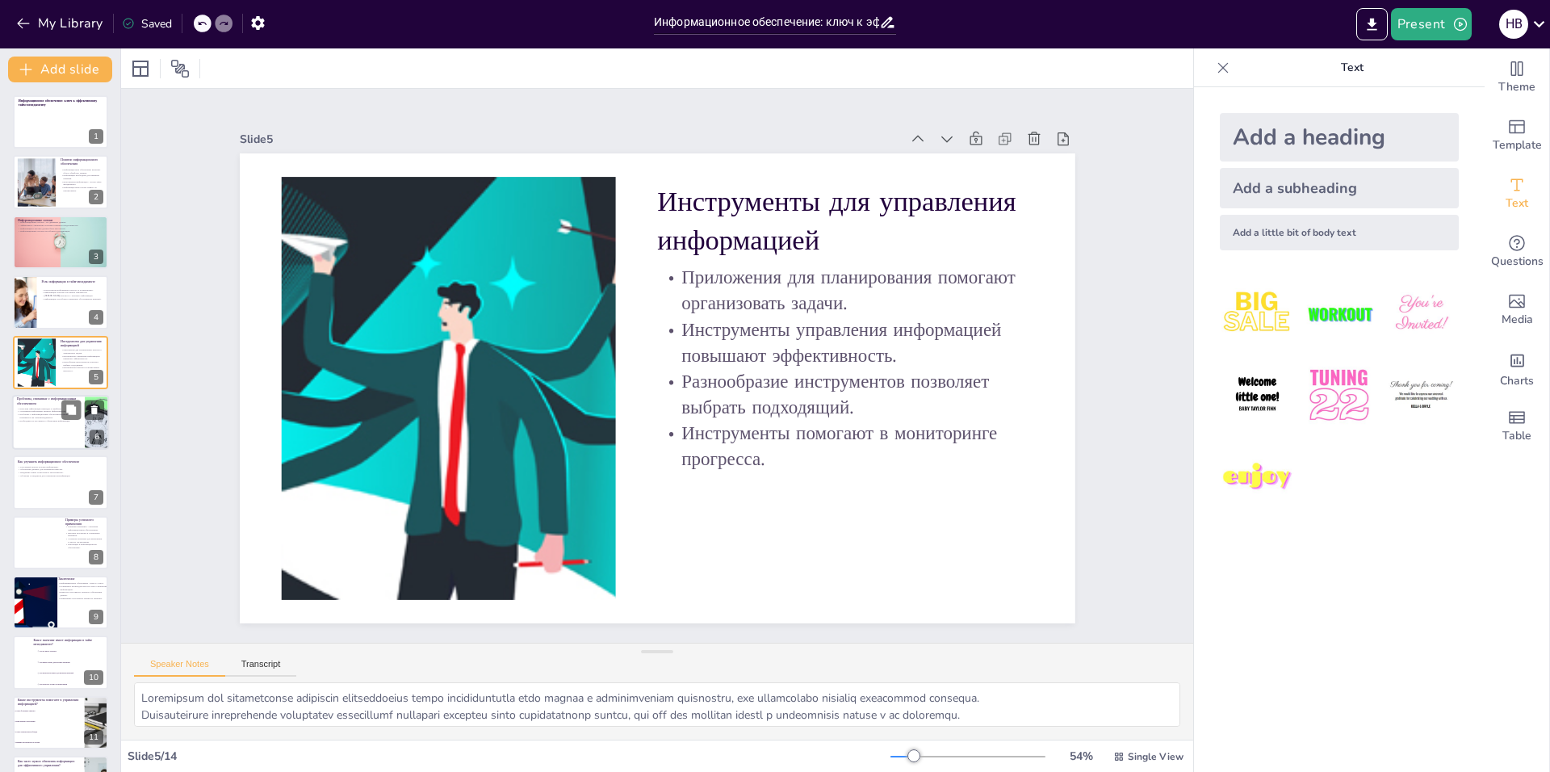
click at [22, 426] on div at bounding box center [60, 422] width 97 height 55
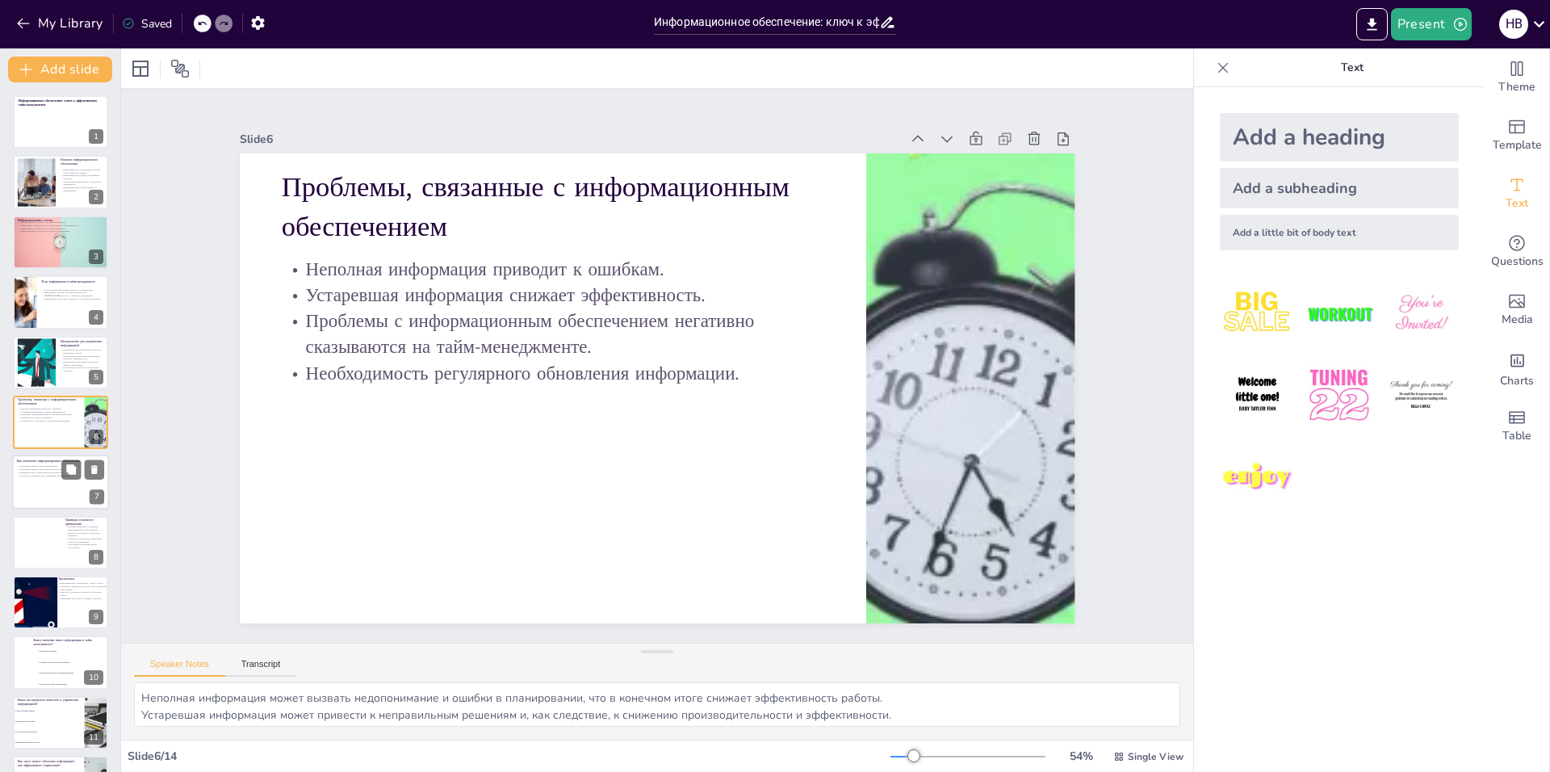
click at [46, 496] on div at bounding box center [60, 482] width 97 height 55
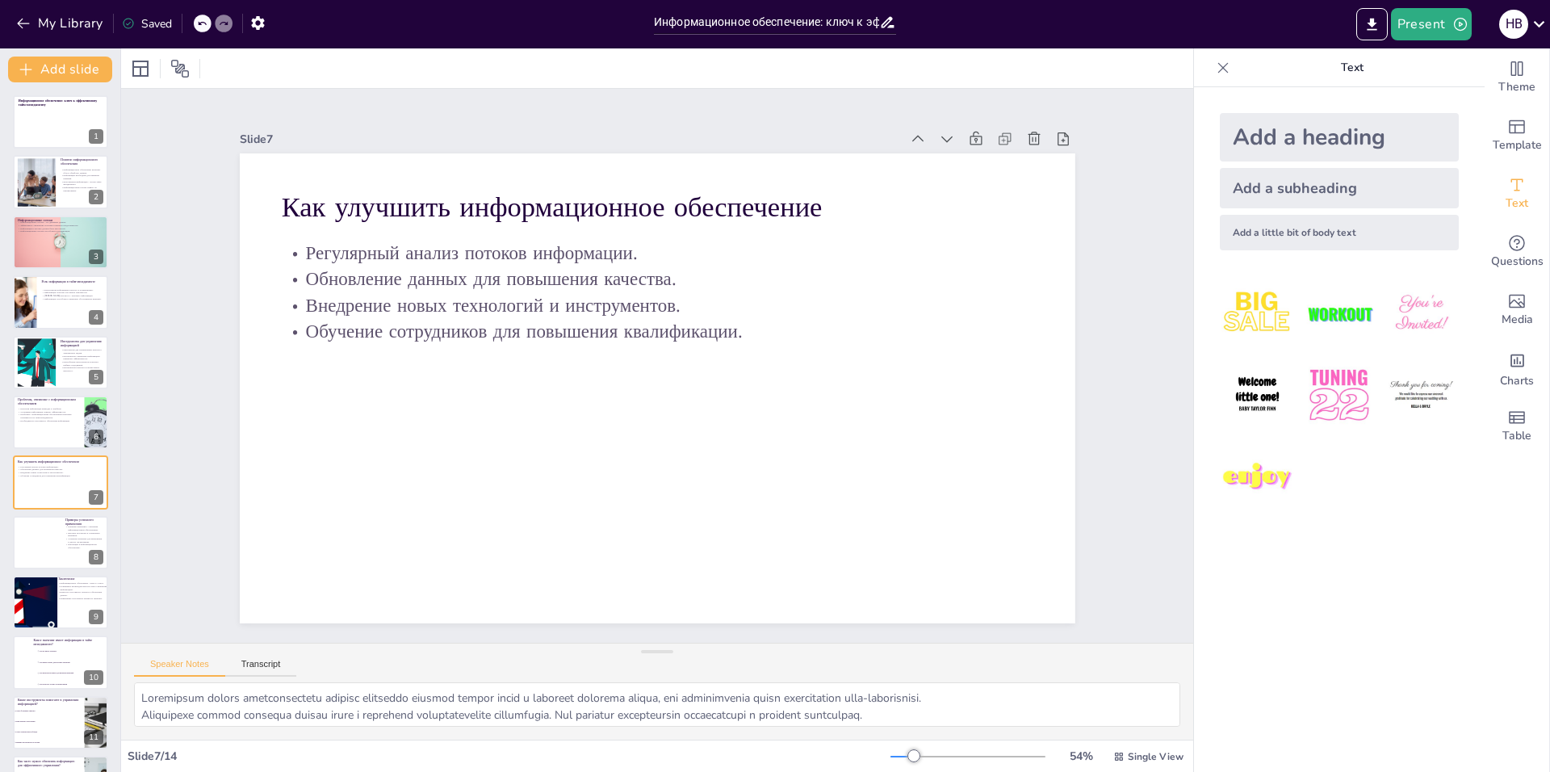
scroll to position [55, 0]
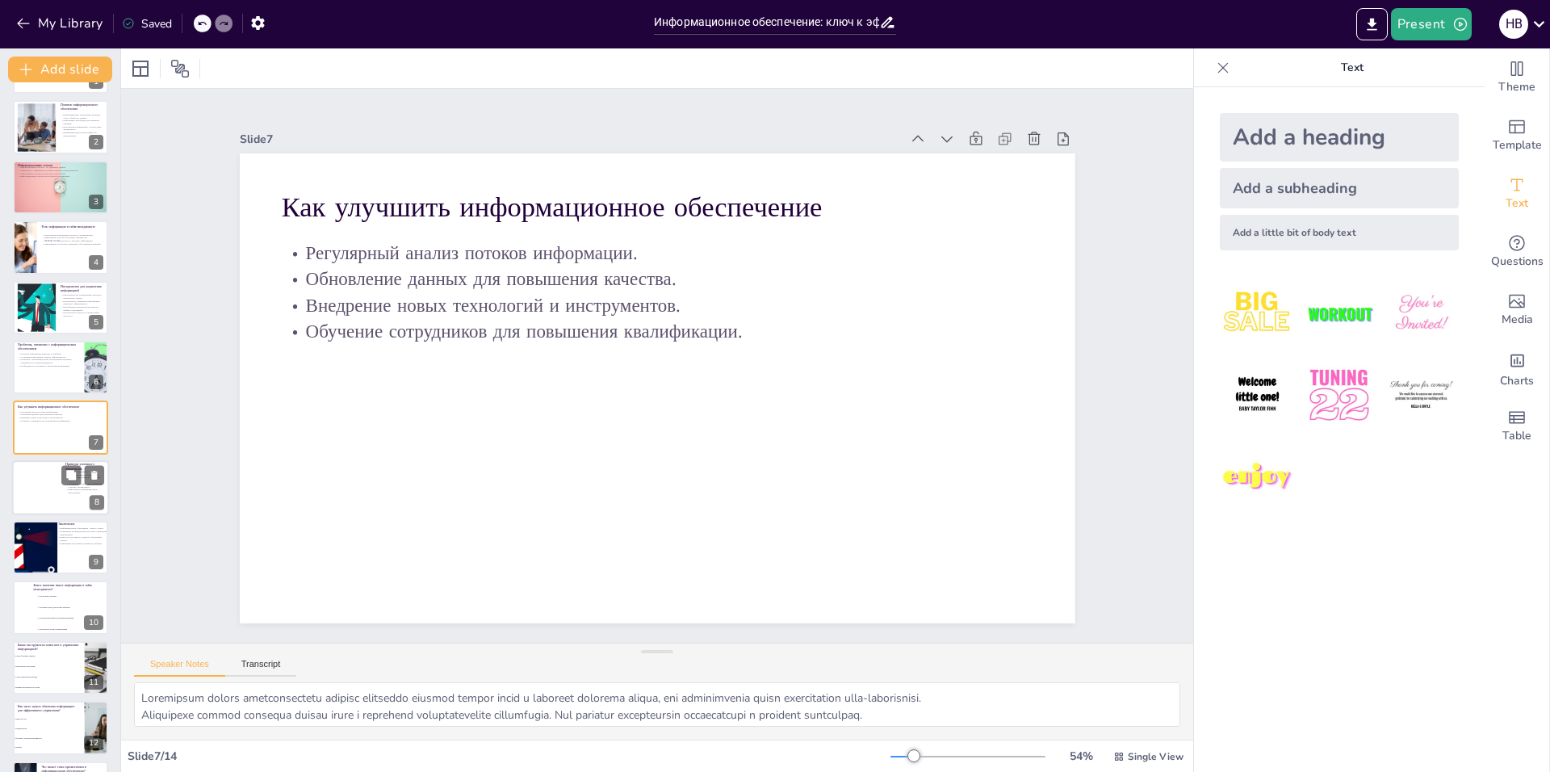
click at [45, 500] on div at bounding box center [60, 487] width 97 height 55
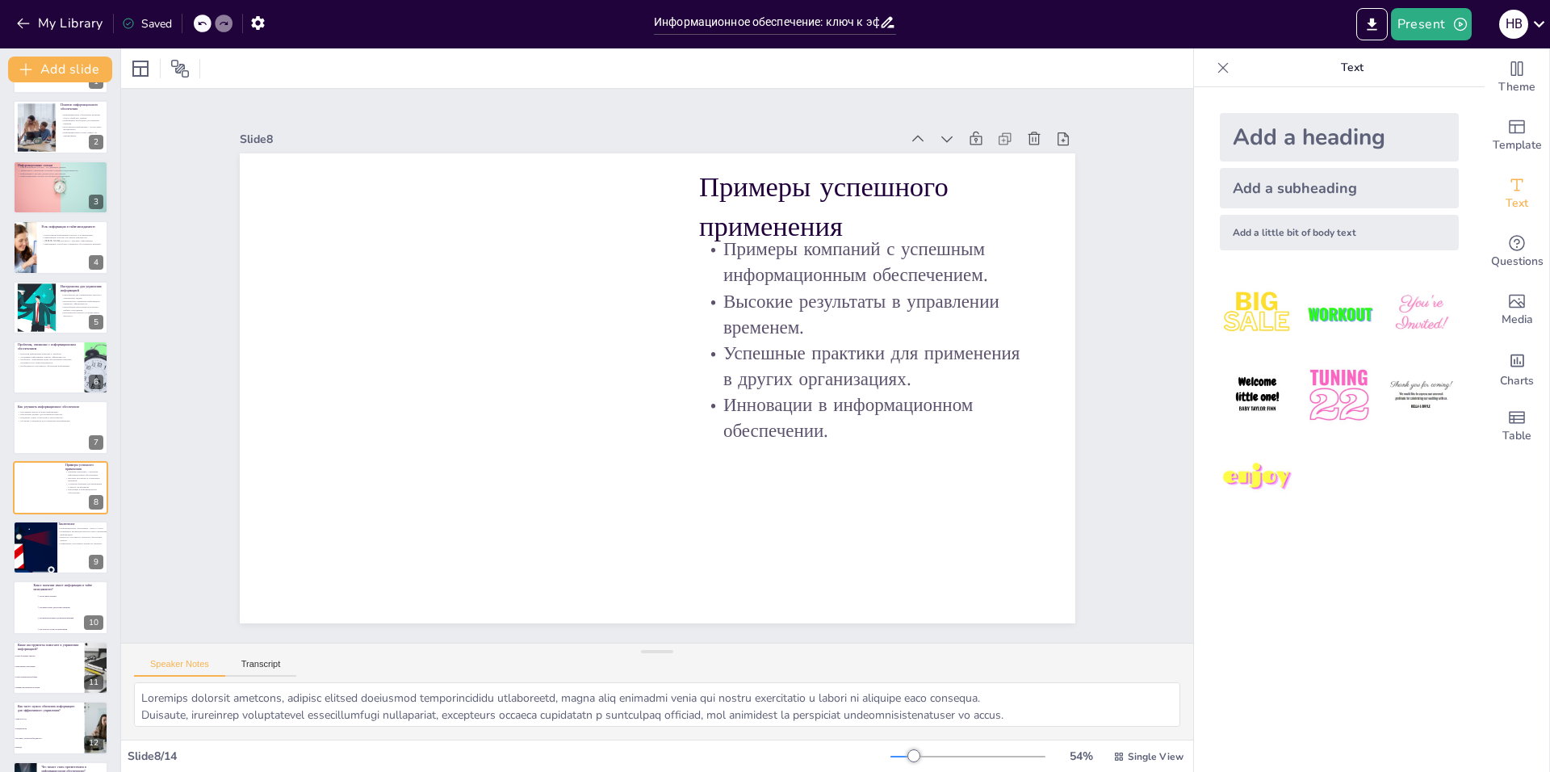
scroll to position [115, 0]
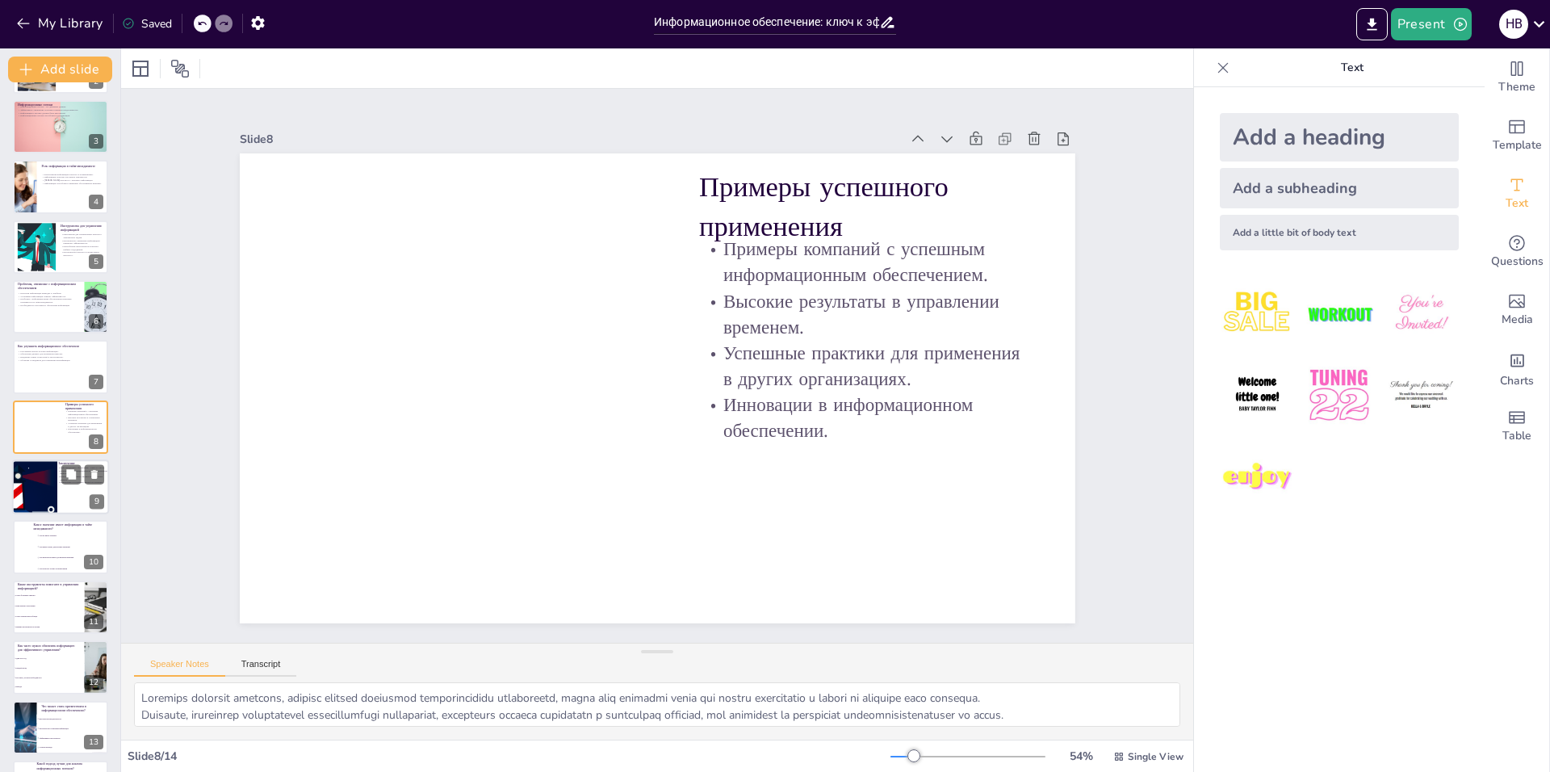
click at [47, 482] on div at bounding box center [28, 495] width 199 height 75
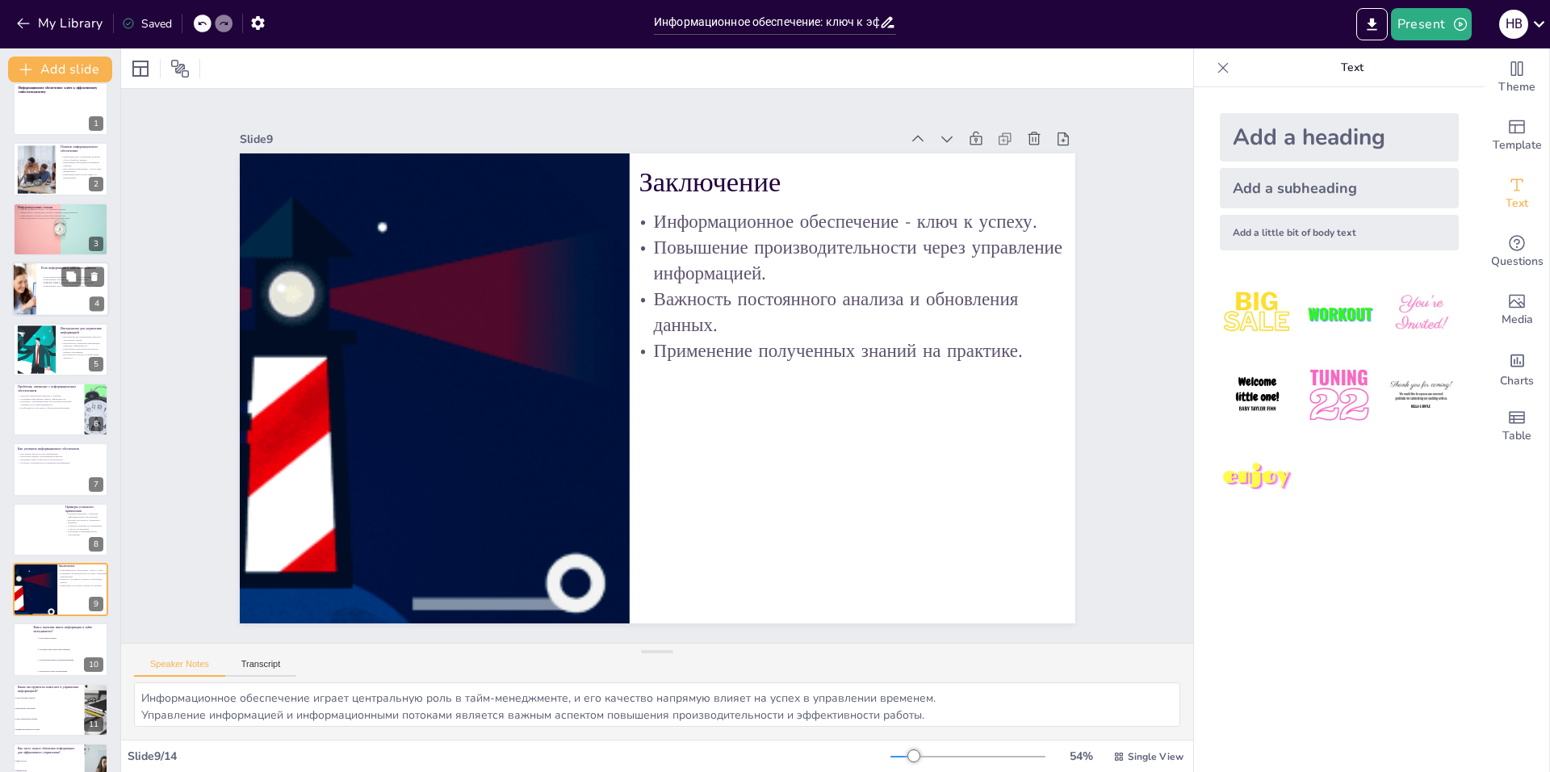
scroll to position [0, 0]
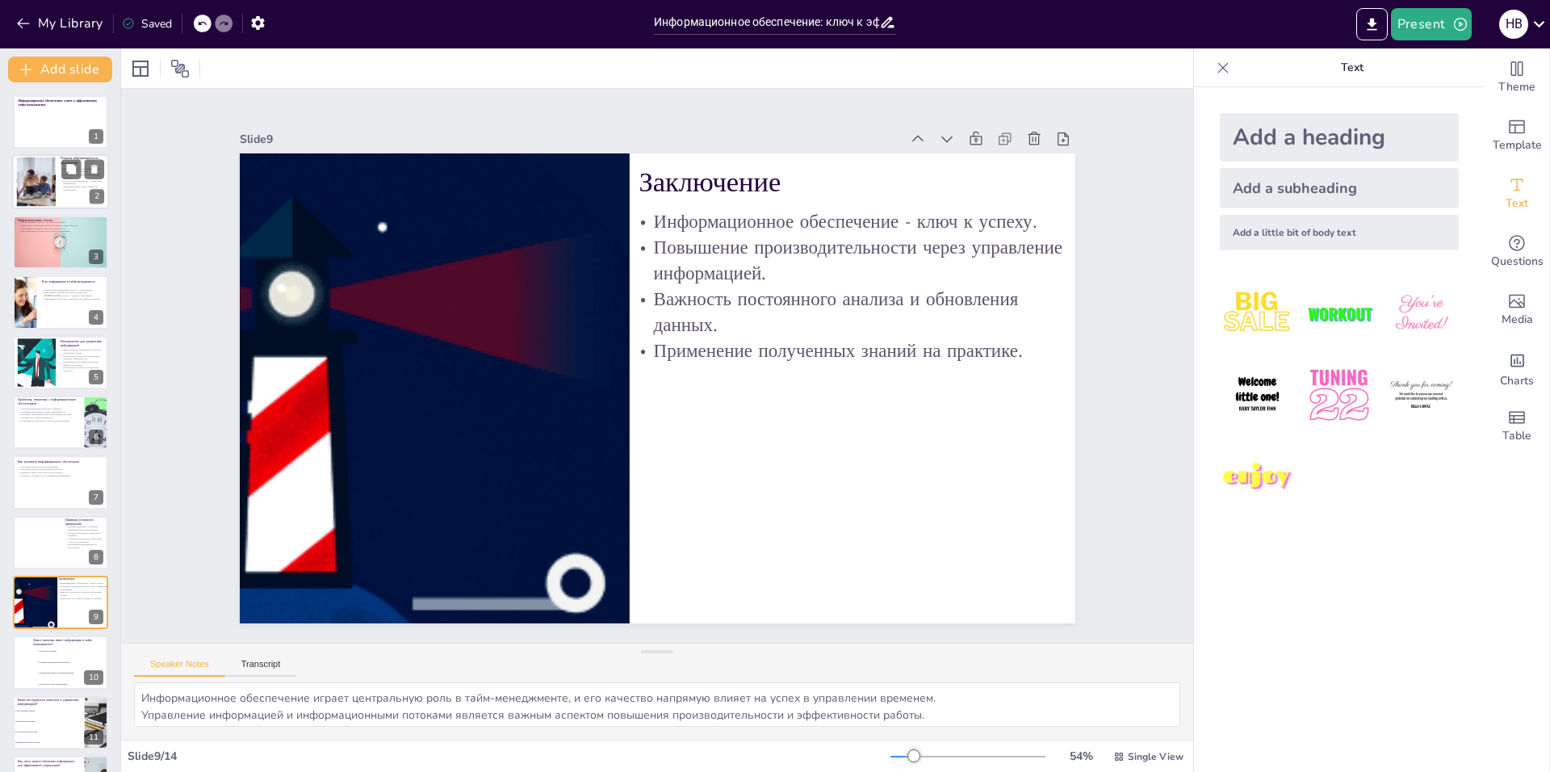
click at [74, 199] on div at bounding box center [60, 182] width 97 height 55
type textarea "Информационное обеспечение - это процесс, который включает в себя не только сбо…"
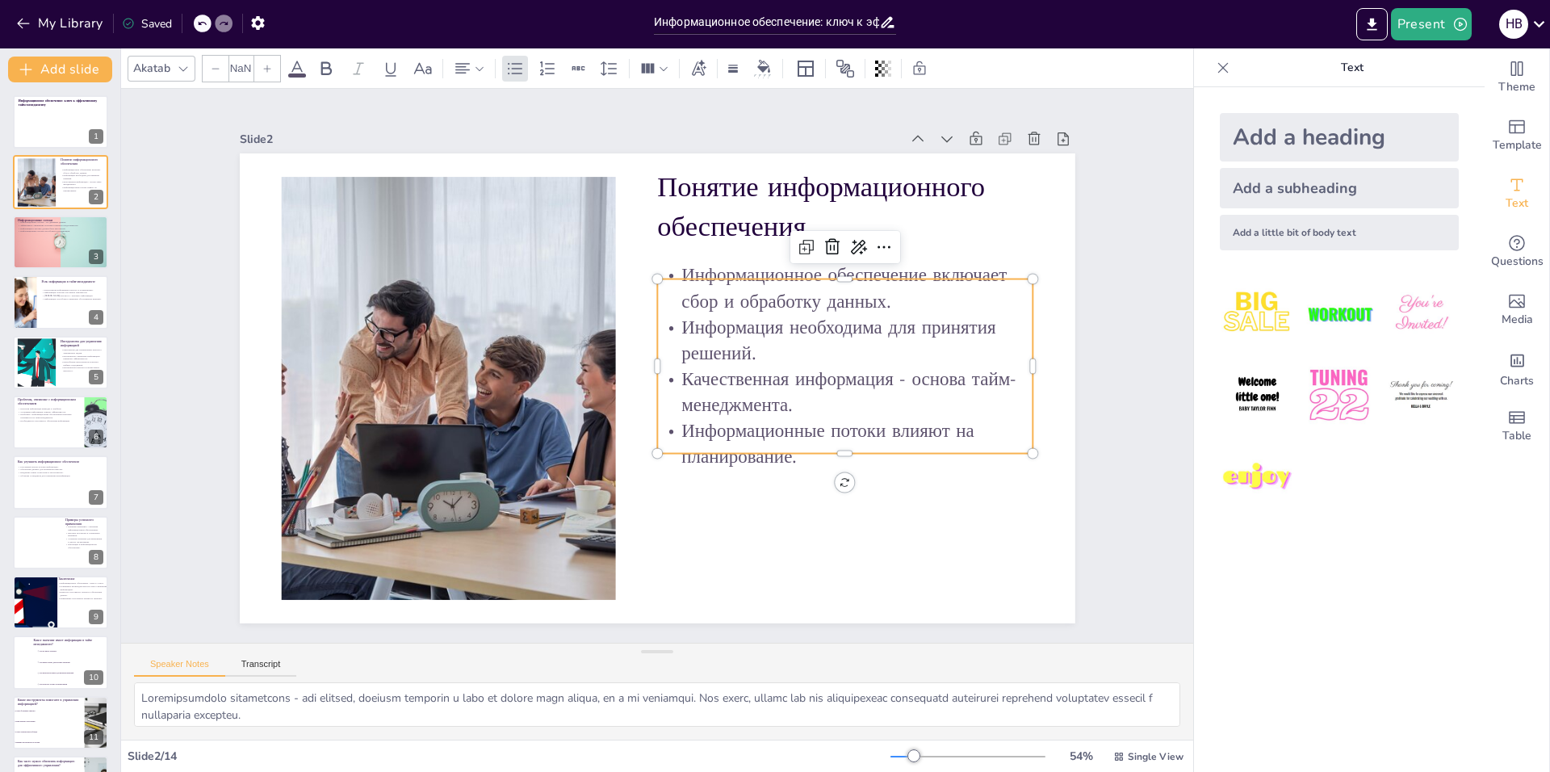
type input "32"
click at [703, 290] on p "Информационное обеспечение включает сбор и обработку данных." at bounding box center [845, 288] width 376 height 52
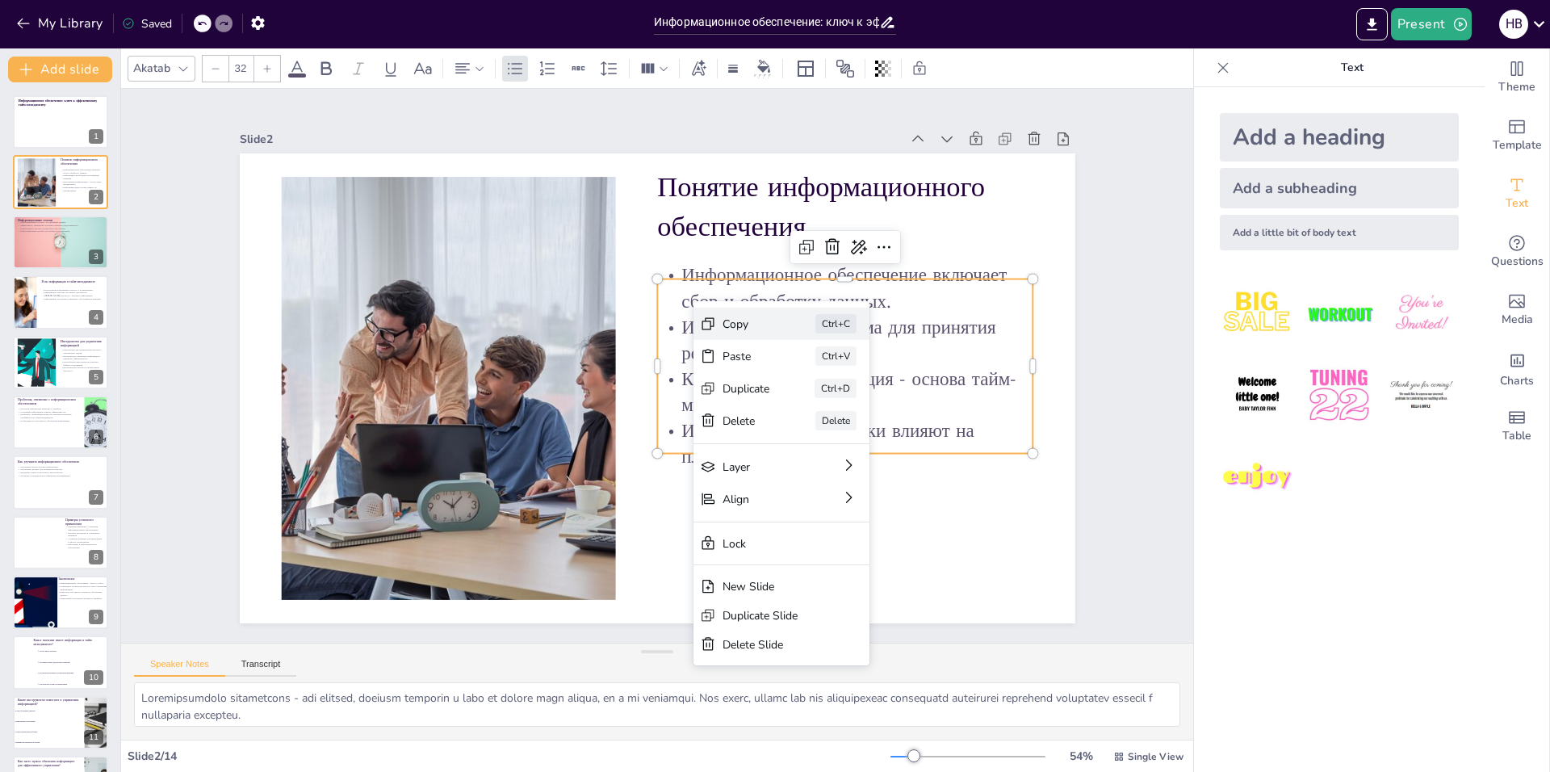
click at [844, 405] on div "Copy" at bounding box center [868, 412] width 48 height 15
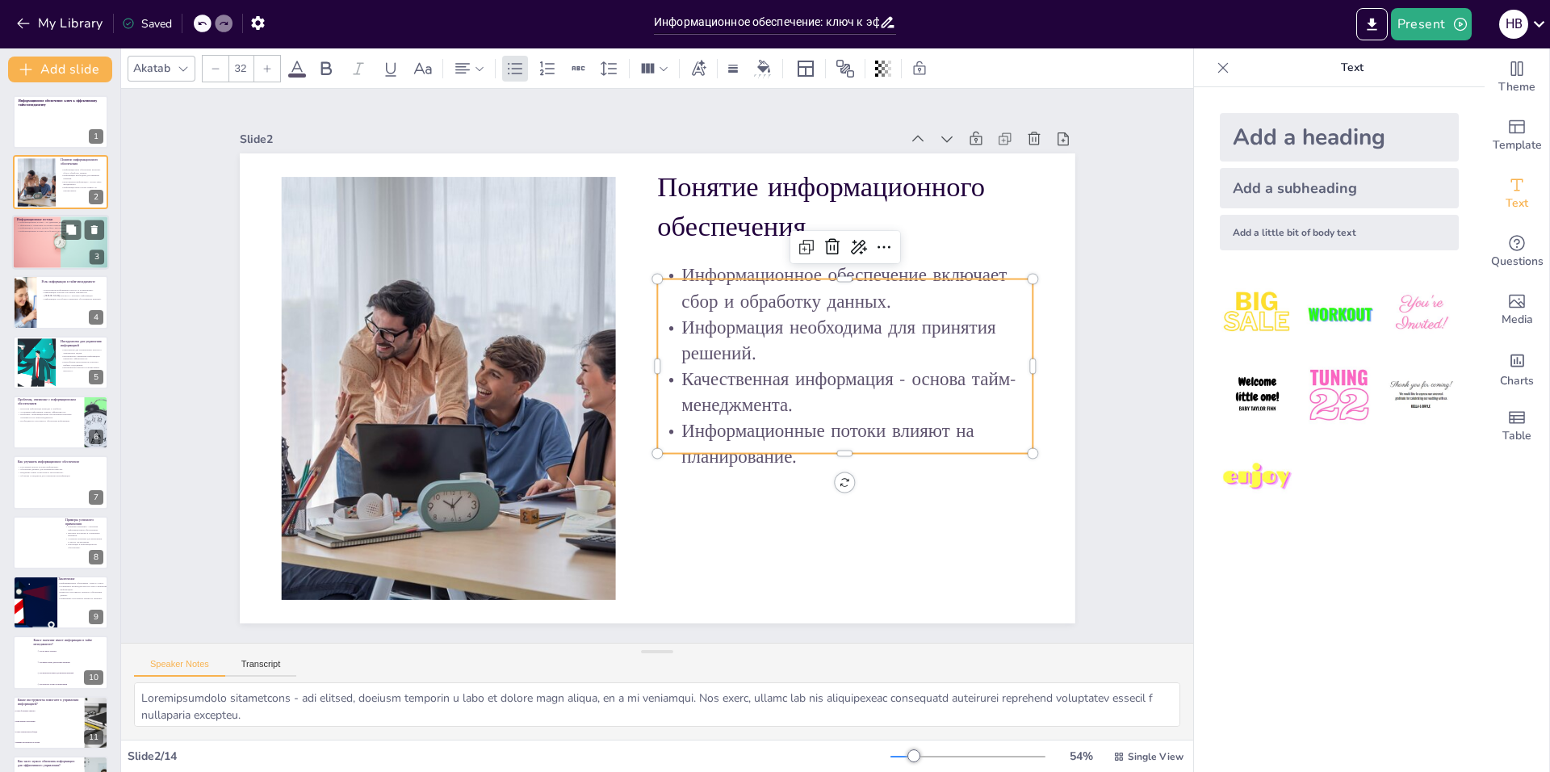
click at [44, 238] on div at bounding box center [60, 242] width 97 height 65
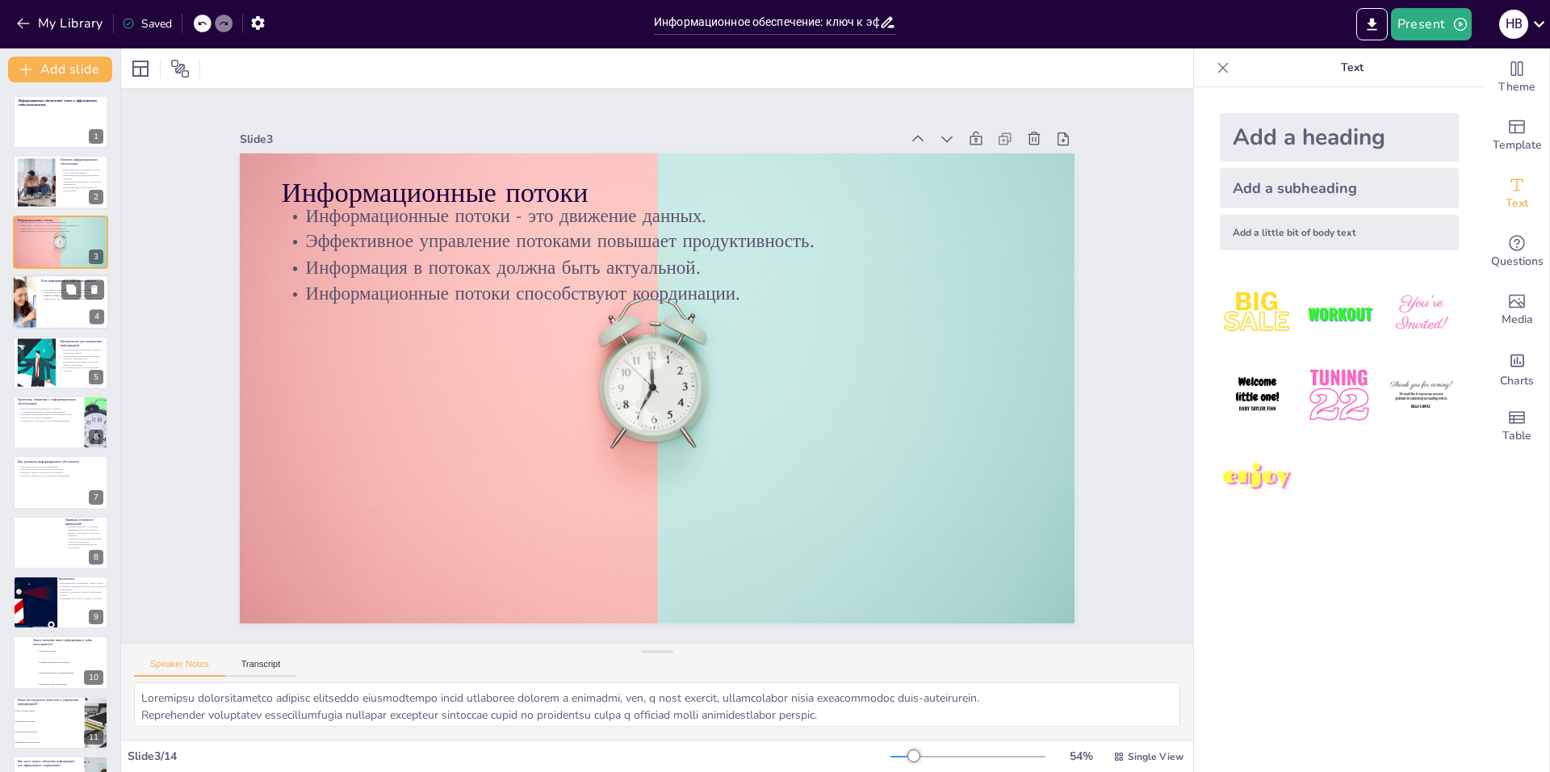
click at [52, 301] on div "Качественная информация помогает в планировании. Информация помогает расставить…" at bounding box center [72, 294] width 63 height 18
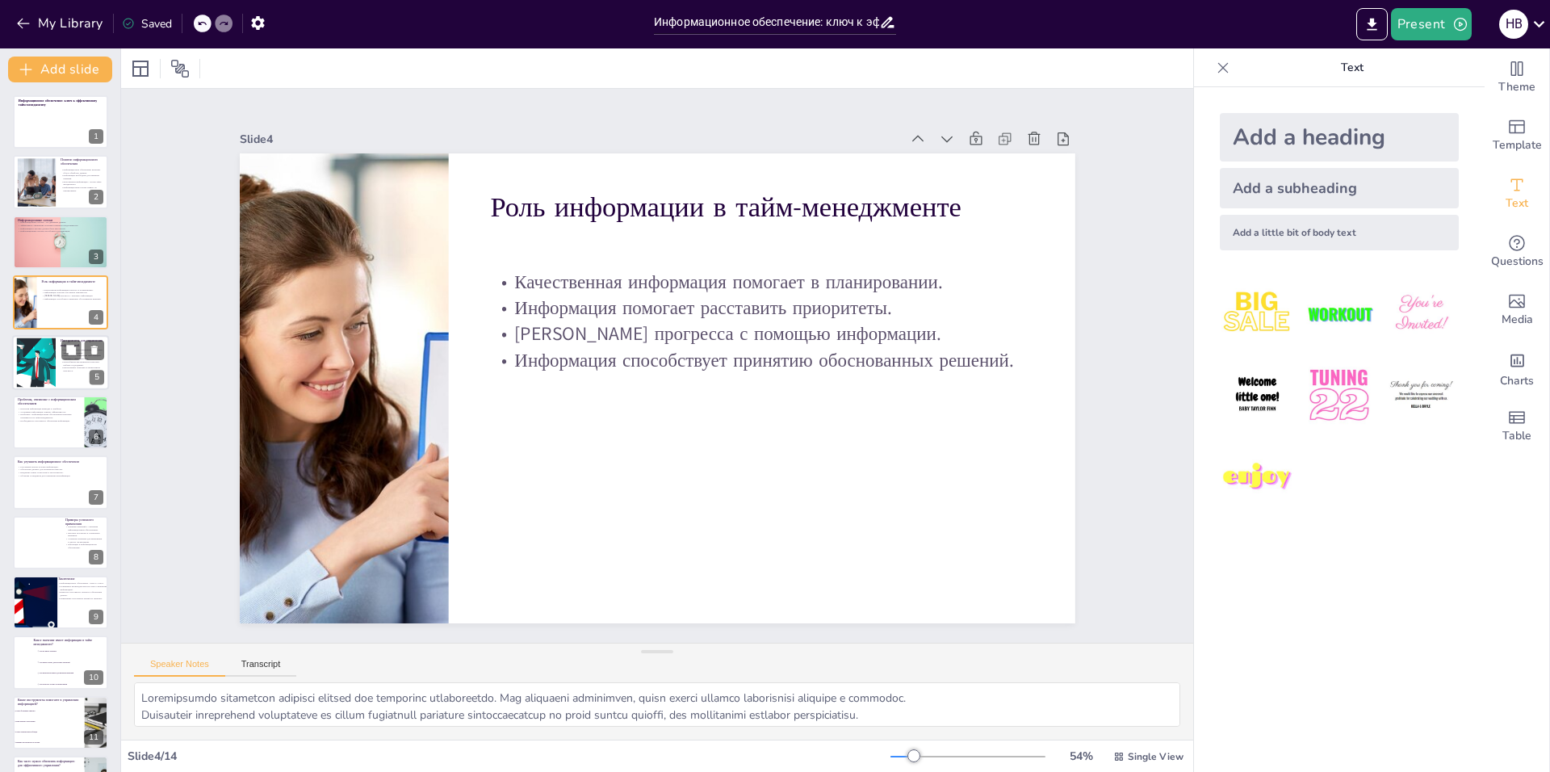
click at [42, 365] on div at bounding box center [36, 361] width 90 height 49
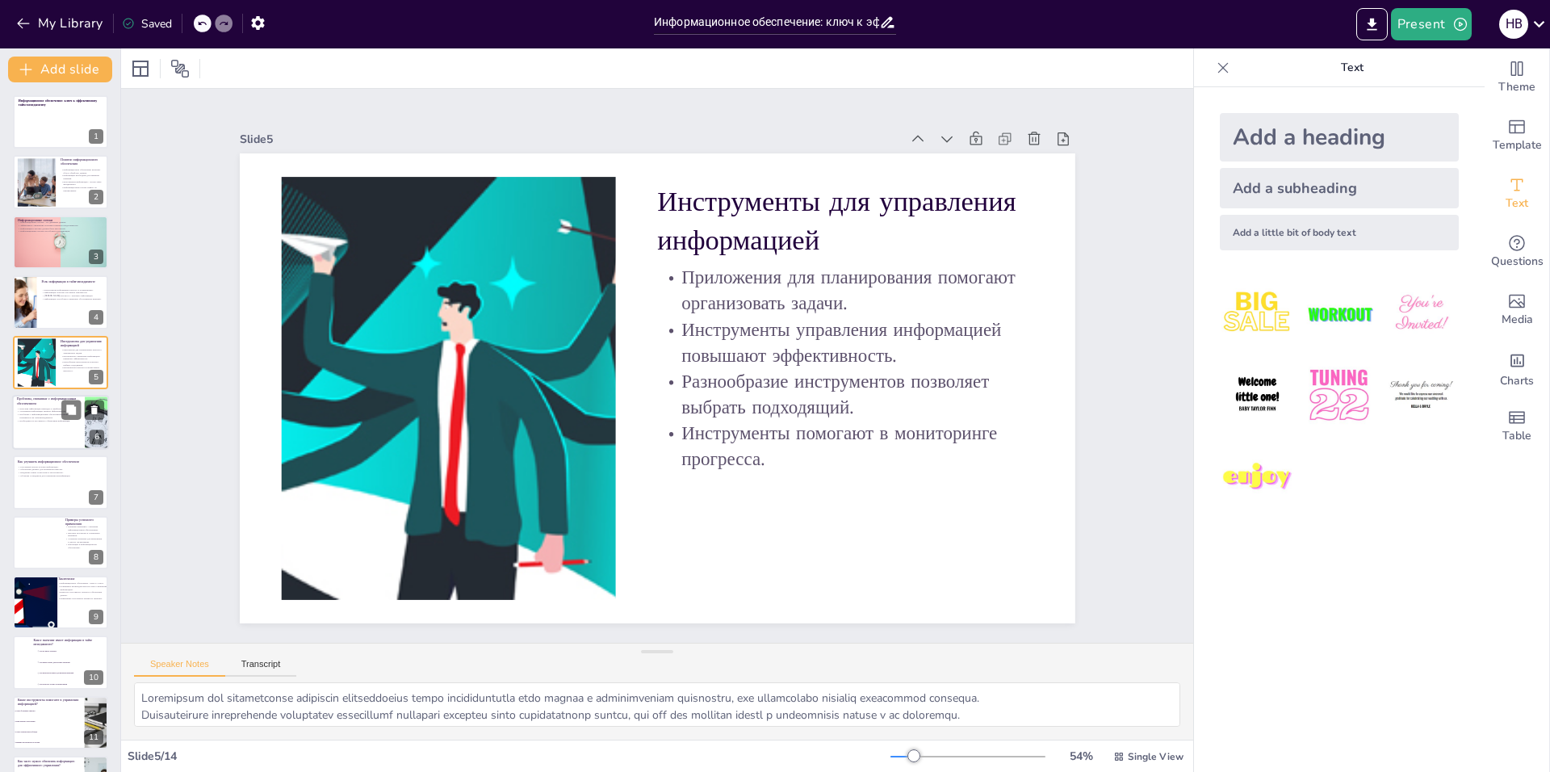
click at [46, 419] on p "Необходимость регулярного обновления информации." at bounding box center [48, 420] width 63 height 3
type textarea "Неполная информация может вызвать недопонимание и ошибки в планировании, что в …"
